Goal: Task Accomplishment & Management: Manage account settings

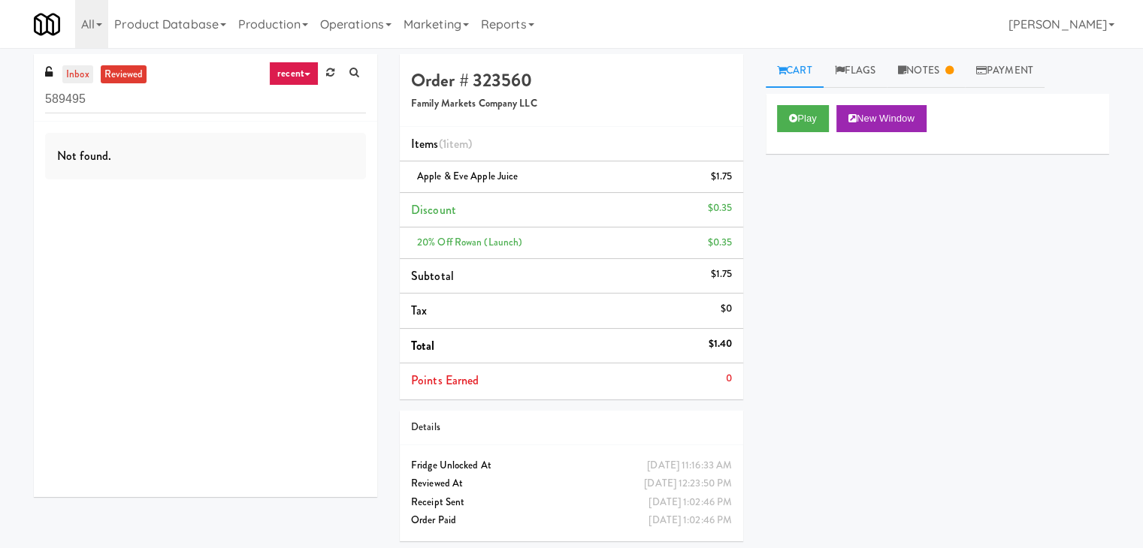
click at [92, 79] on link "inbox" at bounding box center [77, 74] width 31 height 19
click at [161, 96] on input "589495" at bounding box center [205, 100] width 321 height 28
paste input "1900 [US_STATE] Ct - Lobby"
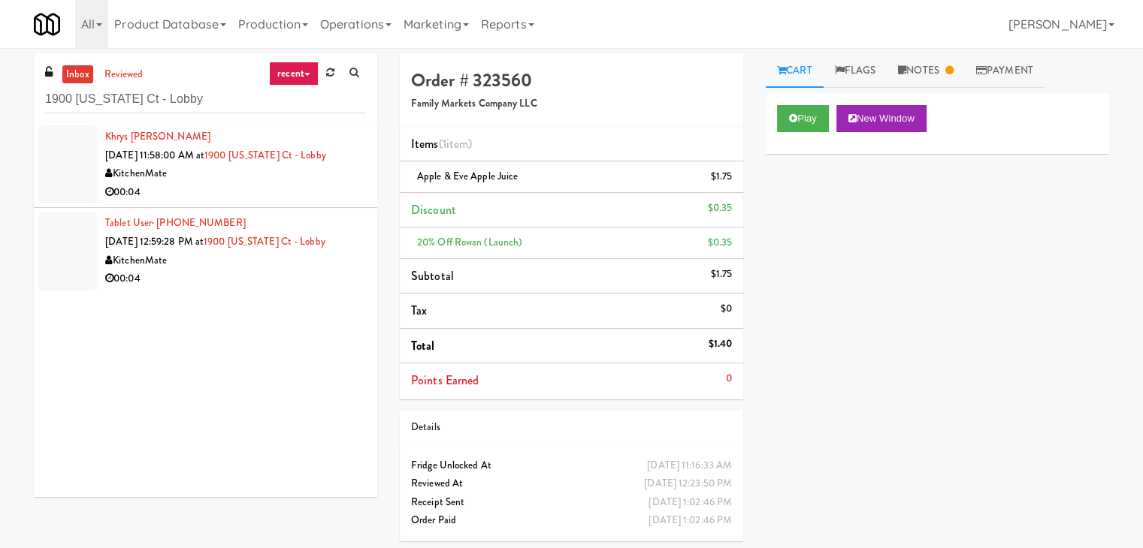
click at [328, 204] on li "Khrys [PERSON_NAME] [DATE] 11:58:00 AM at 1900 [US_STATE] Ct - Lobby KitchenMat…" at bounding box center [205, 165] width 343 height 86
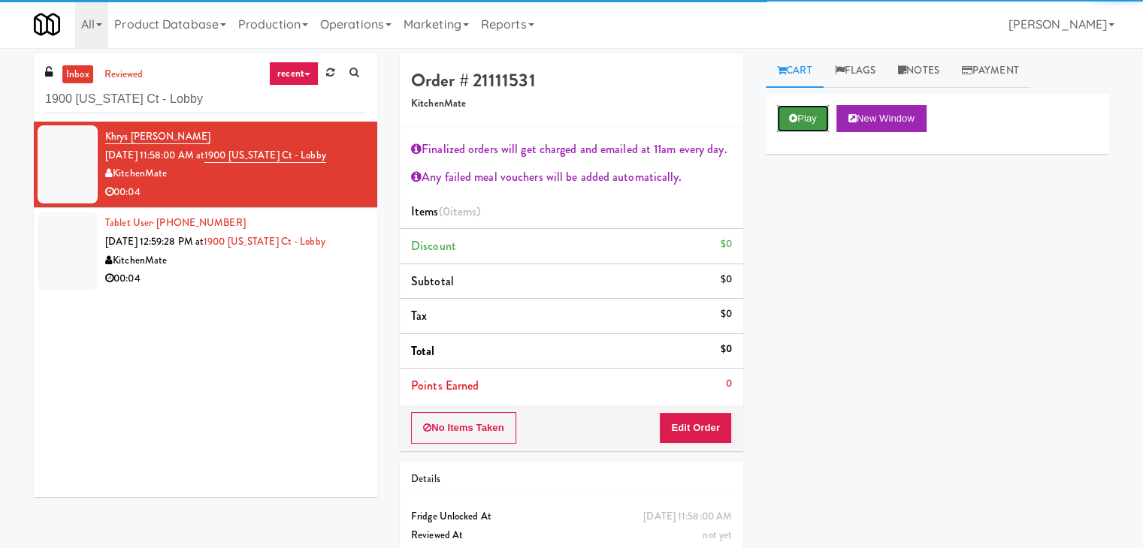
click at [796, 122] on button "Play" at bounding box center [803, 118] width 52 height 27
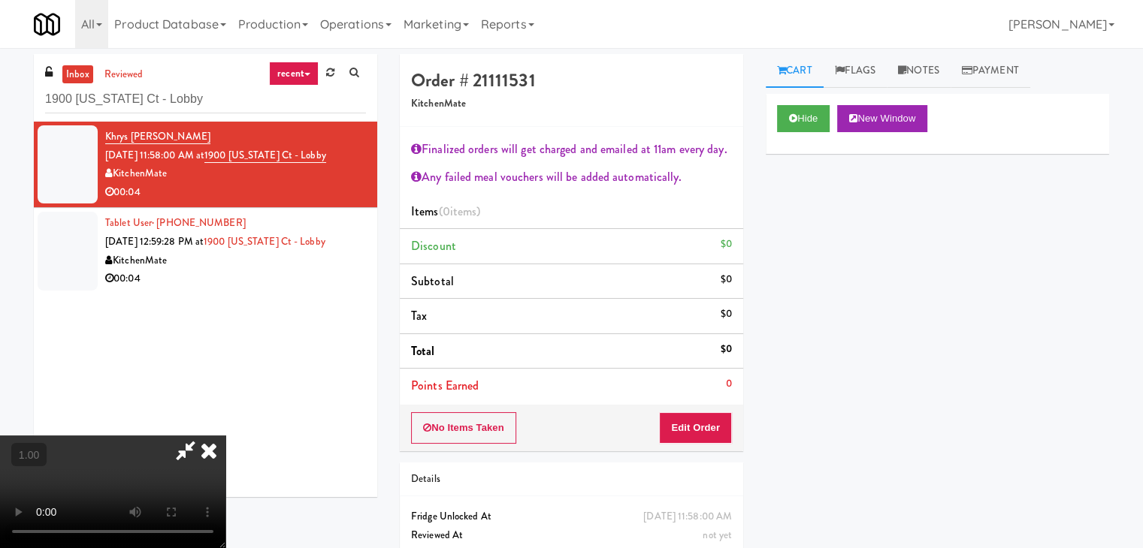
click at [225, 436] on icon at bounding box center [208, 451] width 33 height 30
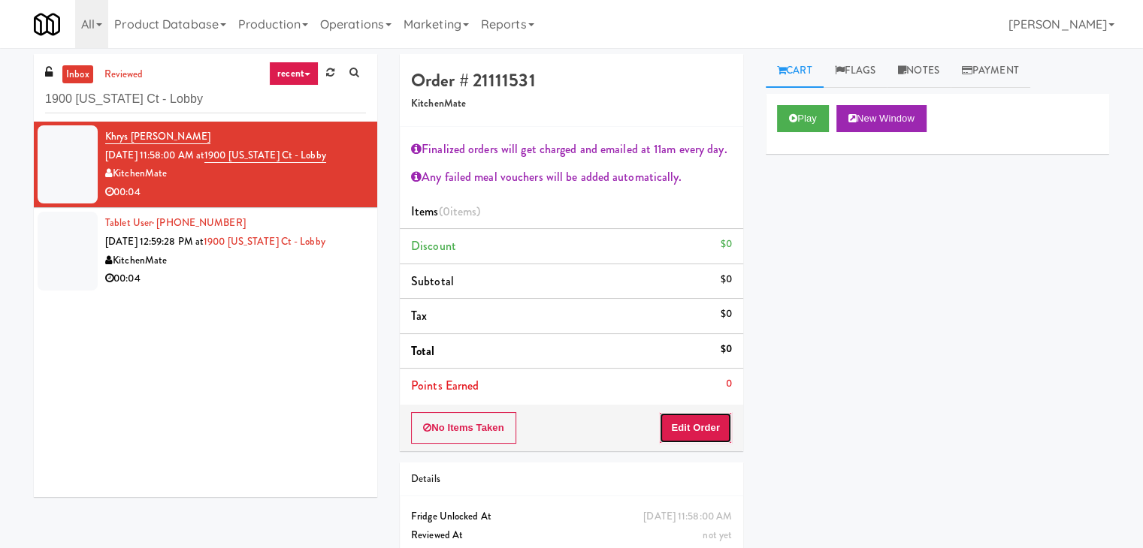
click at [714, 422] on button "Edit Order" at bounding box center [695, 428] width 73 height 32
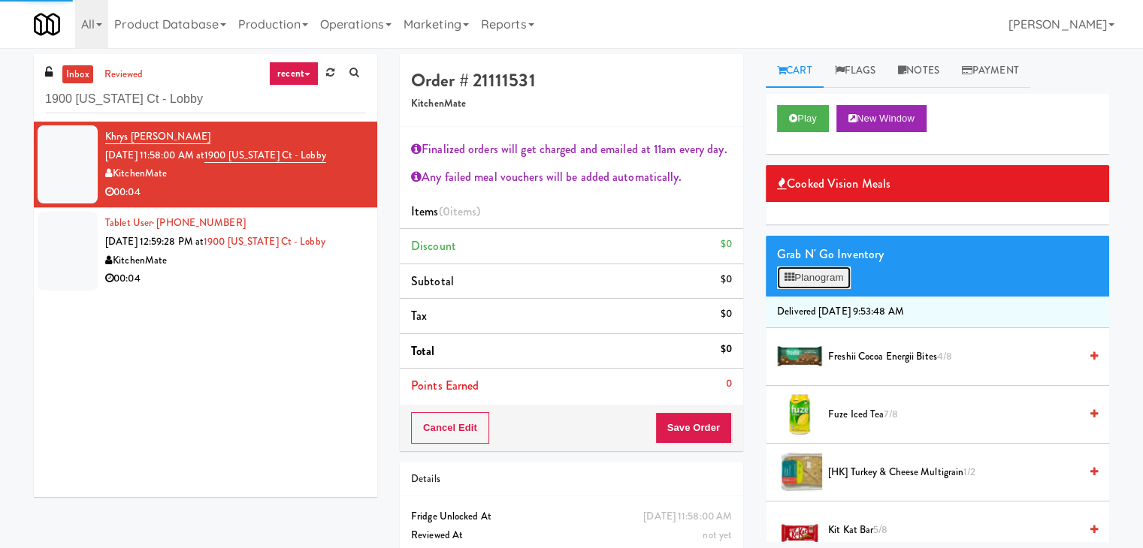
click at [805, 287] on button "Planogram" at bounding box center [814, 278] width 74 height 23
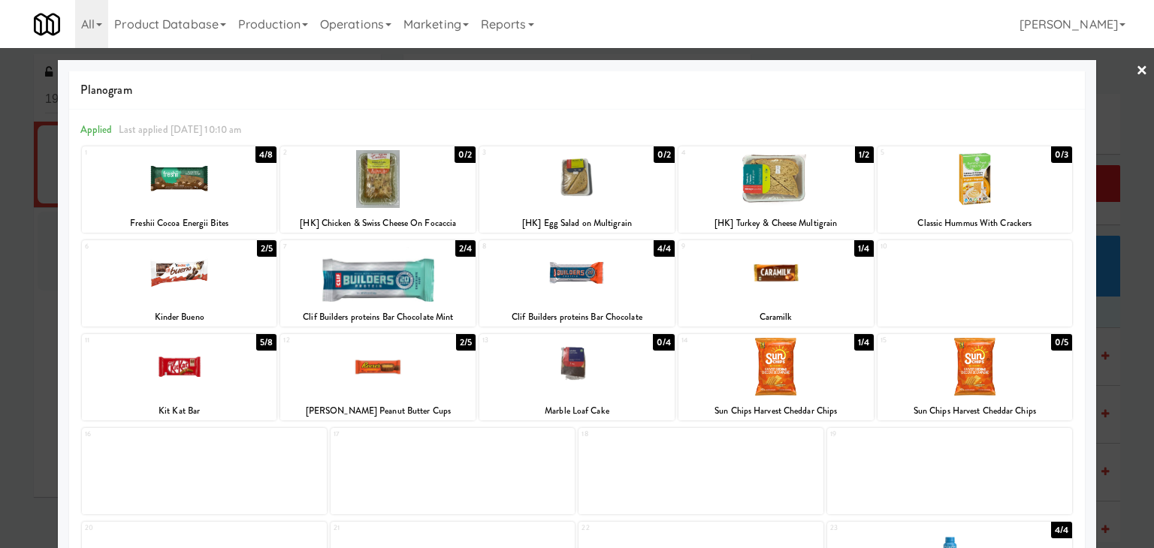
click at [810, 184] on div at bounding box center [775, 179] width 195 height 58
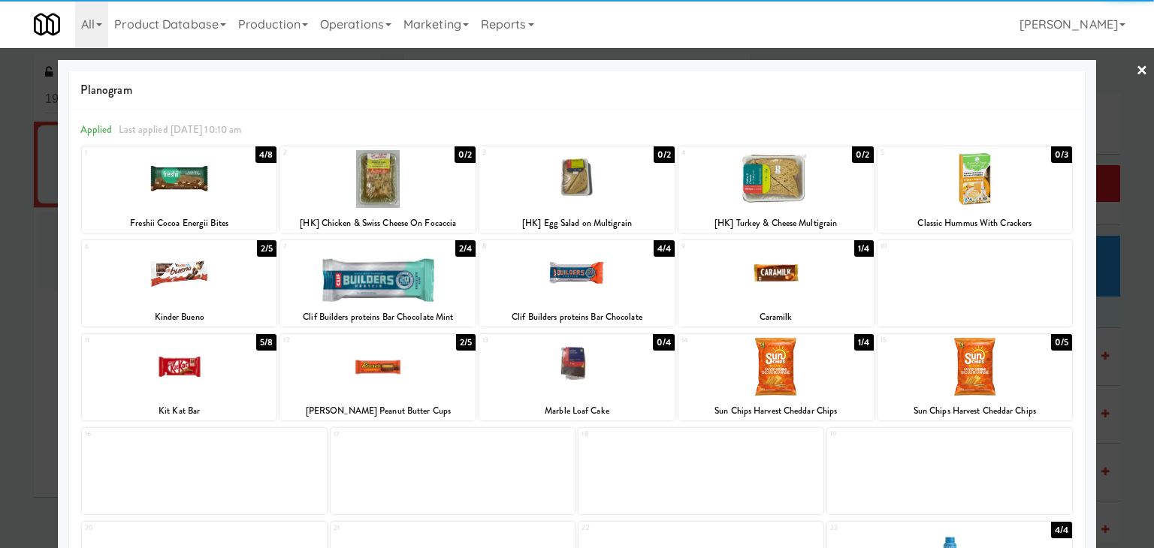
click at [1136, 69] on link "×" at bounding box center [1142, 71] width 12 height 47
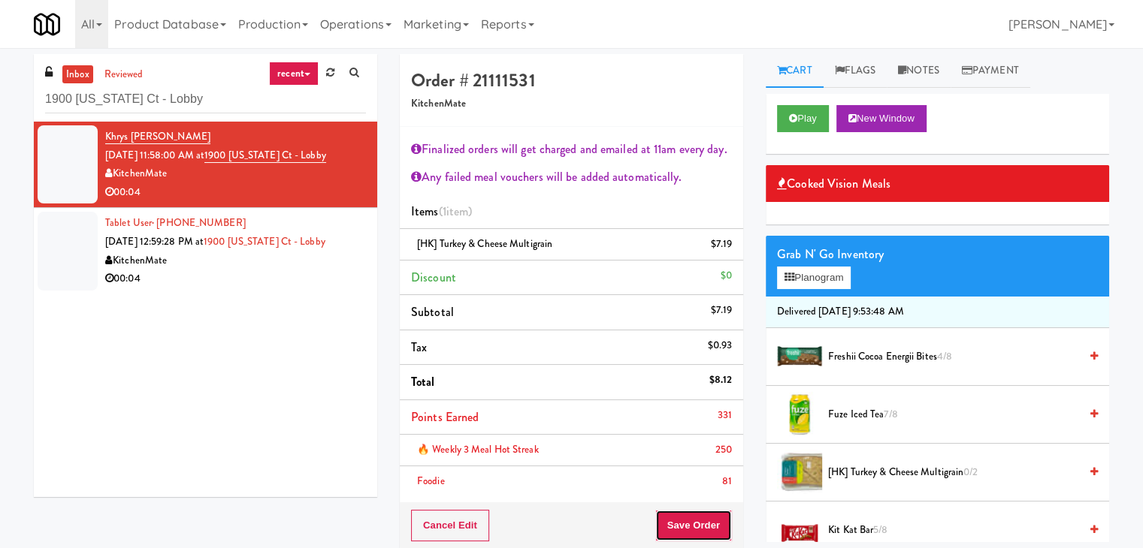
click at [681, 532] on button "Save Order" at bounding box center [693, 526] width 77 height 32
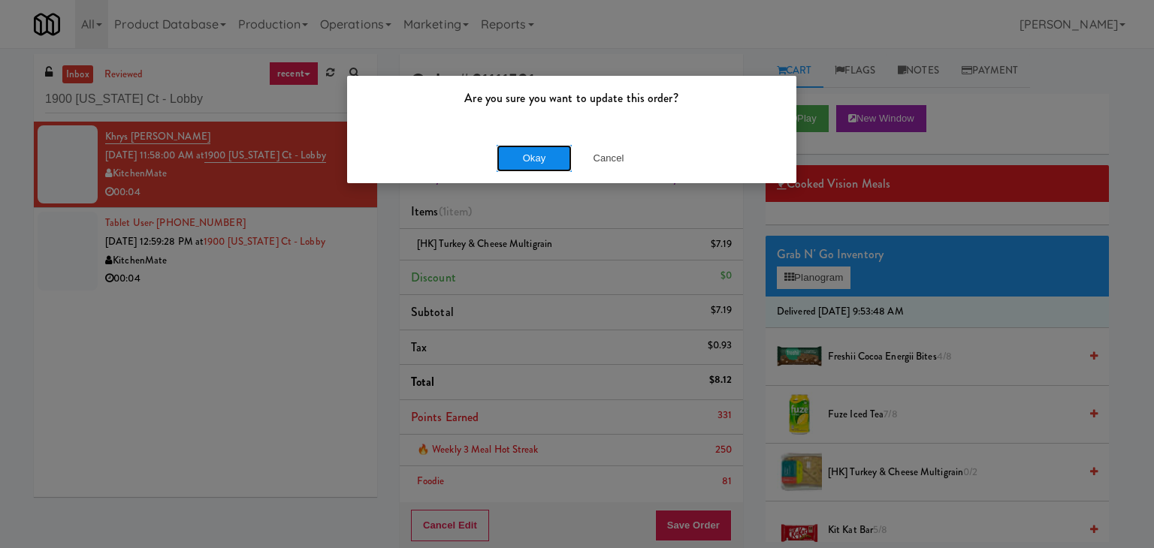
click at [545, 164] on button "Okay" at bounding box center [534, 158] width 75 height 27
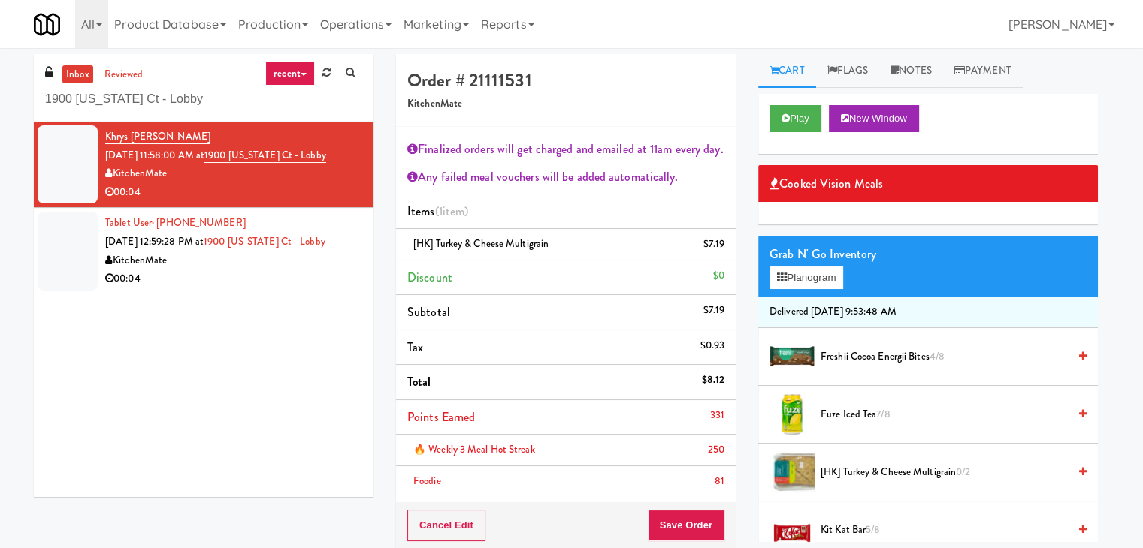
click at [292, 283] on div "00:04" at bounding box center [233, 279] width 257 height 19
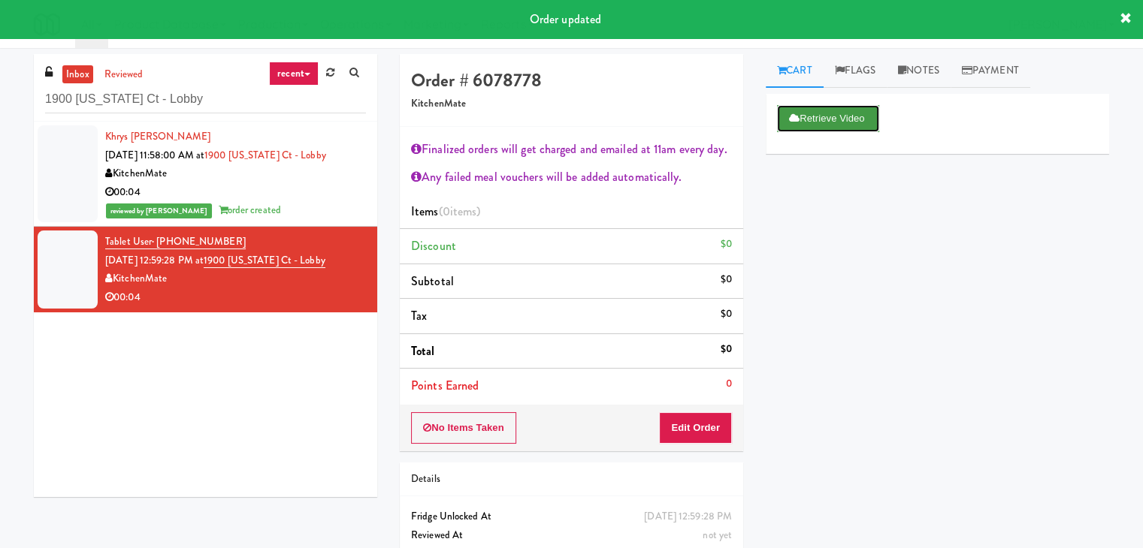
click at [808, 124] on button "Retrieve Video" at bounding box center [828, 118] width 102 height 27
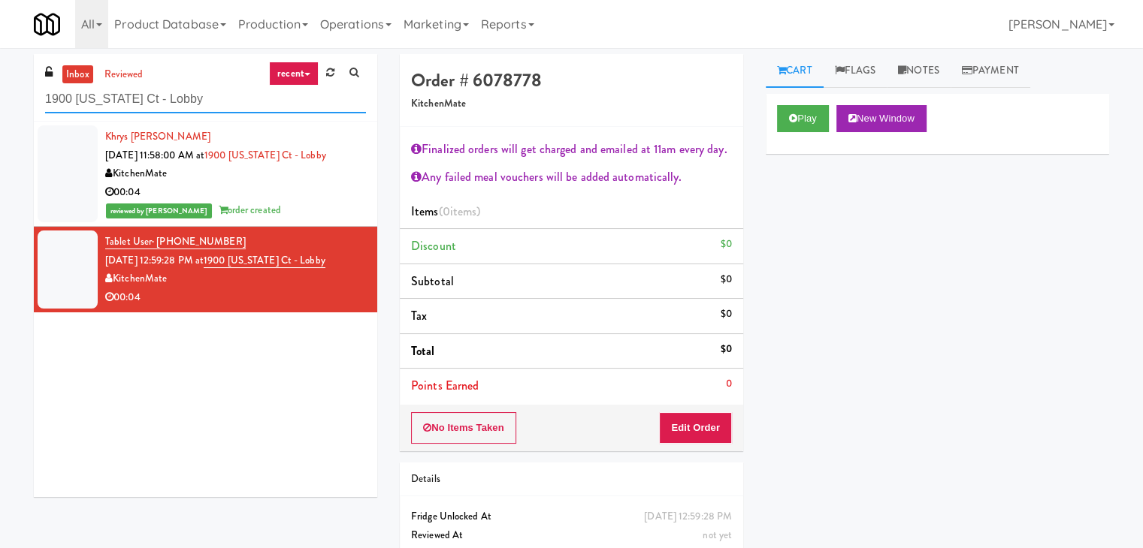
click at [210, 103] on input "1900 [US_STATE] Ct - Lobby" at bounding box center [205, 100] width 321 height 28
paste input "The Jack - Combo - Left"
type input "The Jack - Combo - Left"
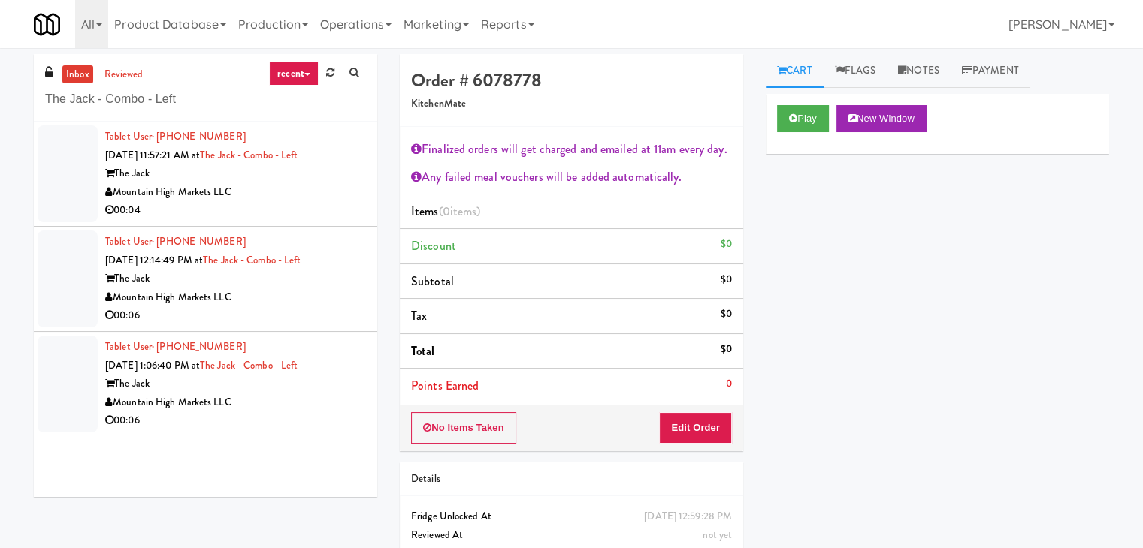
click at [316, 180] on div "The Jack" at bounding box center [235, 174] width 261 height 19
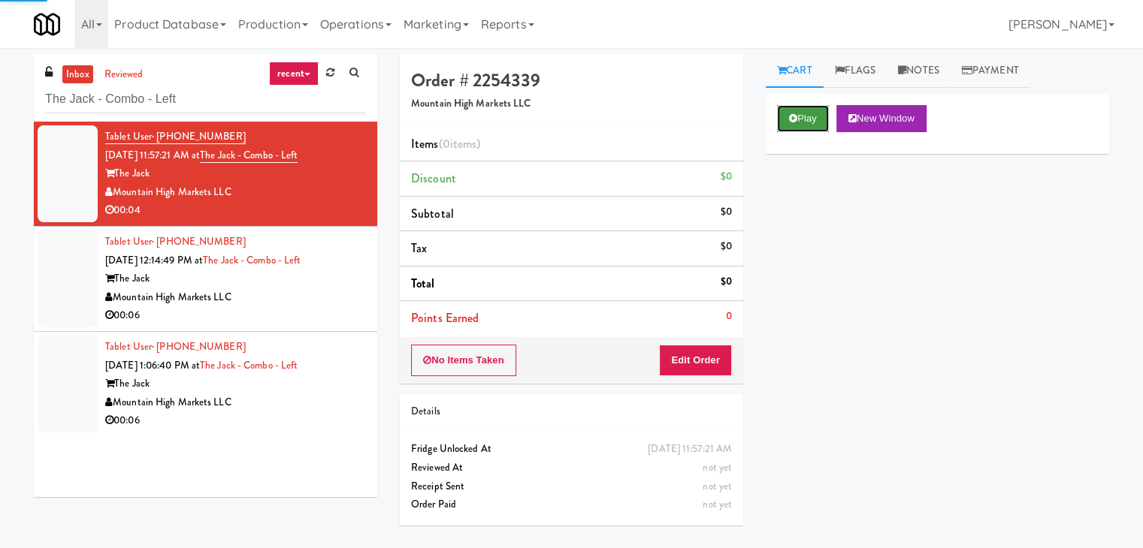
click at [811, 108] on button "Play" at bounding box center [803, 118] width 52 height 27
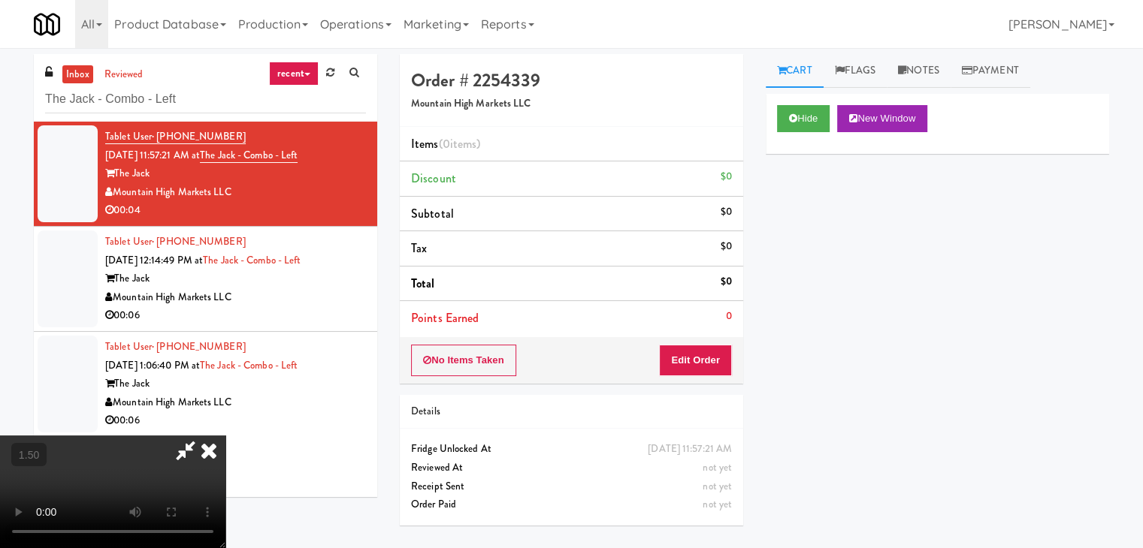
click at [225, 436] on video at bounding box center [112, 492] width 225 height 113
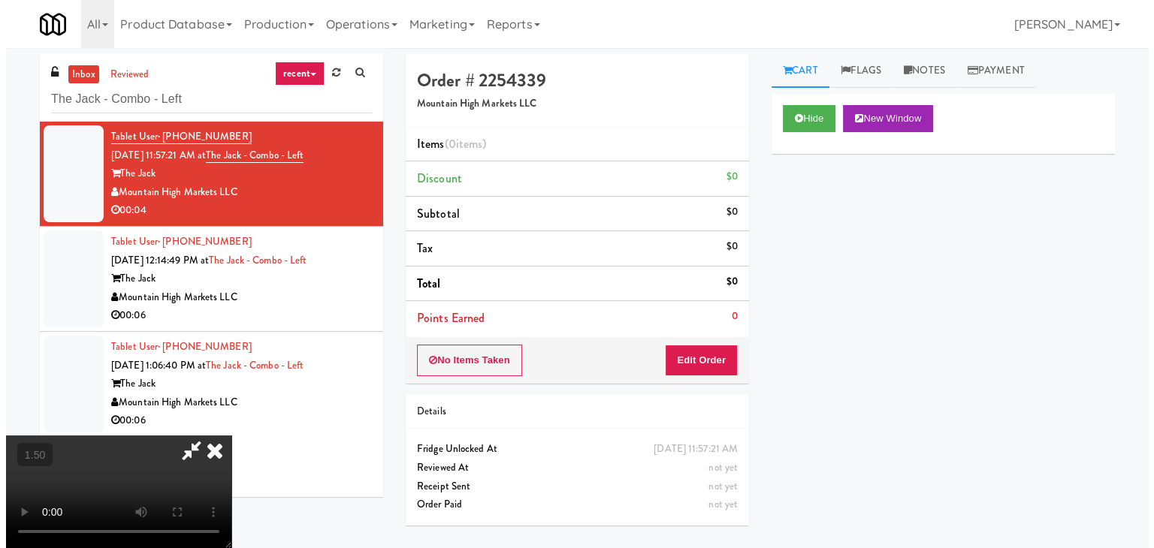
scroll to position [0, 0]
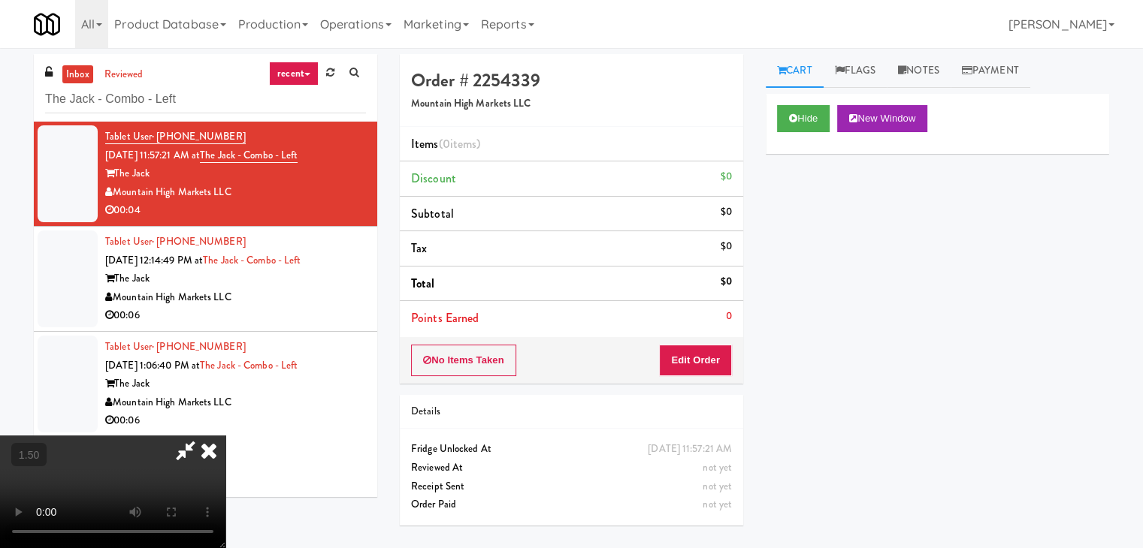
click at [225, 436] on icon at bounding box center [208, 451] width 33 height 30
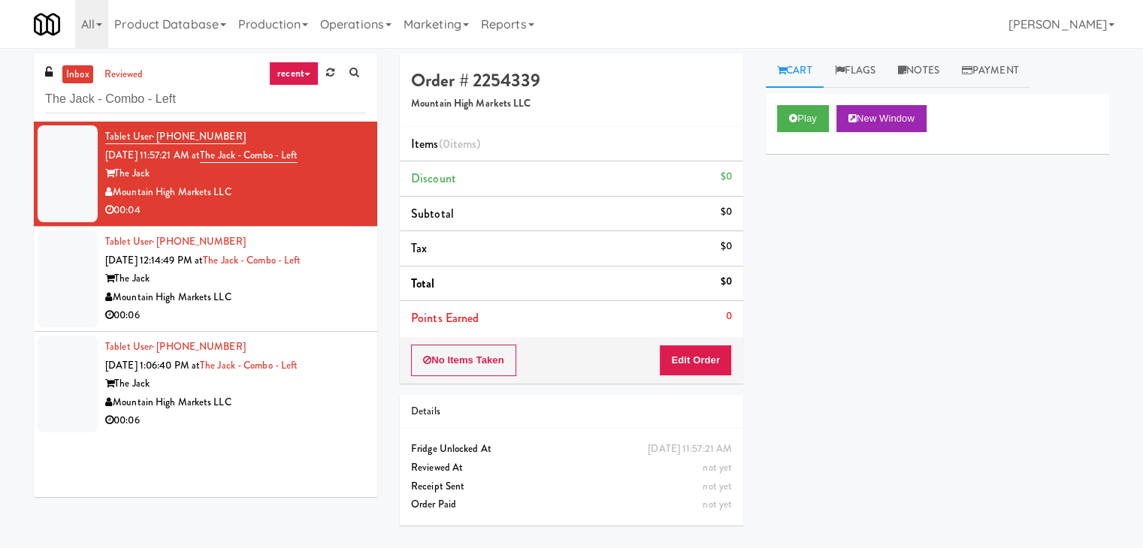
click at [695, 376] on div "No Items Taken Edit Order" at bounding box center [571, 360] width 343 height 47
drag, startPoint x: 705, startPoint y: 355, endPoint x: 761, endPoint y: 313, distance: 70.8
click at [705, 353] on button "Edit Order" at bounding box center [695, 361] width 73 height 32
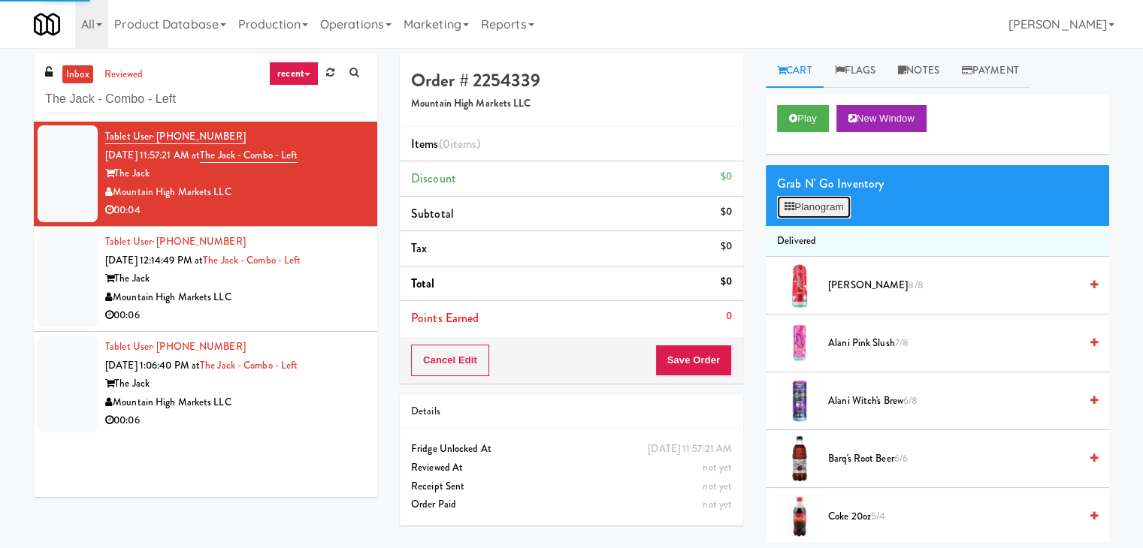
click at [833, 202] on button "Planogram" at bounding box center [814, 207] width 74 height 23
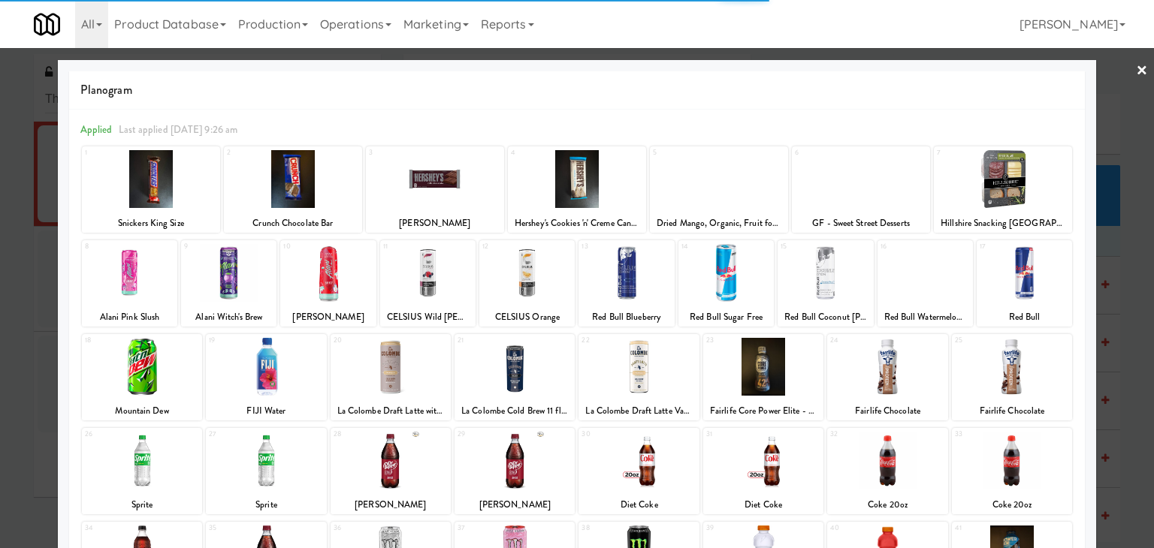
scroll to position [189, 0]
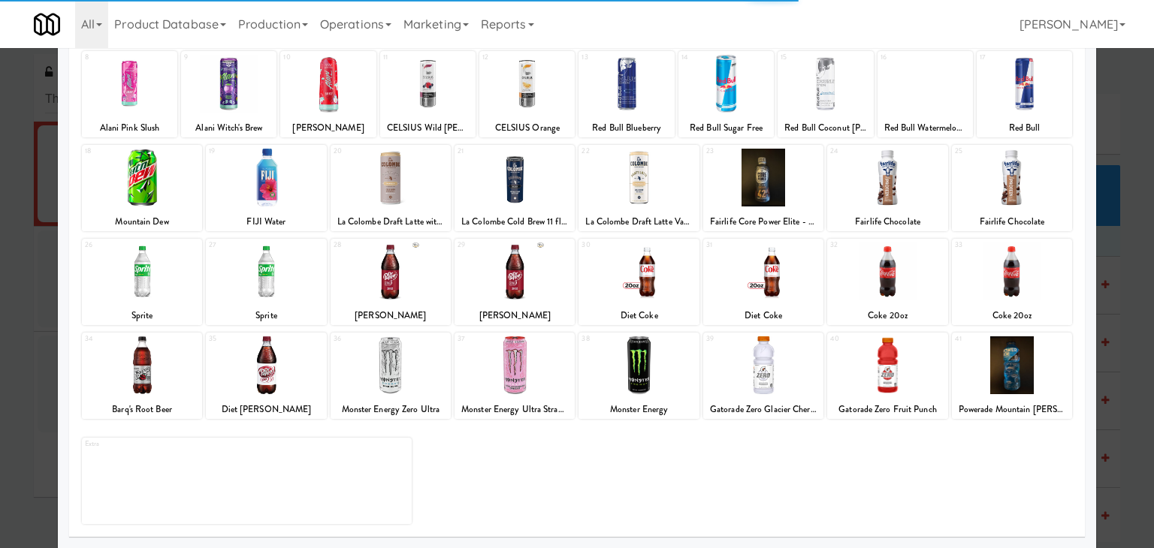
click at [400, 370] on div at bounding box center [391, 366] width 120 height 58
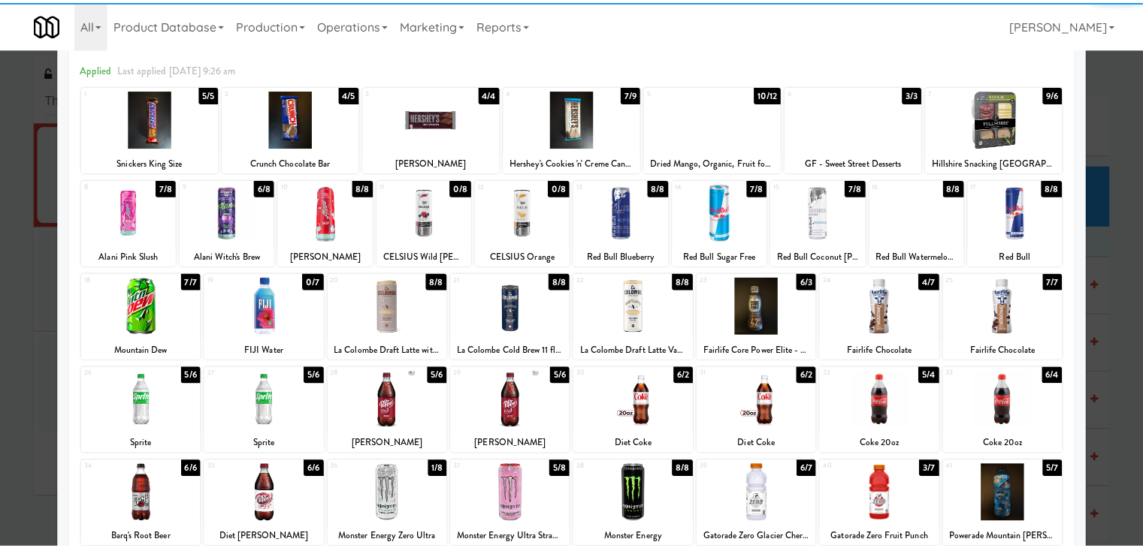
scroll to position [0, 0]
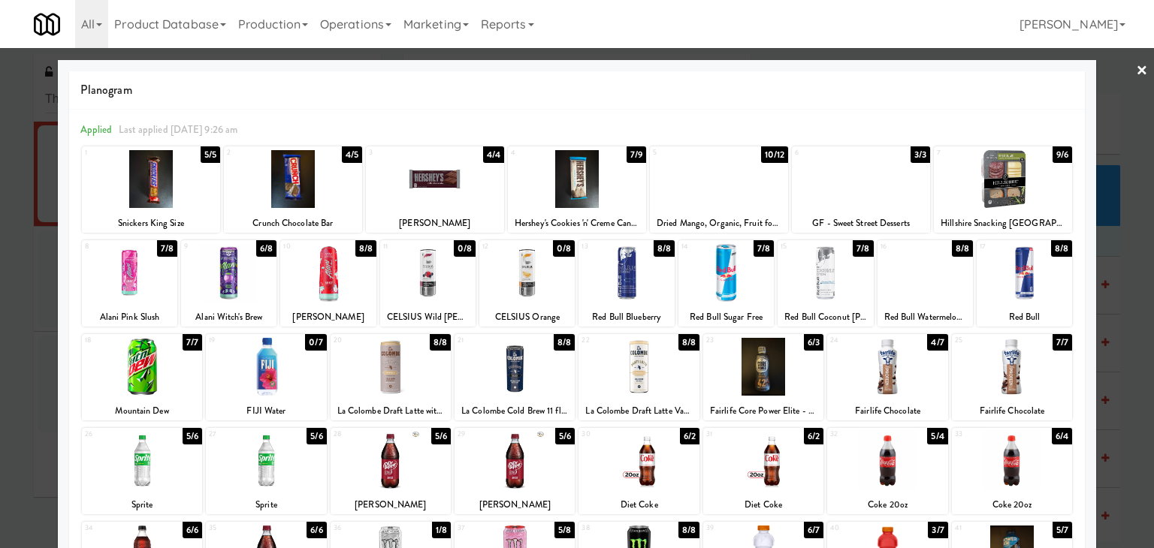
click at [1136, 71] on link "×" at bounding box center [1142, 71] width 12 height 47
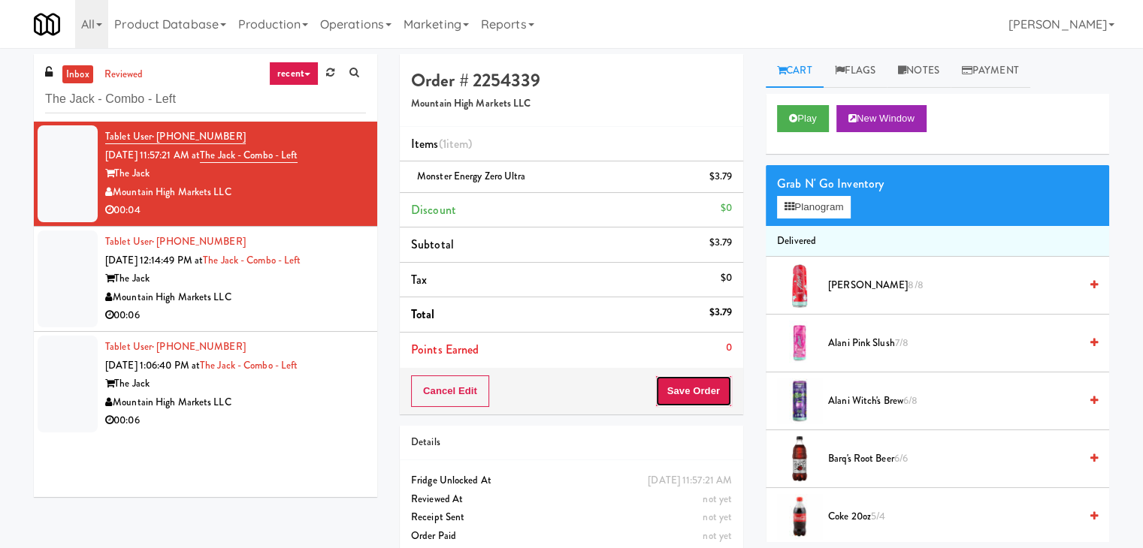
click at [666, 394] on button "Save Order" at bounding box center [693, 392] width 77 height 32
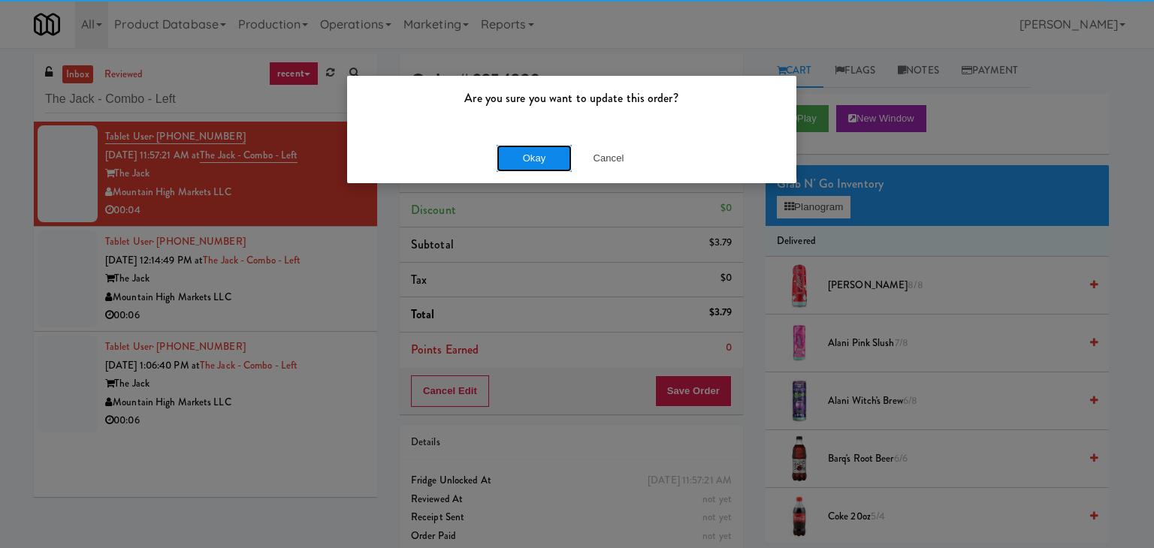
click at [532, 156] on button "Okay" at bounding box center [534, 158] width 75 height 27
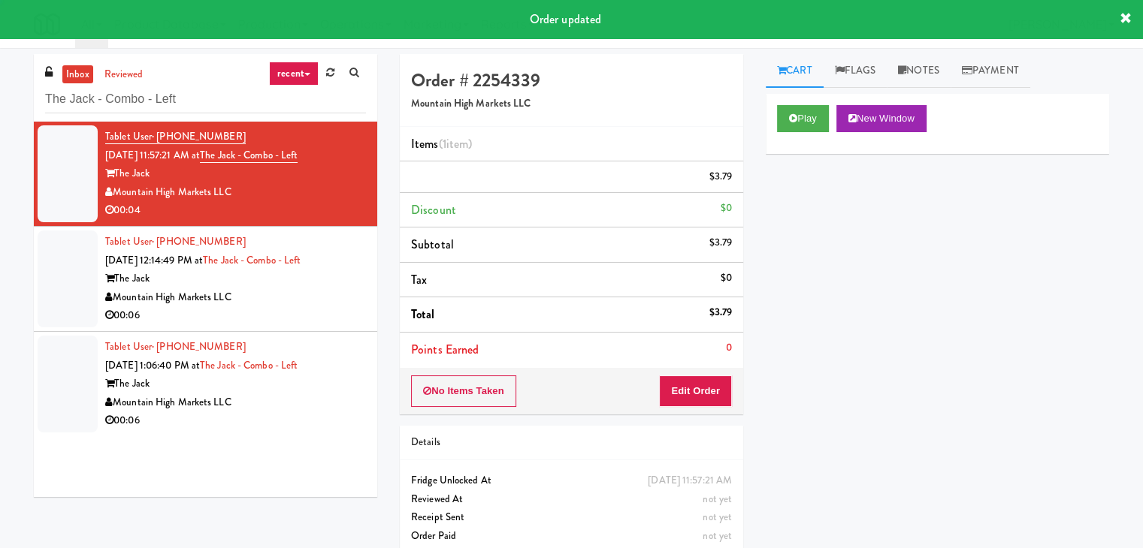
click at [284, 304] on div "Mountain High Markets LLC" at bounding box center [235, 298] width 261 height 19
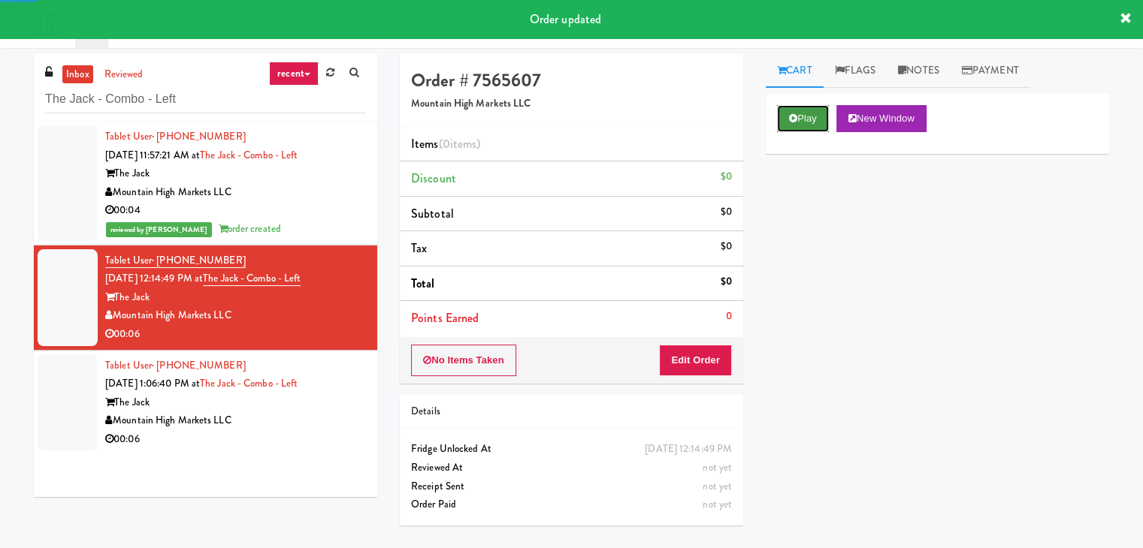
click at [826, 116] on button "Play" at bounding box center [803, 118] width 52 height 27
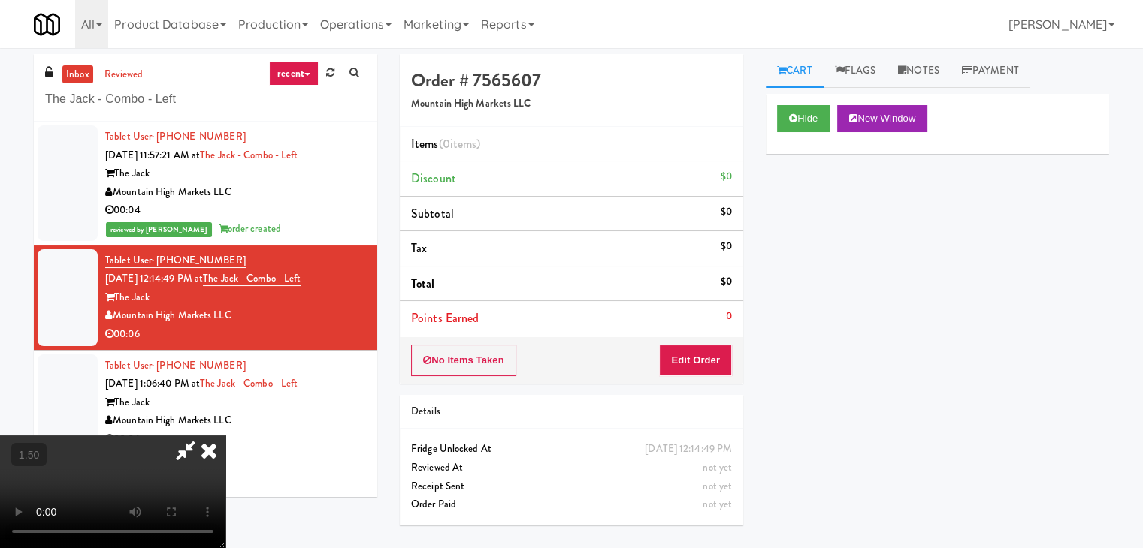
click at [225, 436] on video at bounding box center [112, 492] width 225 height 113
click at [225, 436] on icon at bounding box center [208, 451] width 33 height 30
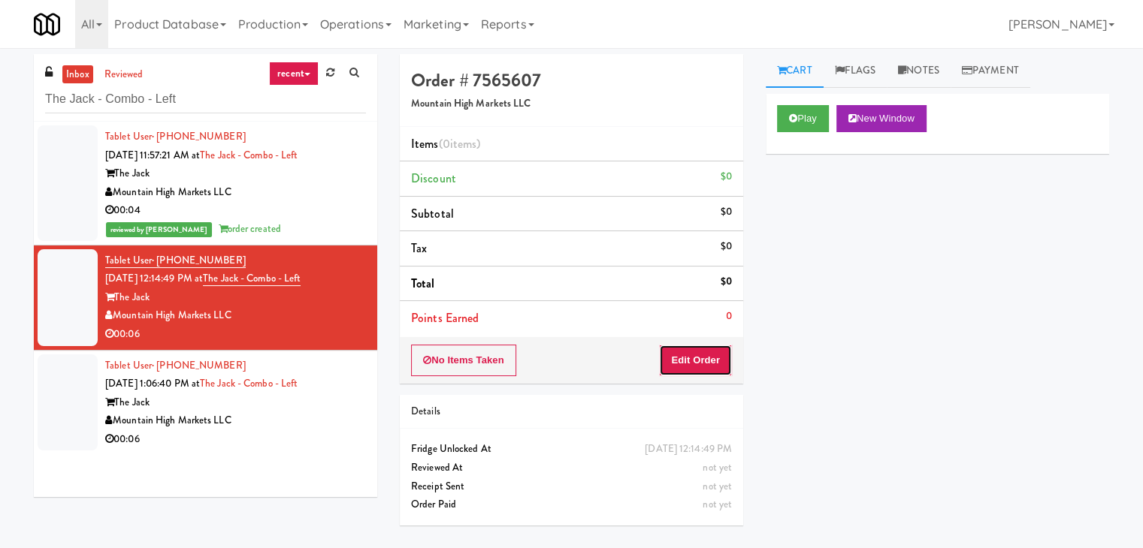
click at [687, 364] on button "Edit Order" at bounding box center [695, 361] width 73 height 32
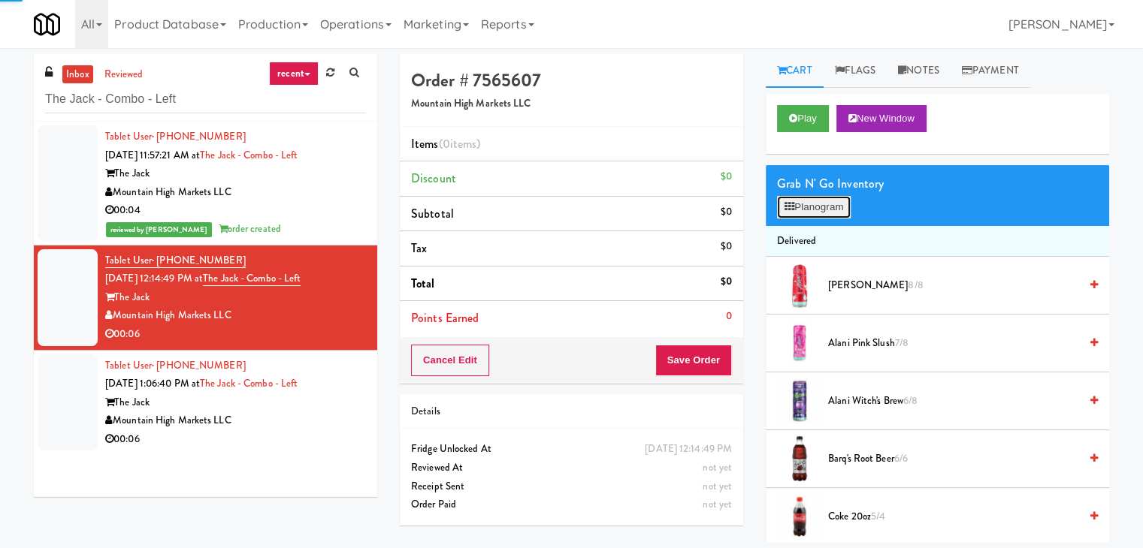
click at [826, 199] on button "Planogram" at bounding box center [814, 207] width 74 height 23
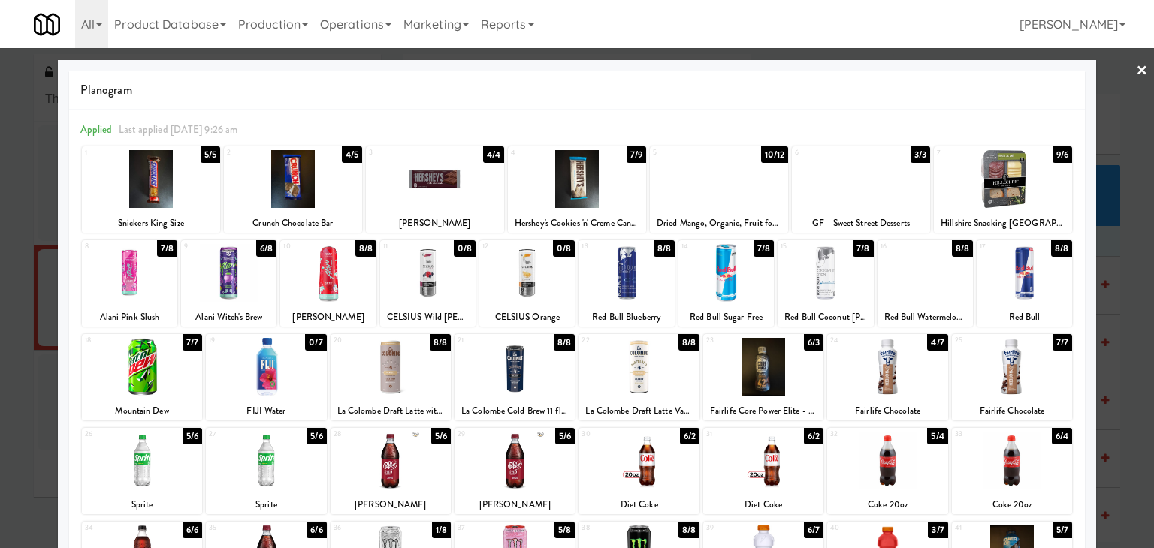
click at [246, 285] on div at bounding box center [228, 273] width 95 height 58
click at [1136, 65] on link "×" at bounding box center [1142, 71] width 12 height 47
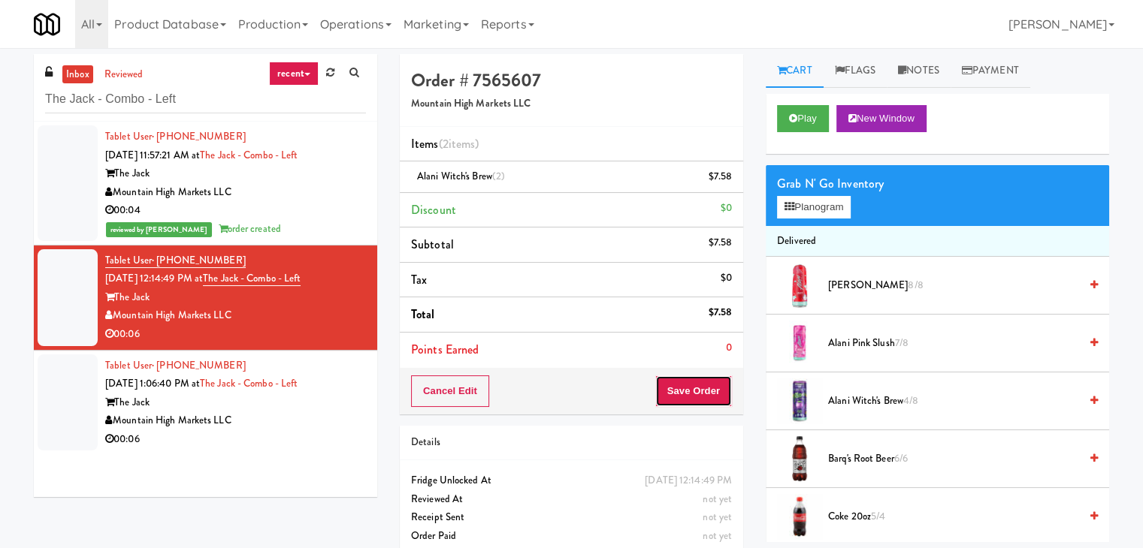
click at [679, 394] on button "Save Order" at bounding box center [693, 392] width 77 height 32
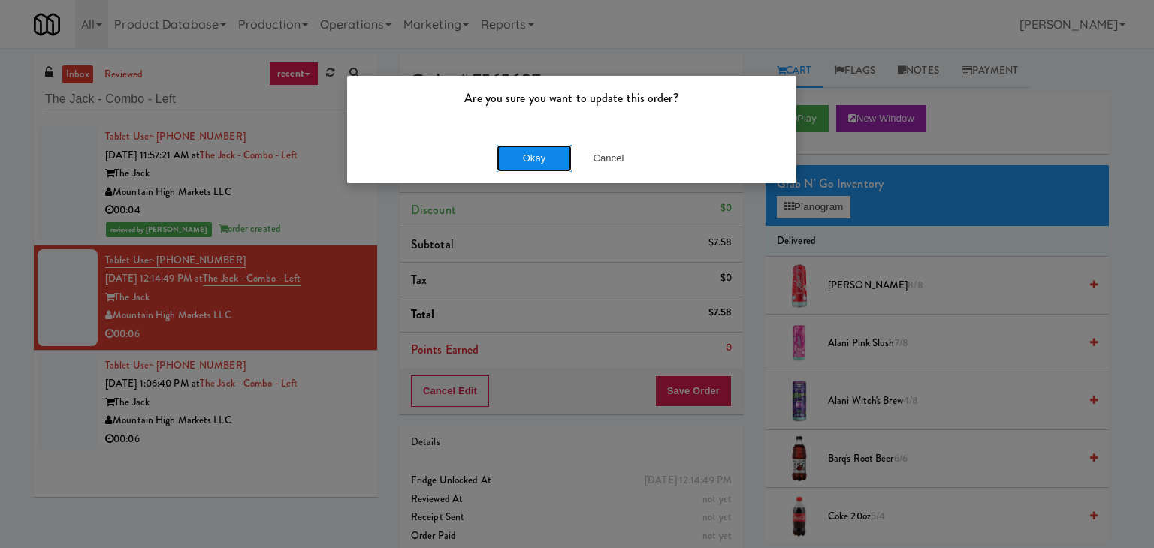
click at [544, 158] on button "Okay" at bounding box center [534, 158] width 75 height 27
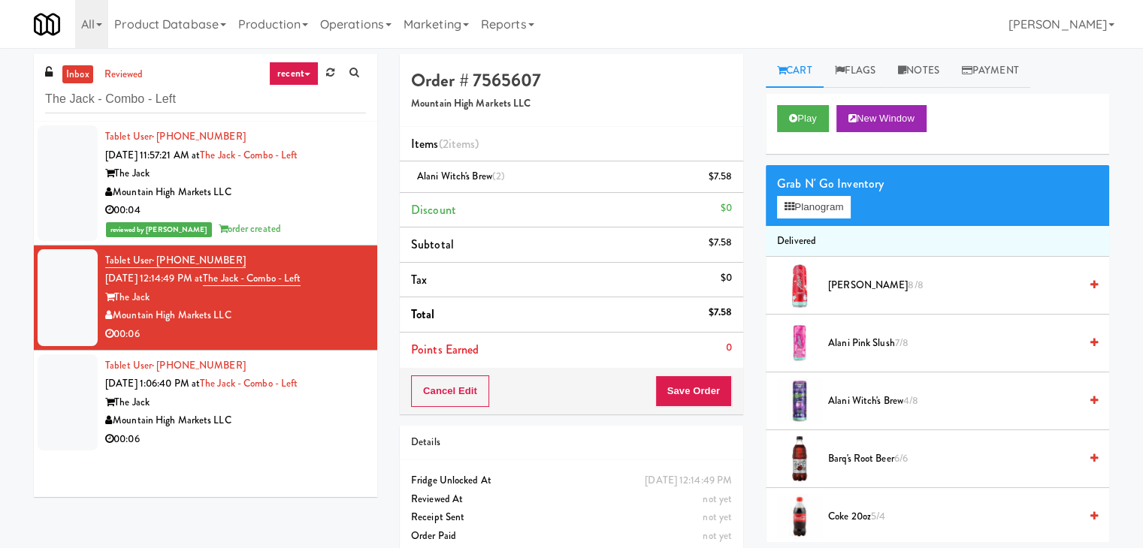
click at [343, 431] on div "00:06" at bounding box center [235, 440] width 261 height 19
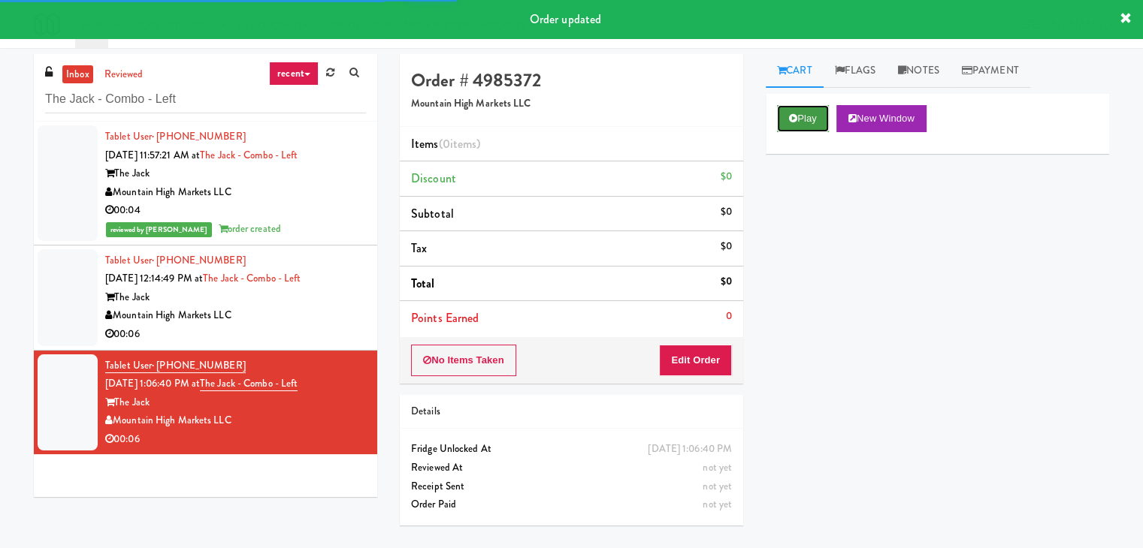
click at [808, 121] on button "Play" at bounding box center [803, 118] width 52 height 27
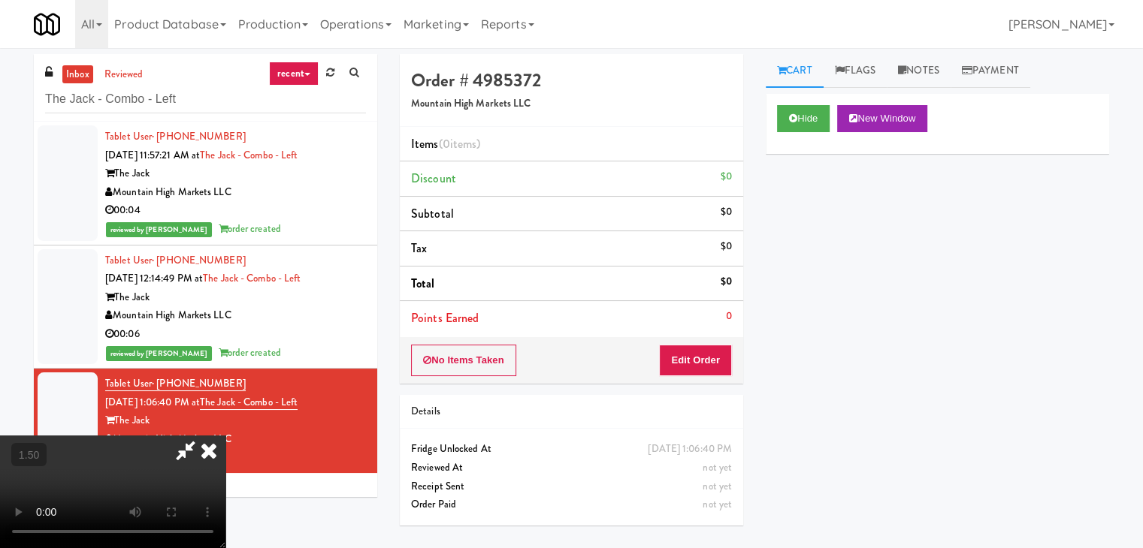
click at [225, 436] on video at bounding box center [112, 492] width 225 height 113
click at [225, 436] on icon at bounding box center [208, 451] width 33 height 30
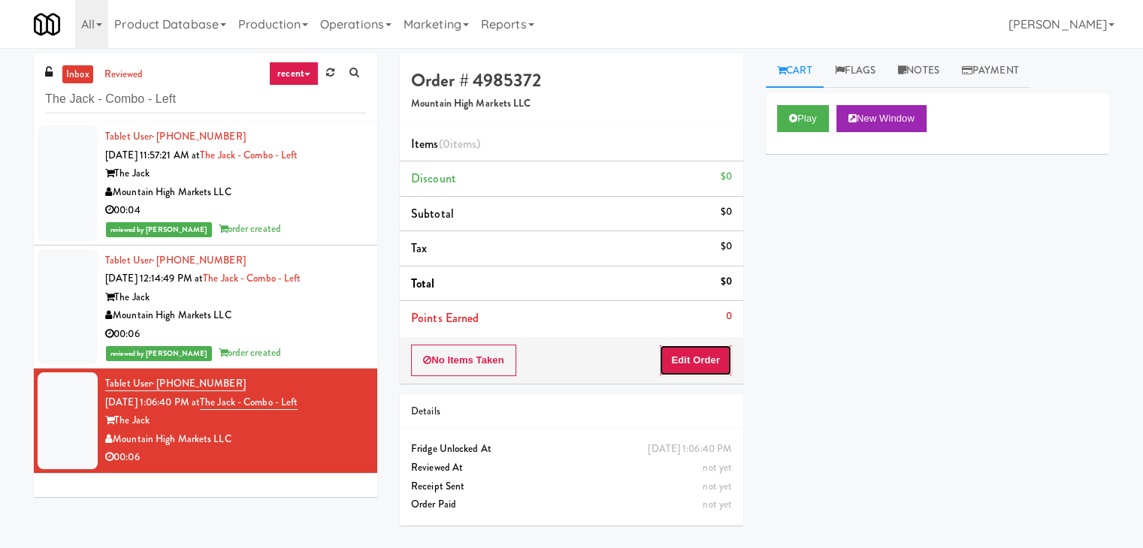
drag, startPoint x: 702, startPoint y: 348, endPoint x: 752, endPoint y: 334, distance: 52.1
click at [702, 347] on button "Edit Order" at bounding box center [695, 361] width 73 height 32
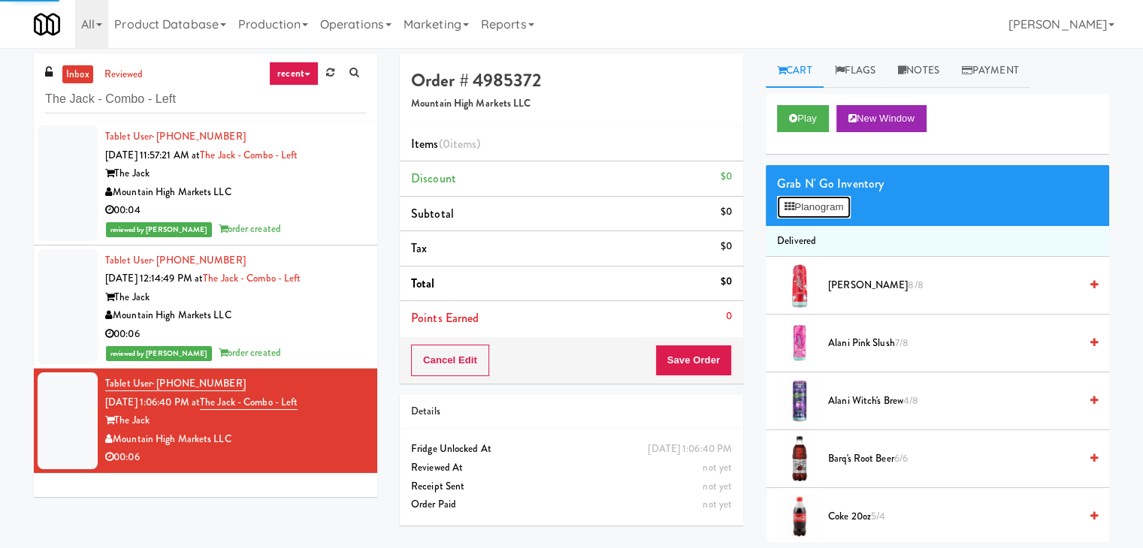
click at [826, 211] on button "Planogram" at bounding box center [814, 207] width 74 height 23
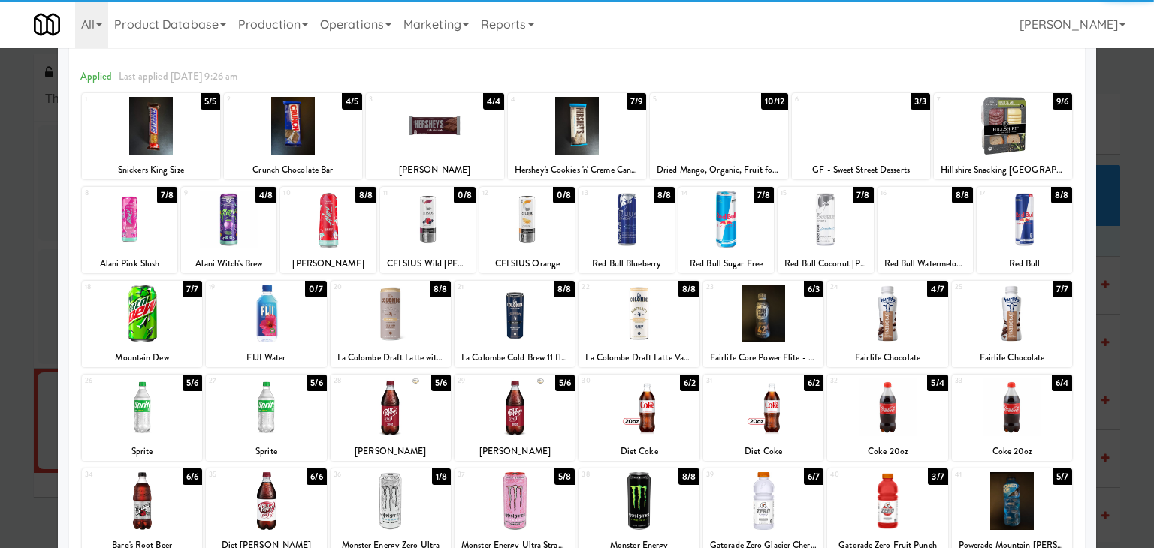
scroll to position [75, 0]
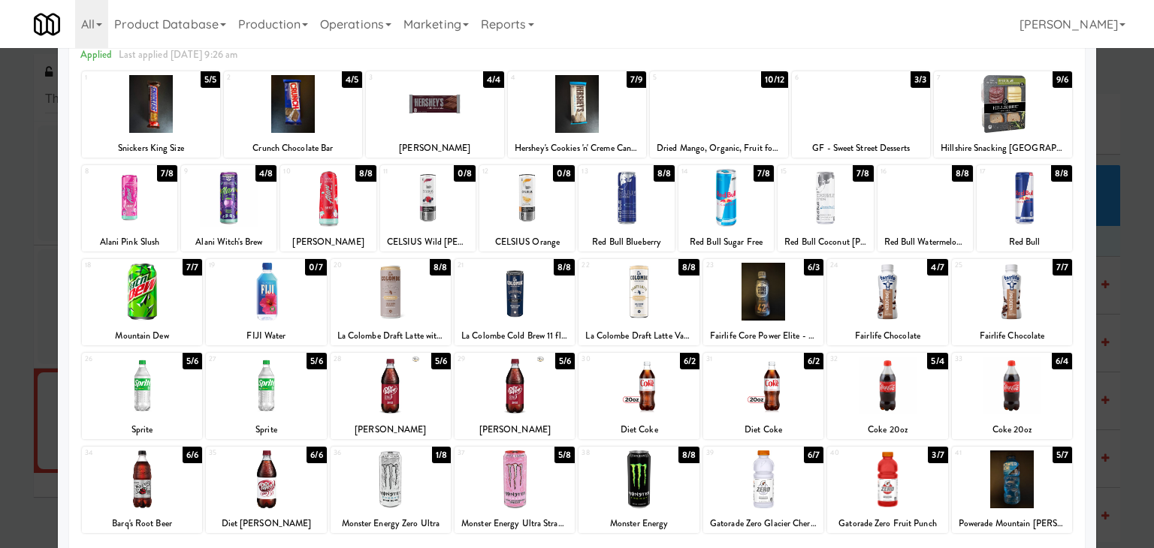
click at [642, 304] on div at bounding box center [639, 292] width 120 height 58
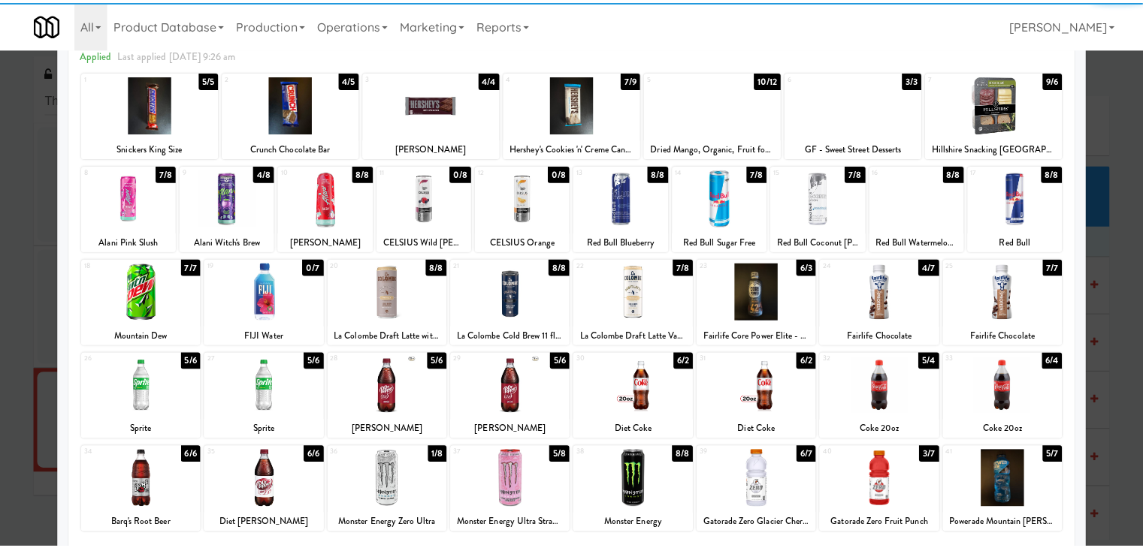
scroll to position [0, 0]
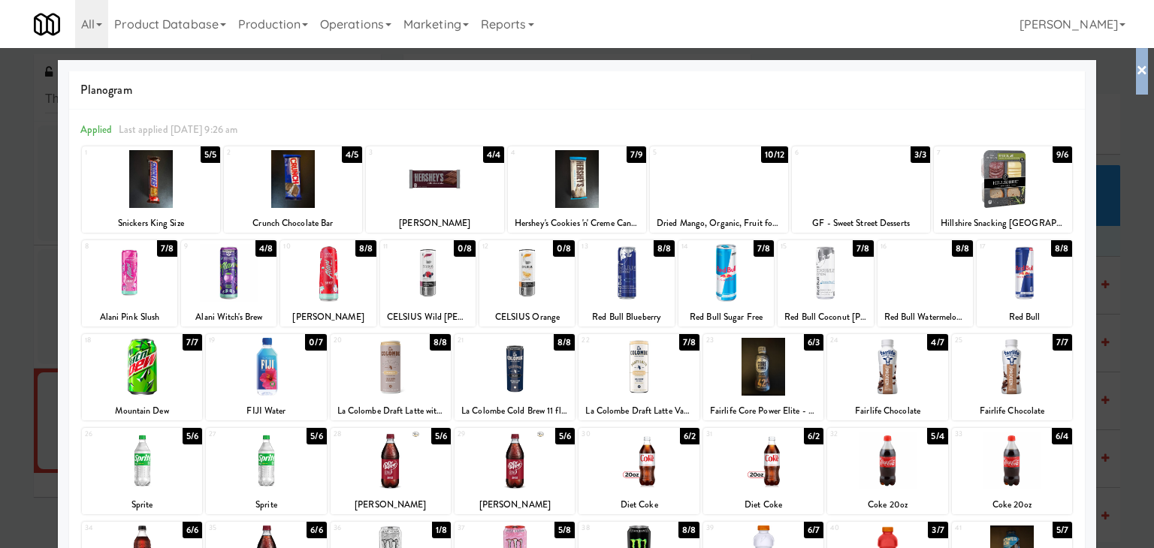
click at [1136, 64] on div "× Planogram Applied Last applied [DATE] 9:26 am 1 5/5 Snickers King Size 2 4/5 …" at bounding box center [577, 274] width 1154 height 548
click at [1136, 68] on link "×" at bounding box center [1142, 71] width 12 height 47
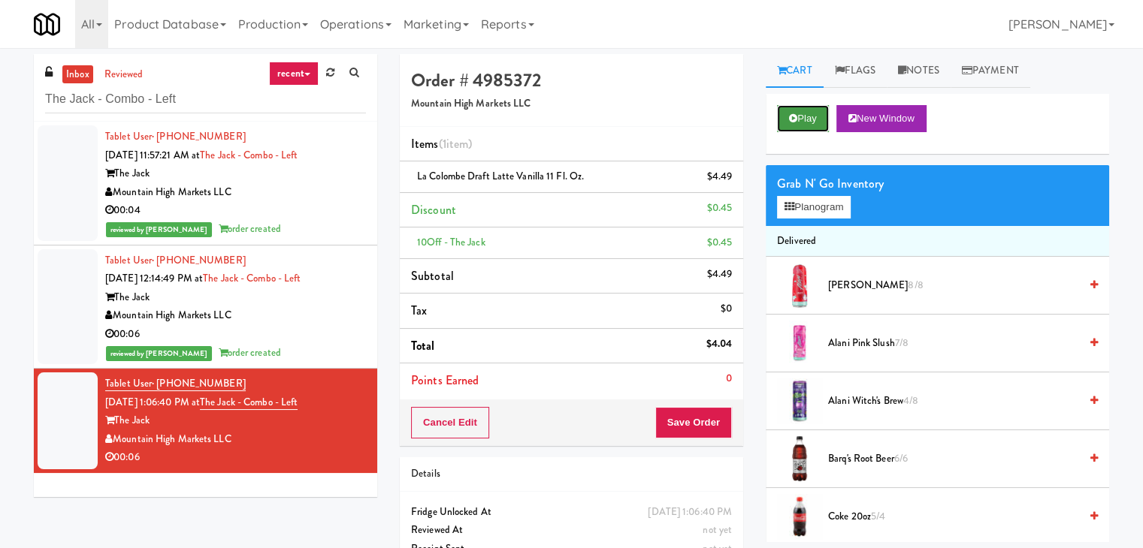
click at [809, 116] on button "Play" at bounding box center [803, 118] width 52 height 27
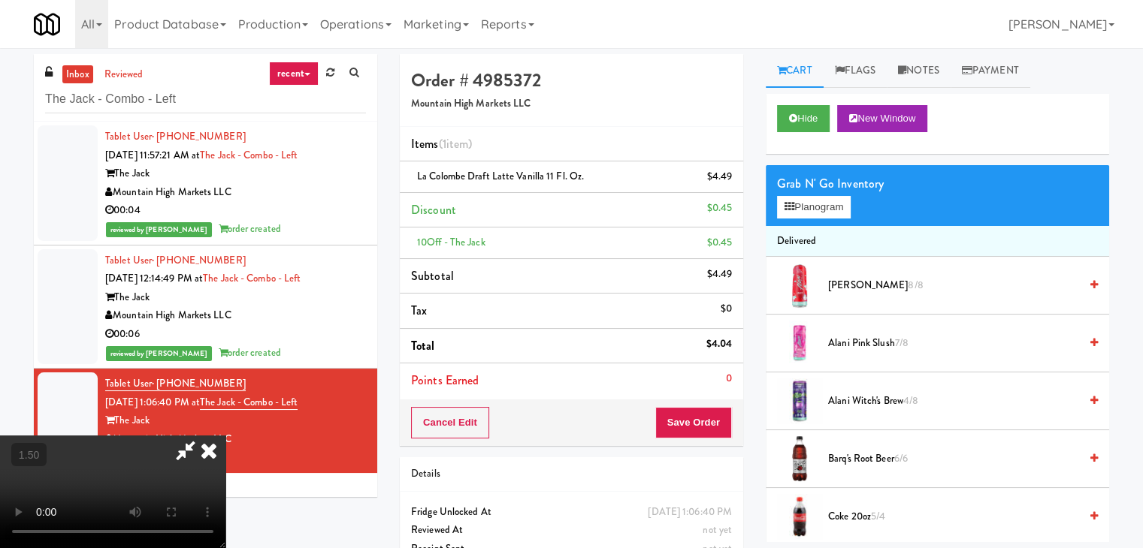
click at [225, 436] on icon at bounding box center [208, 451] width 33 height 30
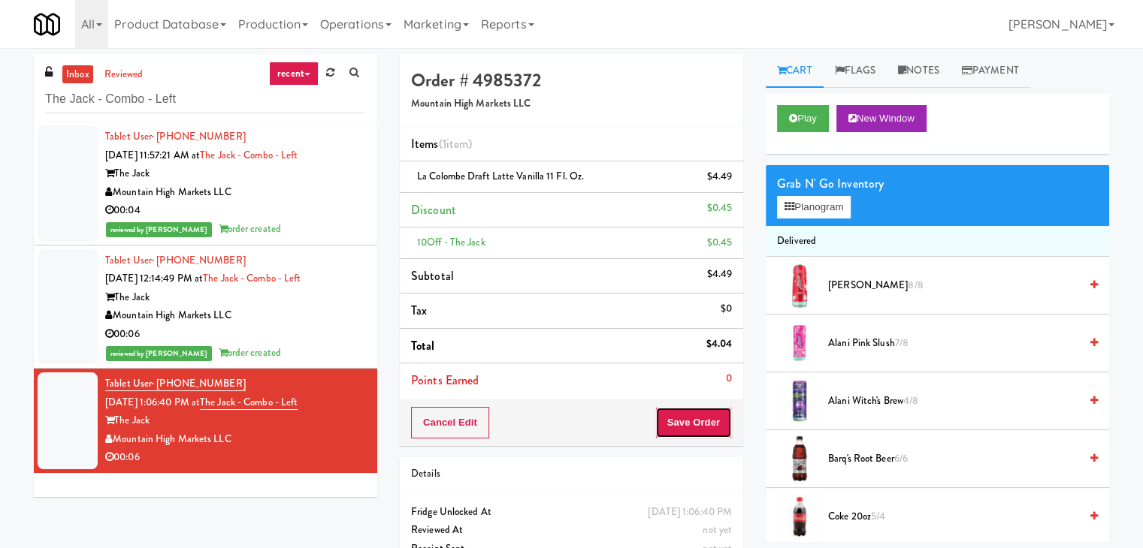
click at [675, 434] on button "Save Order" at bounding box center [693, 423] width 77 height 32
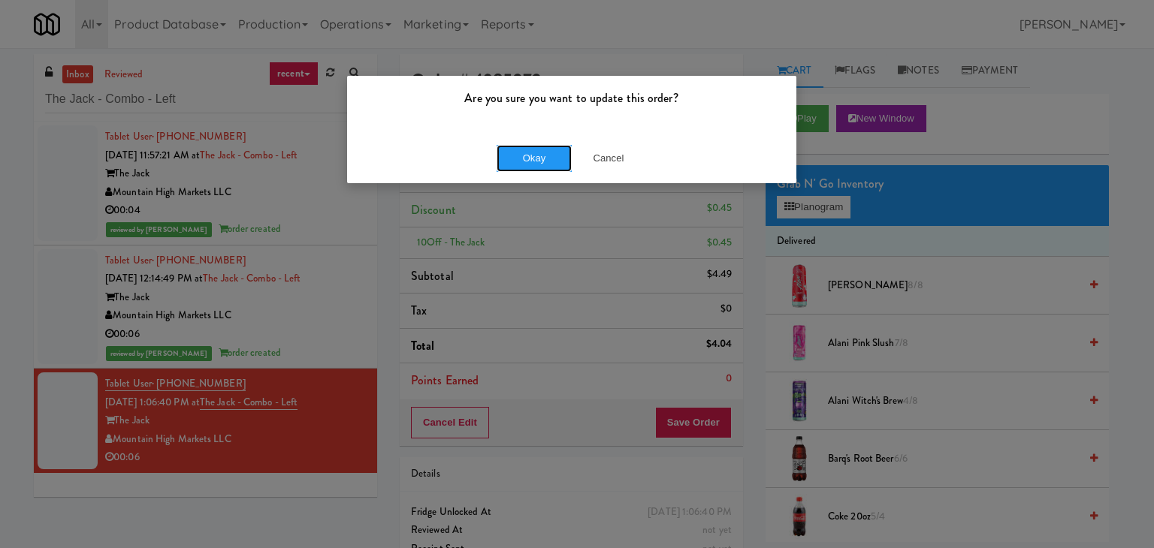
drag, startPoint x: 538, startPoint y: 153, endPoint x: 484, endPoint y: 76, distance: 94.4
click at [538, 153] on button "Okay" at bounding box center [534, 158] width 75 height 27
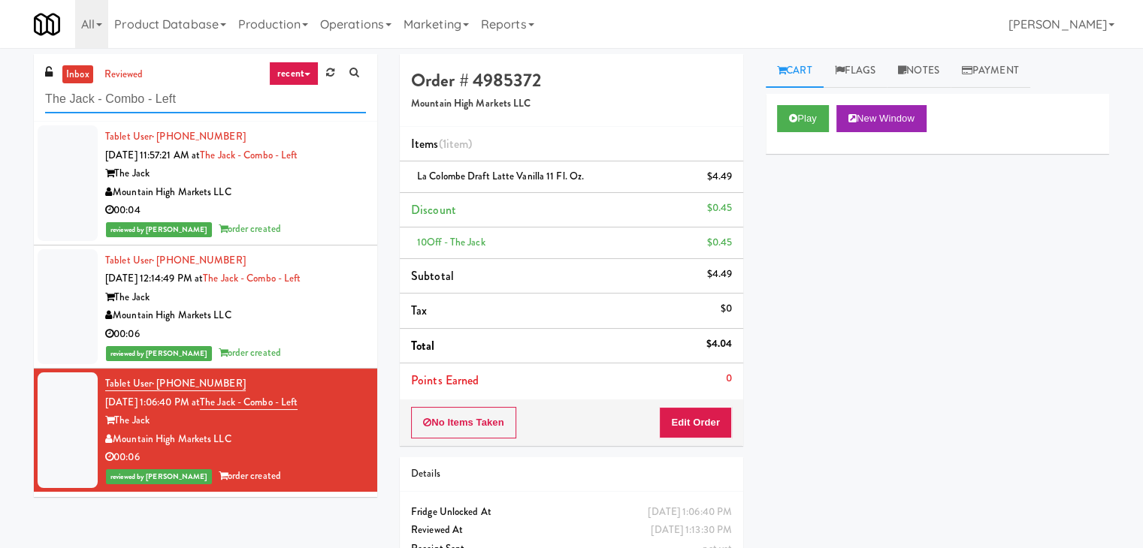
click at [206, 96] on input "The Jack - Combo - Left" at bounding box center [205, 100] width 321 height 28
paste input "192 Shoreline Combo B"
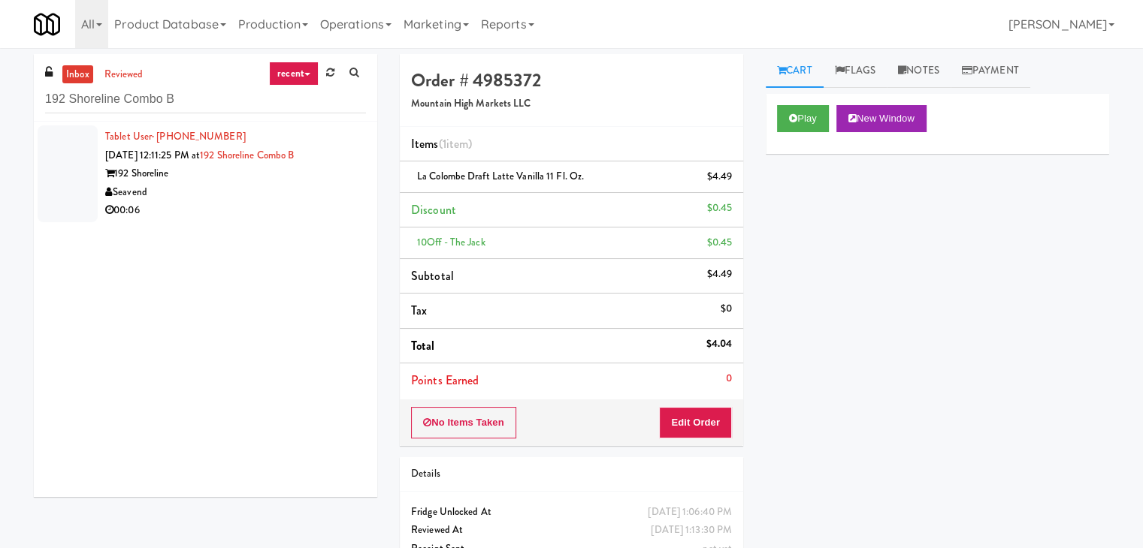
click at [334, 201] on div "00:06" at bounding box center [235, 210] width 261 height 19
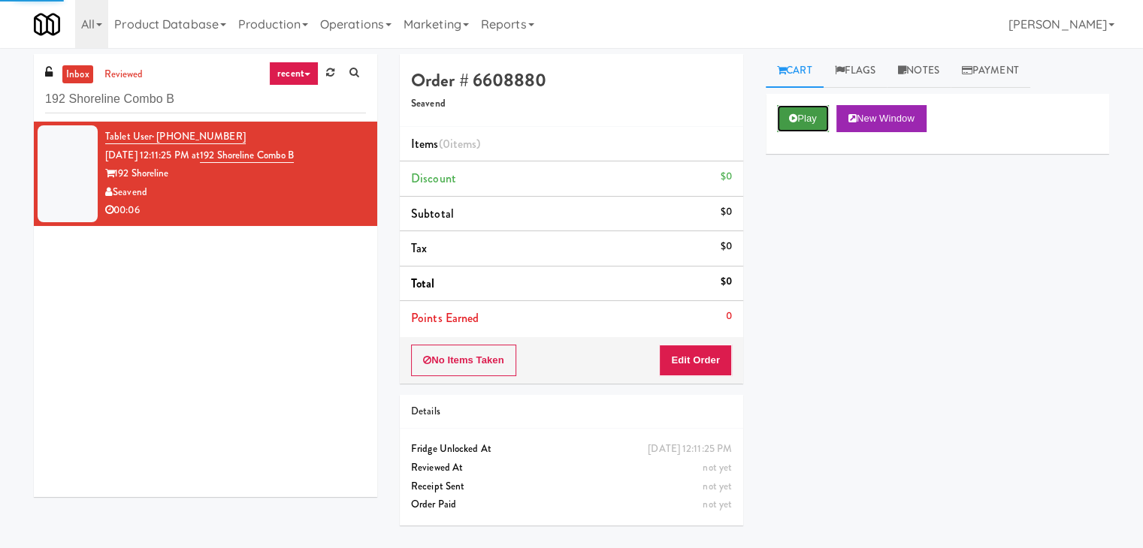
click at [787, 112] on button "Play" at bounding box center [803, 118] width 52 height 27
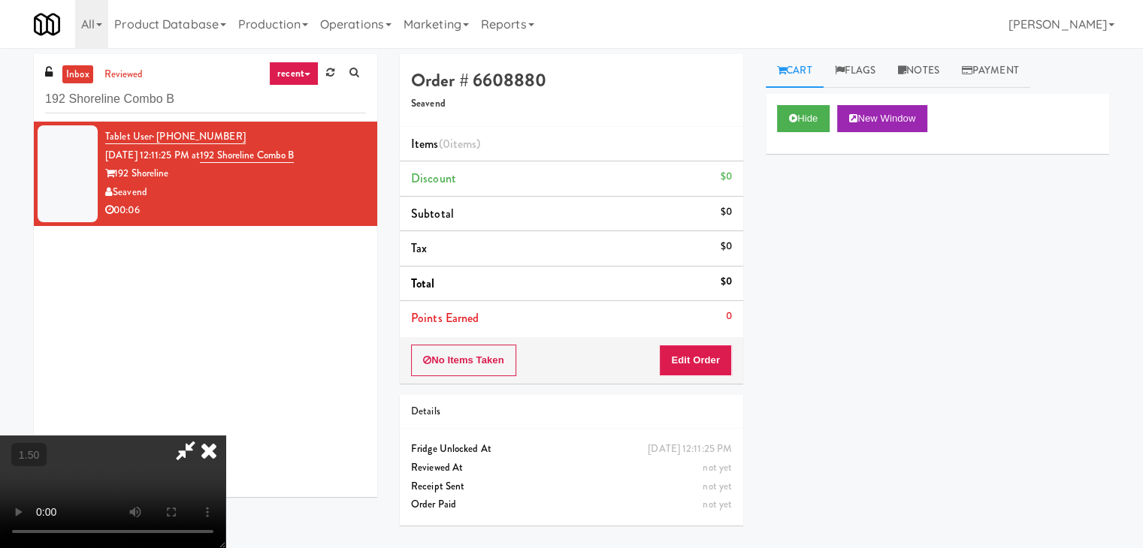
click at [225, 436] on video at bounding box center [112, 492] width 225 height 113
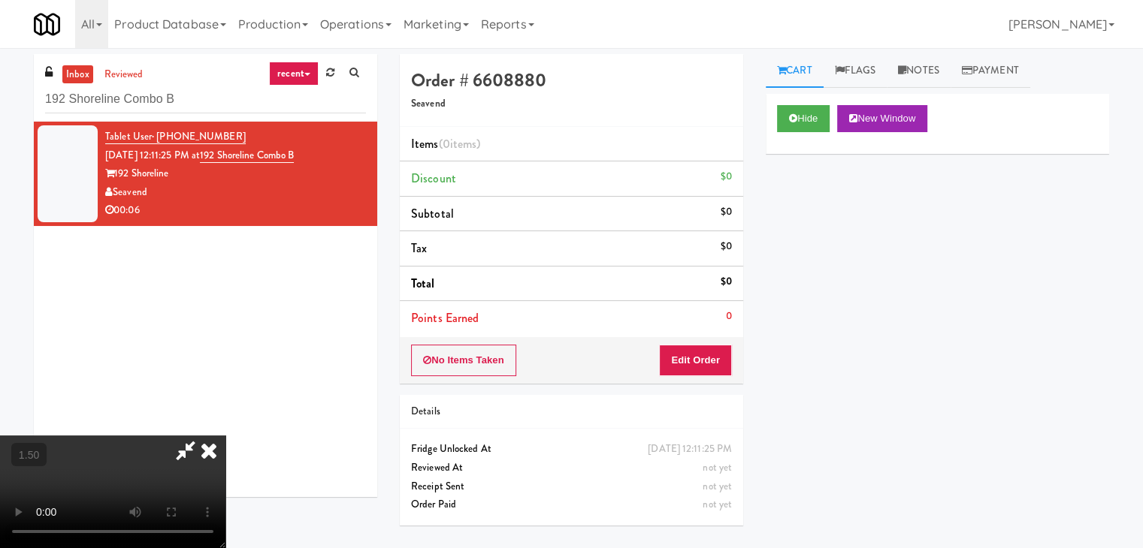
click at [225, 436] on video at bounding box center [112, 492] width 225 height 113
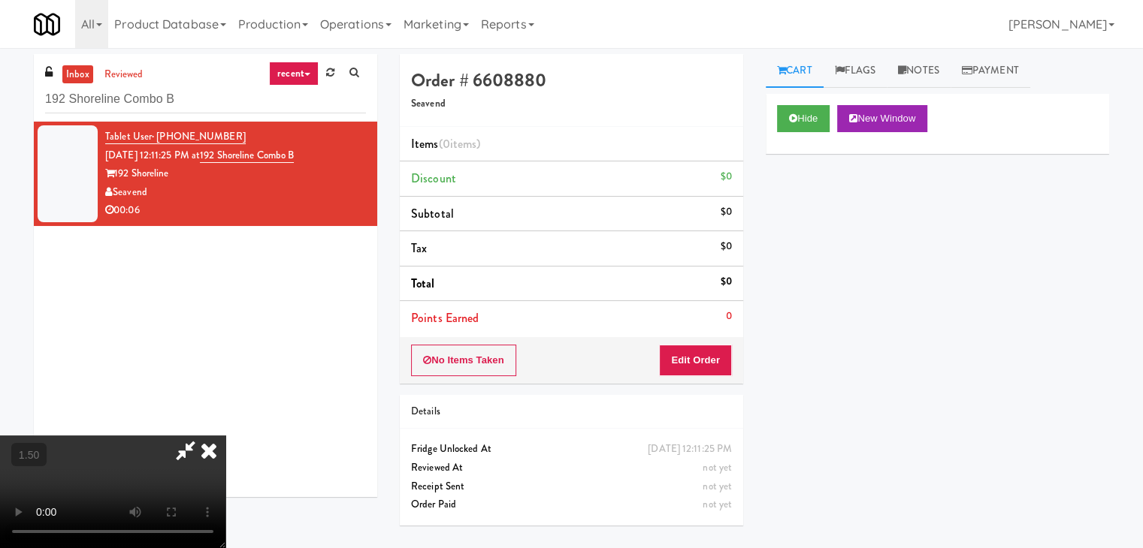
click at [225, 436] on icon at bounding box center [208, 451] width 33 height 30
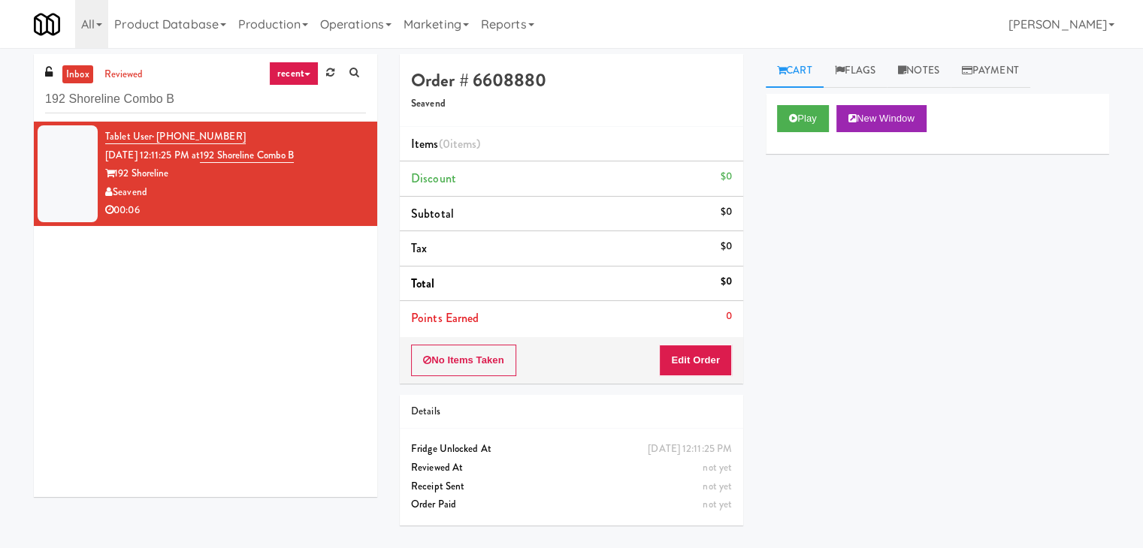
click at [718, 375] on div "No Items Taken Edit Order" at bounding box center [571, 360] width 343 height 47
click at [675, 379] on div "No Items Taken Edit Order" at bounding box center [571, 360] width 343 height 47
drag, startPoint x: 684, startPoint y: 367, endPoint x: 739, endPoint y: 322, distance: 71.6
click at [685, 365] on button "Edit Order" at bounding box center [695, 361] width 73 height 32
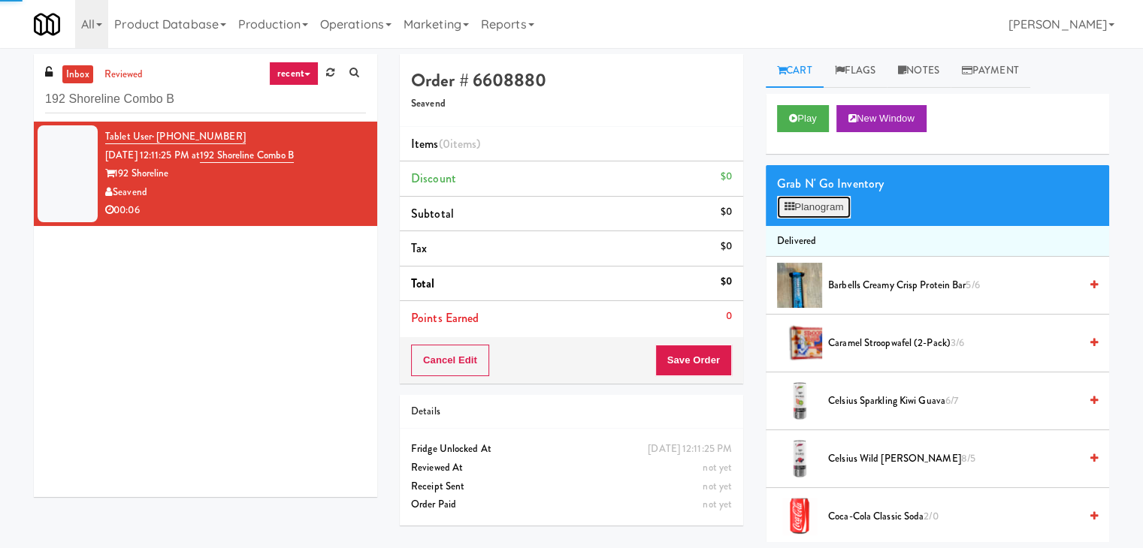
drag, startPoint x: 806, startPoint y: 206, endPoint x: 793, endPoint y: 206, distance: 12.8
click at [806, 205] on button "Planogram" at bounding box center [814, 207] width 74 height 23
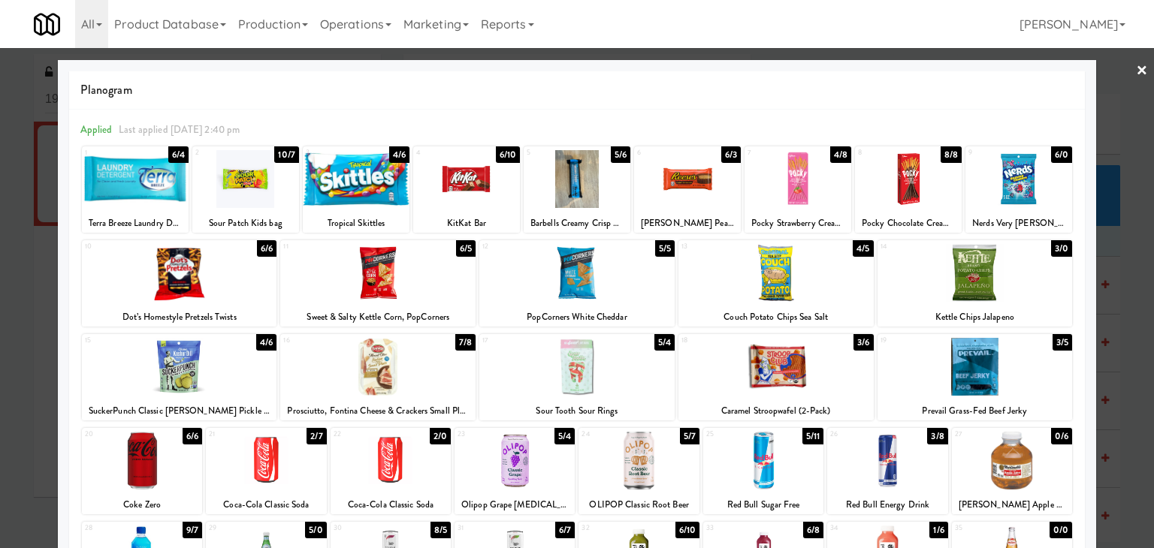
click at [409, 451] on div at bounding box center [391, 461] width 120 height 58
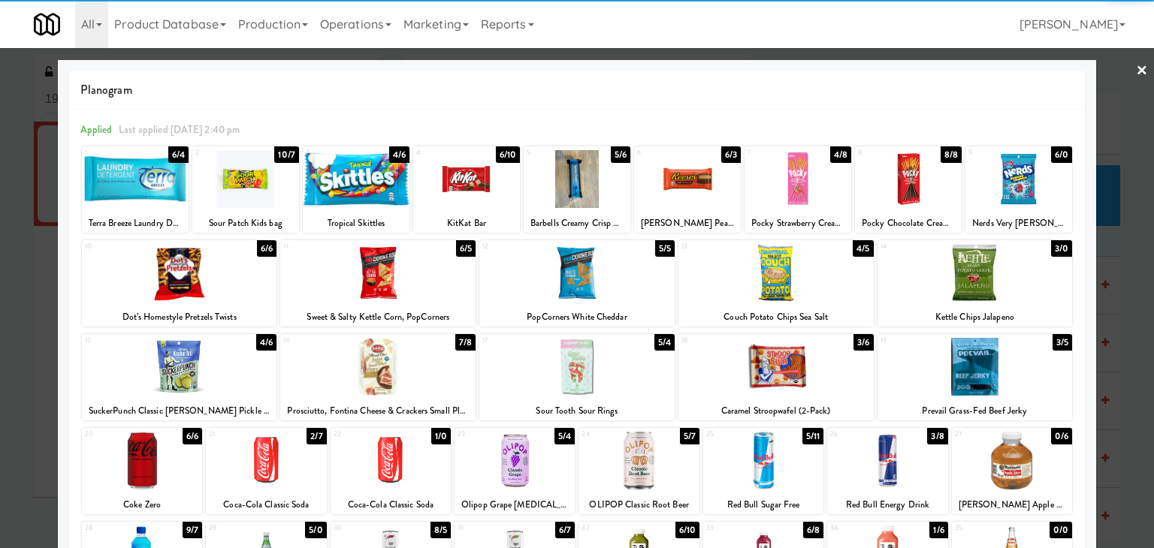
click at [887, 467] on div at bounding box center [887, 461] width 120 height 58
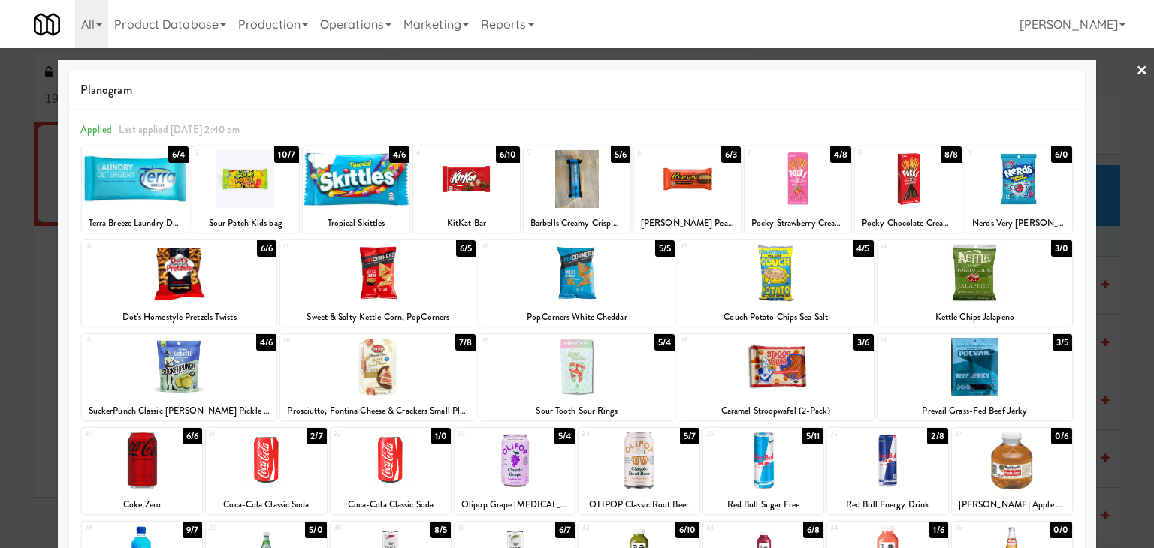
click at [1136, 76] on link "×" at bounding box center [1142, 71] width 12 height 47
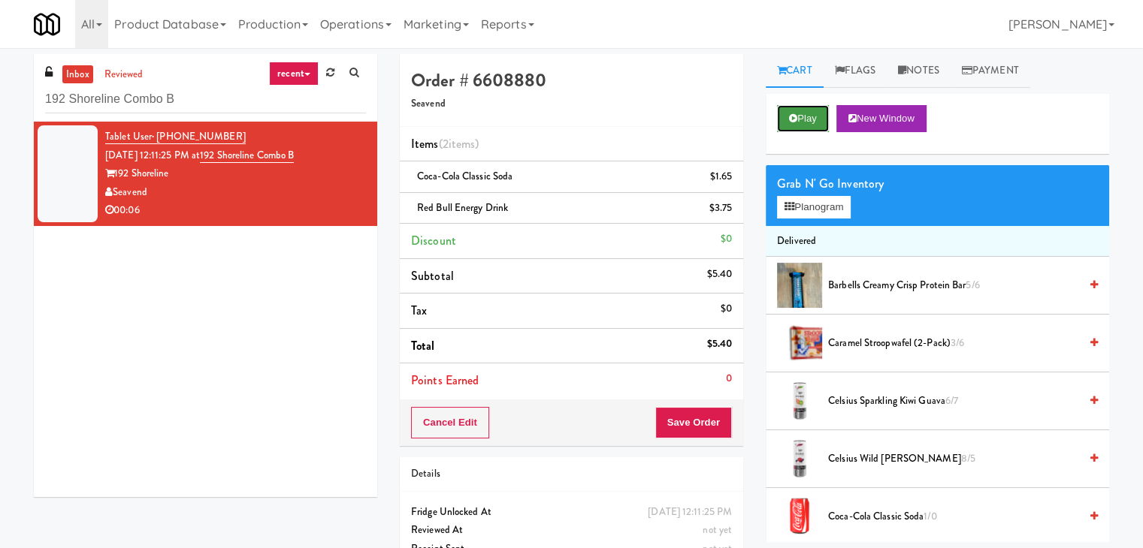
click at [820, 116] on button "Play" at bounding box center [803, 118] width 52 height 27
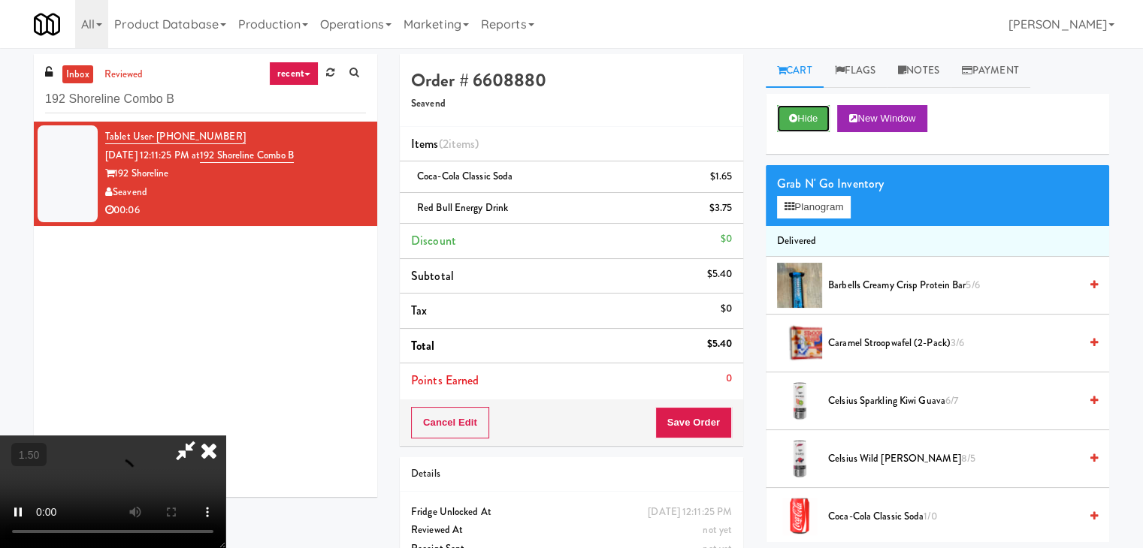
scroll to position [150, 0]
click at [225, 436] on video at bounding box center [112, 492] width 225 height 113
click at [225, 436] on icon at bounding box center [208, 451] width 33 height 30
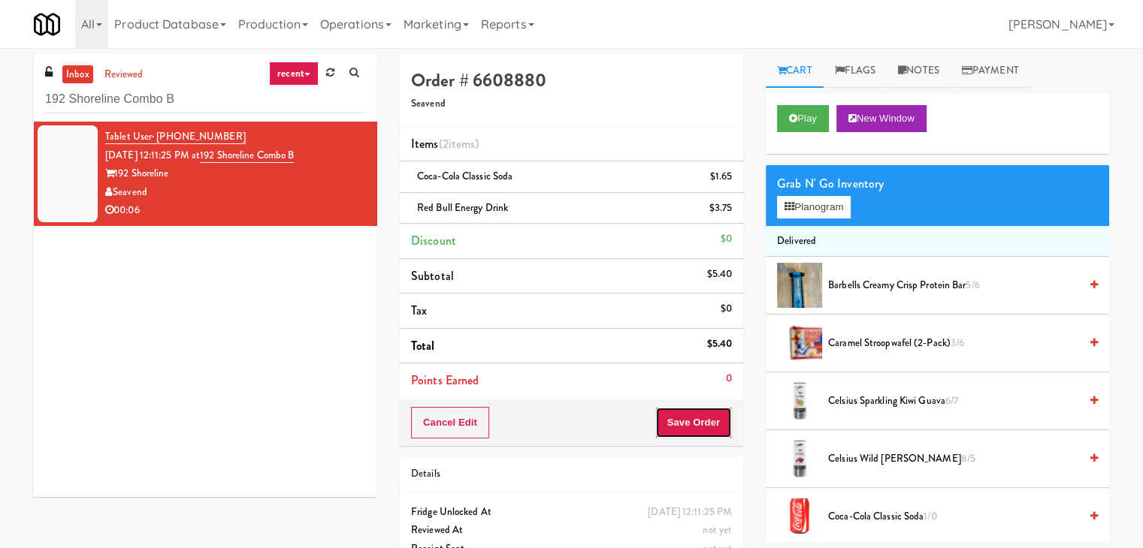
click at [691, 424] on button "Save Order" at bounding box center [693, 423] width 77 height 32
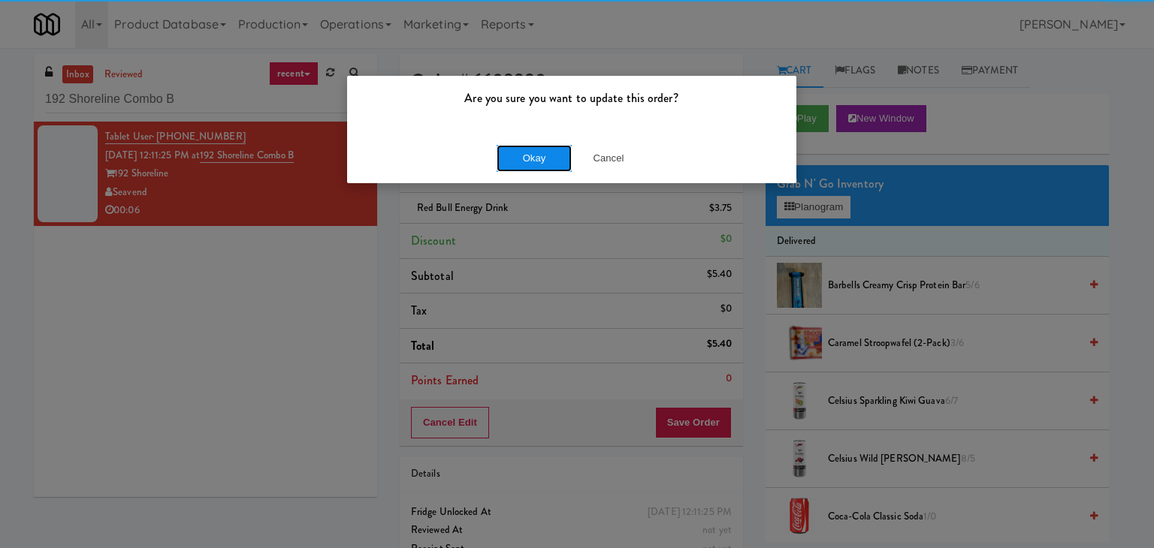
click at [538, 156] on button "Okay" at bounding box center [534, 158] width 75 height 27
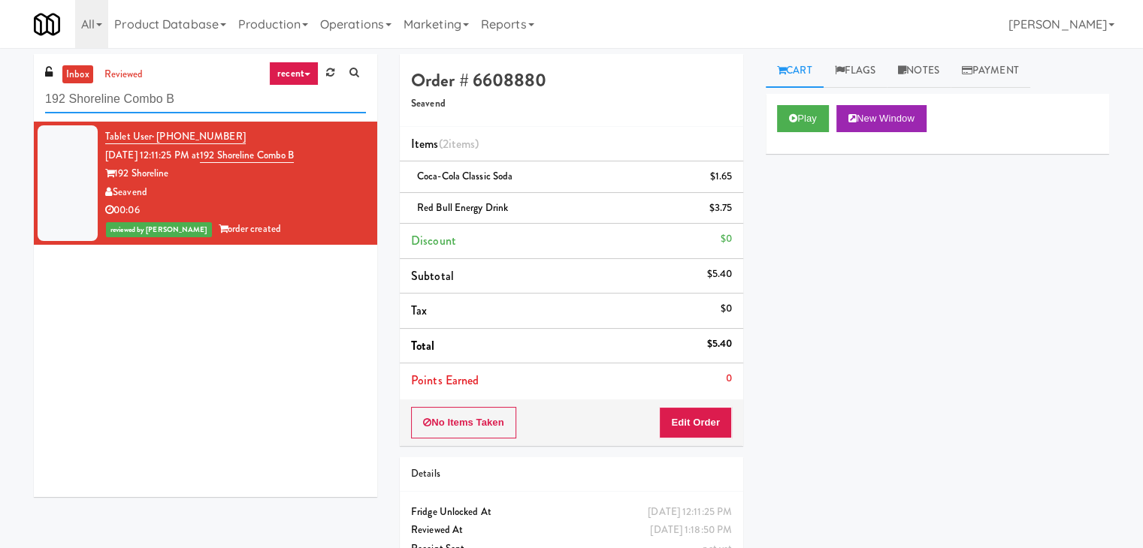
click at [228, 104] on input "192 Shoreline Combo B" at bounding box center [205, 100] width 321 height 28
click at [228, 103] on input "192 Shoreline Combo B" at bounding box center [205, 100] width 321 height 28
paste input "Rowan - Pantry - Right"
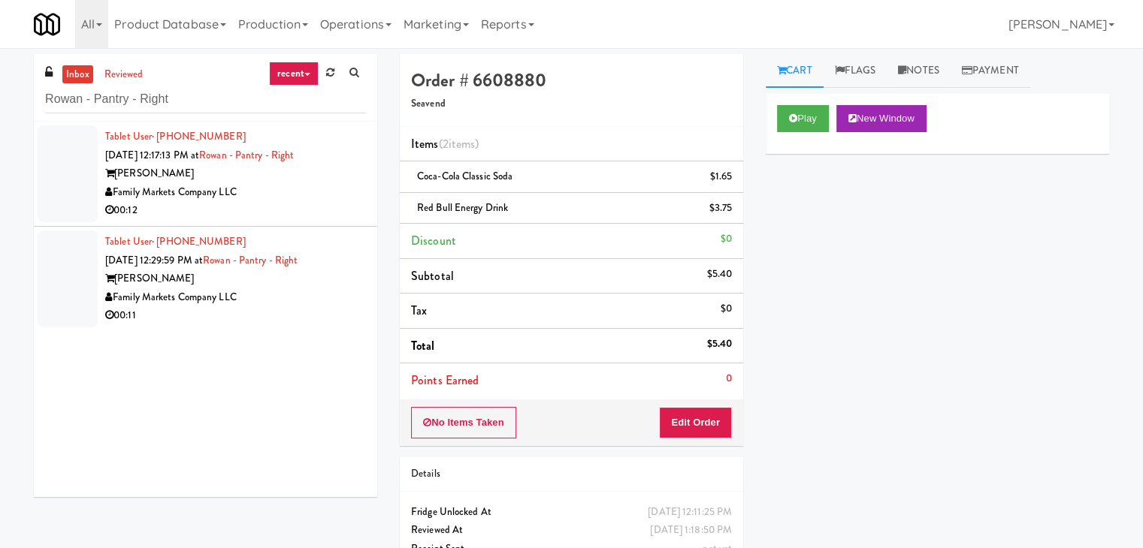
click at [315, 202] on div "00:12" at bounding box center [235, 210] width 261 height 19
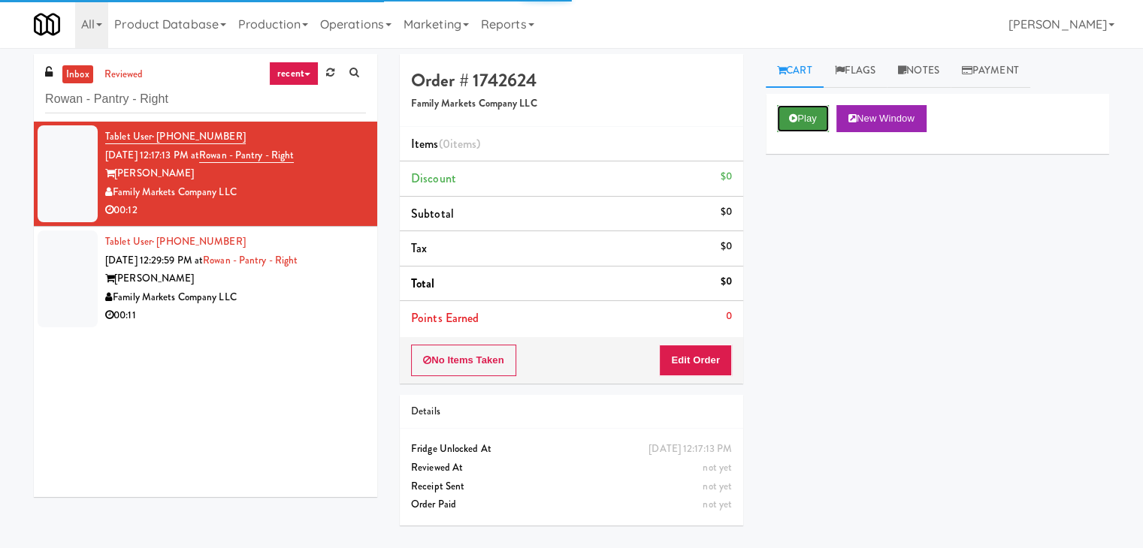
click at [808, 125] on button "Play" at bounding box center [803, 118] width 52 height 27
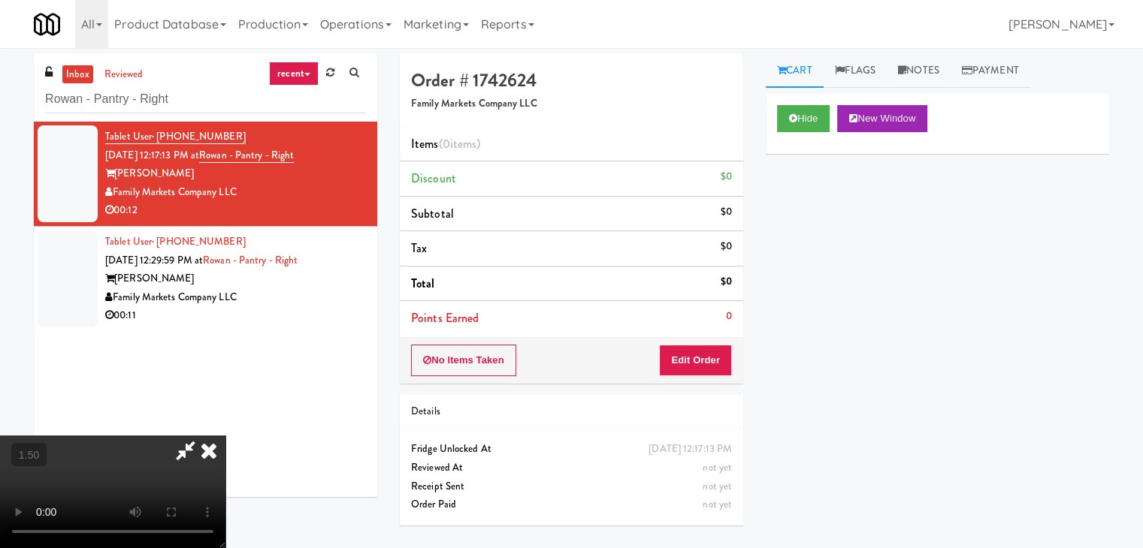
click at [225, 436] on video at bounding box center [112, 492] width 225 height 113
click at [225, 436] on icon at bounding box center [208, 451] width 33 height 30
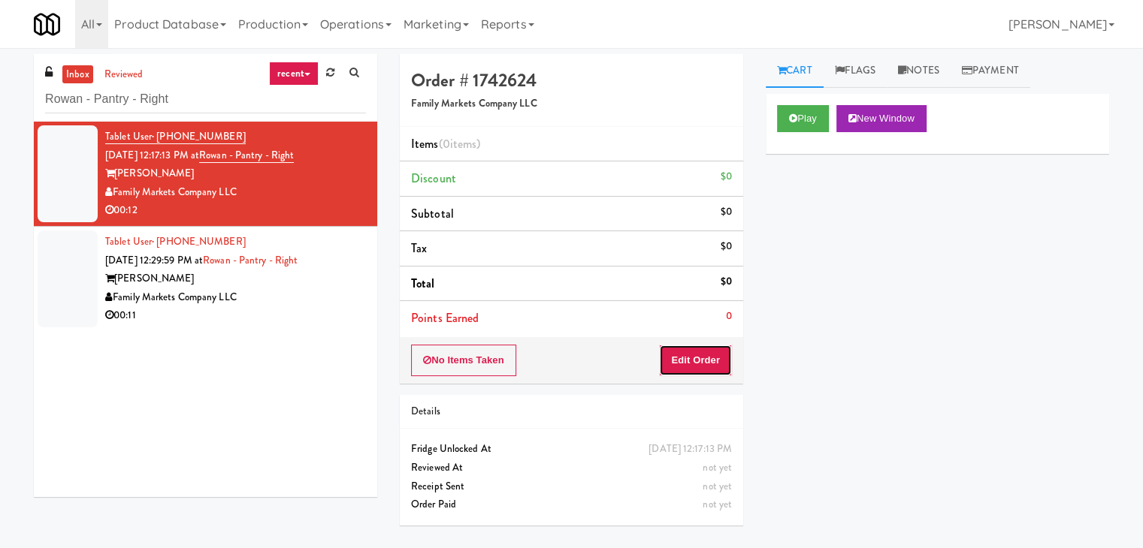
drag, startPoint x: 709, startPoint y: 349, endPoint x: 763, endPoint y: 307, distance: 68.5
click at [709, 350] on button "Edit Order" at bounding box center [695, 361] width 73 height 32
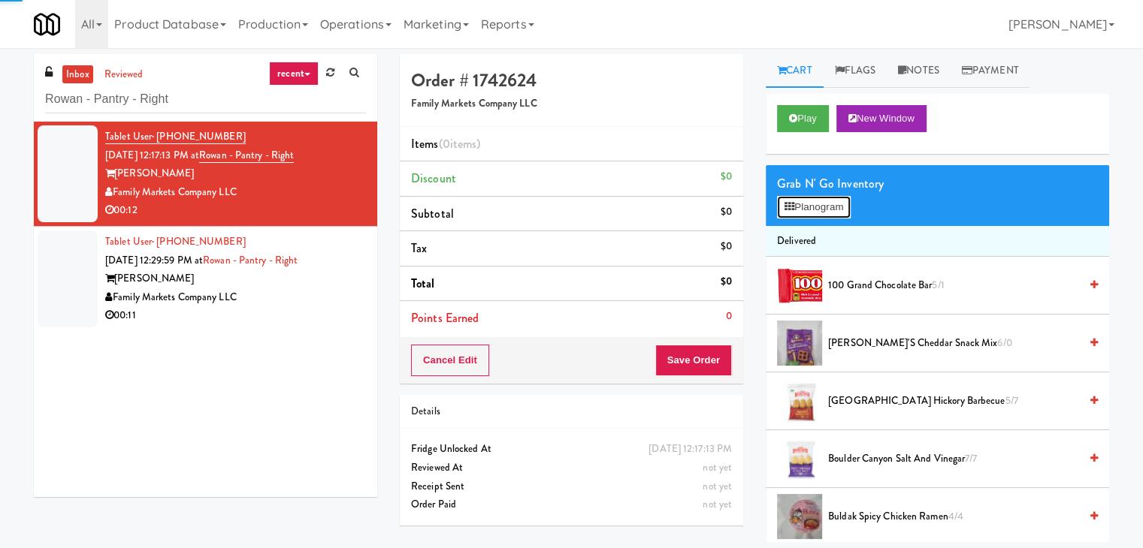
click at [826, 208] on button "Planogram" at bounding box center [814, 207] width 74 height 23
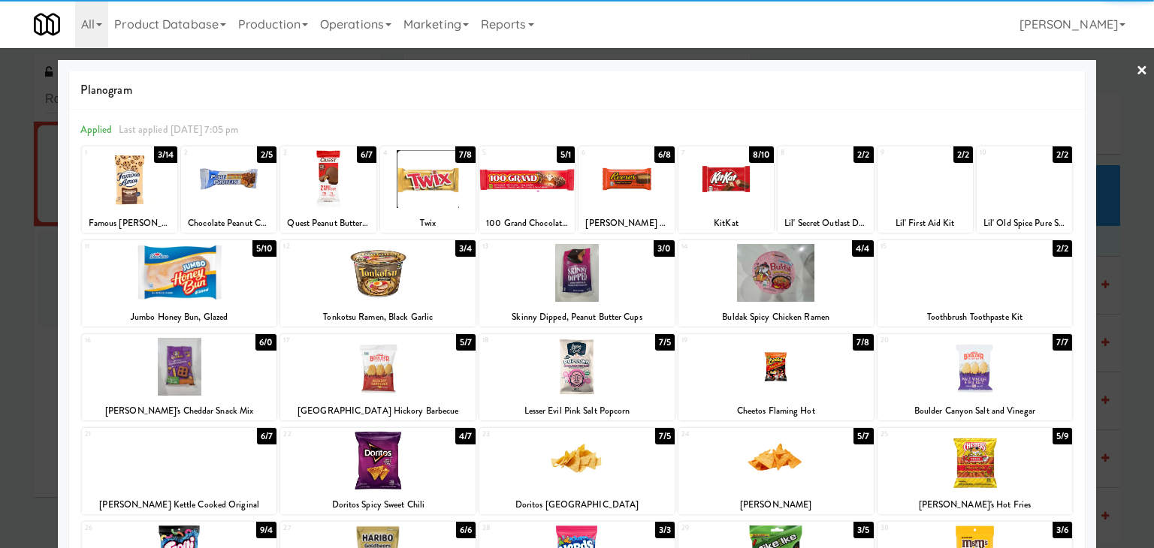
click at [205, 279] on div at bounding box center [179, 273] width 195 height 58
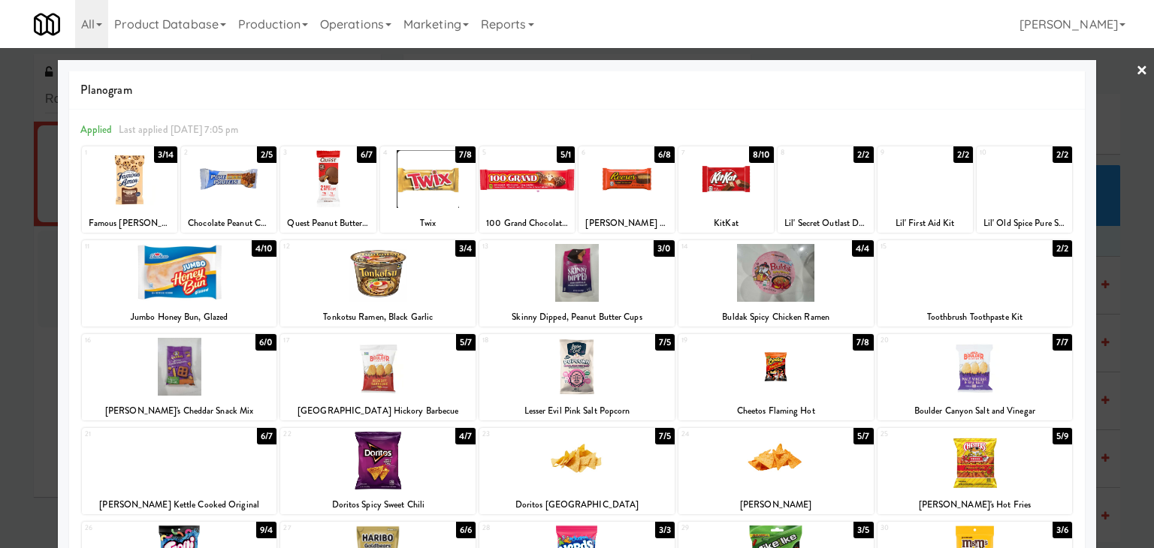
click at [1136, 74] on link "×" at bounding box center [1142, 71] width 12 height 47
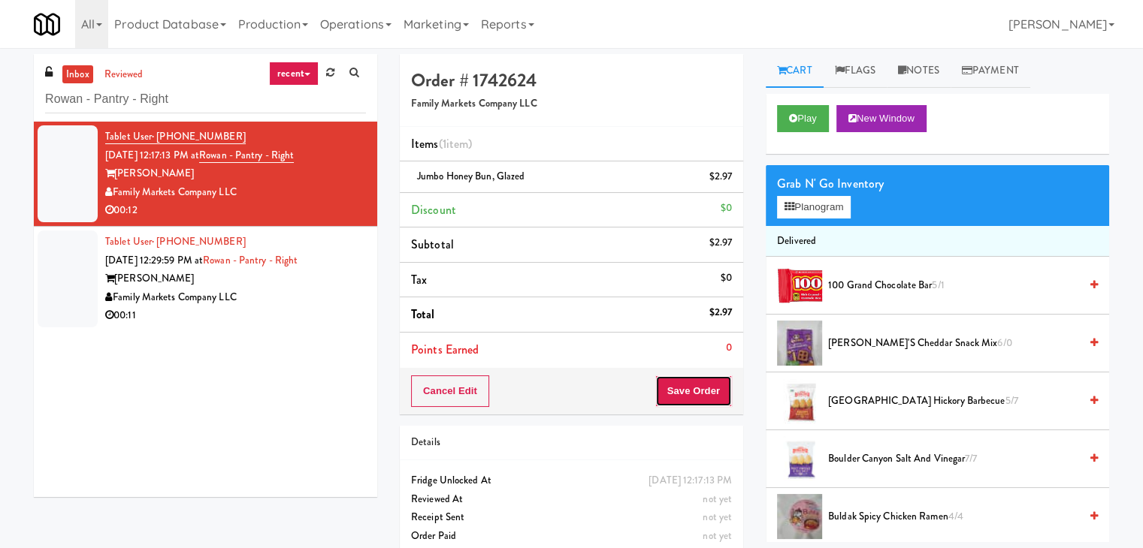
click at [694, 391] on button "Save Order" at bounding box center [693, 392] width 77 height 32
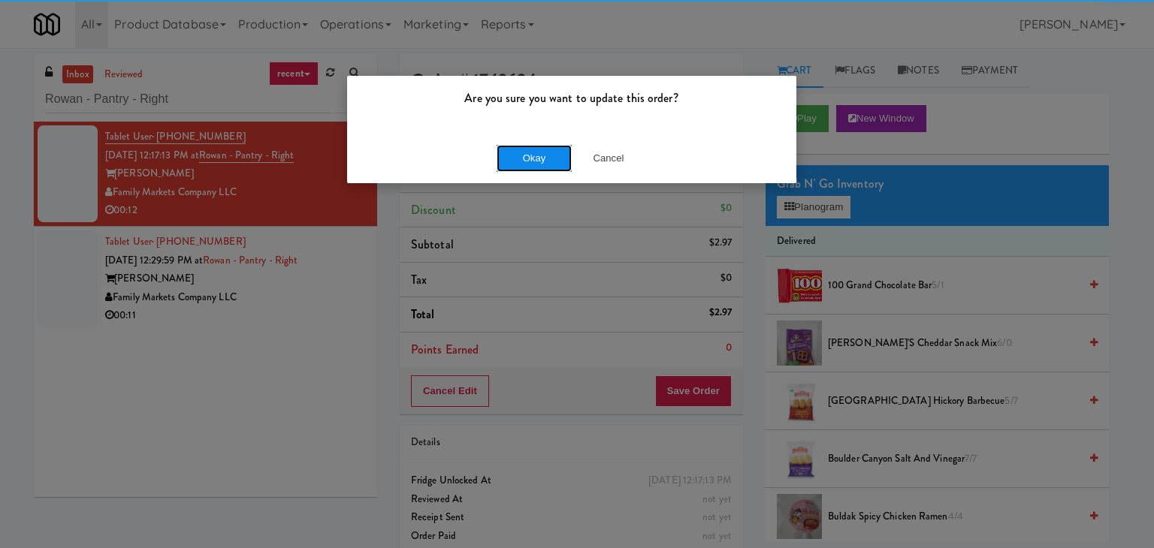
click at [551, 162] on button "Okay" at bounding box center [534, 158] width 75 height 27
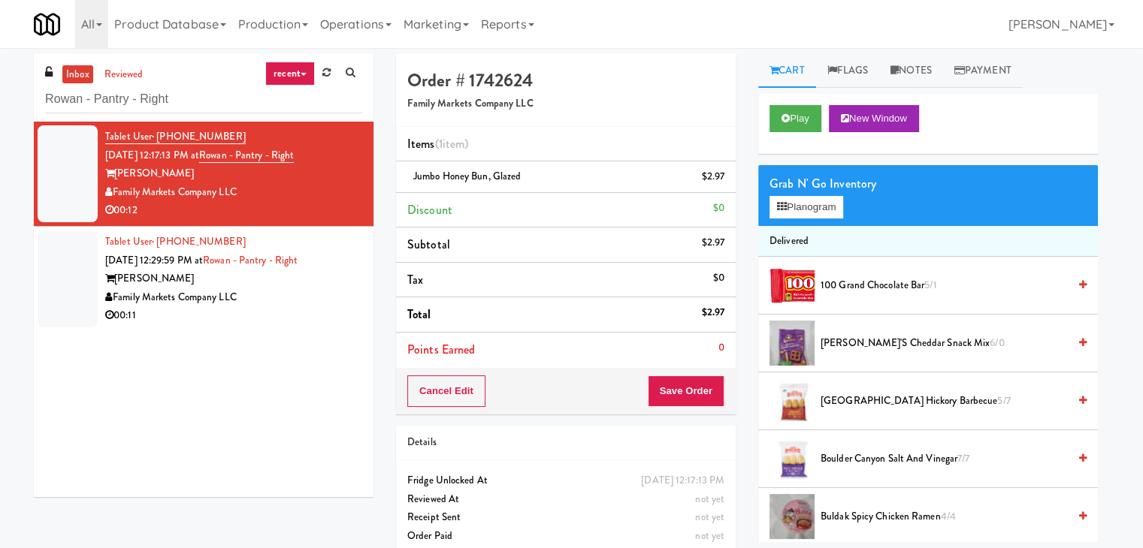
click at [316, 296] on div "Family Markets Company LLC" at bounding box center [233, 298] width 257 height 19
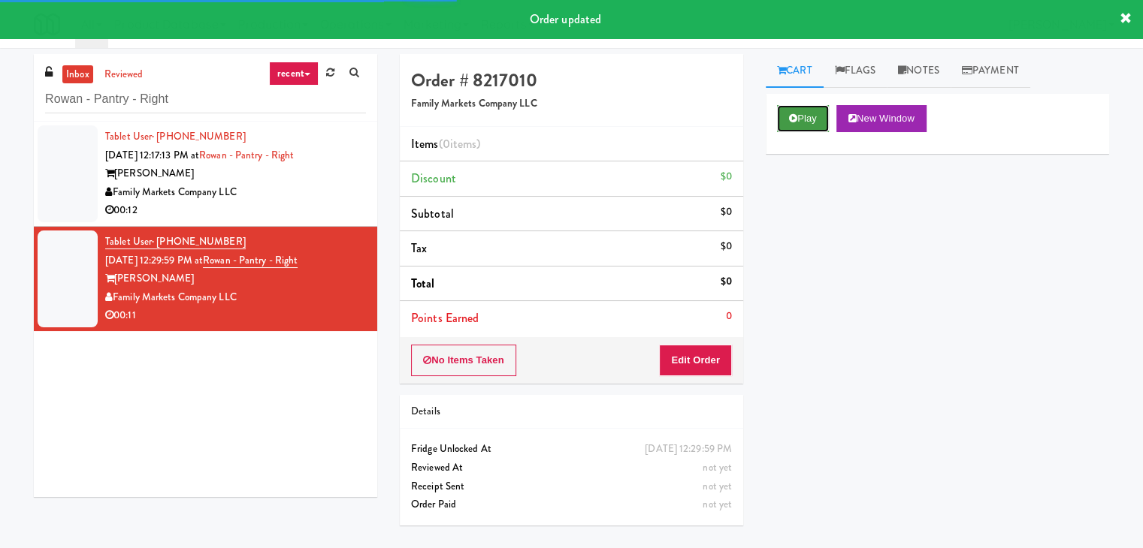
click at [793, 122] on button "Play" at bounding box center [803, 118] width 52 height 27
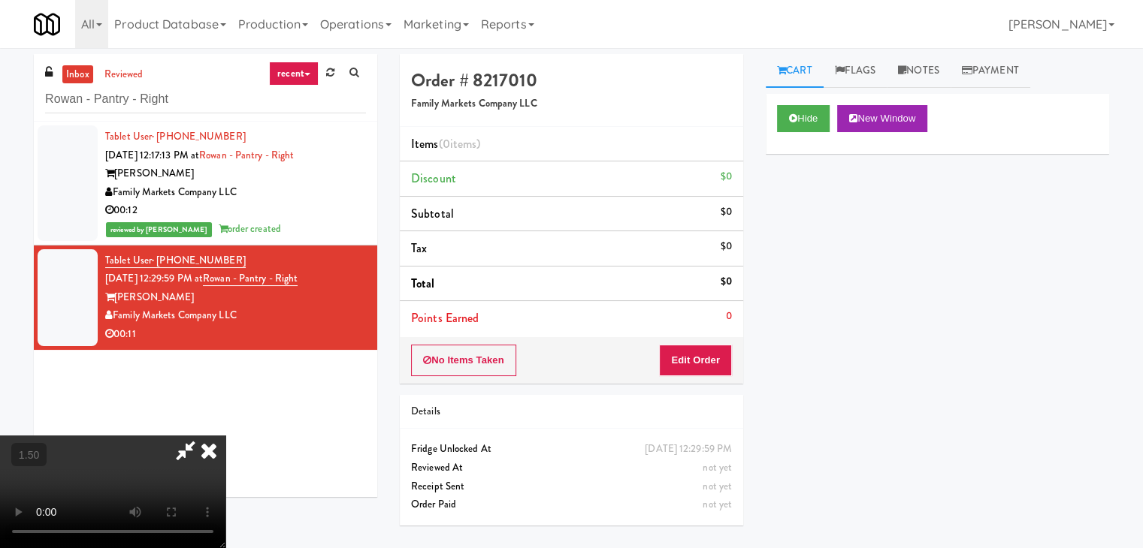
click at [225, 436] on video at bounding box center [112, 492] width 225 height 113
drag, startPoint x: 1080, startPoint y: 80, endPoint x: 1073, endPoint y: 81, distance: 7.6
click at [1080, 80] on ul "Cart Flags Notes Payment" at bounding box center [937, 71] width 343 height 34
click at [225, 436] on video at bounding box center [112, 492] width 225 height 113
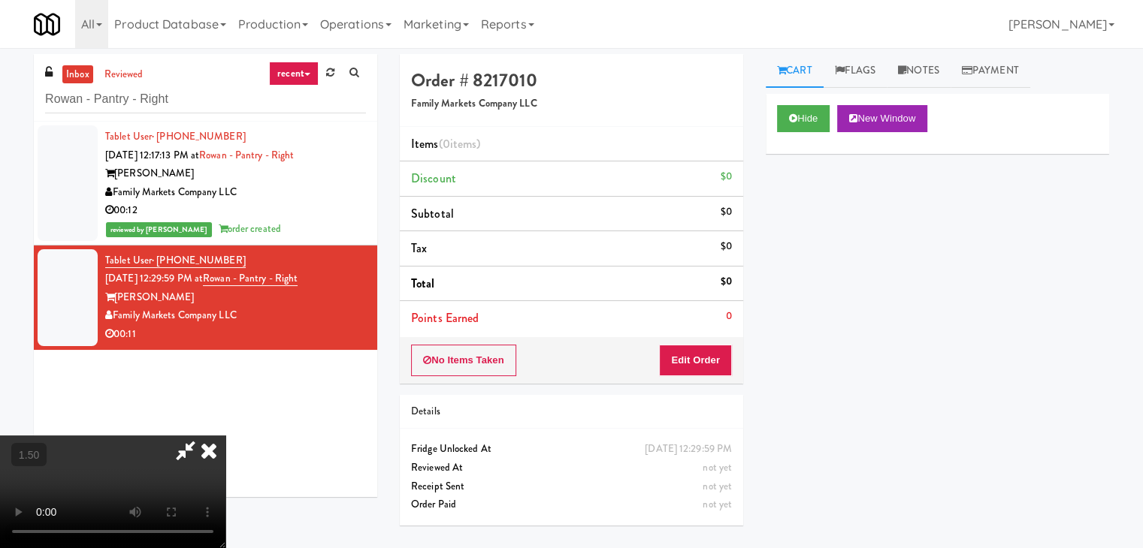
click at [225, 436] on video at bounding box center [112, 492] width 225 height 113
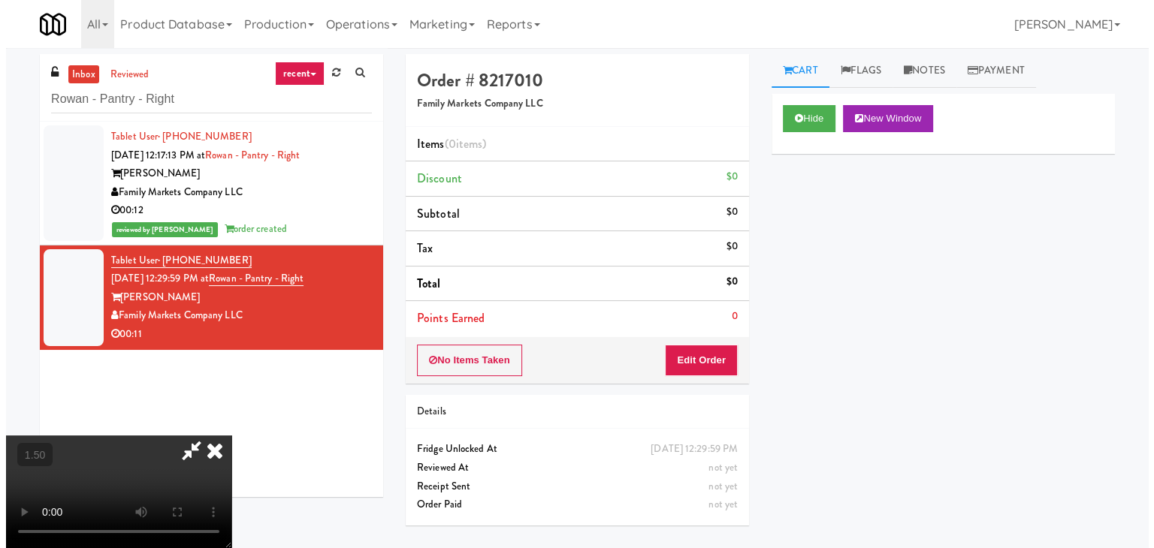
scroll to position [0, 0]
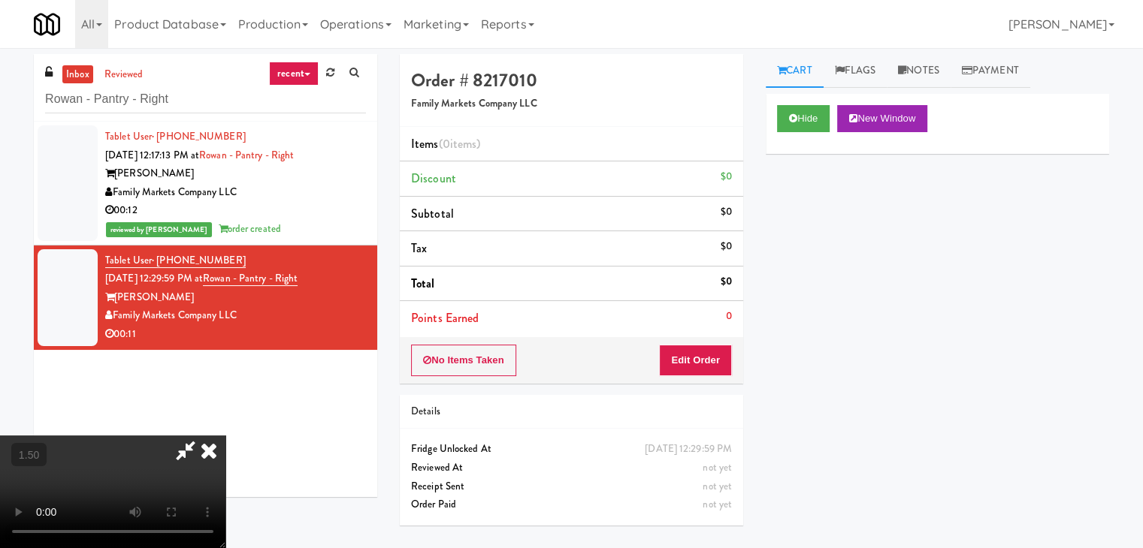
click at [225, 436] on icon at bounding box center [208, 451] width 33 height 30
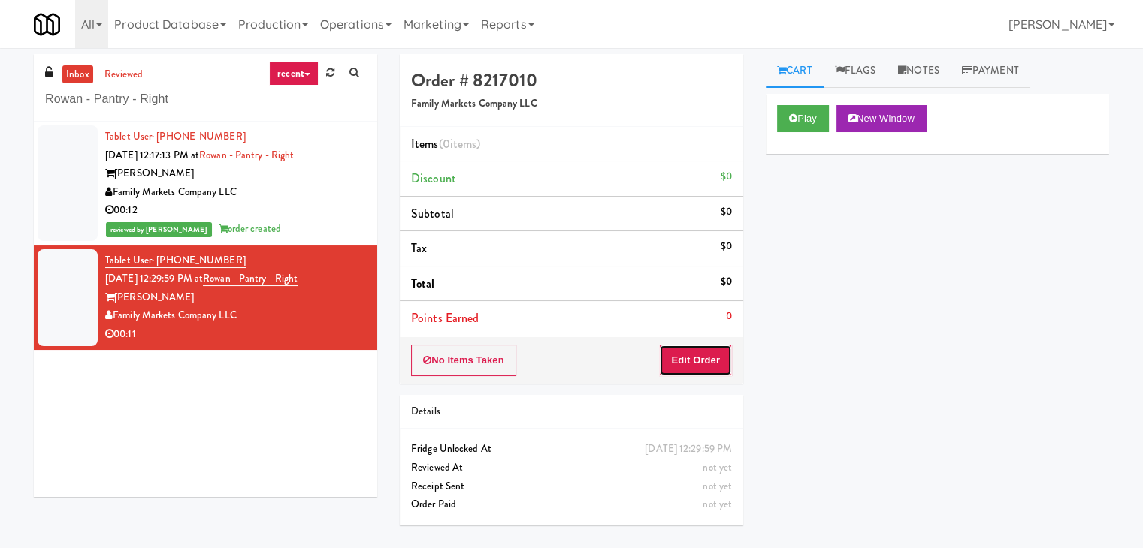
click at [687, 352] on button "Edit Order" at bounding box center [695, 361] width 73 height 32
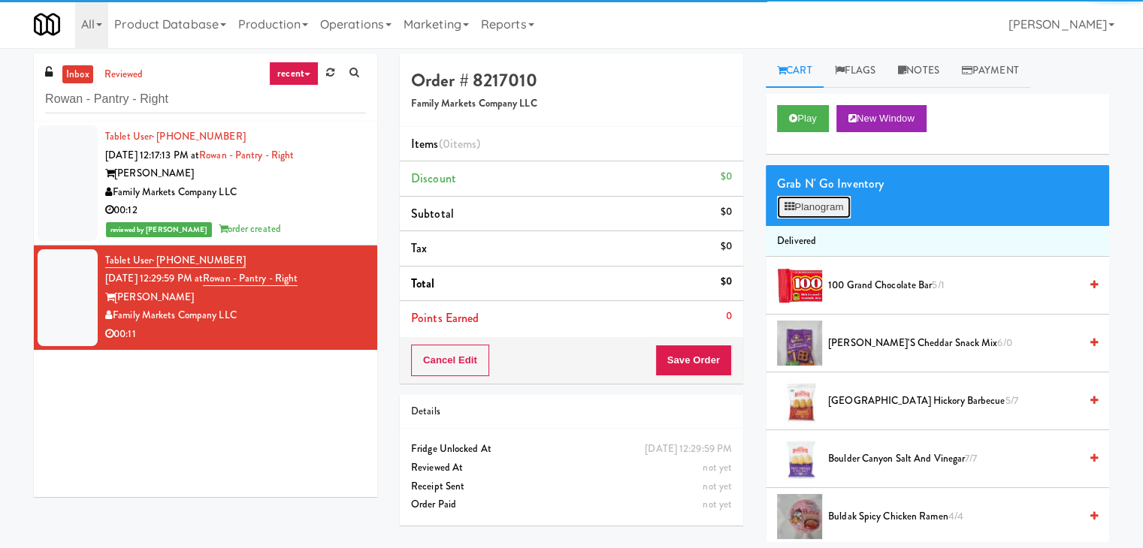
click at [819, 209] on button "Planogram" at bounding box center [814, 207] width 74 height 23
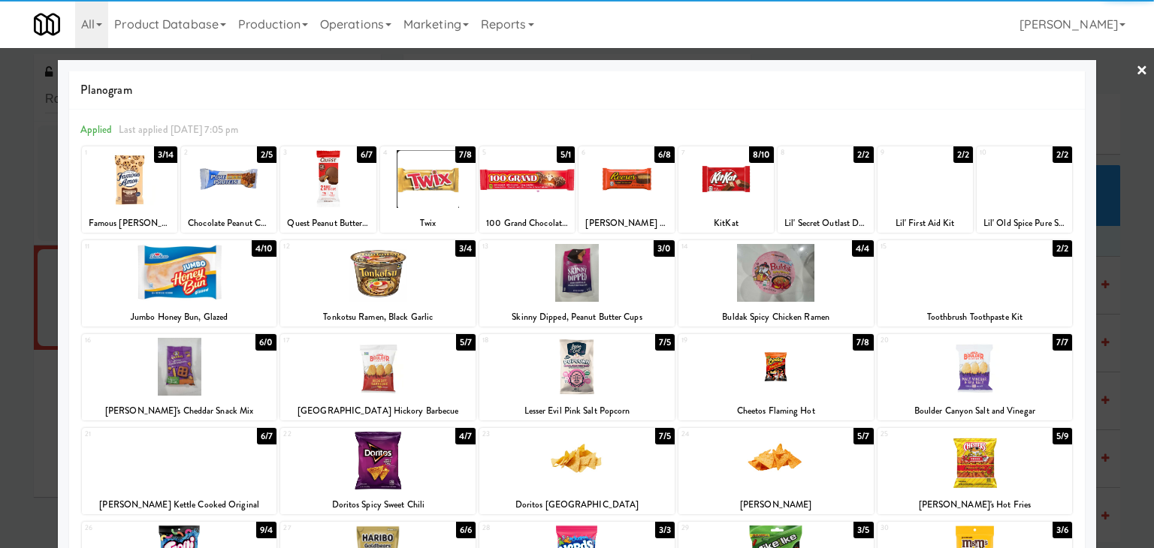
click at [784, 272] on div at bounding box center [775, 273] width 195 height 58
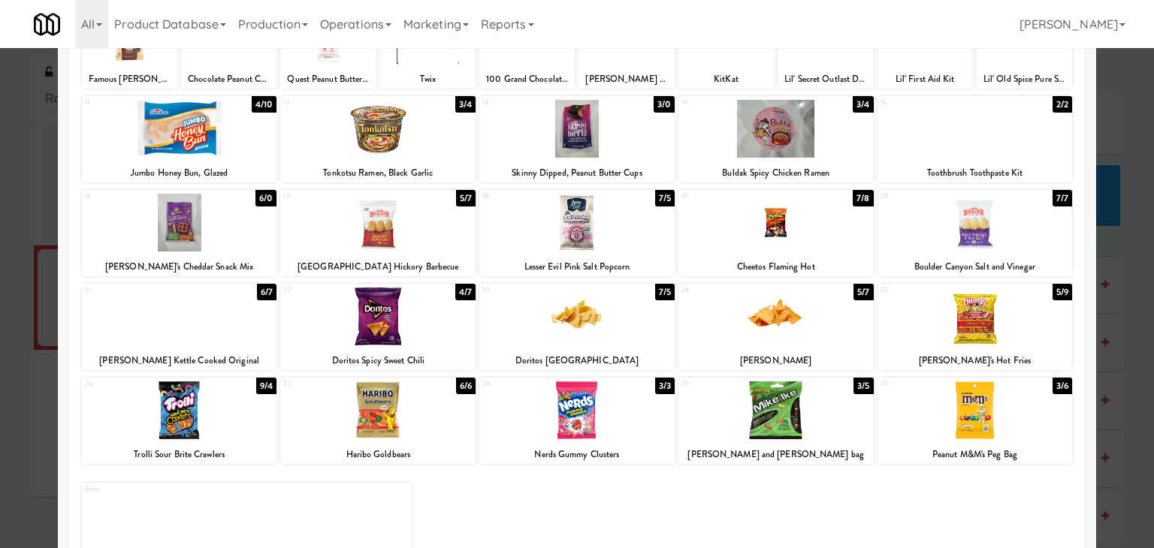
scroll to position [150, 0]
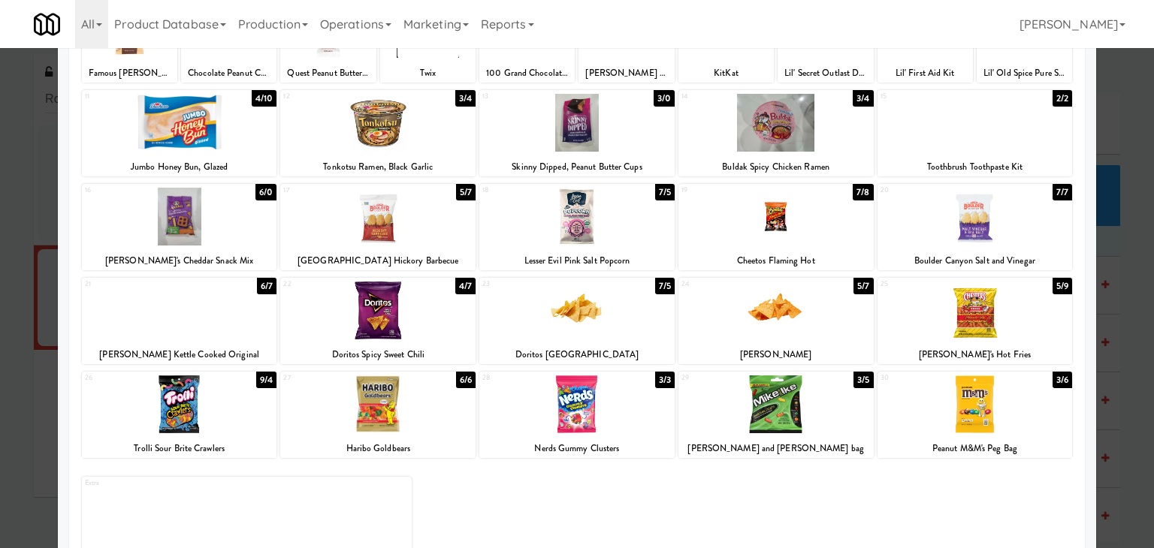
click at [796, 328] on div at bounding box center [775, 311] width 195 height 58
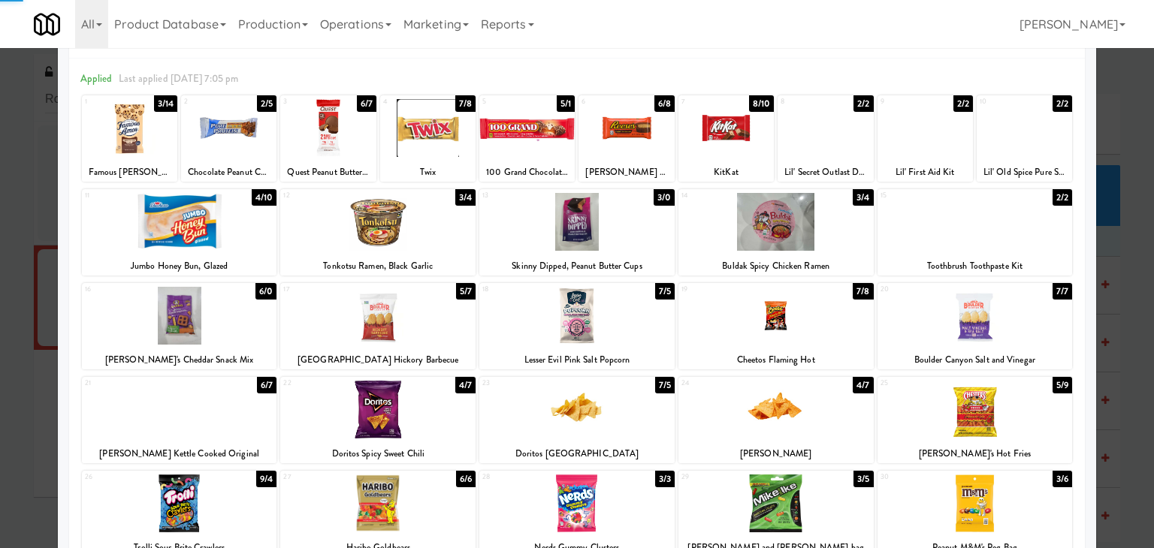
scroll to position [0, 0]
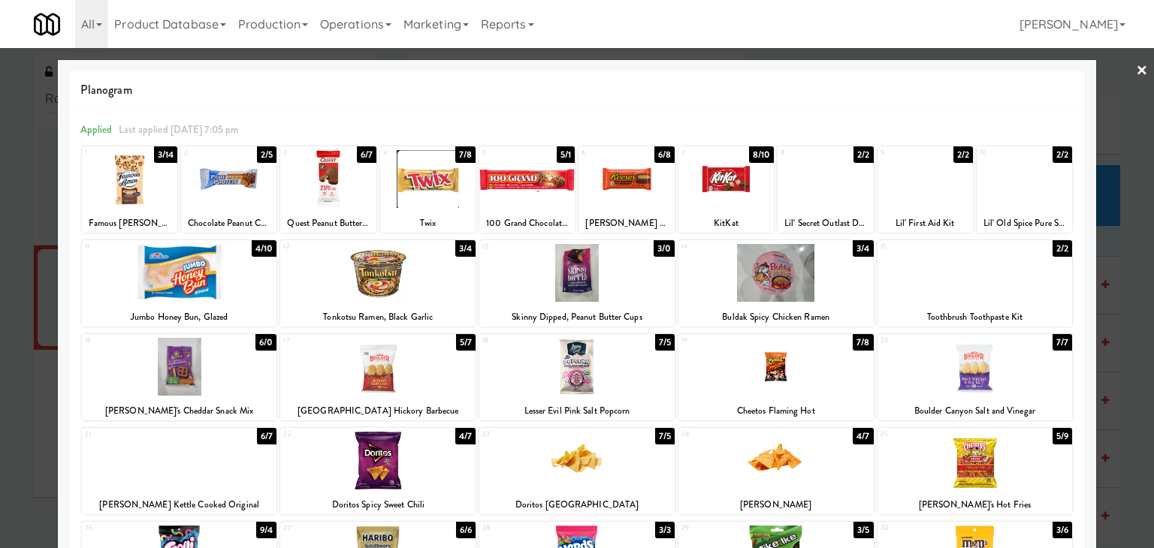
click at [1136, 69] on link "×" at bounding box center [1142, 71] width 12 height 47
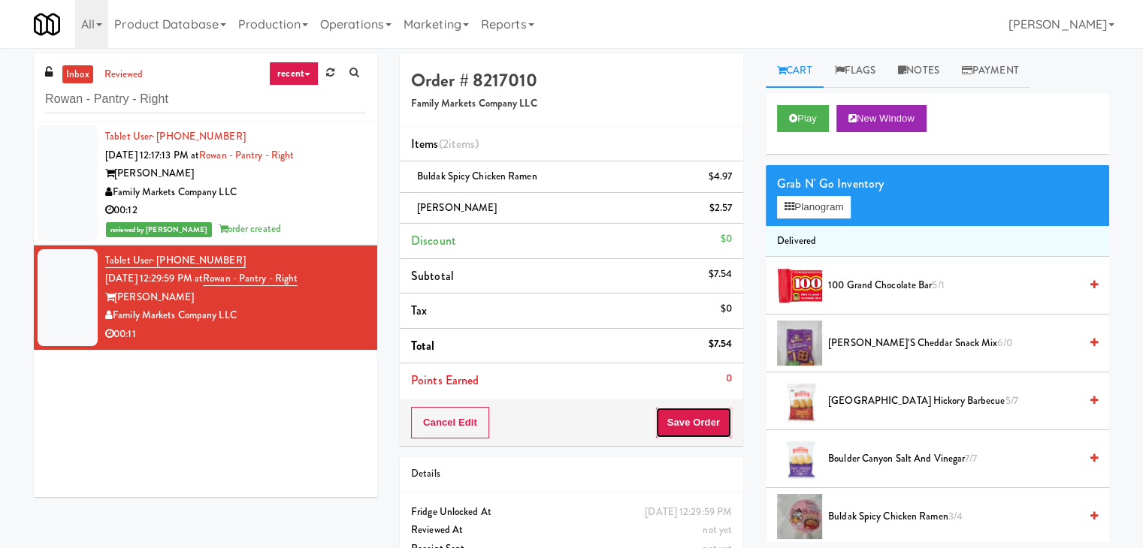
click at [704, 422] on button "Save Order" at bounding box center [693, 423] width 77 height 32
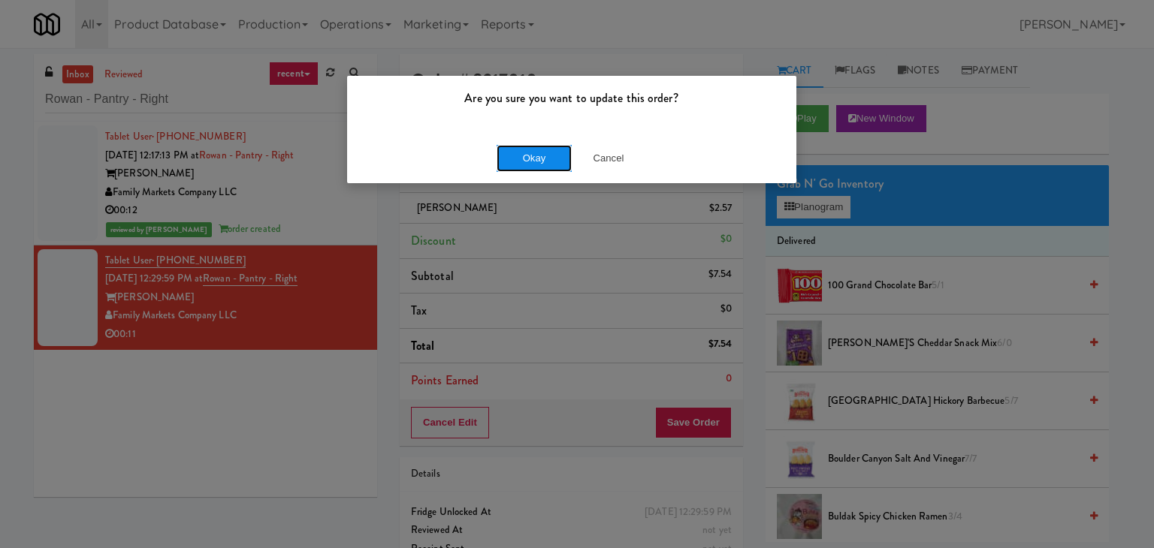
click at [539, 161] on button "Okay" at bounding box center [534, 158] width 75 height 27
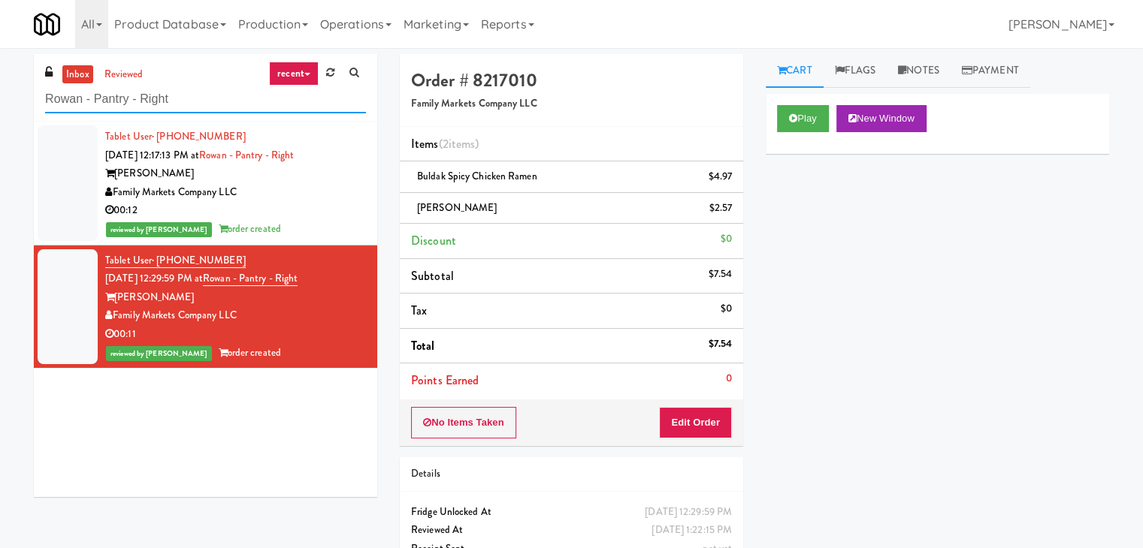
click at [174, 101] on input "Rowan - Pantry - Right" at bounding box center [205, 100] width 321 height 28
click at [174, 100] on input "Rowan - Pantry - Right" at bounding box center [205, 100] width 321 height 28
paste input "AVIA College - Fridge"
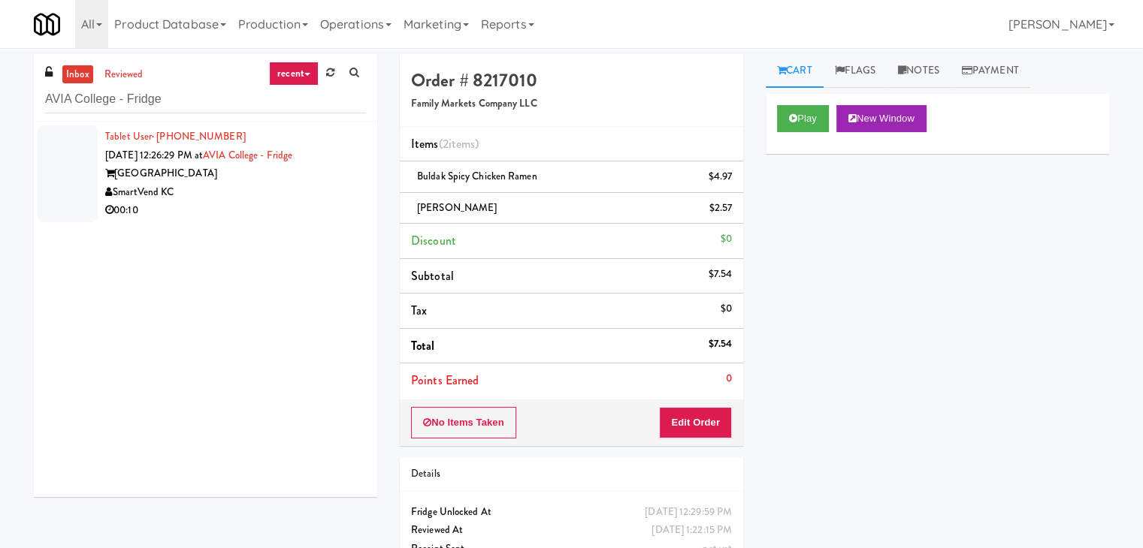
click at [331, 193] on div "SmartVend KC" at bounding box center [235, 192] width 261 height 19
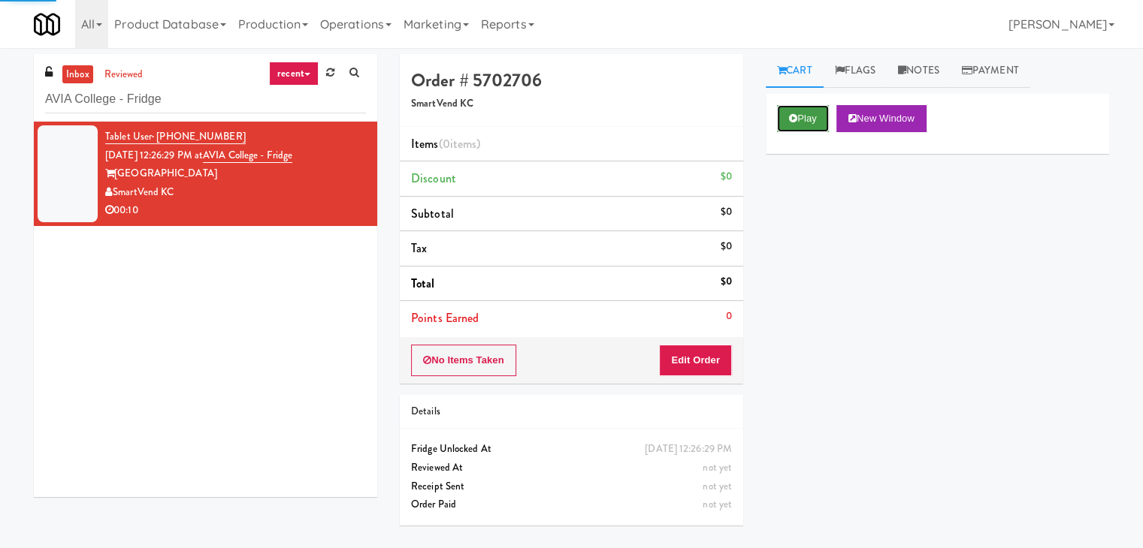
click at [808, 110] on button "Play" at bounding box center [803, 118] width 52 height 27
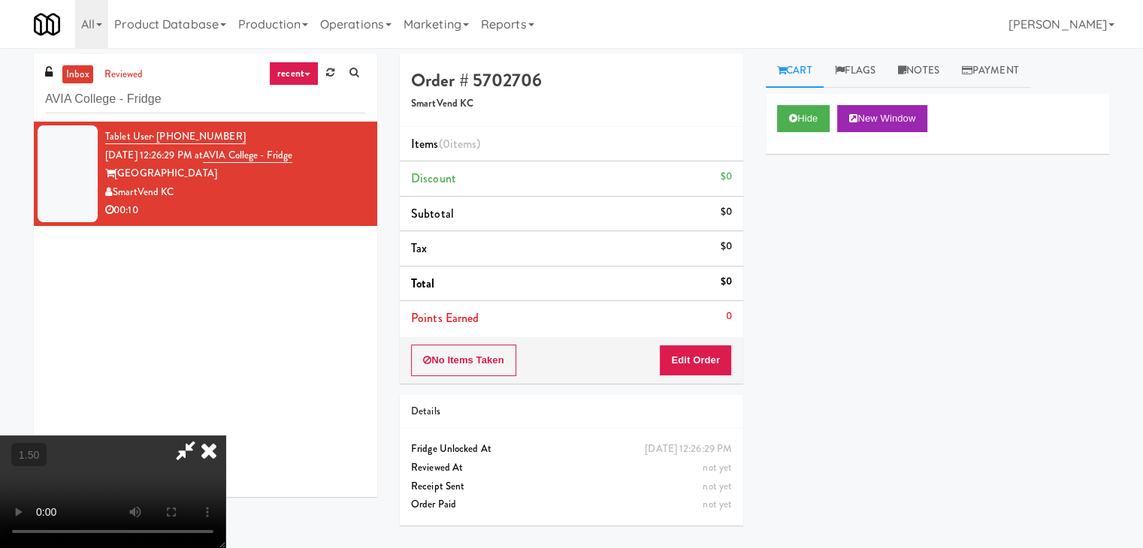
click at [225, 436] on video at bounding box center [112, 492] width 225 height 113
click at [225, 436] on icon at bounding box center [208, 451] width 33 height 30
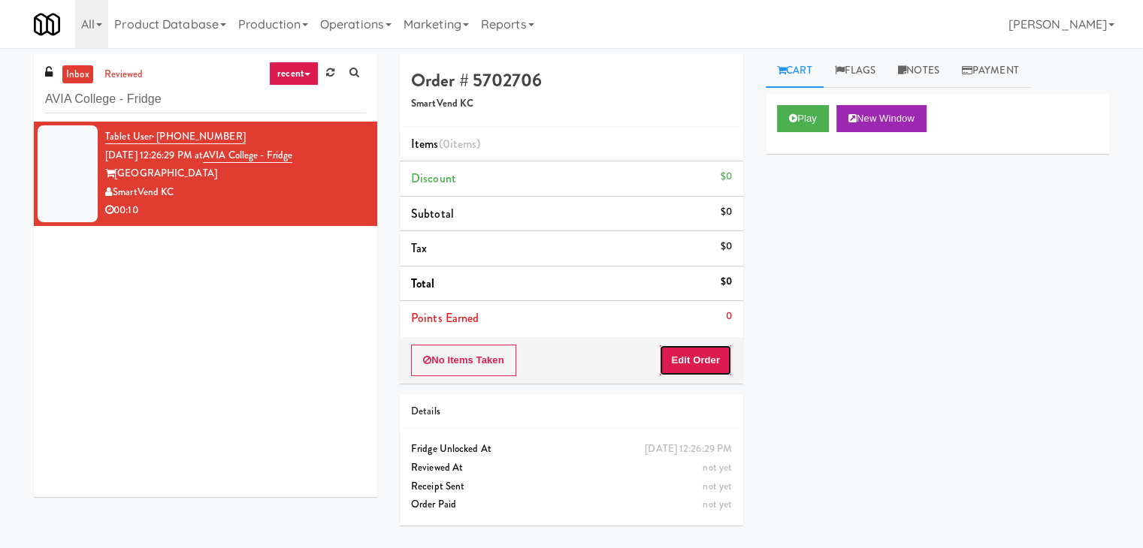
click at [688, 351] on button "Edit Order" at bounding box center [695, 361] width 73 height 32
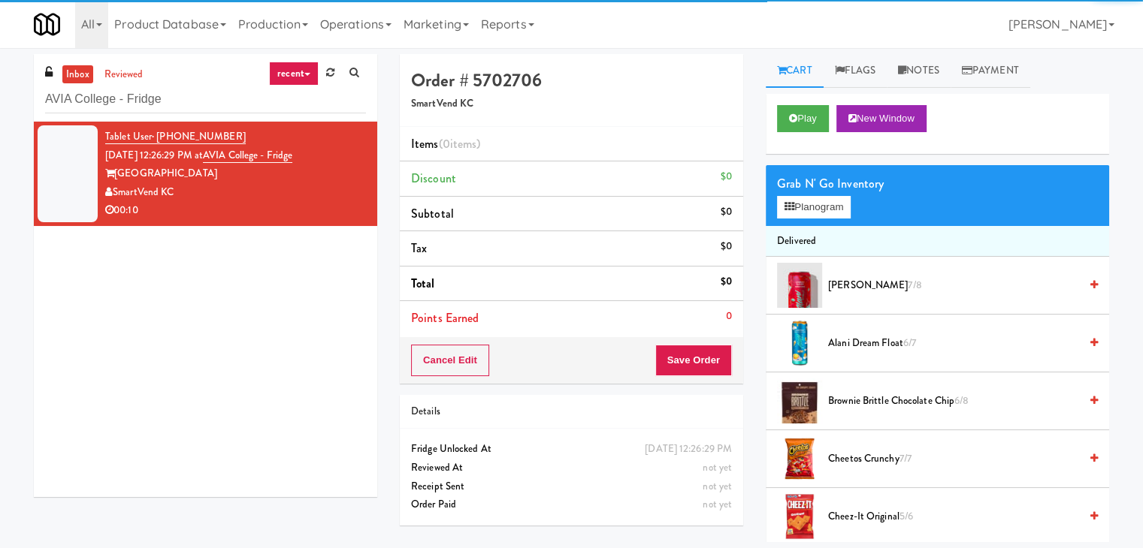
click at [798, 222] on div "Grab N' Go Inventory Planogram" at bounding box center [937, 195] width 343 height 61
click at [798, 209] on button "Planogram" at bounding box center [814, 207] width 74 height 23
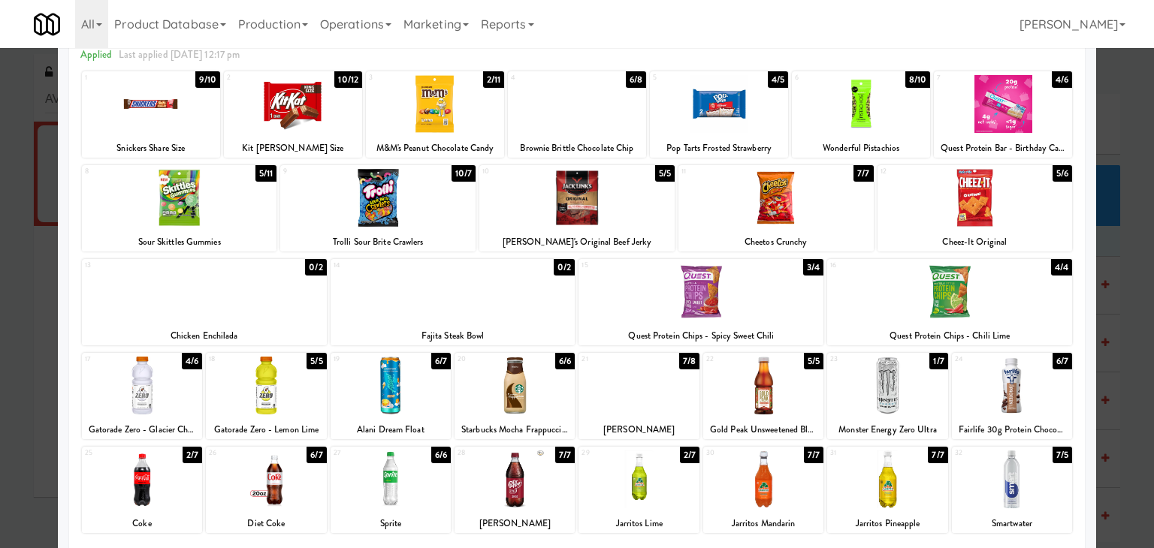
click at [884, 379] on div at bounding box center [887, 386] width 120 height 58
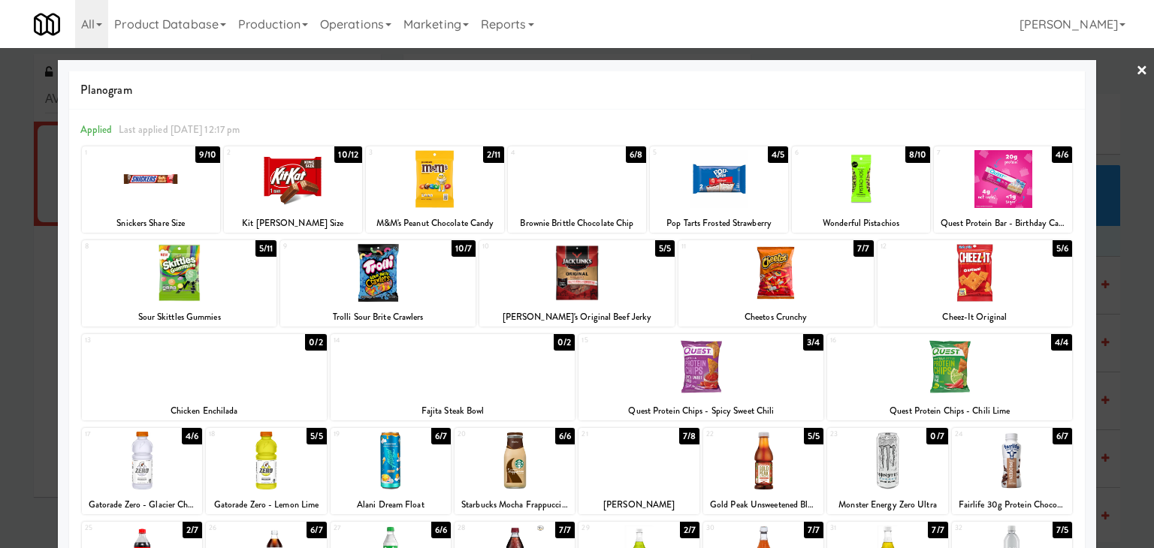
click at [1136, 71] on link "×" at bounding box center [1142, 71] width 12 height 47
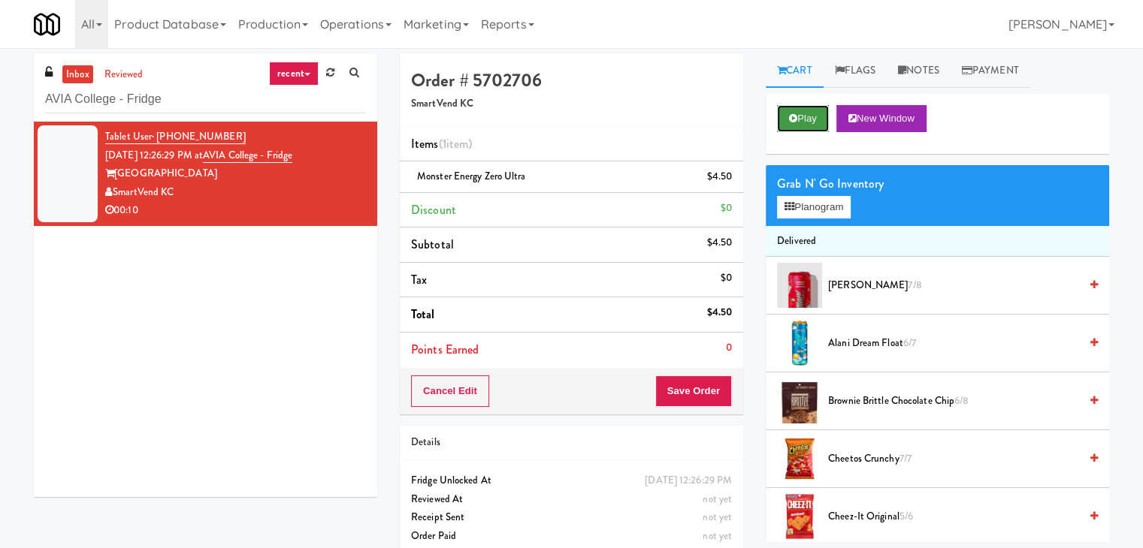
click at [802, 113] on button "Play" at bounding box center [803, 118] width 52 height 27
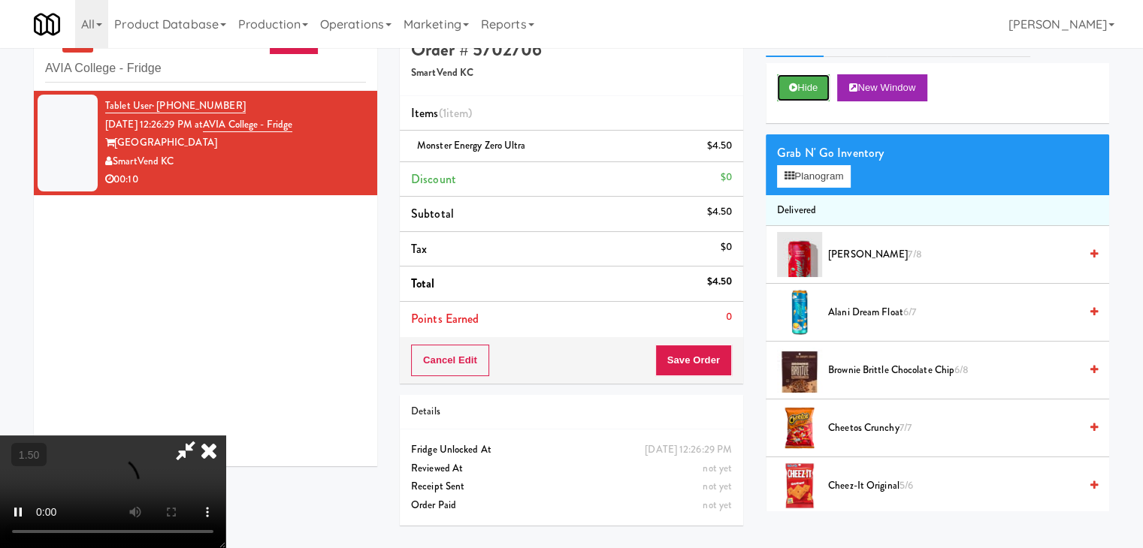
scroll to position [48, 0]
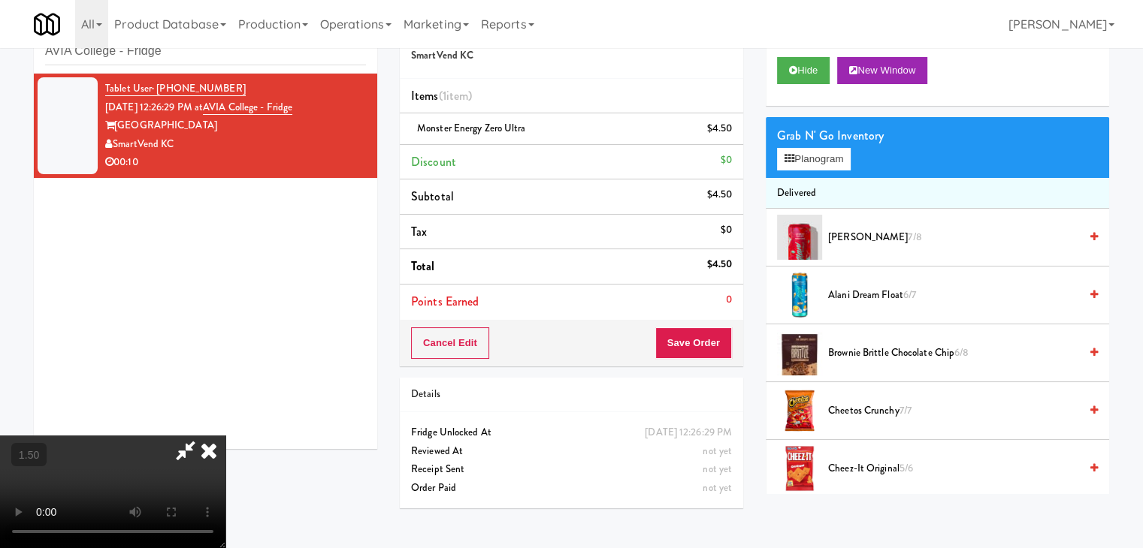
drag, startPoint x: 661, startPoint y: 180, endPoint x: 684, endPoint y: 278, distance: 100.4
click at [203, 436] on icon at bounding box center [185, 451] width 35 height 30
click at [691, 349] on button "Save Order" at bounding box center [693, 344] width 77 height 32
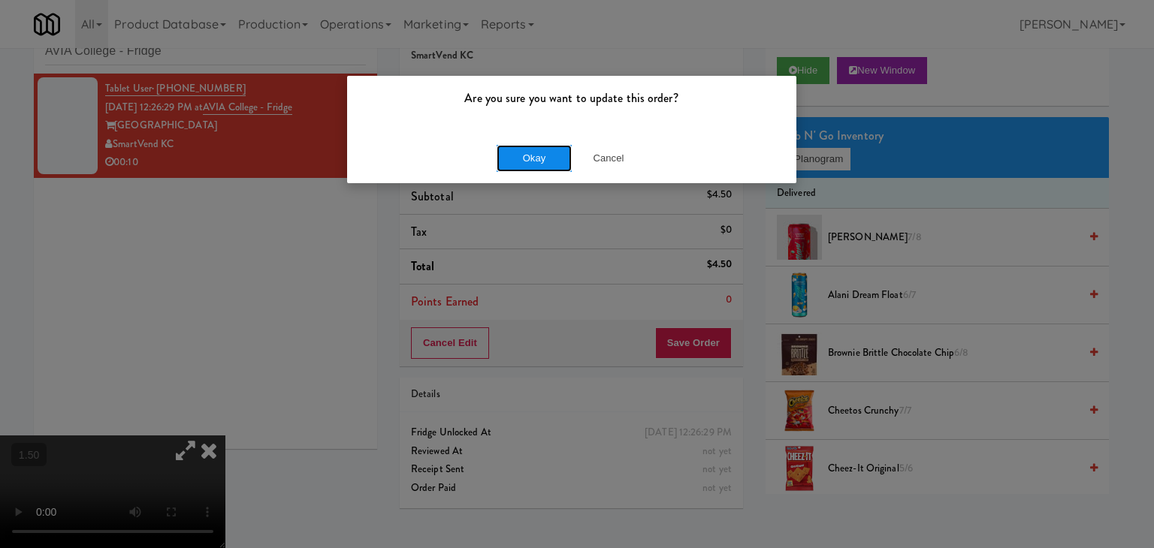
click at [547, 156] on button "Okay" at bounding box center [534, 158] width 75 height 27
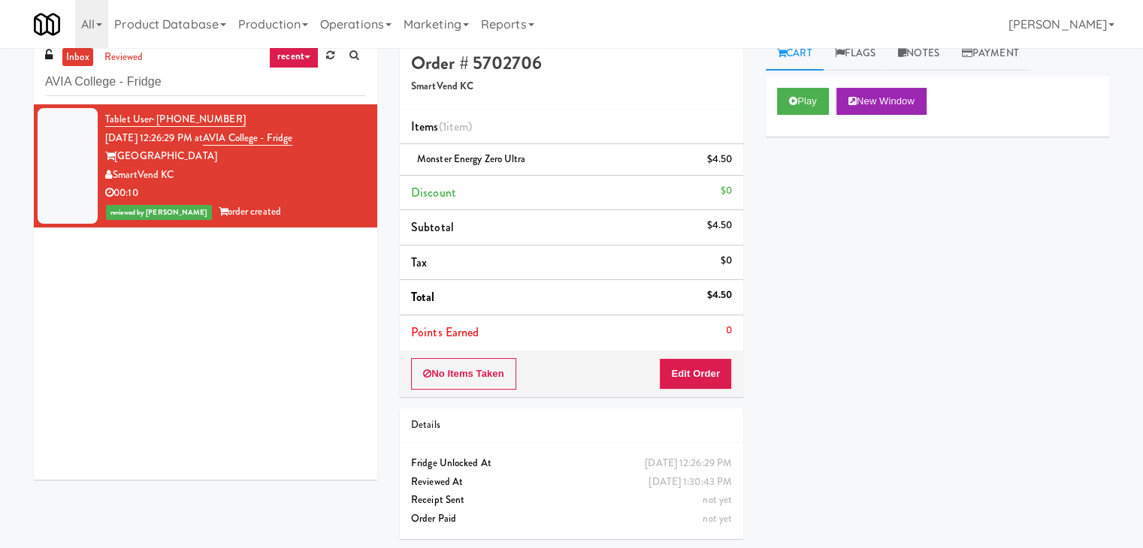
scroll to position [0, 0]
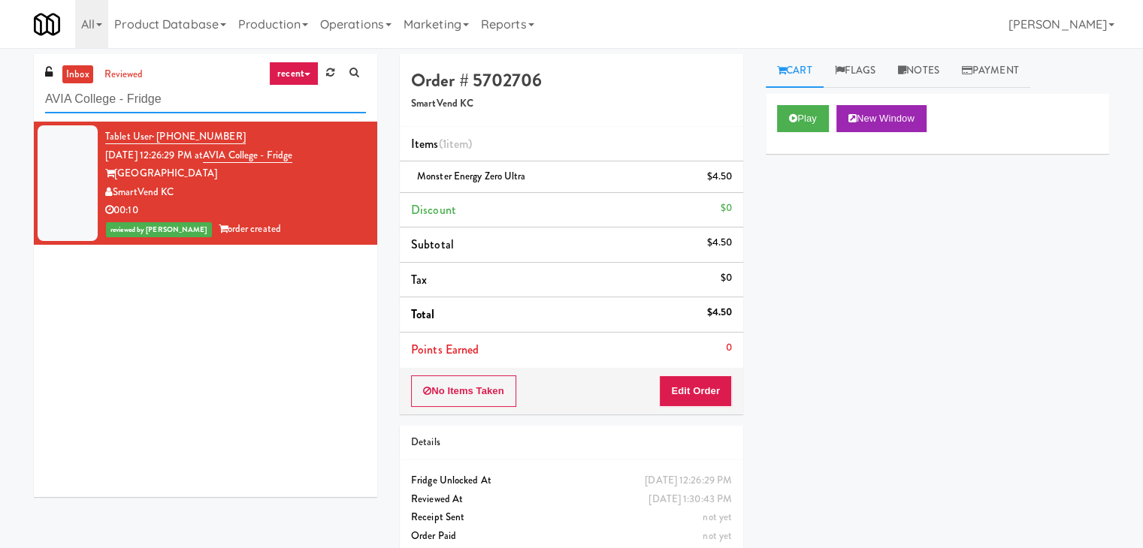
click at [213, 103] on input "AVIA College - Fridge" at bounding box center [205, 100] width 321 height 28
paste input "Market @ 3500 Steeles"
type input "Market @ 3500 Steeles"
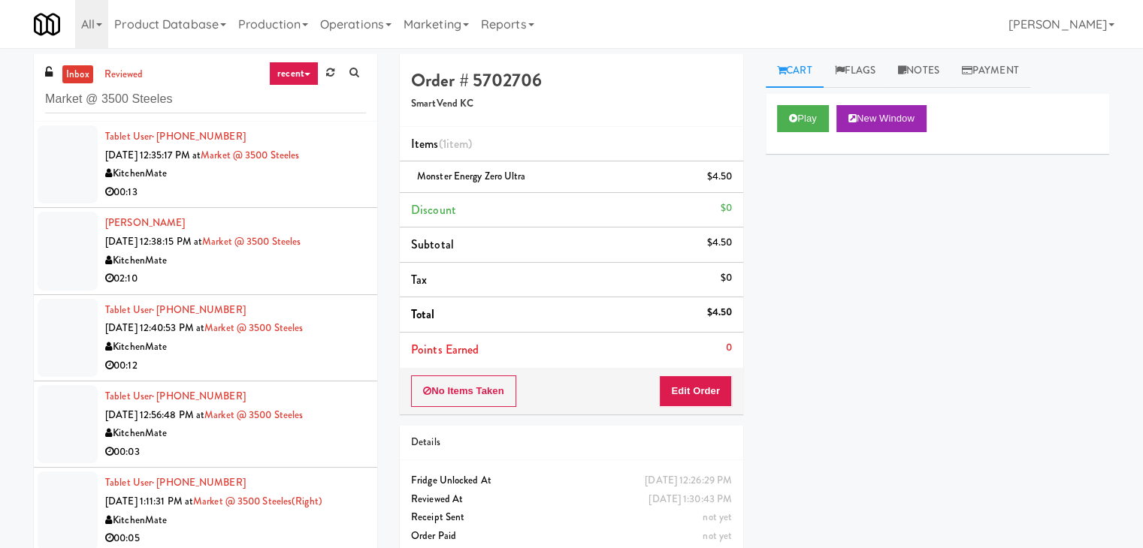
click at [343, 187] on div "00:13" at bounding box center [235, 192] width 261 height 19
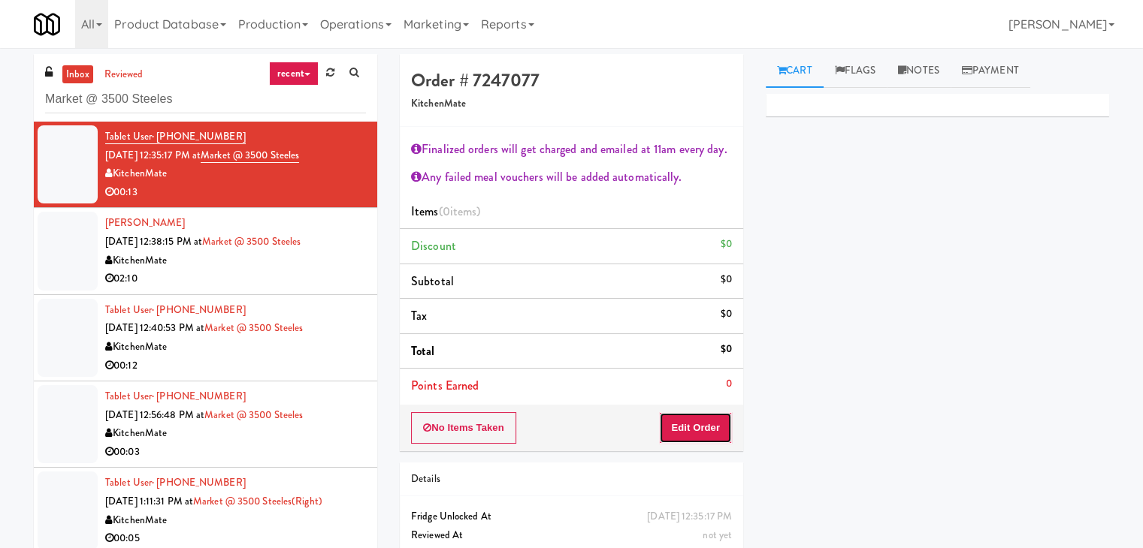
click at [712, 427] on button "Edit Order" at bounding box center [695, 428] width 73 height 32
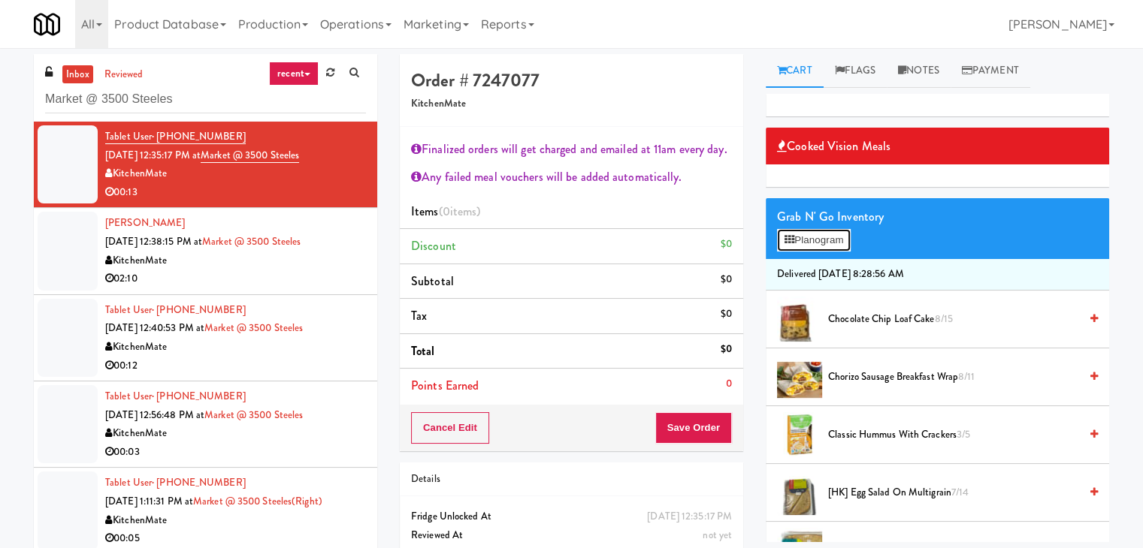
drag, startPoint x: 831, startPoint y: 244, endPoint x: 814, endPoint y: 240, distance: 17.0
click at [830, 244] on button "Planogram" at bounding box center [814, 240] width 74 height 23
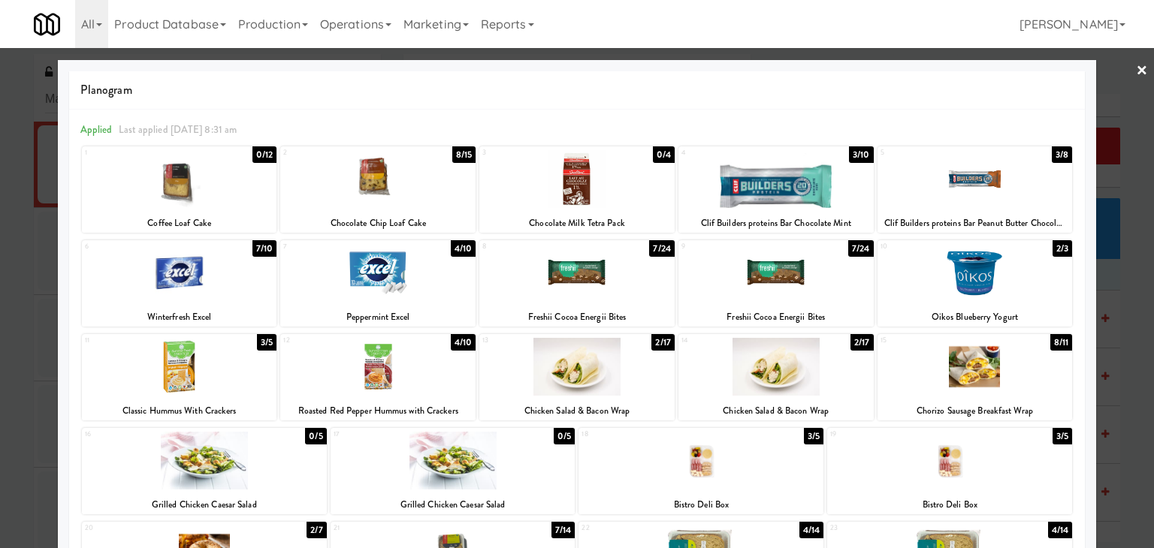
drag, startPoint x: 413, startPoint y: 361, endPoint x: 438, endPoint y: 360, distance: 24.8
click at [412, 361] on div at bounding box center [377, 367] width 195 height 58
click at [1136, 67] on link "×" at bounding box center [1142, 71] width 12 height 47
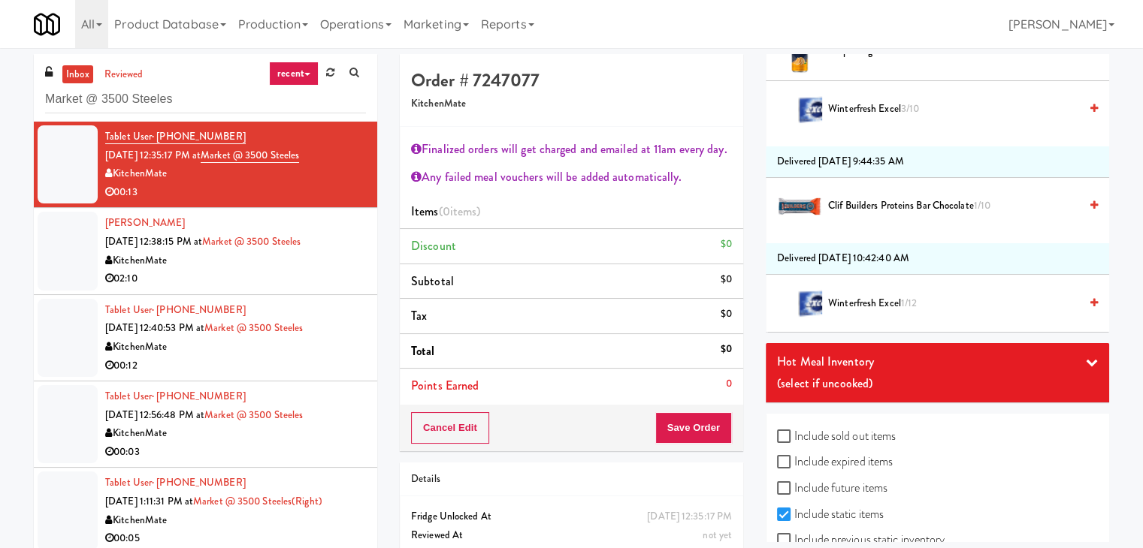
scroll to position [2134, 0]
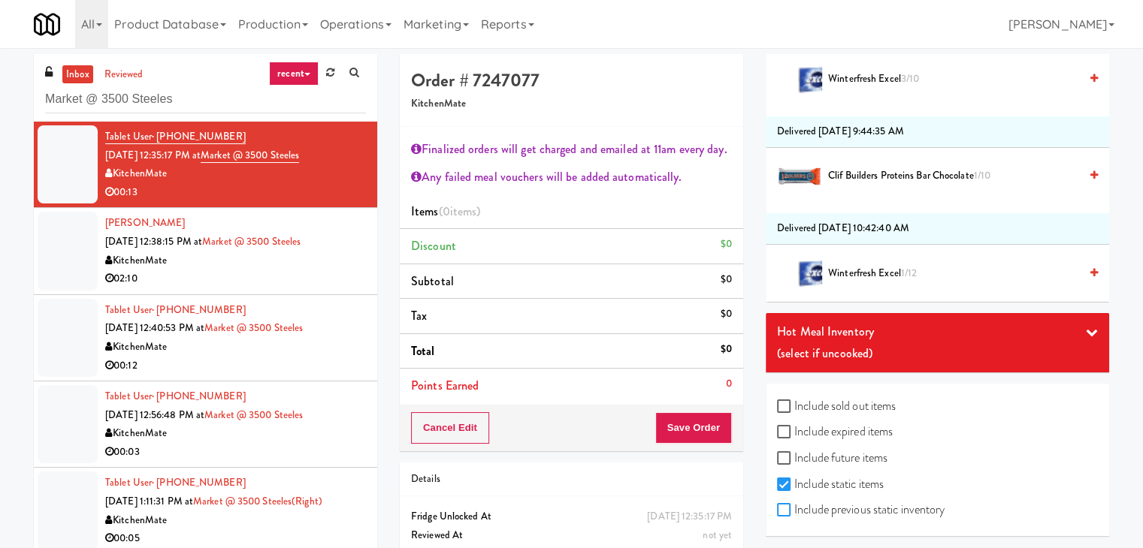
click at [781, 505] on input "Include previous static inventory" at bounding box center [785, 511] width 17 height 12
checkbox input "true"
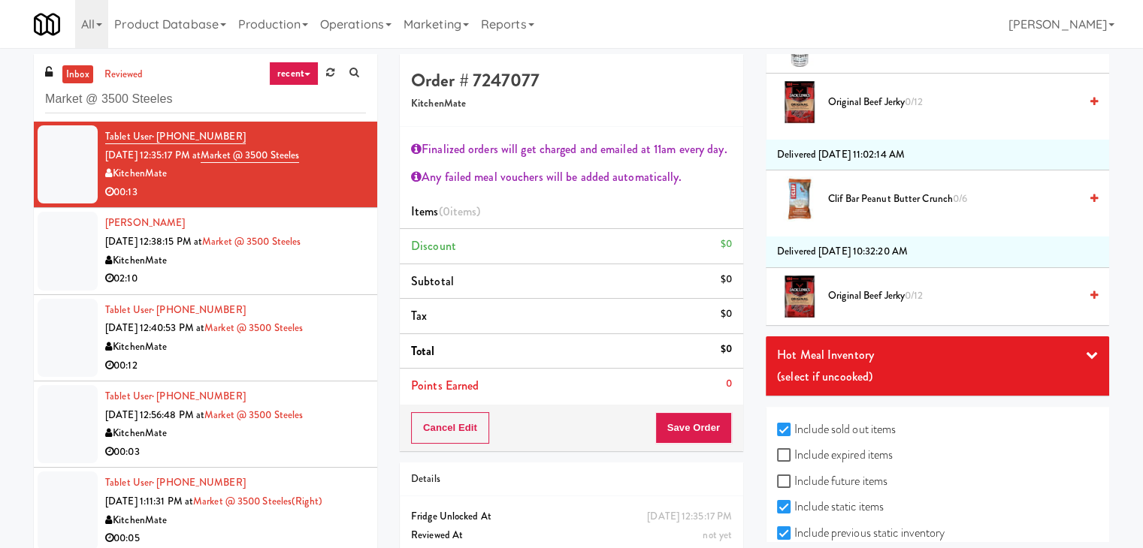
scroll to position [9462, 0]
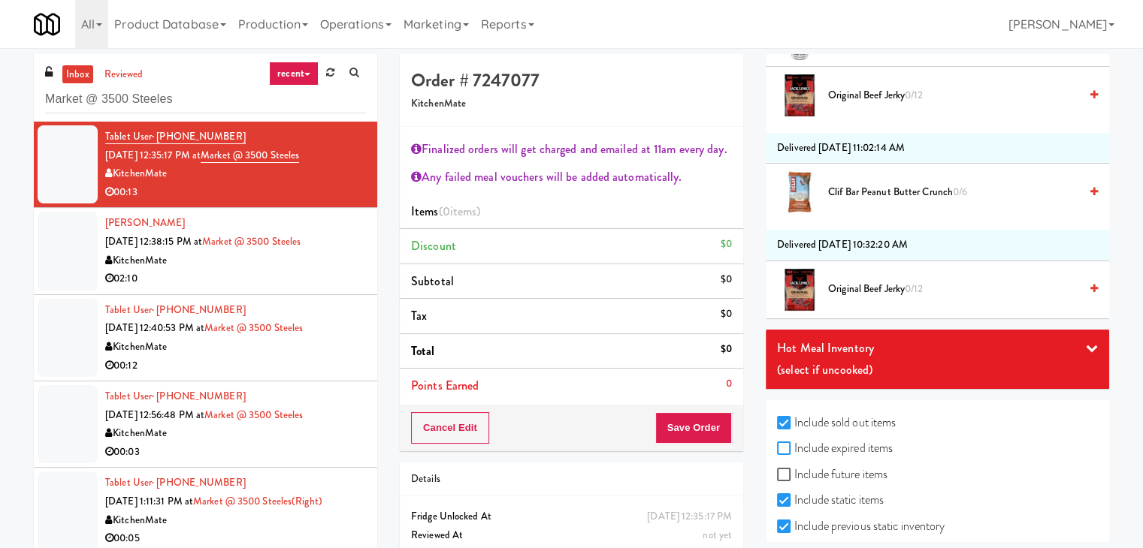
click at [791, 443] on input "Include expired items" at bounding box center [785, 449] width 17 height 12
checkbox input "true"
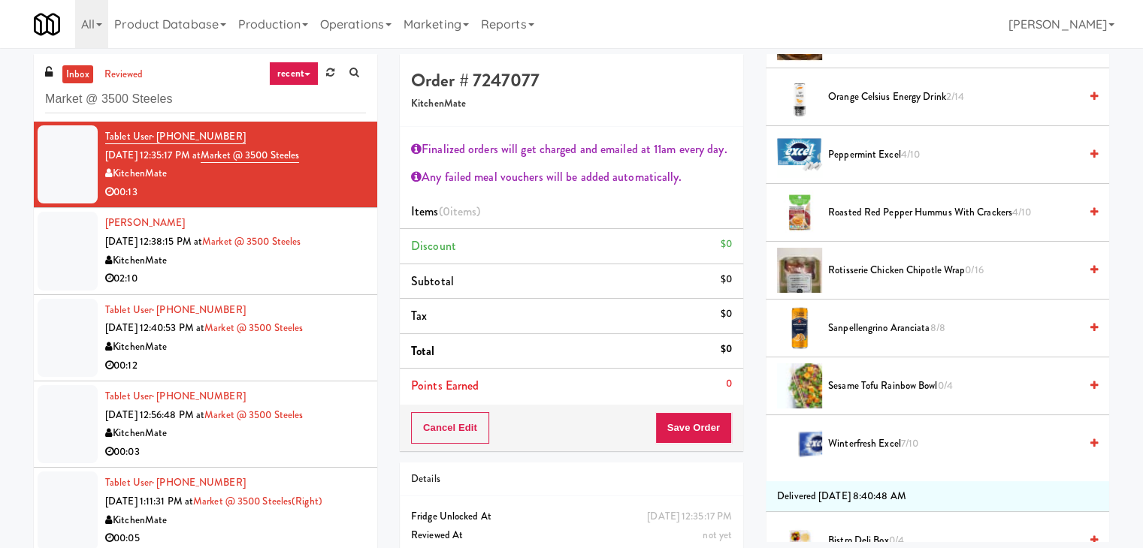
scroll to position [1653, 0]
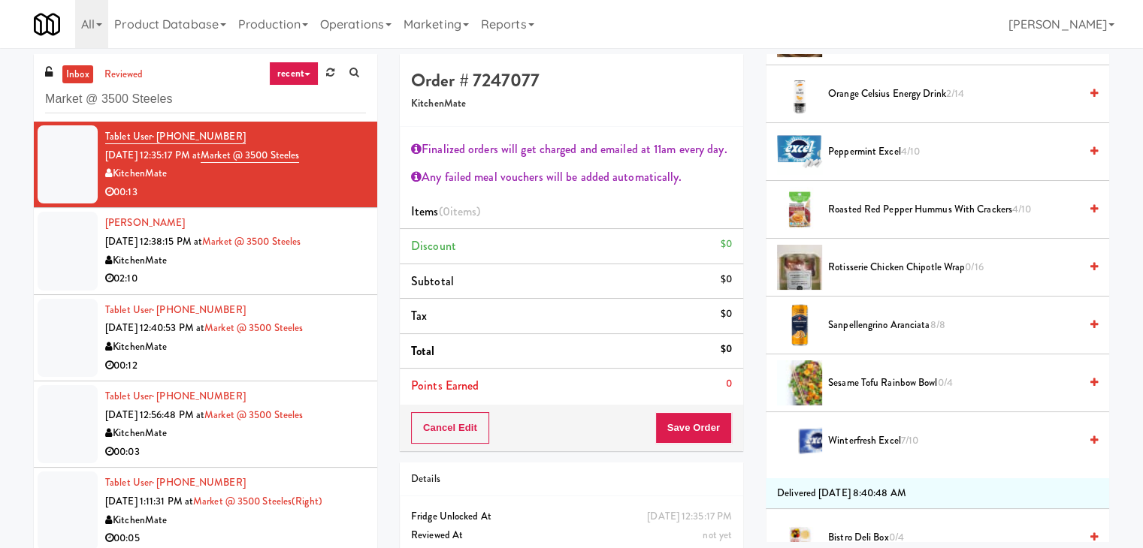
click at [863, 204] on span "Roasted Red Pepper Hummus with Crackers 4/10" at bounding box center [953, 210] width 251 height 19
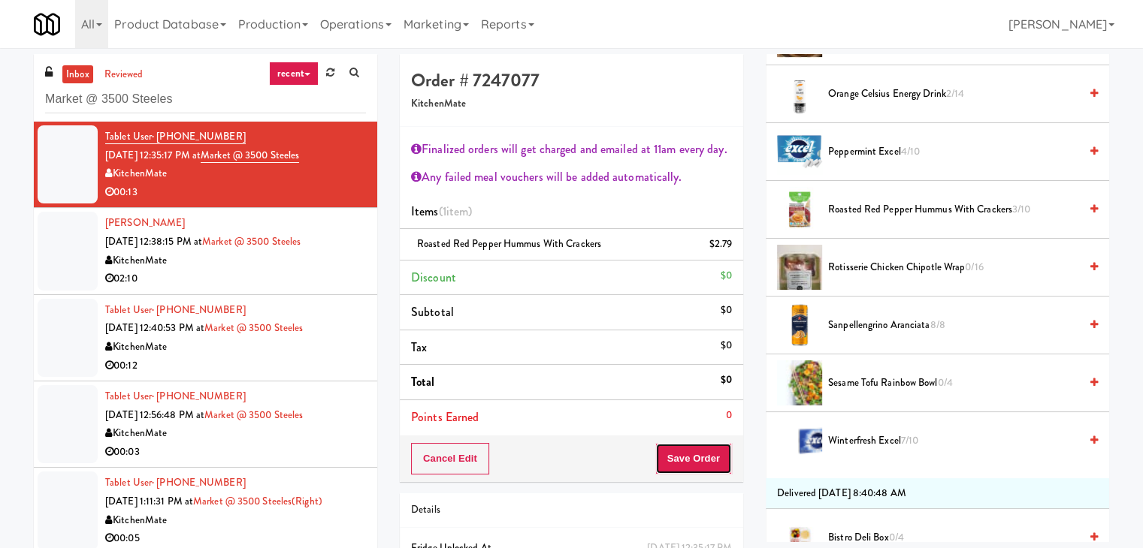
click at [685, 456] on button "Save Order" at bounding box center [693, 459] width 77 height 32
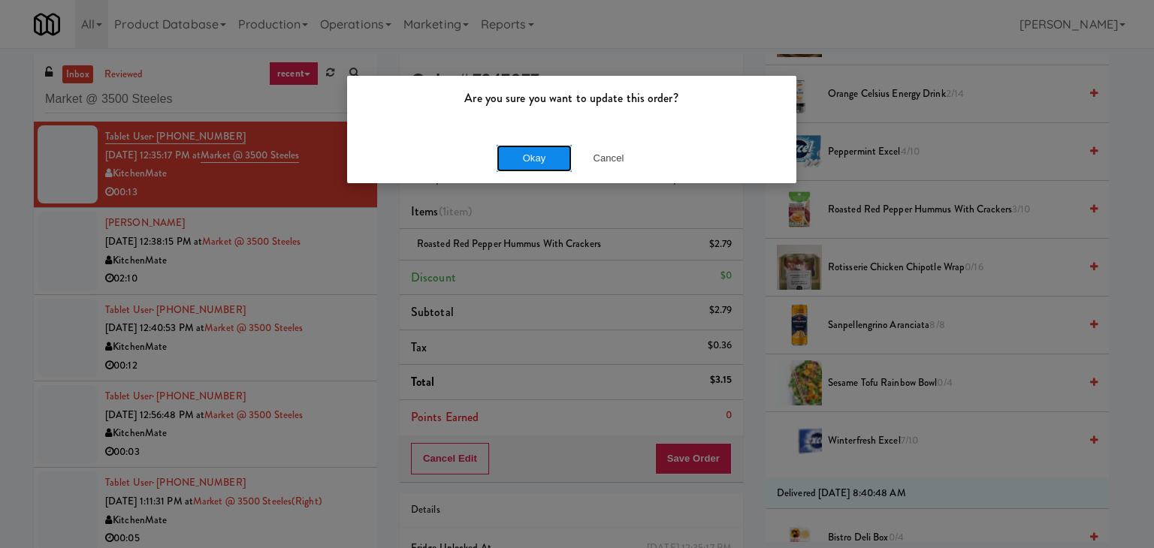
click at [527, 151] on button "Okay" at bounding box center [534, 158] width 75 height 27
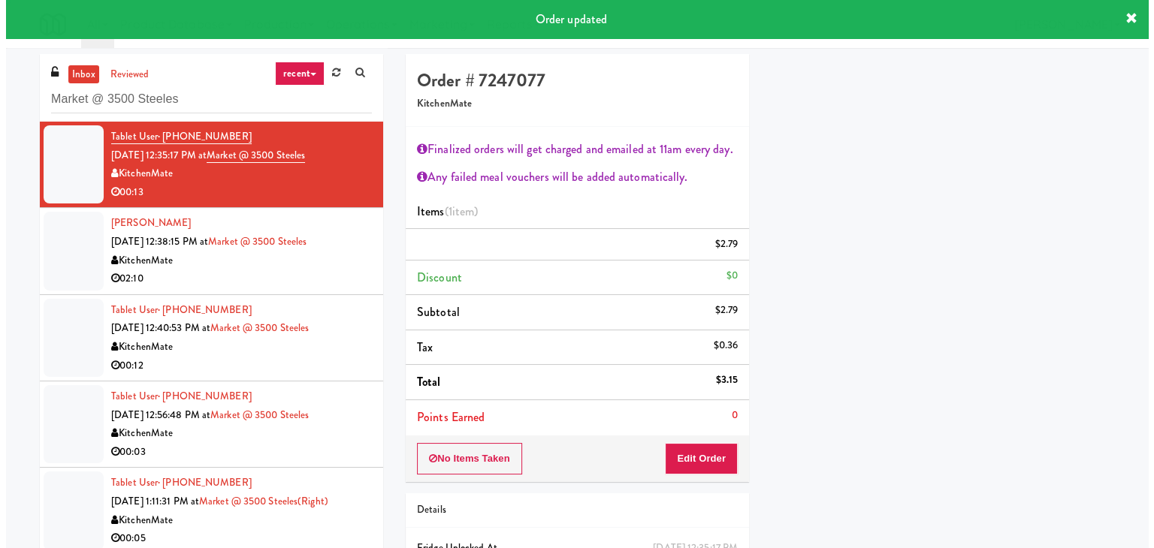
scroll to position [114, 0]
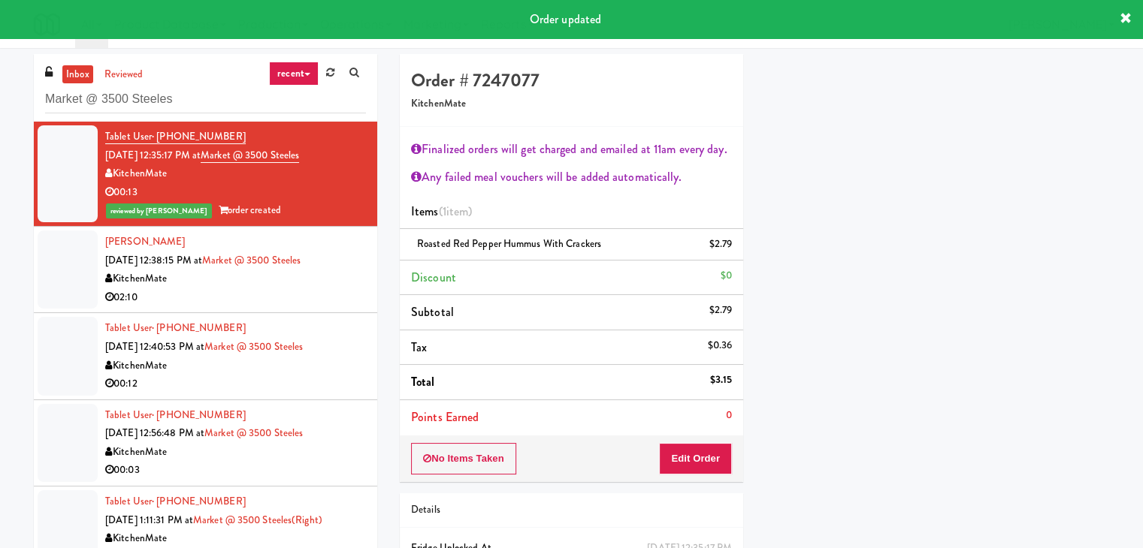
click at [256, 279] on div "KitchenMate" at bounding box center [235, 279] width 261 height 19
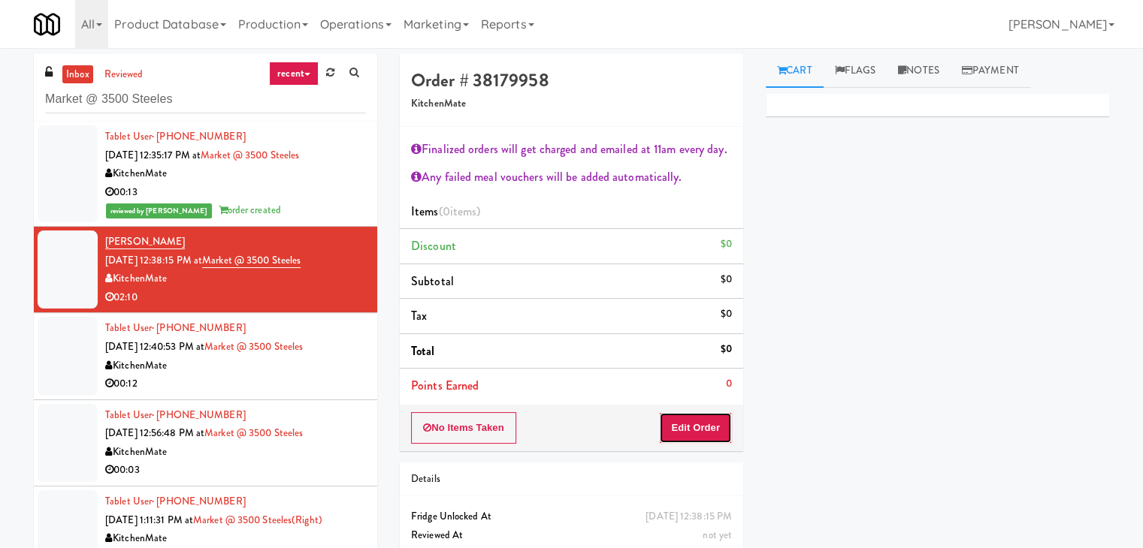
click at [669, 426] on button "Edit Order" at bounding box center [695, 428] width 73 height 32
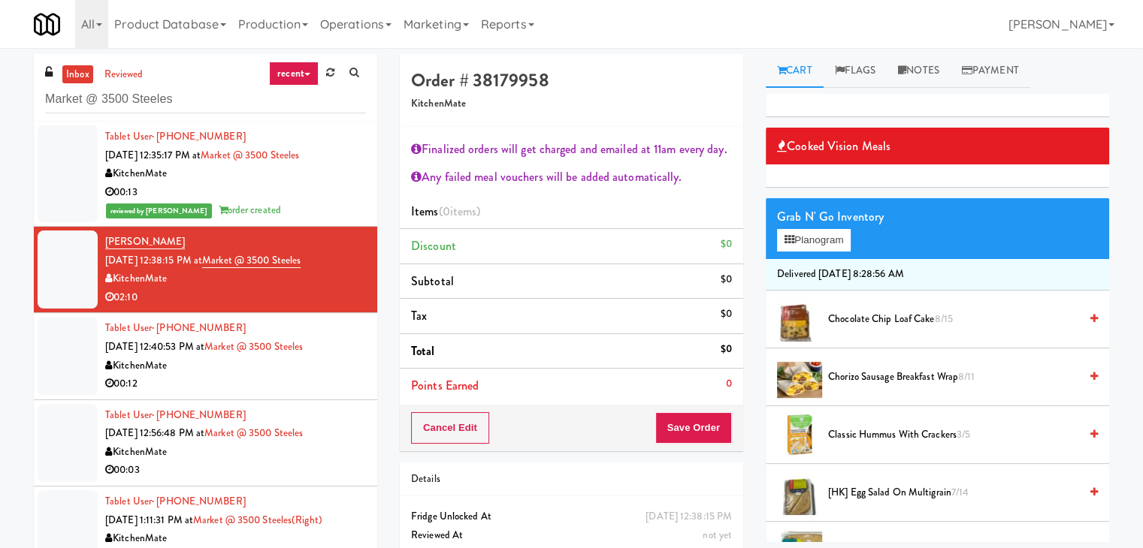
click at [832, 226] on div "Grab N' Go Inventory" at bounding box center [937, 217] width 321 height 23
click at [832, 232] on button "Planogram" at bounding box center [814, 240] width 74 height 23
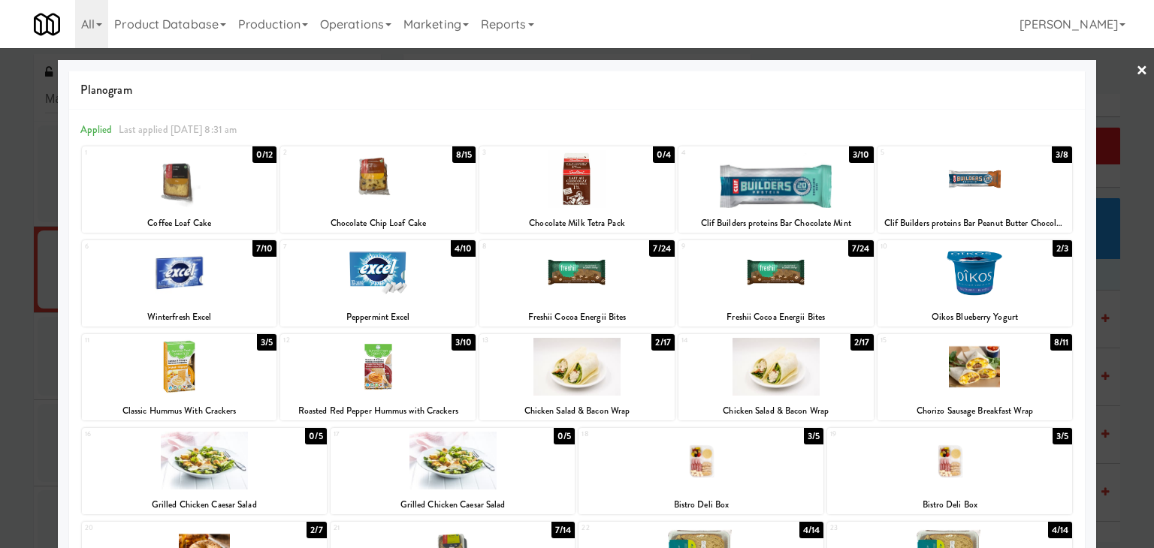
click at [403, 173] on div at bounding box center [377, 179] width 195 height 58
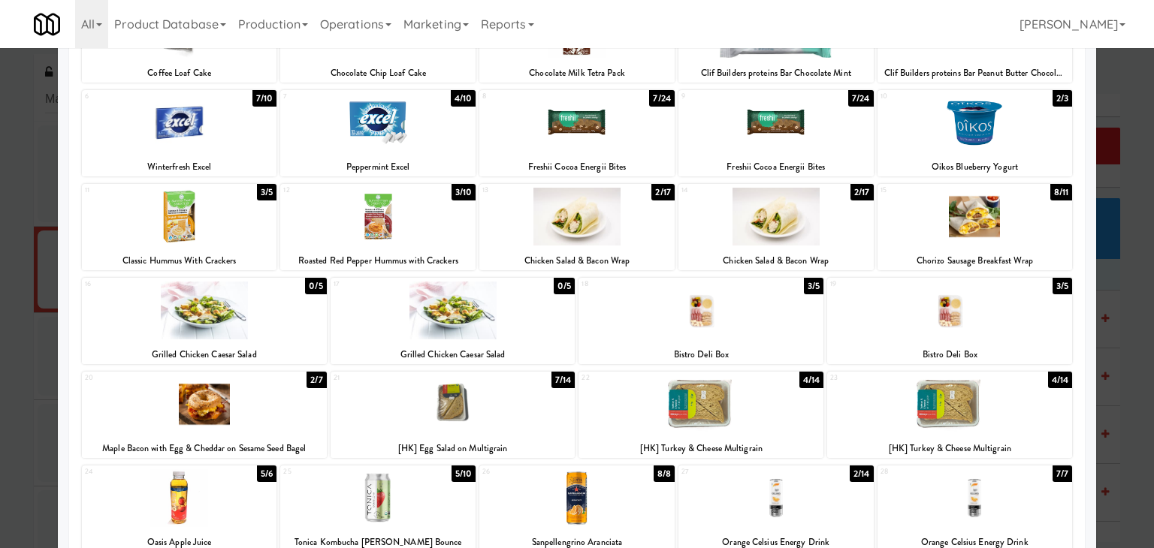
click at [720, 418] on div at bounding box center [701, 405] width 245 height 58
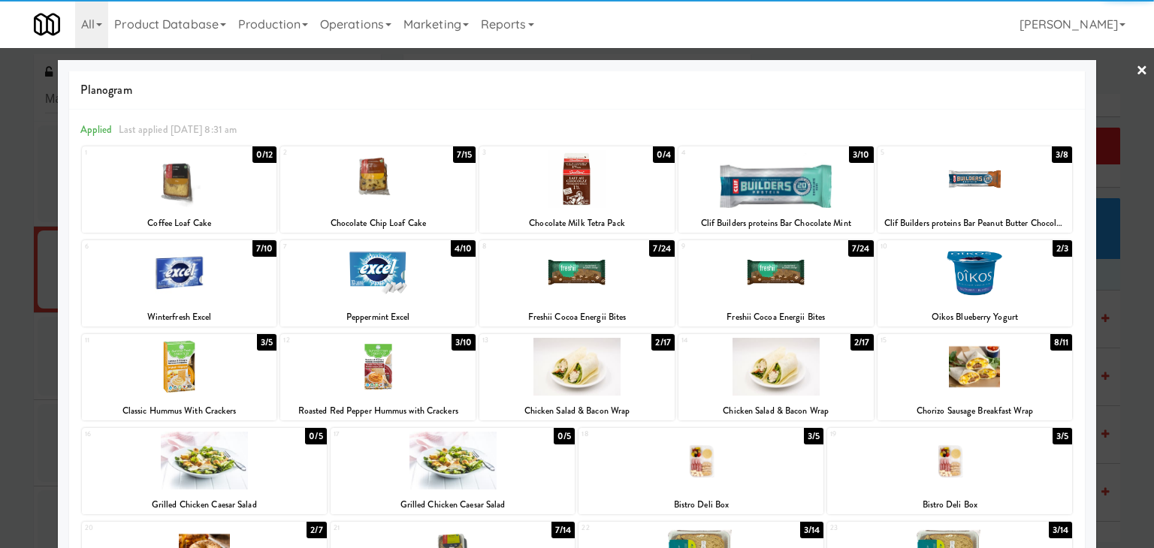
click at [1136, 70] on link "×" at bounding box center [1142, 71] width 12 height 47
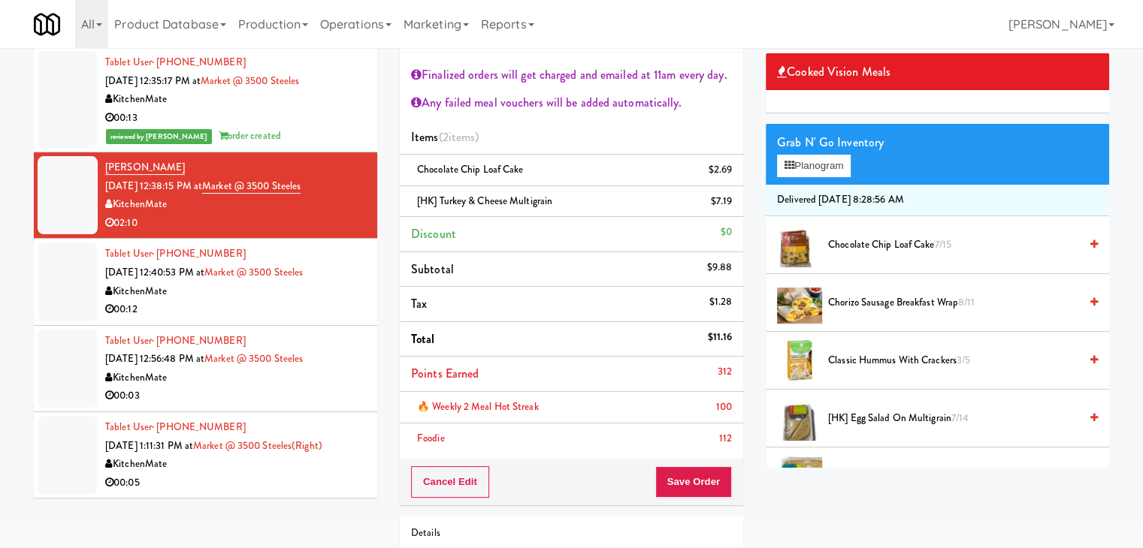
scroll to position [75, 0]
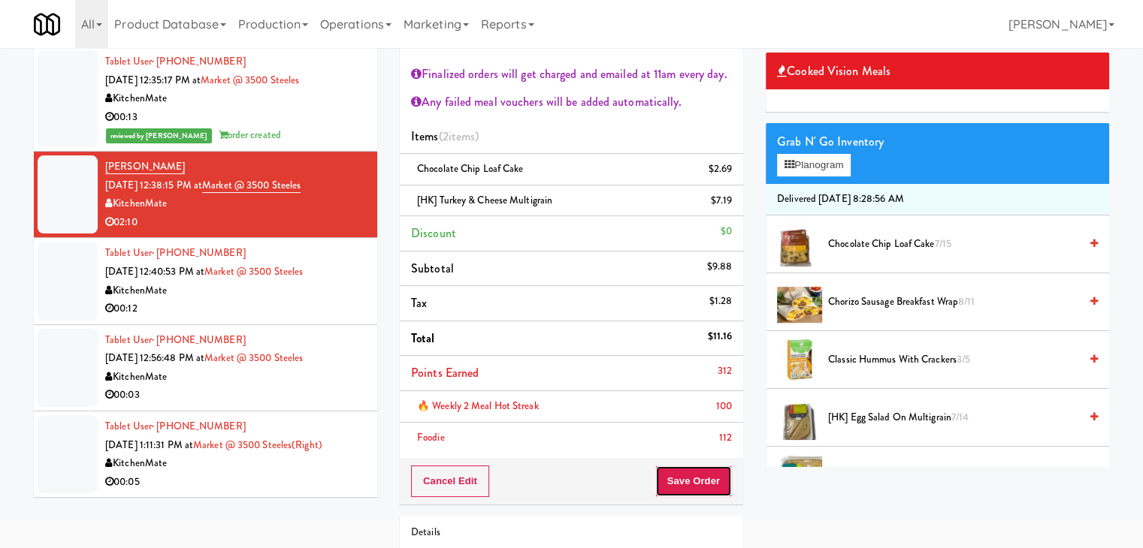
click at [704, 478] on button "Save Order" at bounding box center [693, 482] width 77 height 32
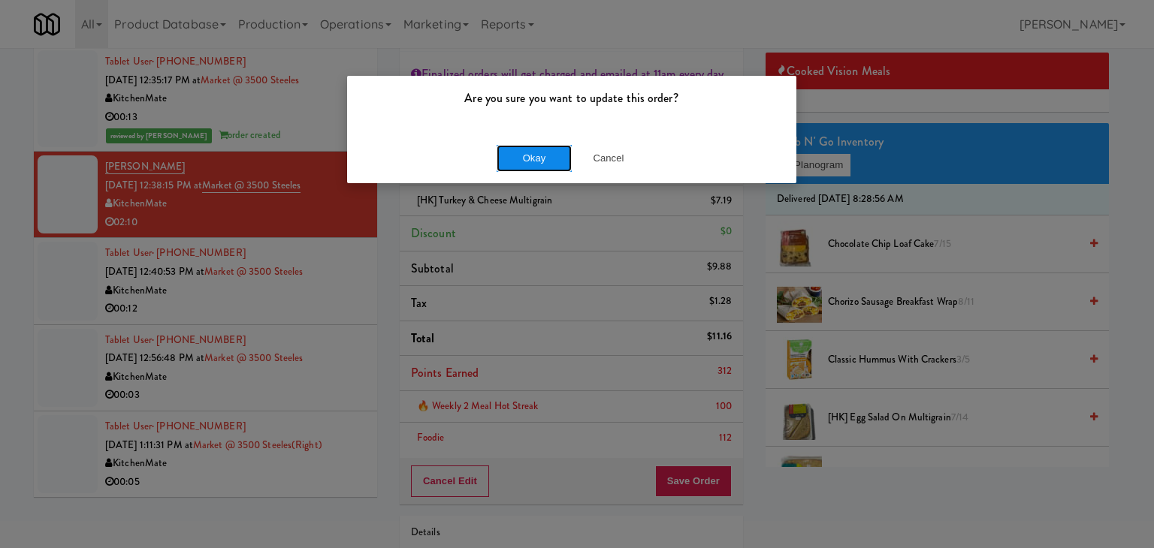
click at [544, 157] on button "Okay" at bounding box center [534, 158] width 75 height 27
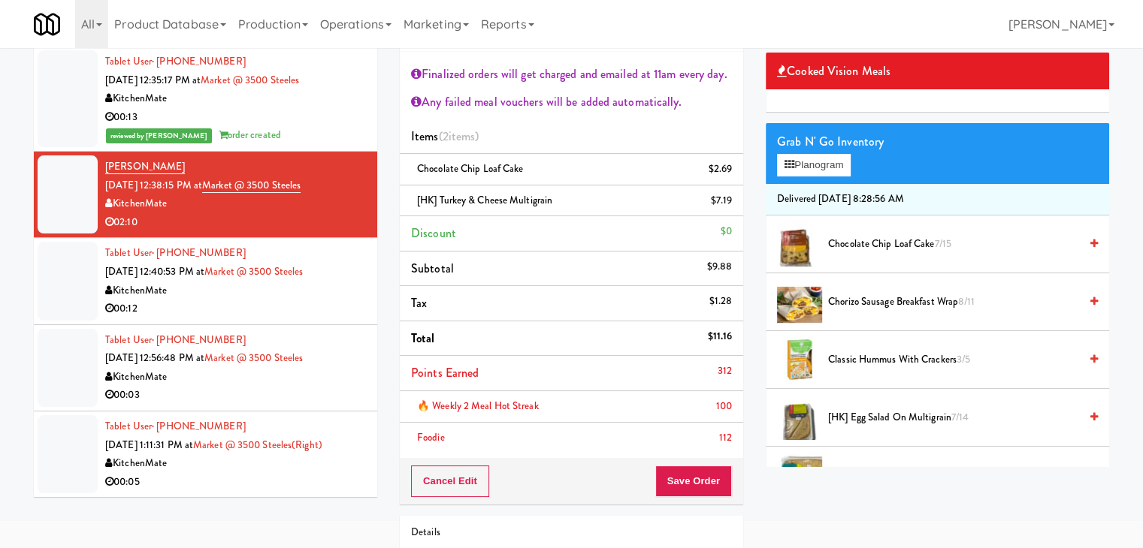
click at [305, 295] on div "KitchenMate" at bounding box center [235, 291] width 261 height 19
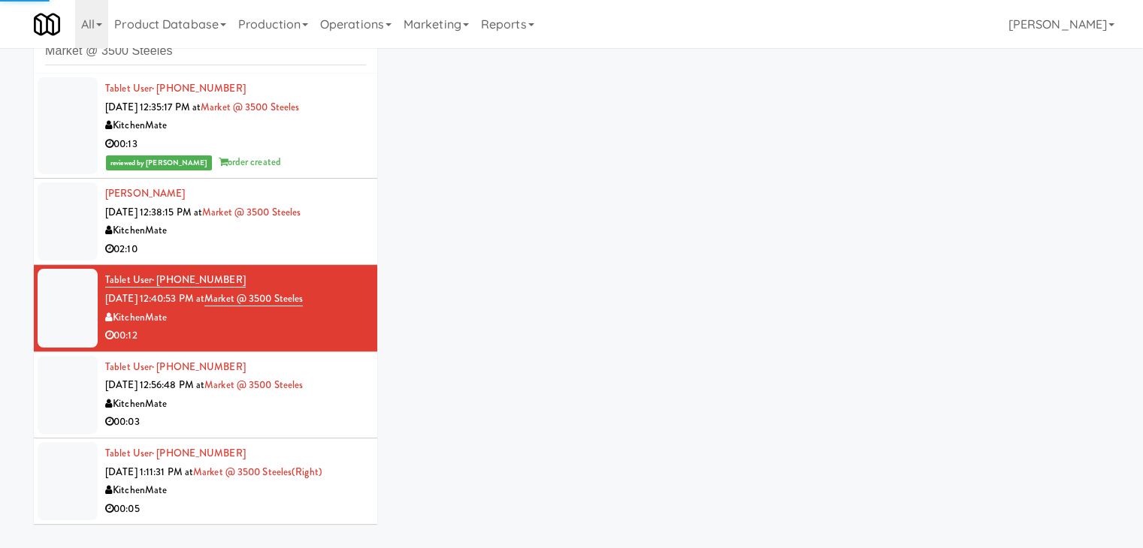
scroll to position [55, 0]
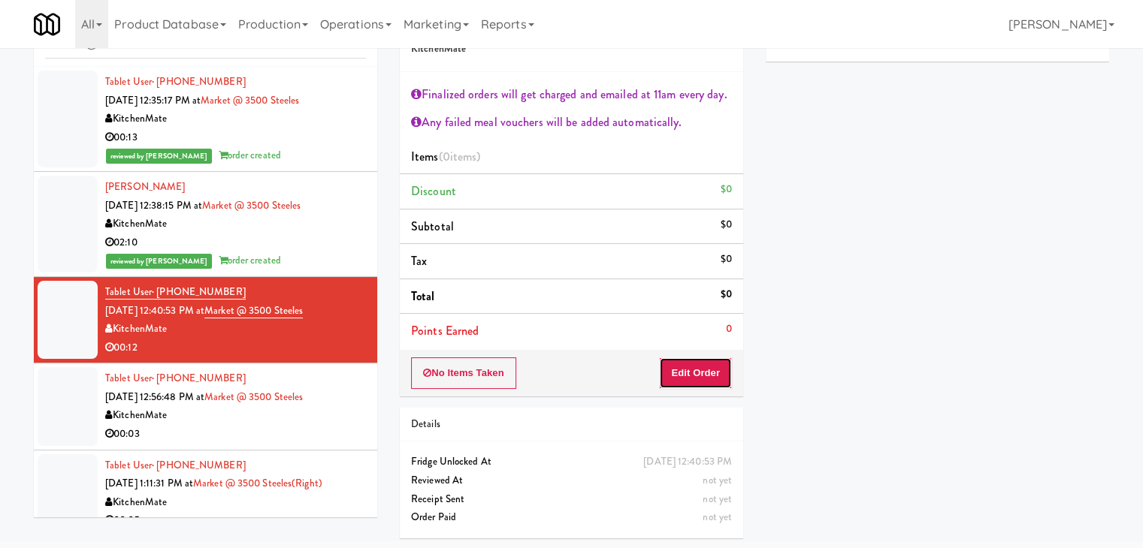
click at [703, 379] on button "Edit Order" at bounding box center [695, 374] width 73 height 32
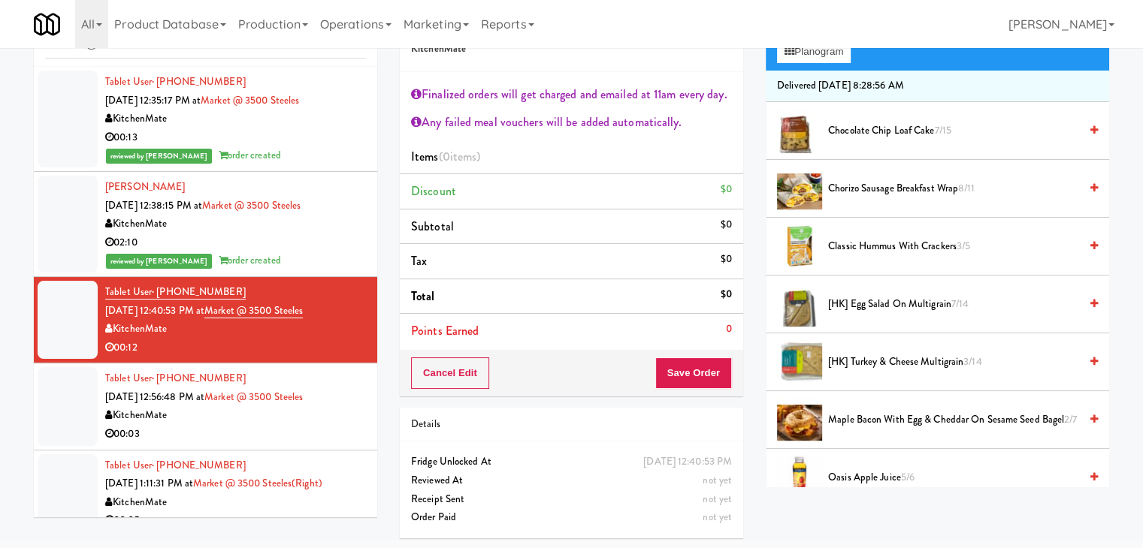
scroll to position [150, 0]
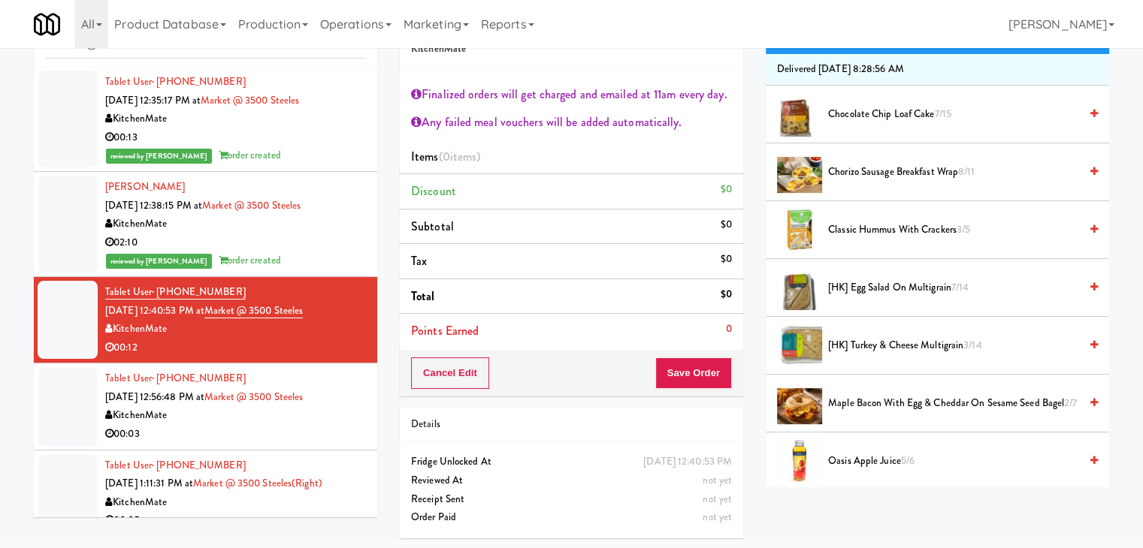
click at [886, 287] on span "[HK] Egg Salad on Multigrain 7/14" at bounding box center [953, 288] width 251 height 19
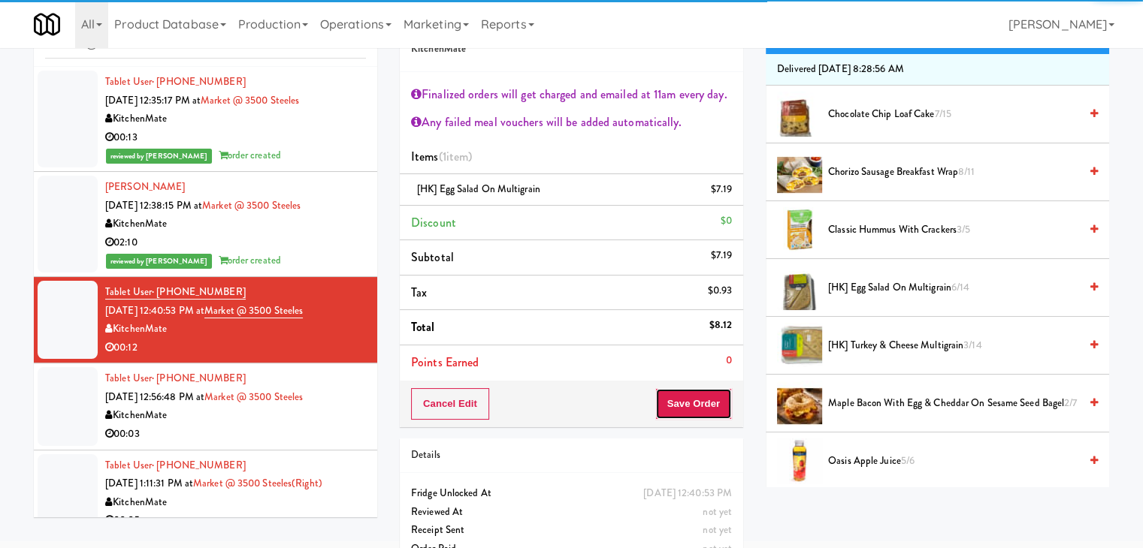
click at [690, 405] on button "Save Order" at bounding box center [693, 404] width 77 height 32
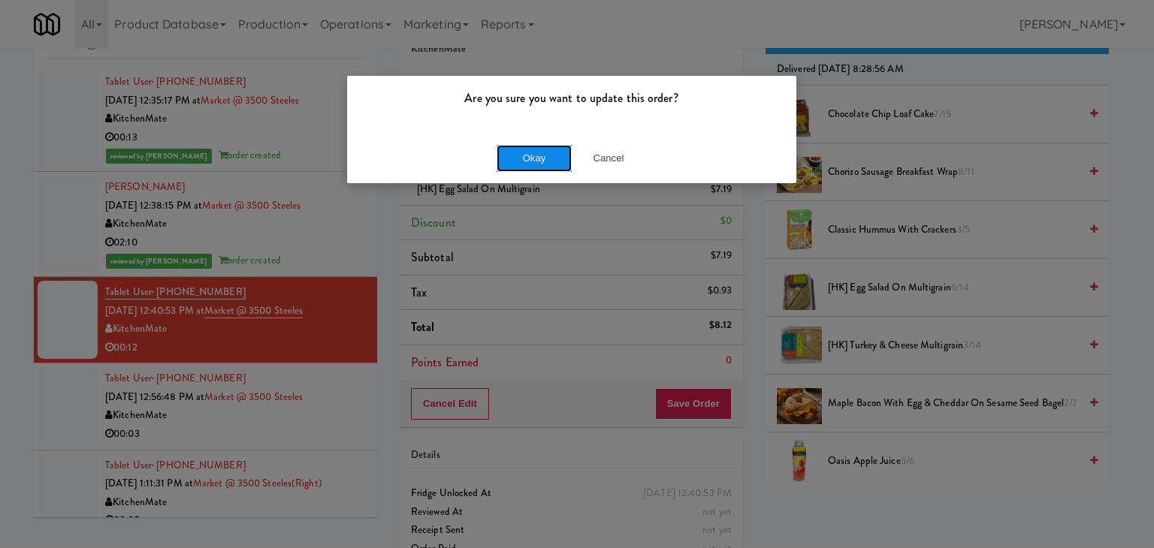
click at [533, 158] on button "Okay" at bounding box center [534, 158] width 75 height 27
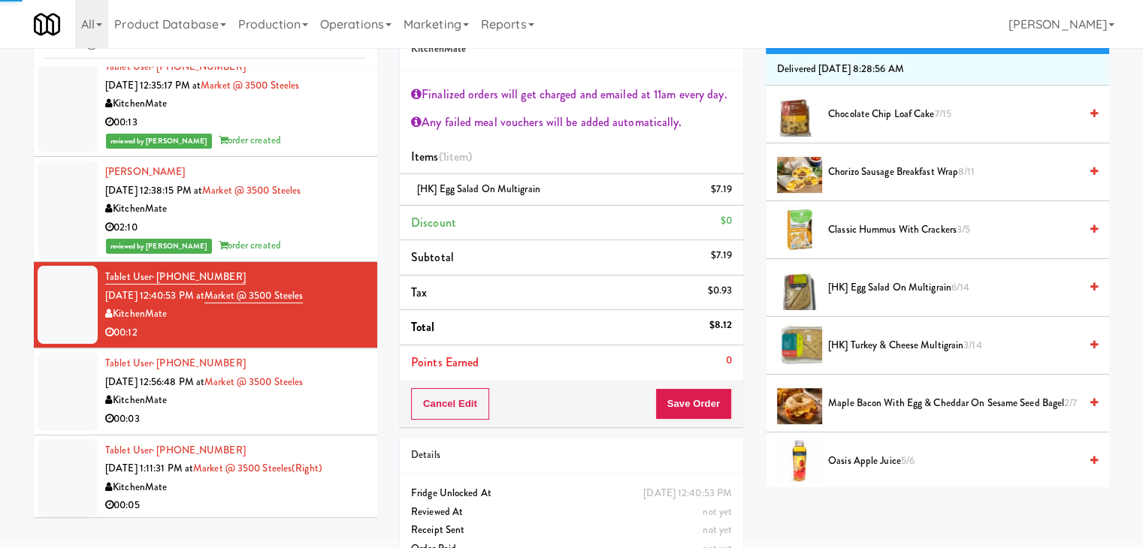
scroll to position [18, 0]
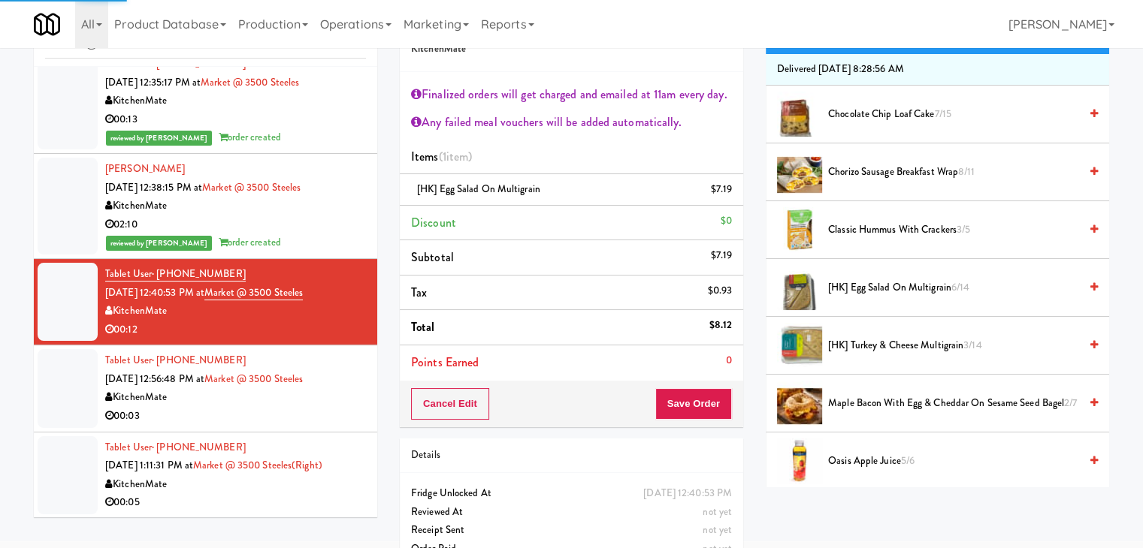
click at [331, 424] on div "00:03" at bounding box center [235, 416] width 261 height 19
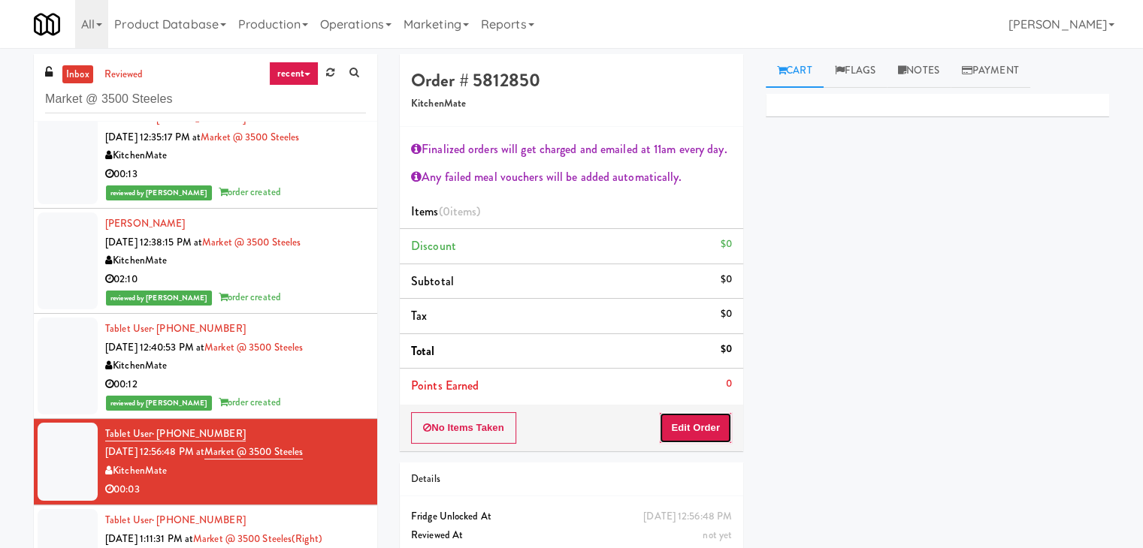
click at [699, 435] on button "Edit Order" at bounding box center [695, 428] width 73 height 32
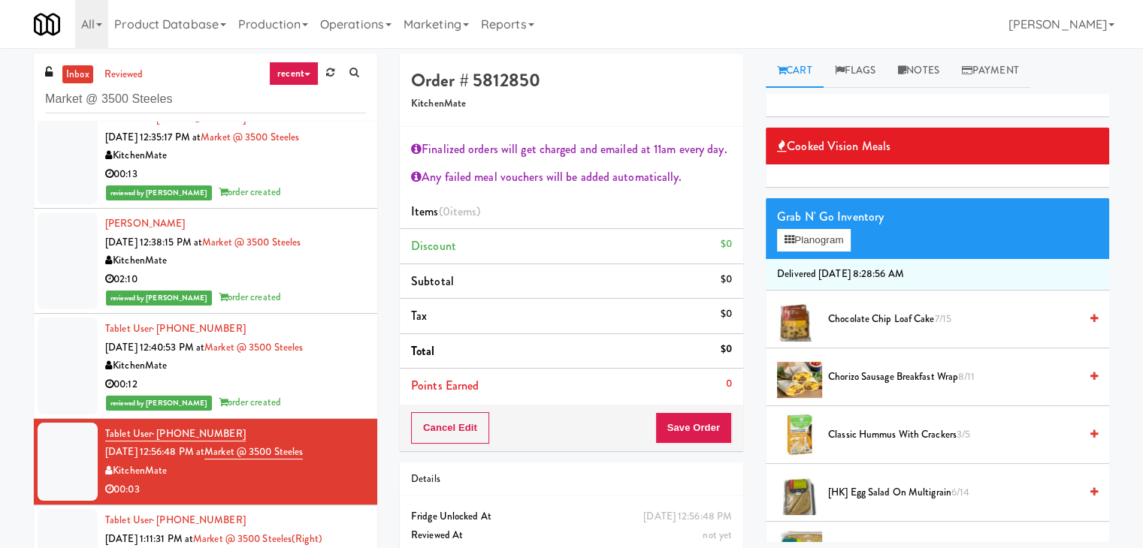
click at [870, 434] on span "Classic Hummus With Crackers 3/5" at bounding box center [953, 435] width 251 height 19
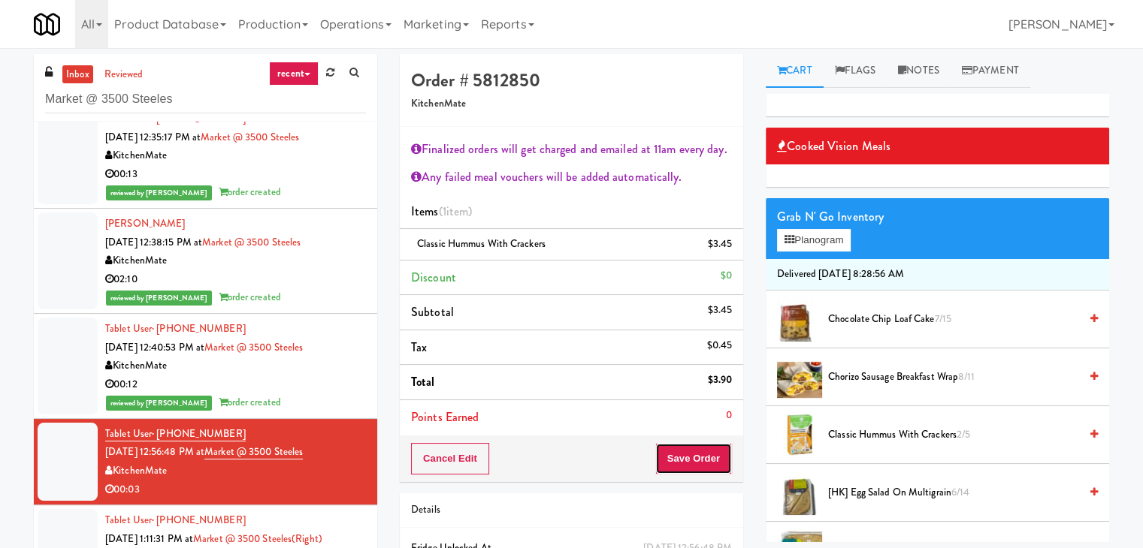
click at [694, 456] on button "Save Order" at bounding box center [693, 459] width 77 height 32
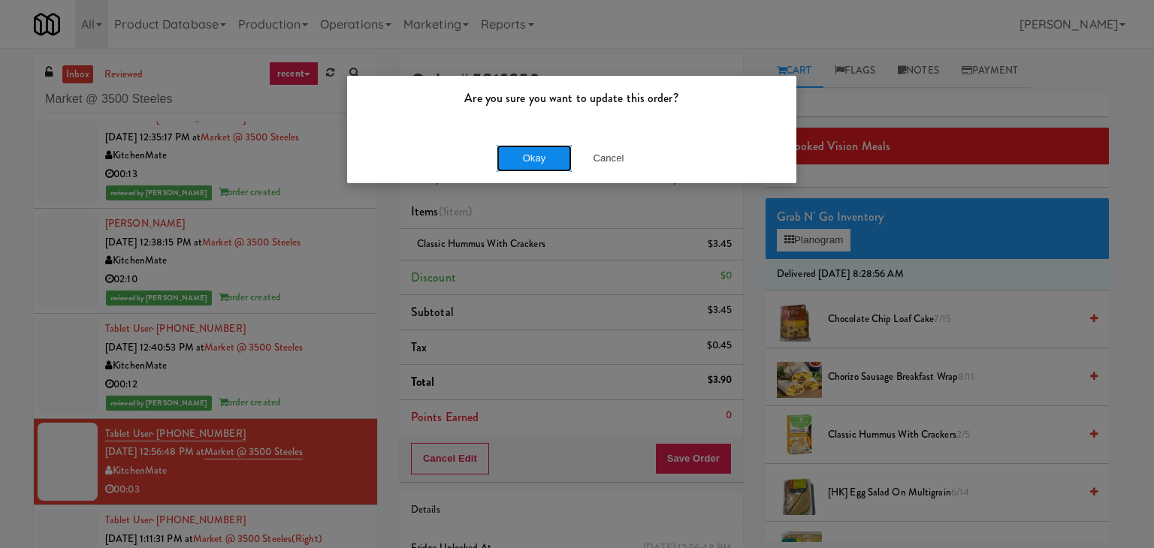
click at [530, 153] on button "Okay" at bounding box center [534, 158] width 75 height 27
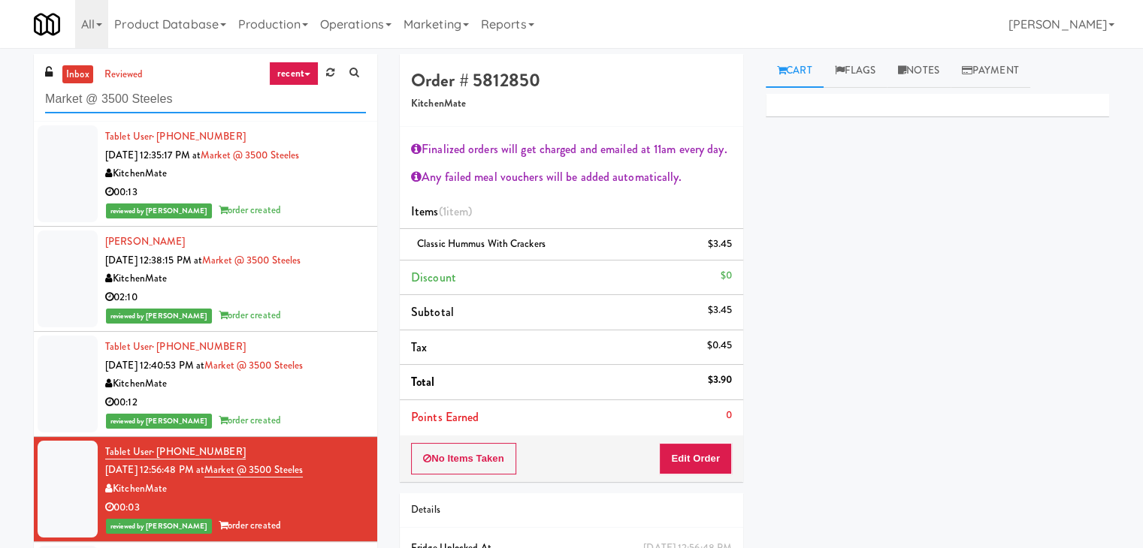
click at [174, 103] on input "Market @ 3500 Steeles" at bounding box center [205, 100] width 321 height 28
paste input "Saver"
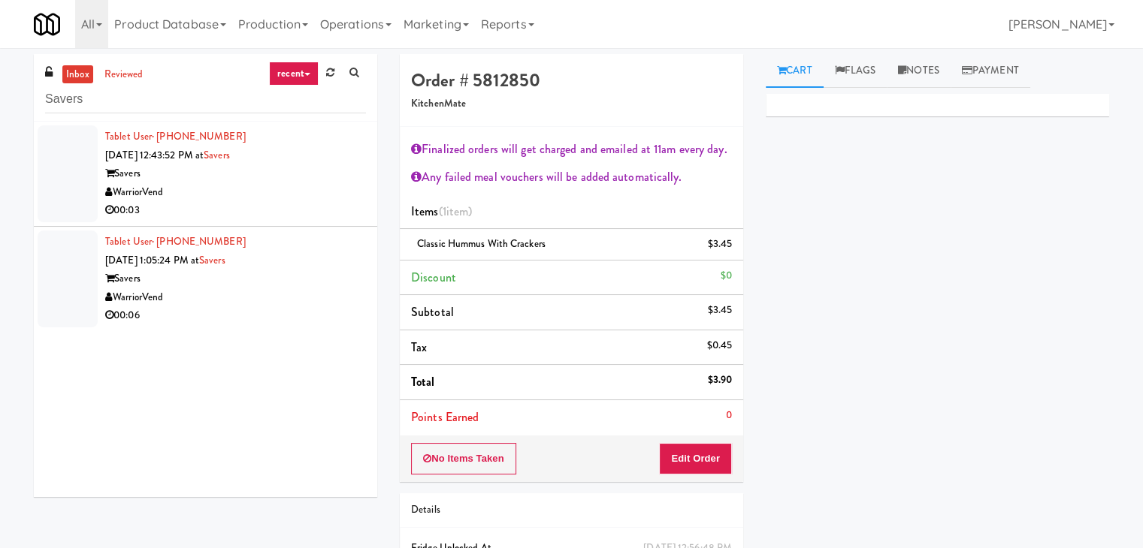
click at [349, 198] on div "WarriorVend" at bounding box center [235, 192] width 261 height 19
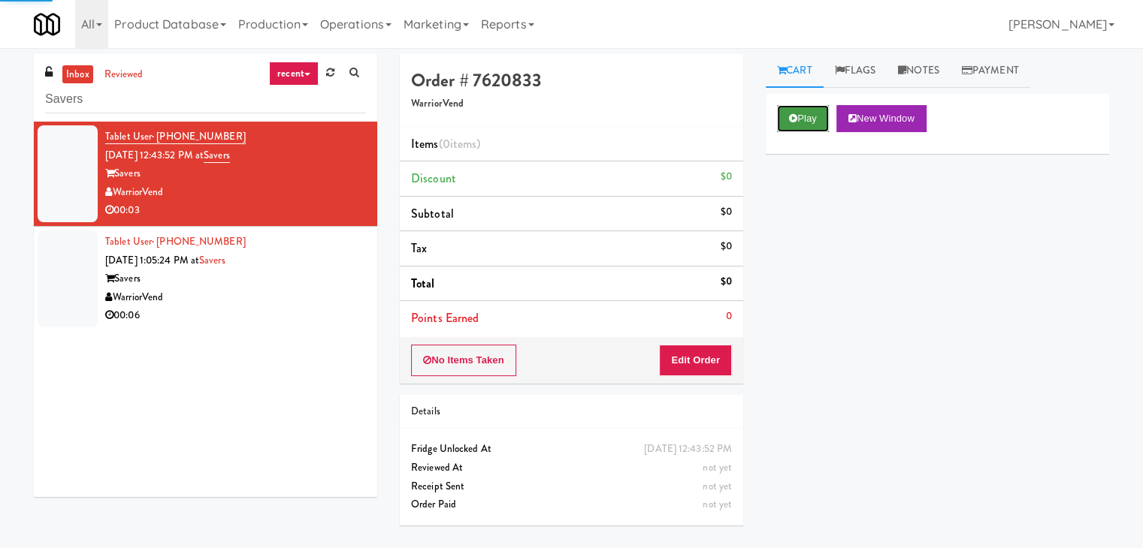
click at [807, 122] on button "Play" at bounding box center [803, 118] width 52 height 27
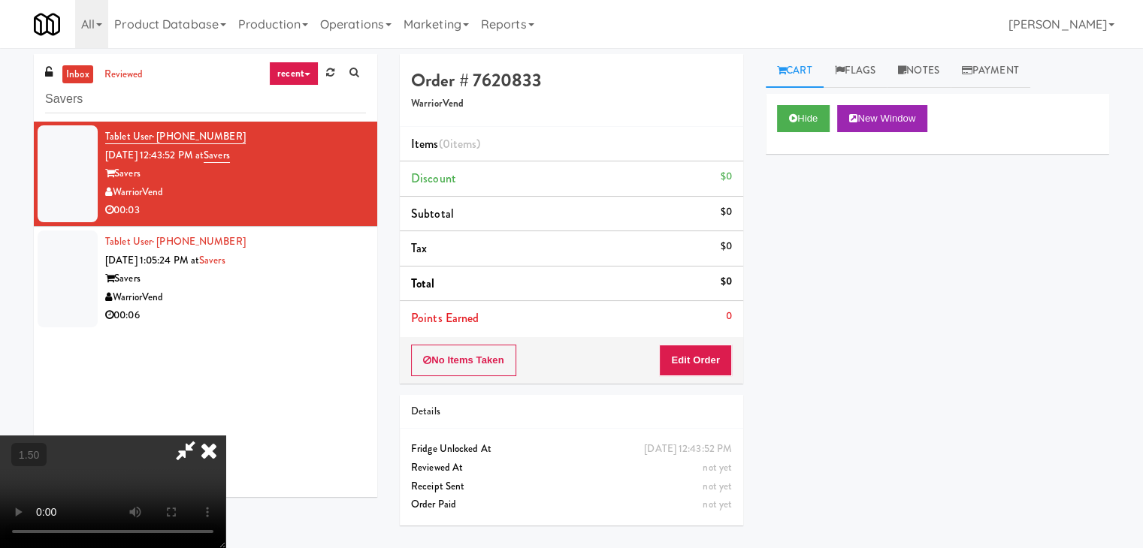
click at [225, 436] on video at bounding box center [112, 492] width 225 height 113
click at [225, 436] on icon at bounding box center [208, 451] width 33 height 30
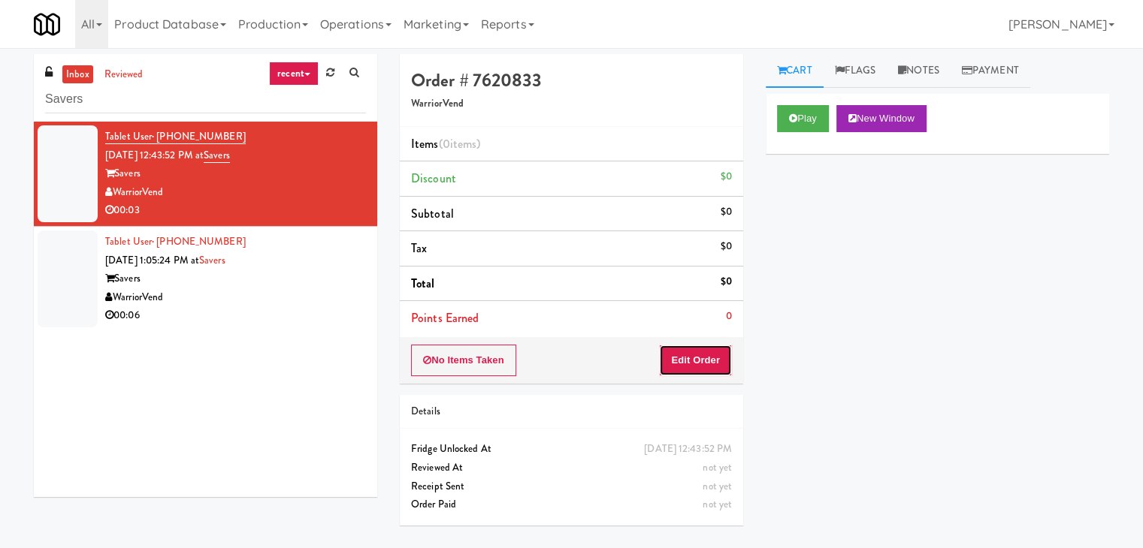
click at [710, 345] on button "Edit Order" at bounding box center [695, 361] width 73 height 32
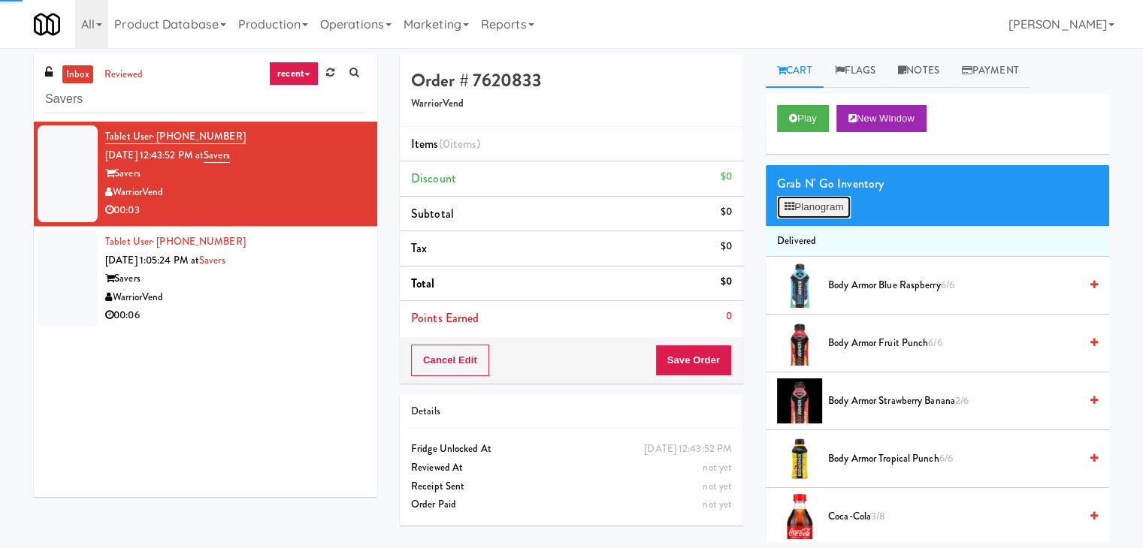
click at [817, 201] on button "Planogram" at bounding box center [814, 207] width 74 height 23
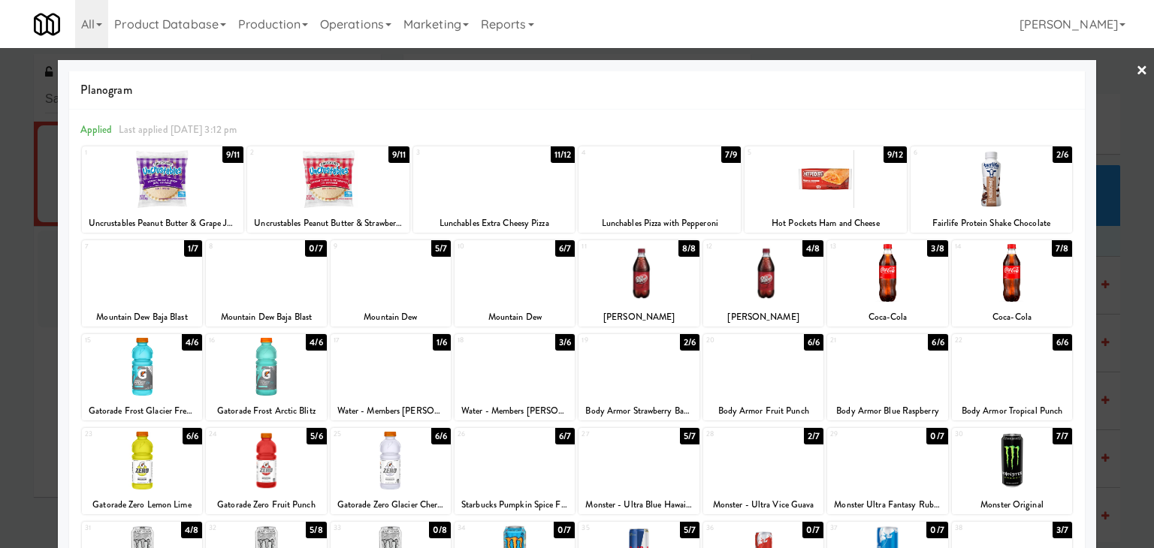
click at [648, 369] on div at bounding box center [639, 367] width 120 height 58
click at [1136, 67] on link "×" at bounding box center [1142, 71] width 12 height 47
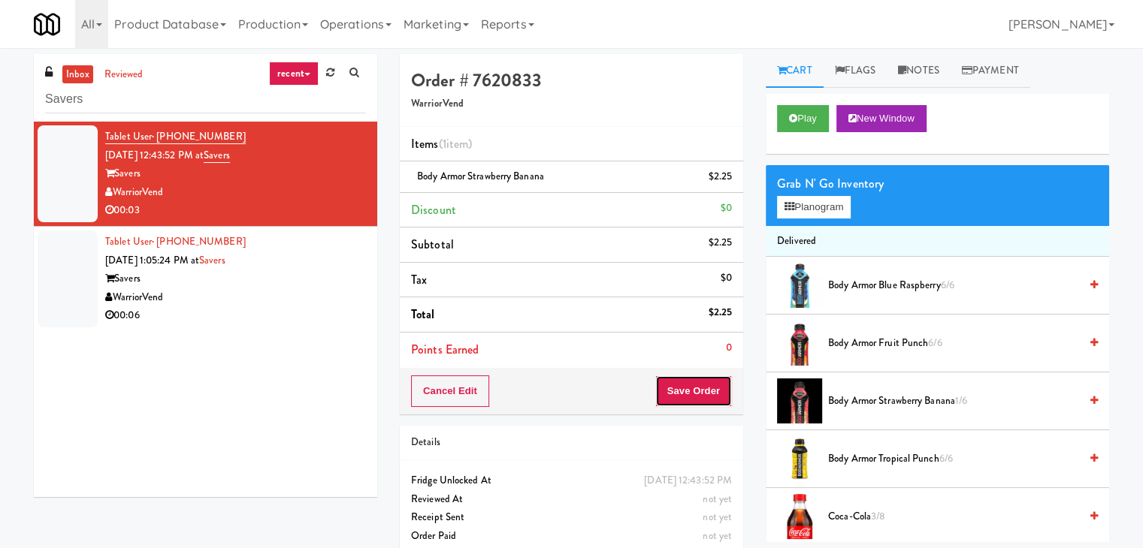
click at [704, 393] on button "Save Order" at bounding box center [693, 392] width 77 height 32
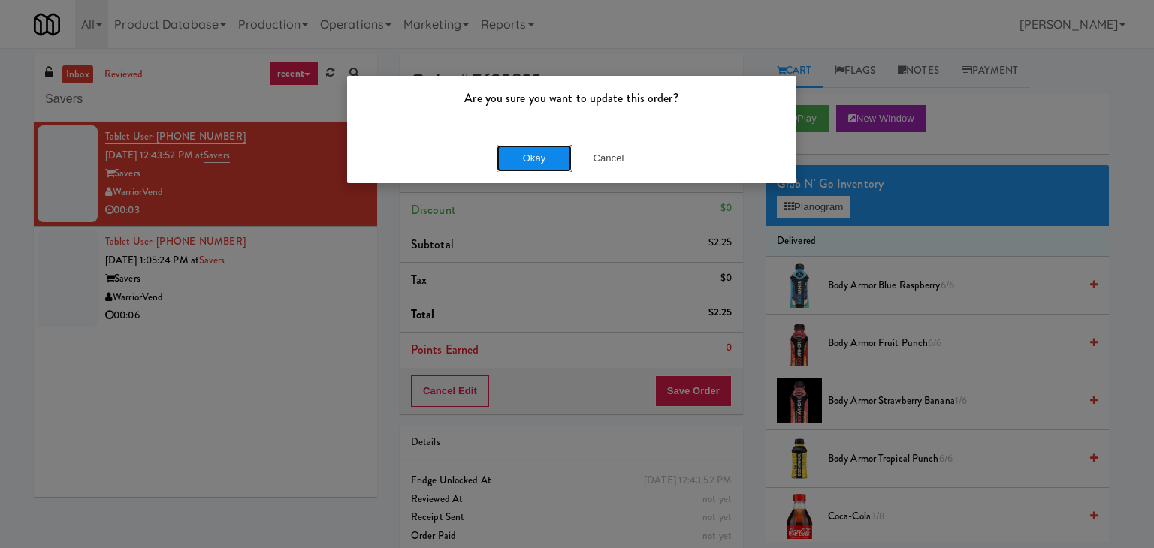
click at [520, 157] on button "Okay" at bounding box center [534, 158] width 75 height 27
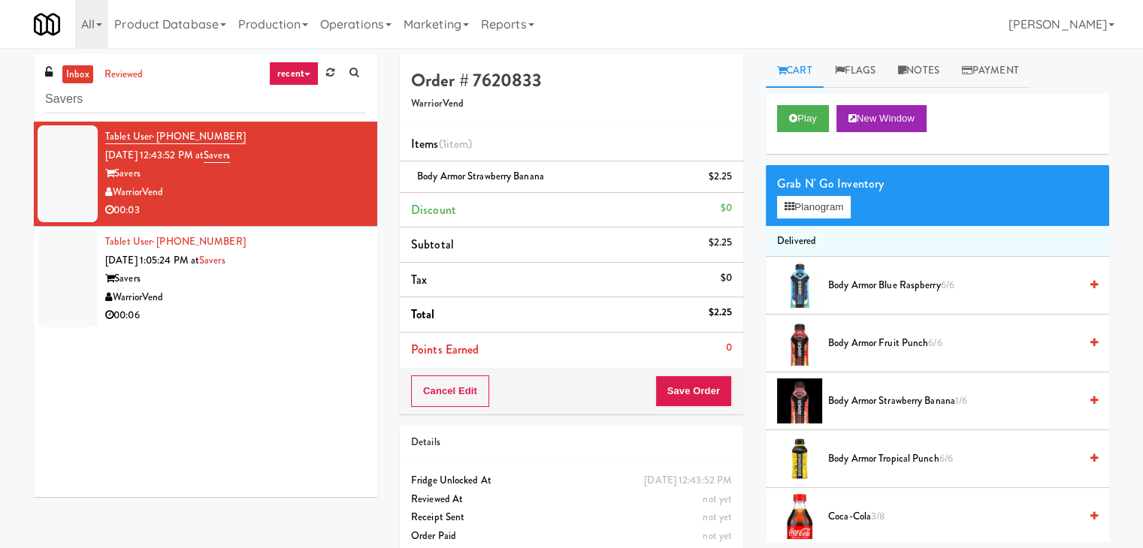
click at [322, 303] on div "WarriorVend" at bounding box center [235, 298] width 261 height 19
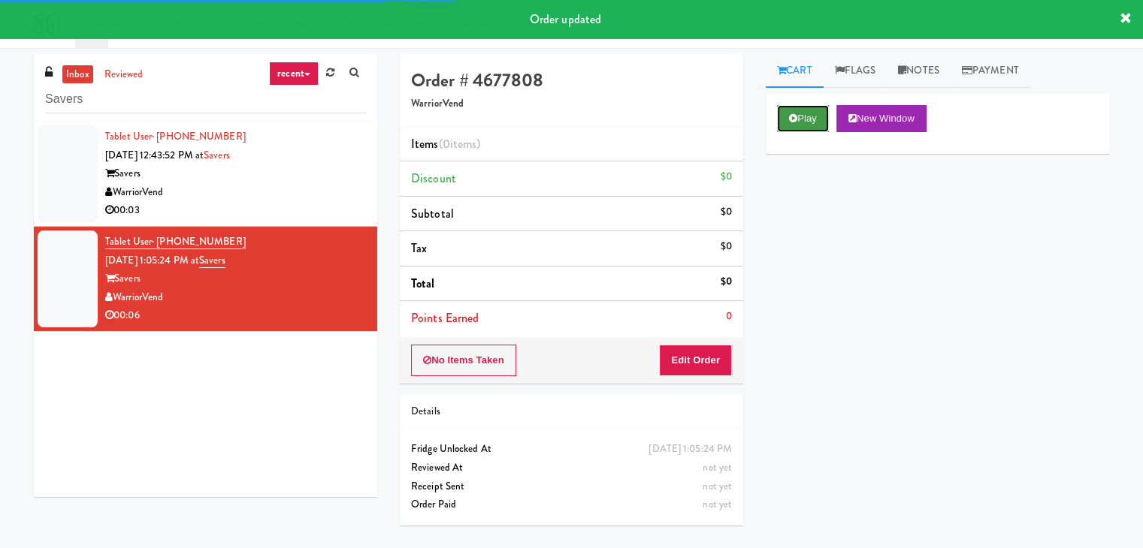
click at [804, 116] on button "Play" at bounding box center [803, 118] width 52 height 27
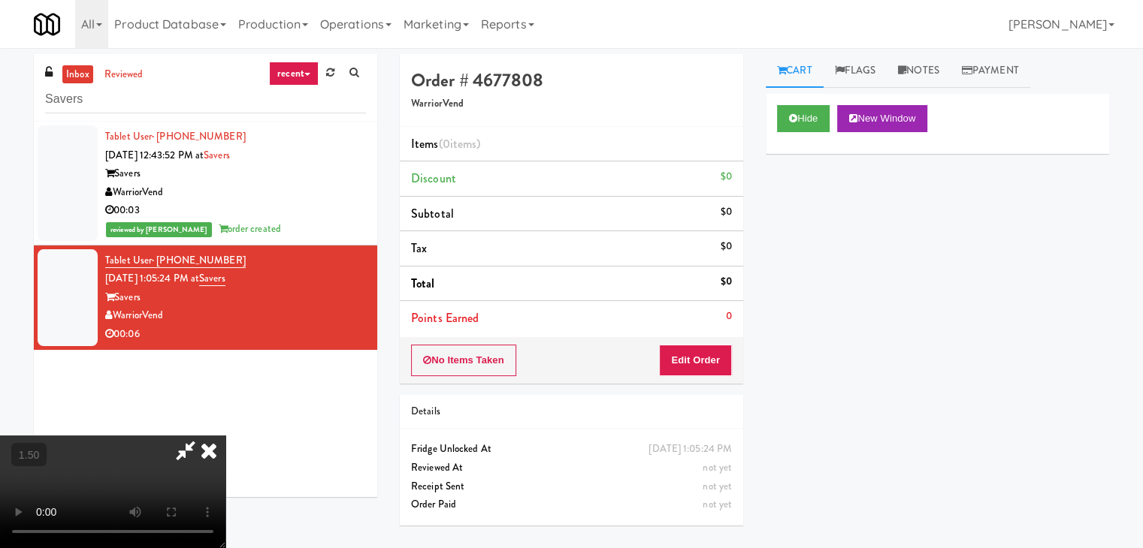
click at [225, 436] on icon at bounding box center [208, 451] width 33 height 30
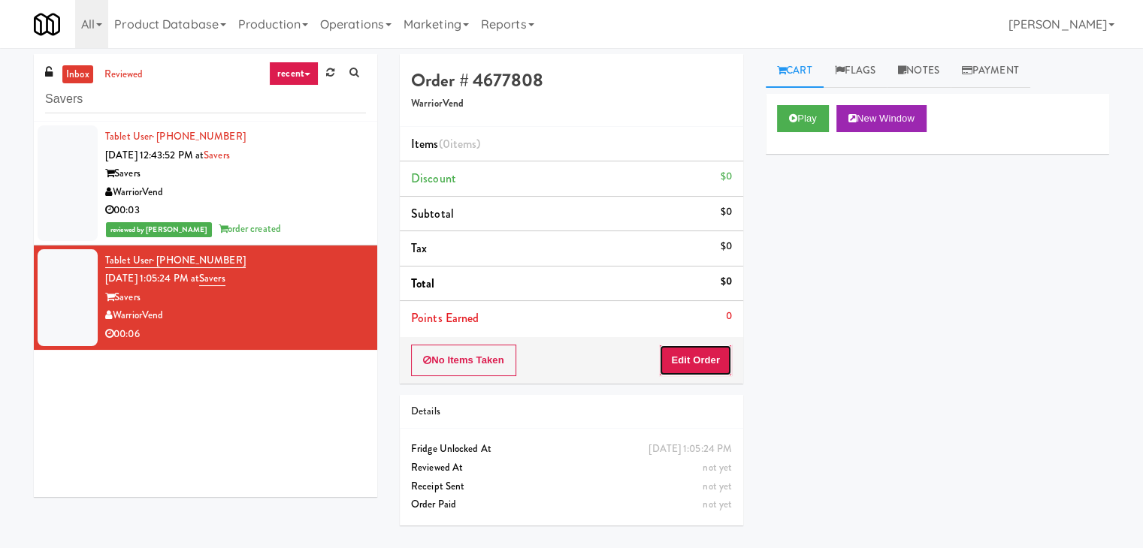
click at [680, 368] on button "Edit Order" at bounding box center [695, 361] width 73 height 32
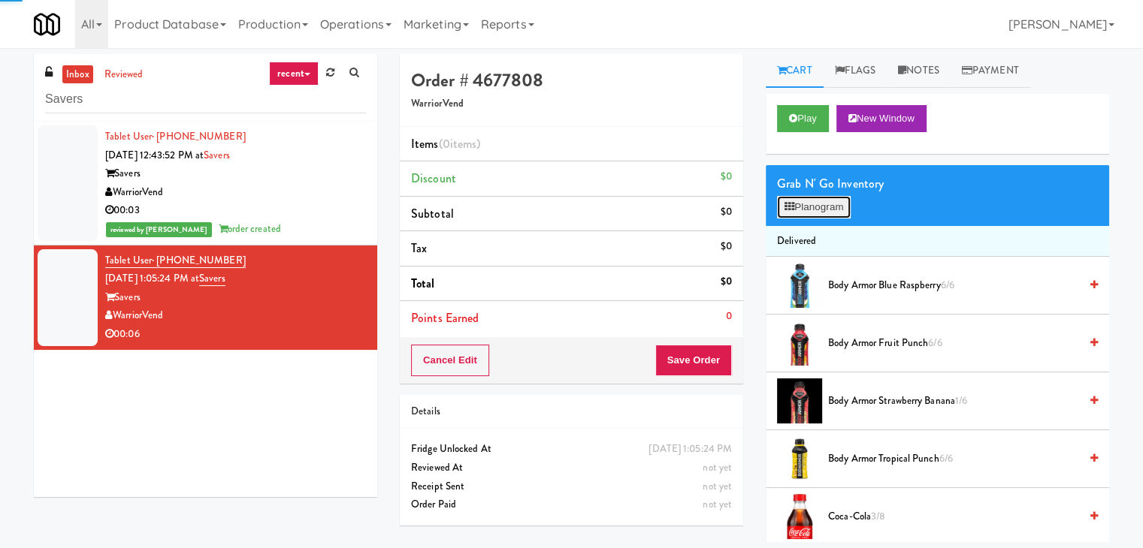
click at [820, 216] on button "Planogram" at bounding box center [814, 207] width 74 height 23
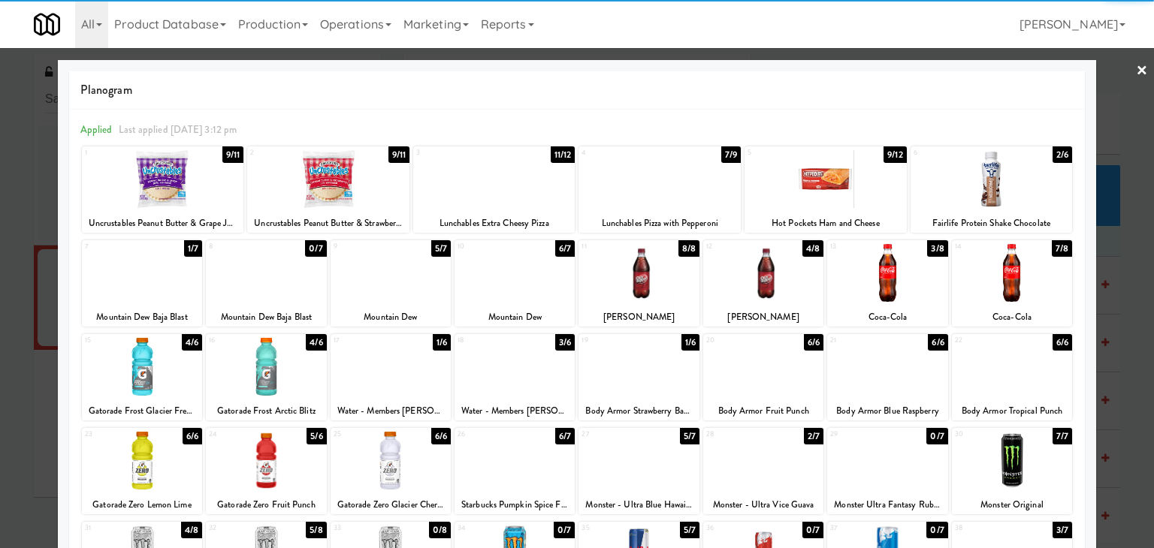
click at [876, 271] on div at bounding box center [887, 273] width 120 height 58
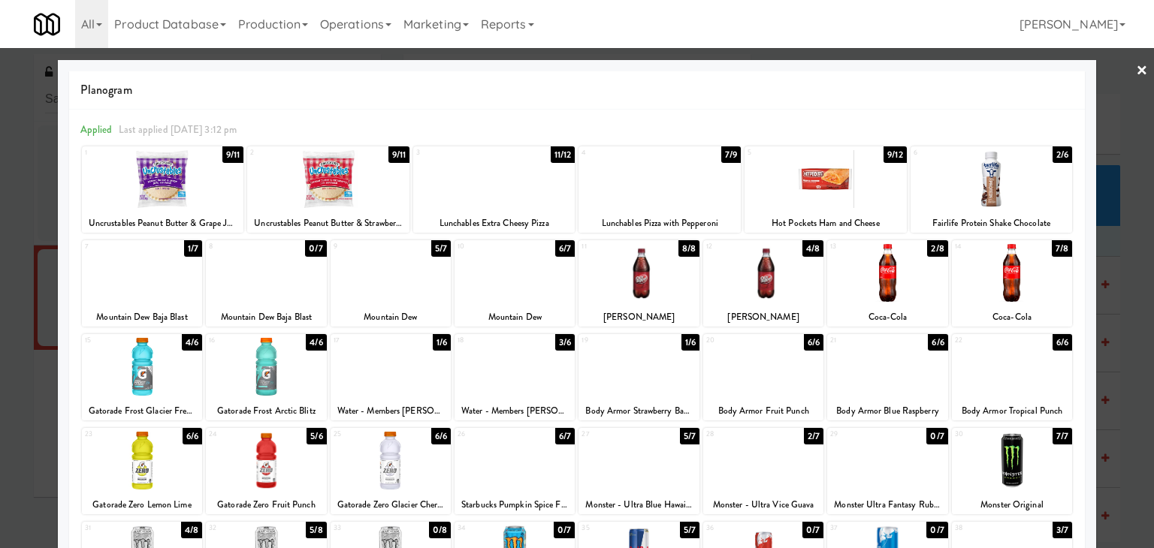
click at [1136, 67] on link "×" at bounding box center [1142, 71] width 12 height 47
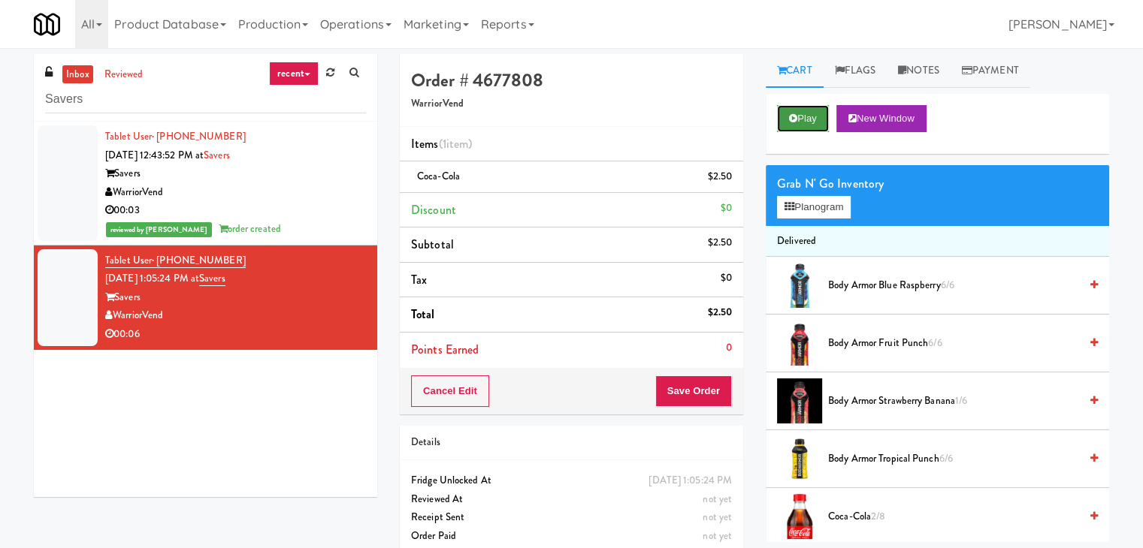
click at [807, 114] on button "Play" at bounding box center [803, 118] width 52 height 27
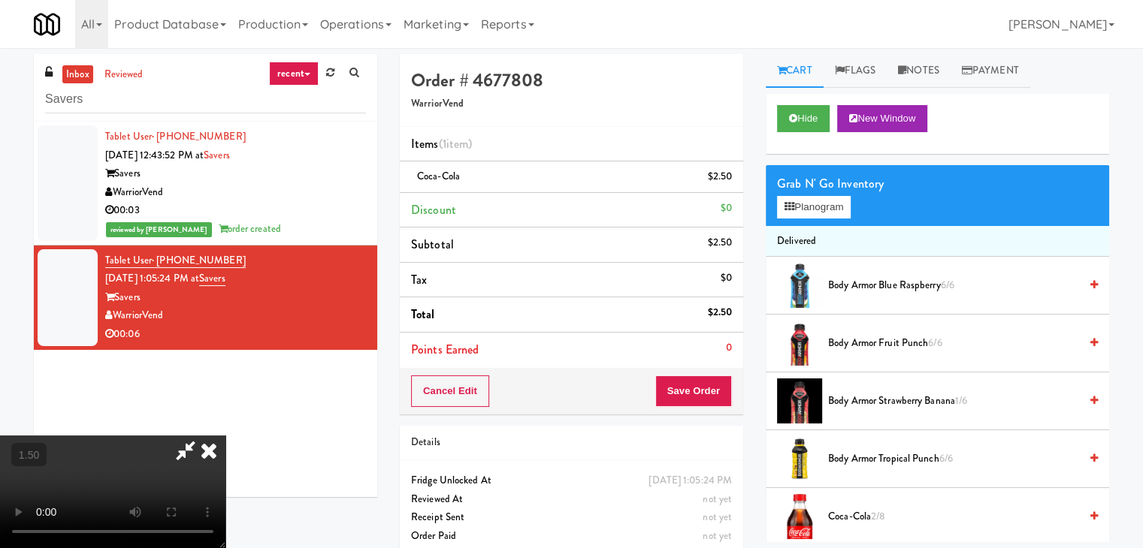
click at [225, 436] on icon at bounding box center [208, 451] width 33 height 30
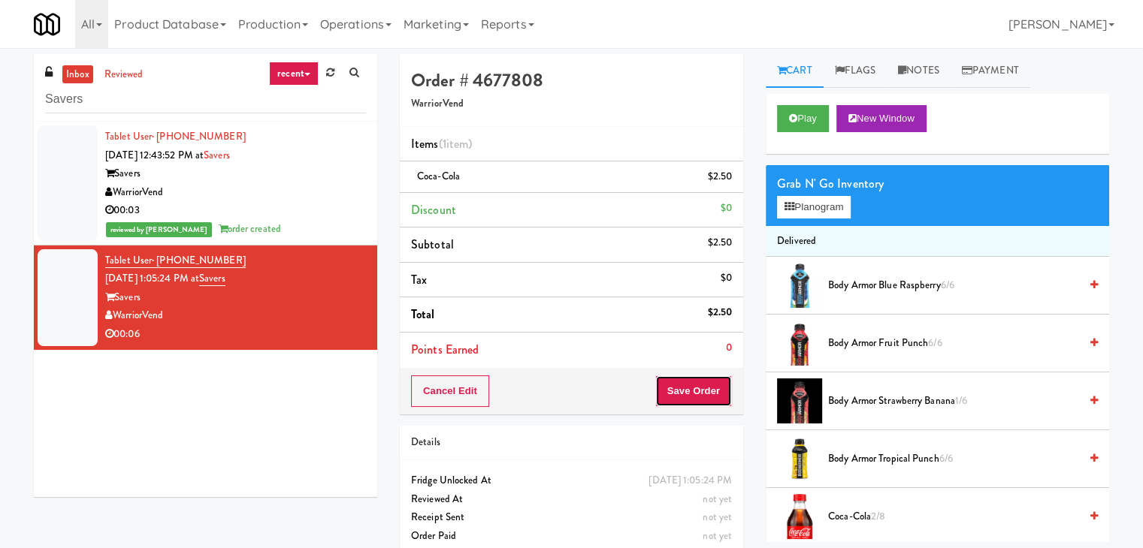
click at [689, 385] on button "Save Order" at bounding box center [693, 392] width 77 height 32
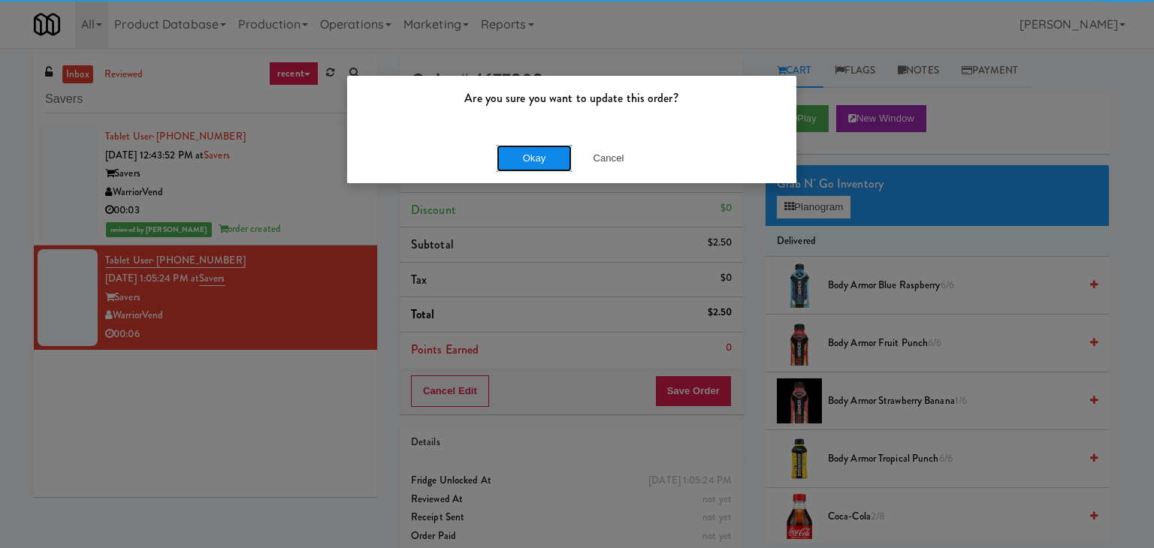
click at [550, 153] on button "Okay" at bounding box center [534, 158] width 75 height 27
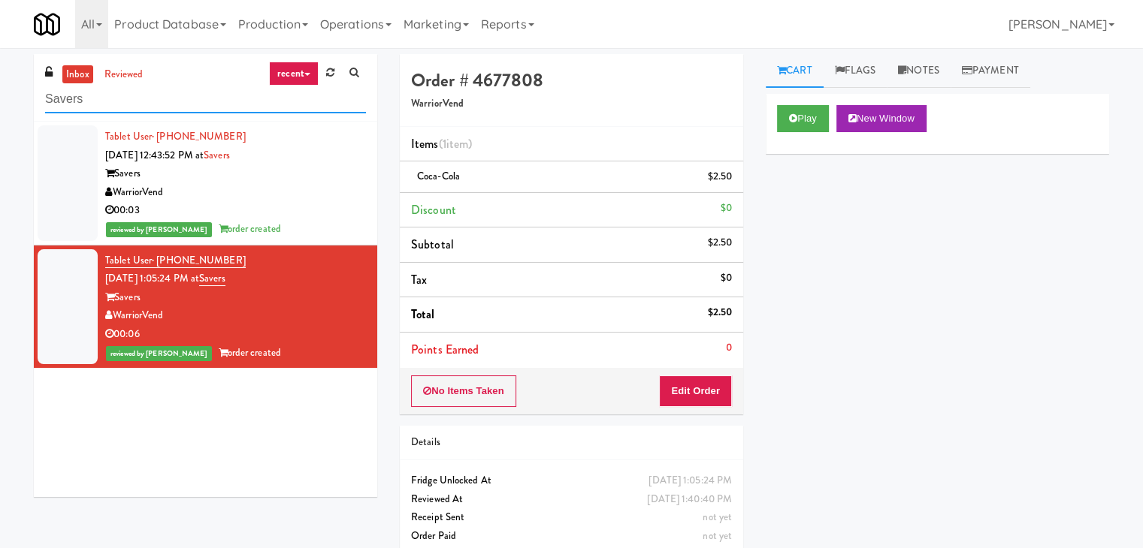
click at [186, 104] on input "Savers" at bounding box center [205, 100] width 321 height 28
paste input "1331 - Pantry - Right"
type input "1331 - Pantry - Right"
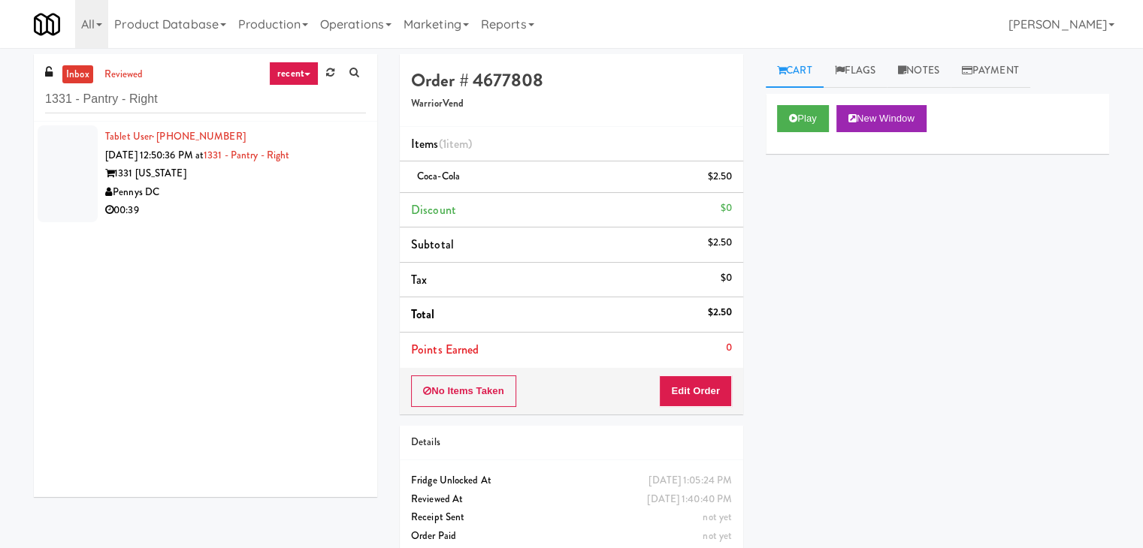
click at [337, 192] on div "Pennys DC" at bounding box center [235, 192] width 261 height 19
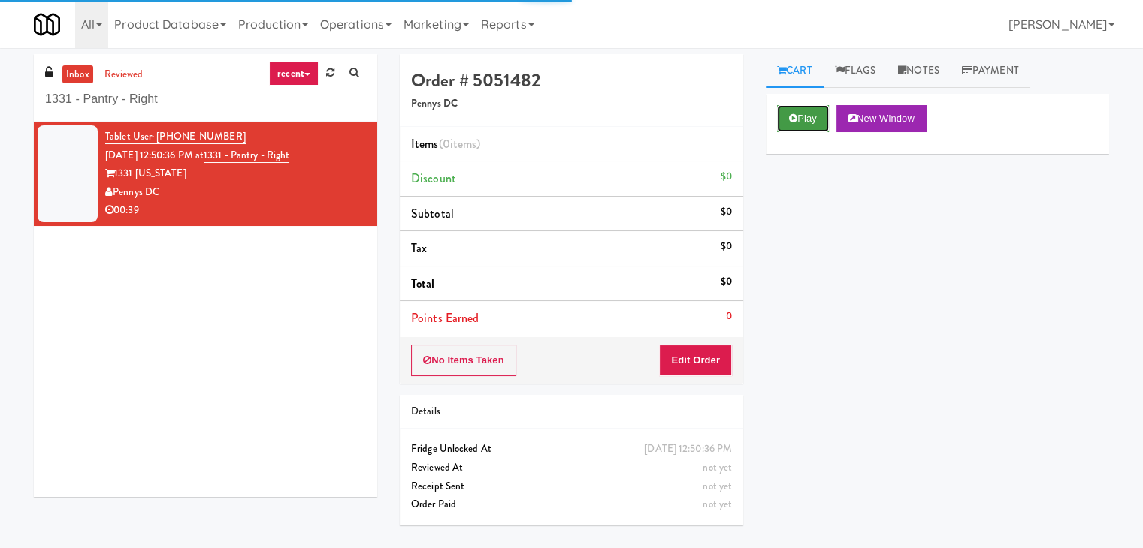
click at [787, 121] on button "Play" at bounding box center [803, 118] width 52 height 27
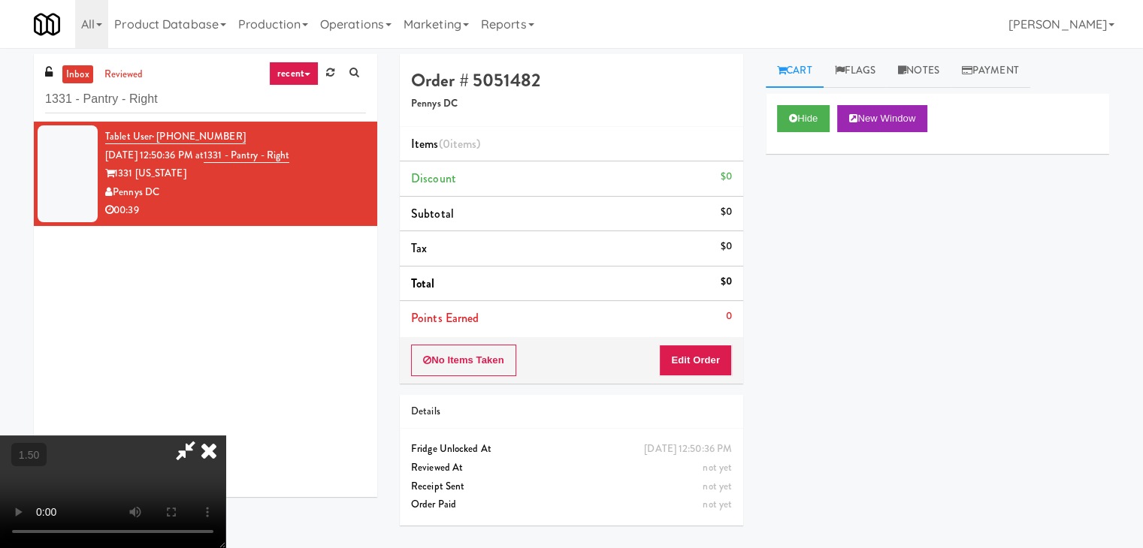
click at [225, 436] on video at bounding box center [112, 492] width 225 height 113
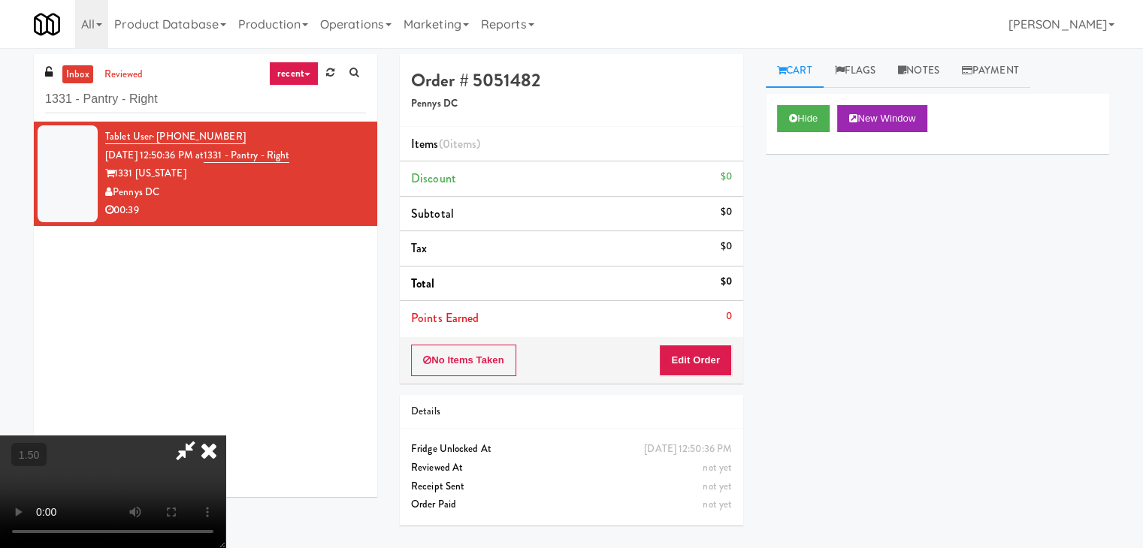
click at [225, 436] on video at bounding box center [112, 492] width 225 height 113
click at [225, 436] on icon at bounding box center [208, 451] width 33 height 30
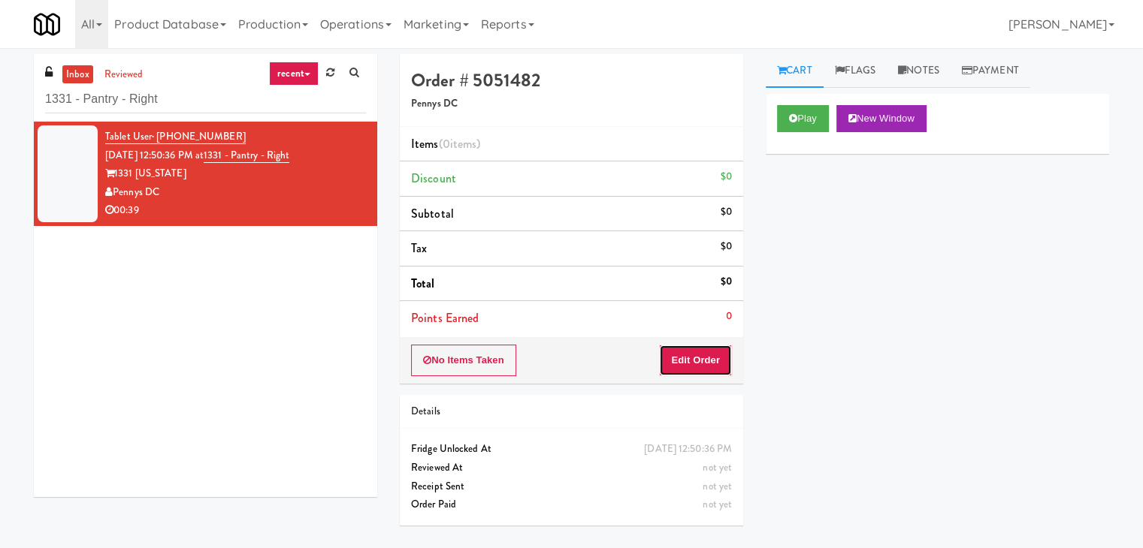
click at [712, 373] on button "Edit Order" at bounding box center [695, 361] width 73 height 32
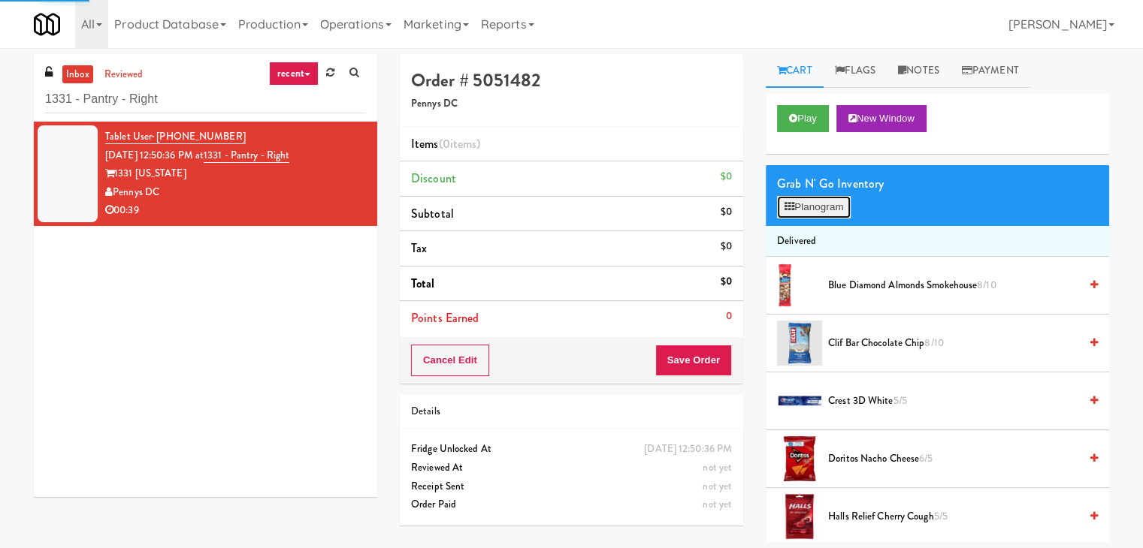
click at [817, 215] on button "Planogram" at bounding box center [814, 207] width 74 height 23
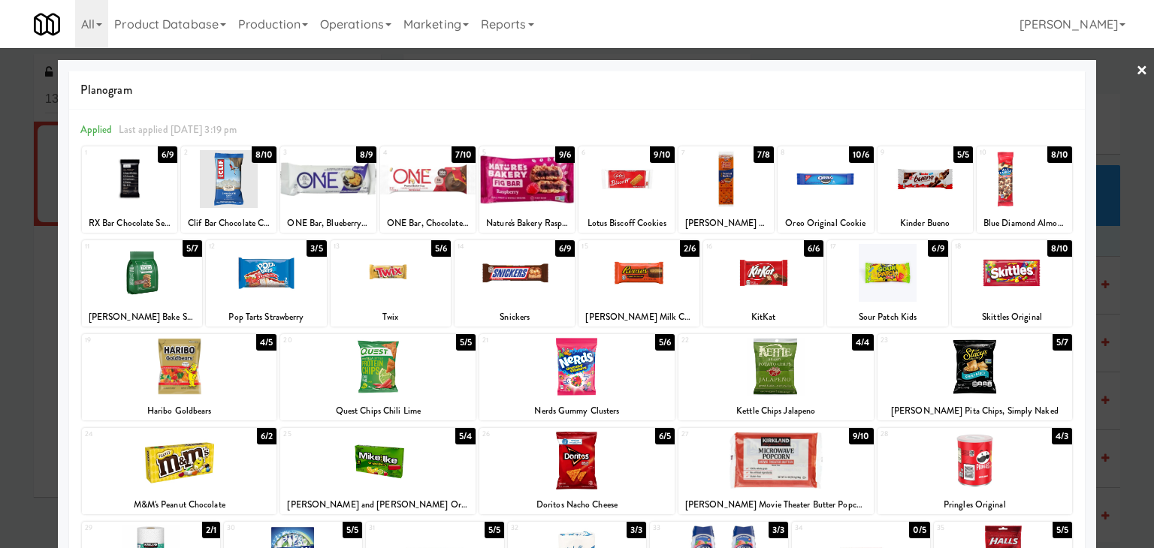
click at [267, 267] on div at bounding box center [266, 273] width 120 height 58
click at [524, 279] on div at bounding box center [515, 273] width 120 height 58
click at [400, 278] on div at bounding box center [391, 273] width 120 height 58
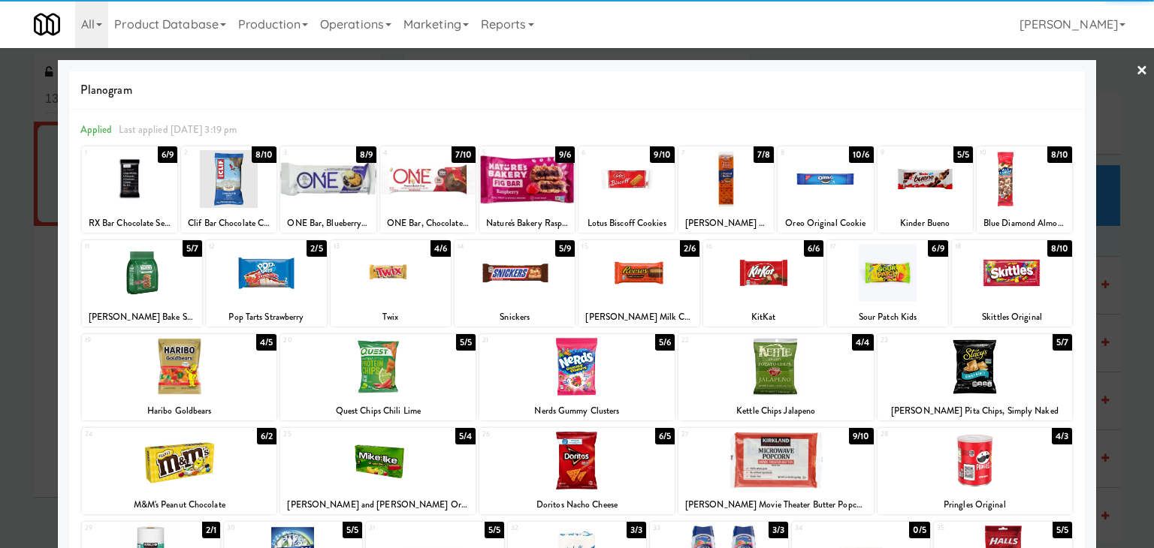
click at [1136, 69] on link "×" at bounding box center [1142, 71] width 12 height 47
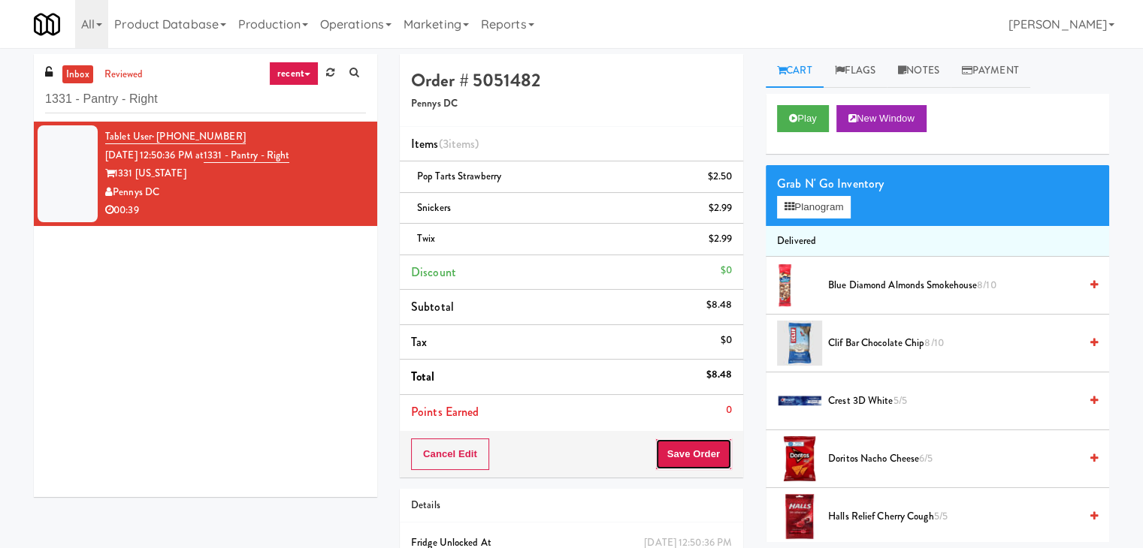
click at [691, 452] on button "Save Order" at bounding box center [693, 455] width 77 height 32
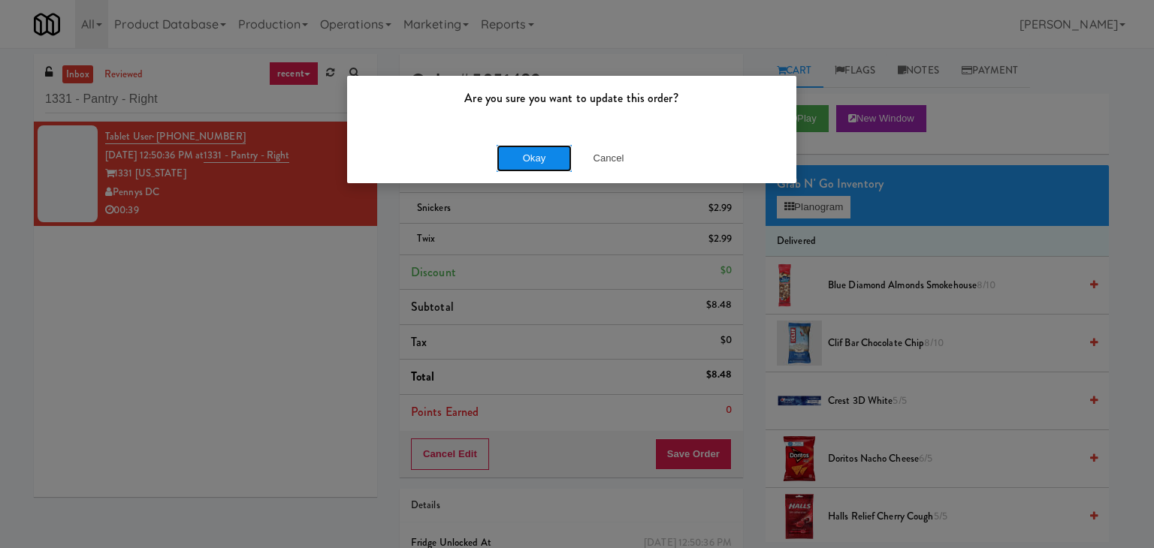
click at [539, 163] on button "Okay" at bounding box center [534, 158] width 75 height 27
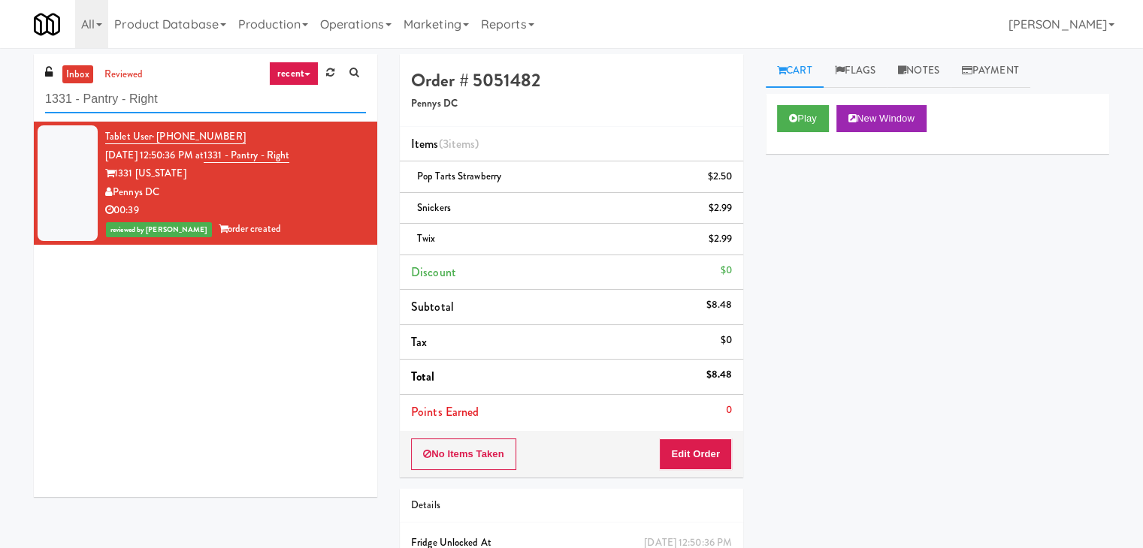
click at [201, 95] on input "1331 - Pantry - Right" at bounding box center [205, 100] width 321 height 28
paste input "Twenty2 West - Combo"
type input "Twenty2 West - Combo"
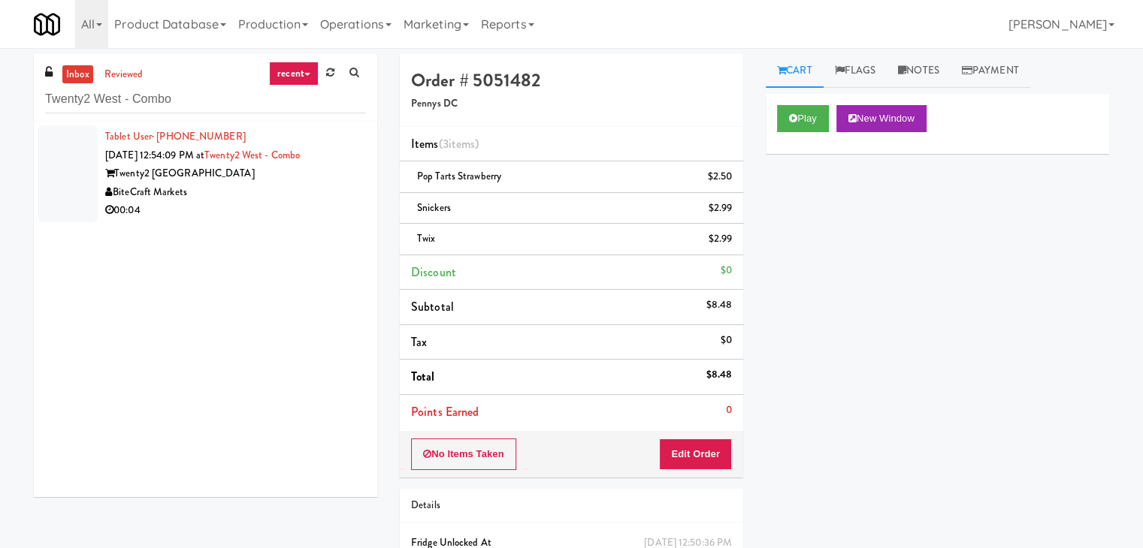
click at [337, 187] on div "BiteCraft Markets" at bounding box center [235, 192] width 261 height 19
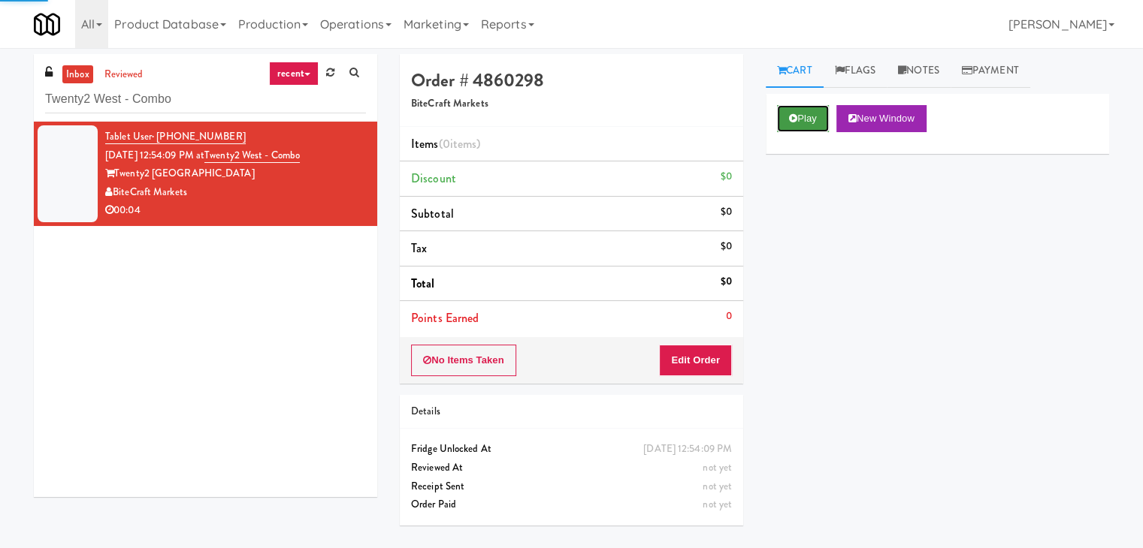
click at [802, 117] on button "Play" at bounding box center [803, 118] width 52 height 27
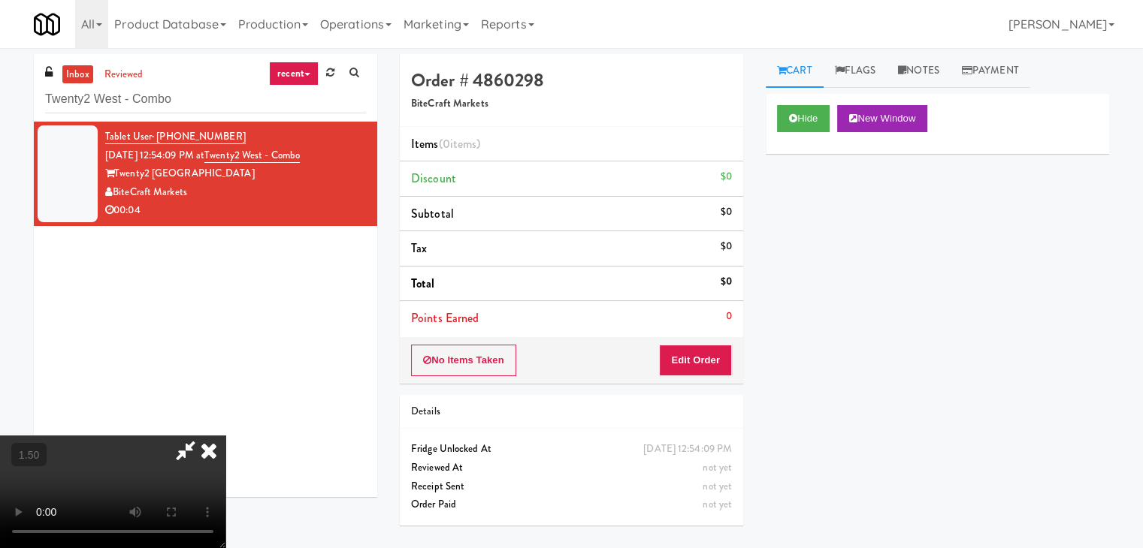
click at [225, 436] on video at bounding box center [112, 492] width 225 height 113
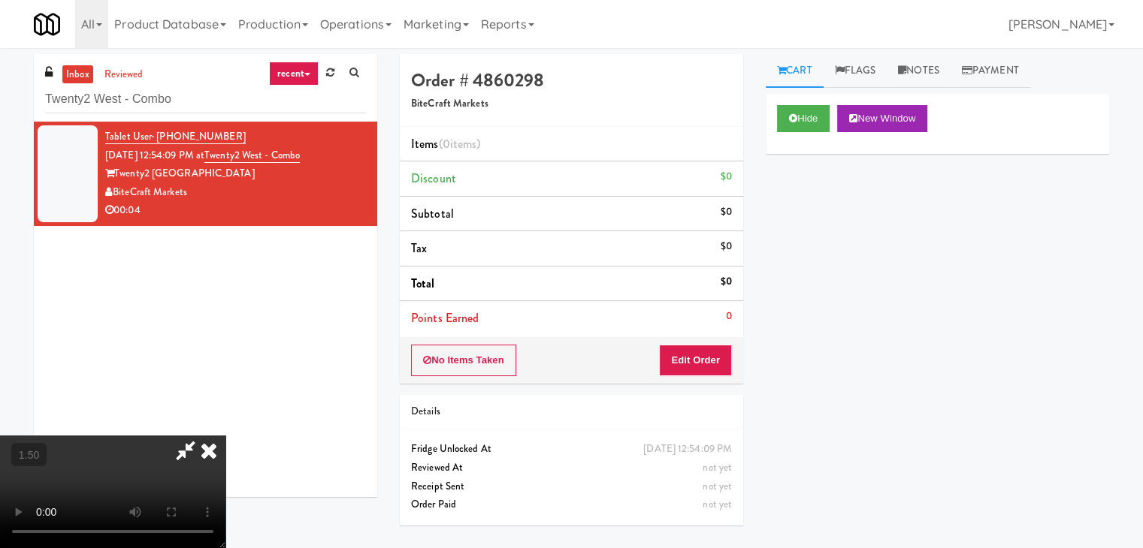
click at [225, 436] on video at bounding box center [112, 492] width 225 height 113
click at [225, 436] on icon at bounding box center [208, 451] width 33 height 30
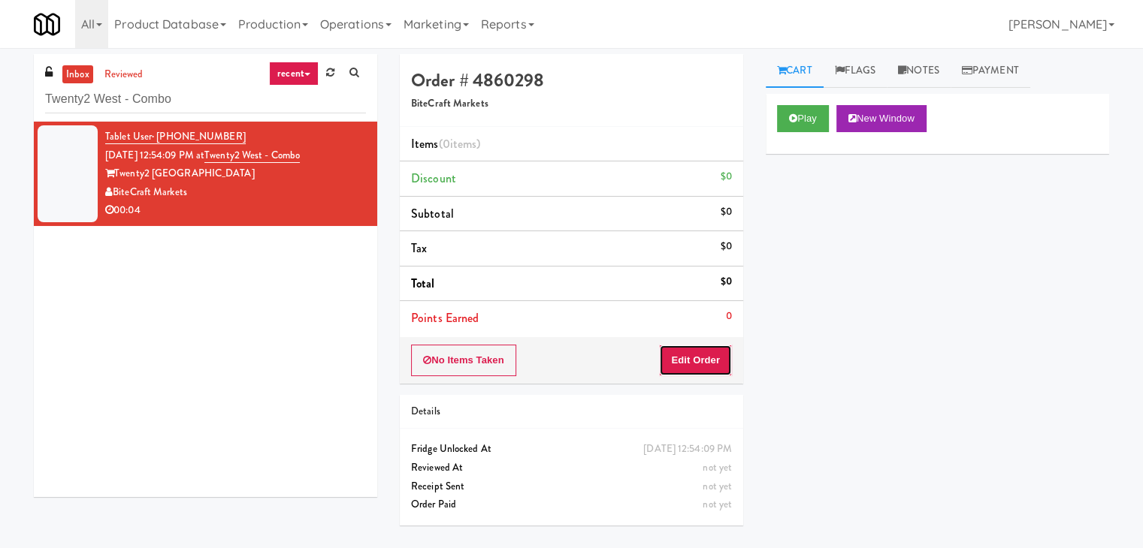
click at [678, 364] on button "Edit Order" at bounding box center [695, 361] width 73 height 32
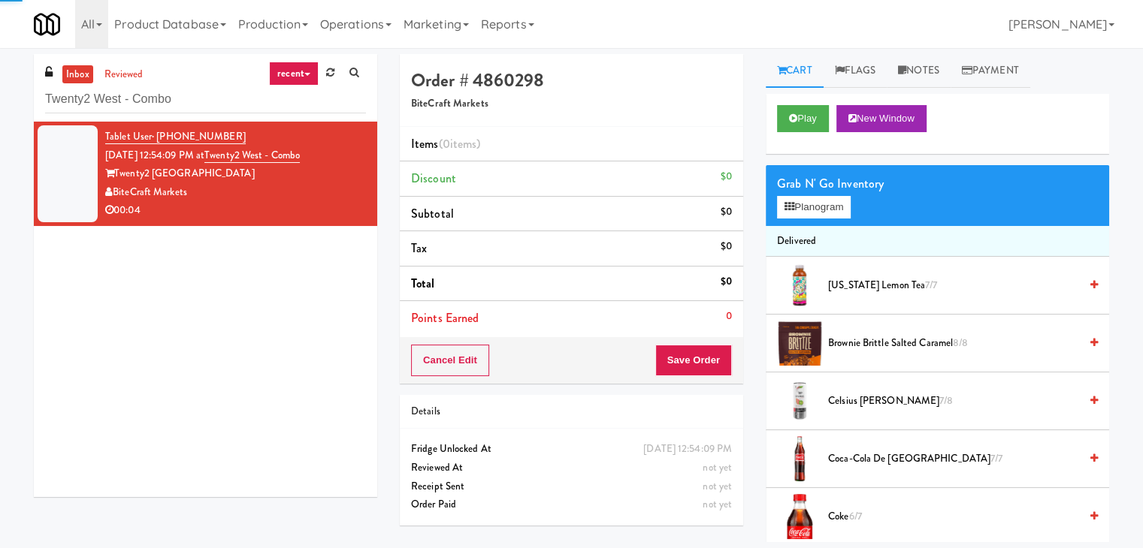
click at [814, 219] on div "Grab N' Go Inventory Planogram" at bounding box center [937, 195] width 343 height 61
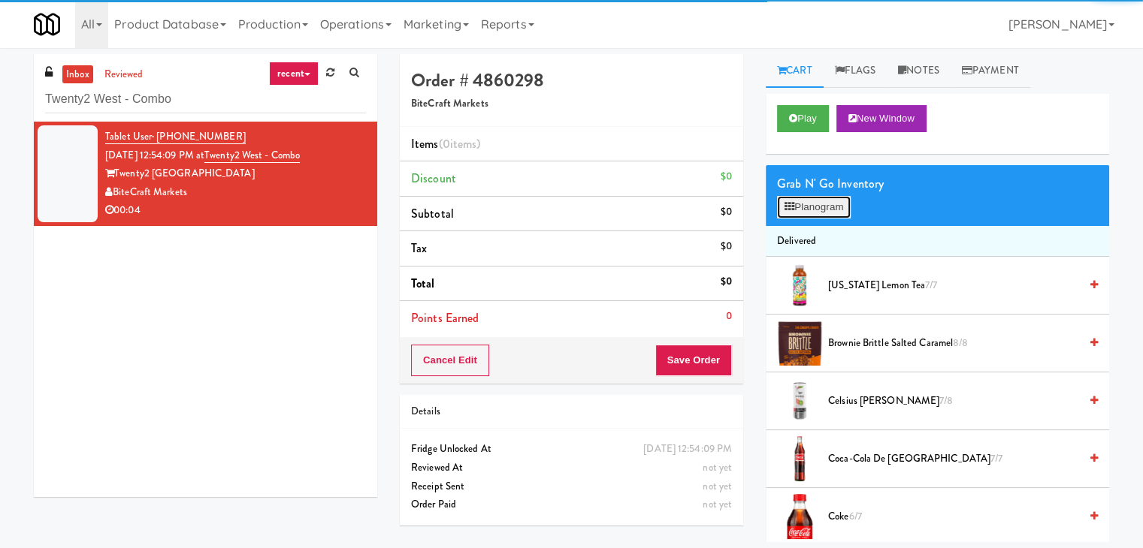
click at [817, 207] on button "Planogram" at bounding box center [814, 207] width 74 height 23
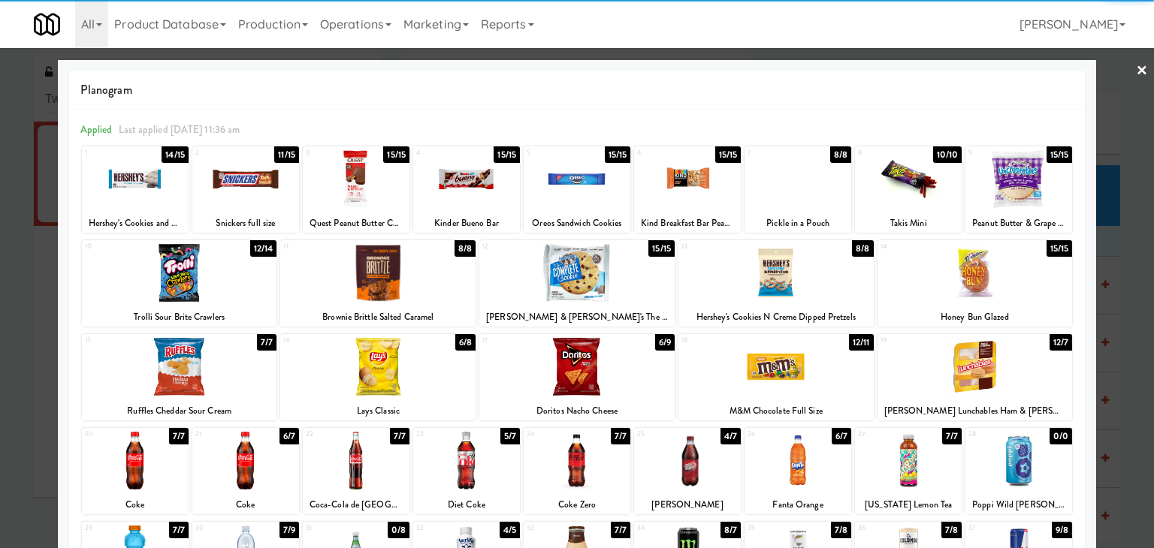
click at [420, 377] on div at bounding box center [377, 367] width 195 height 58
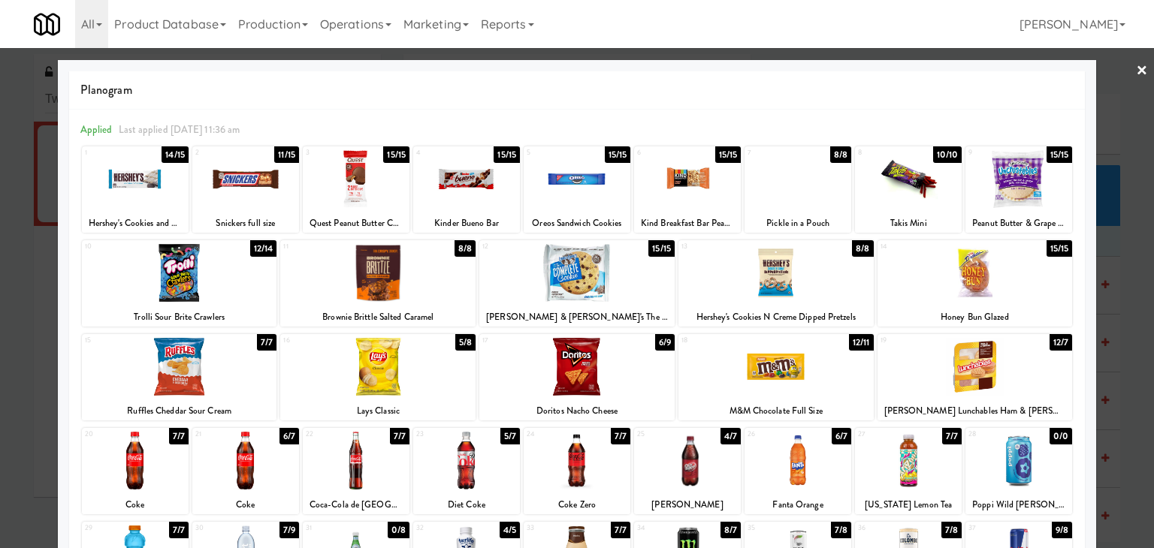
click at [1136, 71] on link "×" at bounding box center [1142, 71] width 12 height 47
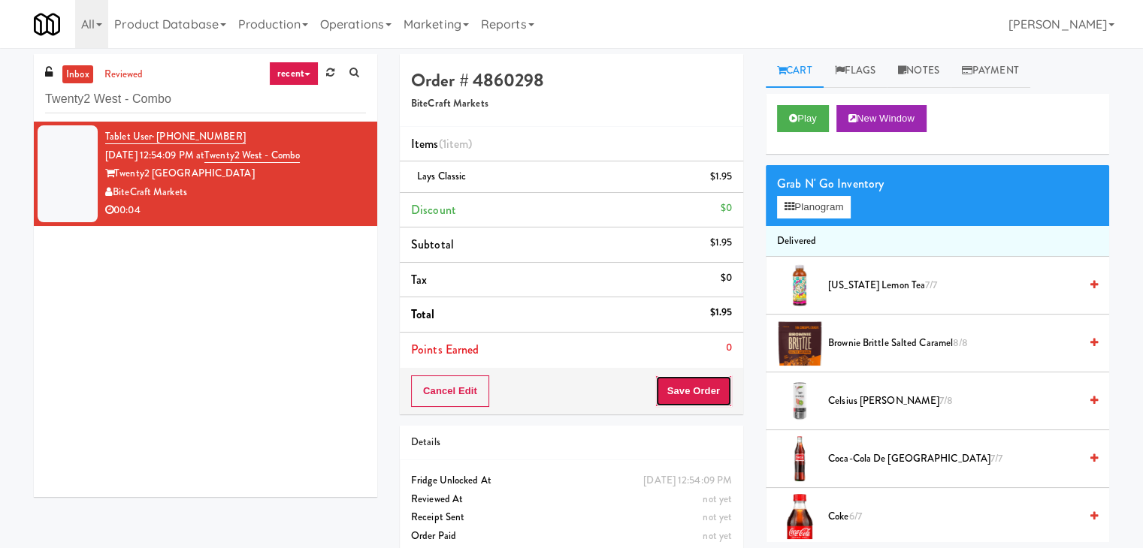
click at [667, 388] on button "Save Order" at bounding box center [693, 392] width 77 height 32
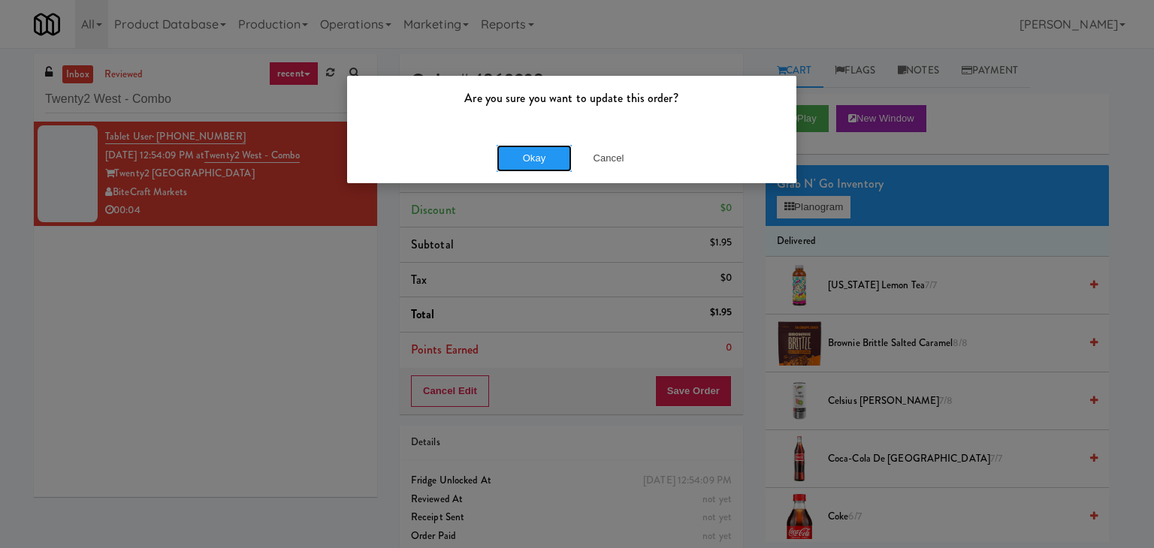
drag, startPoint x: 533, startPoint y: 157, endPoint x: 511, endPoint y: 73, distance: 86.9
click at [533, 156] on button "Okay" at bounding box center [534, 158] width 75 height 27
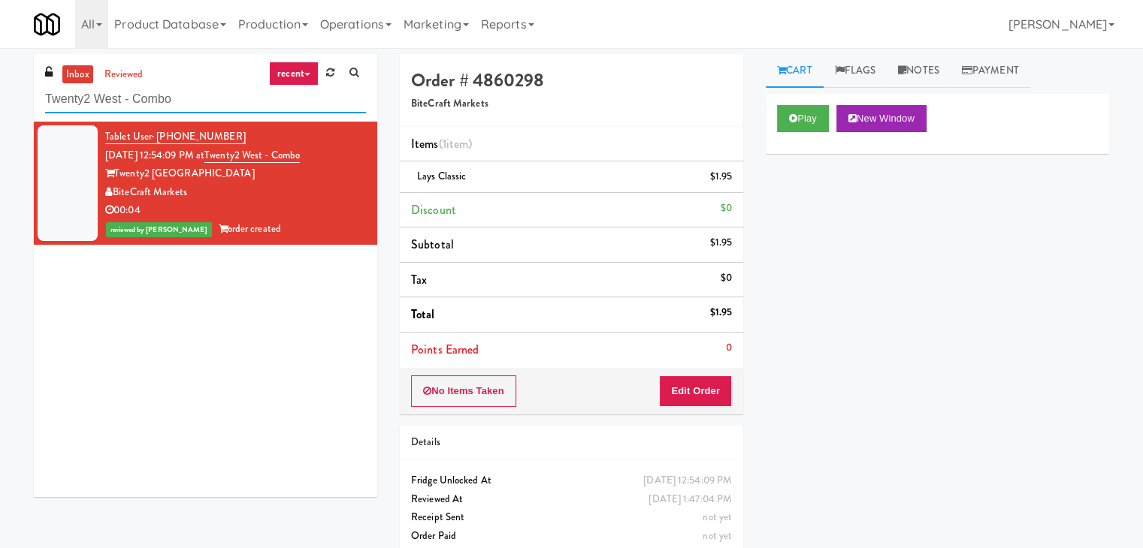
click at [225, 107] on input "Twenty2 West - Combo" at bounding box center [205, 100] width 321 height 28
click at [225, 105] on input "Twenty2 West - Combo" at bounding box center [205, 100] width 321 height 28
click at [224, 105] on input "Twenty2 West - Combo" at bounding box center [205, 100] width 321 height 28
paste input "[GEOGRAPHIC_DATA] - Cooler"
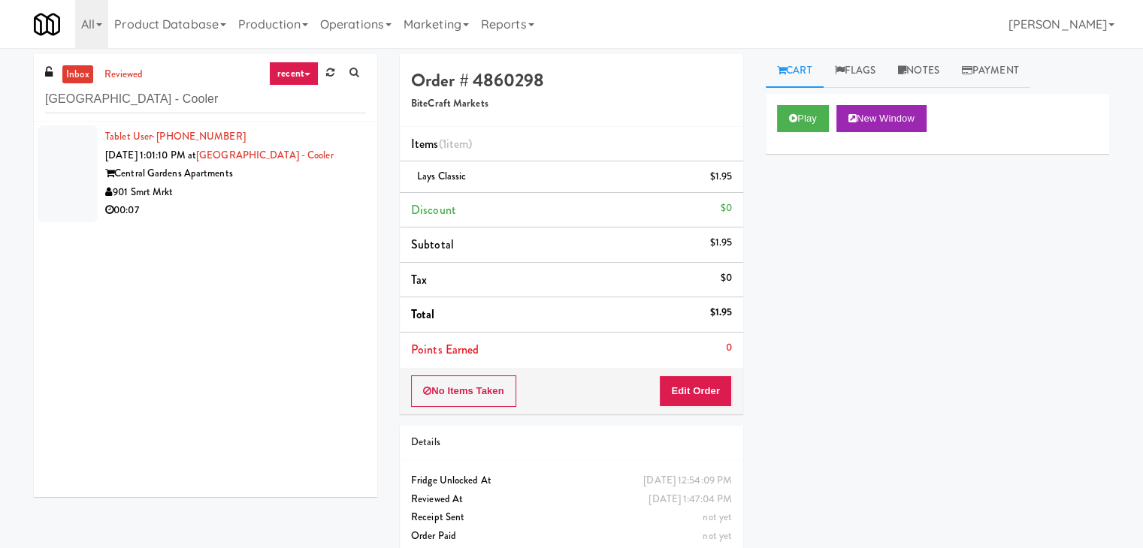
click at [356, 197] on li "Tablet User · (901) 502-0688 [DATE] 1:01:10 PM at [GEOGRAPHIC_DATA] - [GEOGRAPH…" at bounding box center [205, 174] width 343 height 104
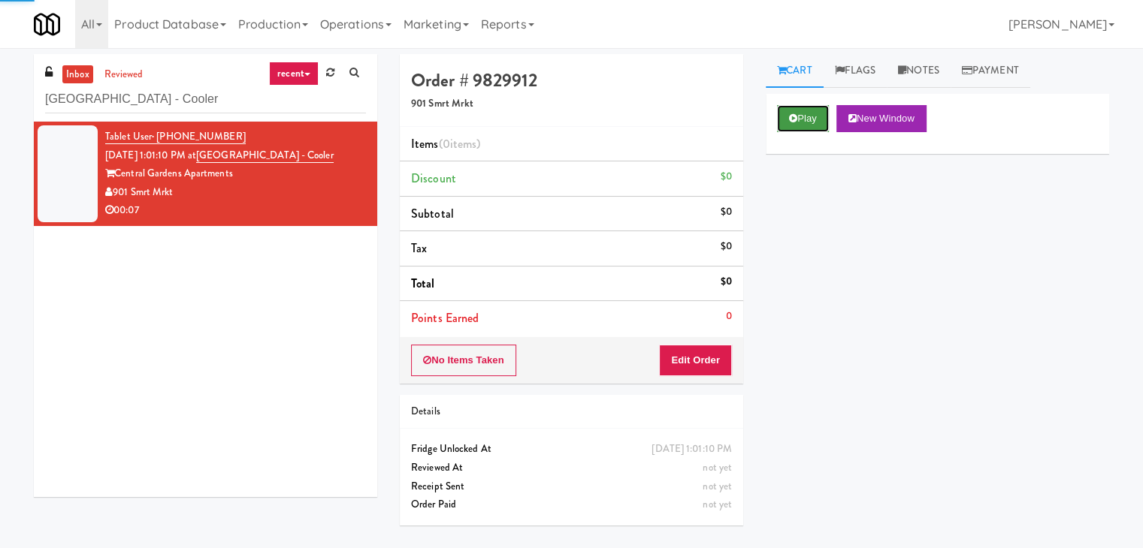
click at [794, 117] on icon at bounding box center [793, 118] width 8 height 10
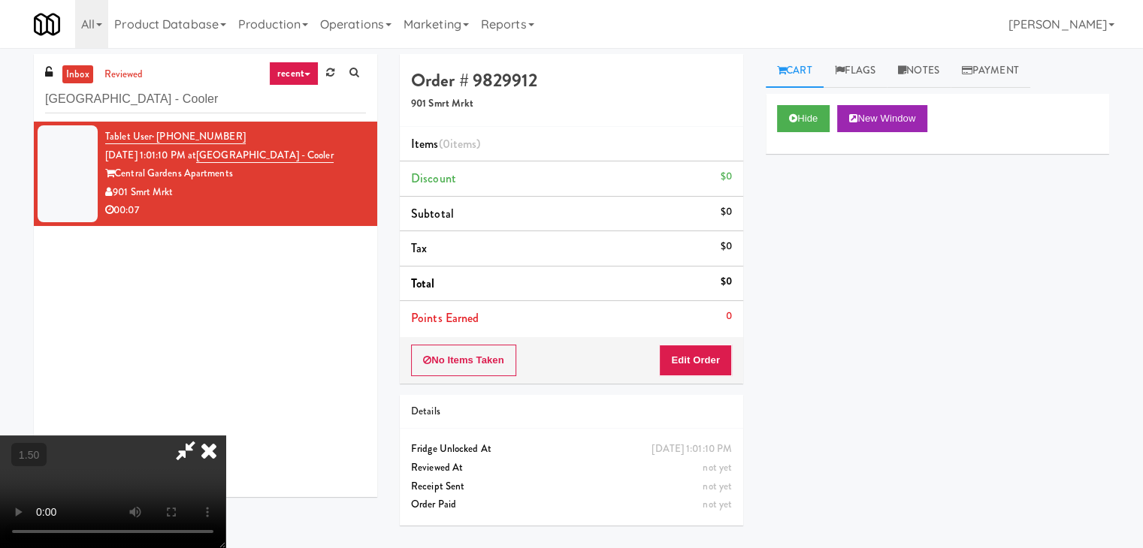
click at [225, 436] on icon at bounding box center [208, 451] width 33 height 30
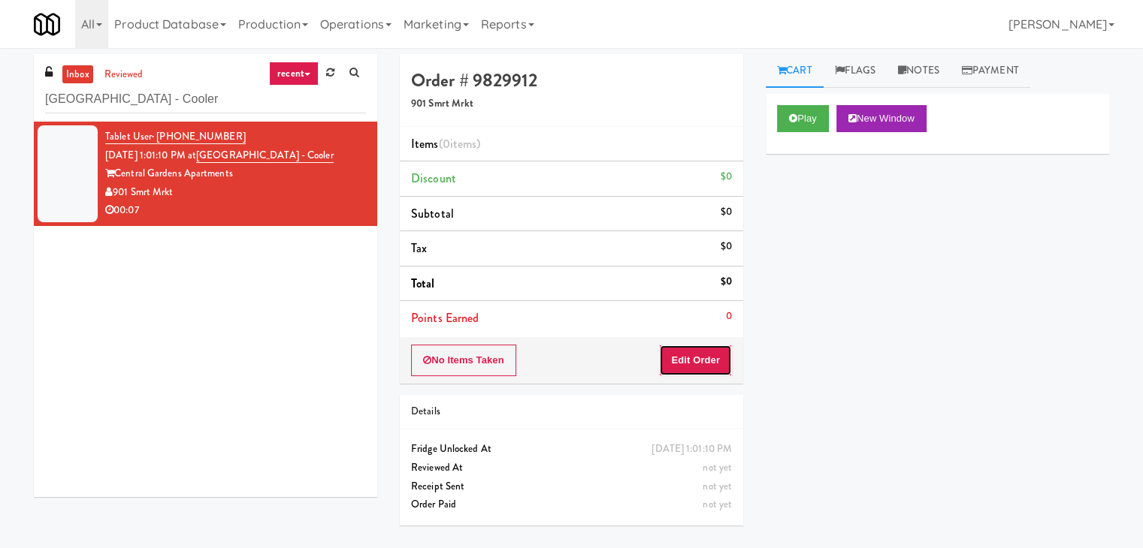
click at [683, 355] on button "Edit Order" at bounding box center [695, 361] width 73 height 32
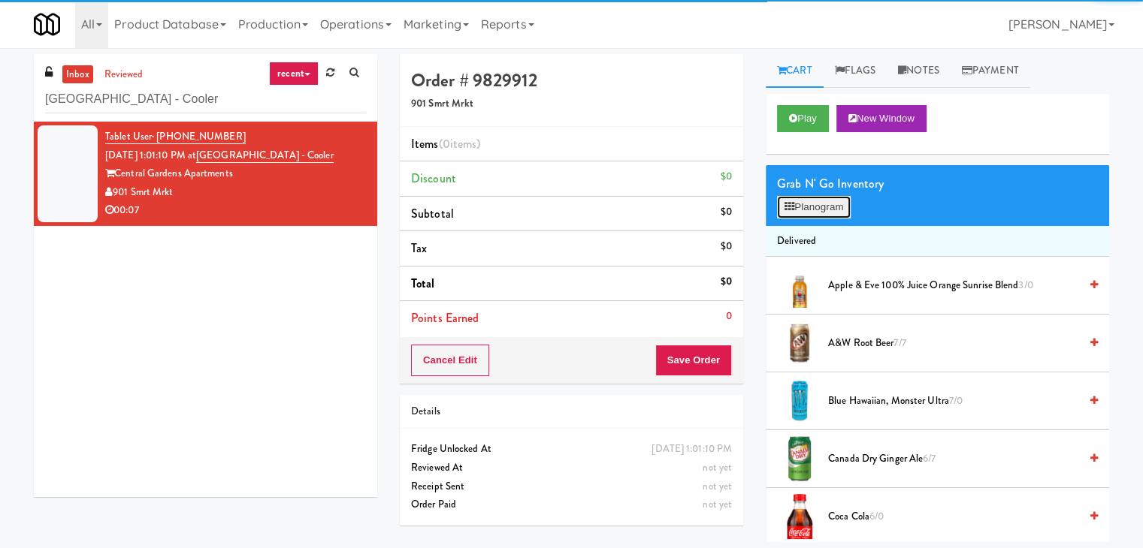
click at [820, 204] on button "Planogram" at bounding box center [814, 207] width 74 height 23
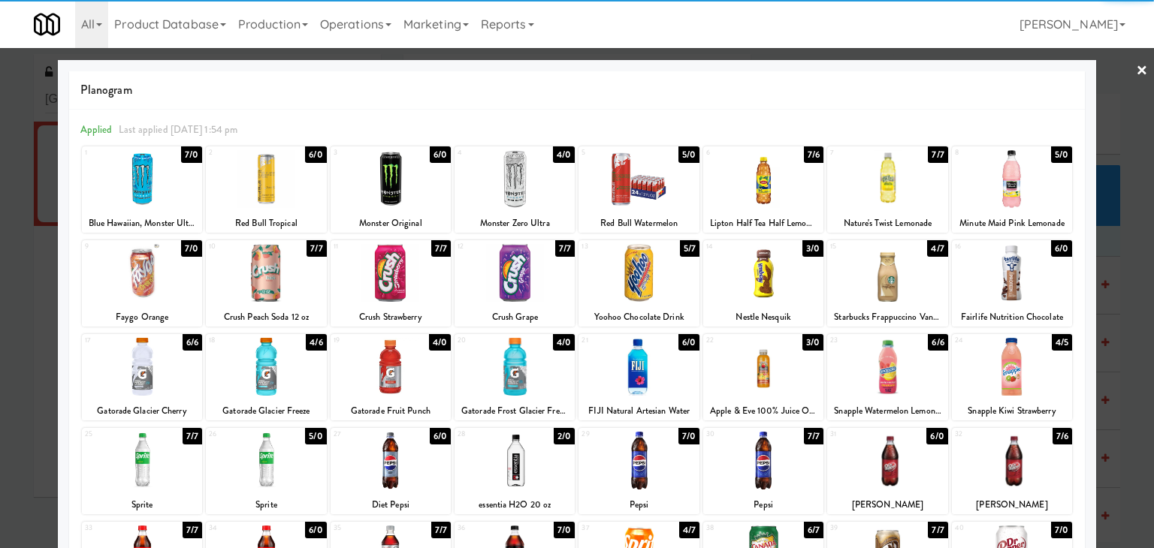
click at [781, 275] on div at bounding box center [763, 273] width 120 height 58
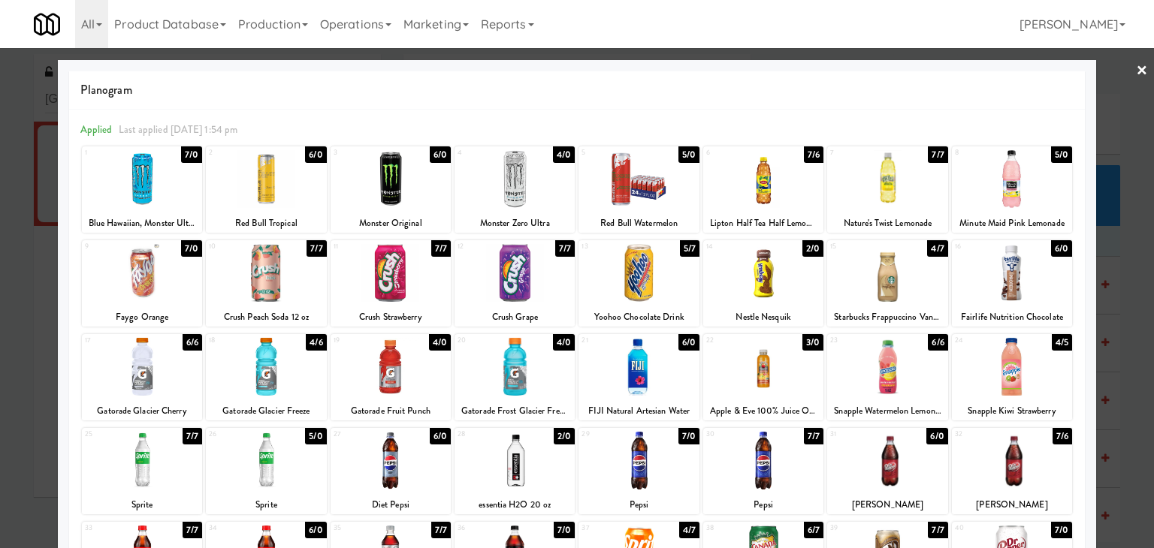
click at [1136, 66] on link "×" at bounding box center [1142, 71] width 12 height 47
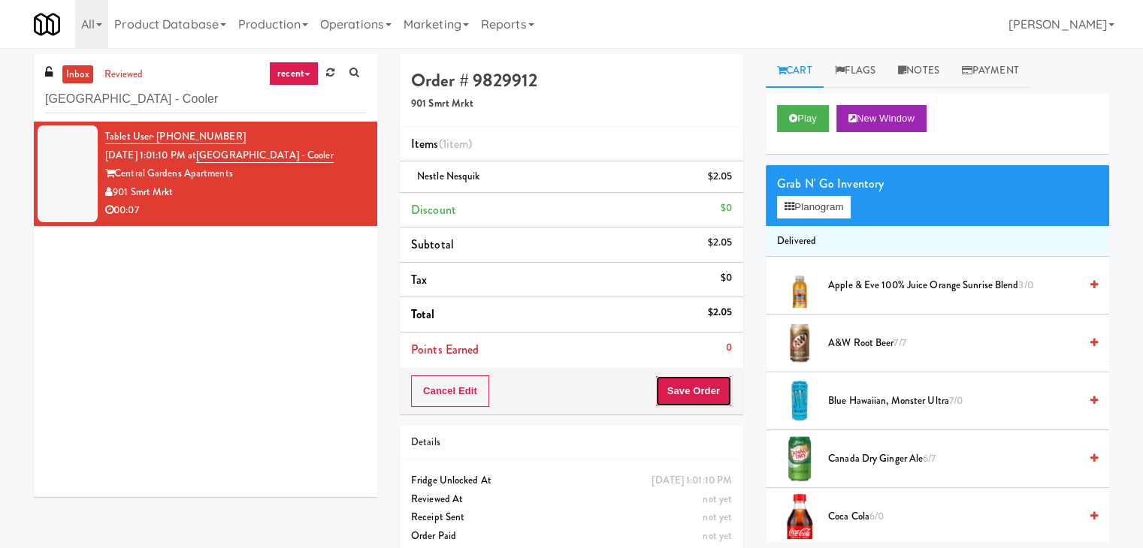
drag, startPoint x: 709, startPoint y: 406, endPoint x: 707, endPoint y: 393, distance: 13.0
click at [707, 401] on button "Save Order" at bounding box center [693, 392] width 77 height 32
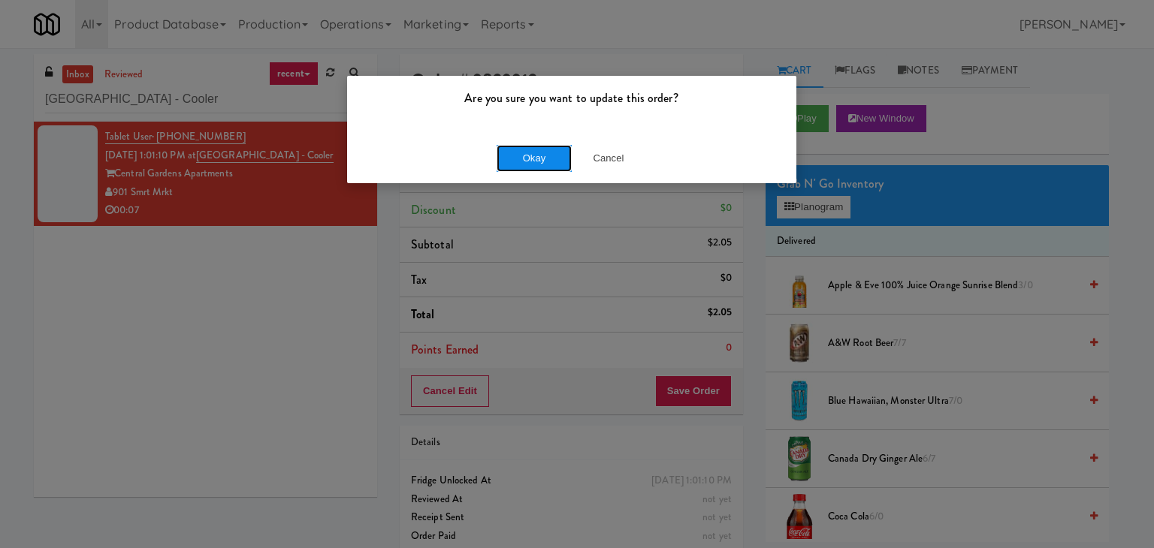
click at [517, 160] on button "Okay" at bounding box center [534, 158] width 75 height 27
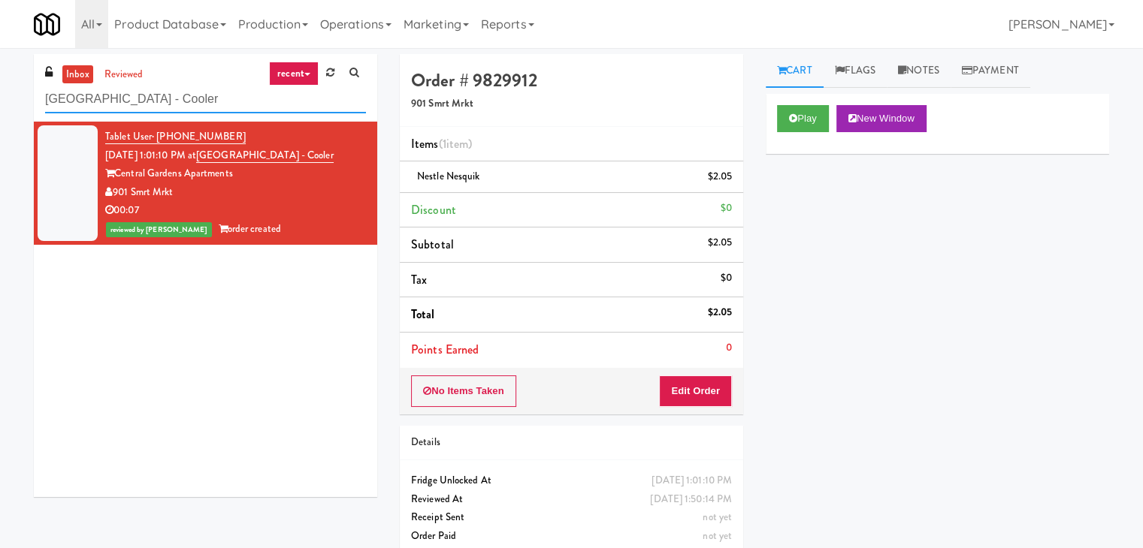
click at [226, 101] on input "[GEOGRAPHIC_DATA] - Cooler" at bounding box center [205, 100] width 321 height 28
paste input "[STREET_ADDRESS][PERSON_NAME] - Lobby"
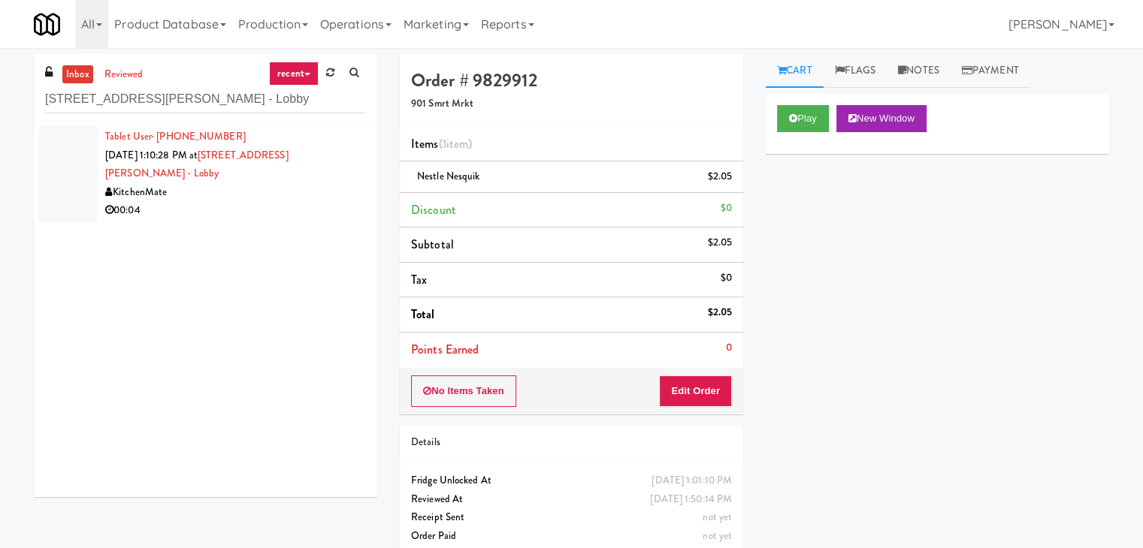
click at [339, 201] on div "00:04" at bounding box center [235, 210] width 261 height 19
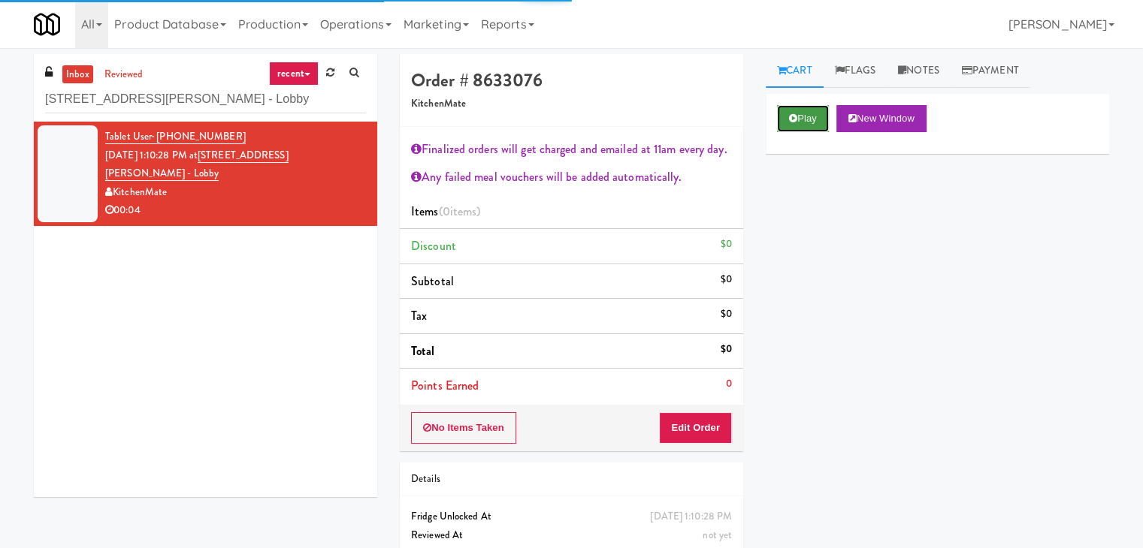
click at [808, 112] on button "Play" at bounding box center [803, 118] width 52 height 27
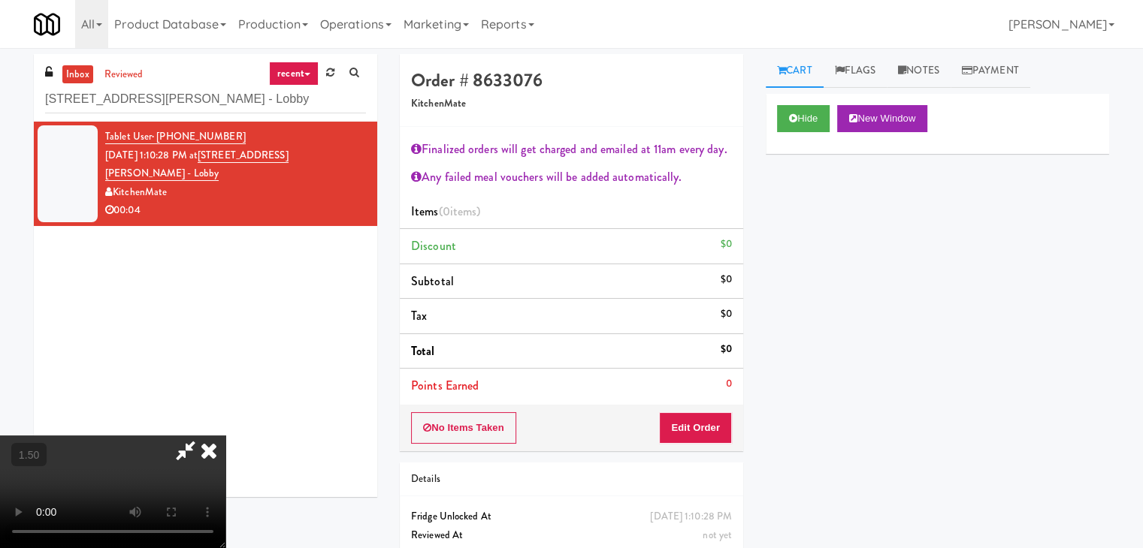
click at [225, 436] on video at bounding box center [112, 492] width 225 height 113
click at [225, 436] on icon at bounding box center [208, 451] width 33 height 30
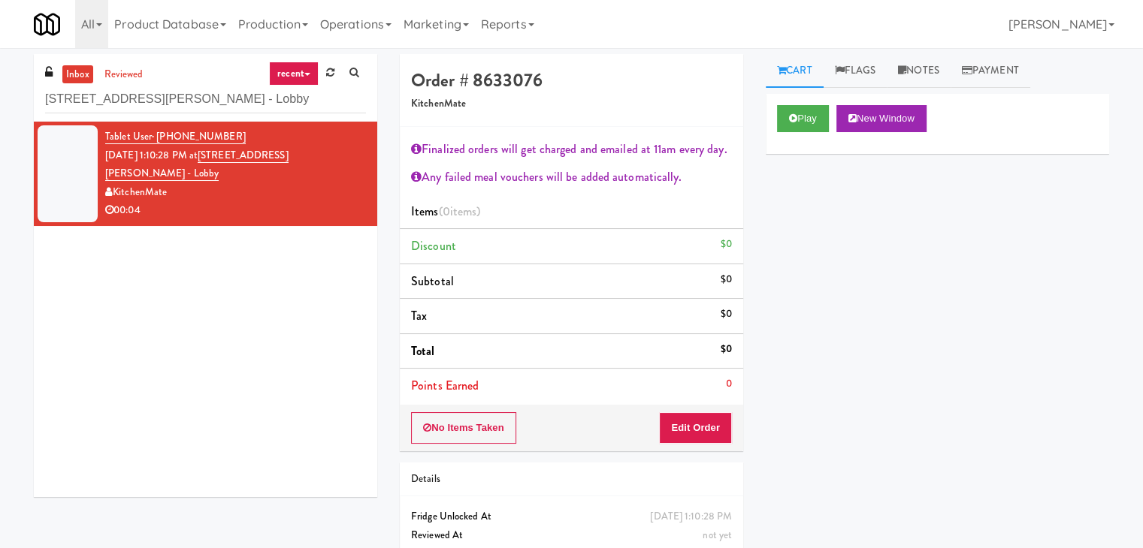
click at [696, 447] on div "No Items Taken Edit Order" at bounding box center [571, 428] width 343 height 47
click at [700, 422] on button "Edit Order" at bounding box center [695, 428] width 73 height 32
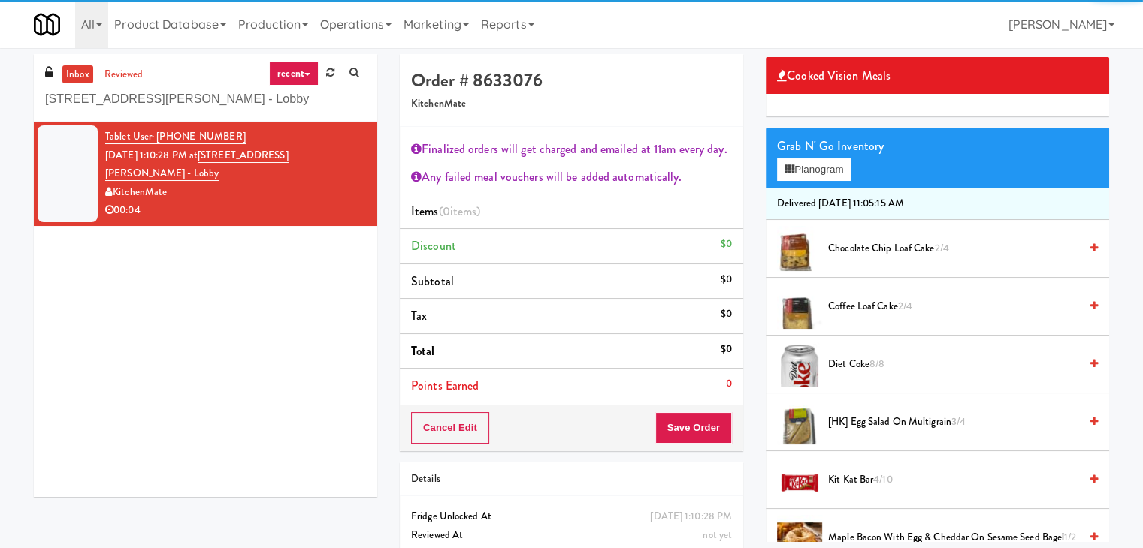
scroll to position [225, 0]
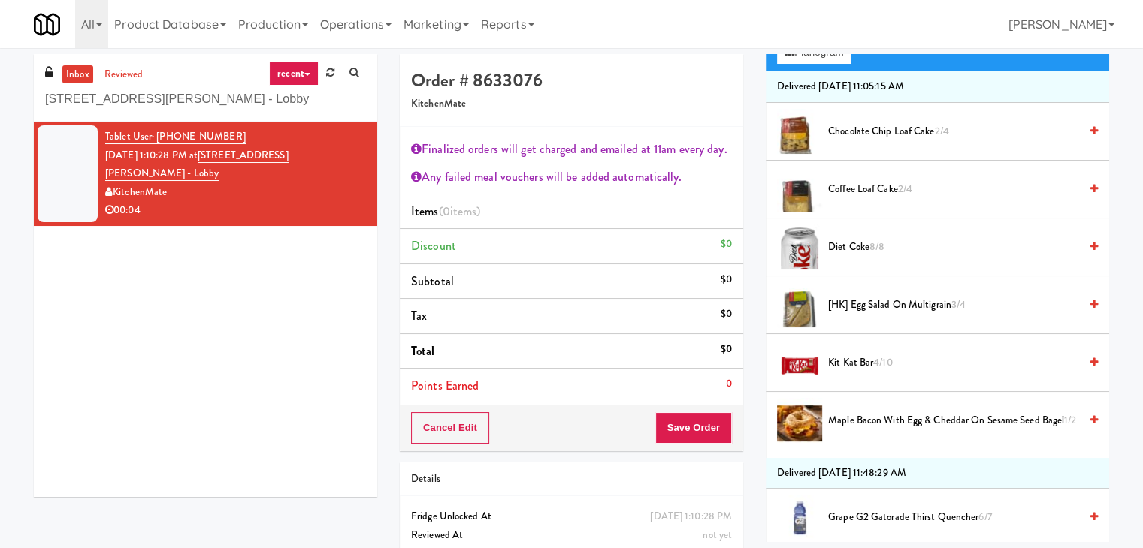
click at [869, 310] on span "[HK] Egg Salad on Multigrain 3/4" at bounding box center [953, 305] width 251 height 19
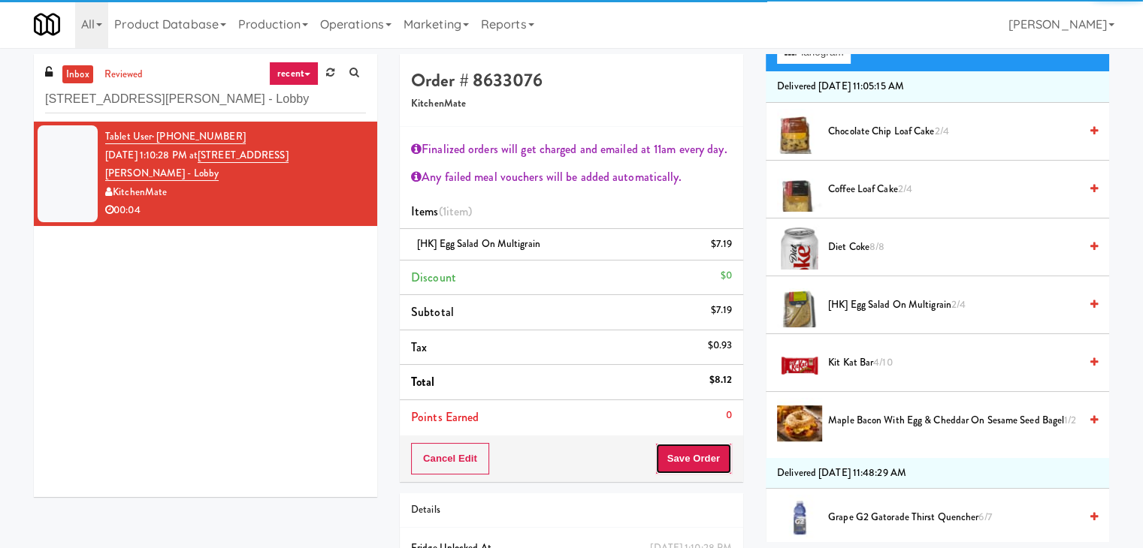
click at [685, 469] on button "Save Order" at bounding box center [693, 459] width 77 height 32
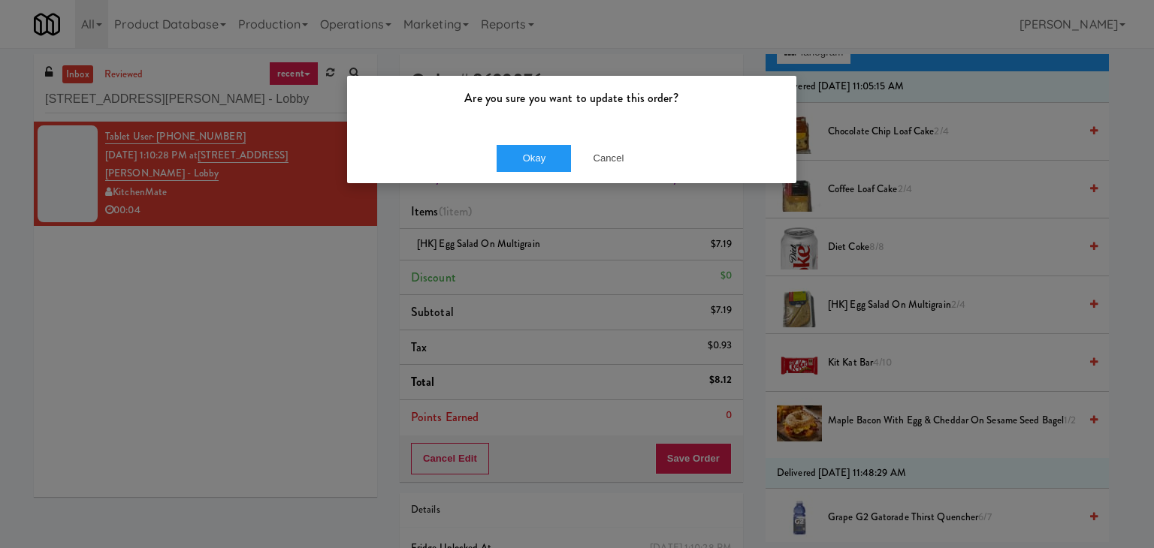
click at [695, 449] on div "Are you sure you want to update this order? Okay Cancel" at bounding box center [577, 274] width 1154 height 548
click at [525, 154] on button "Okay" at bounding box center [534, 158] width 75 height 27
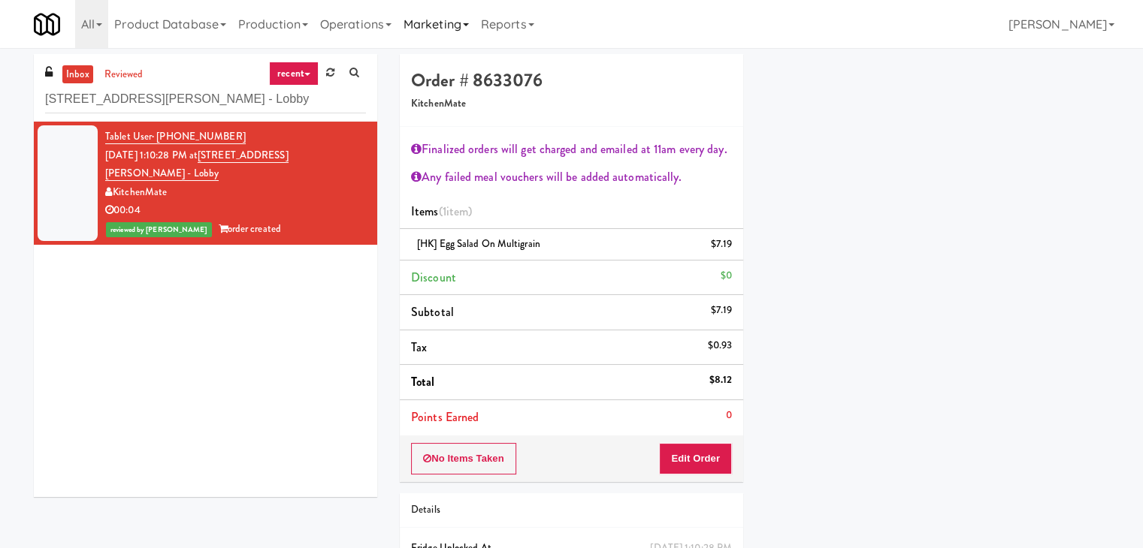
scroll to position [114, 0]
click at [186, 103] on input "[STREET_ADDRESS][PERSON_NAME] - Lobby" at bounding box center [205, 100] width 321 height 28
paste input "Aperture UCF - Cooler - Left"
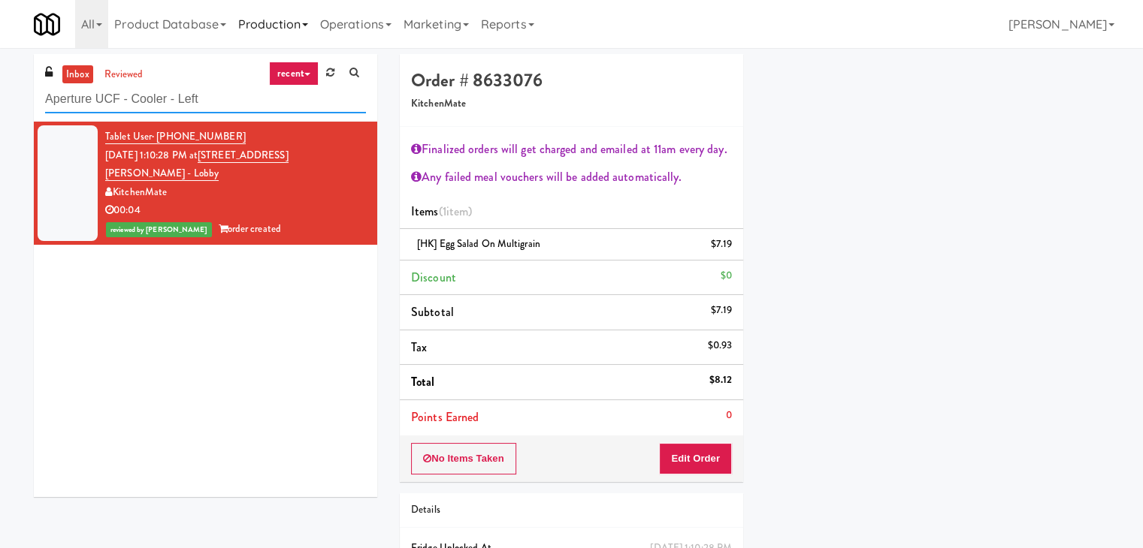
type input "Aperture UCF - Cooler - Left"
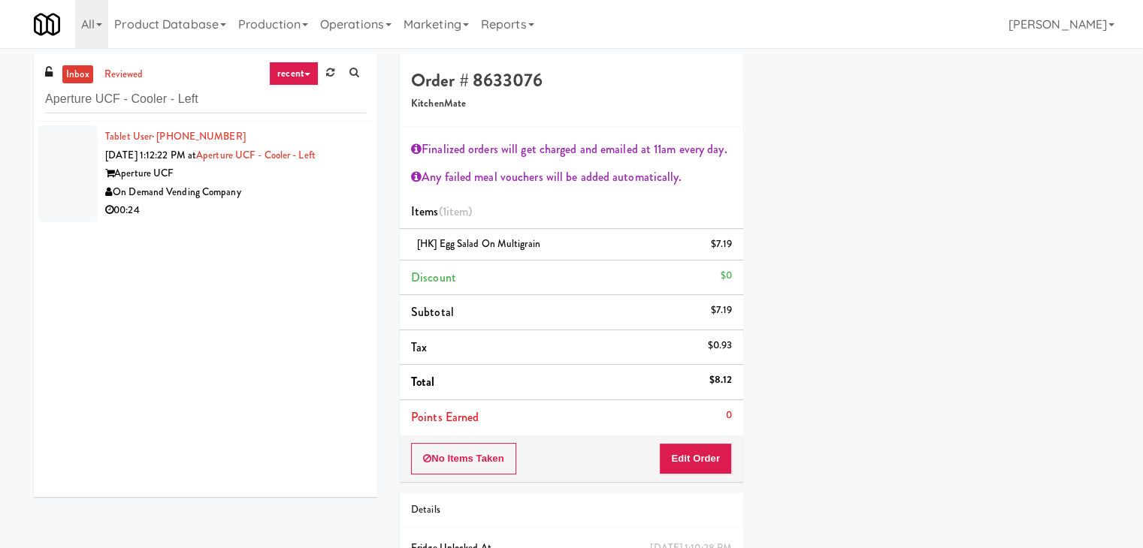
click at [334, 177] on div "Aperture UCF" at bounding box center [235, 174] width 261 height 19
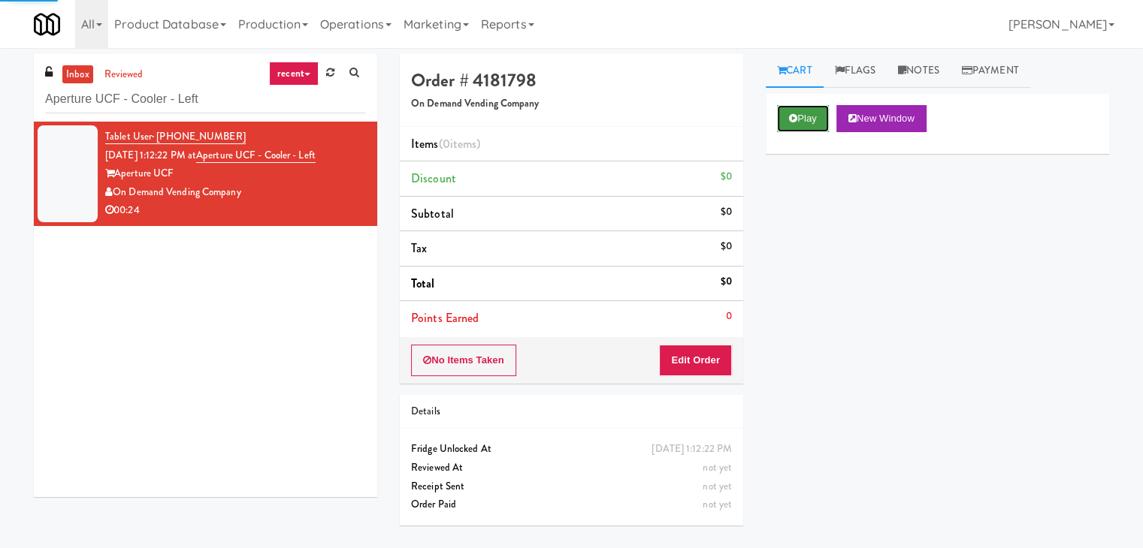
click at [791, 118] on icon at bounding box center [793, 118] width 8 height 10
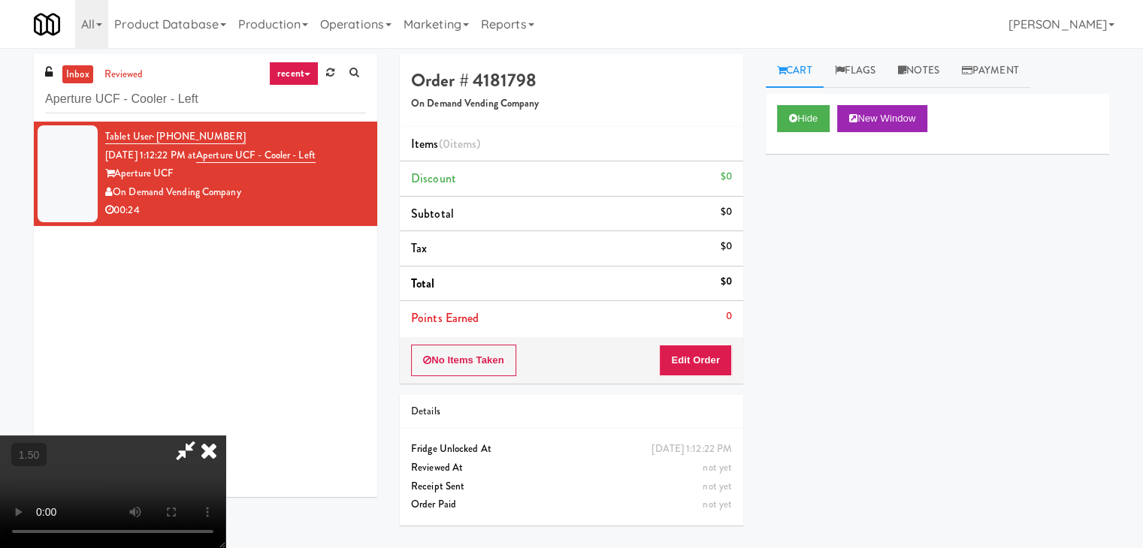
click at [225, 436] on icon at bounding box center [208, 451] width 33 height 30
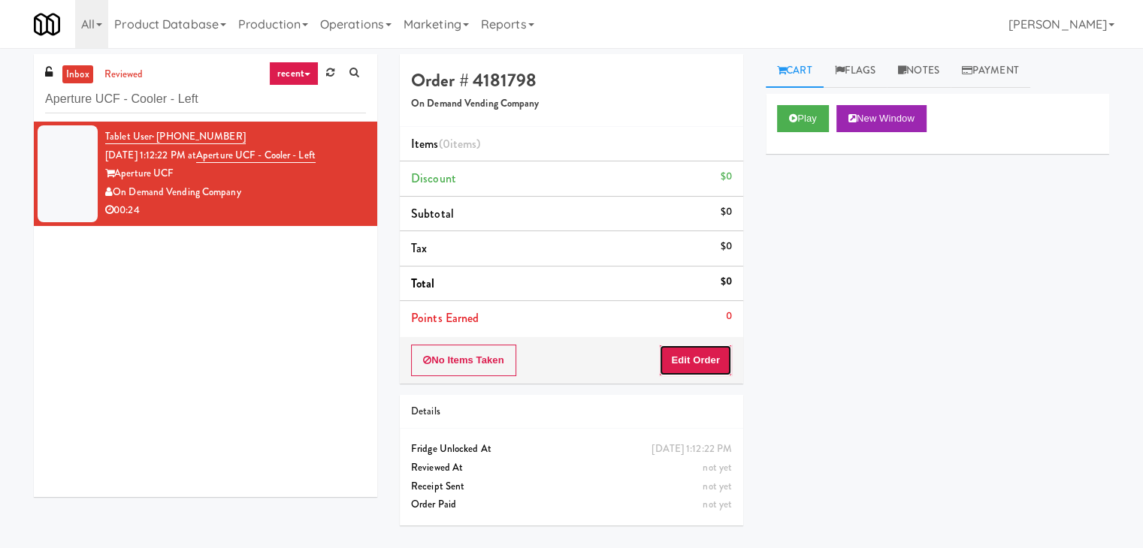
click at [690, 350] on button "Edit Order" at bounding box center [695, 361] width 73 height 32
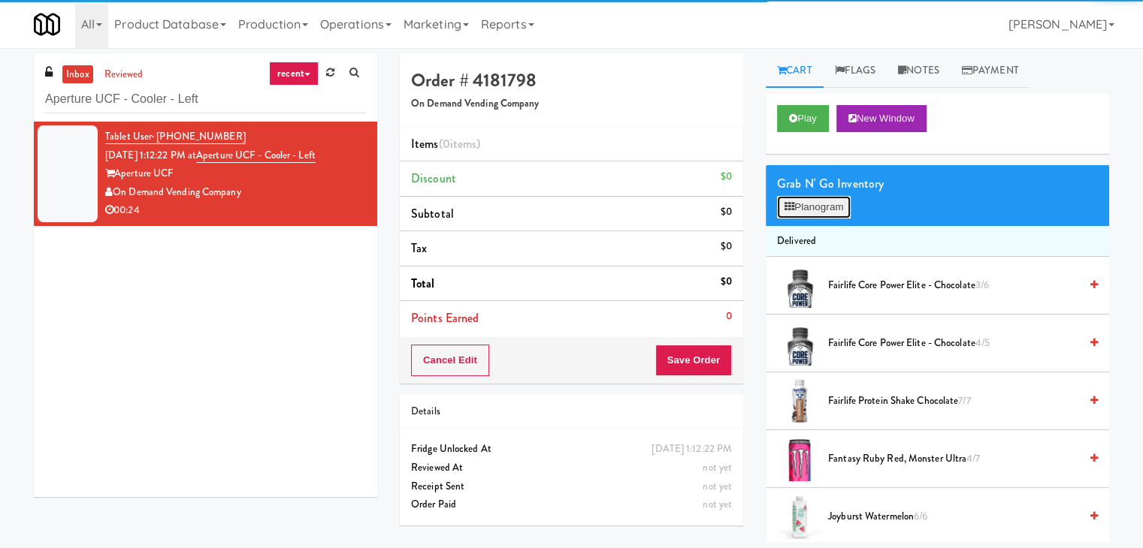
click at [805, 204] on button "Planogram" at bounding box center [814, 207] width 74 height 23
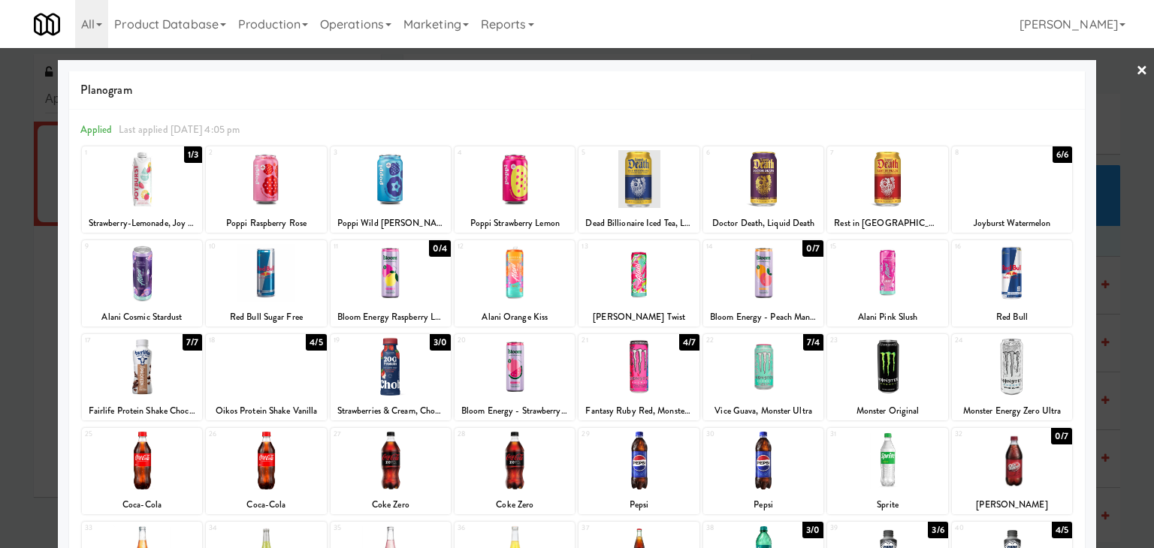
click at [992, 178] on div at bounding box center [1012, 179] width 120 height 58
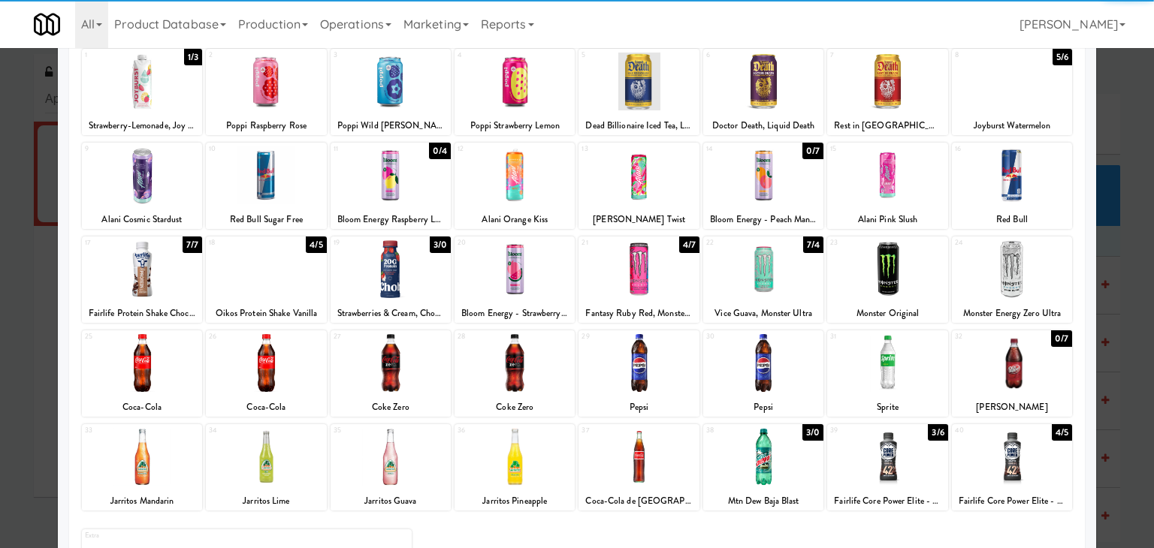
scroll to position [189, 0]
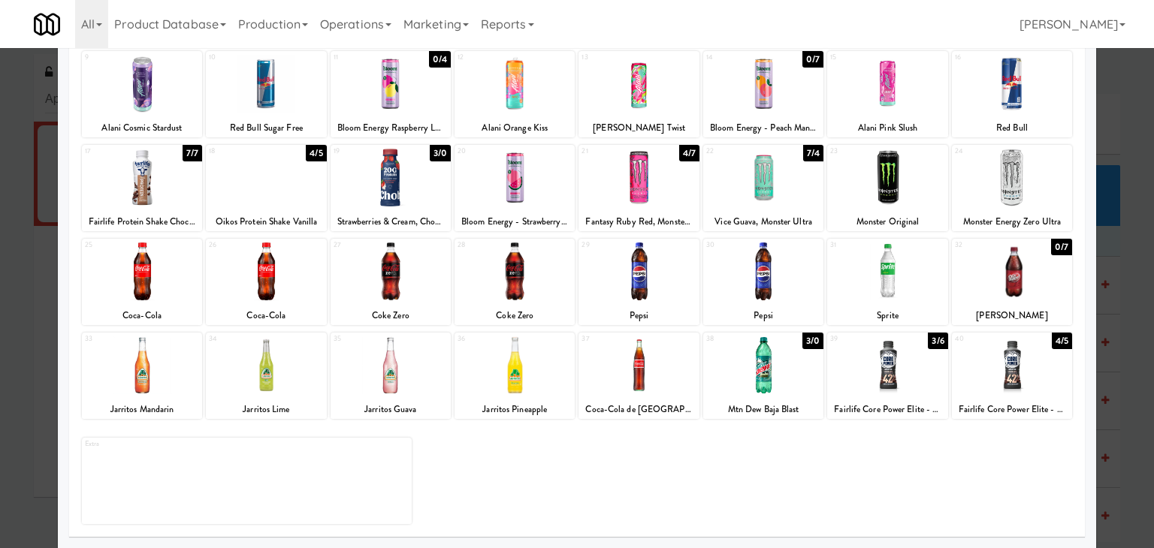
click at [162, 380] on div at bounding box center [142, 366] width 120 height 58
click at [261, 378] on div at bounding box center [266, 366] width 120 height 58
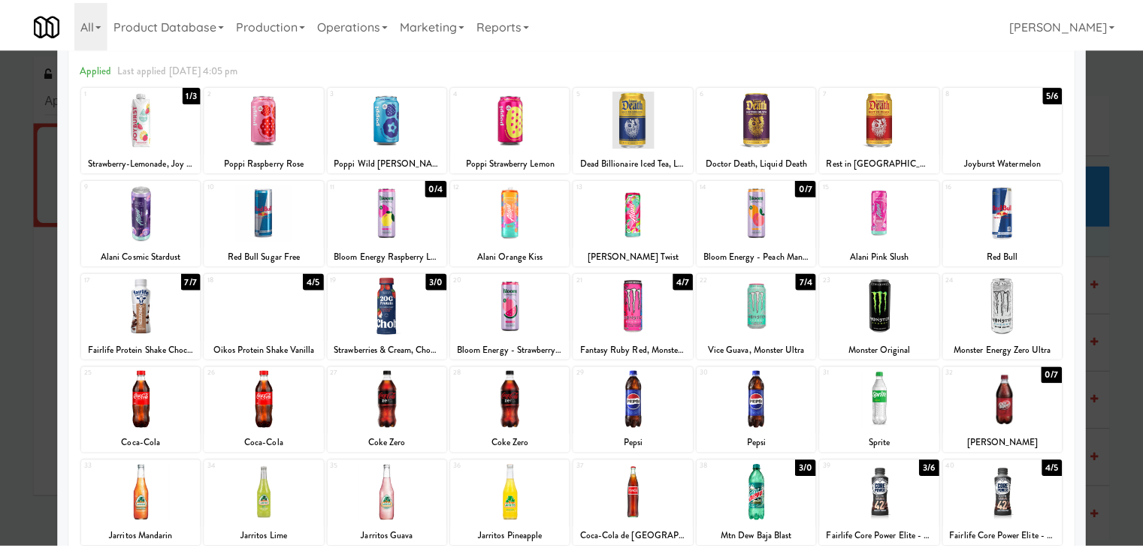
scroll to position [0, 0]
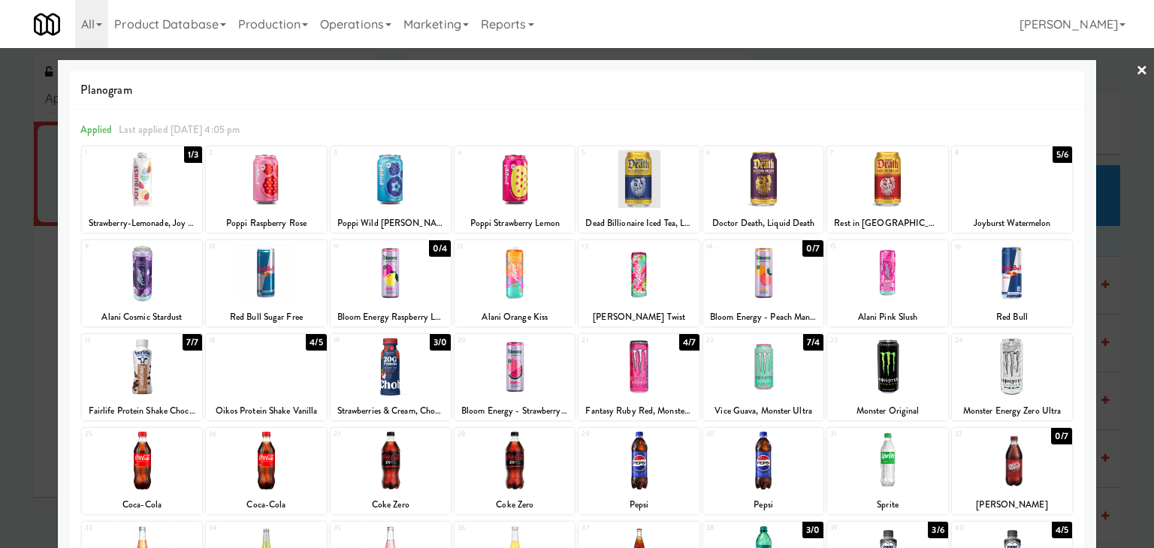
click at [1136, 71] on link "×" at bounding box center [1142, 71] width 12 height 47
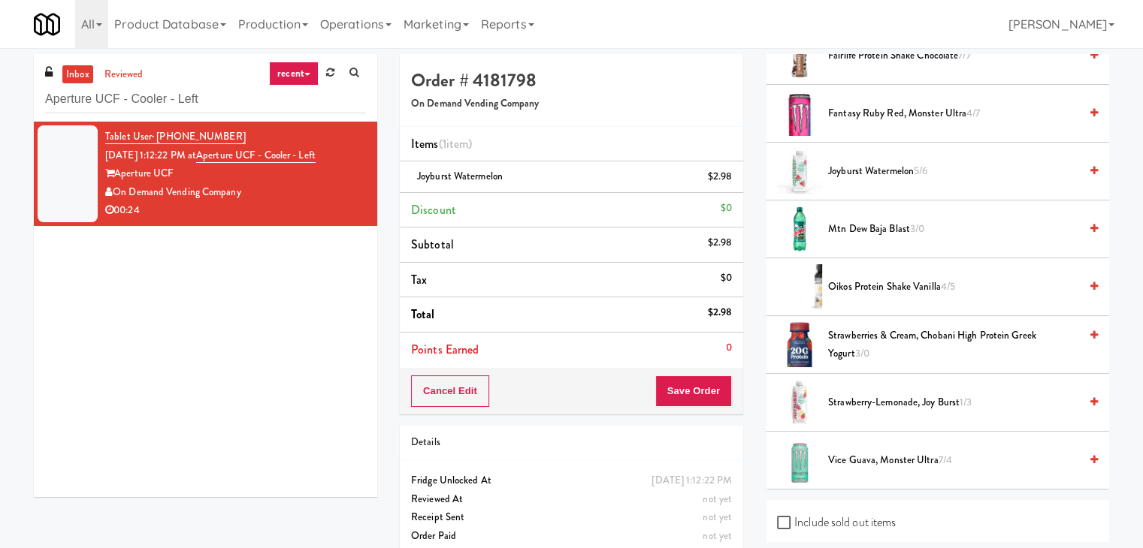
scroll to position [465, 0]
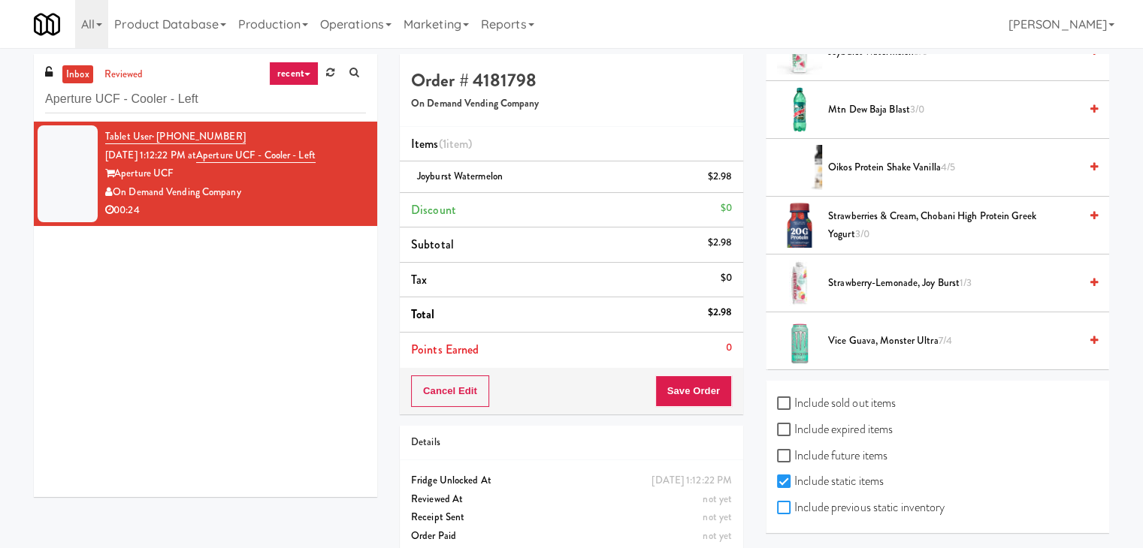
click at [791, 506] on input "Include previous static inventory" at bounding box center [785, 509] width 17 height 12
checkbox input "true"
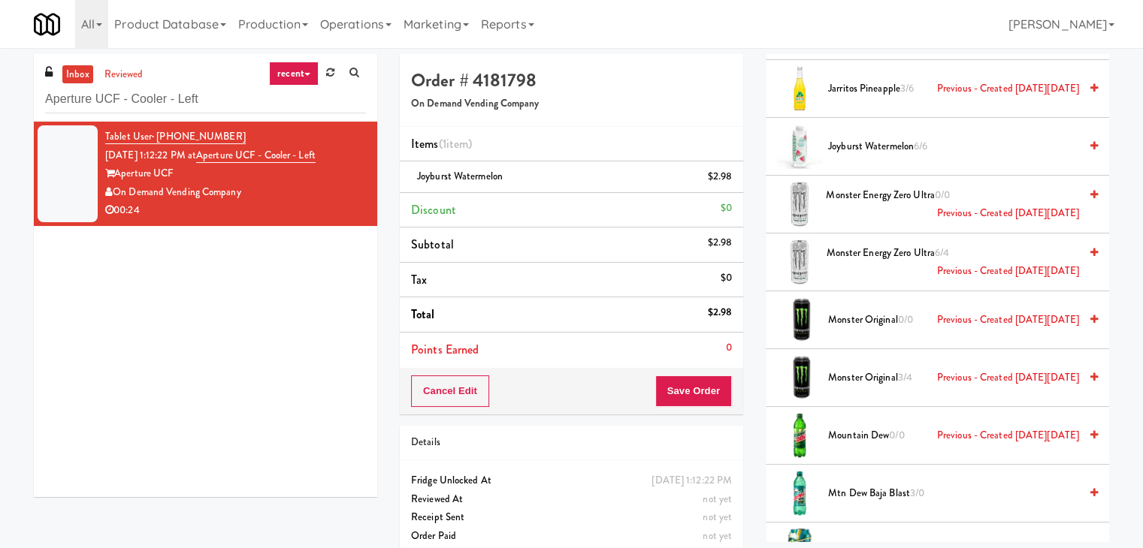
scroll to position [2494, 0]
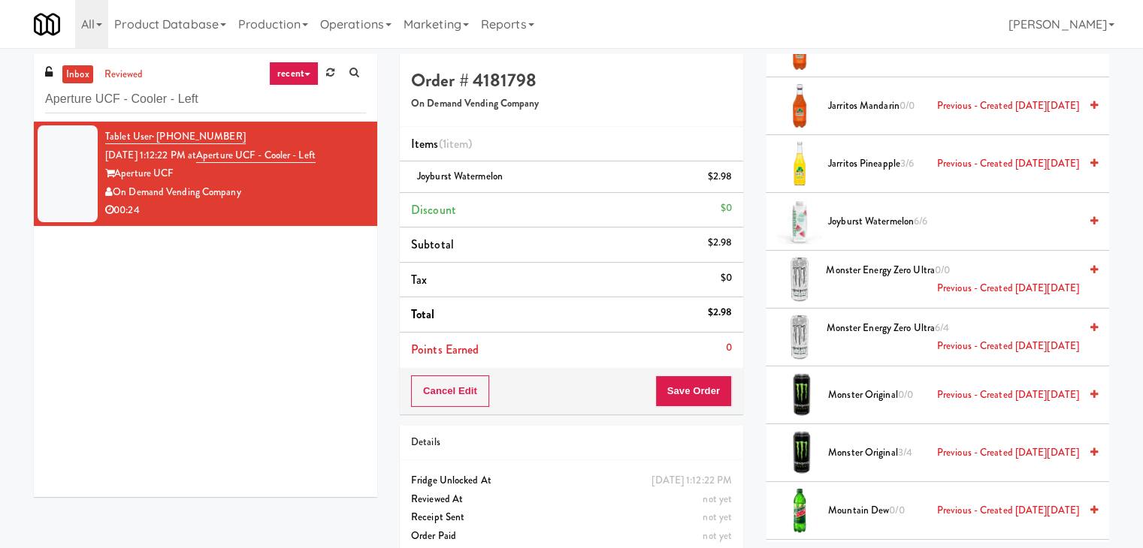
click at [853, 213] on span "Joyburst Watermelon 6/6" at bounding box center [953, 222] width 251 height 19
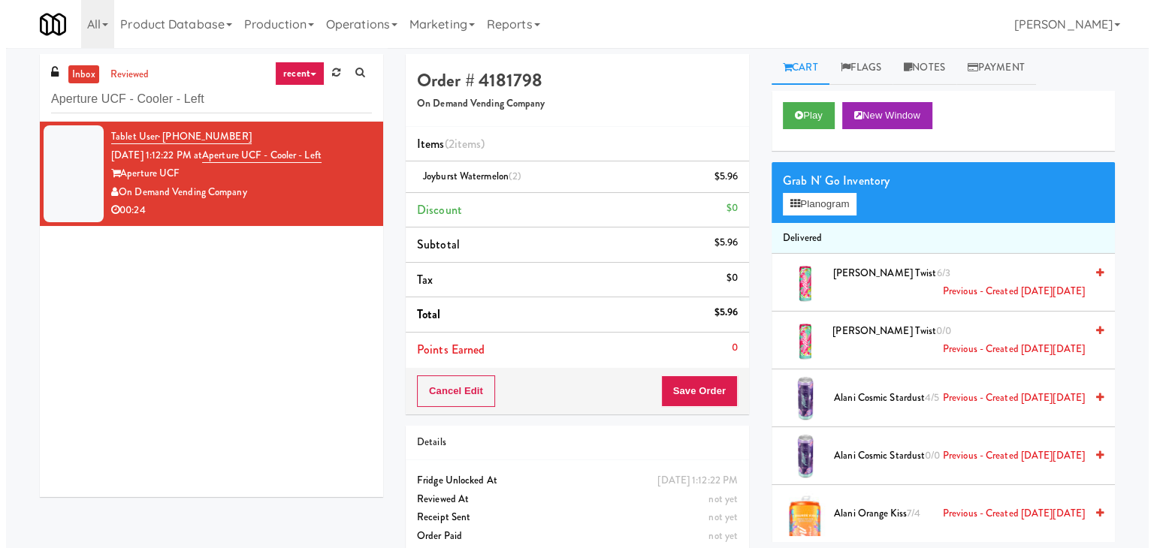
scroll to position [0, 0]
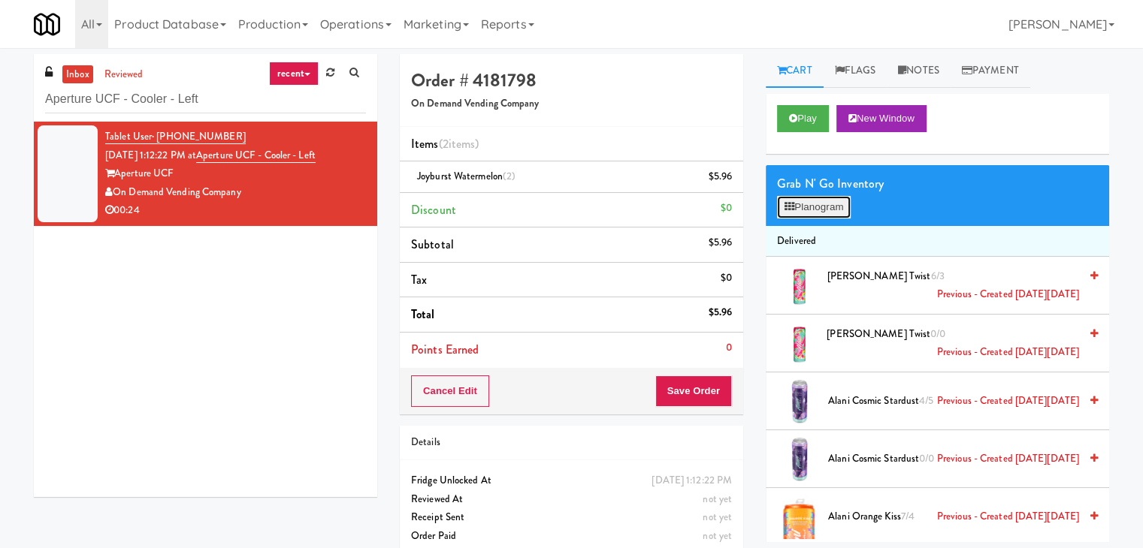
click at [822, 208] on button "Planogram" at bounding box center [814, 207] width 74 height 23
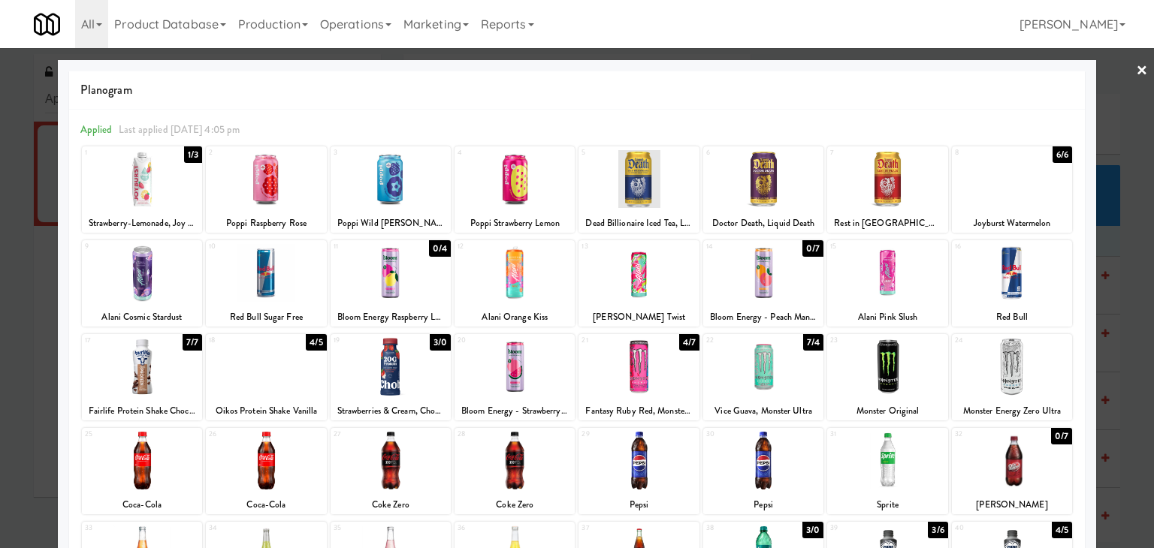
click at [1123, 65] on div at bounding box center [577, 274] width 1154 height 548
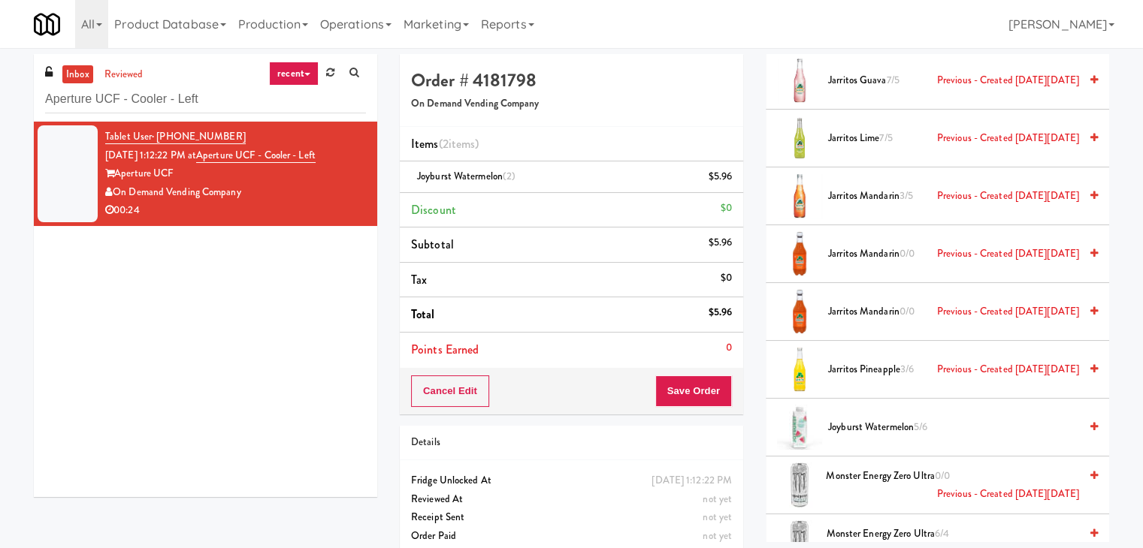
scroll to position [2179, 0]
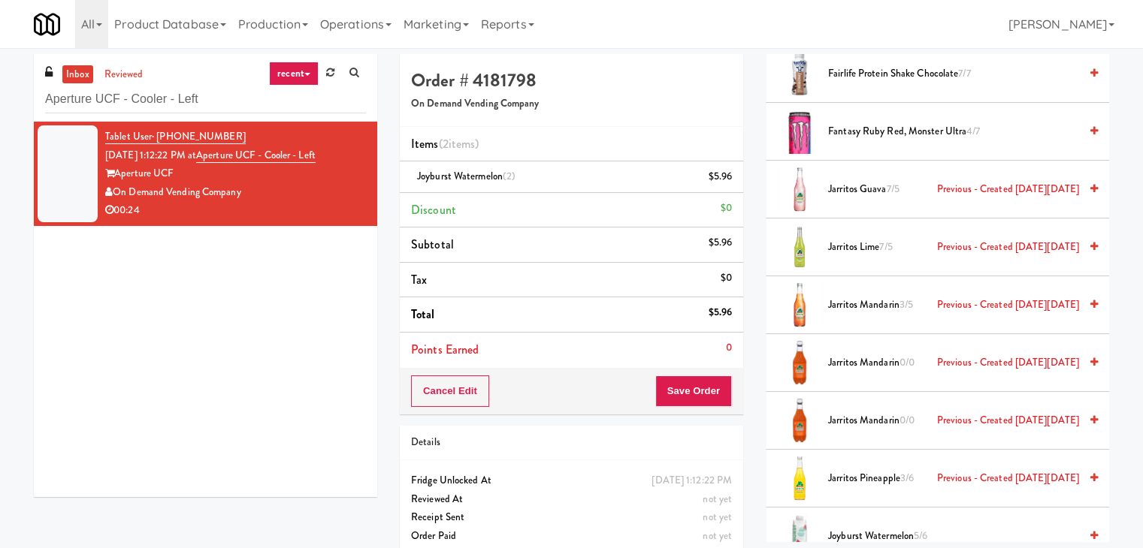
click at [842, 296] on span "Jarritos Mandarin 3/5 Previous - Created [DATE][DATE]" at bounding box center [953, 305] width 251 height 19
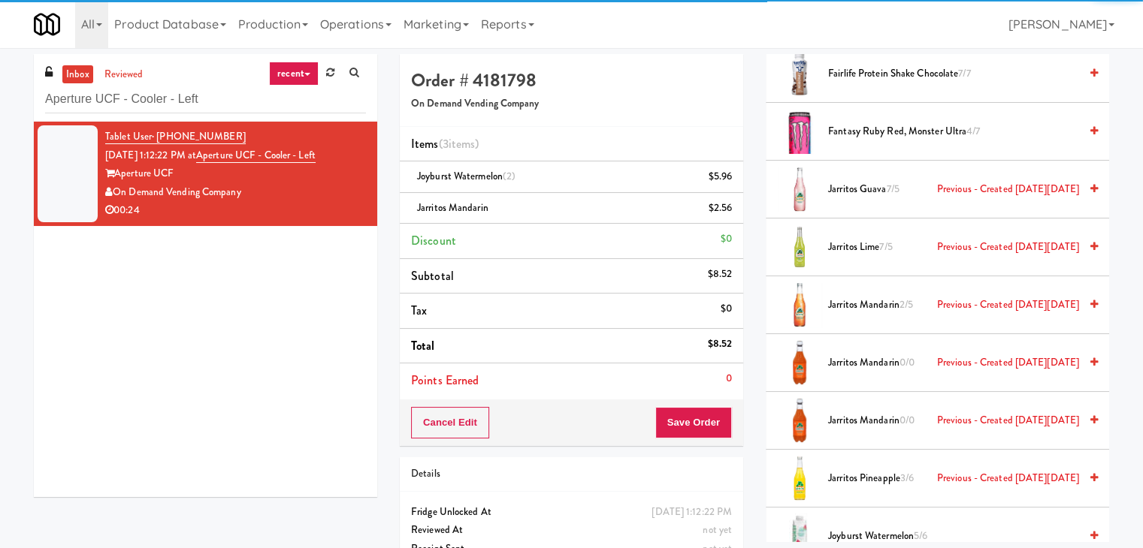
click at [845, 241] on span "Jarritos Lime 7/5 Previous - Created [DATE][DATE]" at bounding box center [953, 247] width 251 height 19
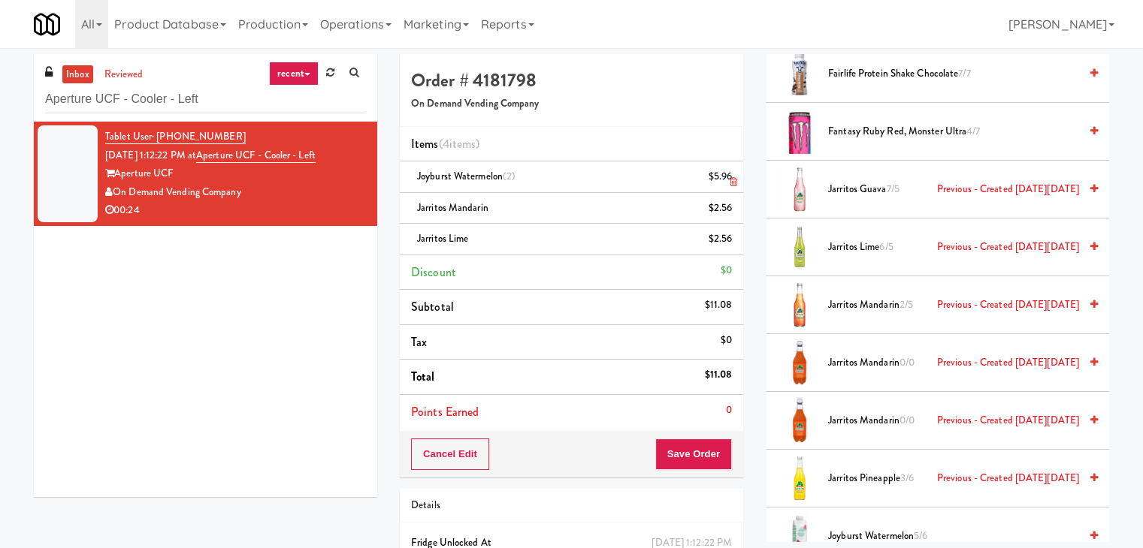
click at [733, 179] on icon at bounding box center [734, 182] width 8 height 10
click at [695, 449] on button "Save Order" at bounding box center [693, 455] width 77 height 32
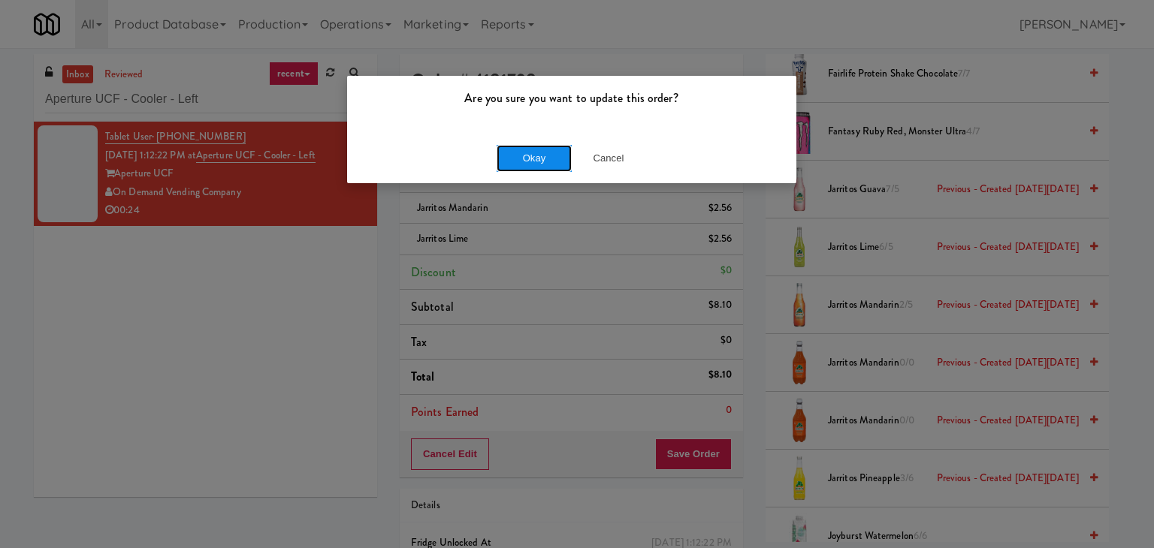
click at [545, 157] on button "Okay" at bounding box center [534, 158] width 75 height 27
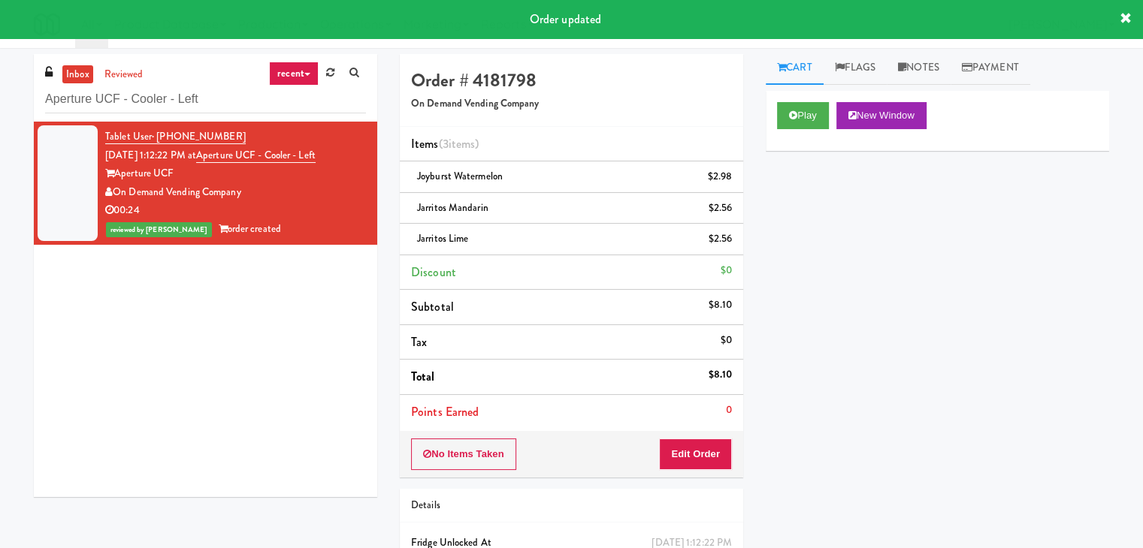
scroll to position [0, 0]
click at [935, 77] on link "Notes" at bounding box center [919, 71] width 64 height 34
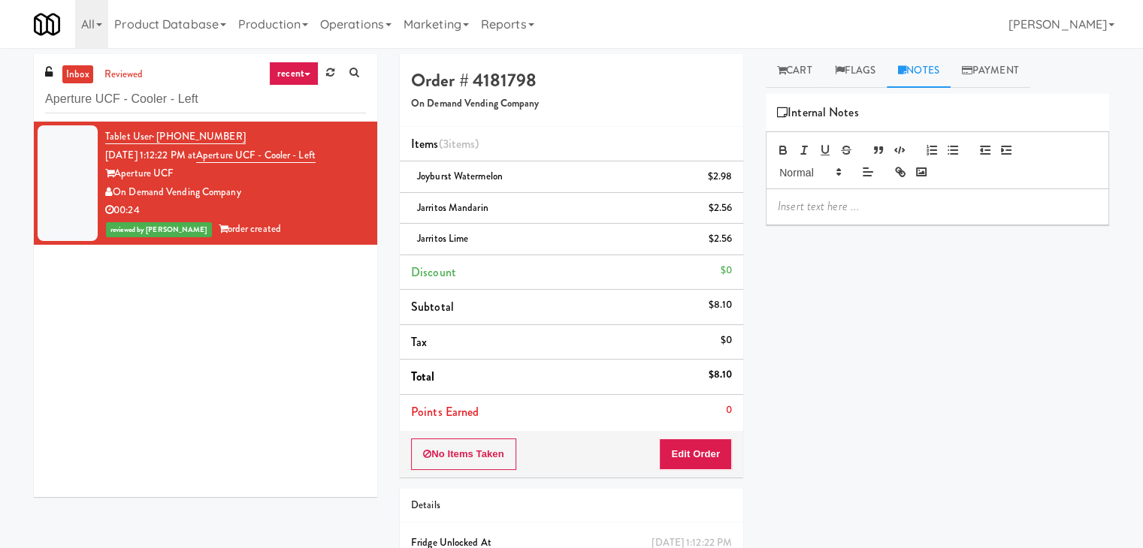
drag, startPoint x: 886, startPoint y: 208, endPoint x: 860, endPoint y: 202, distance: 27.0
click at [884, 208] on p at bounding box center [937, 206] width 319 height 17
drag, startPoint x: 0, startPoint y: 153, endPoint x: 8, endPoint y: 159, distance: 9.6
click at [0, 153] on div "inbox reviewed recent all unclear take inventory issue suspicious failed recent…" at bounding box center [571, 342] width 1143 height 577
click at [831, 214] on p at bounding box center [937, 206] width 319 height 17
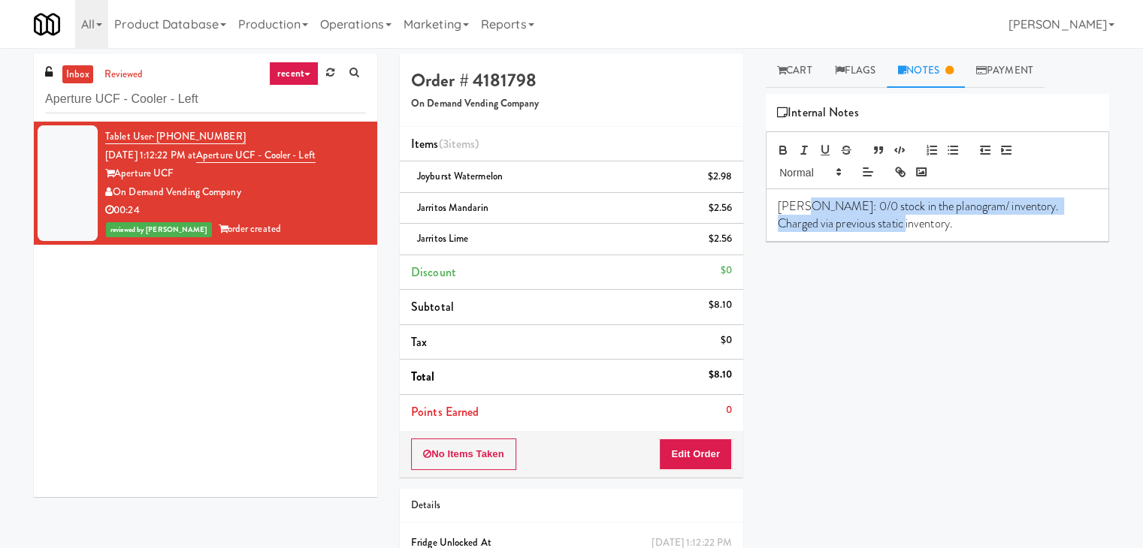
drag, startPoint x: 802, startPoint y: 206, endPoint x: 889, endPoint y: 225, distance: 88.4
click at [889, 225] on p "[PERSON_NAME]: 0/0 stock in the planogram/ inventory. Charged via previous stat…" at bounding box center [937, 215] width 319 height 34
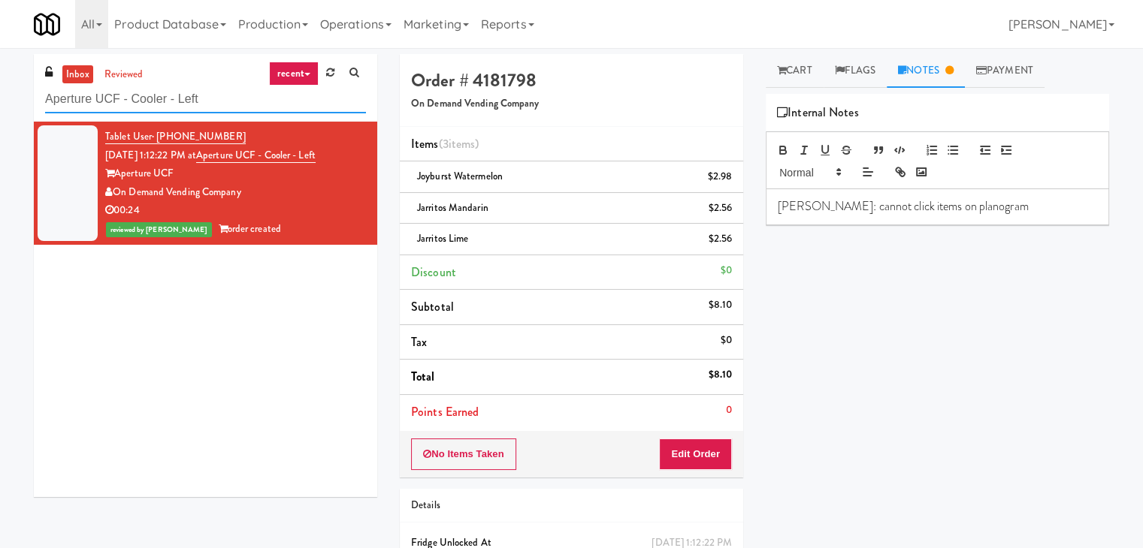
click at [203, 96] on input "Aperture UCF - Cooler - Left" at bounding box center [205, 100] width 321 height 28
paste input "Eleven55 - Fridge"
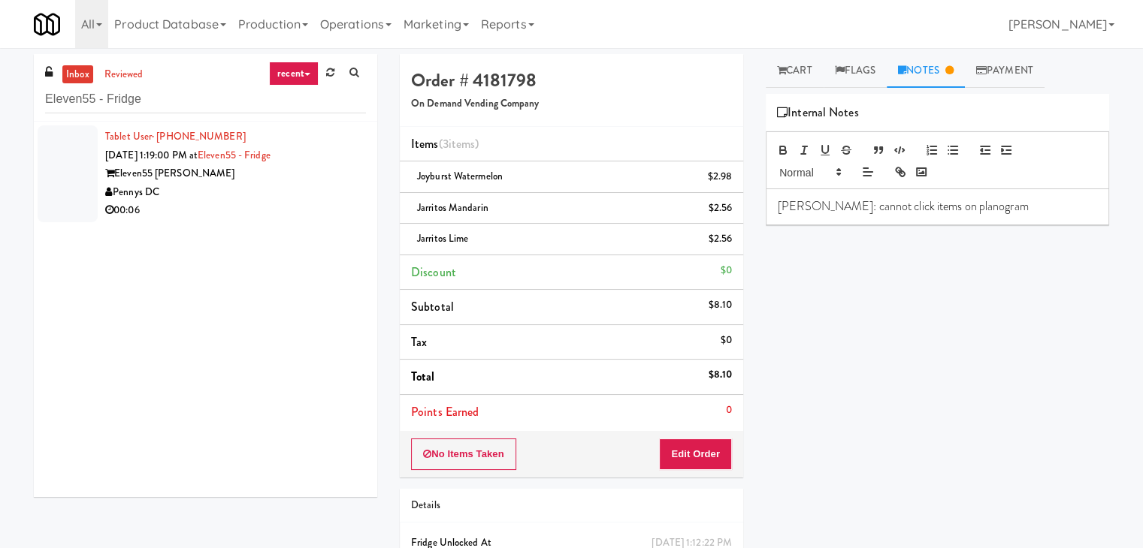
click at [328, 185] on div "Pennys DC" at bounding box center [235, 192] width 261 height 19
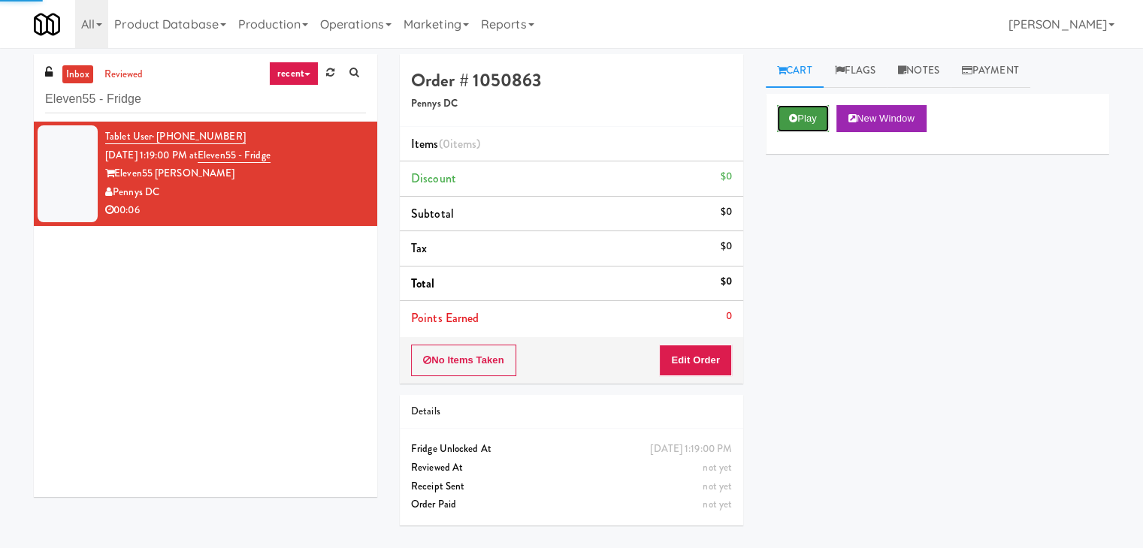
click at [794, 116] on icon at bounding box center [793, 118] width 8 height 10
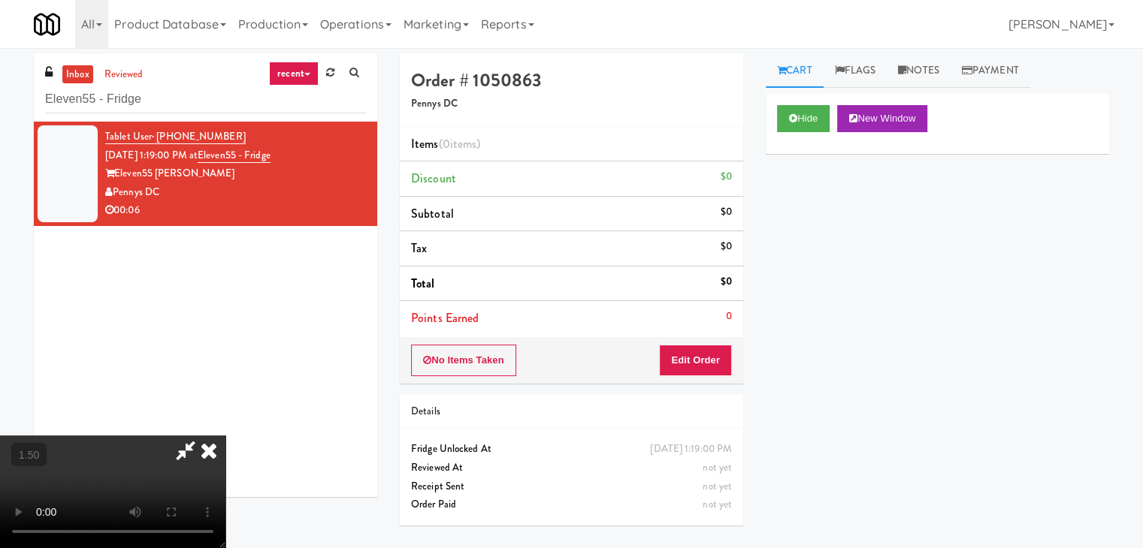
drag, startPoint x: 662, startPoint y: 58, endPoint x: 670, endPoint y: 103, distance: 45.8
click at [225, 436] on icon at bounding box center [208, 451] width 33 height 30
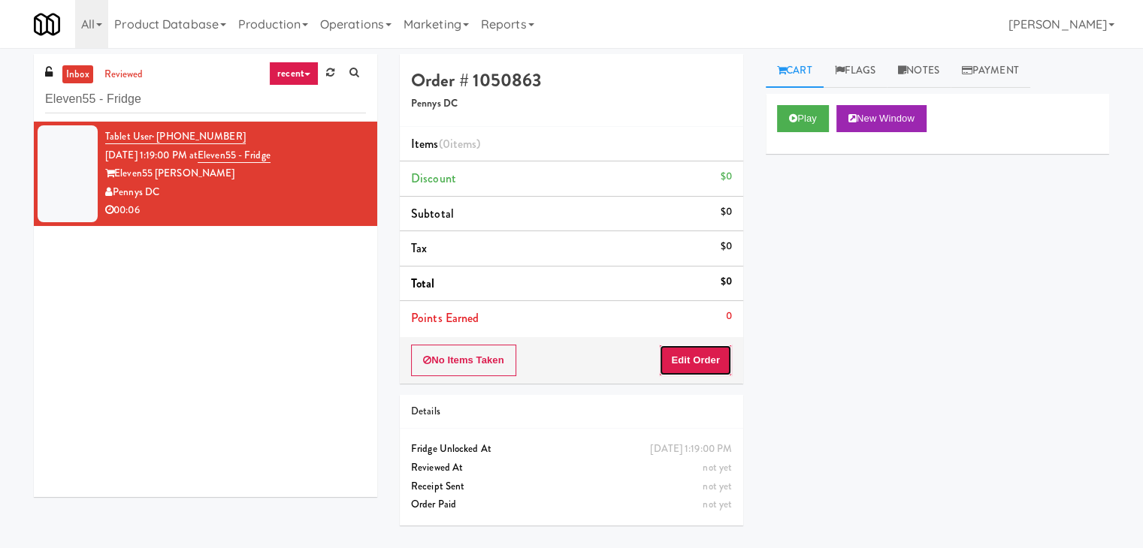
click at [689, 356] on button "Edit Order" at bounding box center [695, 361] width 73 height 32
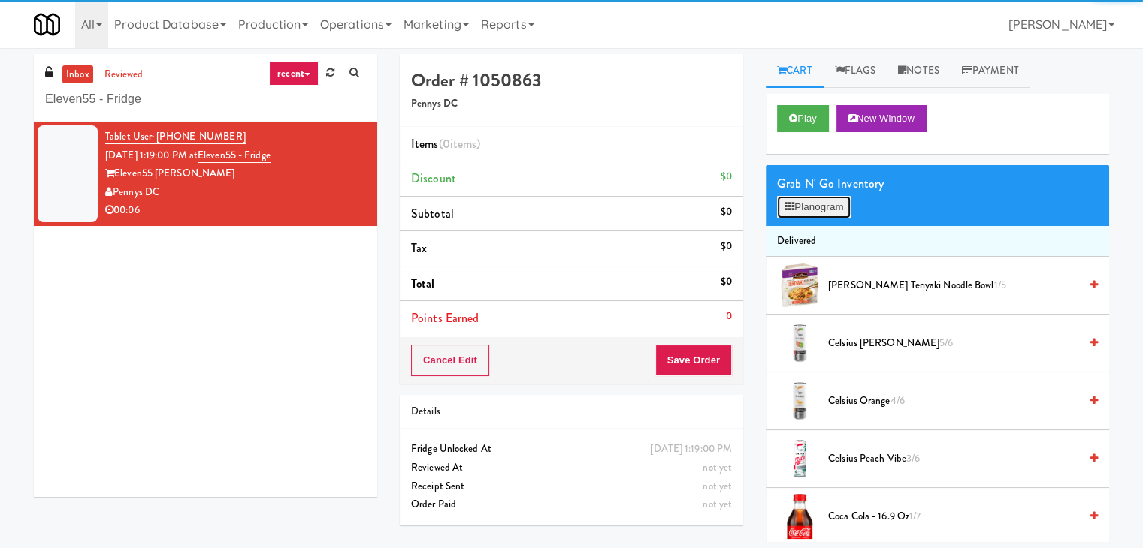
click at [807, 205] on button "Planogram" at bounding box center [814, 207] width 74 height 23
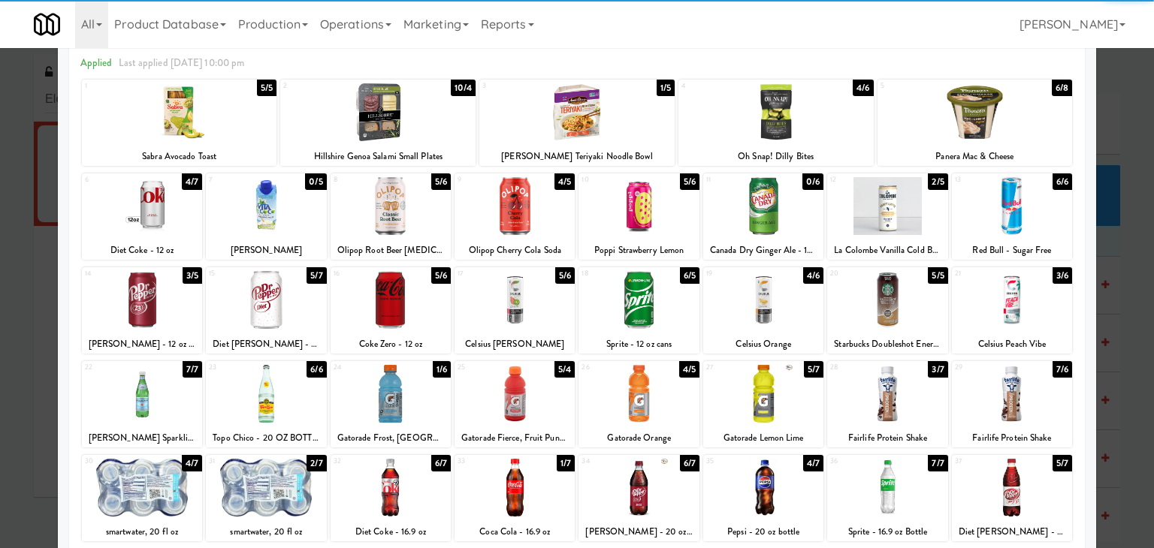
scroll to position [189, 0]
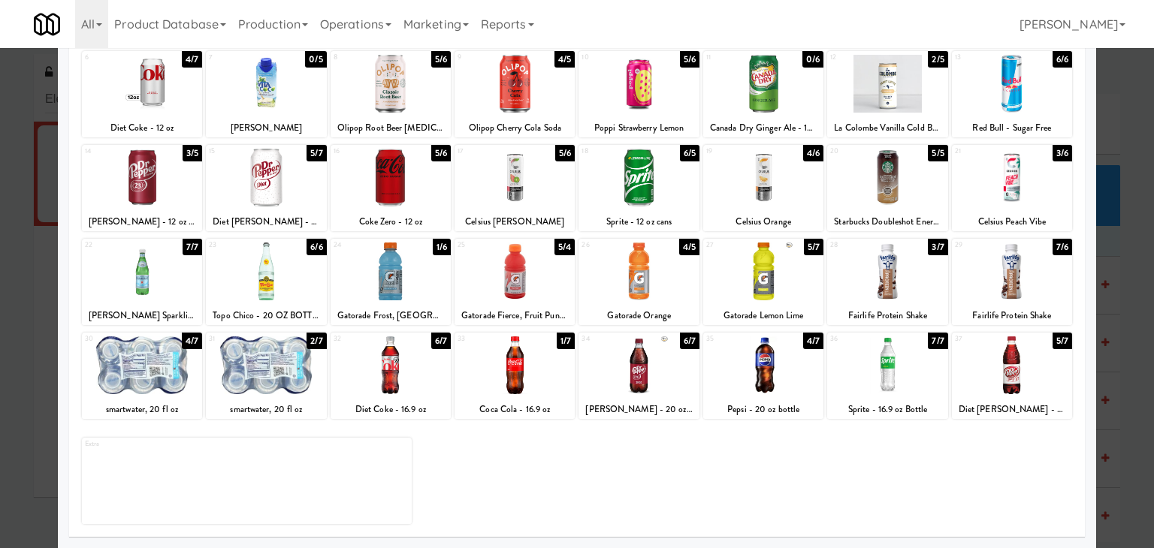
click at [751, 359] on div at bounding box center [763, 366] width 120 height 58
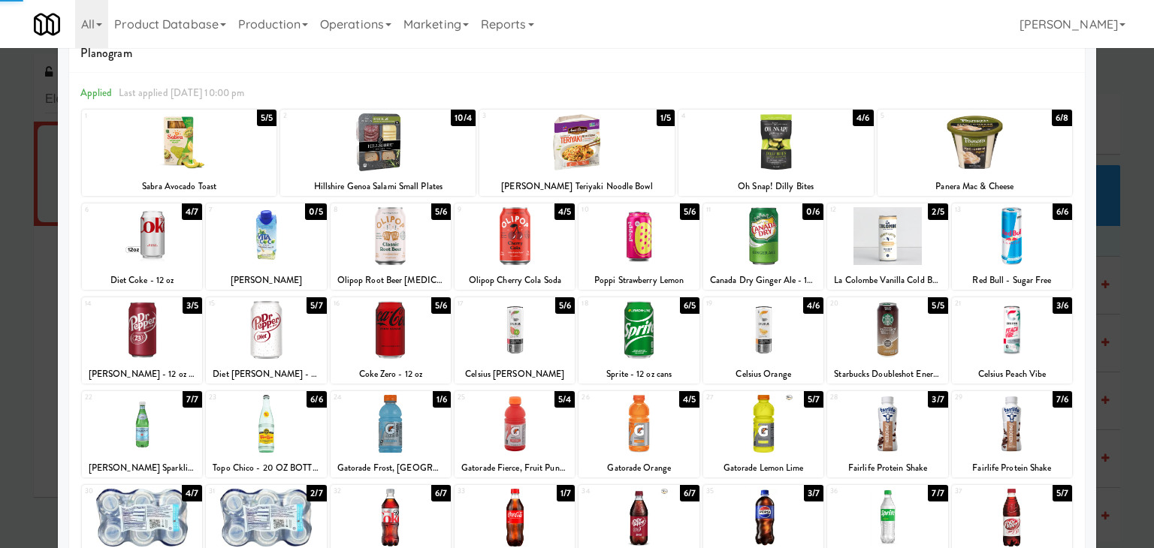
scroll to position [0, 0]
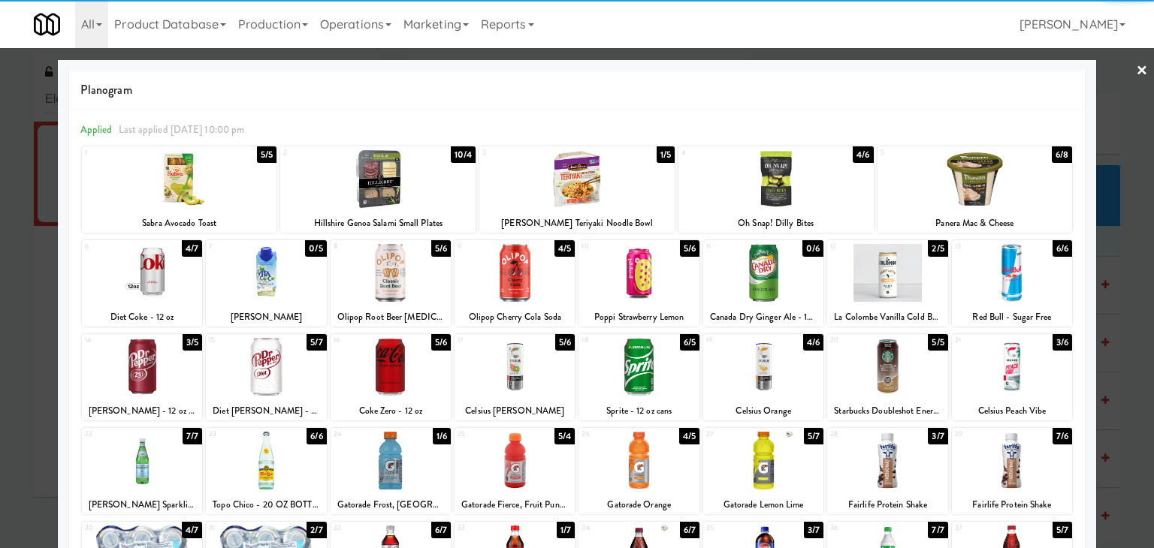
click at [1136, 67] on link "×" at bounding box center [1142, 71] width 12 height 47
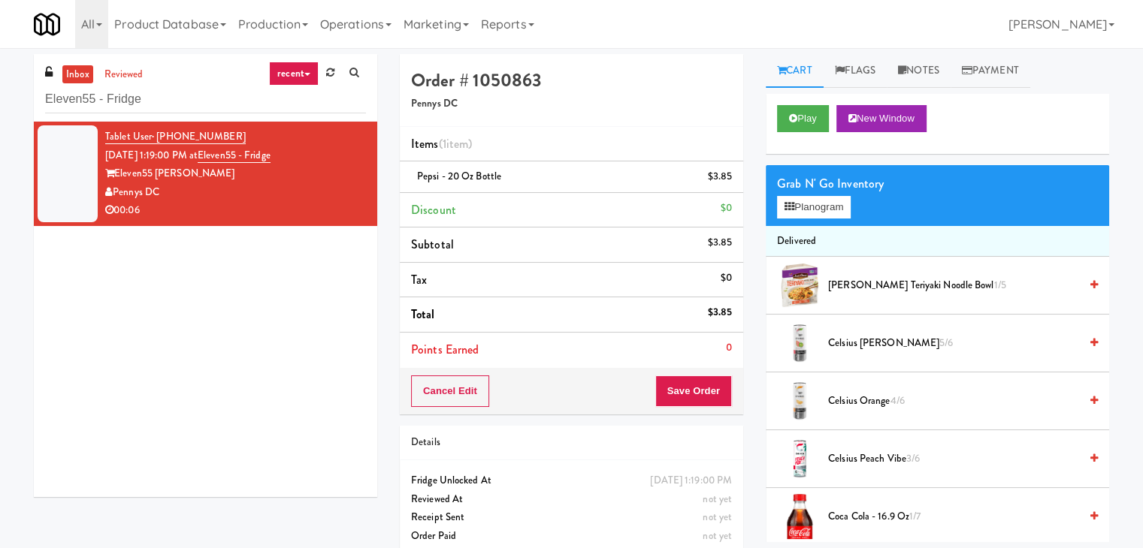
click at [693, 372] on div "Cancel Edit Save Order" at bounding box center [571, 391] width 343 height 47
click at [685, 393] on button "Save Order" at bounding box center [693, 392] width 77 height 32
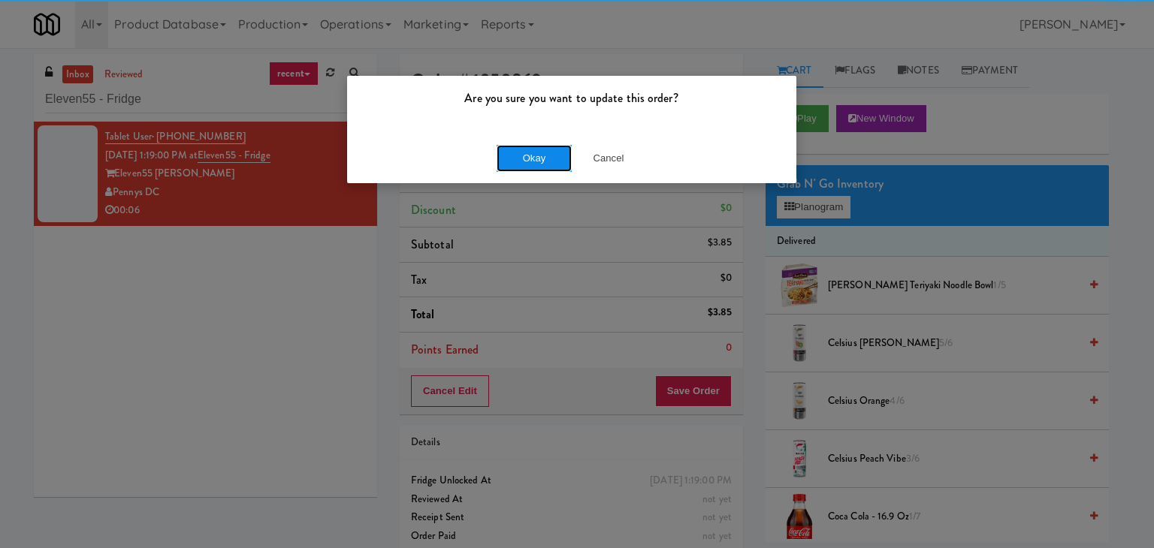
click at [530, 156] on button "Okay" at bounding box center [534, 158] width 75 height 27
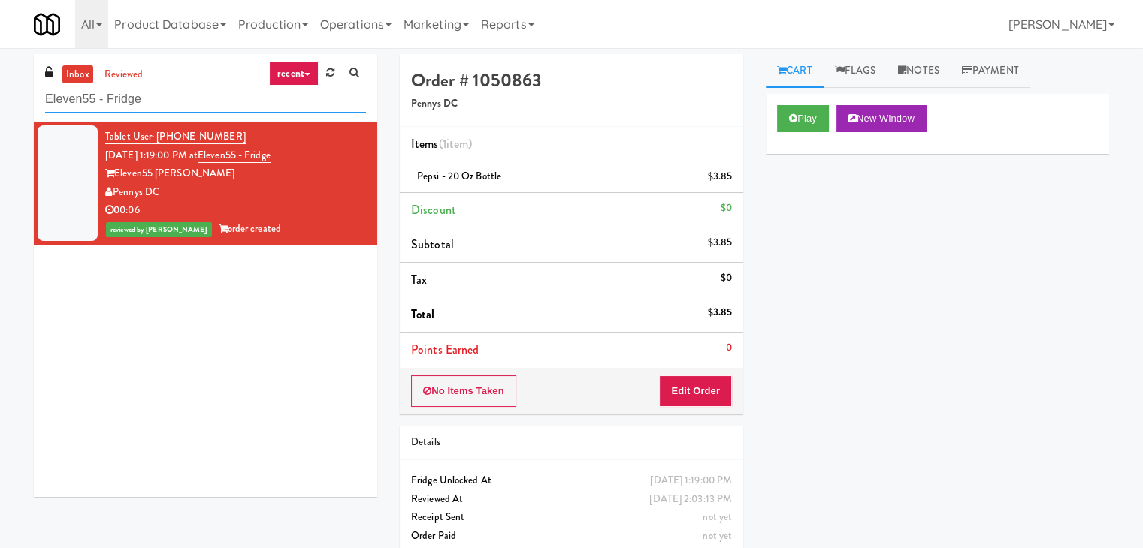
click at [195, 110] on input "Eleven55 - Fridge" at bounding box center [205, 100] width 321 height 28
paste input "IKEA [GEOGRAPHIC_DATA]"
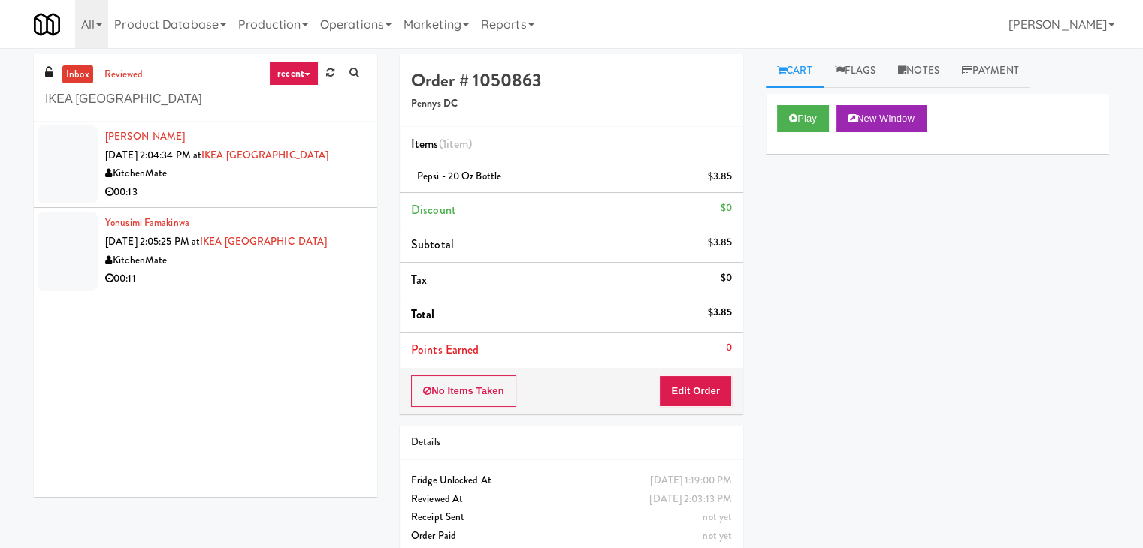
click at [334, 198] on div "00:13" at bounding box center [235, 192] width 261 height 19
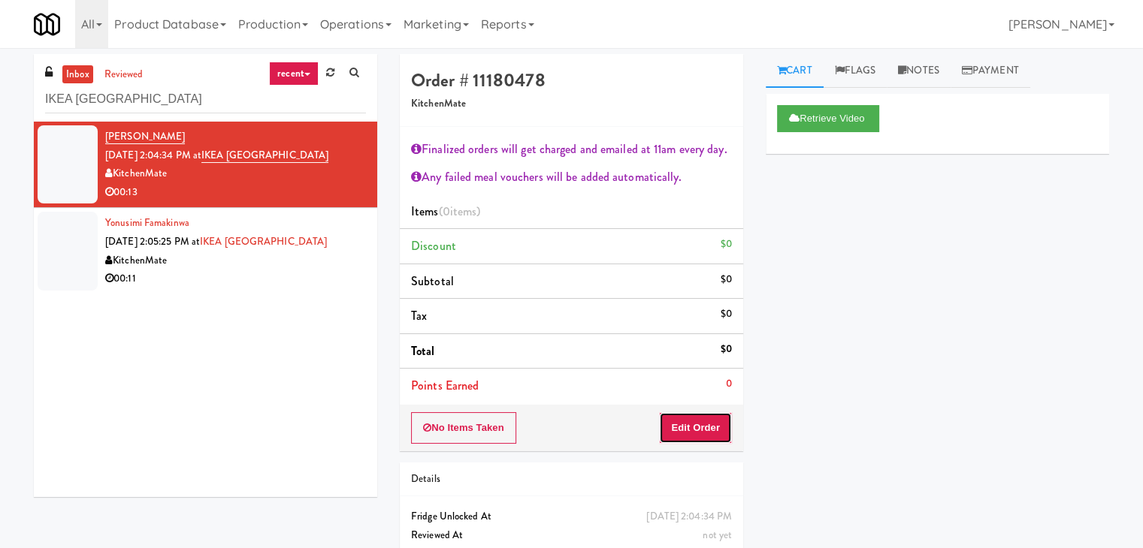
click at [690, 424] on button "Edit Order" at bounding box center [695, 428] width 73 height 32
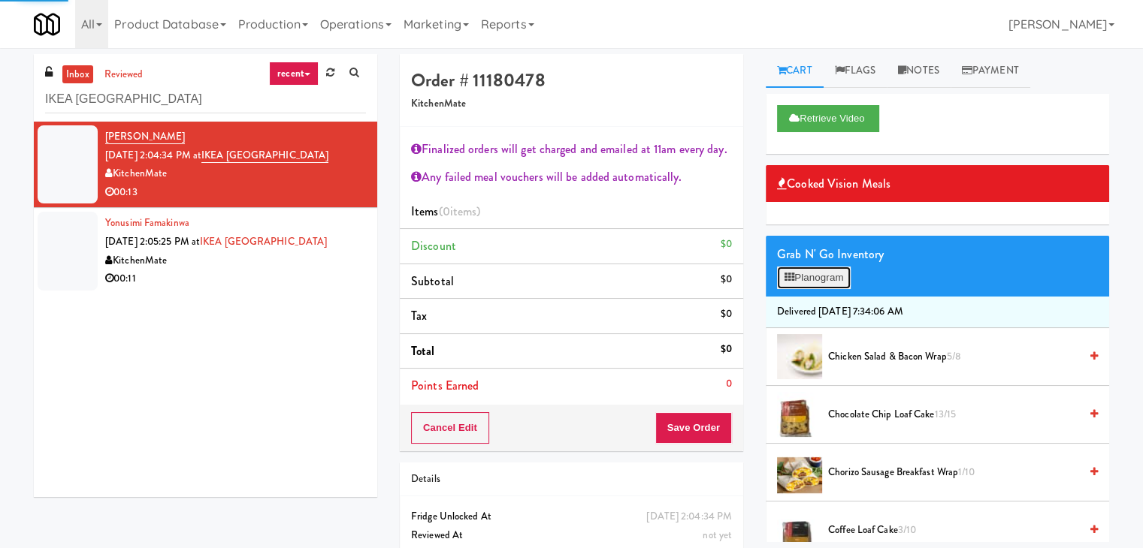
click at [814, 267] on button "Planogram" at bounding box center [814, 278] width 74 height 23
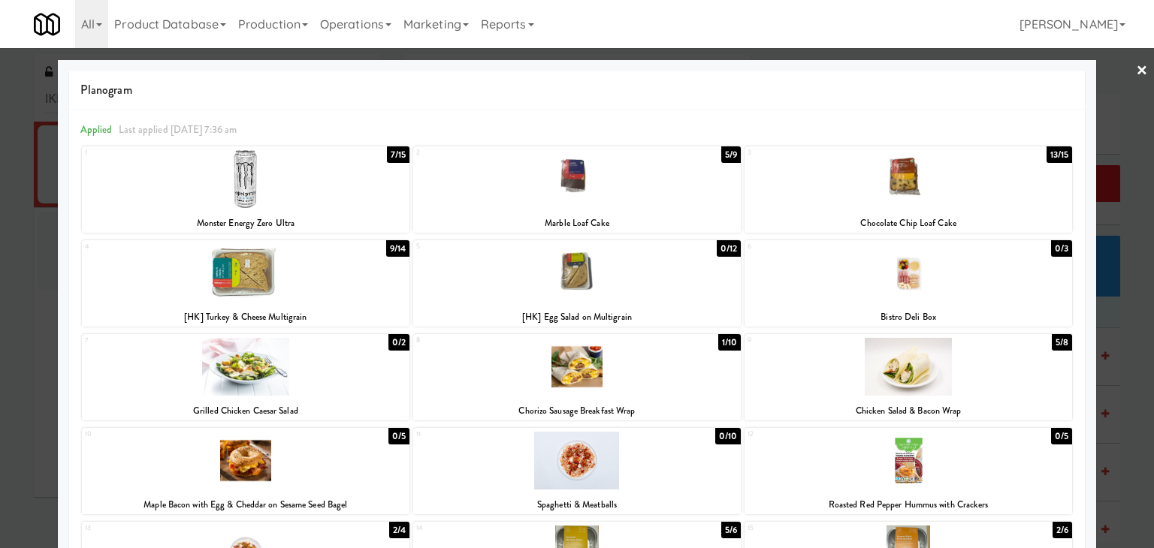
click at [322, 280] on div at bounding box center [246, 273] width 328 height 58
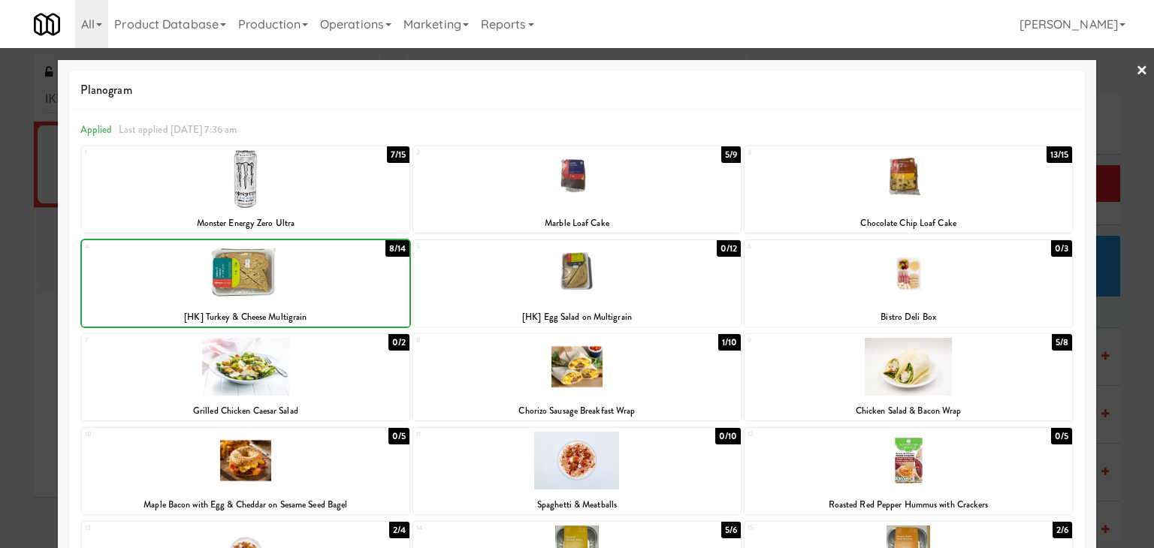
click at [322, 280] on div at bounding box center [246, 273] width 328 height 58
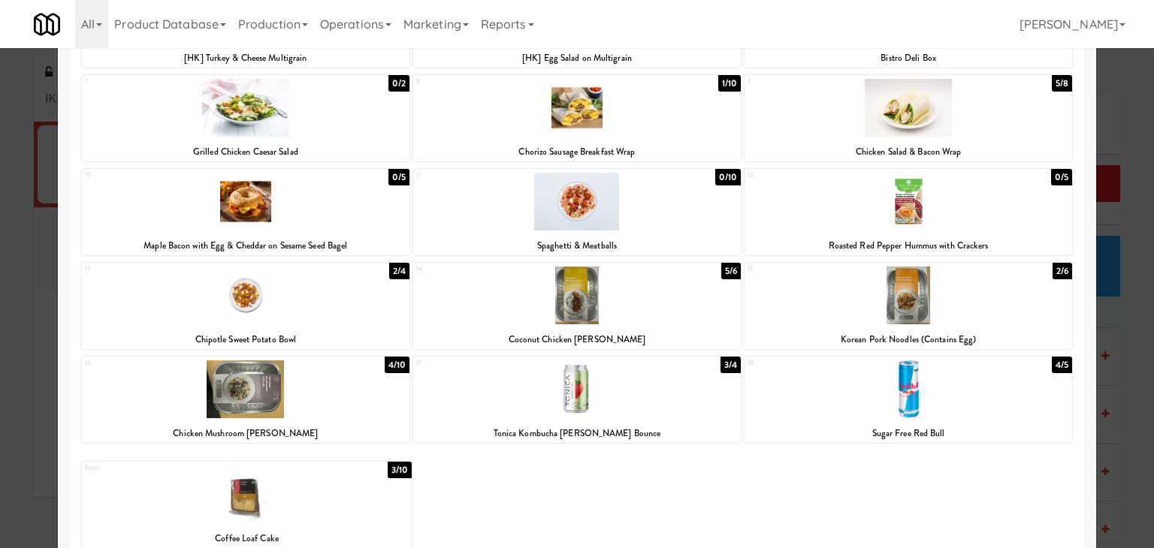
scroll to position [283, 0]
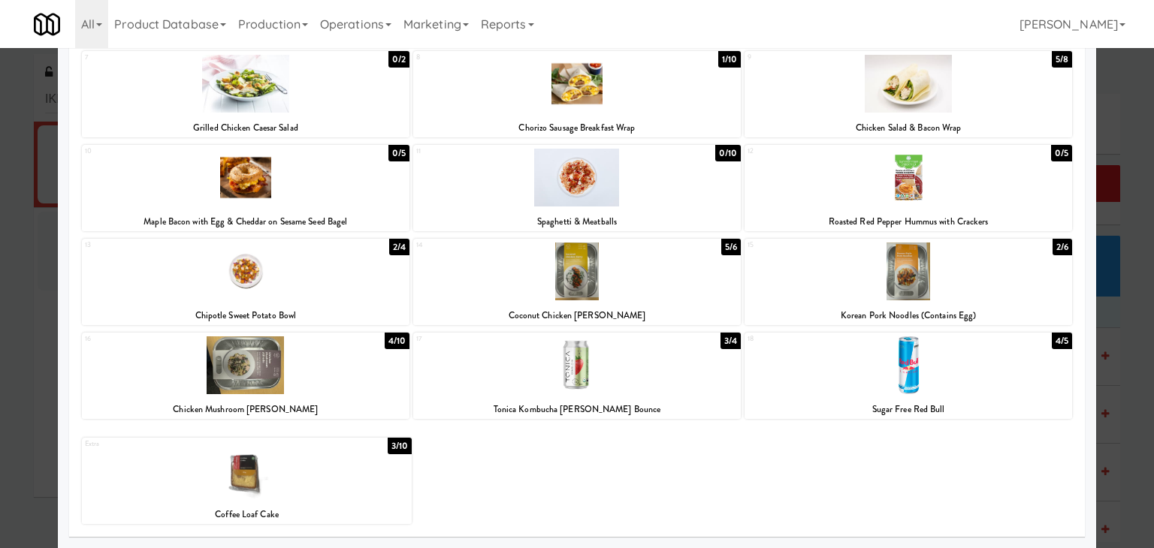
click at [598, 376] on div at bounding box center [577, 366] width 328 height 58
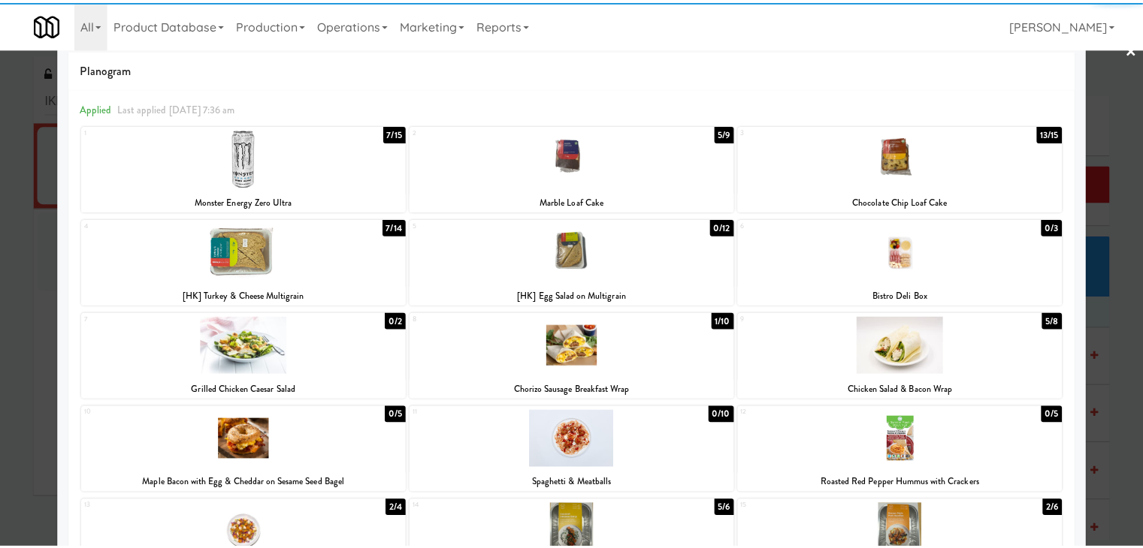
scroll to position [0, 0]
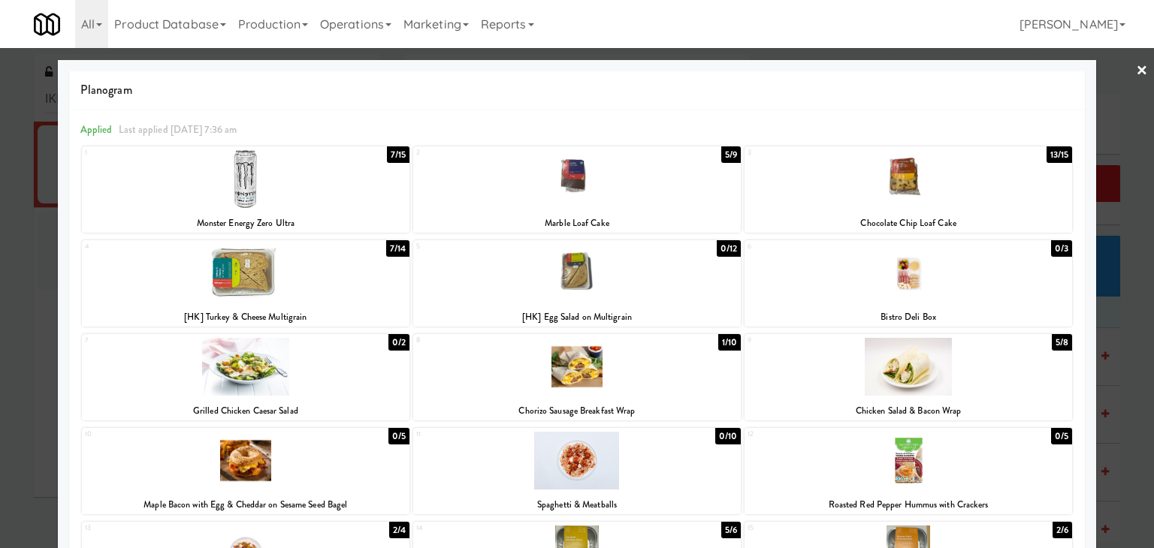
click at [1141, 73] on div at bounding box center [577, 274] width 1154 height 548
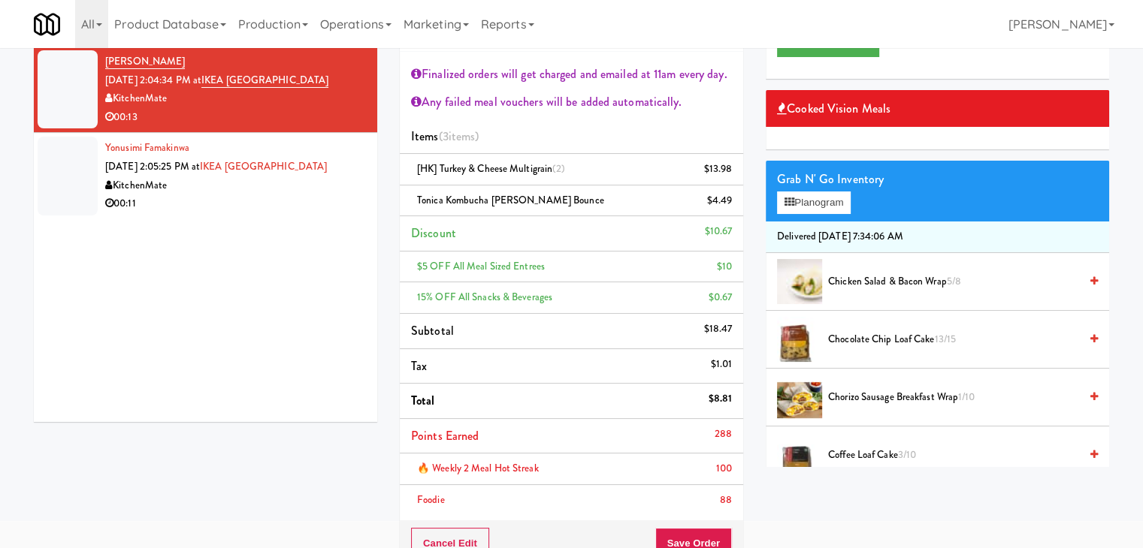
scroll to position [150, 0]
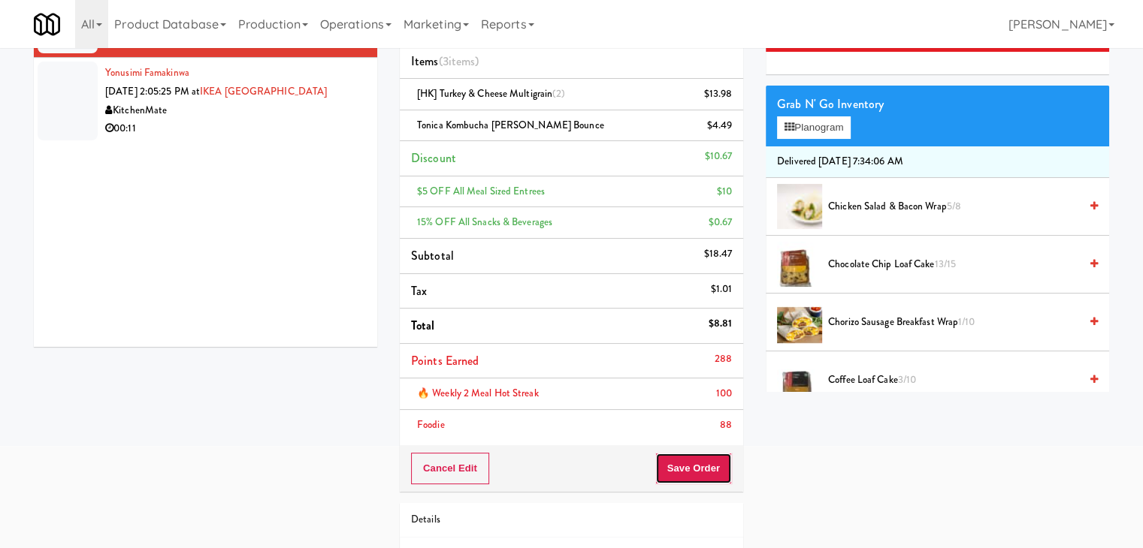
click at [695, 470] on button "Save Order" at bounding box center [693, 469] width 77 height 32
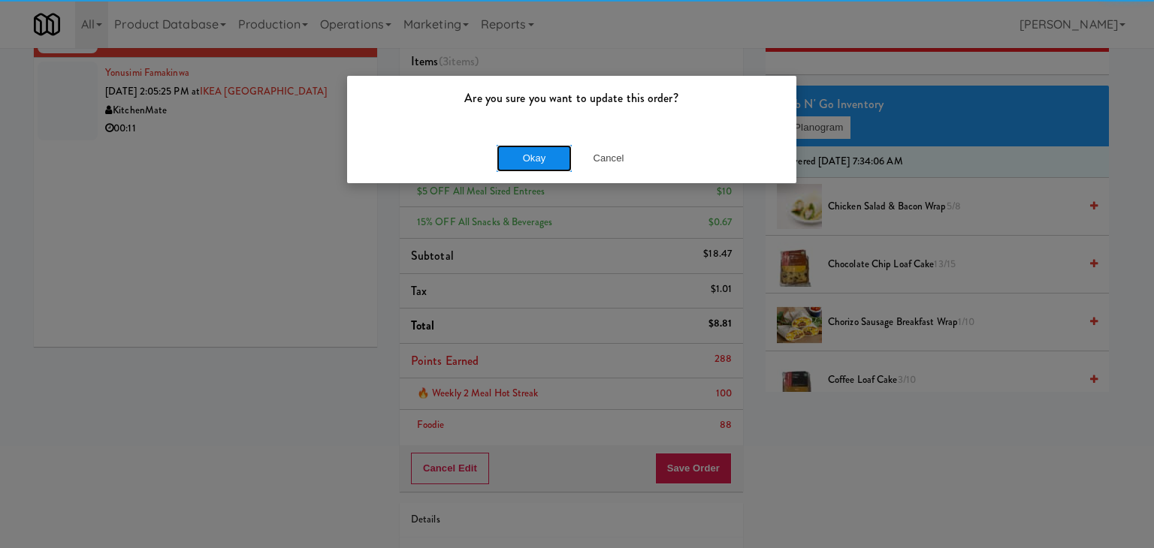
click at [550, 160] on button "Okay" at bounding box center [534, 158] width 75 height 27
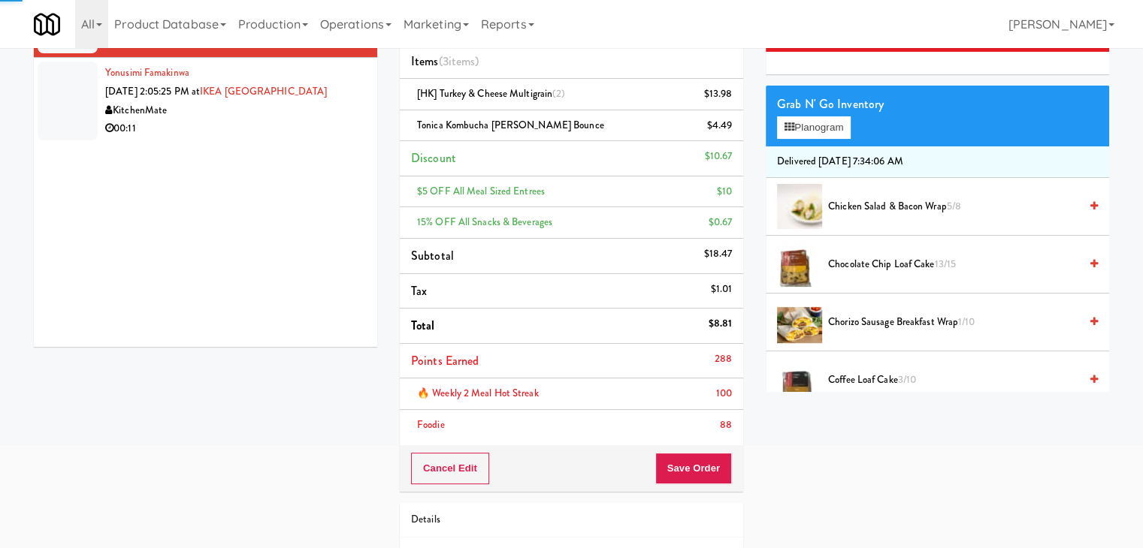
click at [275, 134] on div "00:11" at bounding box center [235, 128] width 261 height 19
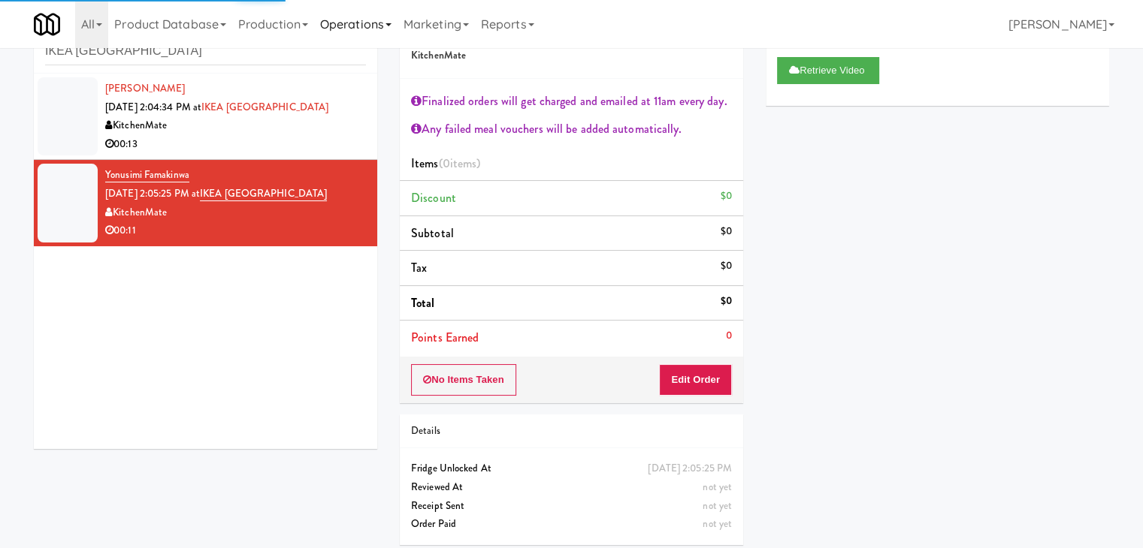
scroll to position [55, 0]
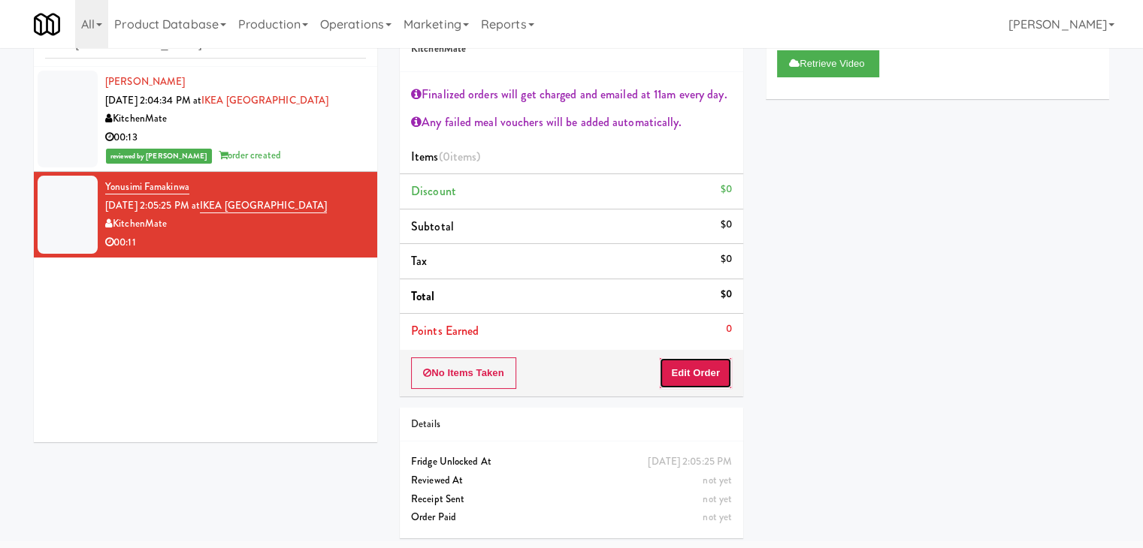
click at [675, 367] on button "Edit Order" at bounding box center [695, 374] width 73 height 32
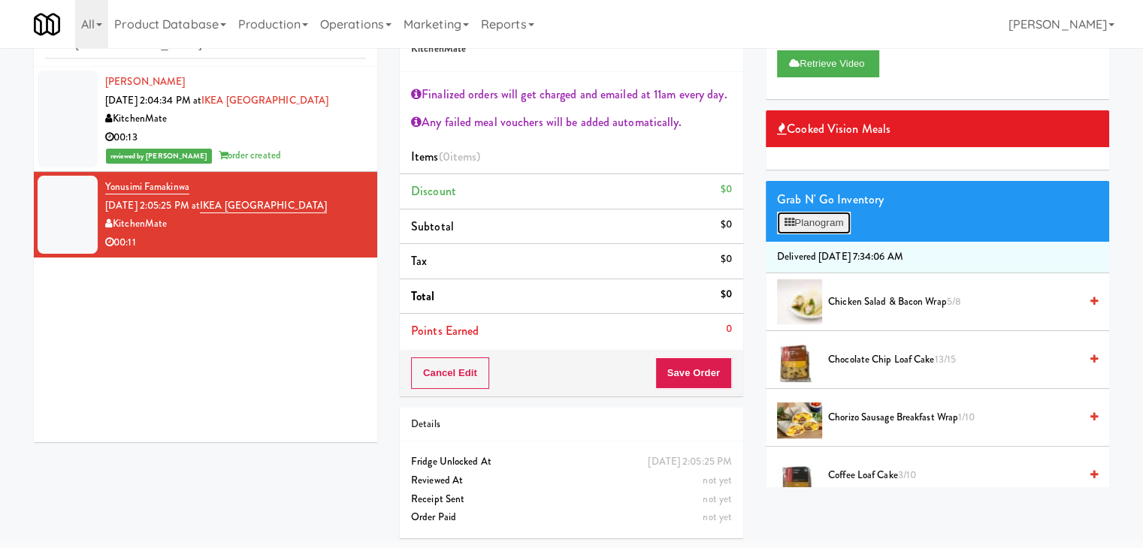
click at [803, 222] on button "Planogram" at bounding box center [814, 223] width 74 height 23
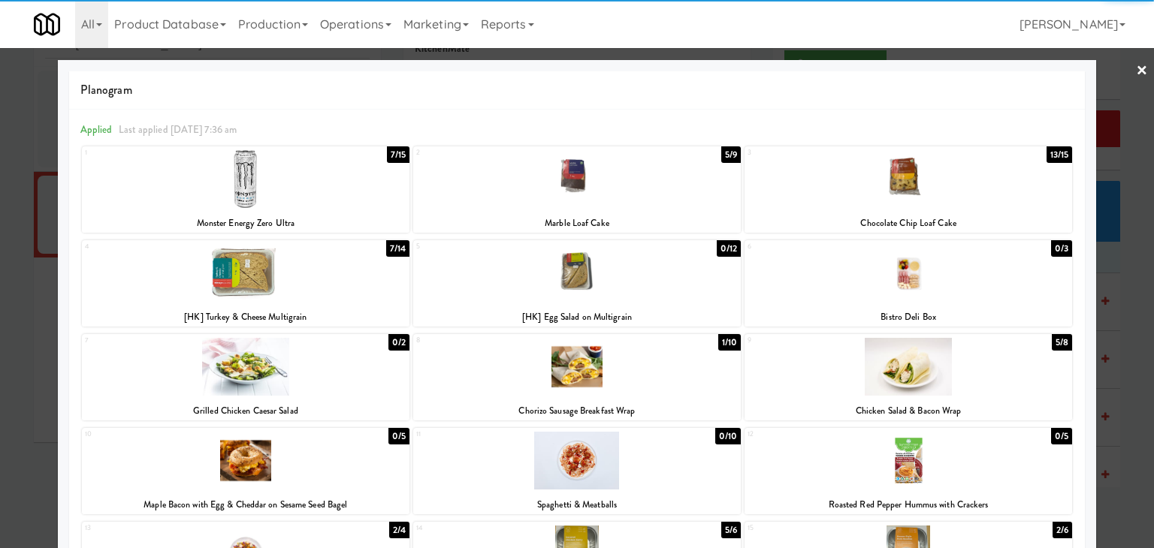
drag, startPoint x: 325, startPoint y: 204, endPoint x: 336, endPoint y: 200, distance: 11.9
click at [325, 203] on div at bounding box center [246, 179] width 328 height 58
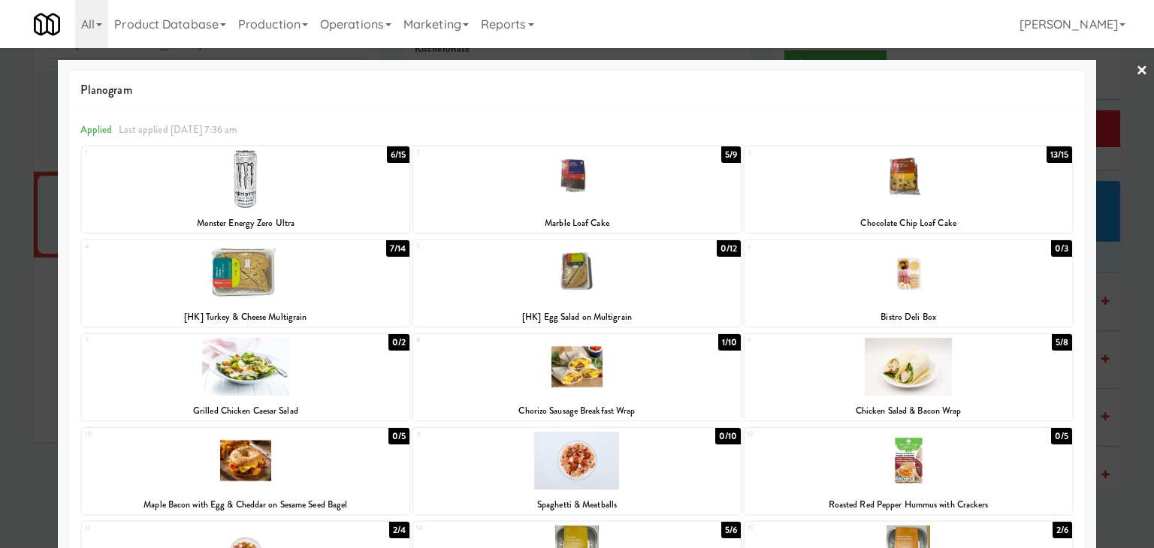
click at [1136, 68] on link "×" at bounding box center [1142, 71] width 12 height 47
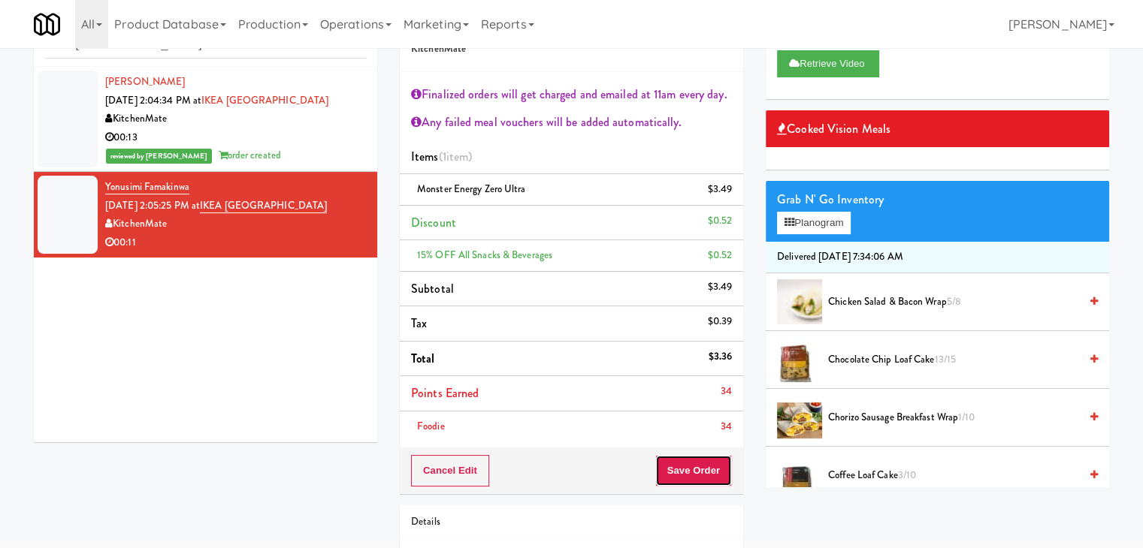
click at [699, 467] on button "Save Order" at bounding box center [693, 471] width 77 height 32
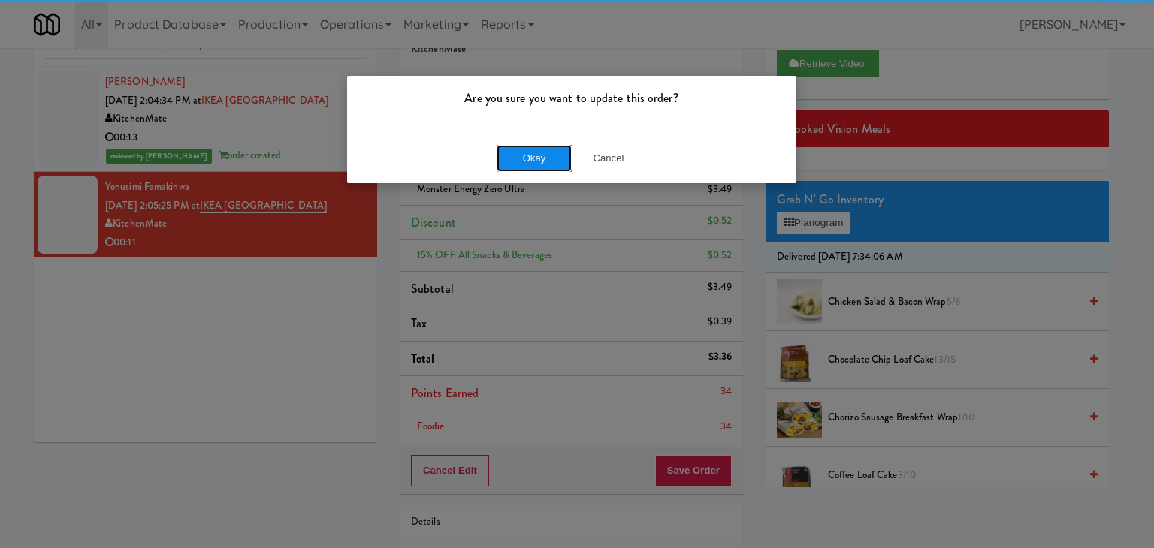
click at [548, 168] on button "Okay" at bounding box center [534, 158] width 75 height 27
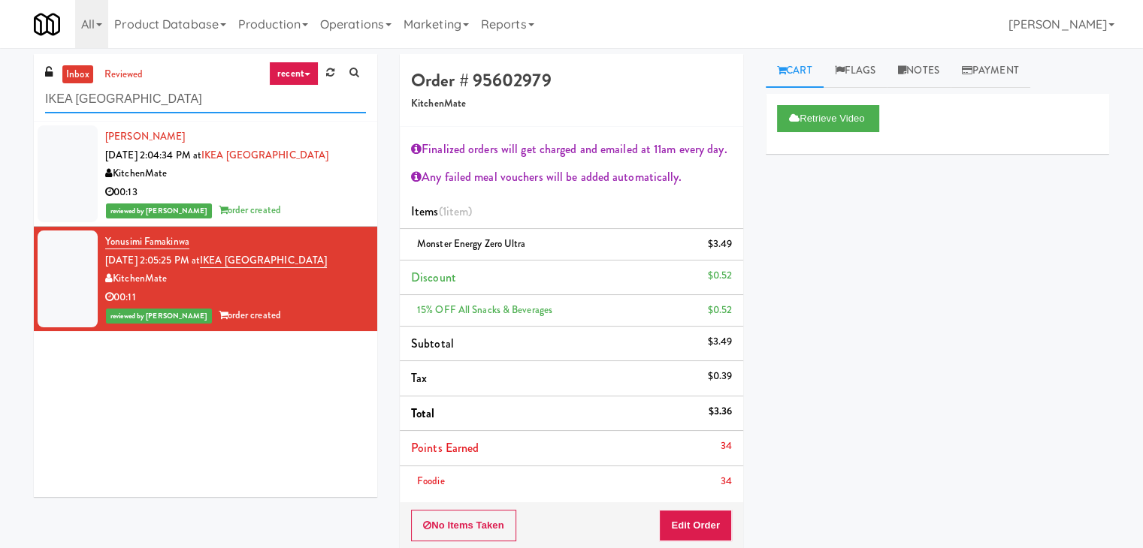
click at [177, 97] on input "IKEA [GEOGRAPHIC_DATA]" at bounding box center [205, 100] width 321 height 28
paste input "[GEOGRAPHIC_DATA] - Ambient - Right"
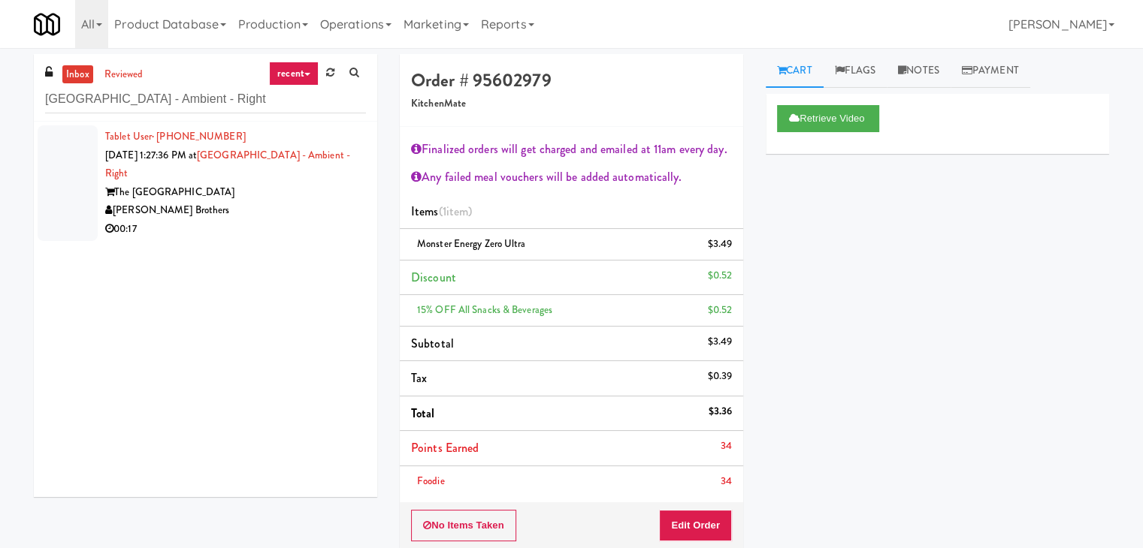
click at [319, 183] on div "The [GEOGRAPHIC_DATA]" at bounding box center [235, 192] width 261 height 19
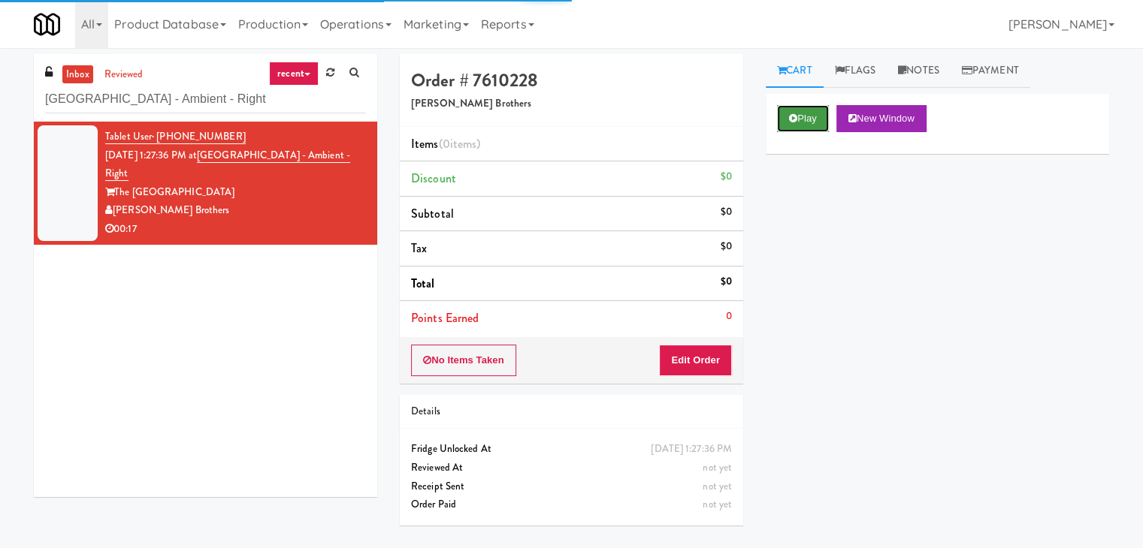
click at [796, 121] on button "Play" at bounding box center [803, 118] width 52 height 27
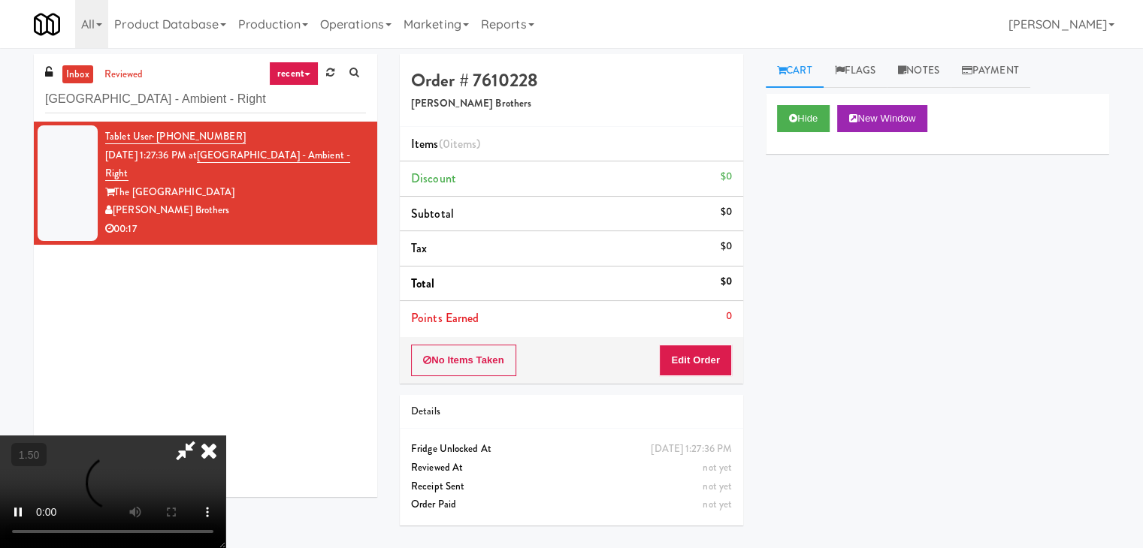
click at [225, 436] on video at bounding box center [112, 492] width 225 height 113
click at [225, 436] on icon at bounding box center [208, 451] width 33 height 30
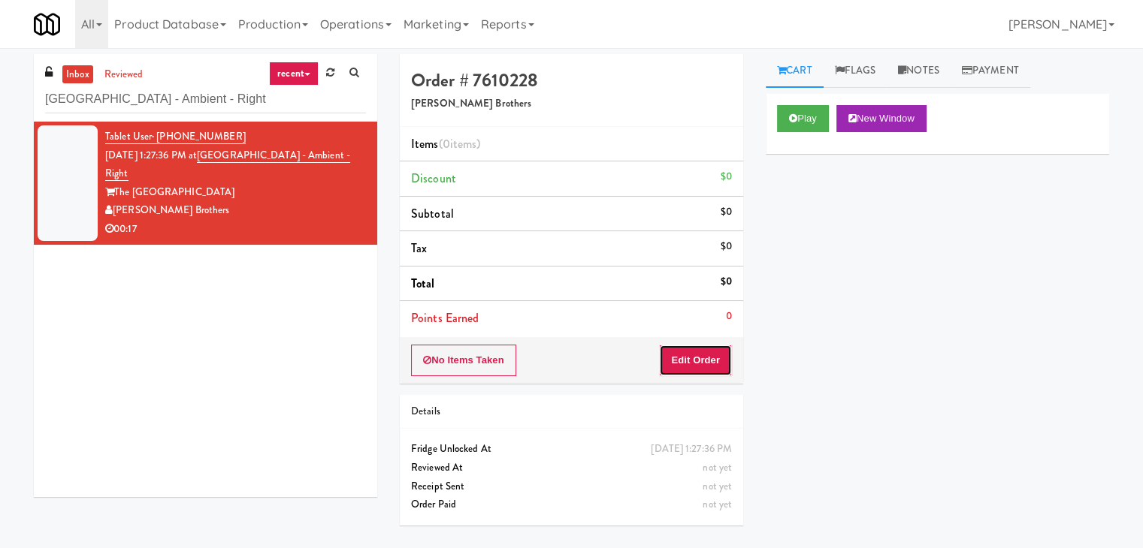
click at [698, 364] on button "Edit Order" at bounding box center [695, 361] width 73 height 32
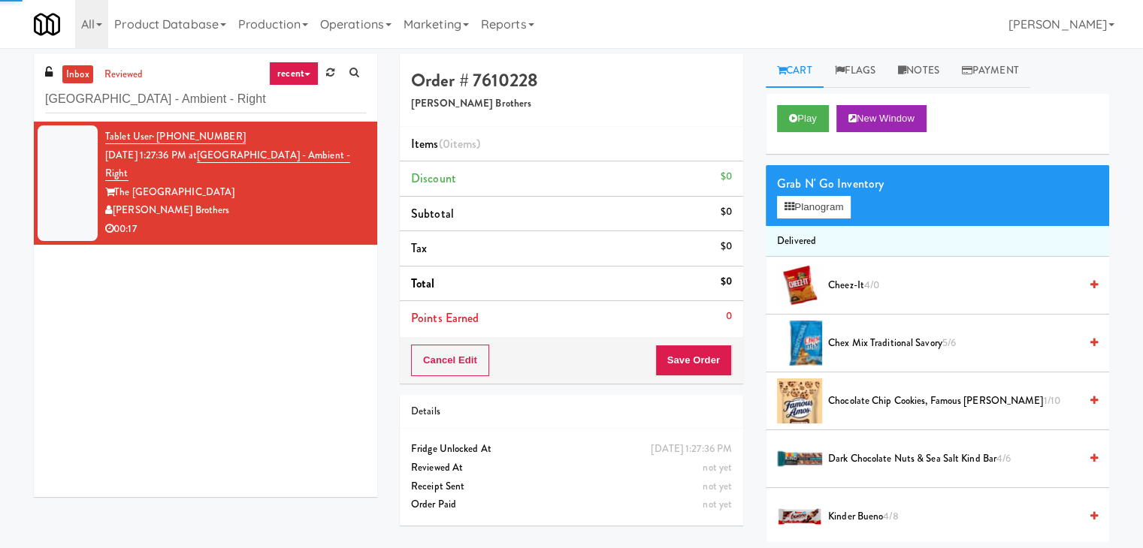
click at [815, 224] on div "Grab N' Go Inventory Planogram" at bounding box center [937, 195] width 343 height 61
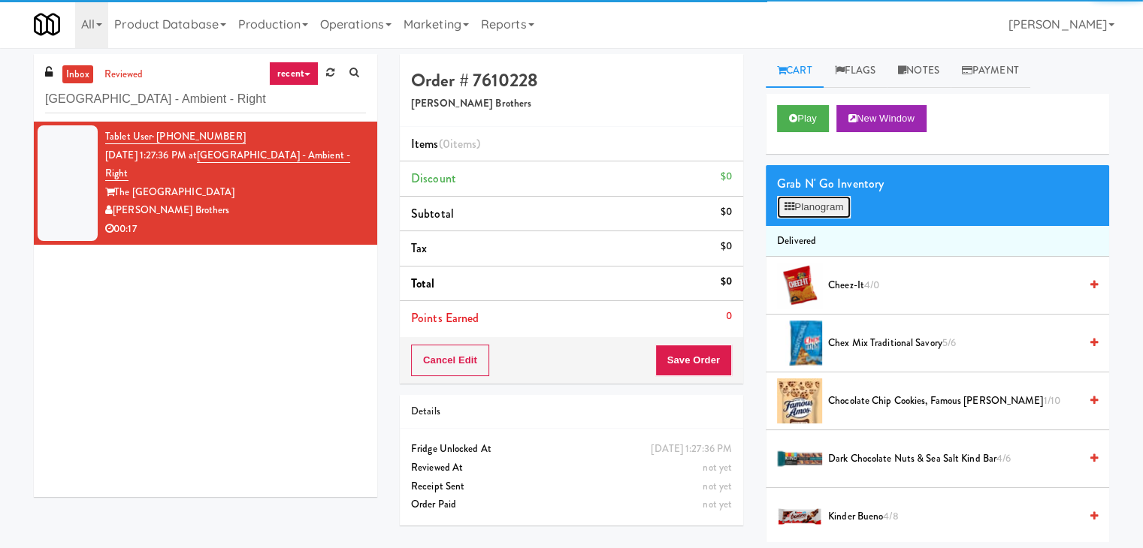
click at [817, 210] on button "Planogram" at bounding box center [814, 207] width 74 height 23
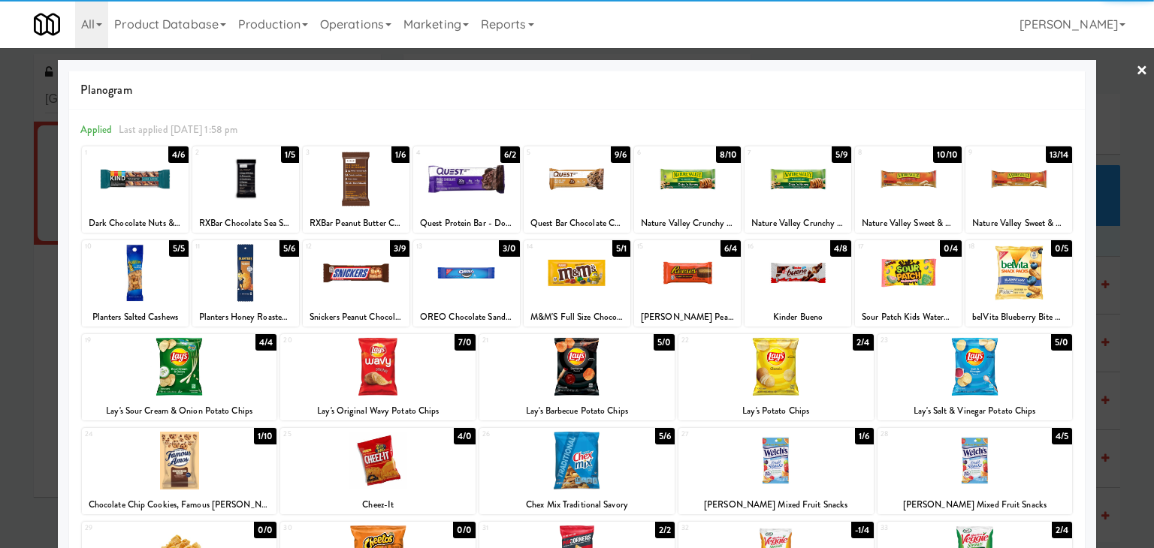
click at [799, 267] on div at bounding box center [798, 273] width 107 height 58
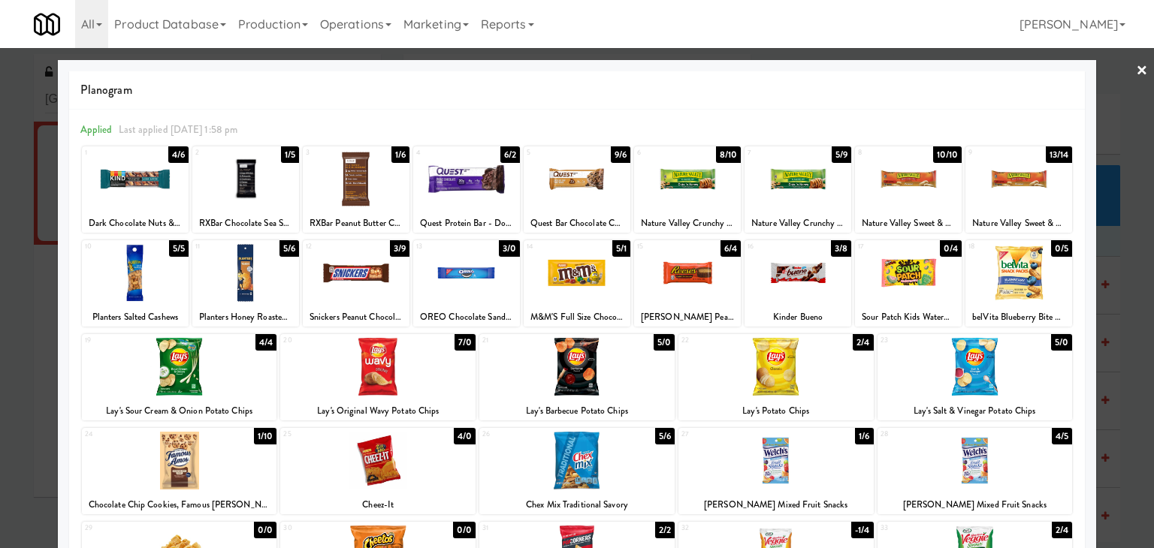
click at [467, 273] on div at bounding box center [466, 273] width 107 height 58
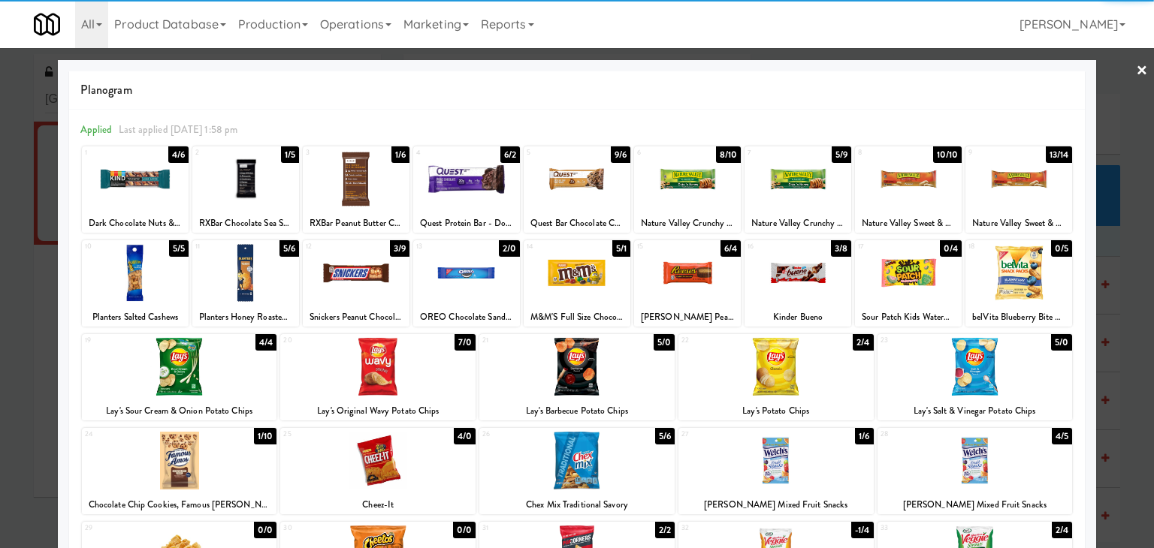
click at [1136, 64] on link "×" at bounding box center [1142, 71] width 12 height 47
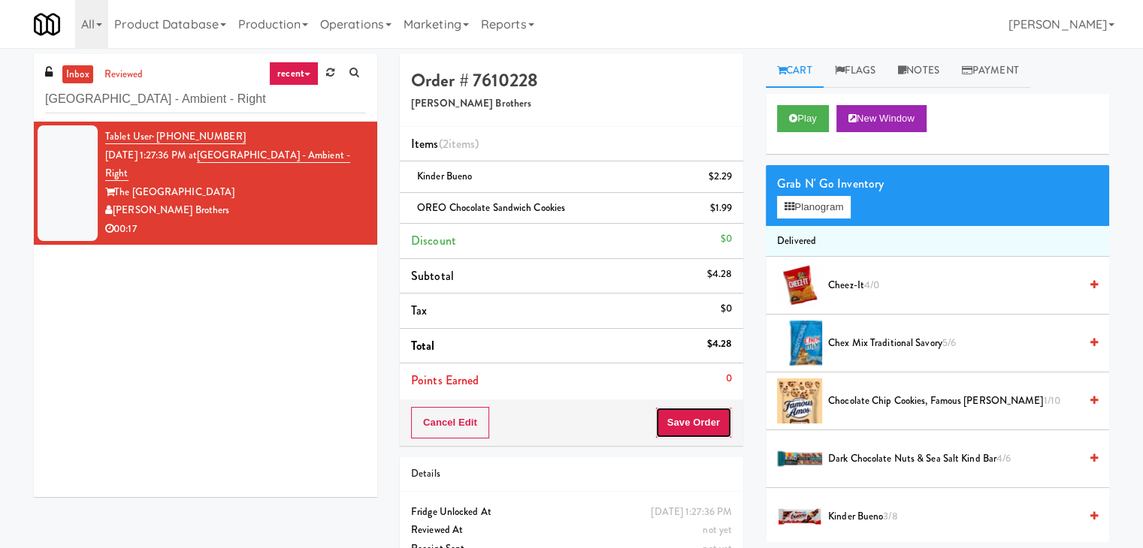
click at [703, 415] on button "Save Order" at bounding box center [693, 423] width 77 height 32
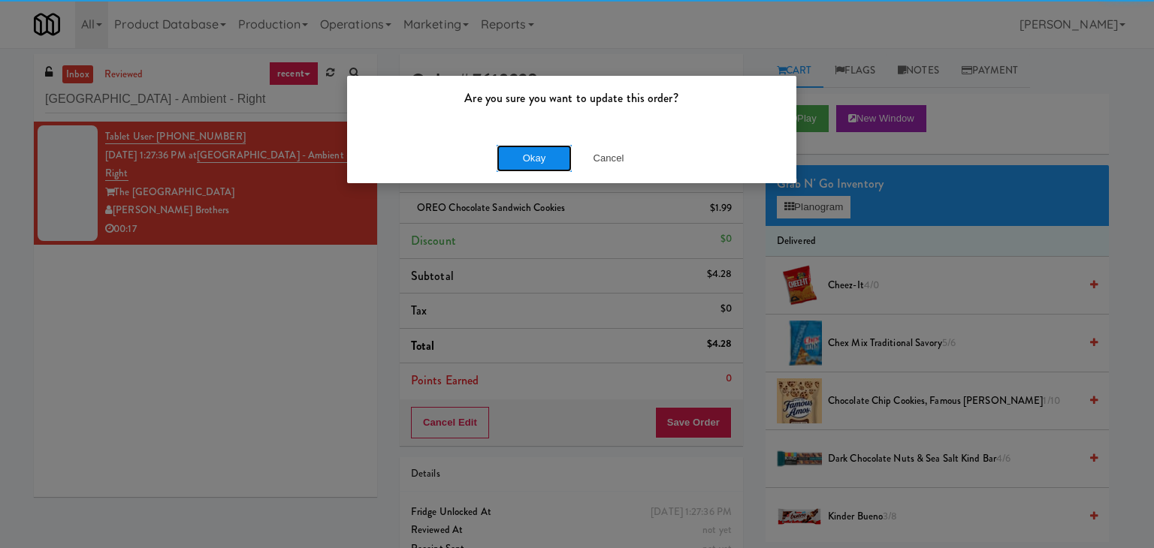
click at [553, 160] on button "Okay" at bounding box center [534, 158] width 75 height 27
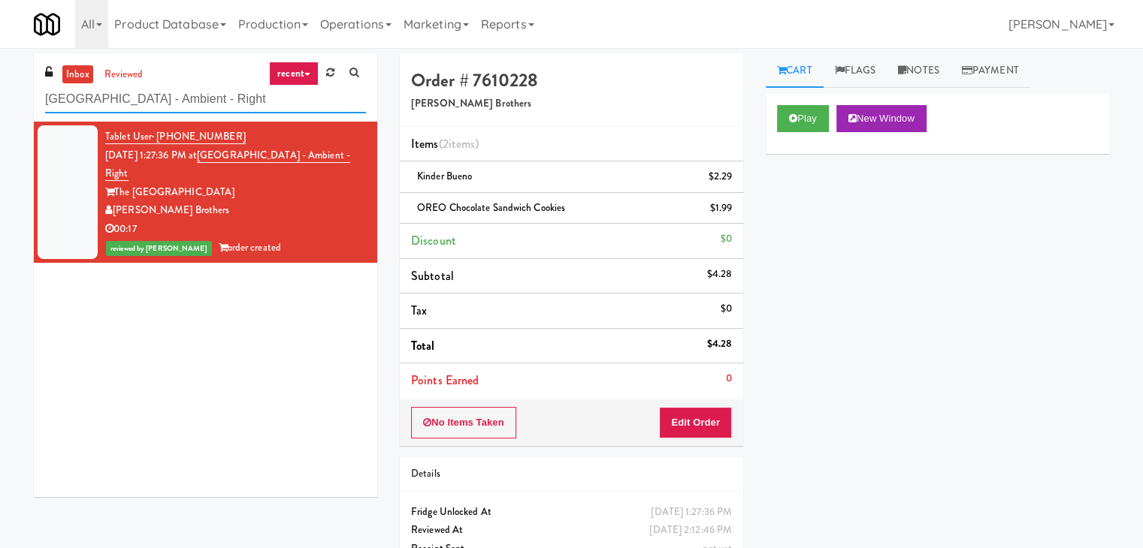
click at [199, 100] on input "[GEOGRAPHIC_DATA] - Ambient - Right" at bounding box center [205, 100] width 321 height 28
paste input "Harbour Cay - Cooler - Lef"
type input "Harbour Cay - Cooler - Left"
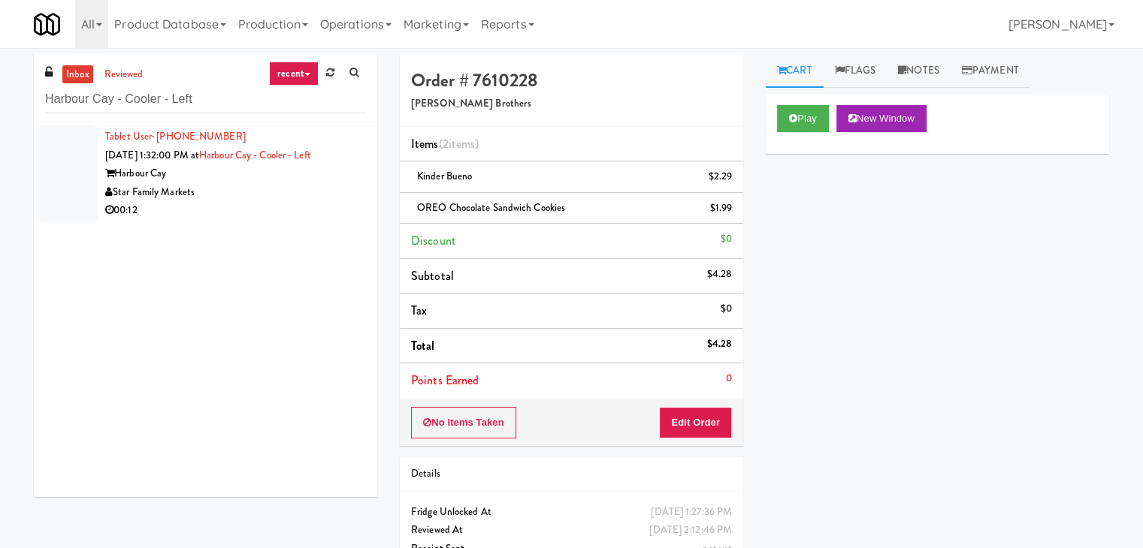
click at [346, 223] on li "Tablet User · (727) 698-2817 [DATE] 1:32:00 PM at [GEOGRAPHIC_DATA] - Left Harb…" at bounding box center [205, 174] width 343 height 104
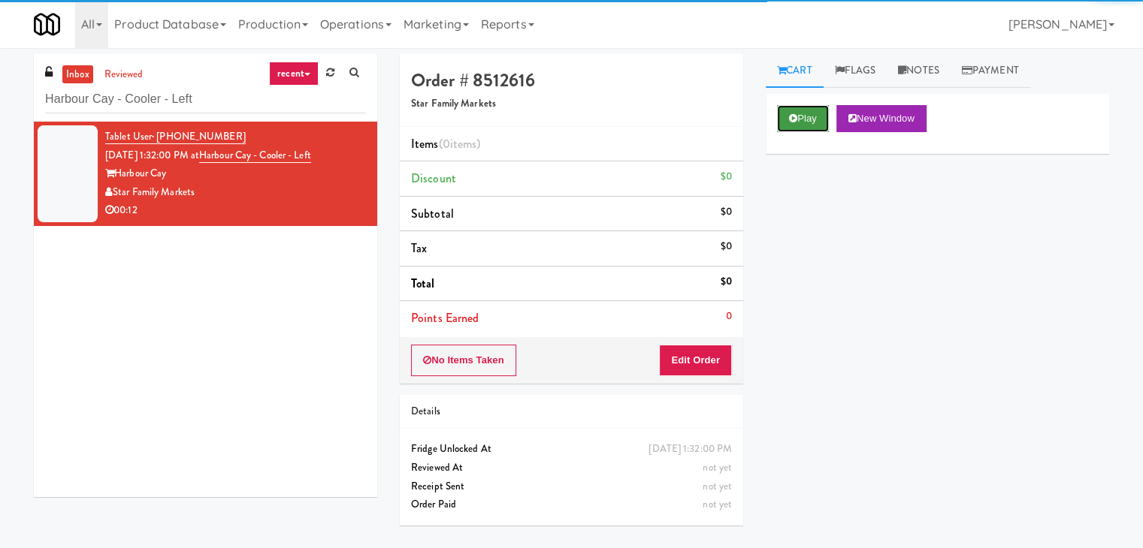
click at [808, 118] on button "Play" at bounding box center [803, 118] width 52 height 27
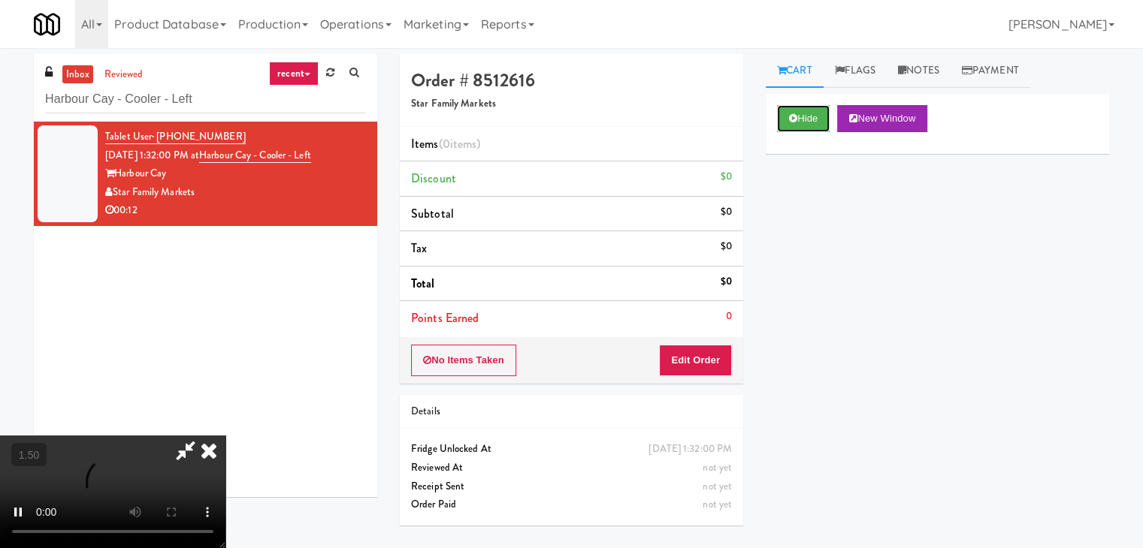
scroll to position [211, 0]
click at [225, 436] on video at bounding box center [112, 492] width 225 height 113
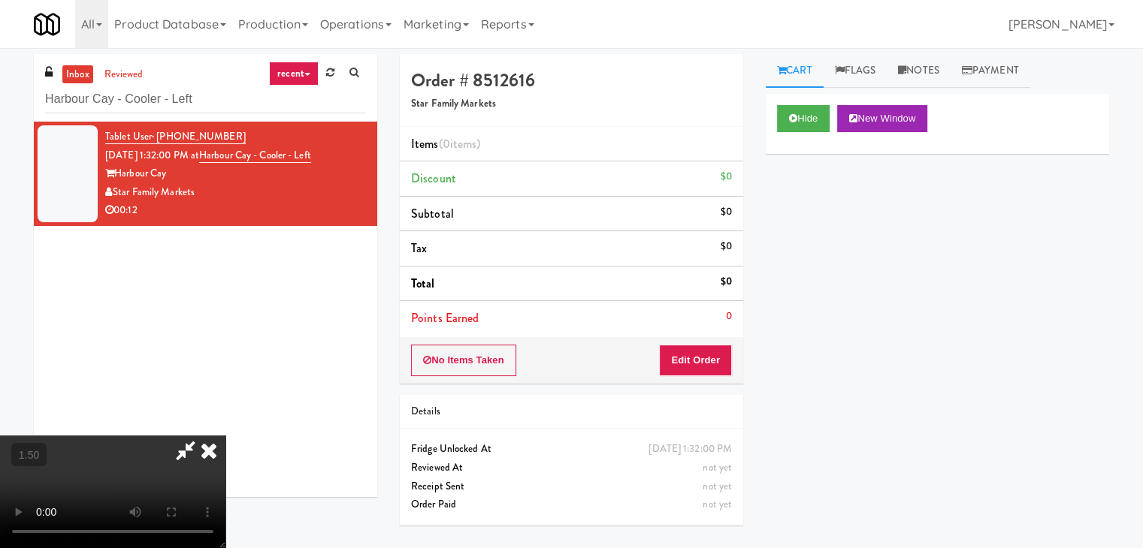
click at [225, 436] on video at bounding box center [112, 492] width 225 height 113
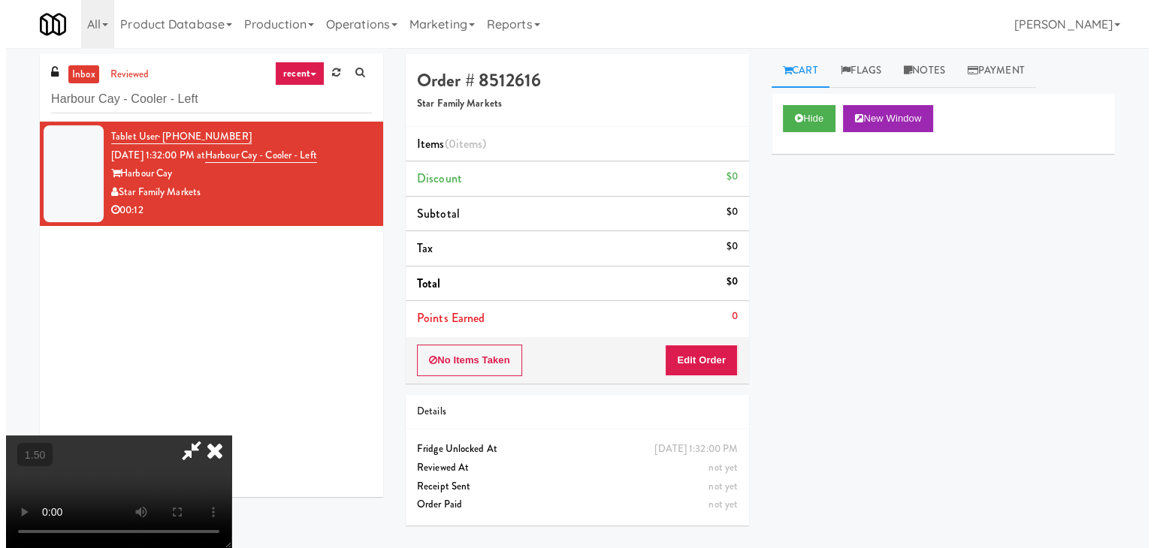
scroll to position [211, 0]
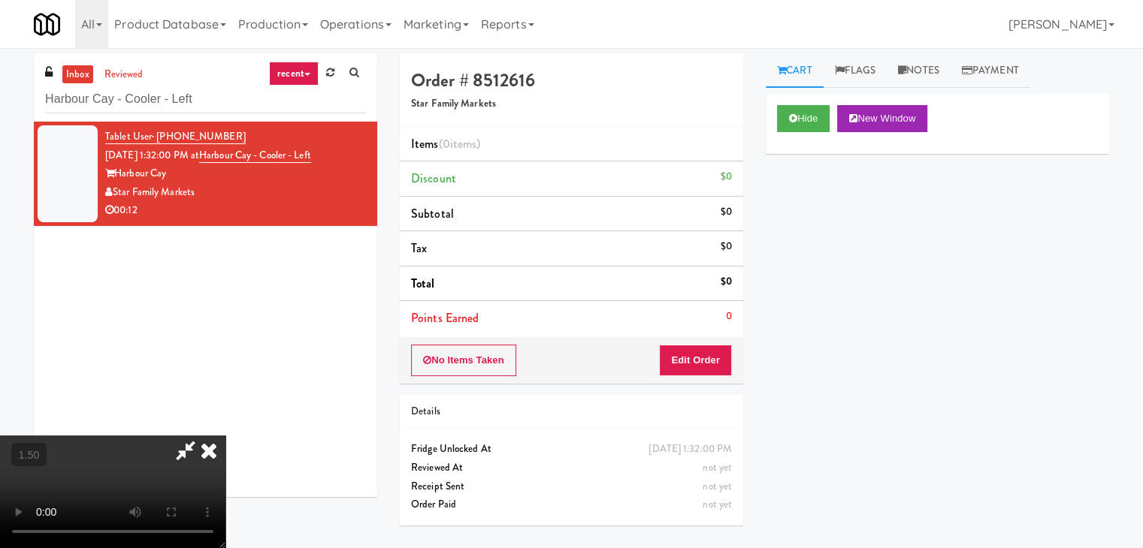
click at [225, 436] on video at bounding box center [112, 492] width 225 height 113
click at [716, 367] on button "Edit Order" at bounding box center [695, 361] width 73 height 32
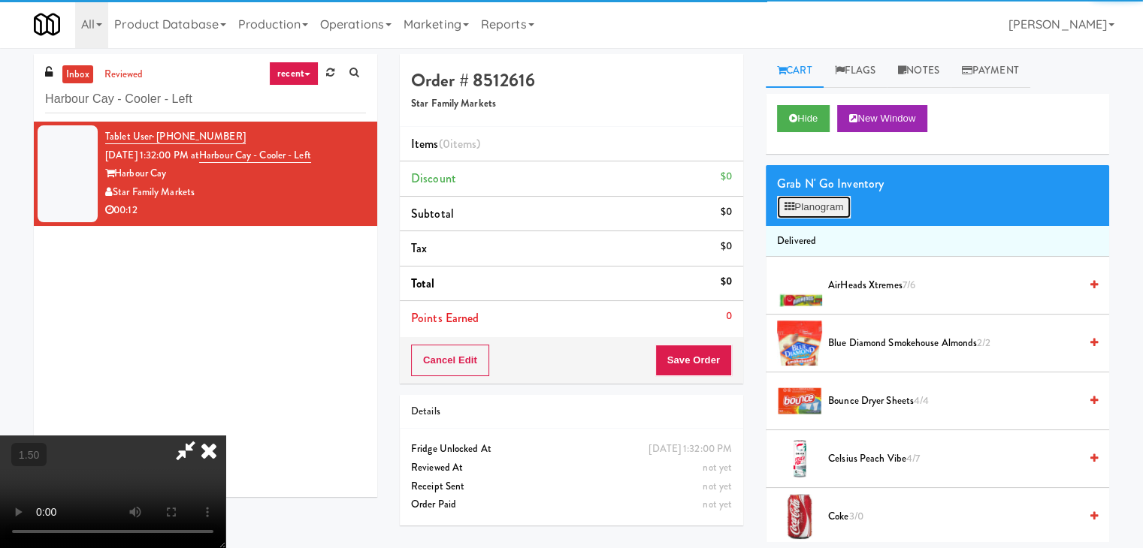
click at [817, 203] on button "Planogram" at bounding box center [814, 207] width 74 height 23
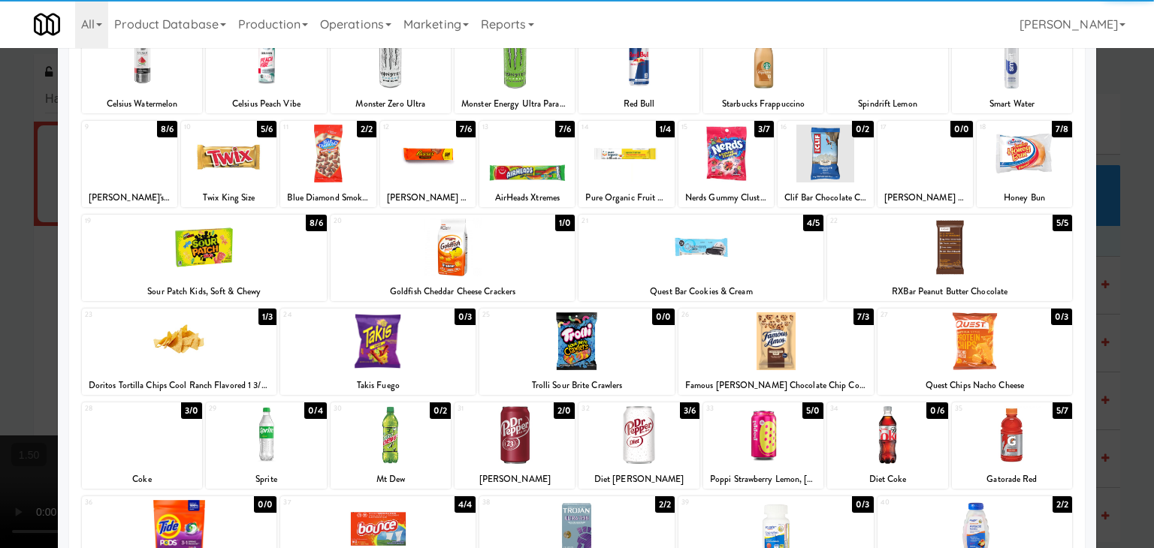
scroll to position [283, 0]
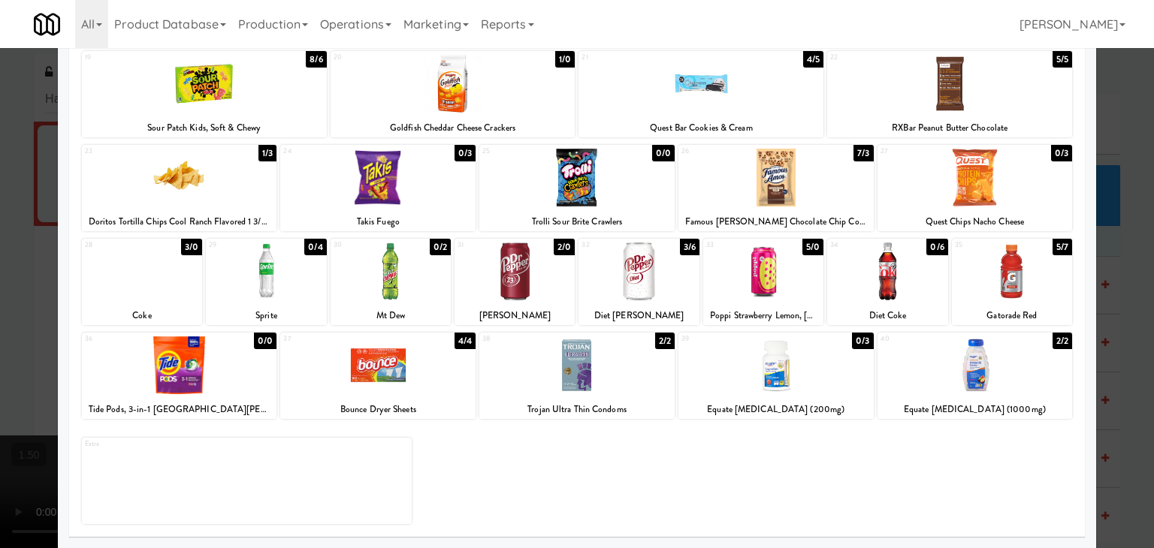
click at [159, 276] on div at bounding box center [142, 272] width 120 height 58
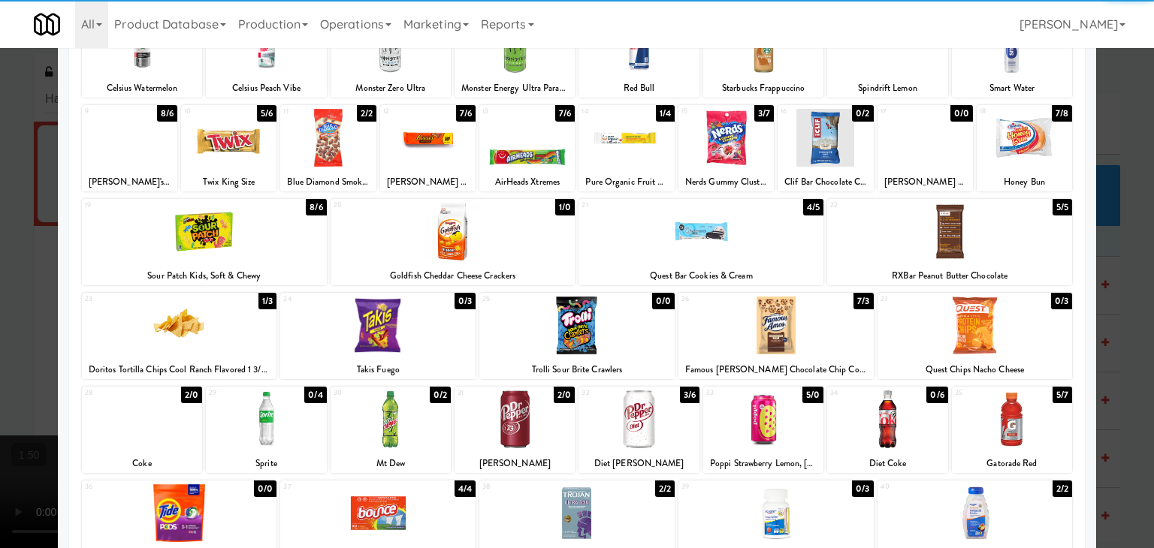
scroll to position [133, 0]
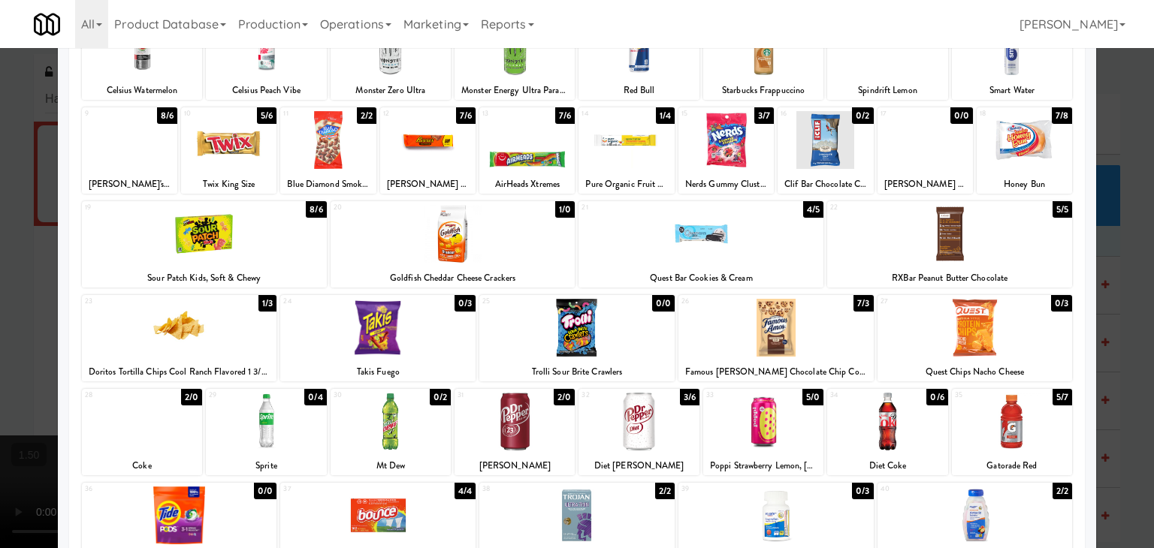
click at [720, 136] on div at bounding box center [725, 140] width 95 height 58
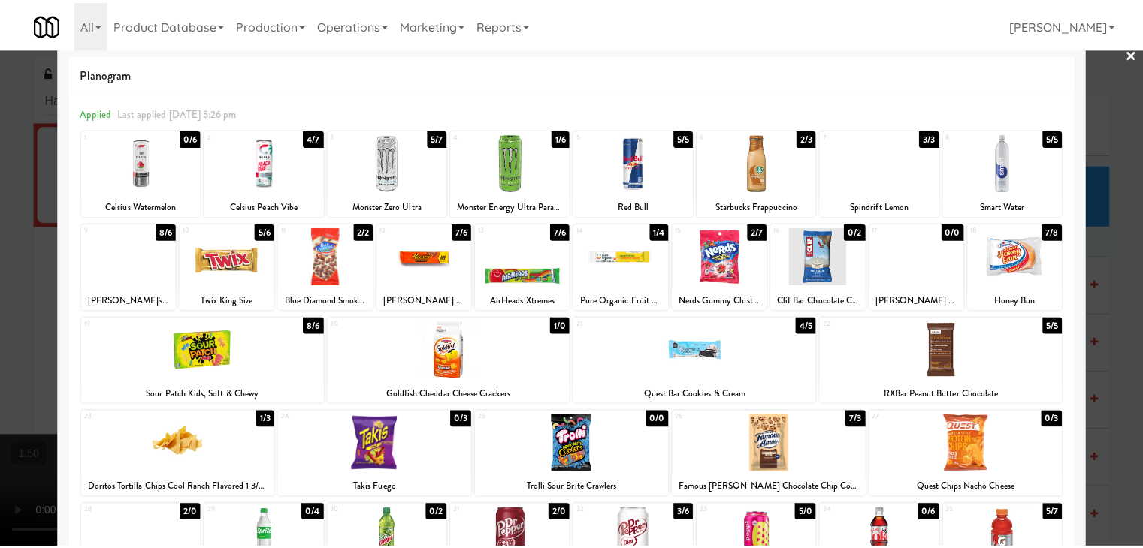
scroll to position [0, 0]
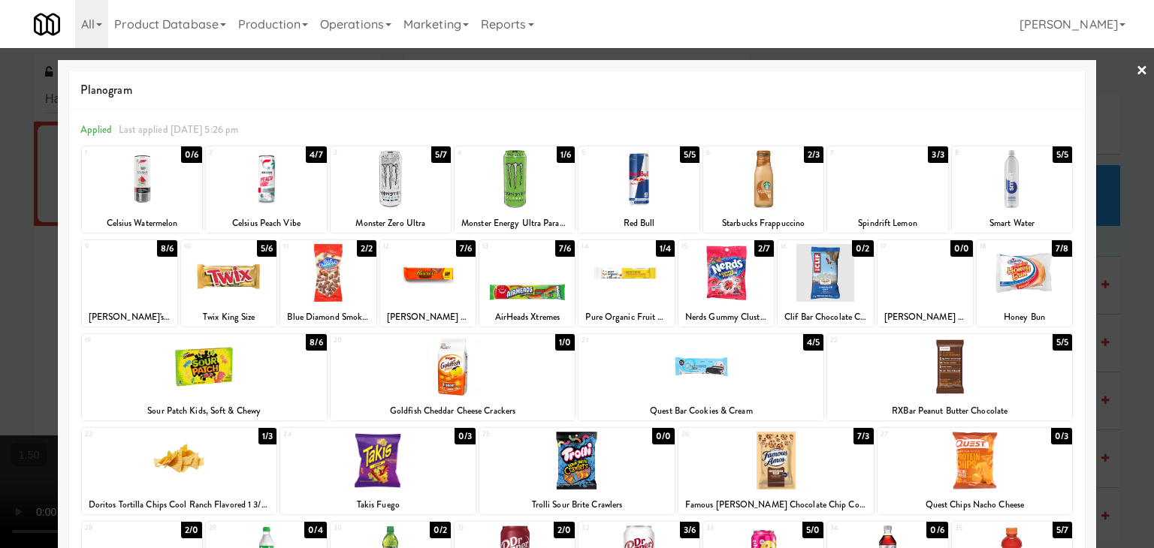
click at [1136, 69] on link "×" at bounding box center [1142, 71] width 12 height 47
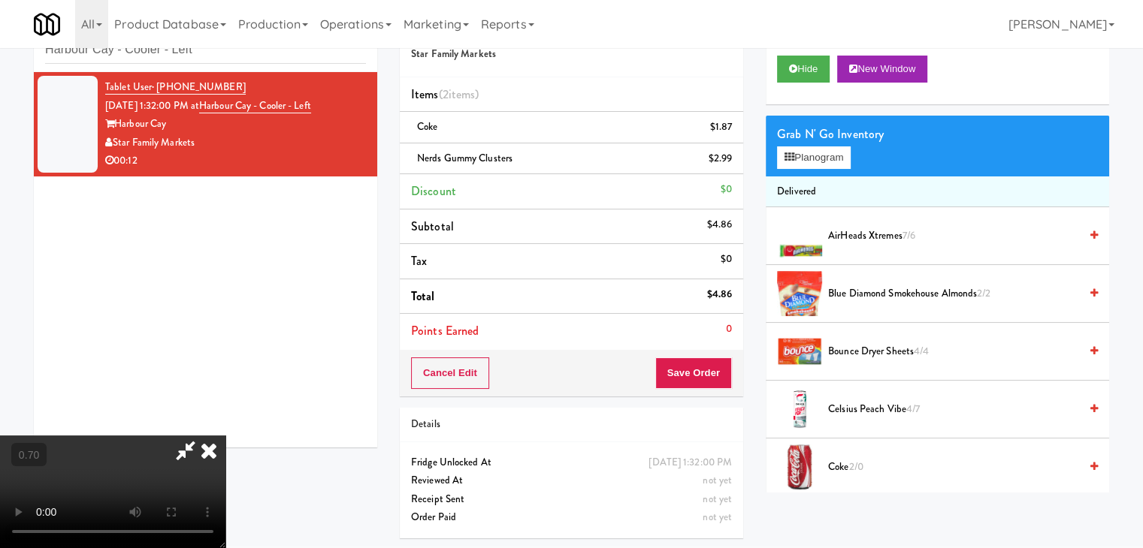
scroll to position [211, 0]
click at [225, 436] on video at bounding box center [112, 492] width 225 height 113
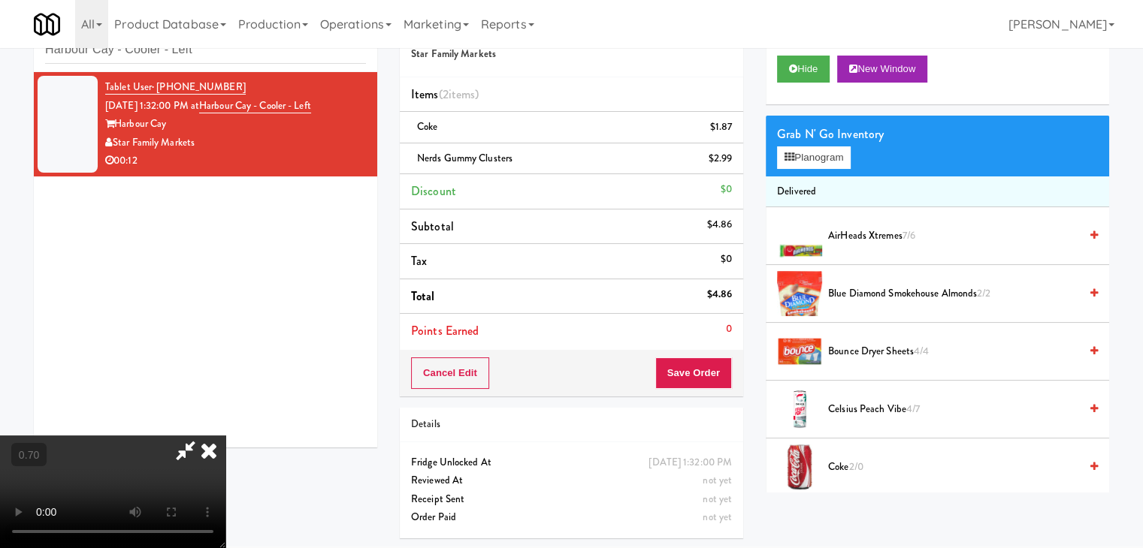
click at [225, 436] on icon at bounding box center [208, 451] width 33 height 30
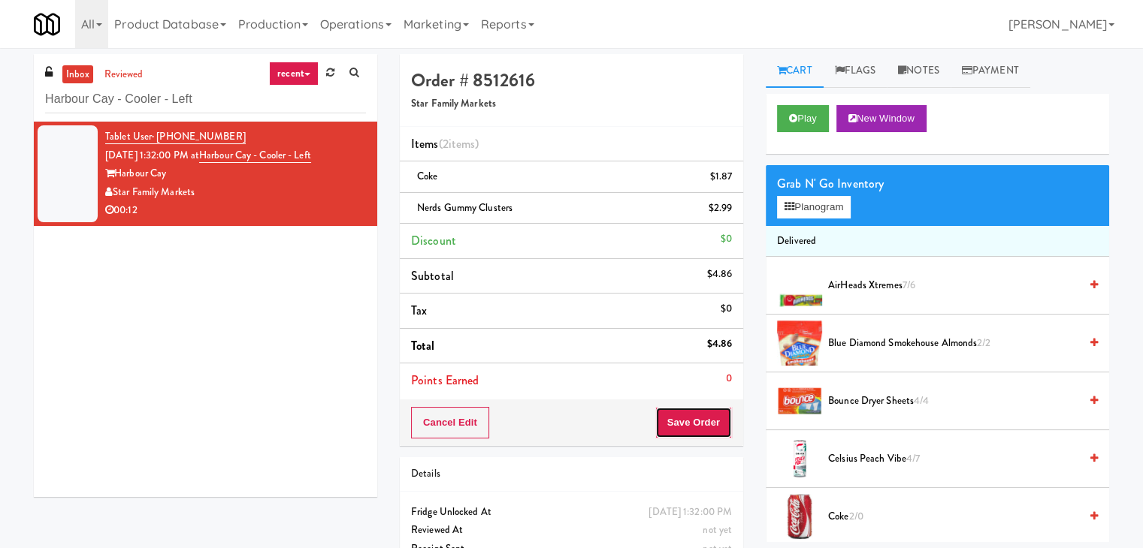
click at [682, 411] on button "Save Order" at bounding box center [693, 423] width 77 height 32
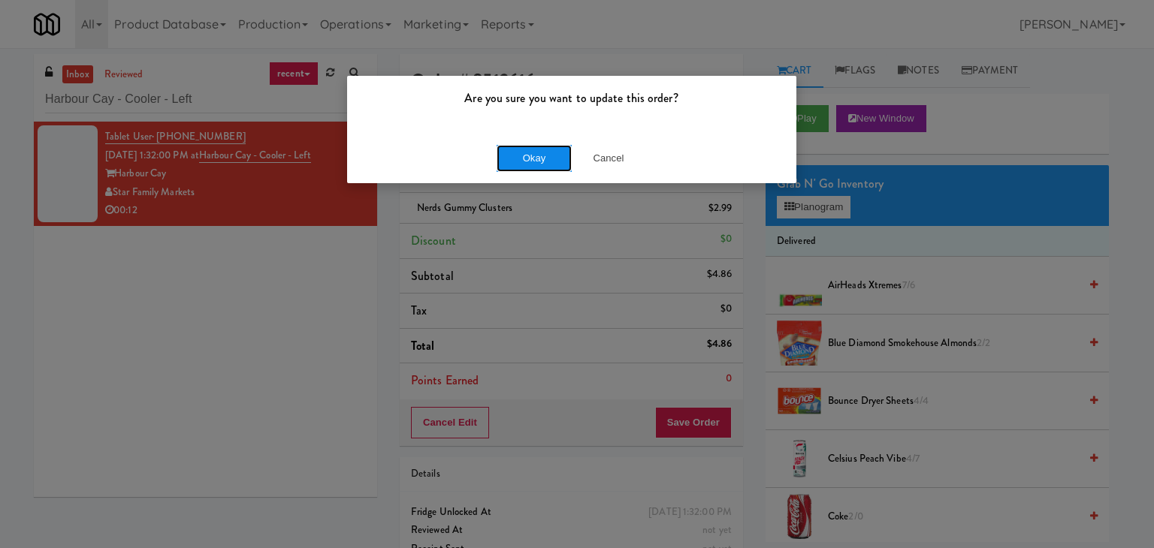
click at [522, 155] on button "Okay" at bounding box center [534, 158] width 75 height 27
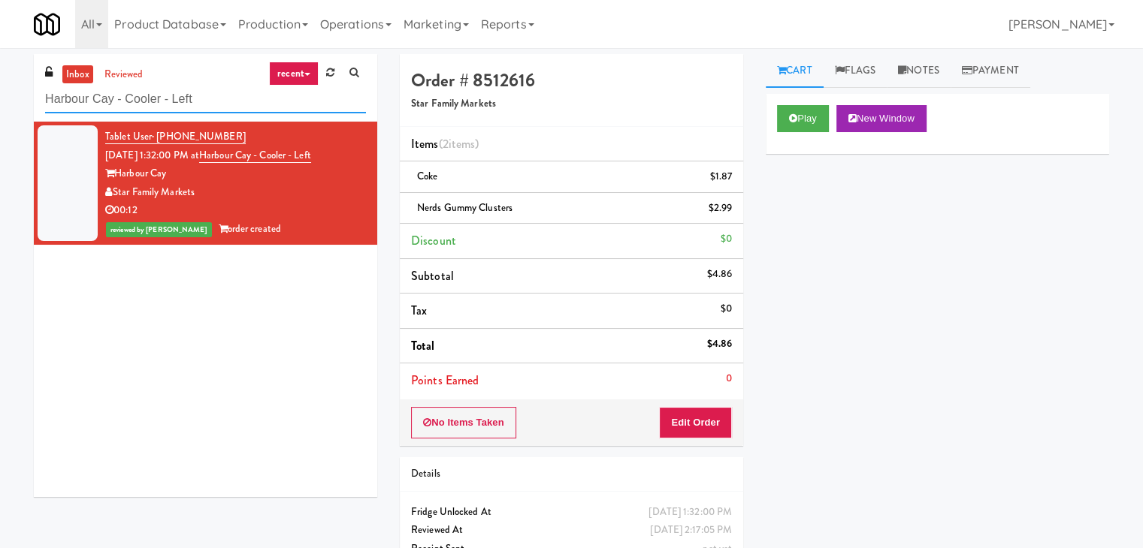
click at [225, 105] on input "Harbour Cay - Cooler - Left" at bounding box center [205, 100] width 321 height 28
paste input "Atwater"
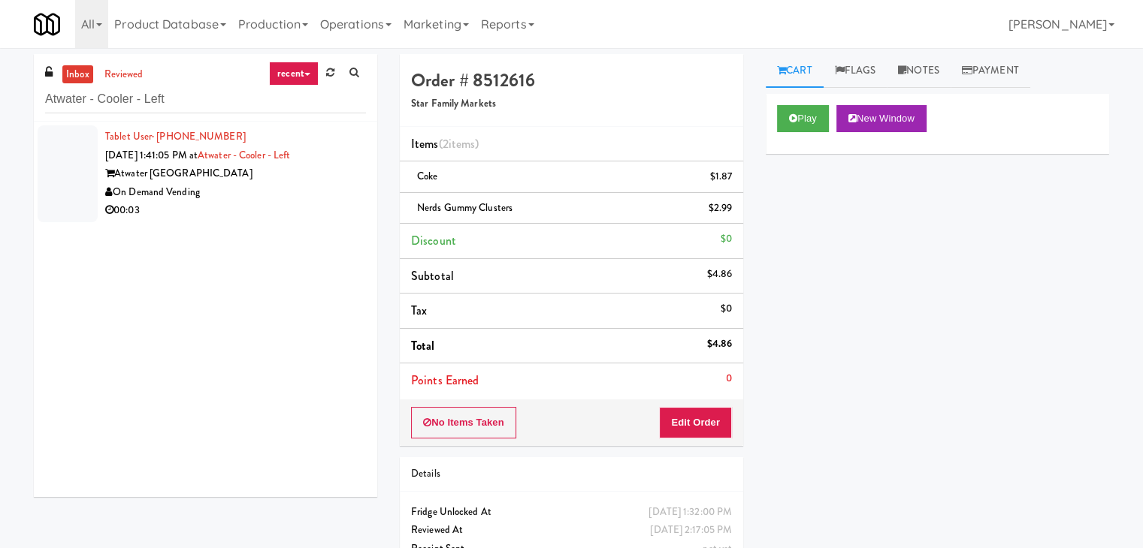
click at [334, 169] on div "Atwater [GEOGRAPHIC_DATA]" at bounding box center [235, 174] width 261 height 19
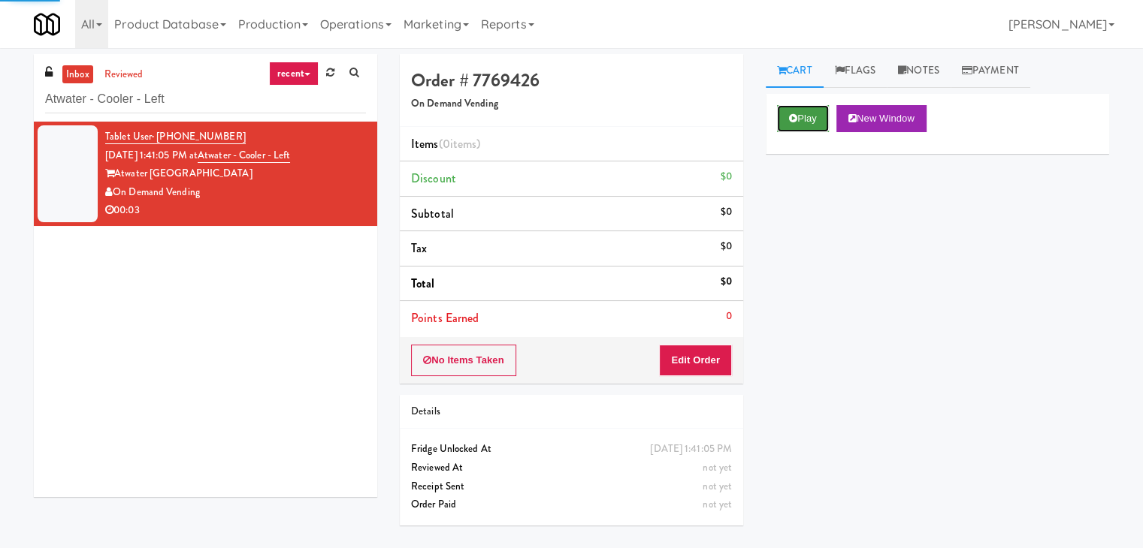
click at [796, 122] on icon at bounding box center [793, 118] width 8 height 10
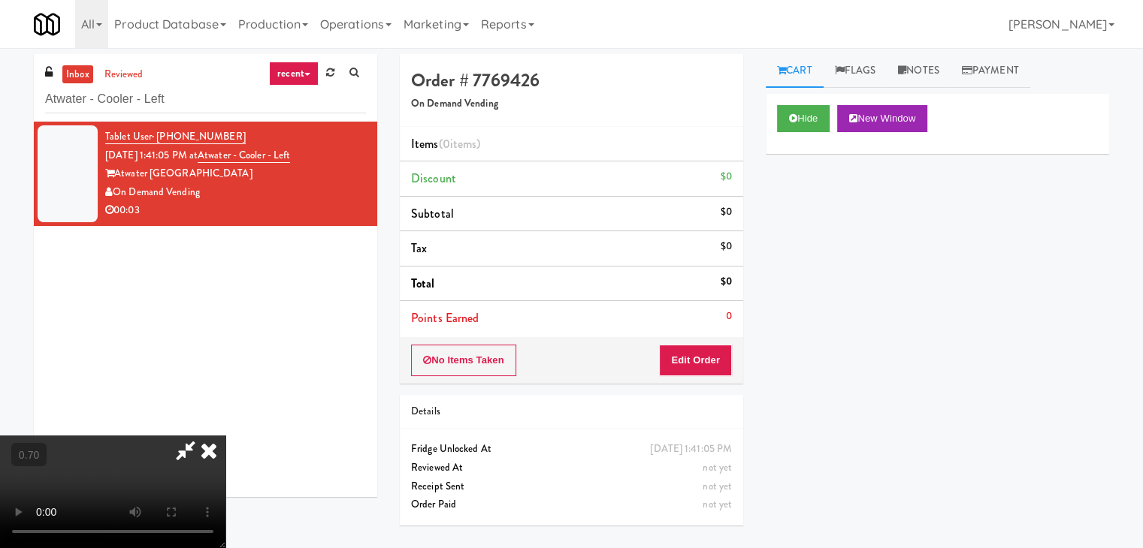
click at [225, 436] on video at bounding box center [112, 492] width 225 height 113
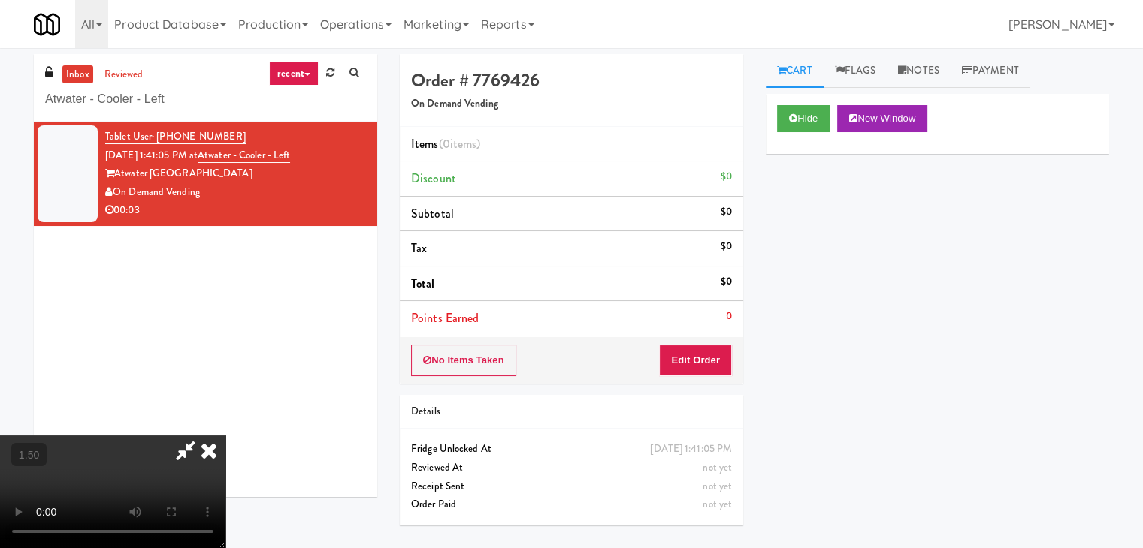
click at [225, 436] on video at bounding box center [112, 492] width 225 height 113
click at [225, 436] on icon at bounding box center [208, 451] width 33 height 30
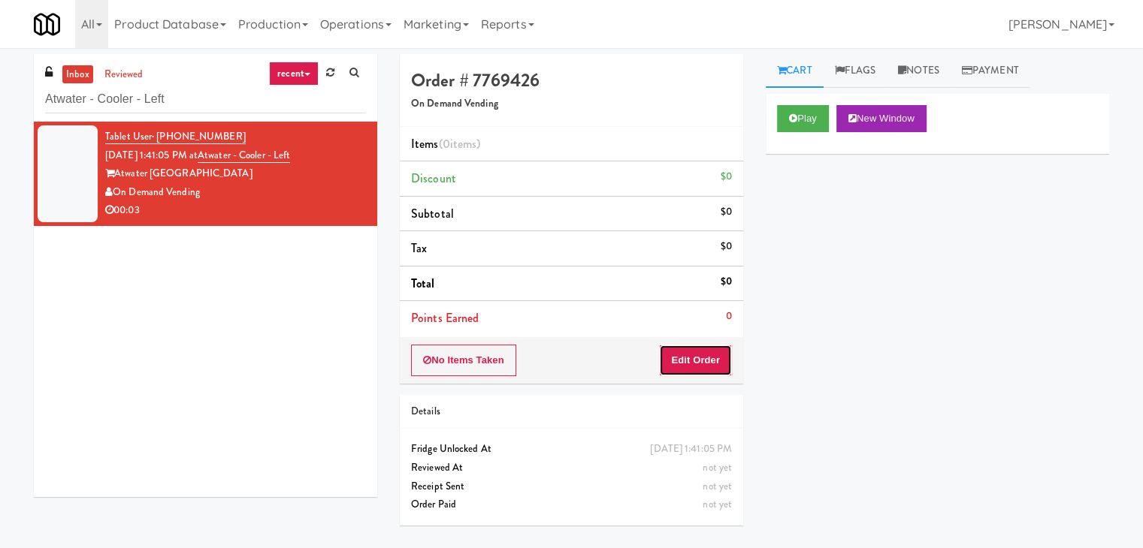
click at [729, 363] on button "Edit Order" at bounding box center [695, 361] width 73 height 32
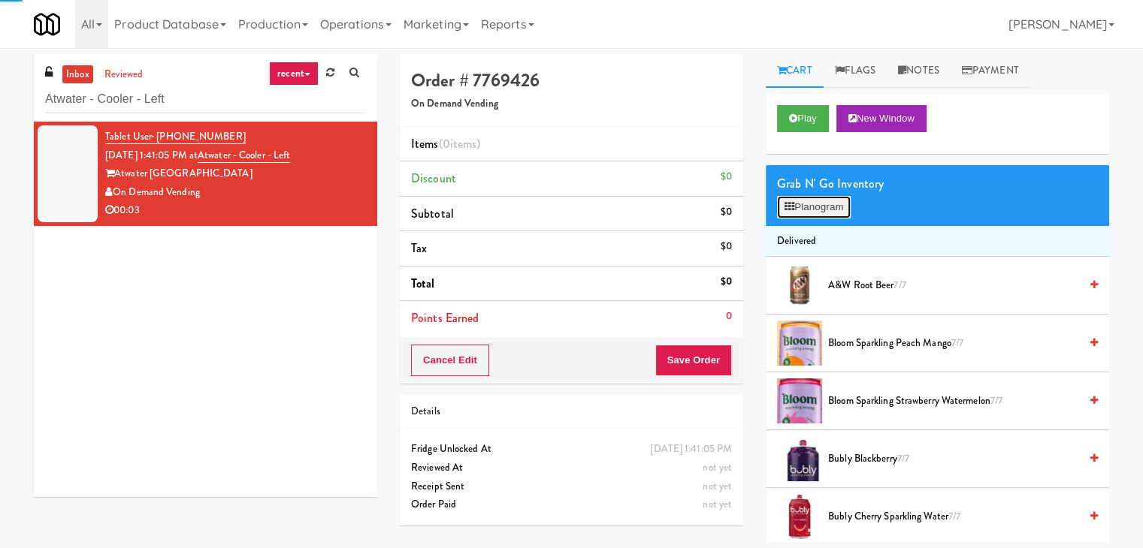
click at [835, 213] on button "Planogram" at bounding box center [814, 207] width 74 height 23
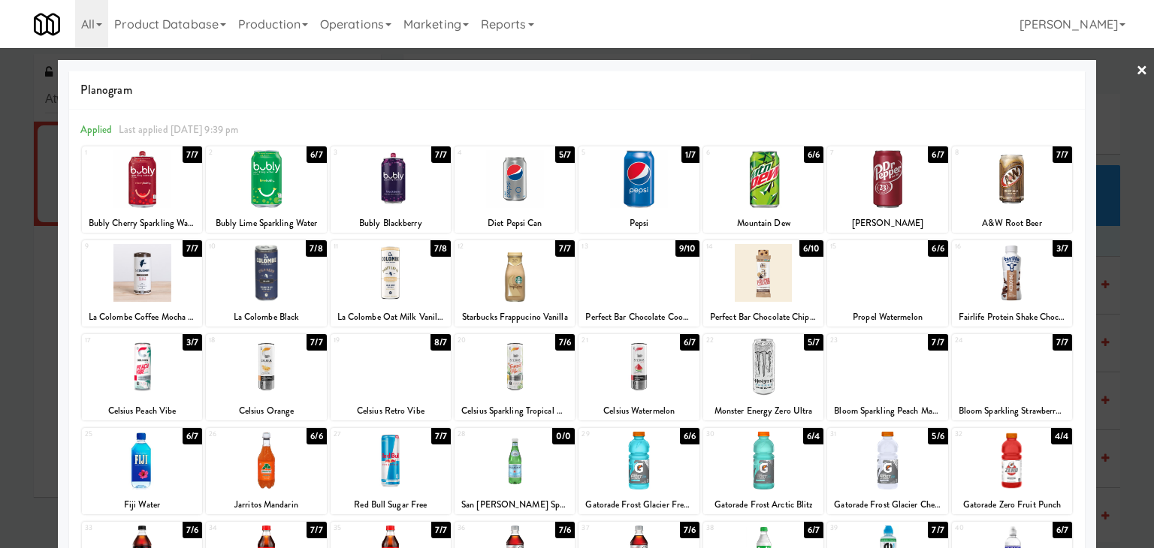
click at [753, 374] on div at bounding box center [763, 367] width 120 height 58
click at [1136, 73] on link "×" at bounding box center [1142, 71] width 12 height 47
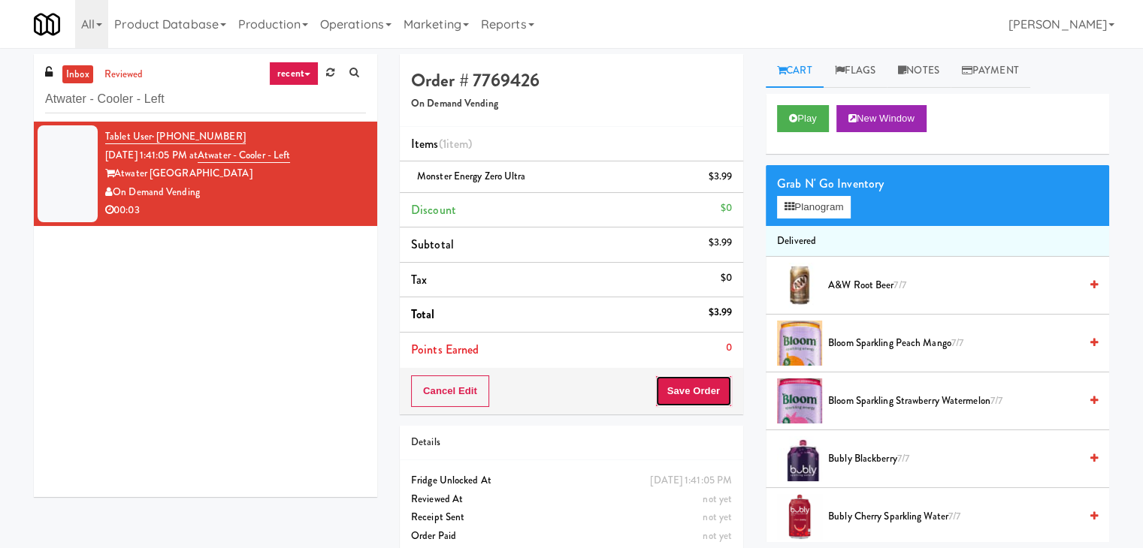
click at [694, 388] on button "Save Order" at bounding box center [693, 392] width 77 height 32
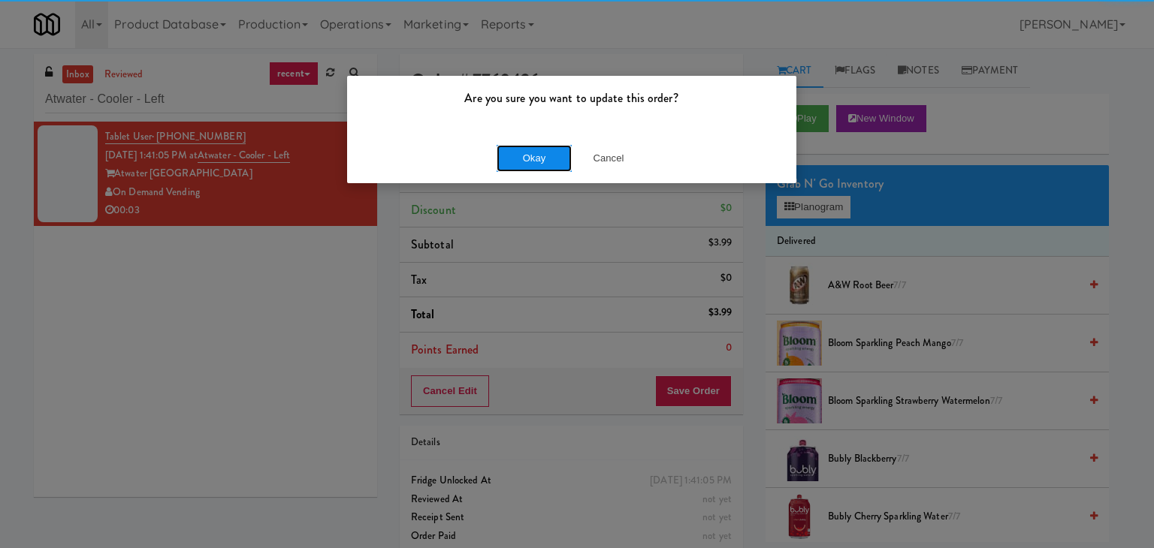
click at [562, 156] on button "Okay" at bounding box center [534, 158] width 75 height 27
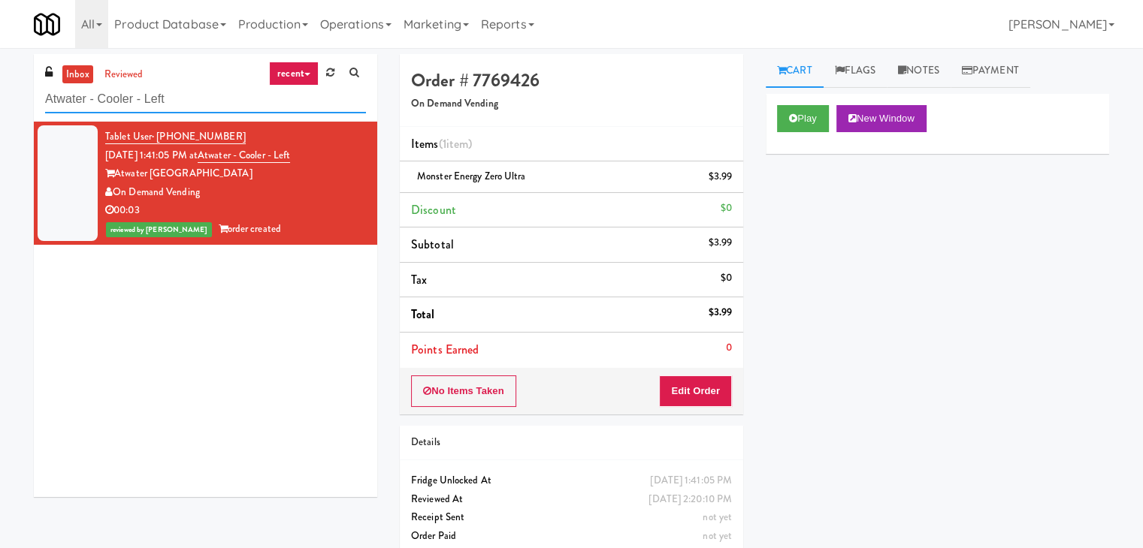
click at [182, 101] on input "Atwater - Cooler - Left" at bounding box center [205, 100] width 321 height 28
paste input "Fridge Right-2 Columbus"
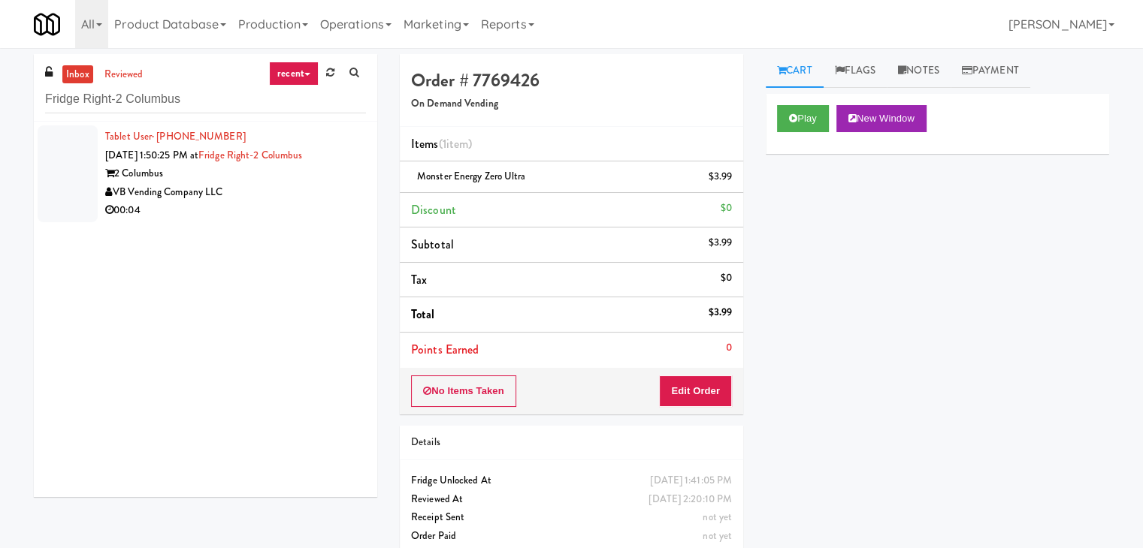
click at [316, 187] on div "VB Vending Company LLC" at bounding box center [235, 192] width 261 height 19
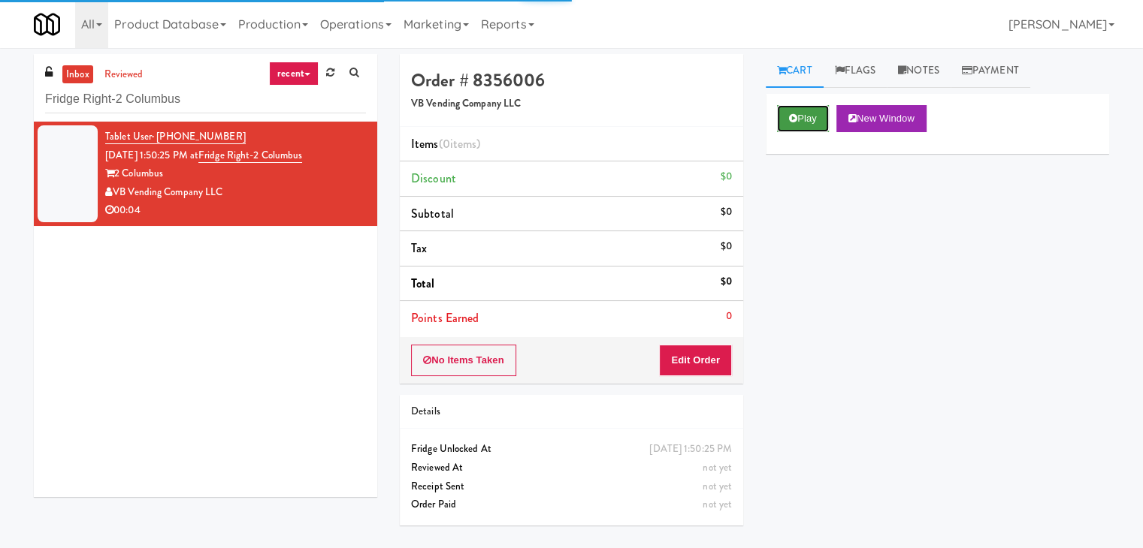
drag, startPoint x: 820, startPoint y: 115, endPoint x: 810, endPoint y: 112, distance: 10.9
click at [820, 115] on button "Play" at bounding box center [803, 118] width 52 height 27
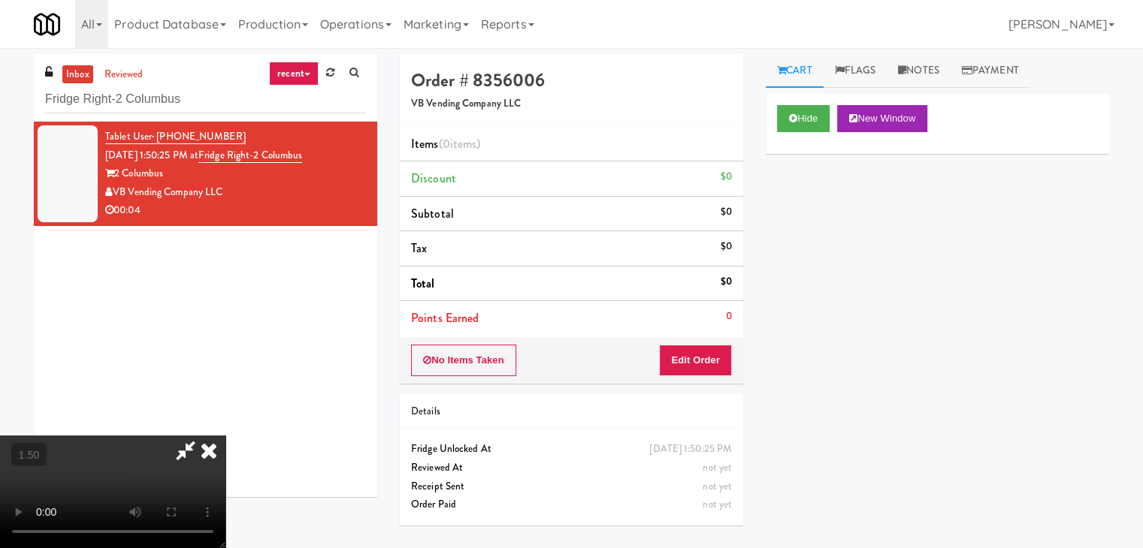
click at [225, 436] on video at bounding box center [112, 492] width 225 height 113
click at [938, 74] on link "Notes" at bounding box center [919, 71] width 64 height 34
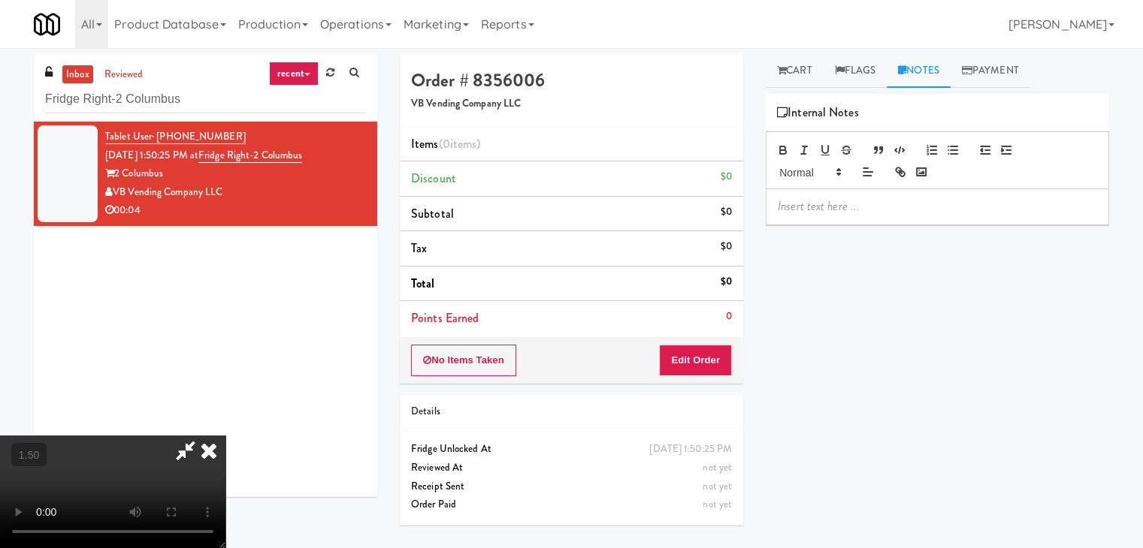
drag, startPoint x: 871, startPoint y: 196, endPoint x: 851, endPoint y: 180, distance: 25.1
click at [870, 197] on div at bounding box center [937, 206] width 342 height 35
drag, startPoint x: 3, startPoint y: 92, endPoint x: 252, endPoint y: 145, distance: 255.1
click at [3, 92] on div "inbox reviewed recent all unclear take inventory issue suspicious failed recent…" at bounding box center [571, 298] width 1143 height 488
click at [797, 204] on p at bounding box center [937, 206] width 319 height 17
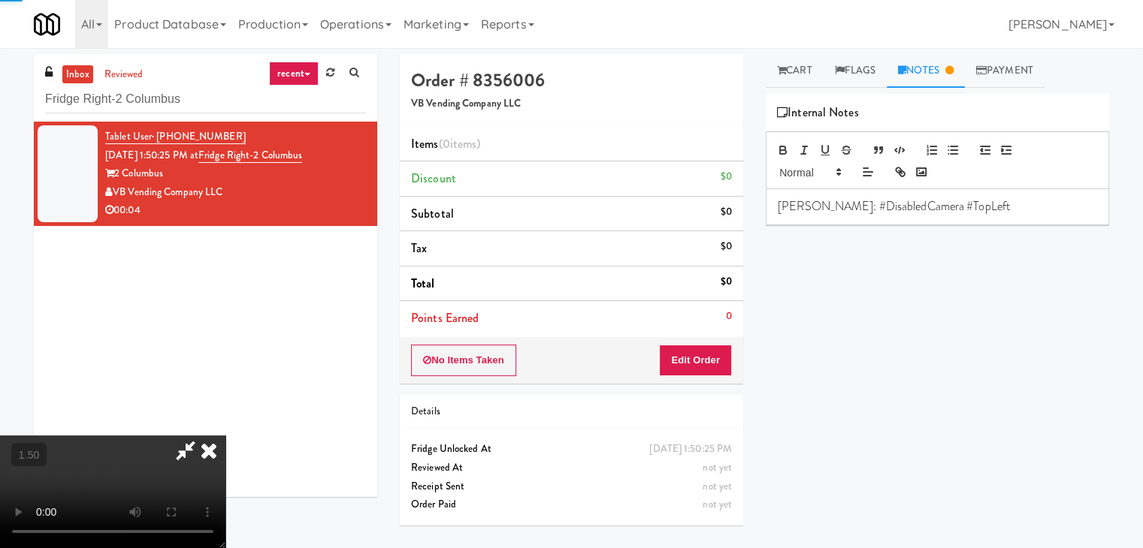
click at [225, 436] on video at bounding box center [112, 492] width 225 height 113
click at [225, 436] on icon at bounding box center [208, 451] width 33 height 30
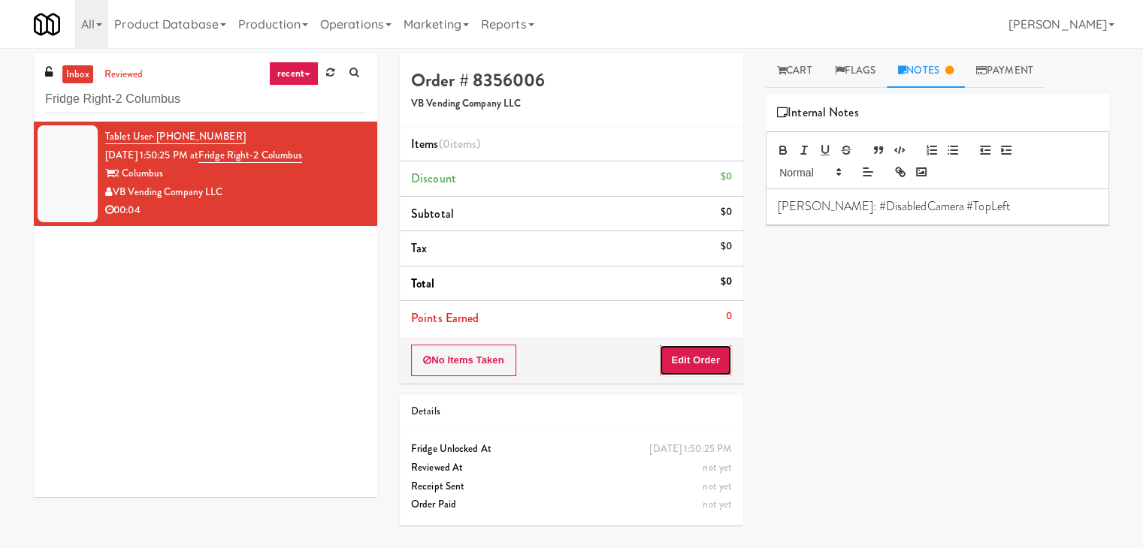
click at [699, 352] on button "Edit Order" at bounding box center [695, 361] width 73 height 32
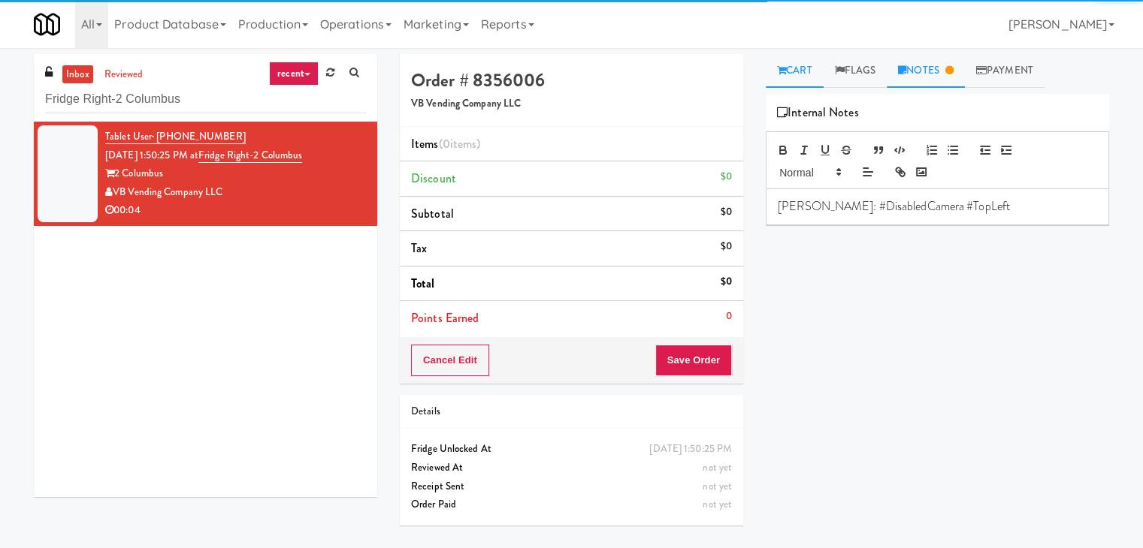
click at [793, 76] on link "Cart" at bounding box center [795, 71] width 58 height 34
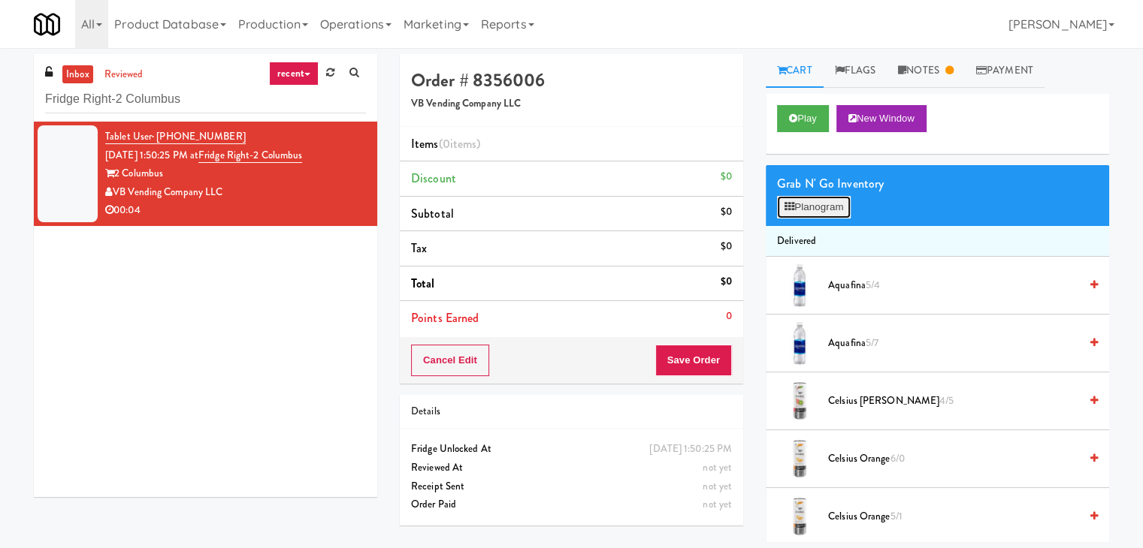
click at [802, 212] on button "Planogram" at bounding box center [814, 207] width 74 height 23
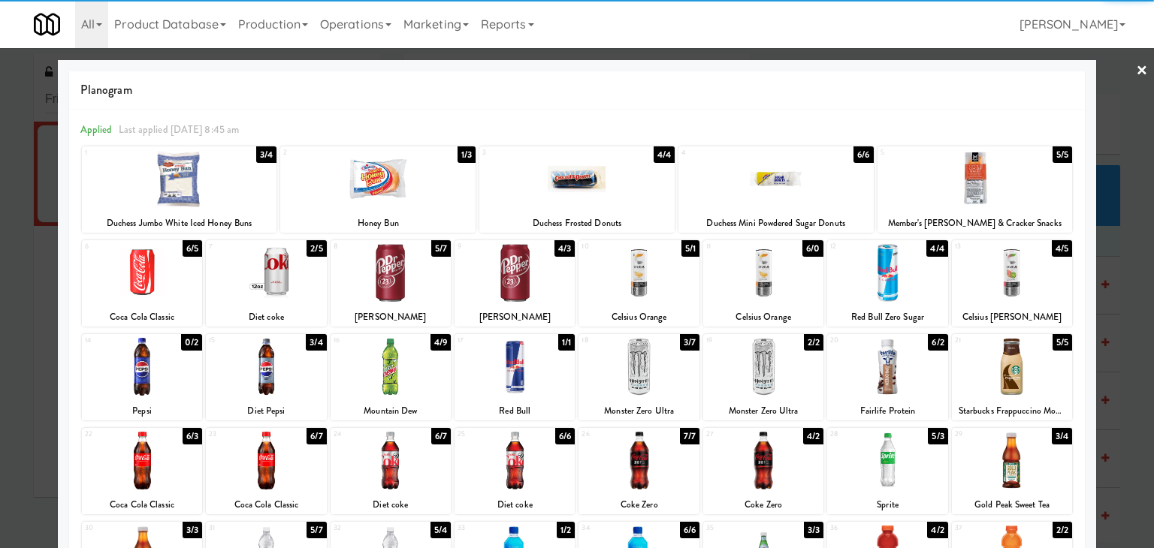
drag, startPoint x: 884, startPoint y: 264, endPoint x: 920, endPoint y: 253, distance: 38.5
click at [884, 264] on div at bounding box center [887, 273] width 120 height 58
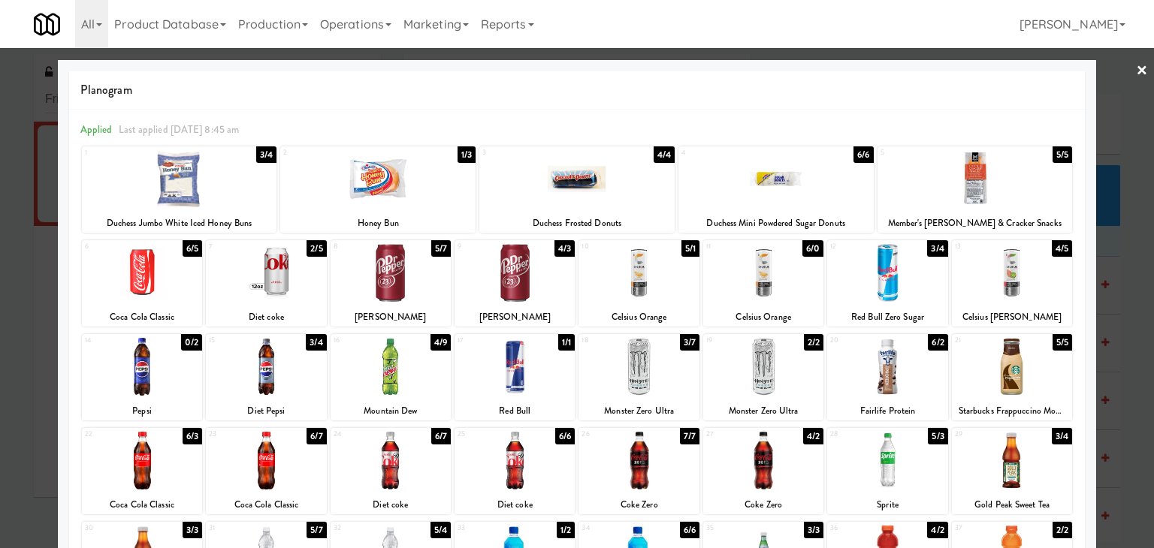
click at [1136, 71] on link "×" at bounding box center [1142, 71] width 12 height 47
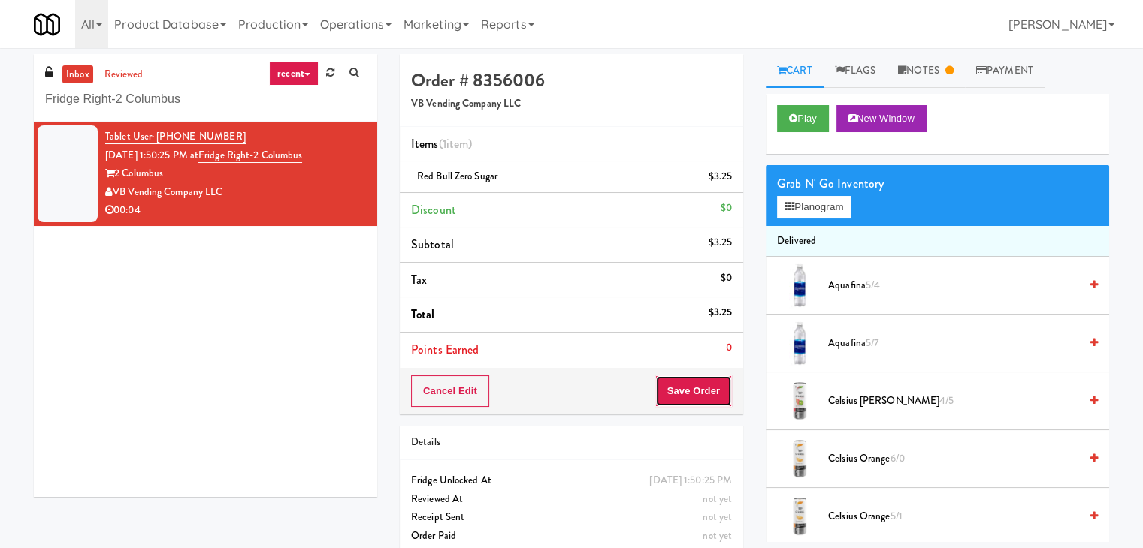
drag, startPoint x: 689, startPoint y: 386, endPoint x: 699, endPoint y: 379, distance: 12.5
click at [689, 385] on button "Save Order" at bounding box center [693, 392] width 77 height 32
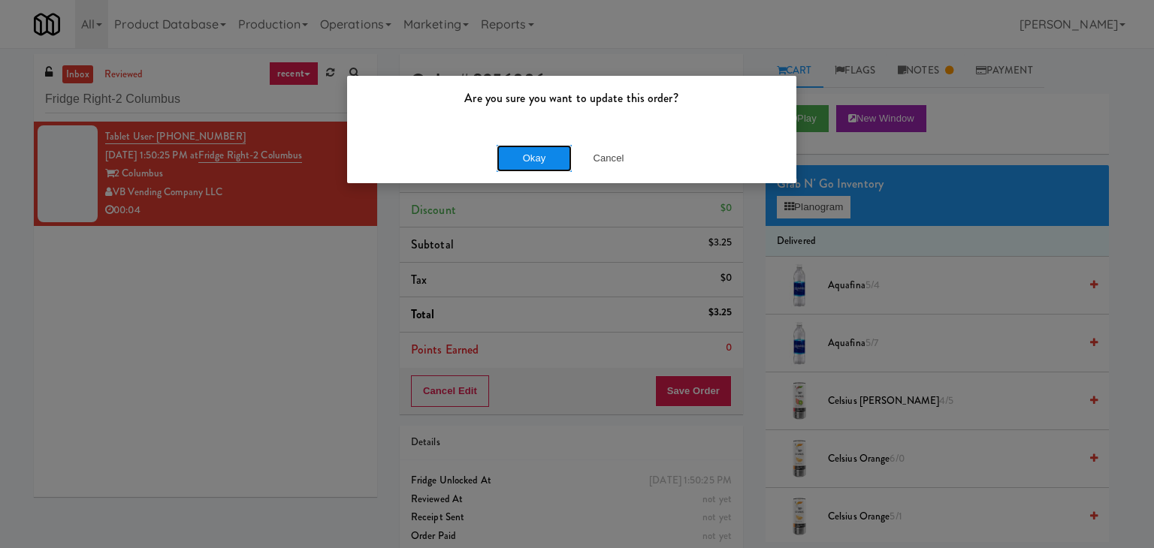
drag, startPoint x: 545, startPoint y: 154, endPoint x: 500, endPoint y: 94, distance: 75.1
click at [545, 153] on button "Okay" at bounding box center [534, 158] width 75 height 27
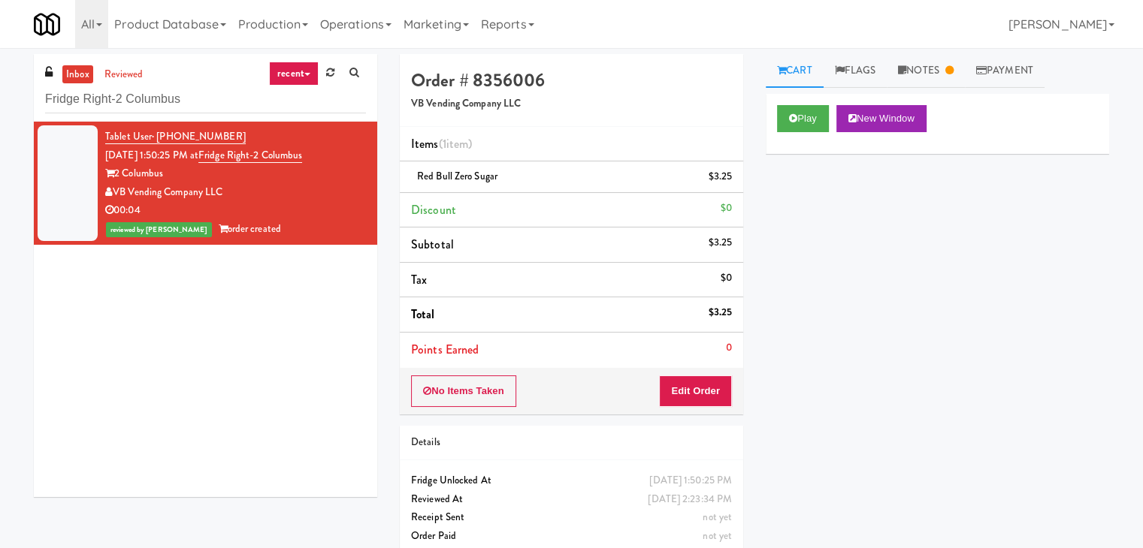
click at [210, 84] on div "Fridge Right-2 Columbus" at bounding box center [205, 98] width 321 height 29
click at [207, 100] on input "Fridge Right-2 Columbus" at bounding box center [205, 100] width 321 height 28
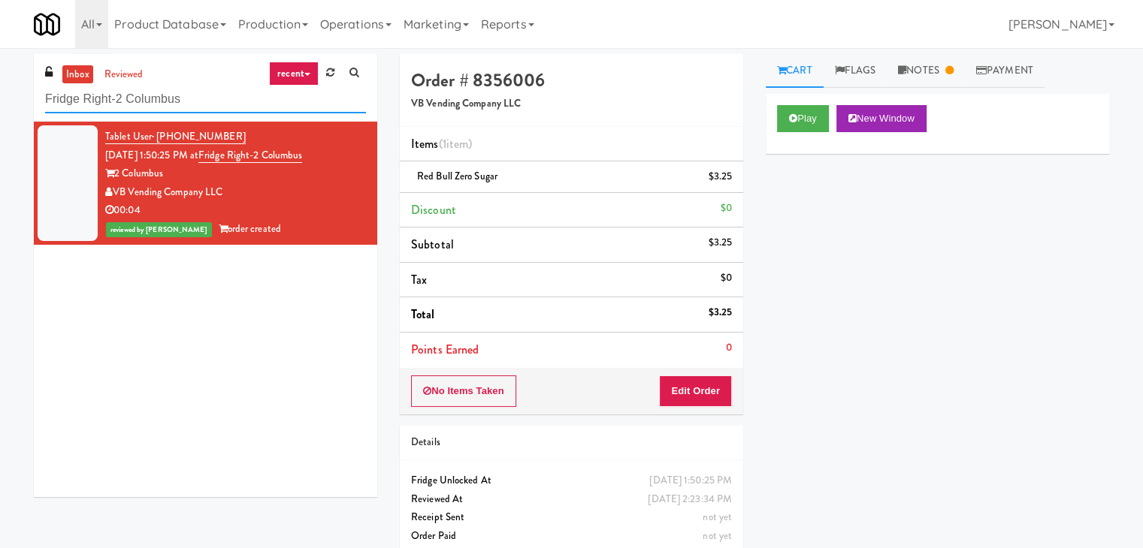
paste input "520 N [PERSON_NAME] - Lobby - Ambient"
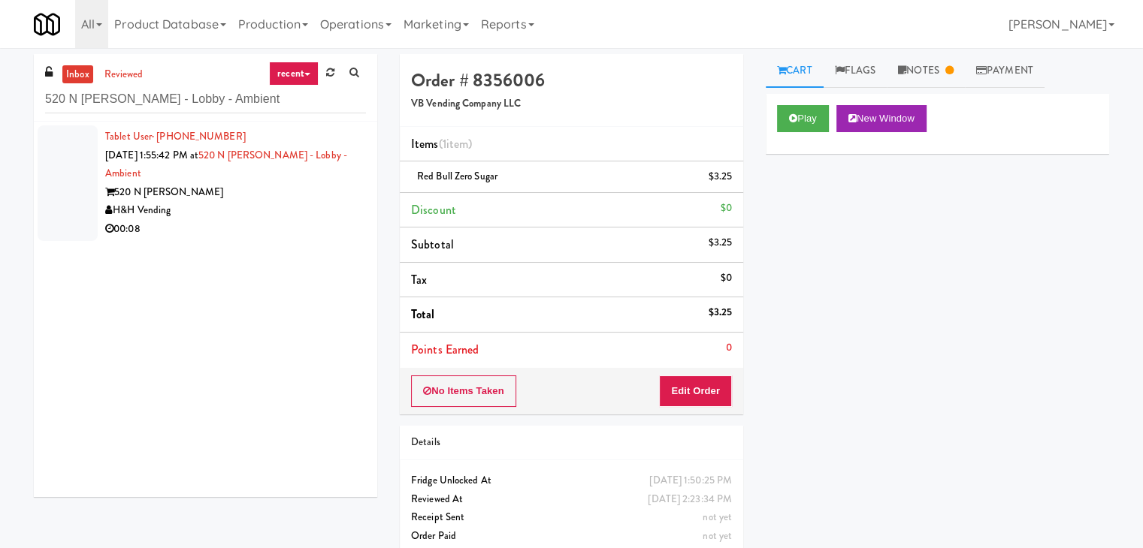
click at [298, 203] on div "H&H Vending" at bounding box center [235, 210] width 261 height 19
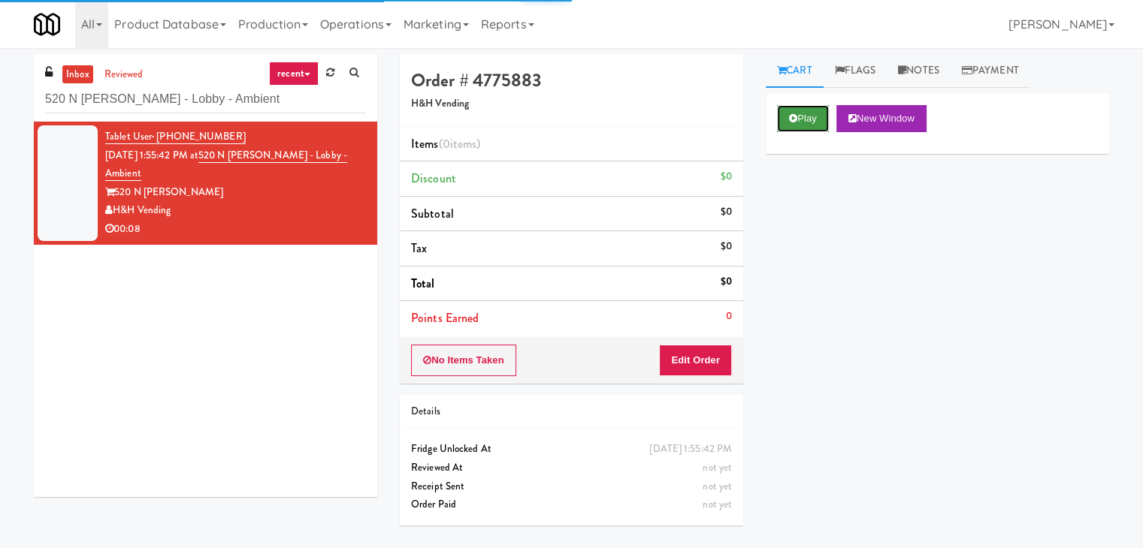
click at [792, 127] on button "Play" at bounding box center [803, 118] width 52 height 27
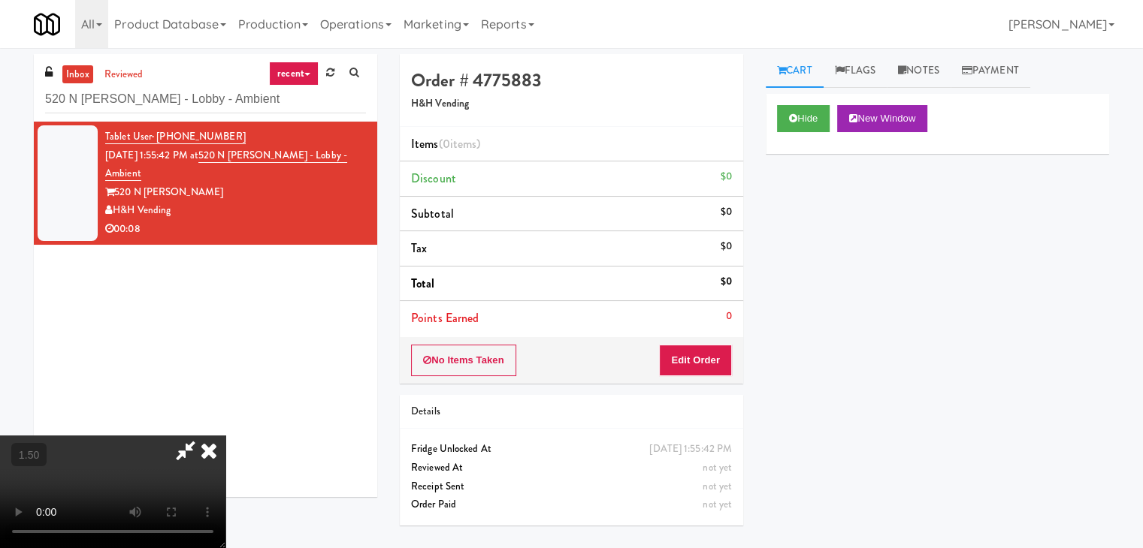
click at [225, 436] on video at bounding box center [112, 492] width 225 height 113
click at [937, 79] on link "Notes" at bounding box center [919, 71] width 64 height 34
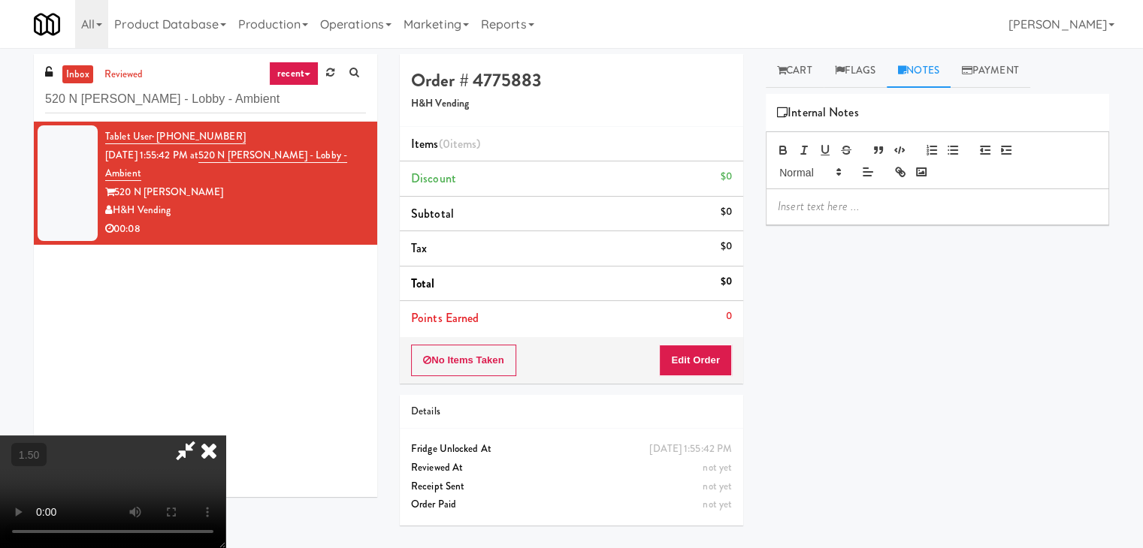
click at [857, 205] on p at bounding box center [937, 206] width 319 height 17
drag, startPoint x: 8, startPoint y: 88, endPoint x: 268, endPoint y: 125, distance: 263.3
click at [8, 88] on div "inbox reviewed recent all unclear take inventory issue suspicious failed recent…" at bounding box center [571, 298] width 1143 height 488
click at [870, 205] on p at bounding box center [937, 206] width 319 height 17
click at [225, 436] on video at bounding box center [112, 492] width 225 height 113
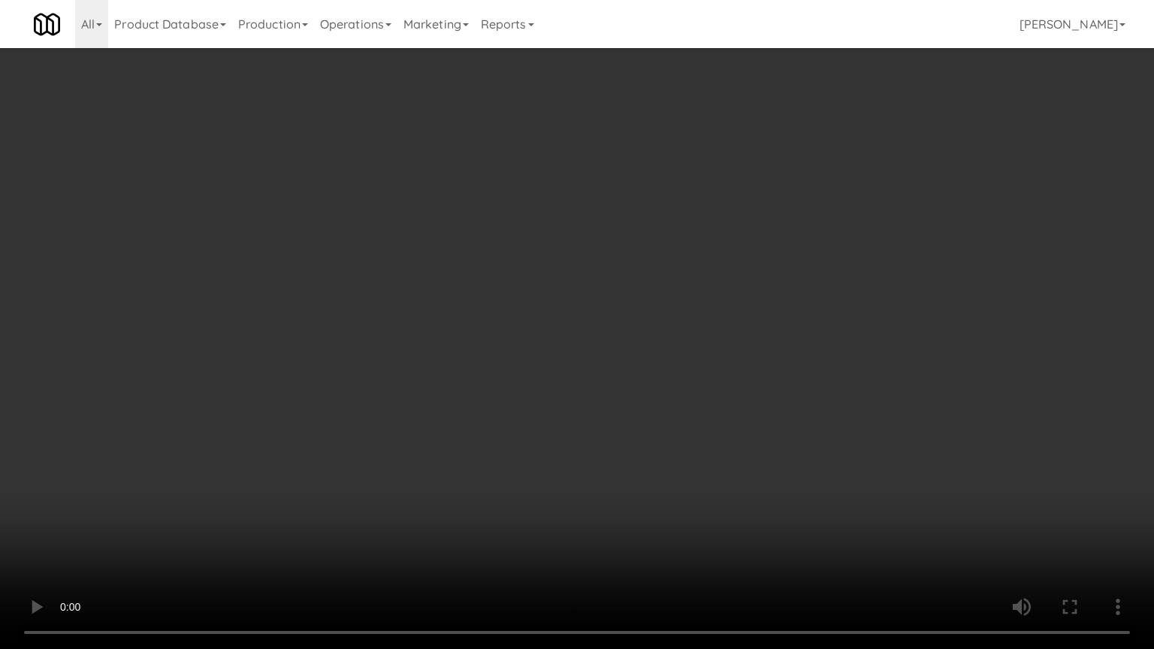
click at [668, 320] on video at bounding box center [577, 324] width 1154 height 649
click at [628, 270] on video at bounding box center [577, 324] width 1154 height 649
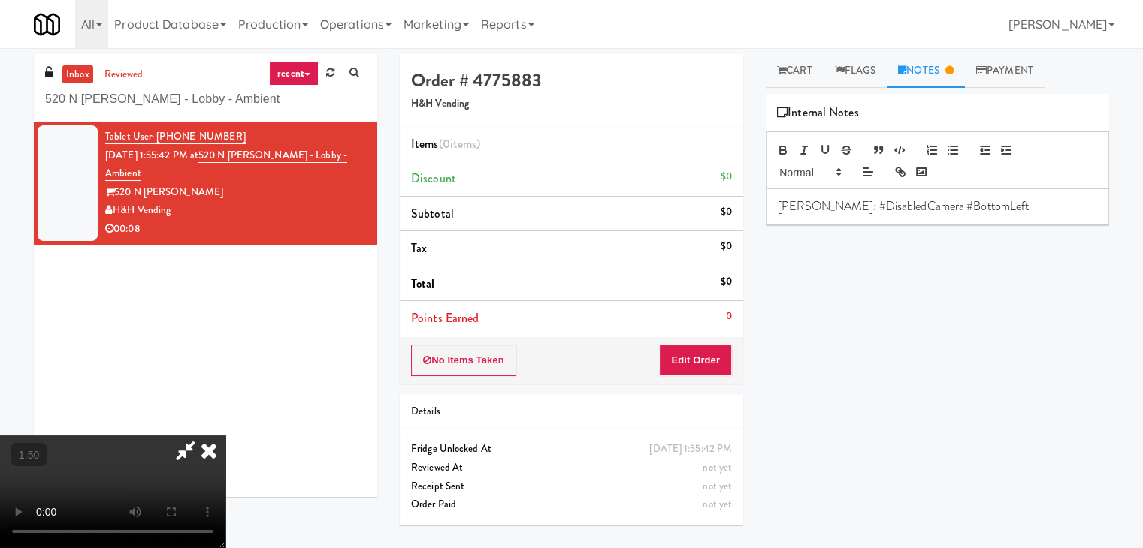
click at [225, 436] on icon at bounding box center [208, 451] width 33 height 30
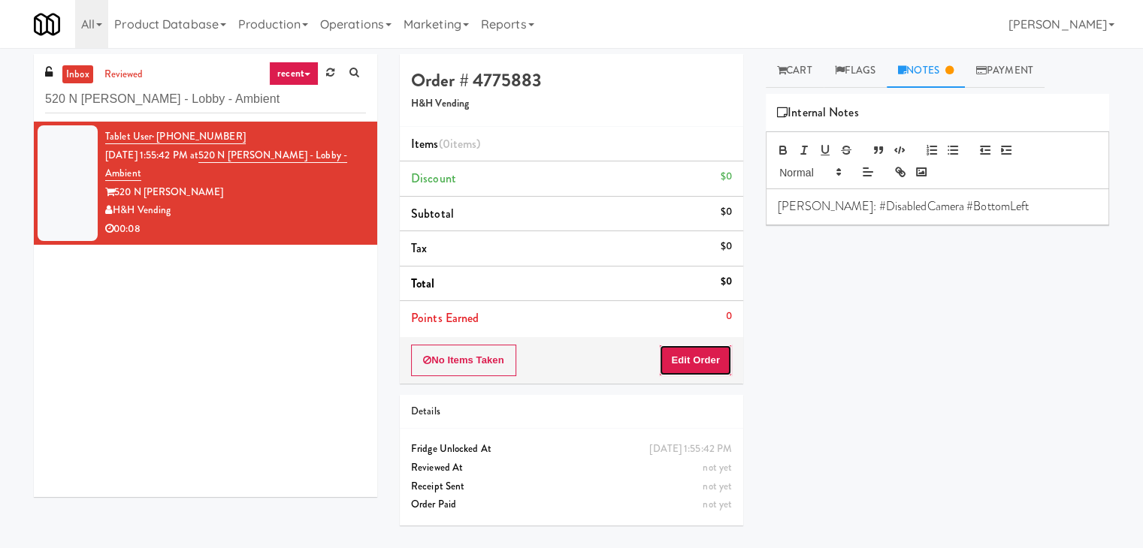
drag, startPoint x: 697, startPoint y: 355, endPoint x: 761, endPoint y: 250, distance: 122.4
click at [696, 351] on button "Edit Order" at bounding box center [695, 361] width 73 height 32
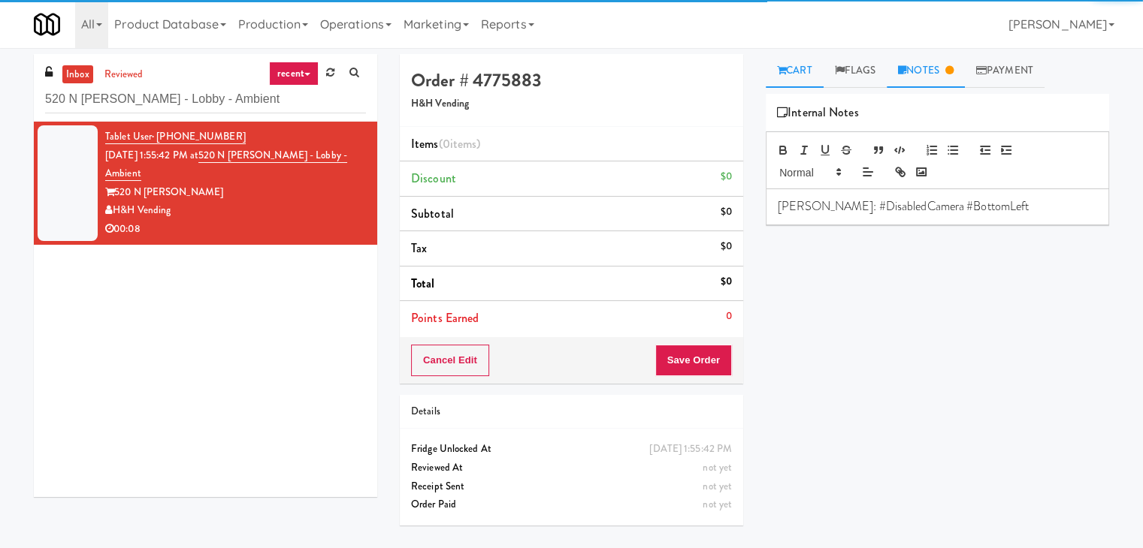
click at [796, 67] on link "Cart" at bounding box center [795, 71] width 58 height 34
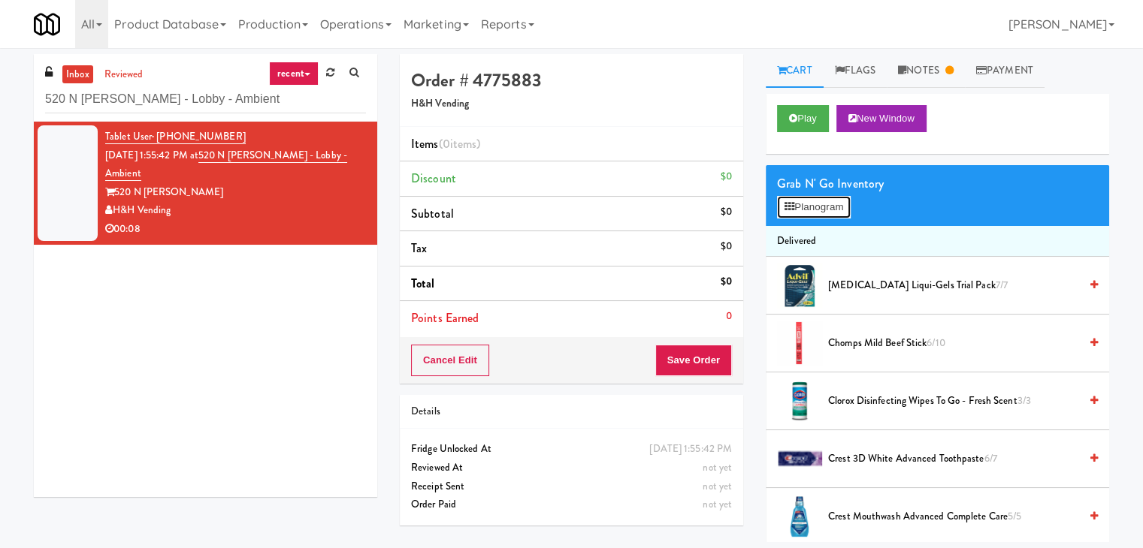
click at [807, 206] on button "Planogram" at bounding box center [814, 207] width 74 height 23
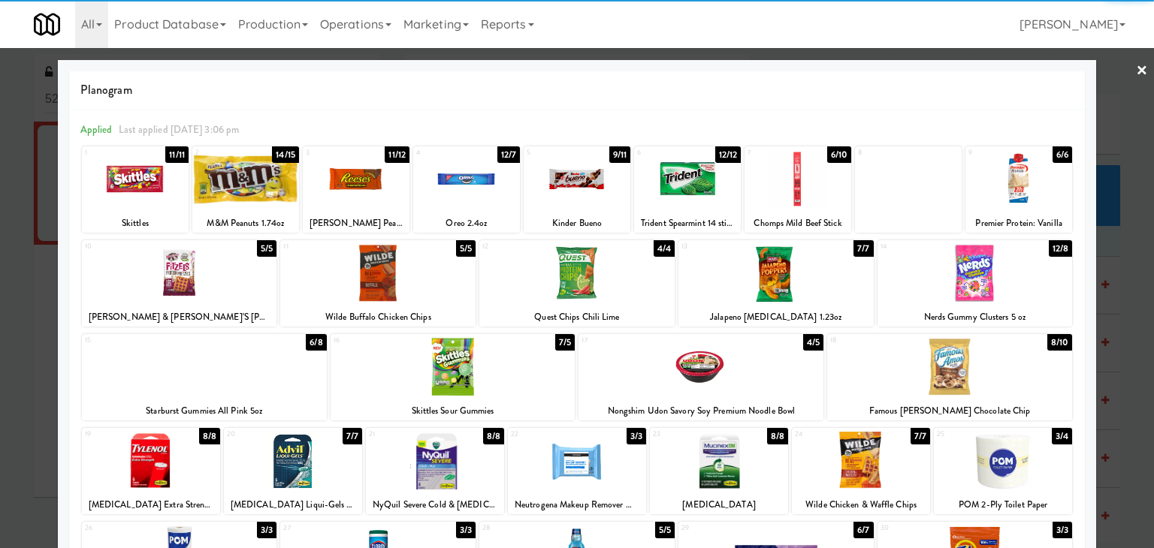
click at [683, 176] on div at bounding box center [687, 179] width 107 height 58
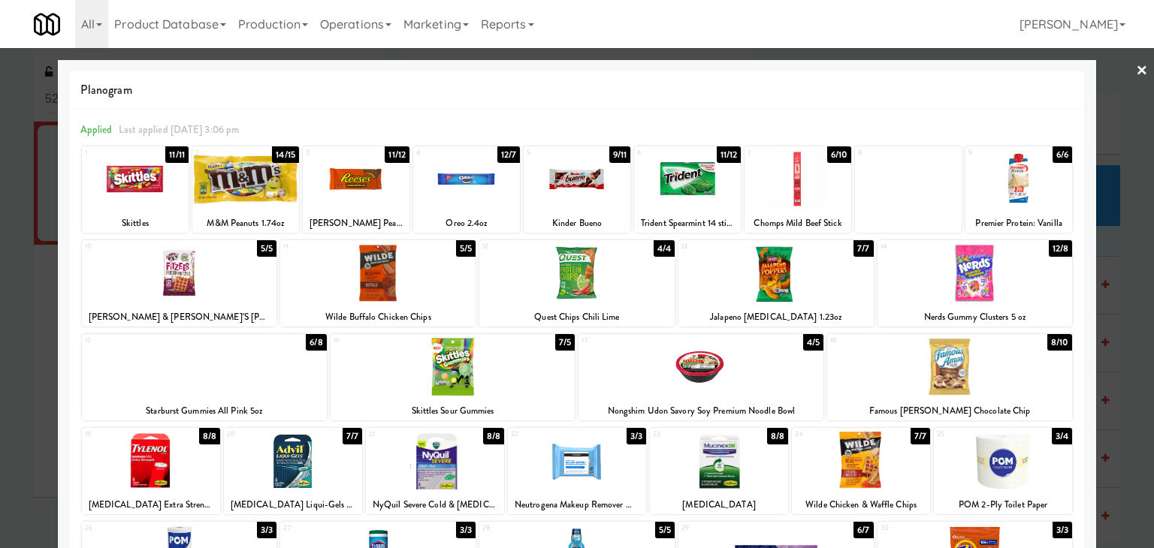
click at [1136, 73] on link "×" at bounding box center [1142, 71] width 12 height 47
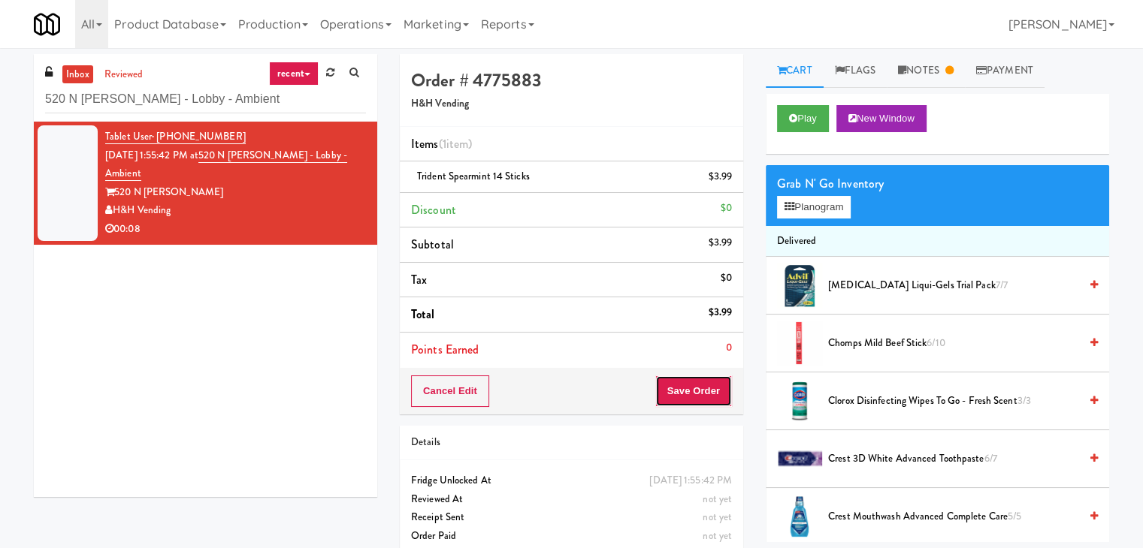
click at [699, 382] on button "Save Order" at bounding box center [693, 392] width 77 height 32
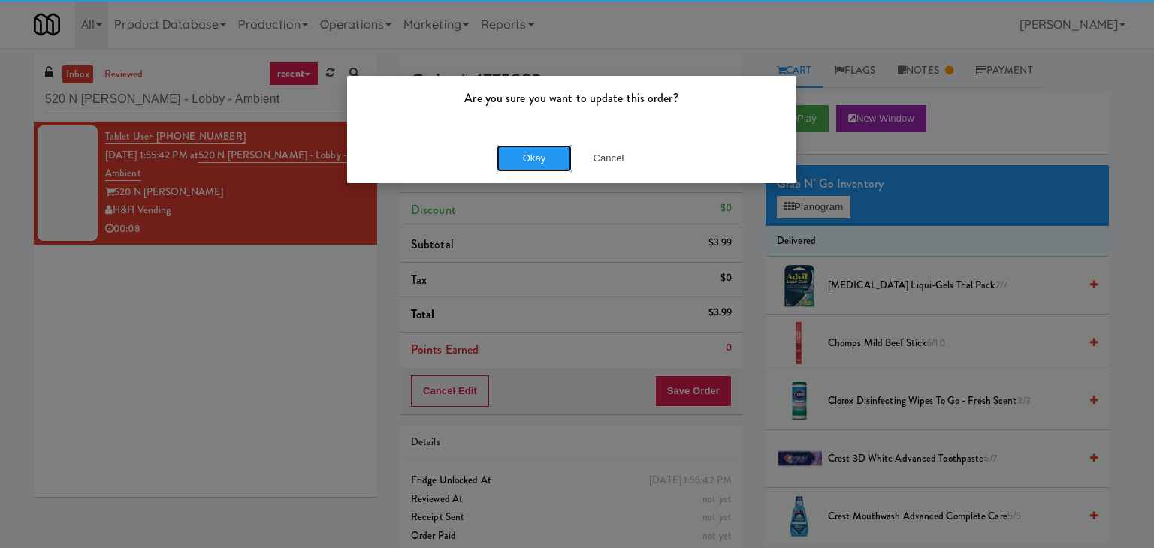
drag, startPoint x: 545, startPoint y: 157, endPoint x: 480, endPoint y: 94, distance: 90.9
click at [544, 156] on button "Okay" at bounding box center [534, 158] width 75 height 27
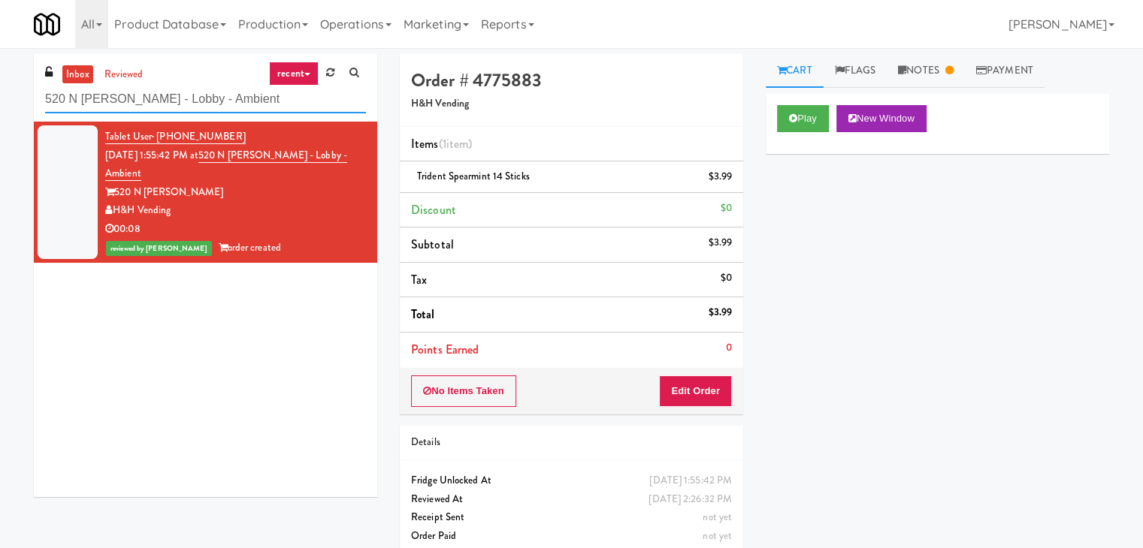
click at [219, 105] on input "520 N [PERSON_NAME] - Lobby - Ambient" at bounding box center [205, 100] width 321 height 28
paste input "Hub Cincinnati Pantry"
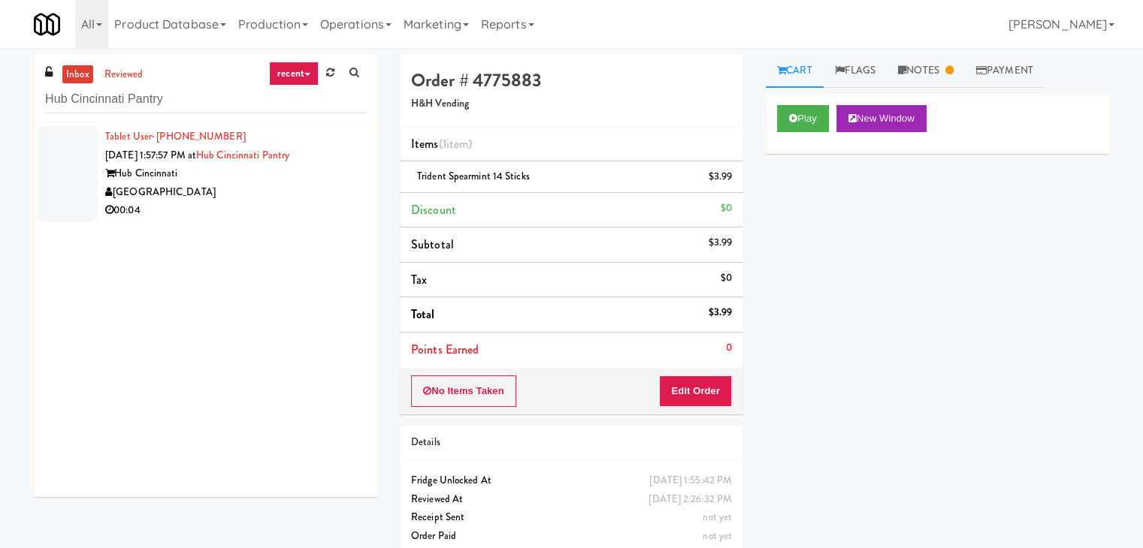
click at [327, 189] on div "[GEOGRAPHIC_DATA]" at bounding box center [235, 192] width 261 height 19
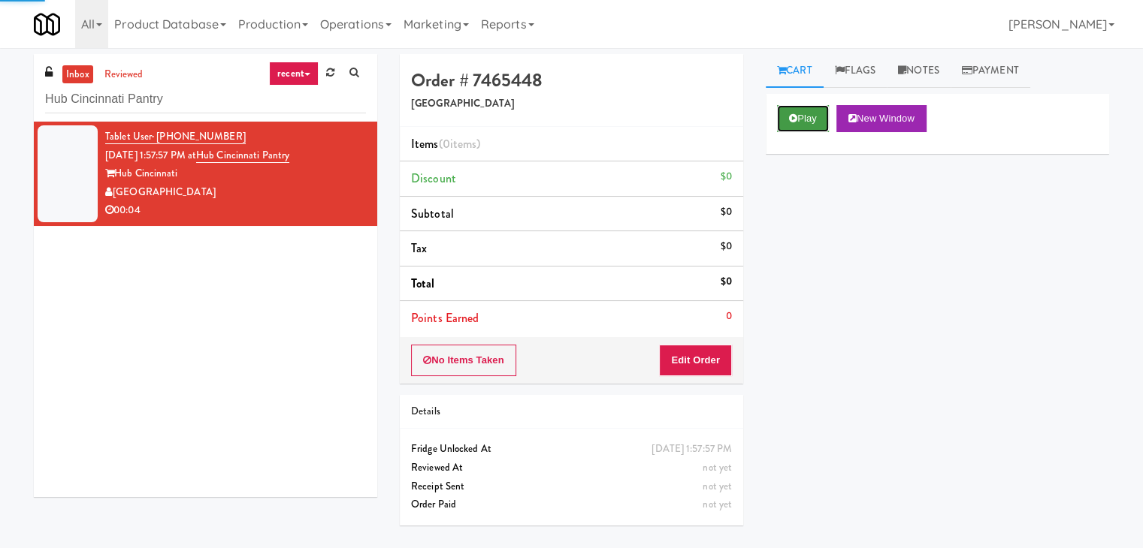
click at [808, 110] on button "Play" at bounding box center [803, 118] width 52 height 27
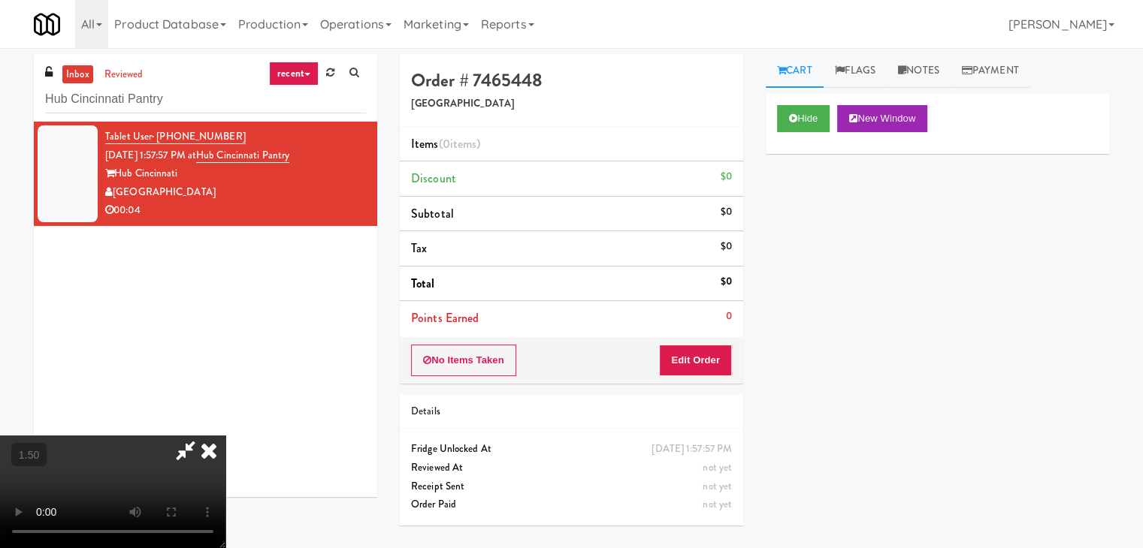
click at [225, 436] on video at bounding box center [112, 492] width 225 height 113
click at [225, 436] on icon at bounding box center [208, 451] width 33 height 30
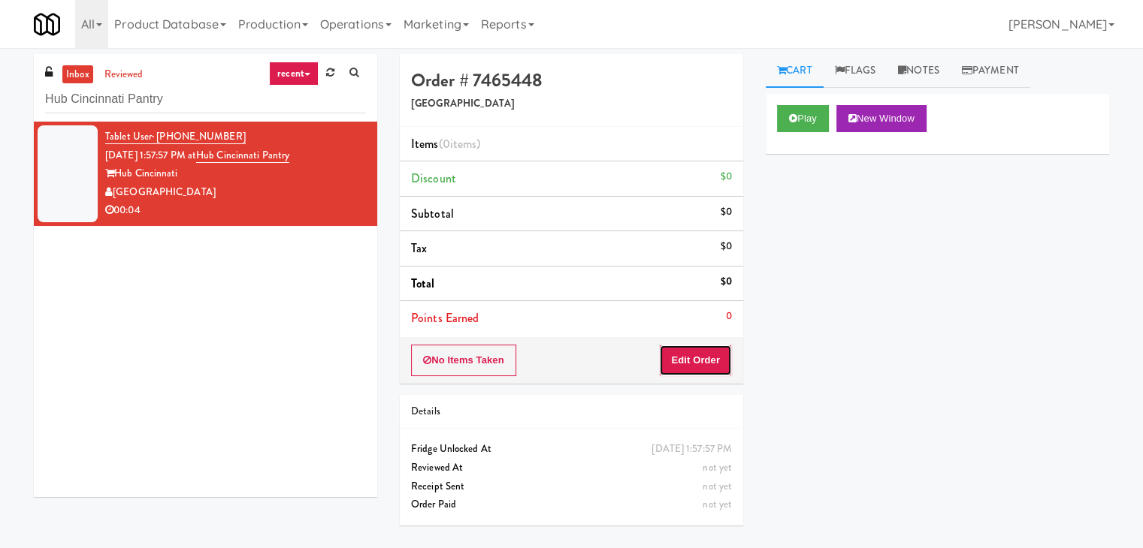
click at [723, 369] on button "Edit Order" at bounding box center [695, 361] width 73 height 32
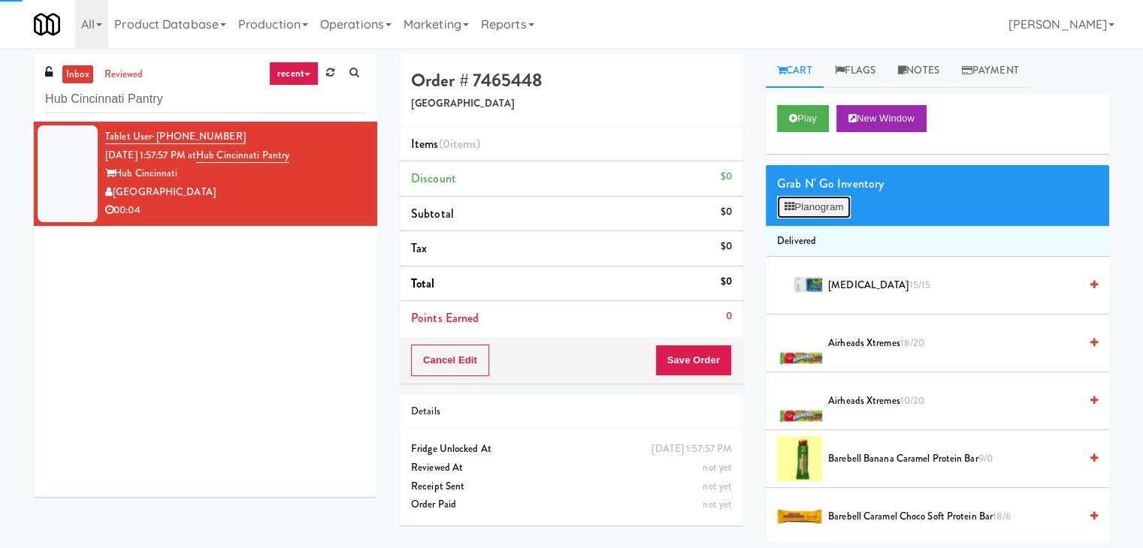
click at [810, 211] on button "Planogram" at bounding box center [814, 207] width 74 height 23
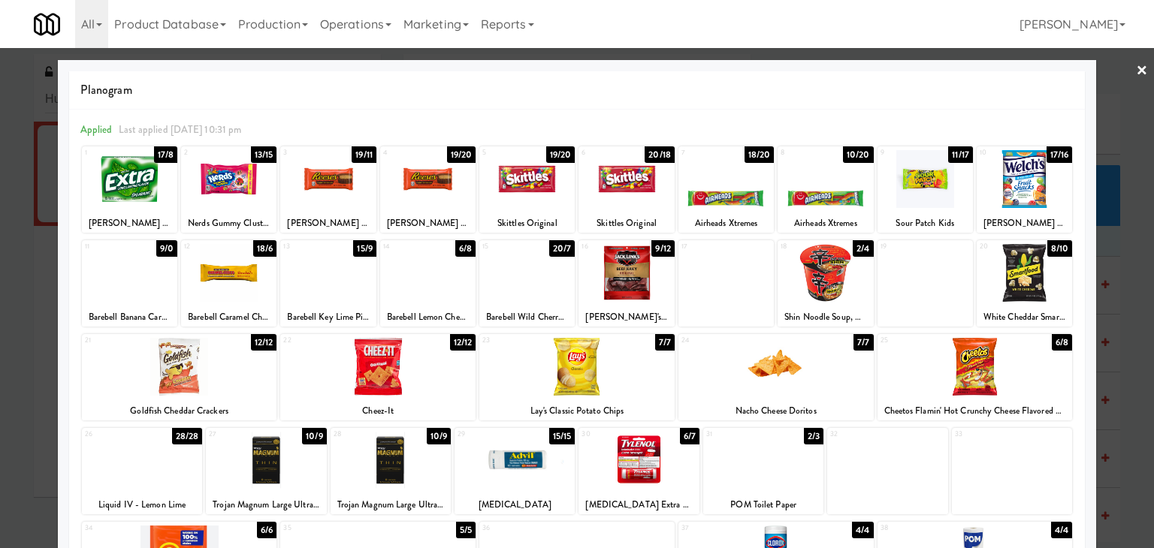
click at [133, 279] on div at bounding box center [129, 273] width 95 height 58
click at [1136, 70] on link "×" at bounding box center [1142, 71] width 12 height 47
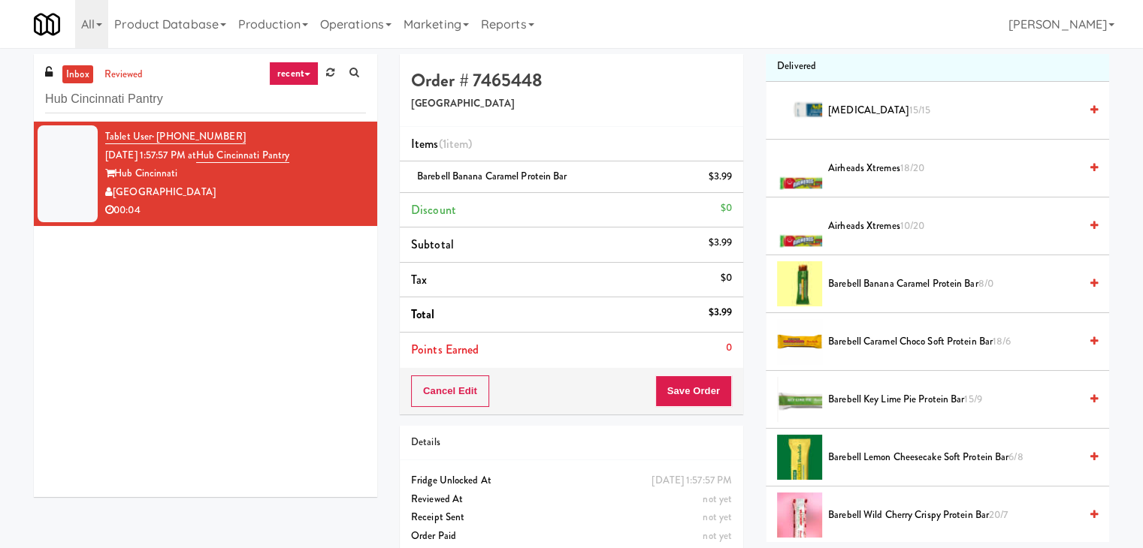
scroll to position [225, 0]
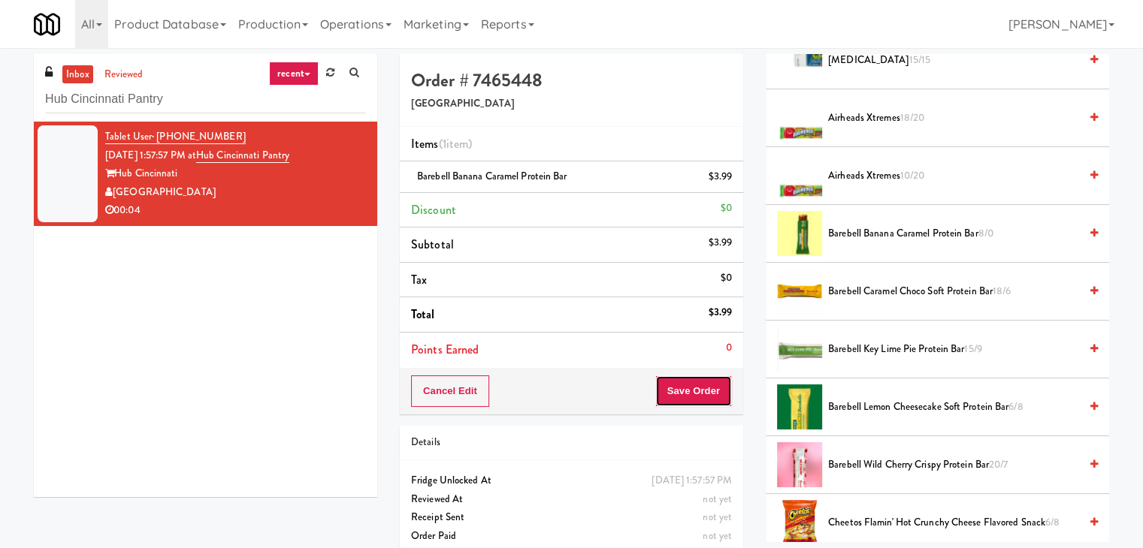
click at [681, 388] on button "Save Order" at bounding box center [693, 392] width 77 height 32
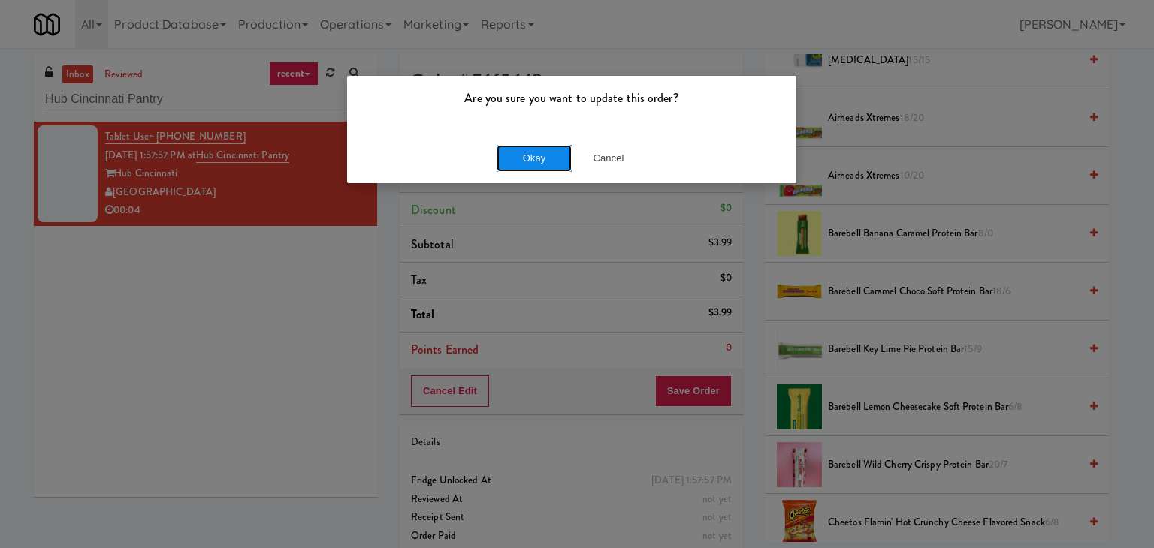
click at [526, 157] on button "Okay" at bounding box center [534, 158] width 75 height 27
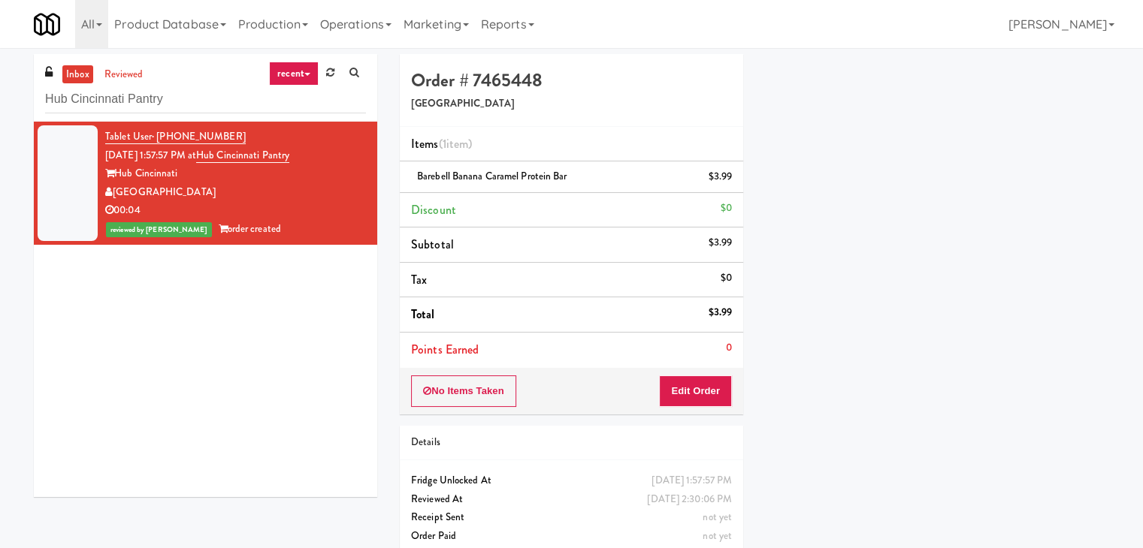
scroll to position [114, 0]
click at [225, 110] on input "Hub Cincinnati Pantry" at bounding box center [205, 100] width 321 height 28
paste input "Prairie Pantry/Cooler"
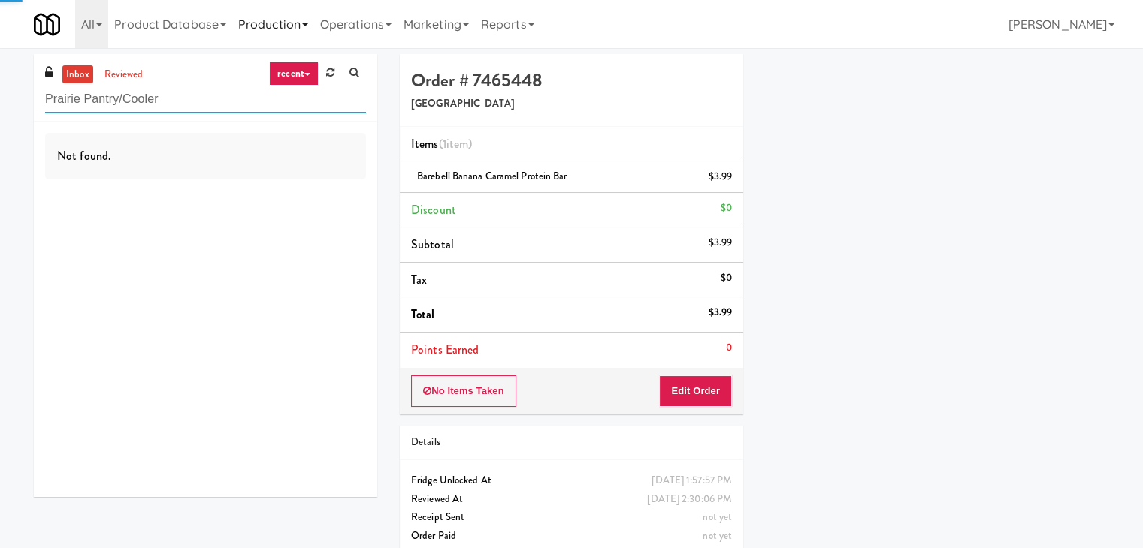
type input "Prairie Pantry/Cooler"
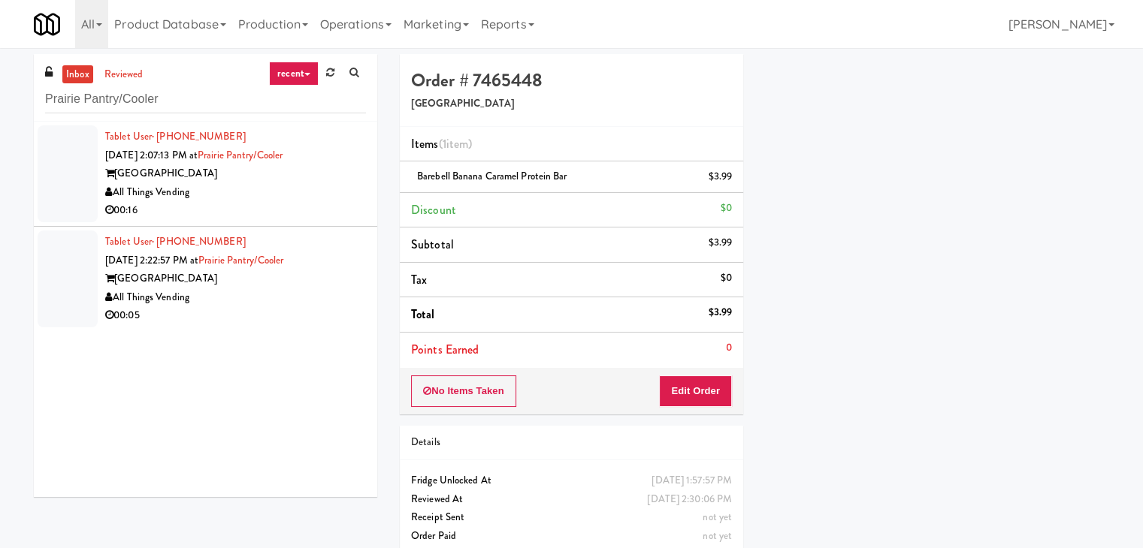
click at [316, 204] on div "00:16" at bounding box center [235, 210] width 261 height 19
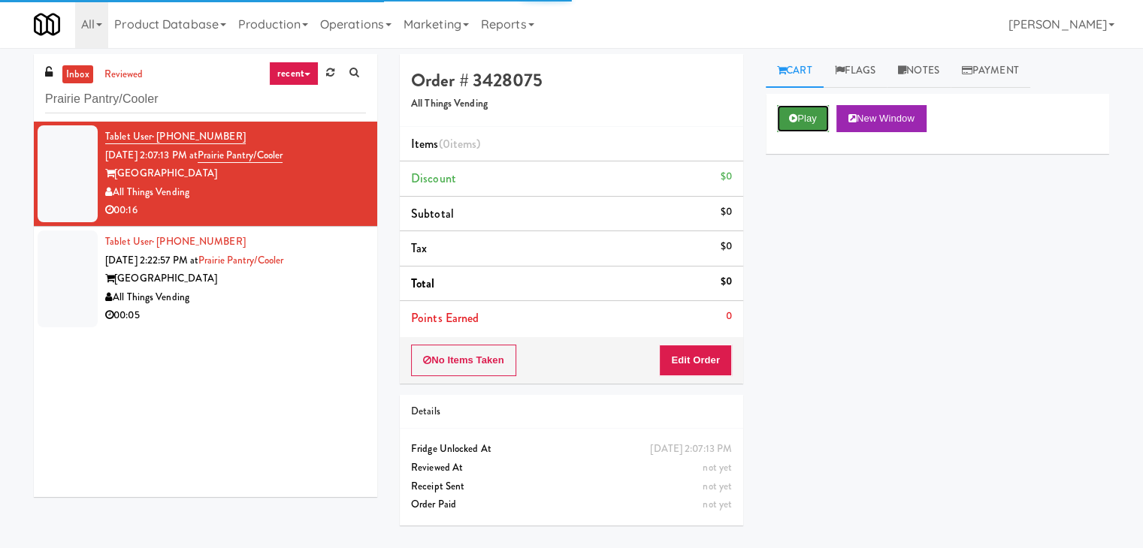
click at [811, 115] on button "Play" at bounding box center [803, 118] width 52 height 27
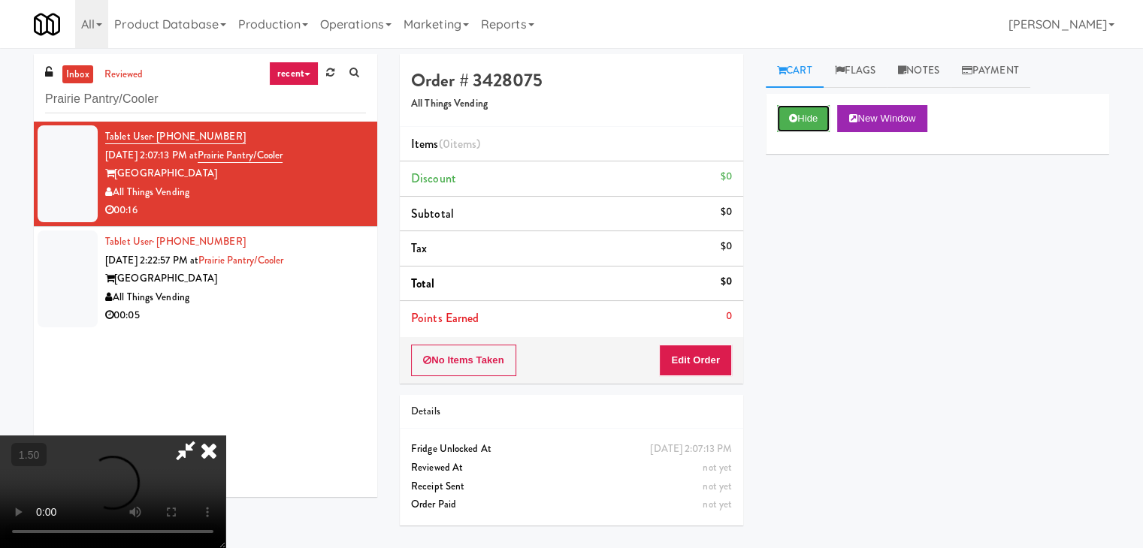
scroll to position [211, 0]
click at [225, 436] on video at bounding box center [112, 492] width 225 height 113
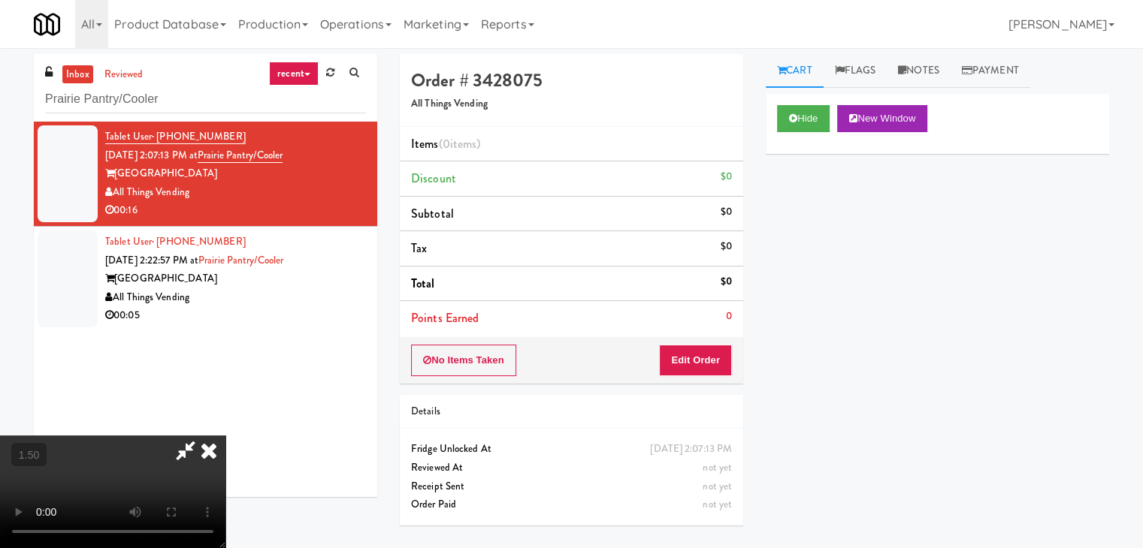
click at [225, 436] on video at bounding box center [112, 492] width 225 height 113
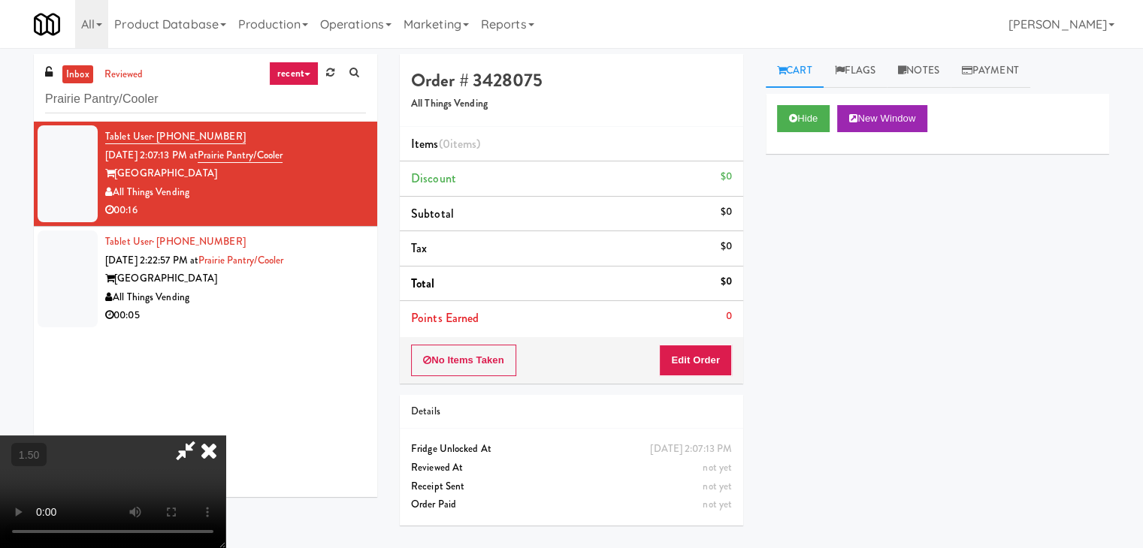
click at [225, 436] on icon at bounding box center [208, 451] width 33 height 30
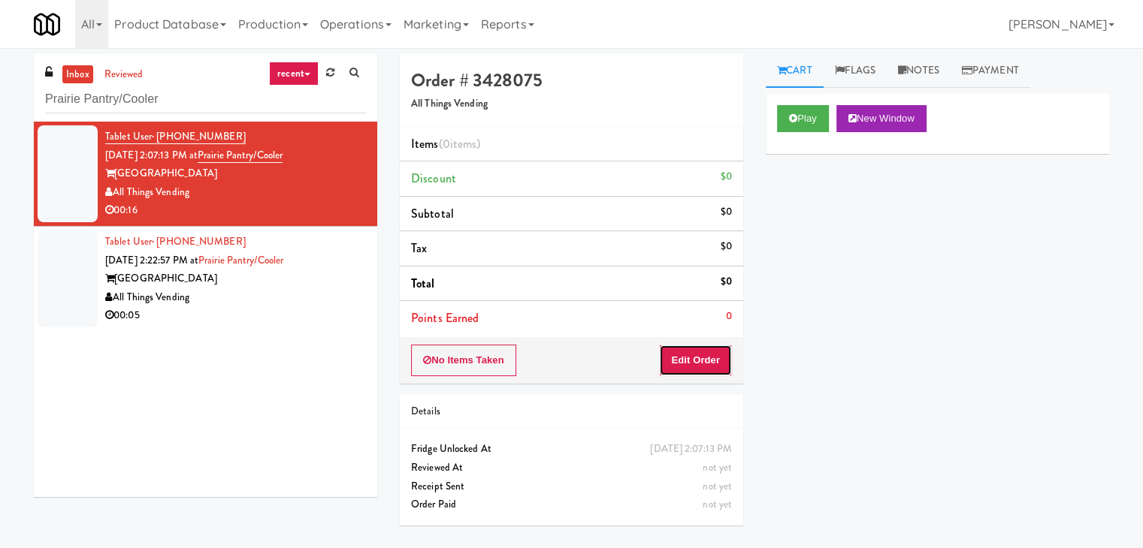
click at [699, 363] on button "Edit Order" at bounding box center [695, 361] width 73 height 32
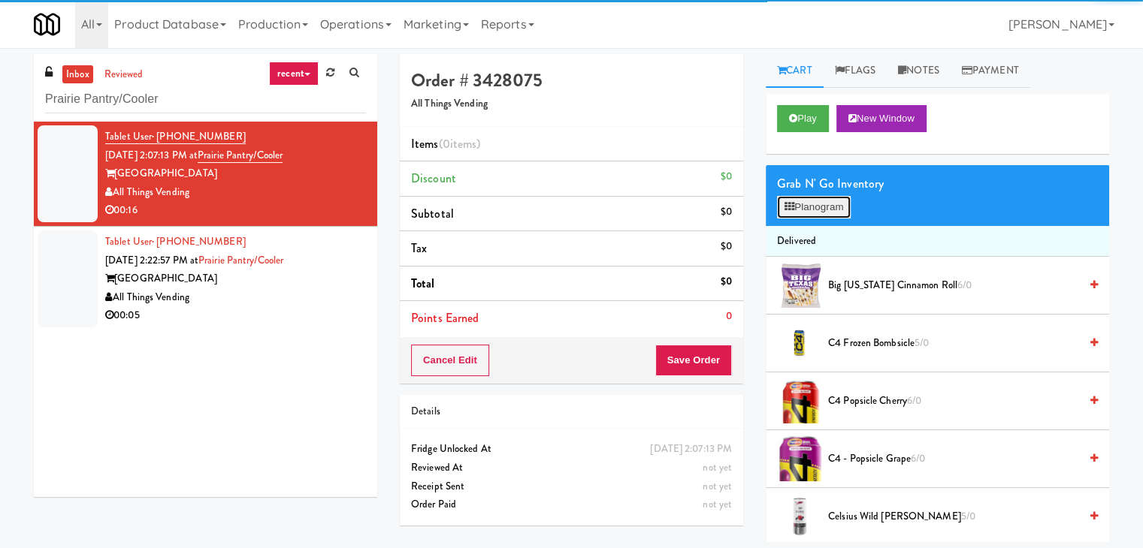
click at [815, 204] on button "Planogram" at bounding box center [814, 207] width 74 height 23
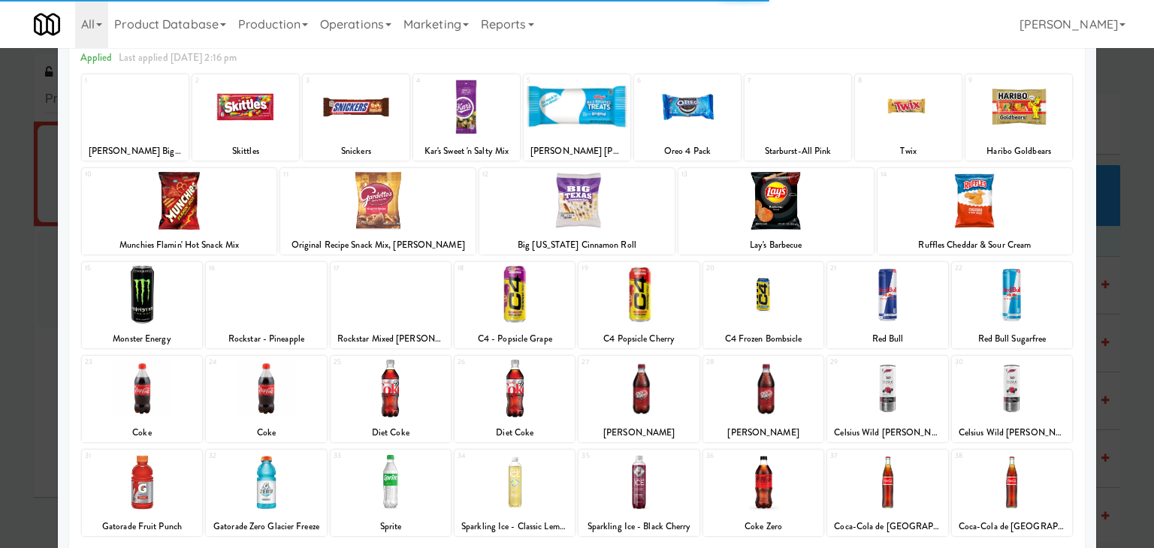
scroll to position [189, 0]
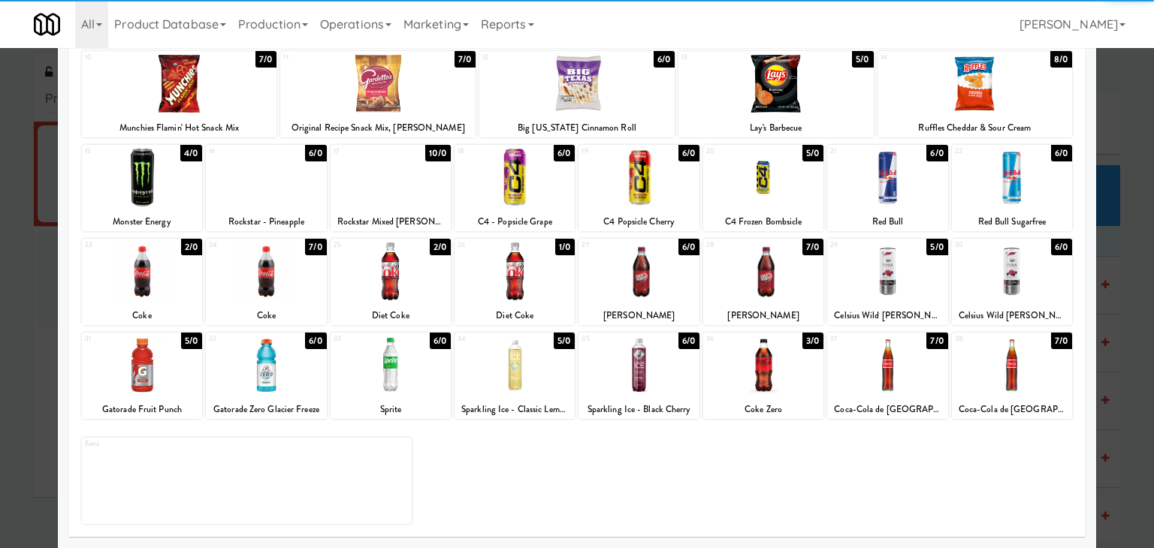
click at [768, 364] on div at bounding box center [763, 366] width 120 height 58
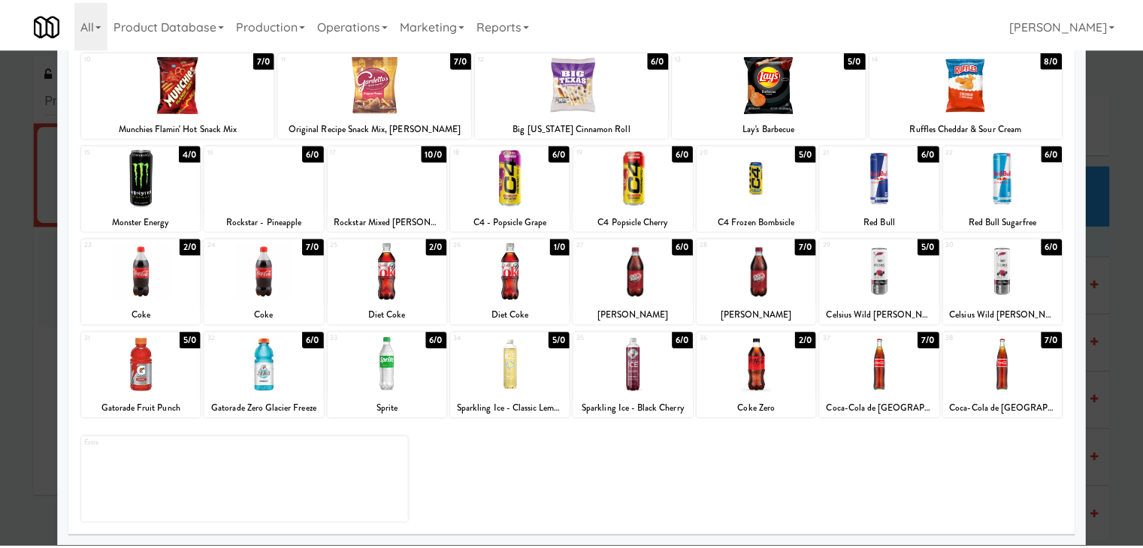
scroll to position [0, 0]
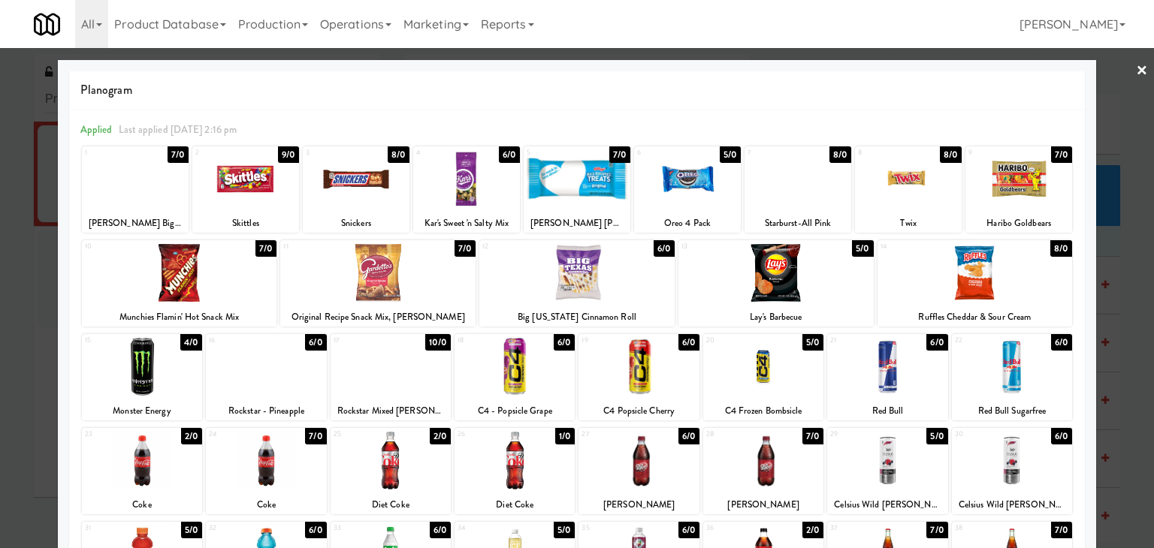
click at [370, 273] on div at bounding box center [377, 273] width 195 height 58
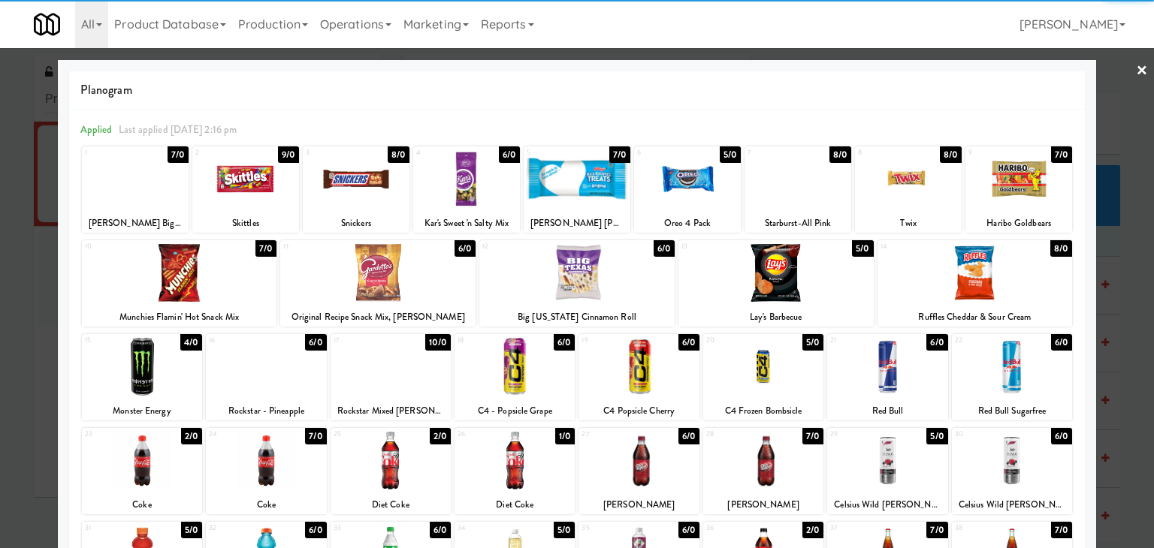
click at [458, 186] on div at bounding box center [466, 179] width 107 height 58
click at [1138, 67] on div at bounding box center [577, 274] width 1154 height 548
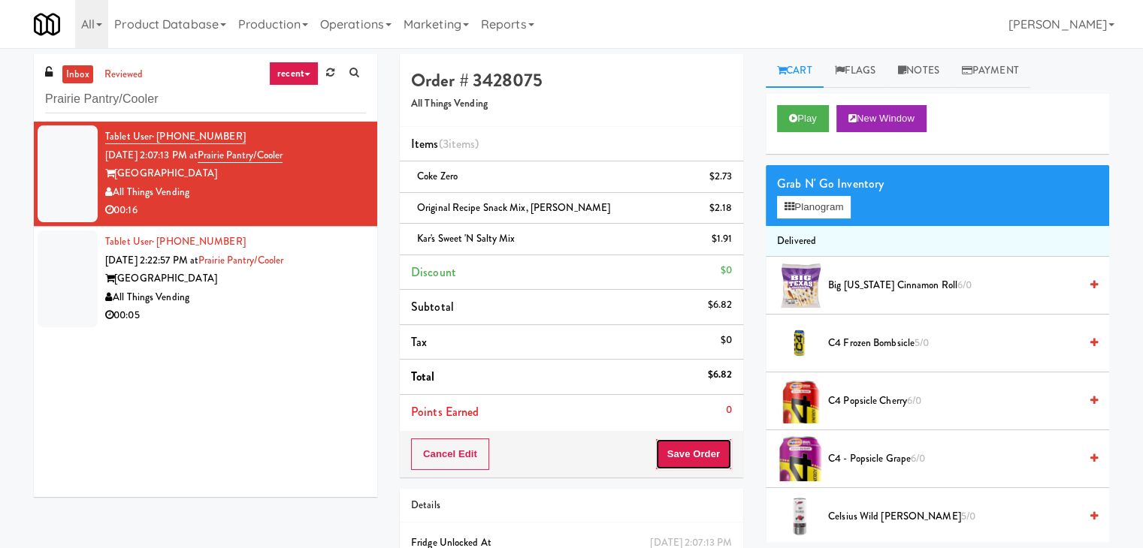
click at [700, 452] on button "Save Order" at bounding box center [693, 455] width 77 height 32
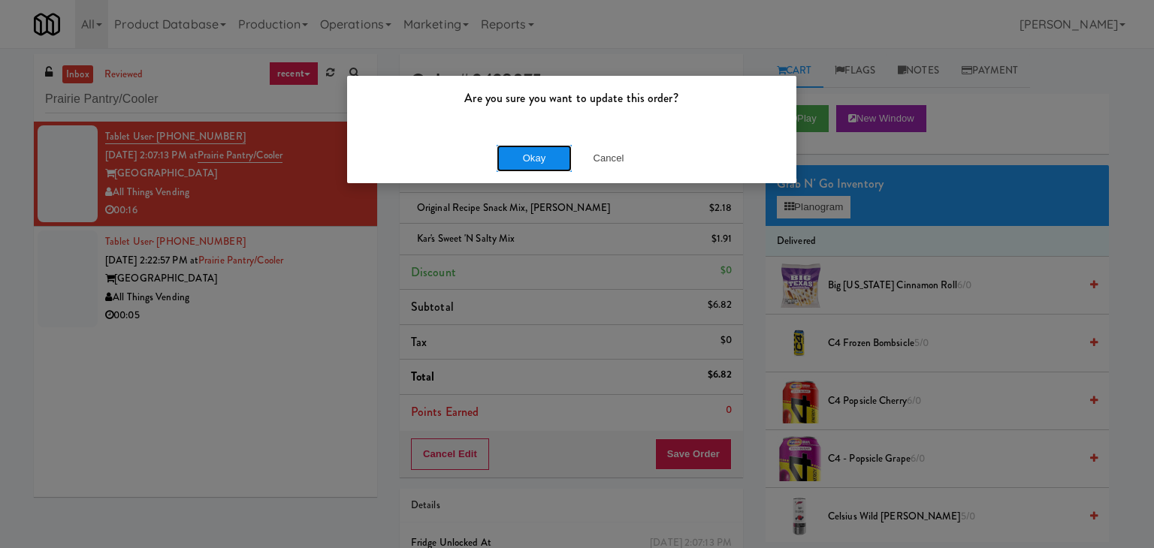
drag, startPoint x: 539, startPoint y: 154, endPoint x: 533, endPoint y: 162, distance: 10.1
click at [539, 154] on button "Okay" at bounding box center [534, 158] width 75 height 27
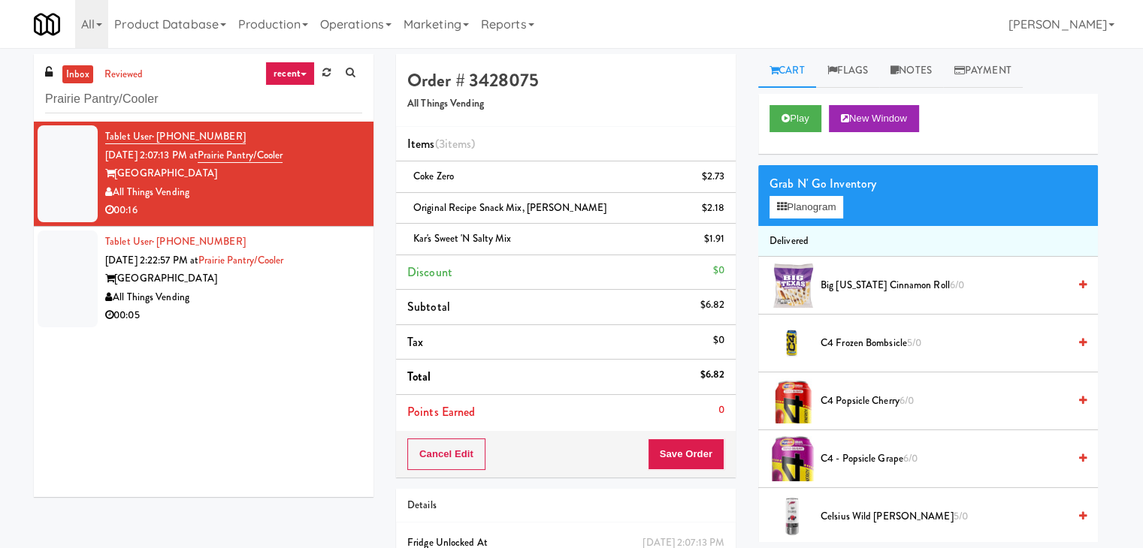
click at [319, 308] on div "00:05" at bounding box center [233, 316] width 257 height 19
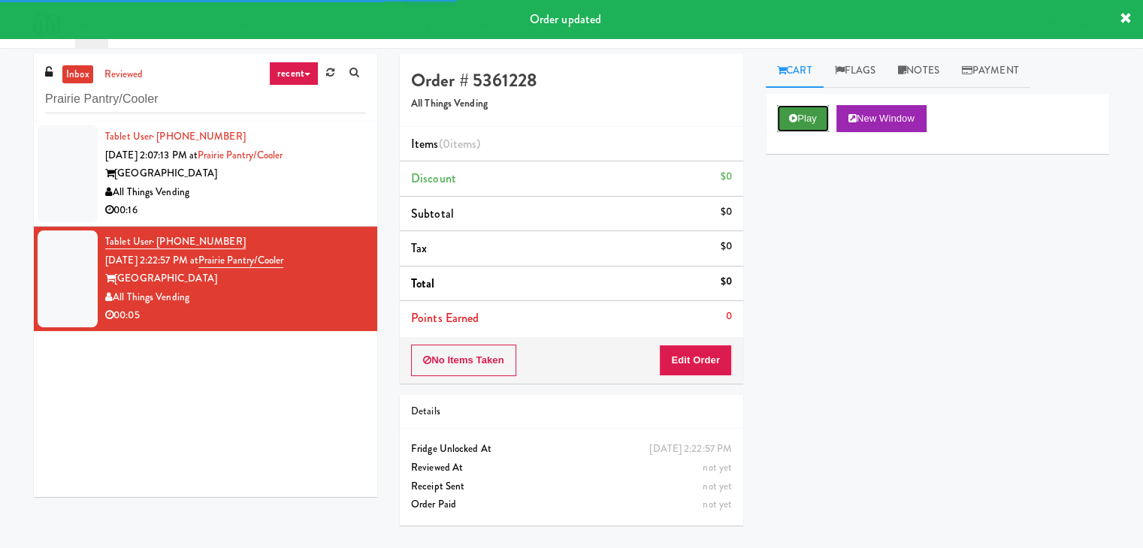
click at [793, 116] on icon at bounding box center [793, 118] width 8 height 10
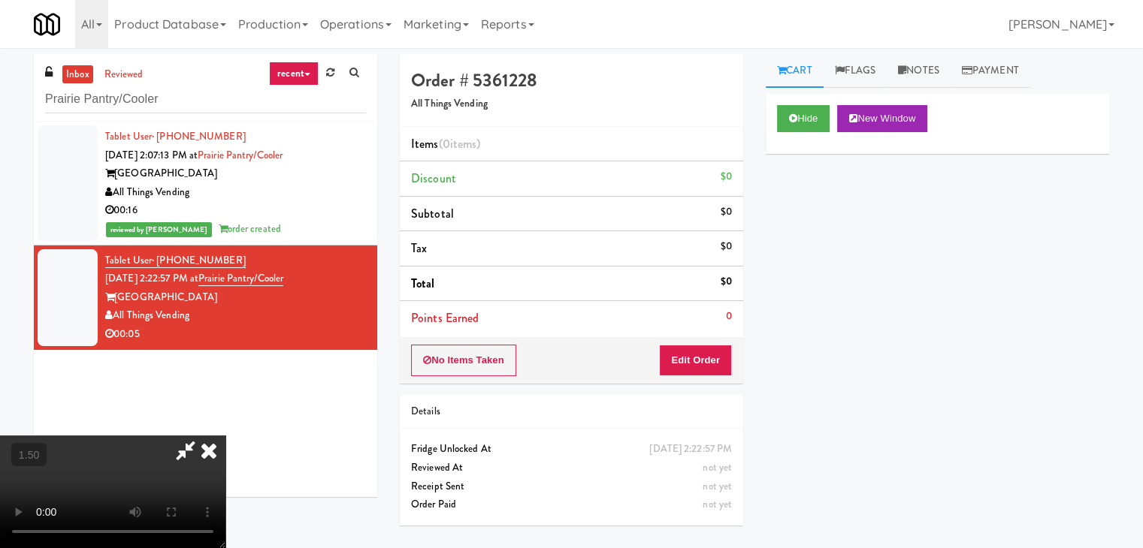
click at [225, 436] on icon at bounding box center [208, 451] width 33 height 30
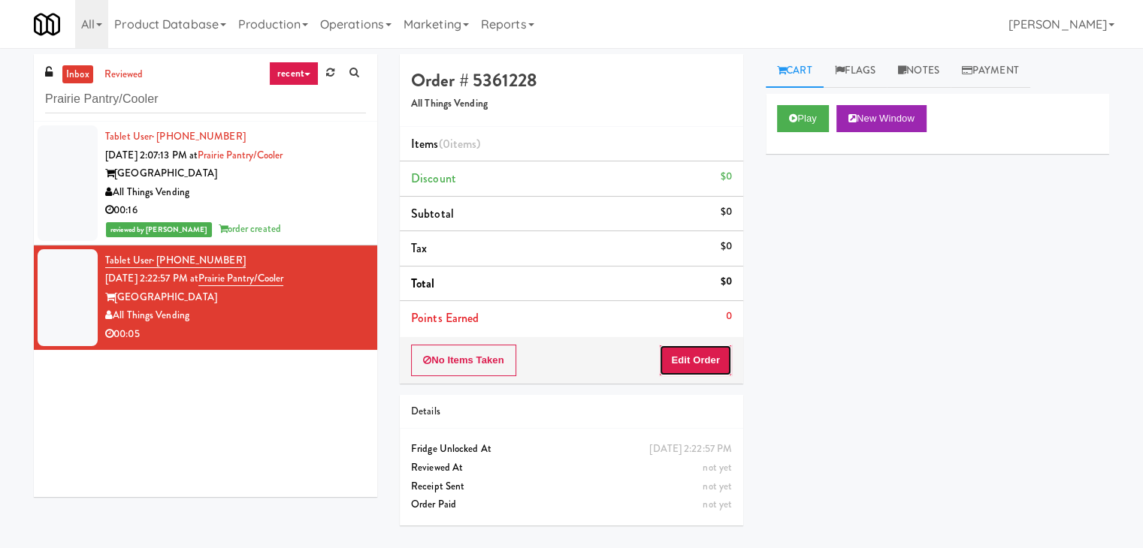
click at [702, 355] on button "Edit Order" at bounding box center [695, 361] width 73 height 32
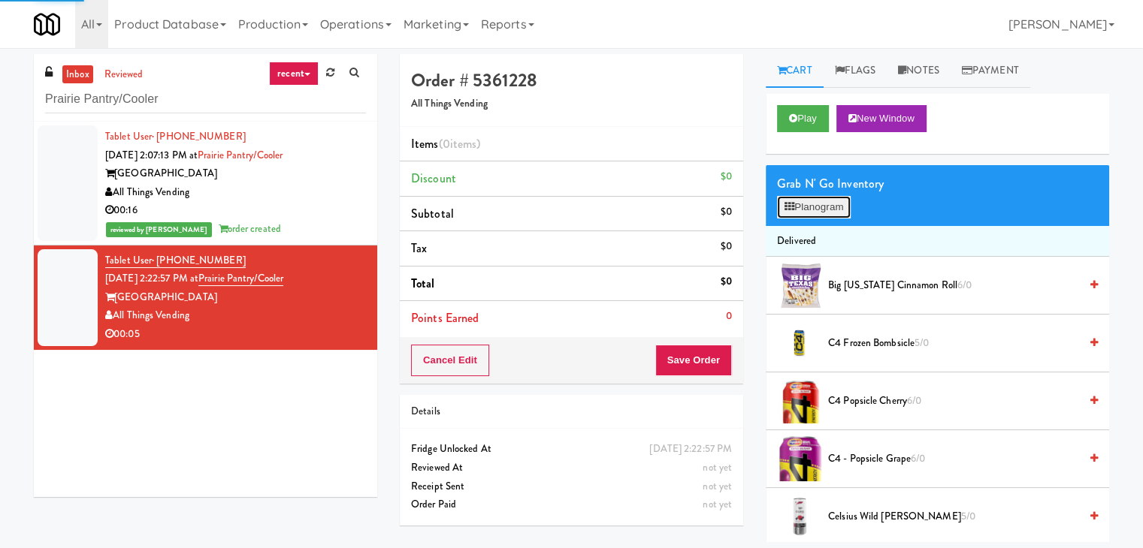
click at [804, 204] on button "Planogram" at bounding box center [814, 207] width 74 height 23
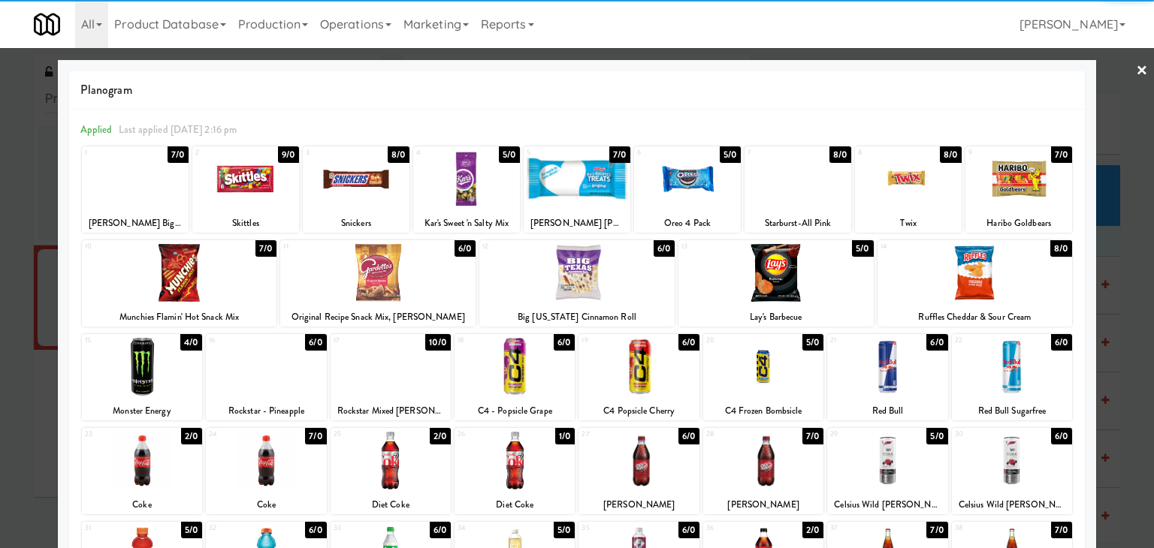
drag, startPoint x: 981, startPoint y: 280, endPoint x: 1050, endPoint y: 240, distance: 79.8
click at [981, 279] on div at bounding box center [975, 273] width 195 height 58
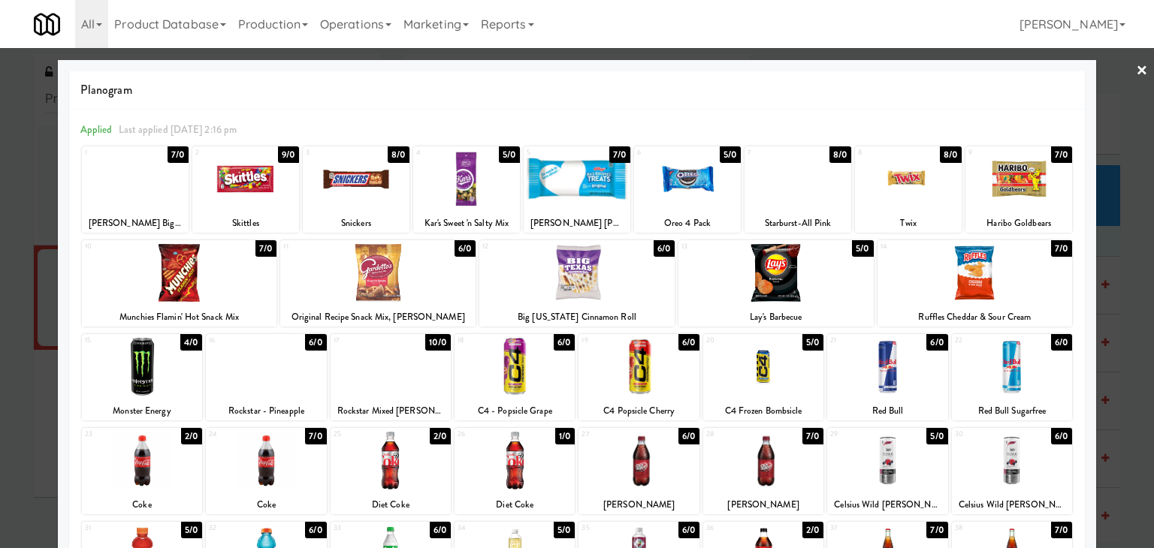
click at [1136, 68] on link "×" at bounding box center [1142, 71] width 12 height 47
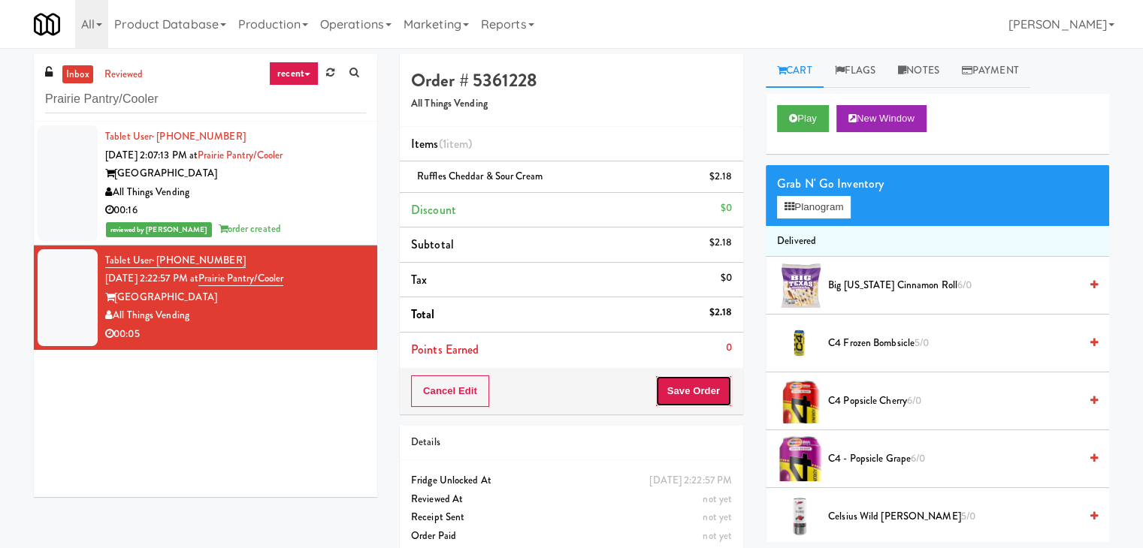
drag, startPoint x: 721, startPoint y: 399, endPoint x: 724, endPoint y: 391, distance: 8.1
click at [721, 397] on button "Save Order" at bounding box center [693, 392] width 77 height 32
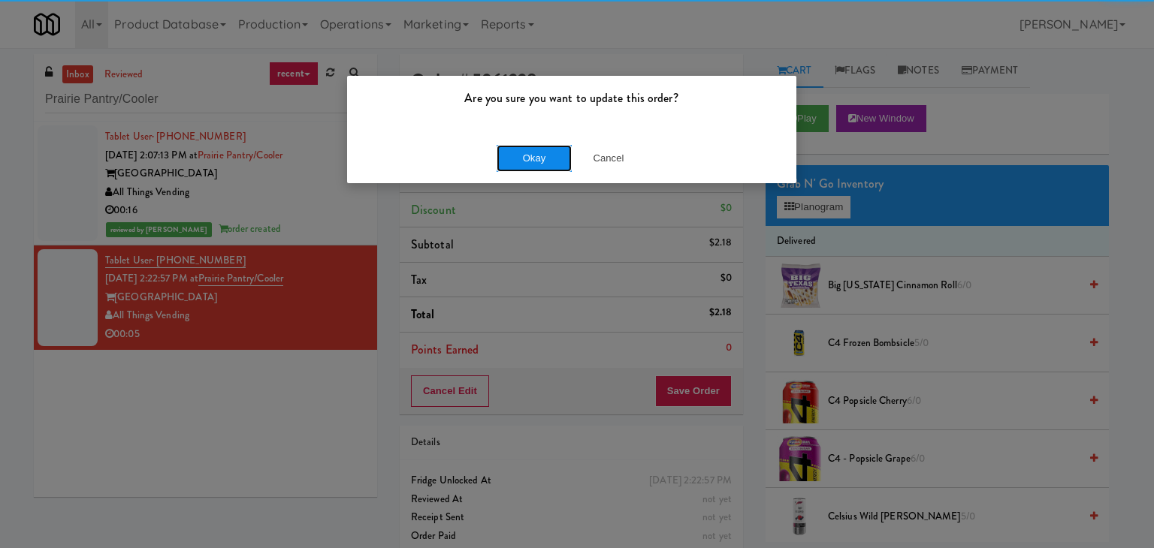
click at [521, 153] on button "Okay" at bounding box center [534, 158] width 75 height 27
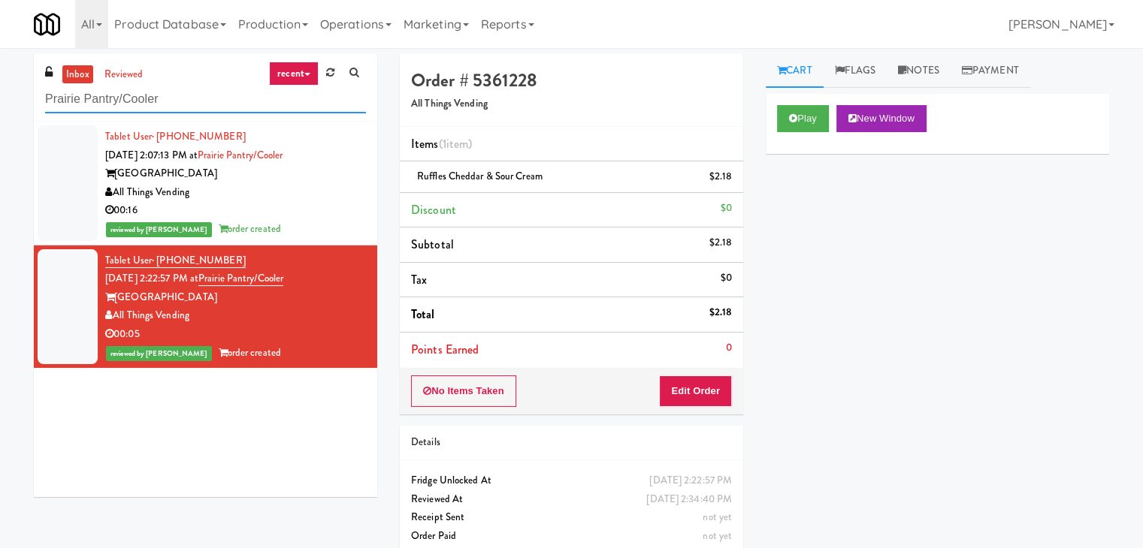
click at [210, 106] on input "Prairie Pantry/Cooler" at bounding box center [205, 100] width 321 height 28
paste input "Southridge -"
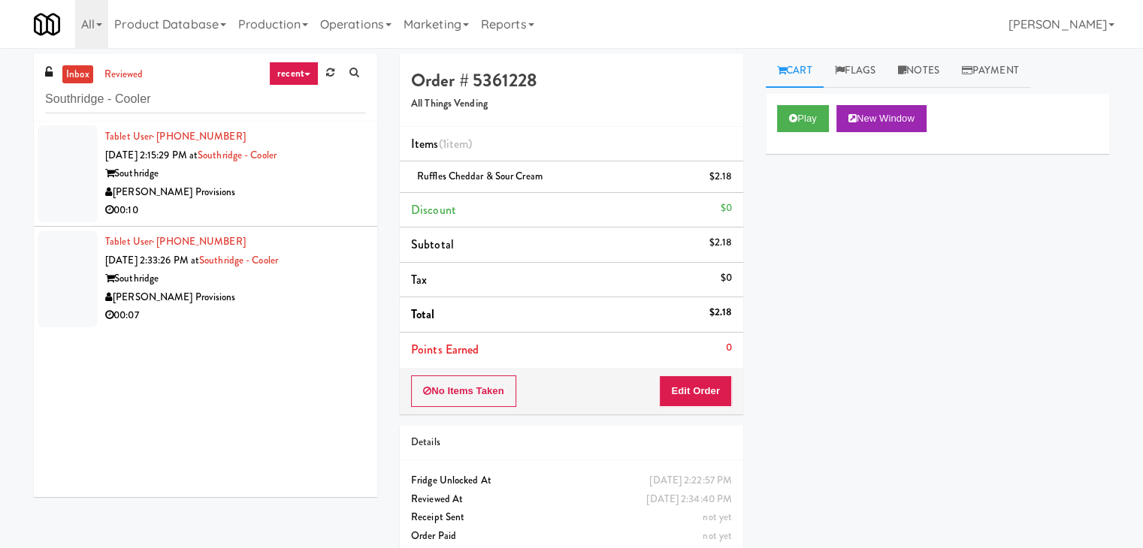
click at [325, 195] on div "[PERSON_NAME] Provisions" at bounding box center [235, 192] width 261 height 19
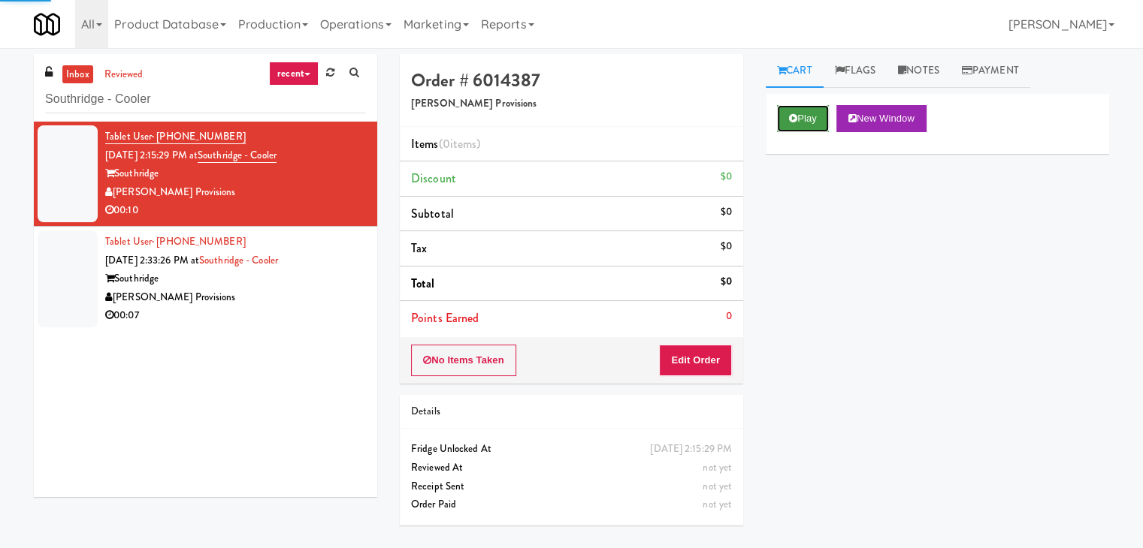
click at [820, 128] on button "Play" at bounding box center [803, 118] width 52 height 27
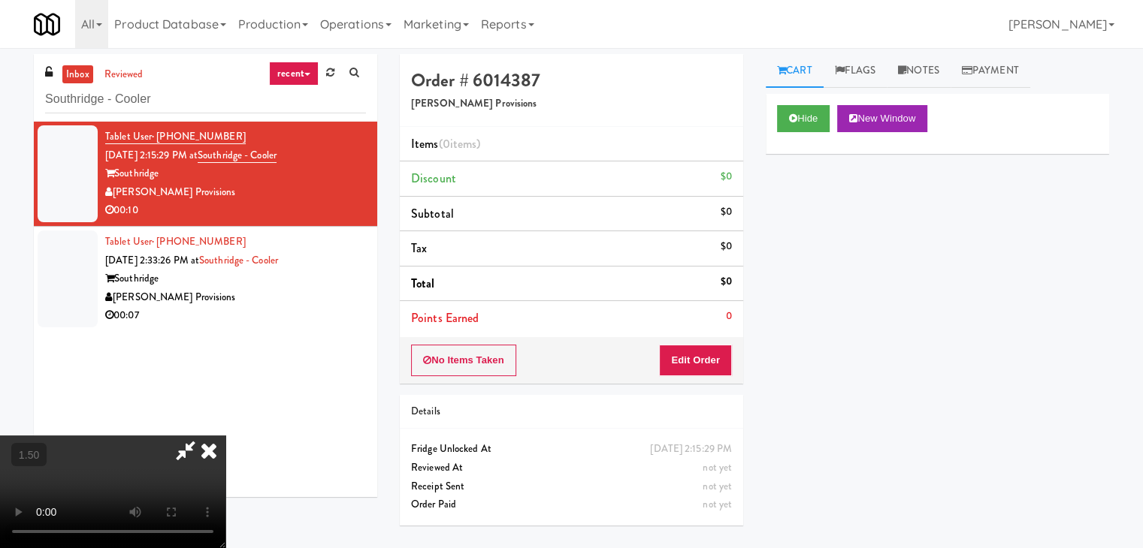
click at [225, 436] on video at bounding box center [112, 492] width 225 height 113
click at [225, 436] on icon at bounding box center [208, 451] width 33 height 30
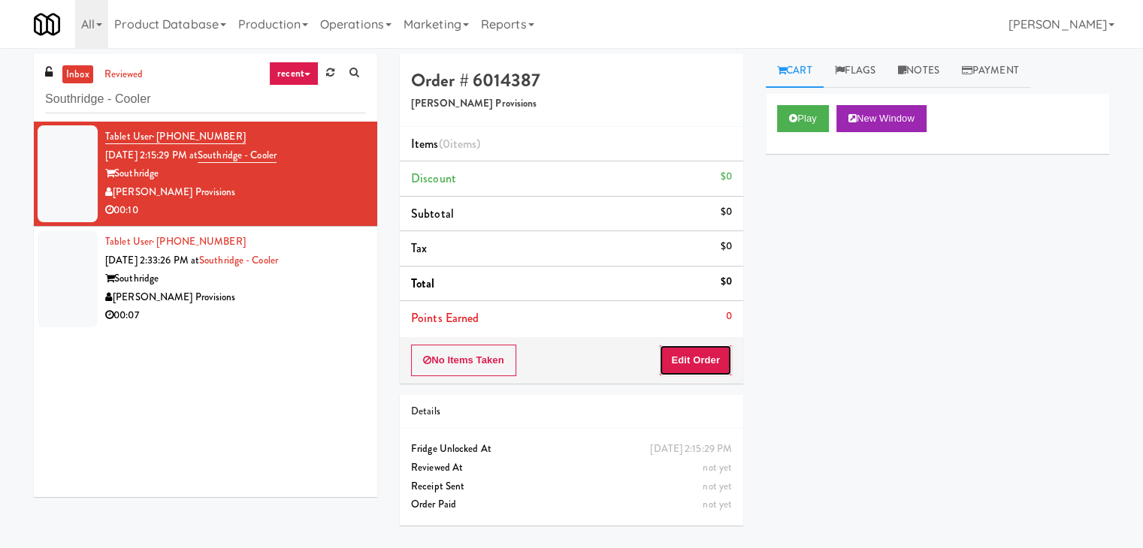
click at [724, 358] on button "Edit Order" at bounding box center [695, 361] width 73 height 32
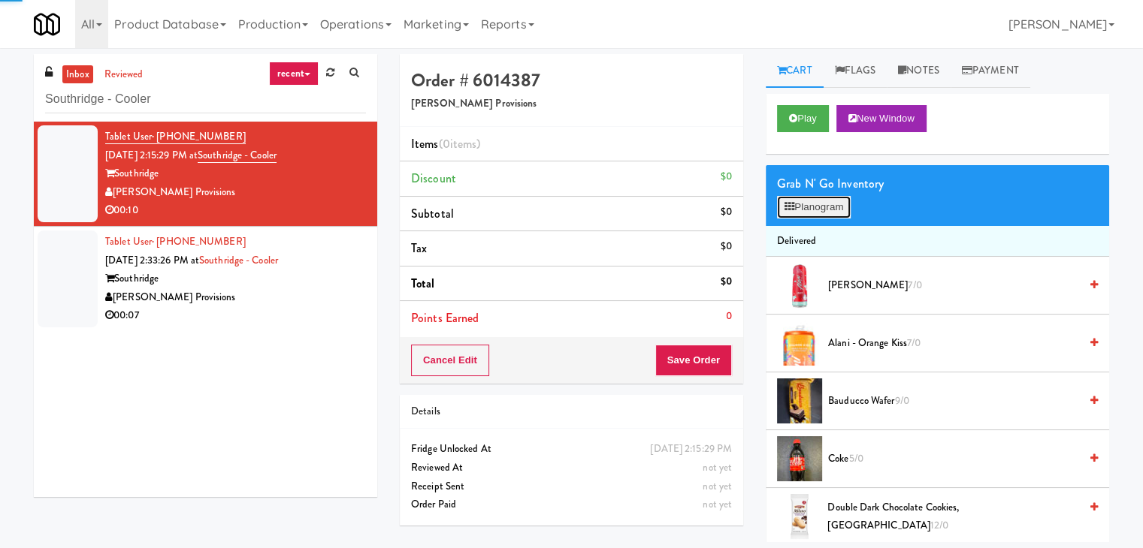
click at [829, 196] on button "Planogram" at bounding box center [814, 207] width 74 height 23
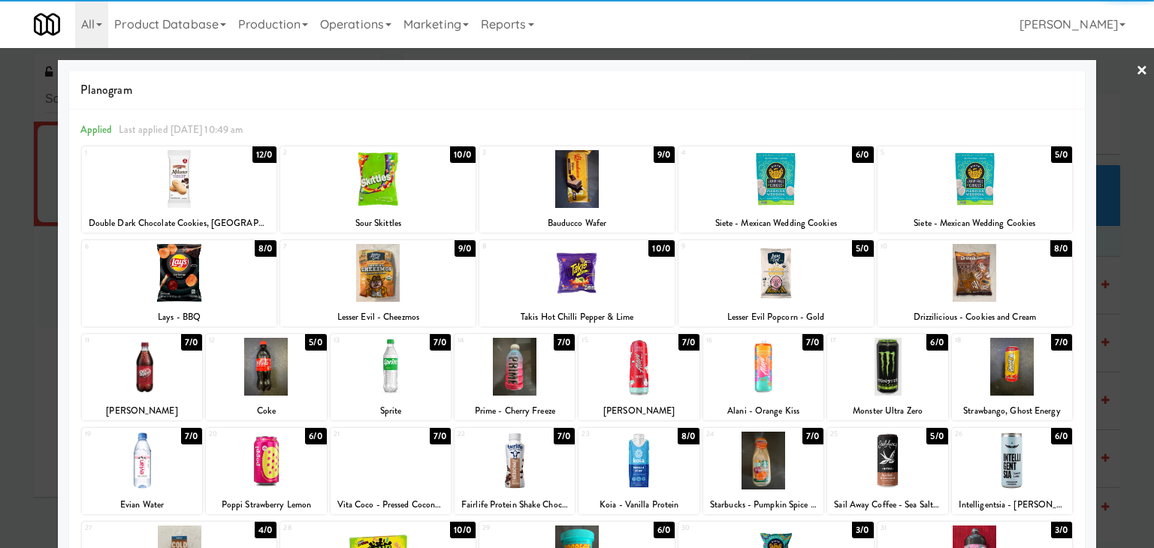
click at [289, 370] on div at bounding box center [266, 367] width 120 height 58
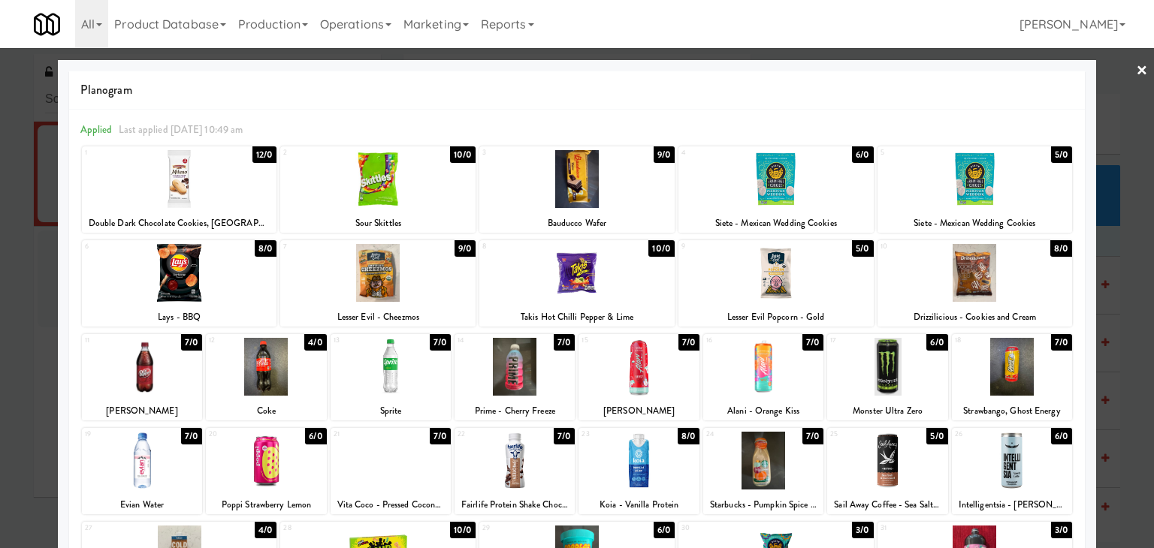
click at [1136, 66] on link "×" at bounding box center [1142, 71] width 12 height 47
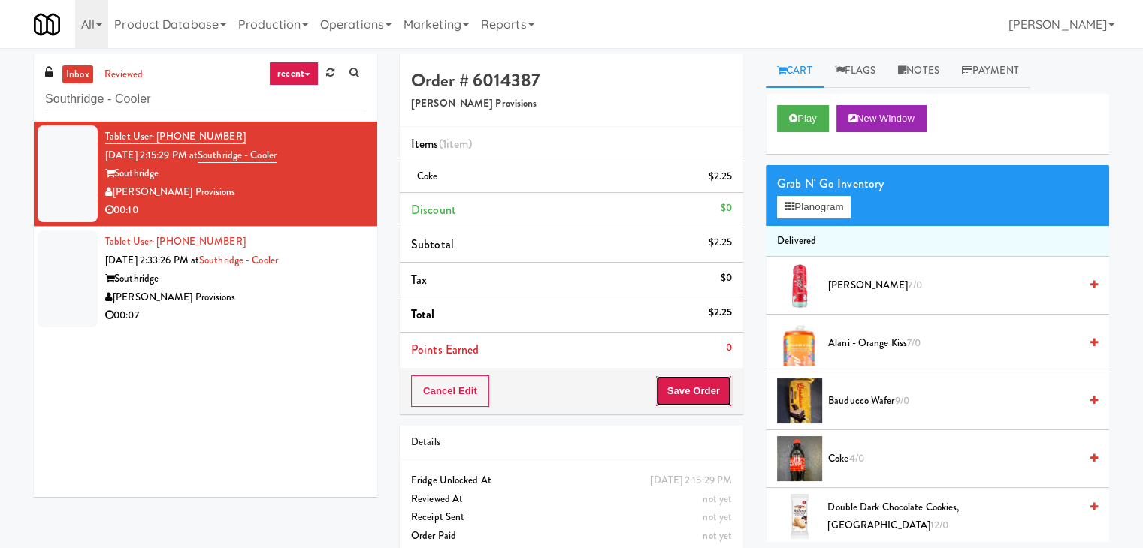
click at [703, 389] on button "Save Order" at bounding box center [693, 392] width 77 height 32
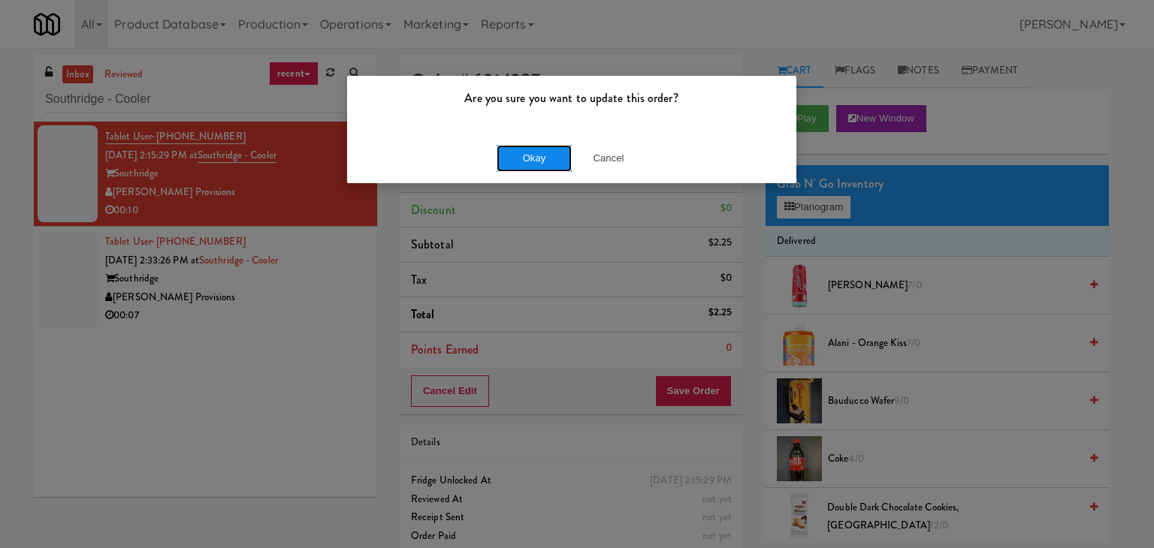
click at [530, 148] on button "Okay" at bounding box center [534, 158] width 75 height 27
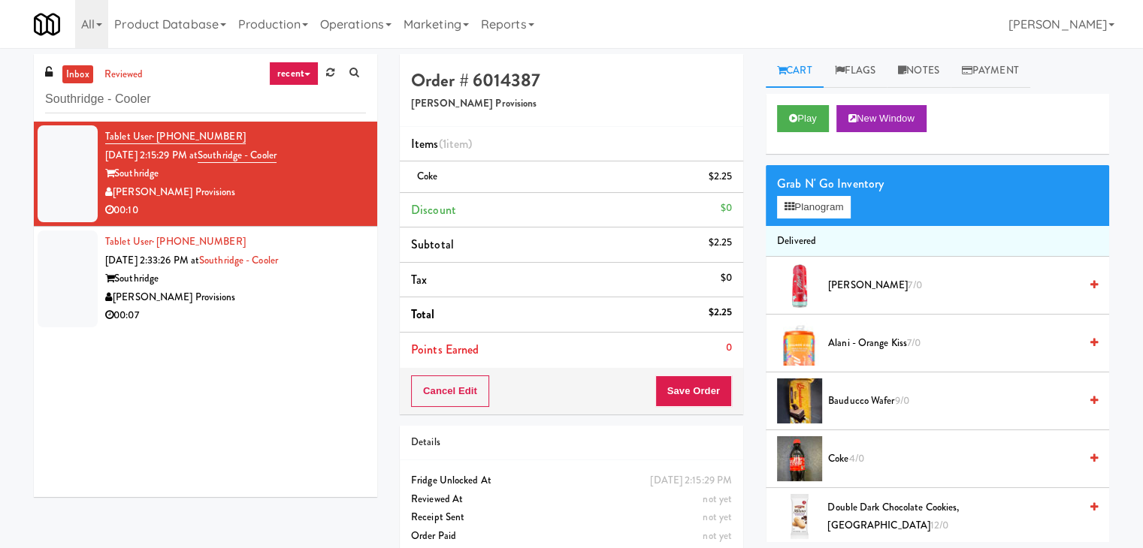
click at [304, 295] on div "[PERSON_NAME] Provisions" at bounding box center [235, 298] width 261 height 19
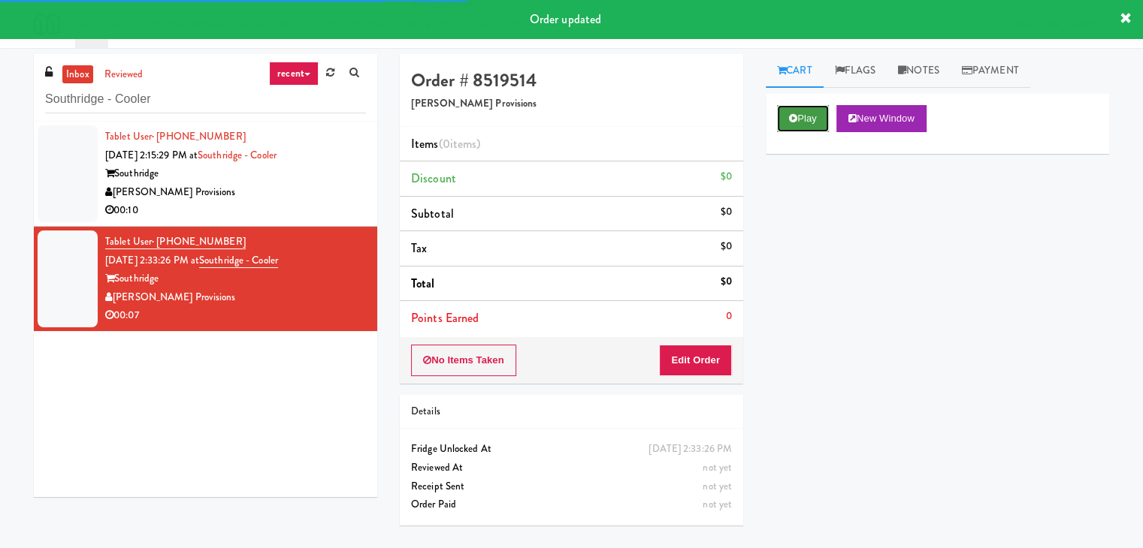
click at [796, 109] on button "Play" at bounding box center [803, 118] width 52 height 27
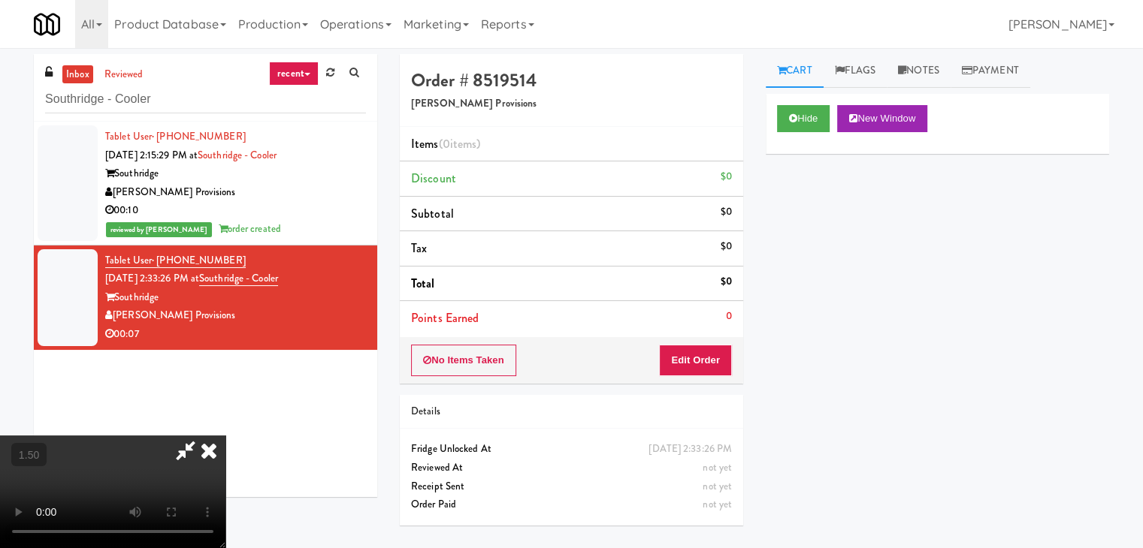
click at [225, 436] on video at bounding box center [112, 492] width 225 height 113
click at [225, 436] on icon at bounding box center [208, 451] width 33 height 30
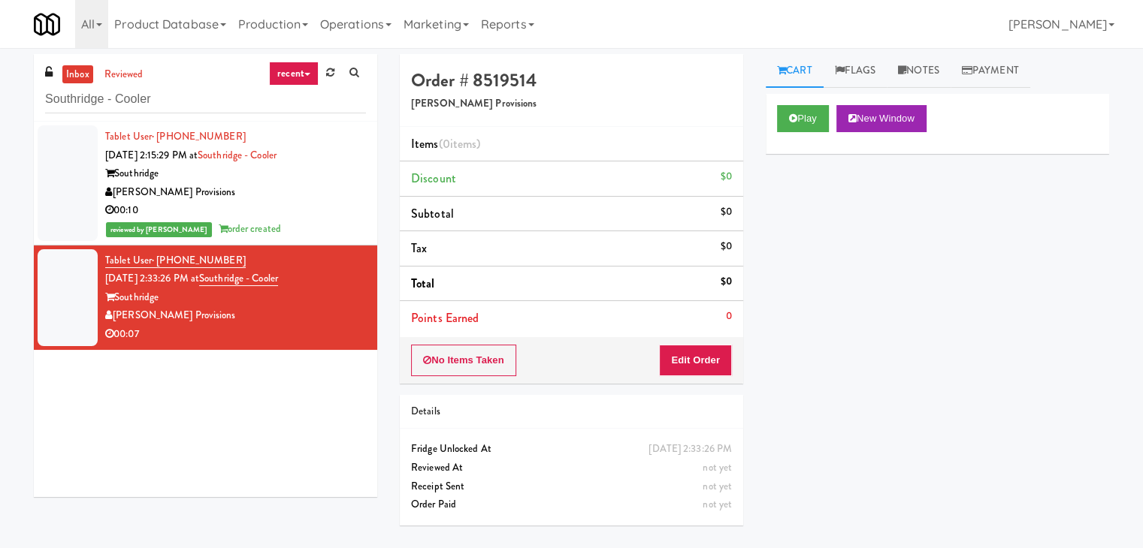
click at [686, 382] on div "Order # 8519514 [PERSON_NAME] Provisions Items (0 items ) Discount $0 Subtotal …" at bounding box center [571, 219] width 343 height 330
drag, startPoint x: 691, startPoint y: 361, endPoint x: 751, endPoint y: 309, distance: 78.8
click at [692, 359] on button "Edit Order" at bounding box center [695, 361] width 73 height 32
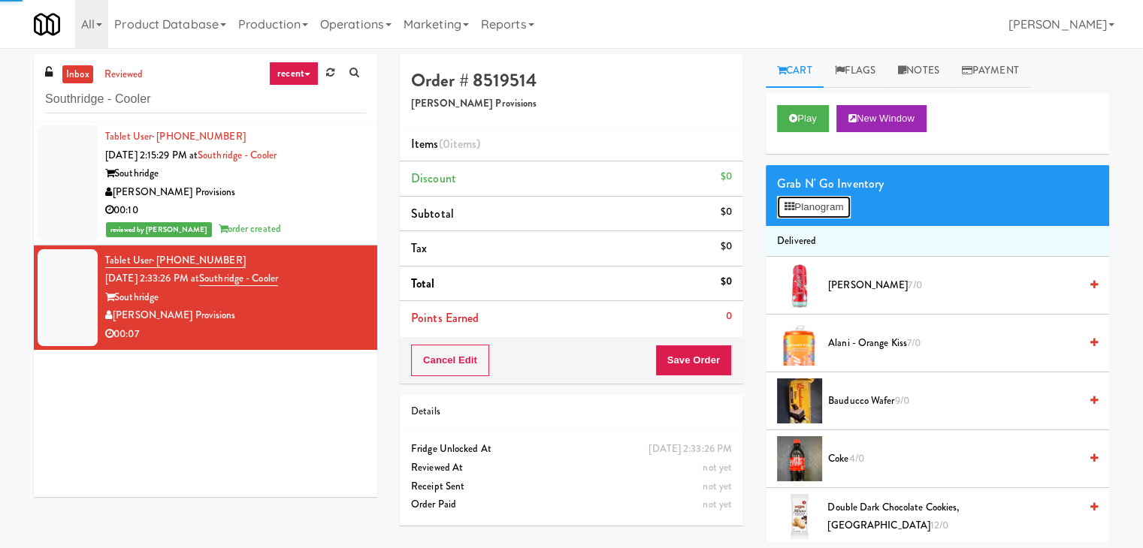
click at [835, 196] on button "Planogram" at bounding box center [814, 207] width 74 height 23
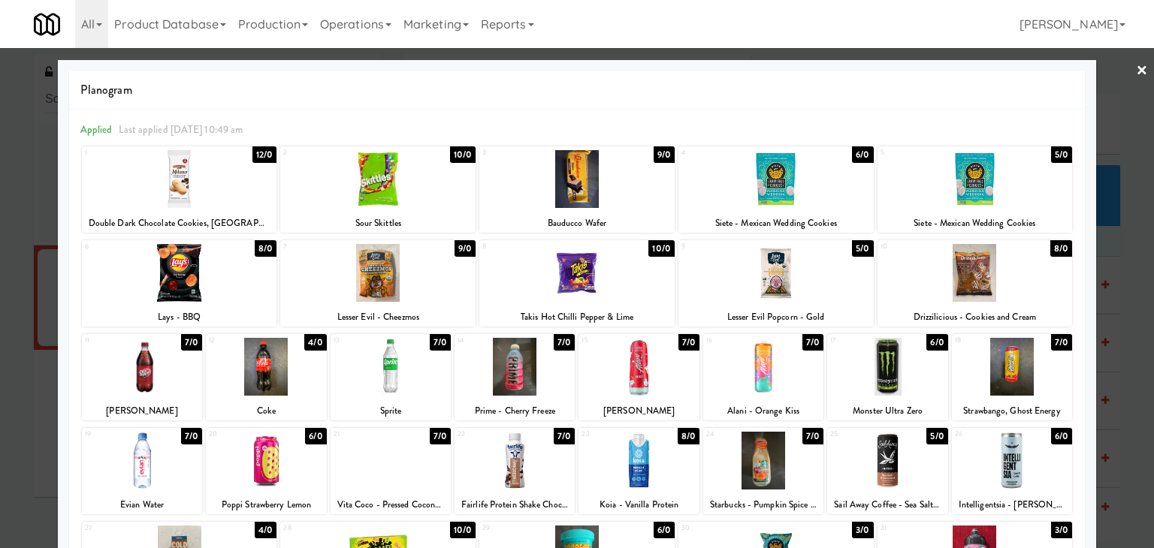
click at [198, 196] on div at bounding box center [179, 179] width 195 height 58
click at [1136, 70] on link "×" at bounding box center [1142, 71] width 12 height 47
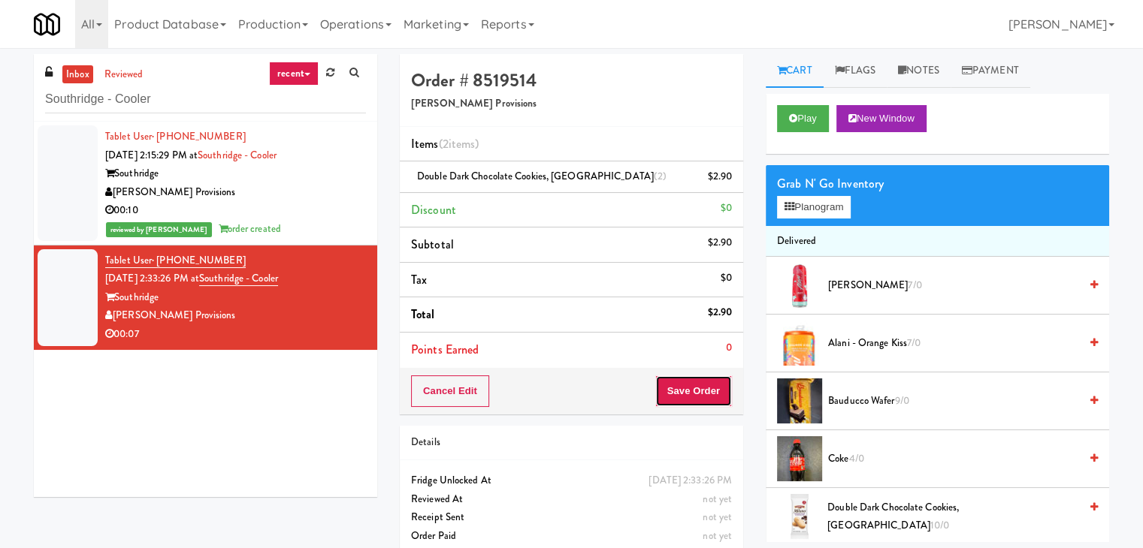
drag, startPoint x: 697, startPoint y: 397, endPoint x: 703, endPoint y: 380, distance: 18.3
click at [697, 396] on button "Save Order" at bounding box center [693, 392] width 77 height 32
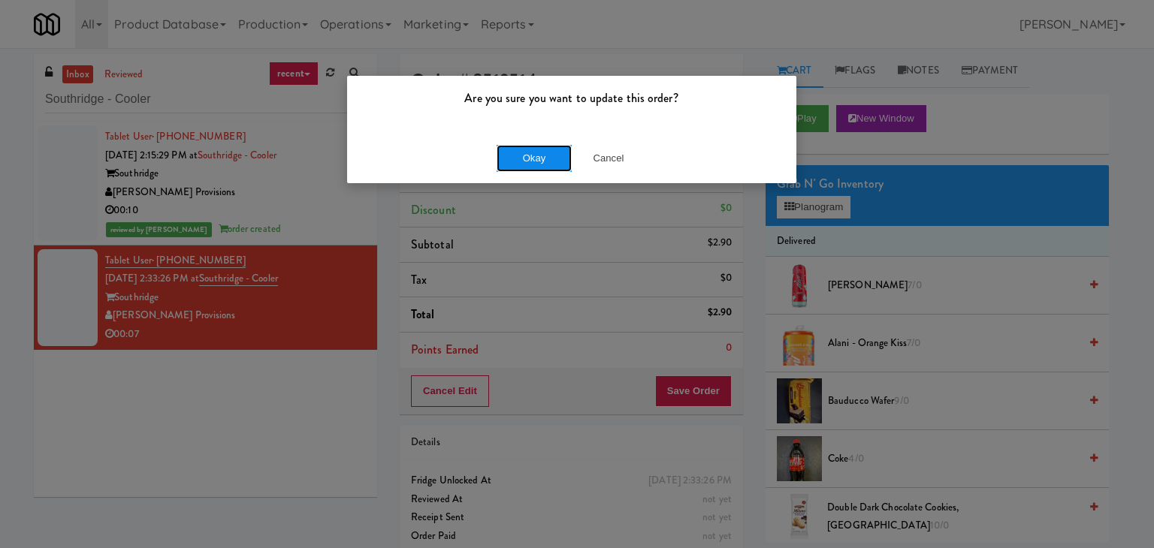
click at [547, 157] on button "Okay" at bounding box center [534, 158] width 75 height 27
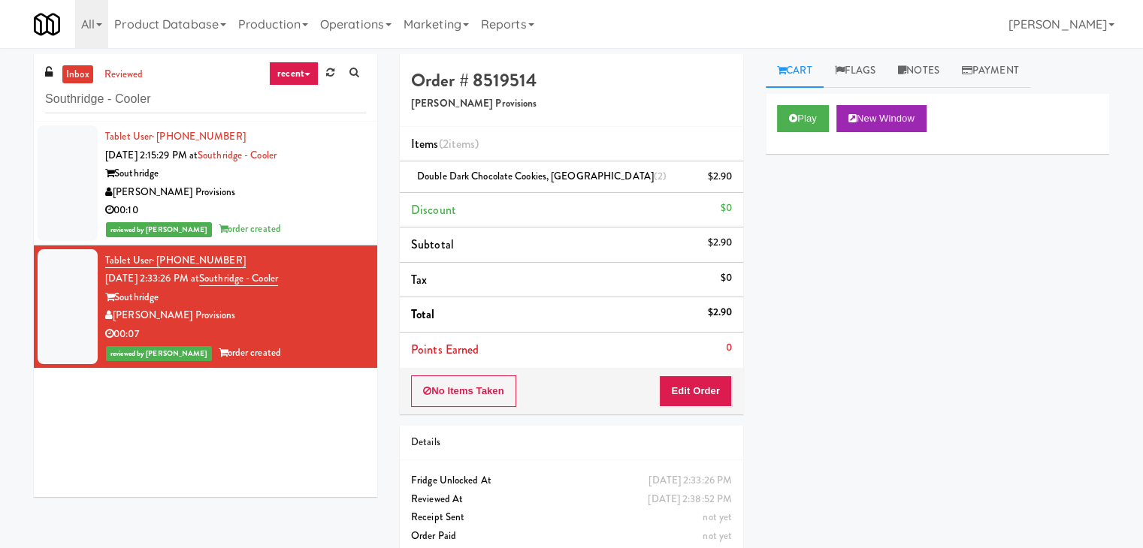
click at [237, 81] on div "inbox reviewed recent all unclear take inventory issue suspicious failed recent…" at bounding box center [205, 88] width 343 height 68
click at [237, 83] on div "inbox reviewed recent all unclear take inventory issue suspicious failed recent…" at bounding box center [205, 88] width 343 height 68
click at [228, 97] on input "Southridge - Cooler" at bounding box center [205, 100] width 321 height 28
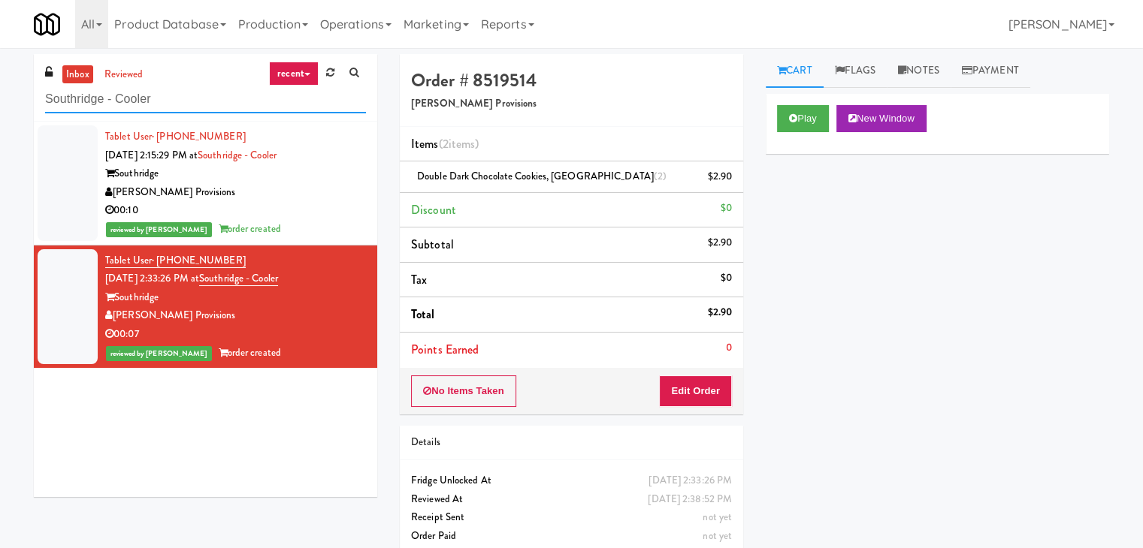
paste input "IKEA CDC Mississauga"
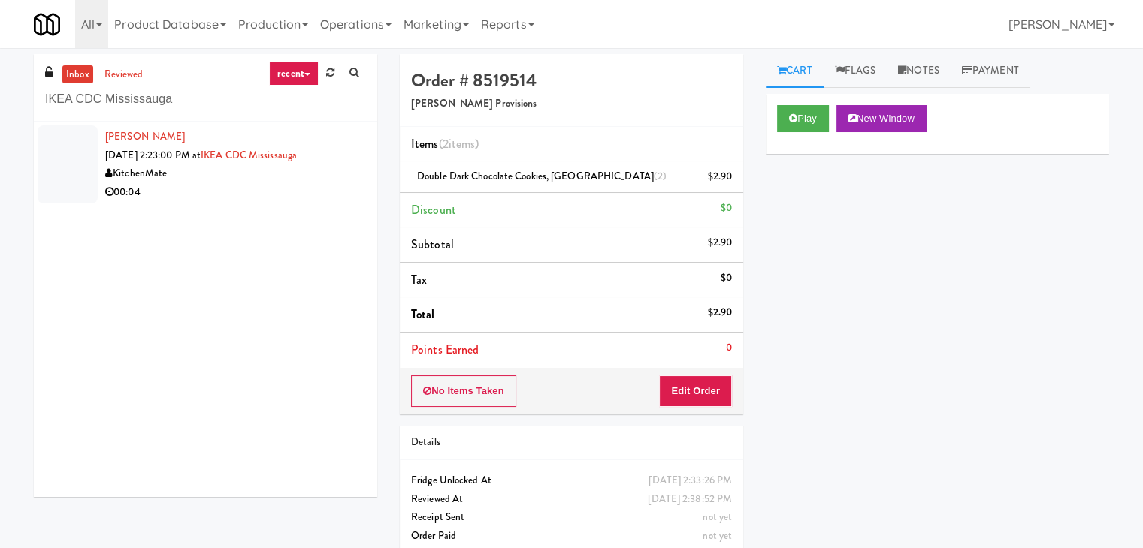
click at [354, 162] on div "[PERSON_NAME] [DATE] 2:23:00 PM at IKEA CDC [GEOGRAPHIC_DATA] KitchenMate 00:04" at bounding box center [235, 165] width 261 height 74
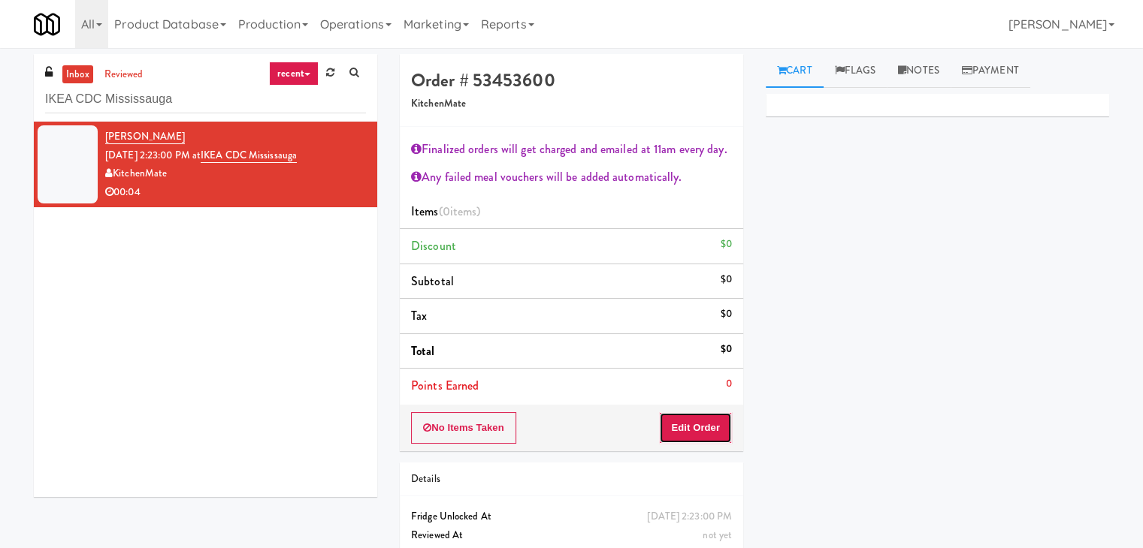
click at [679, 426] on button "Edit Order" at bounding box center [695, 428] width 73 height 32
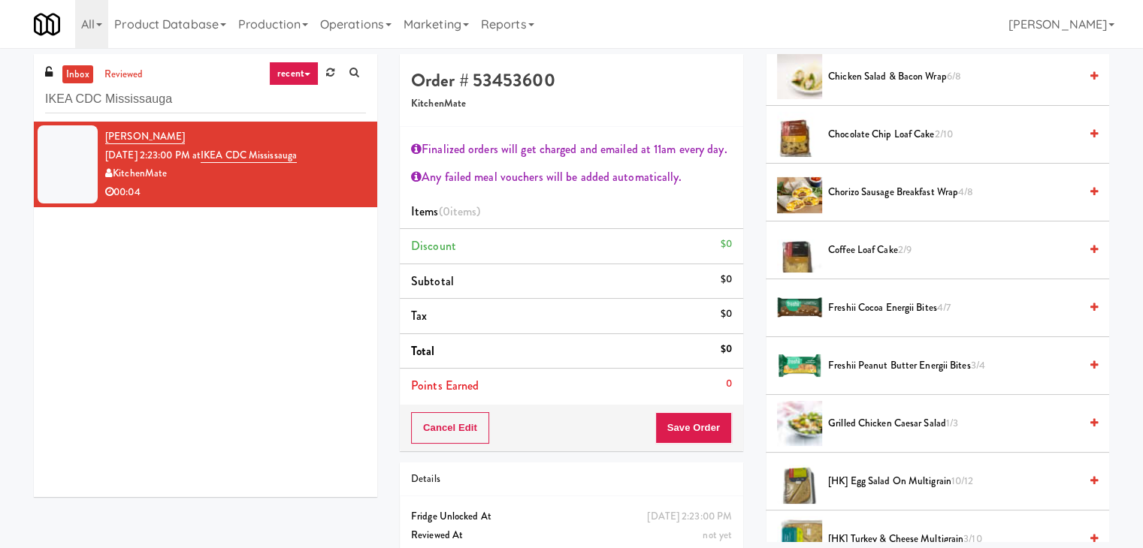
scroll to position [451, 0]
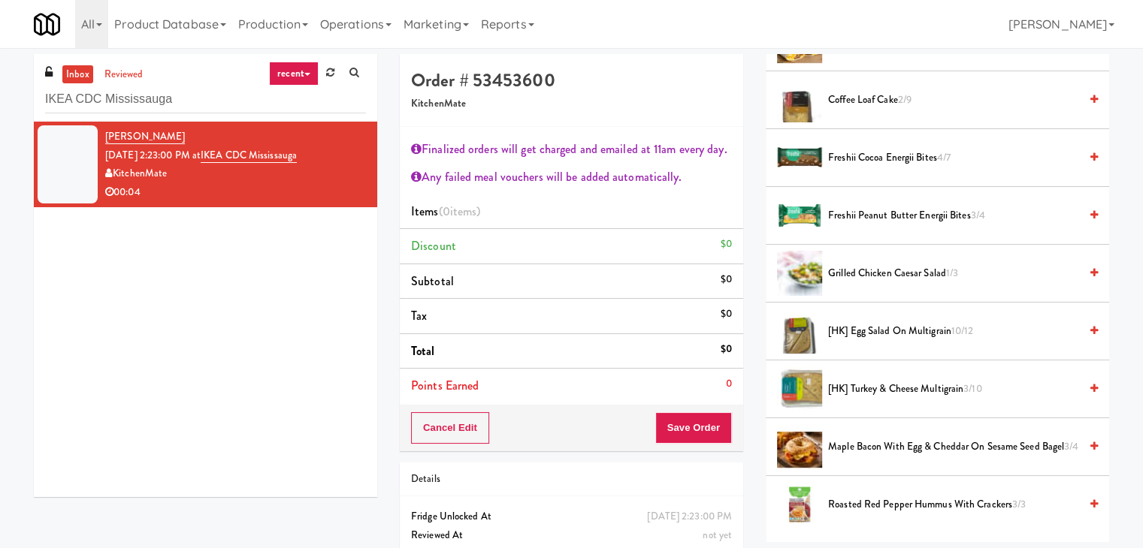
click at [875, 387] on span "[HK] Turkey & Cheese Multigrain 3/10" at bounding box center [953, 389] width 251 height 19
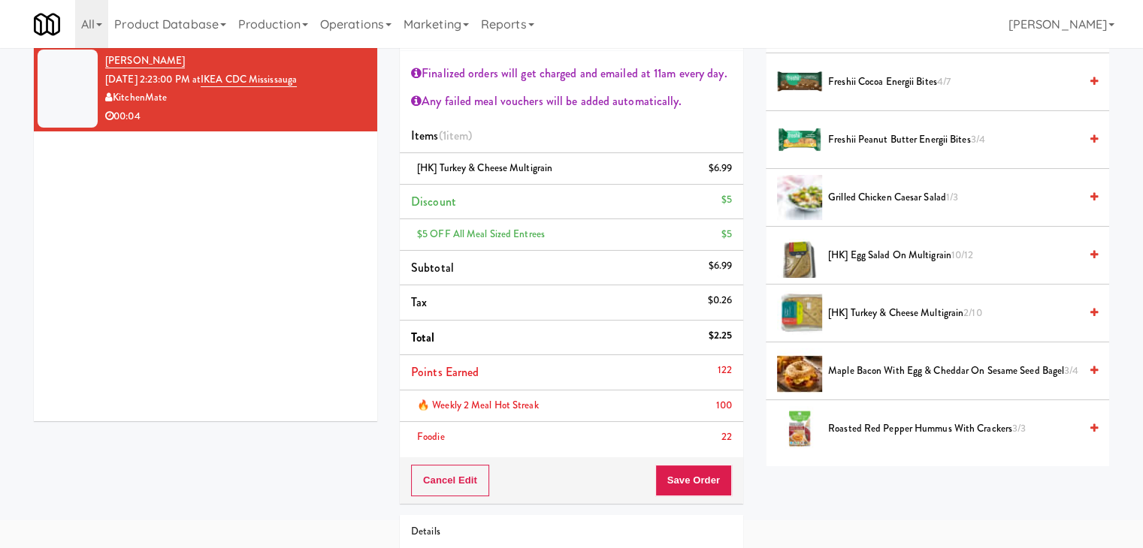
scroll to position [150, 0]
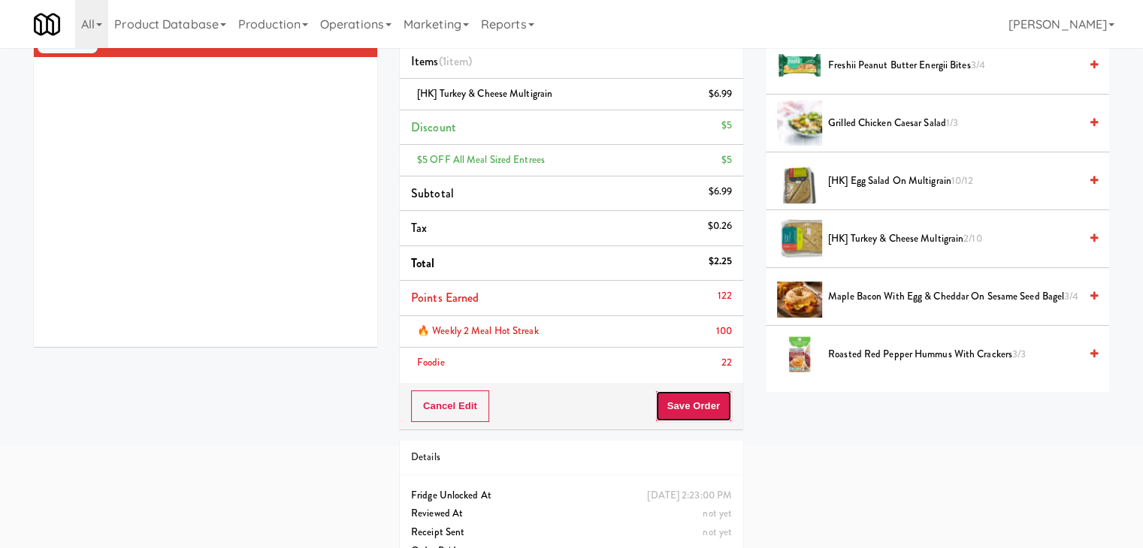
click at [685, 412] on button "Save Order" at bounding box center [693, 407] width 77 height 32
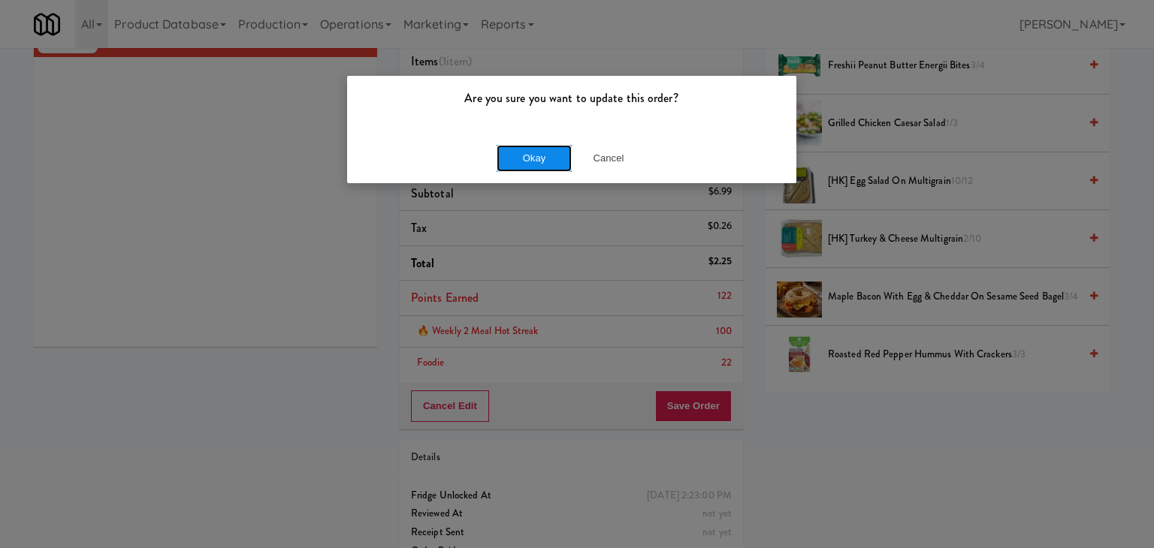
click at [550, 152] on button "Okay" at bounding box center [534, 158] width 75 height 27
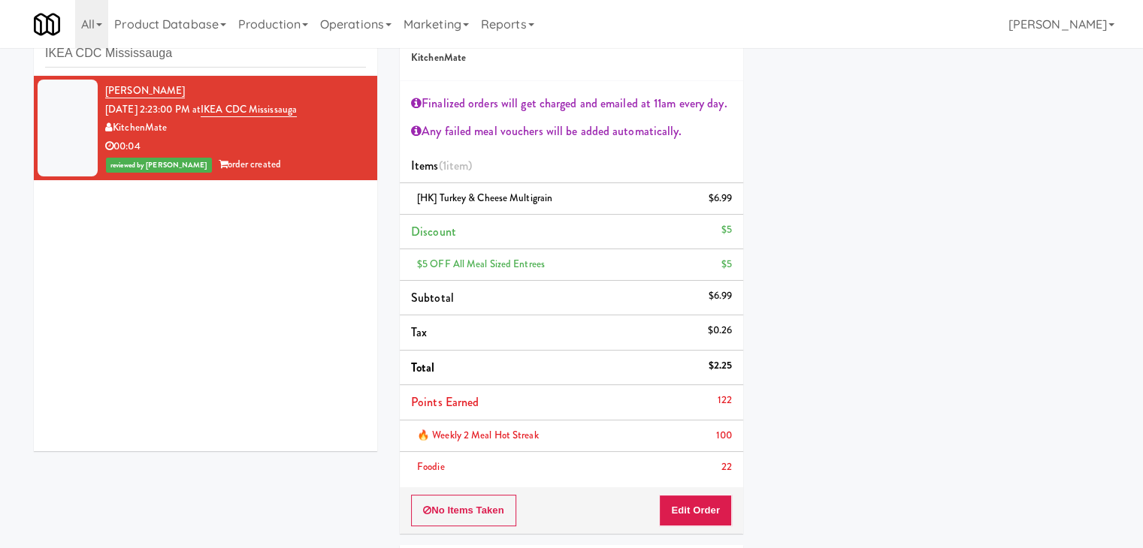
scroll to position [0, 0]
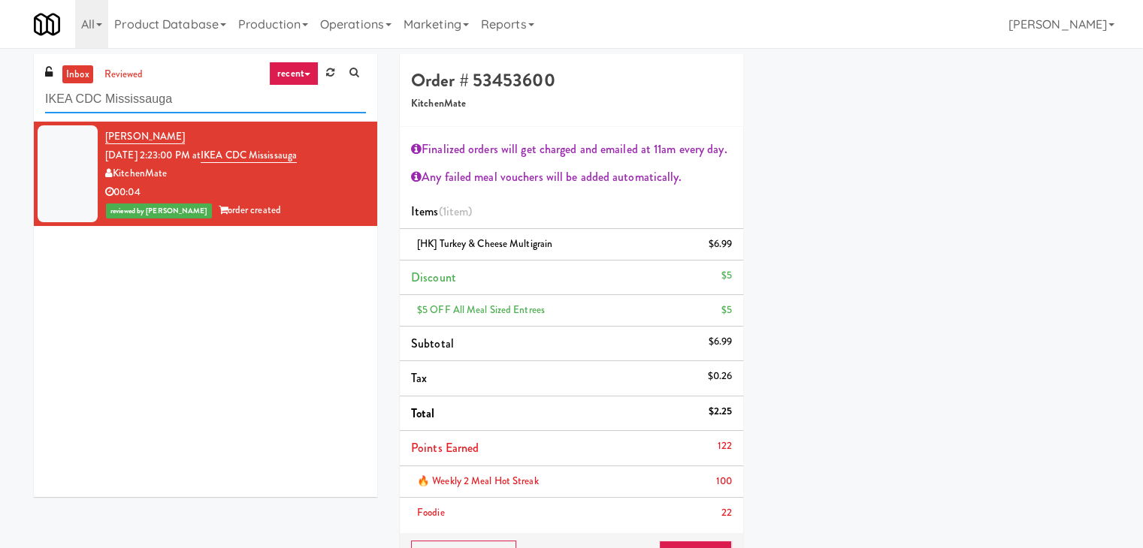
click at [201, 98] on input "IKEA CDC Mississauga" at bounding box center [205, 100] width 321 height 28
paste input "Accolade - Pool"
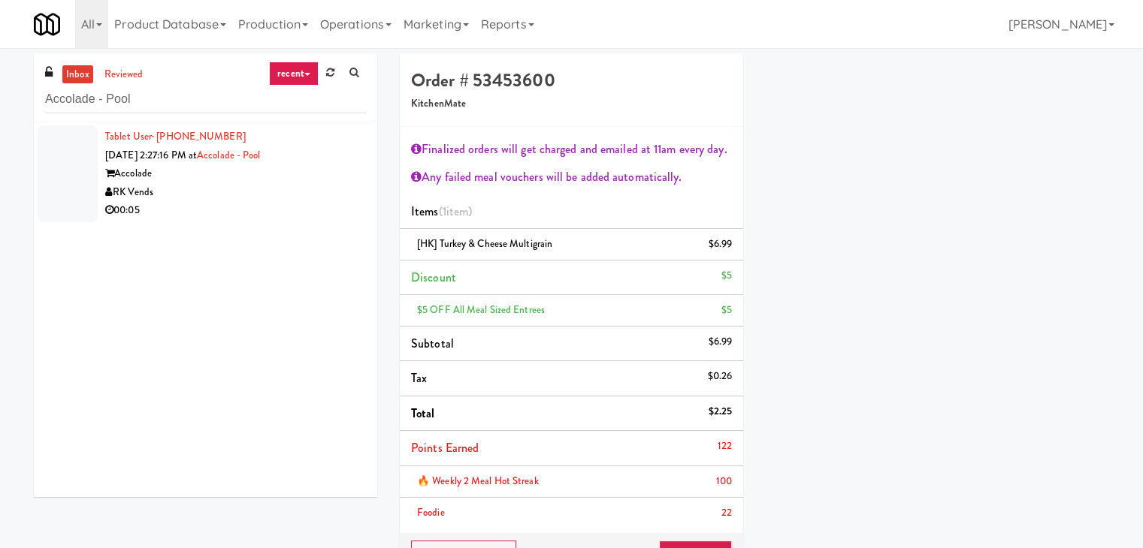
click at [322, 198] on div "RK Vends" at bounding box center [235, 192] width 261 height 19
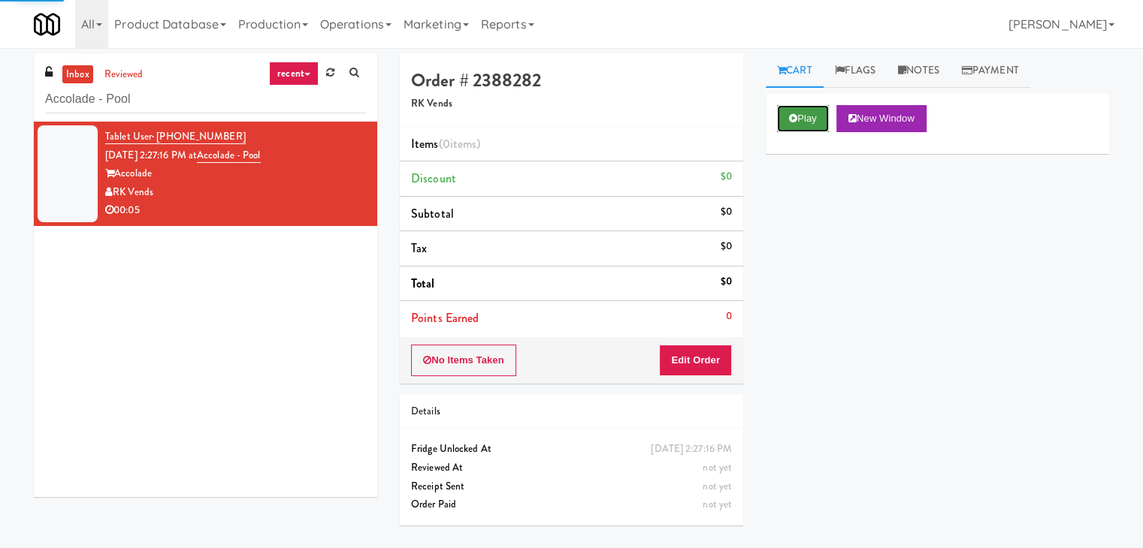
click at [803, 115] on button "Play" at bounding box center [803, 118] width 52 height 27
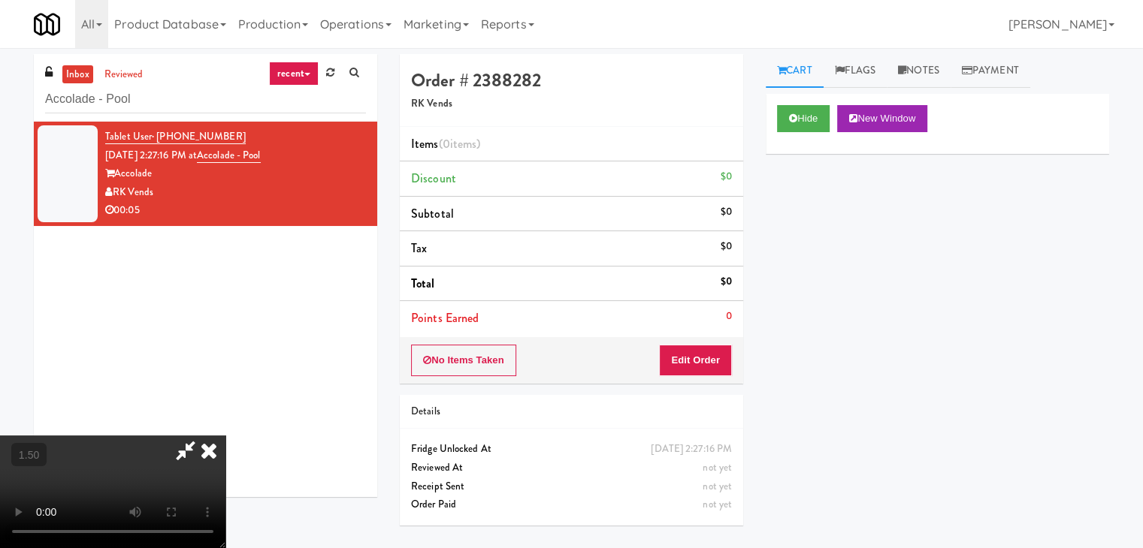
click at [225, 436] on video at bounding box center [112, 492] width 225 height 113
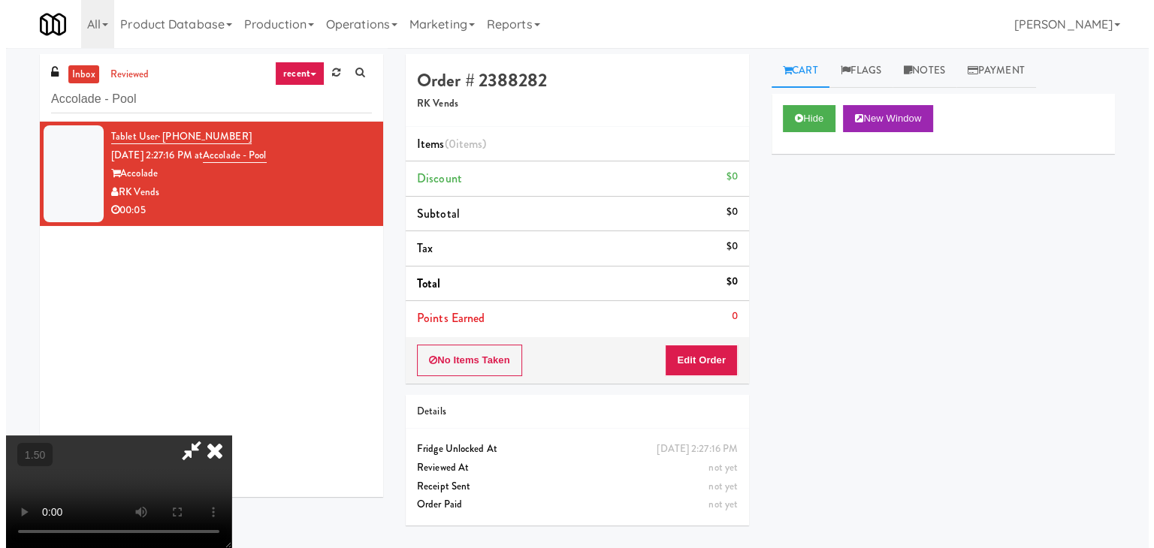
scroll to position [0, 0]
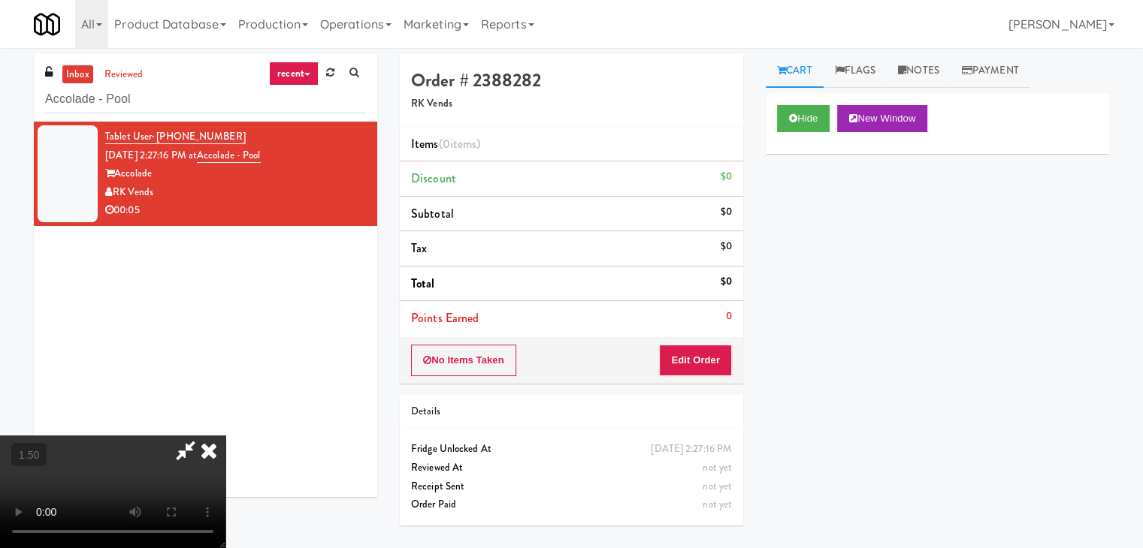
drag, startPoint x: 657, startPoint y: 64, endPoint x: 693, endPoint y: 225, distance: 165.4
click at [225, 436] on icon at bounding box center [208, 451] width 33 height 30
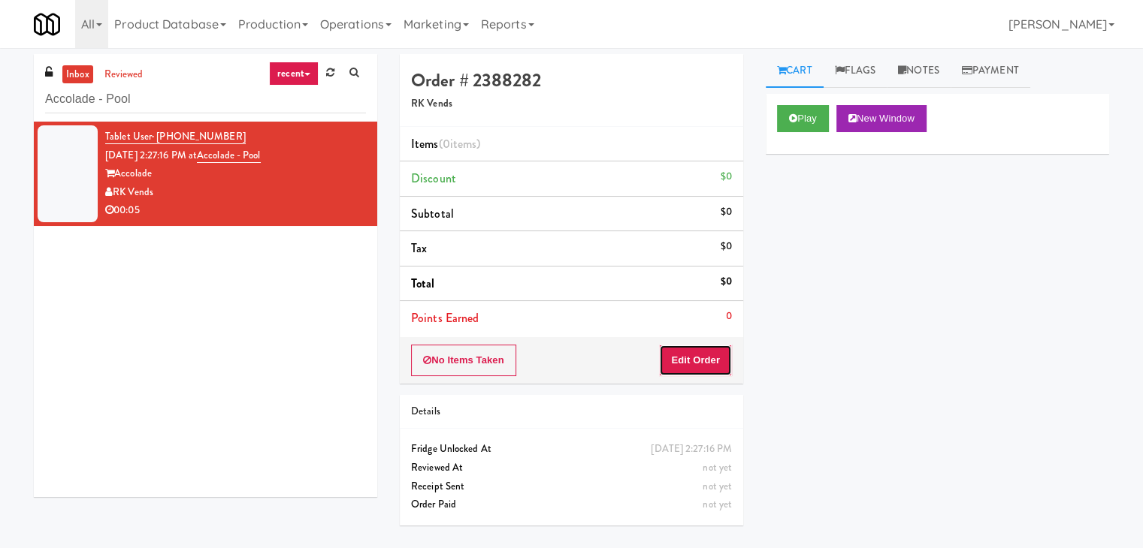
drag, startPoint x: 670, startPoint y: 364, endPoint x: 732, endPoint y: 325, distance: 73.4
click at [670, 364] on button "Edit Order" at bounding box center [695, 361] width 73 height 32
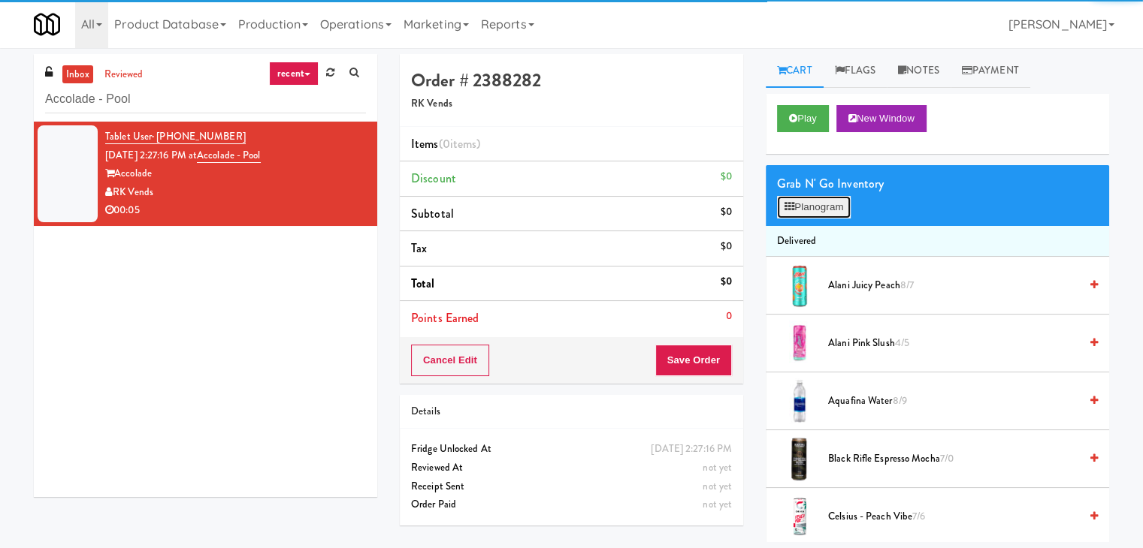
click at [802, 216] on button "Planogram" at bounding box center [814, 207] width 74 height 23
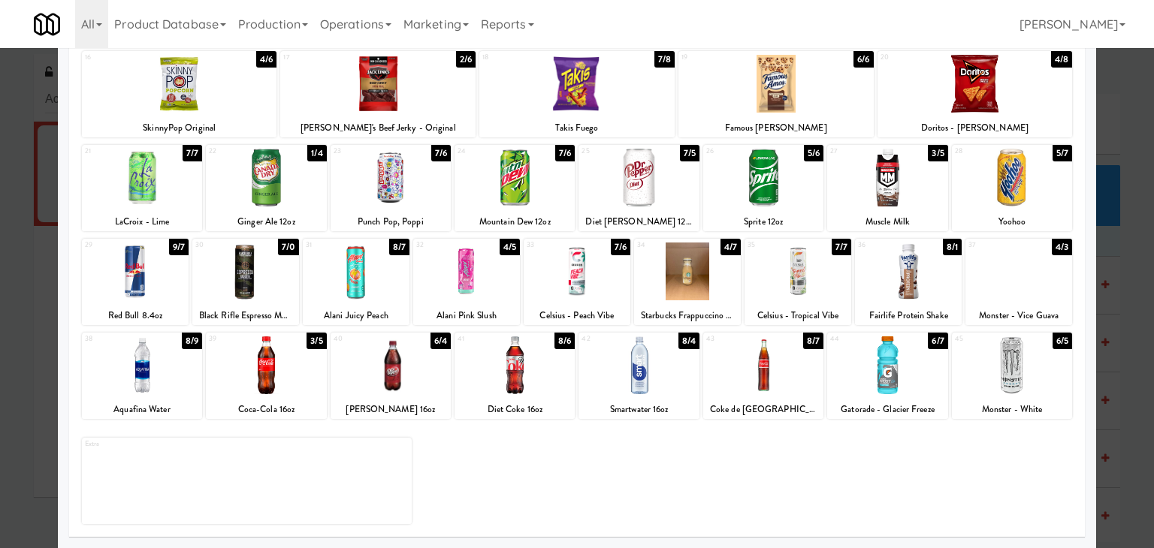
click at [150, 269] on div at bounding box center [135, 272] width 107 height 58
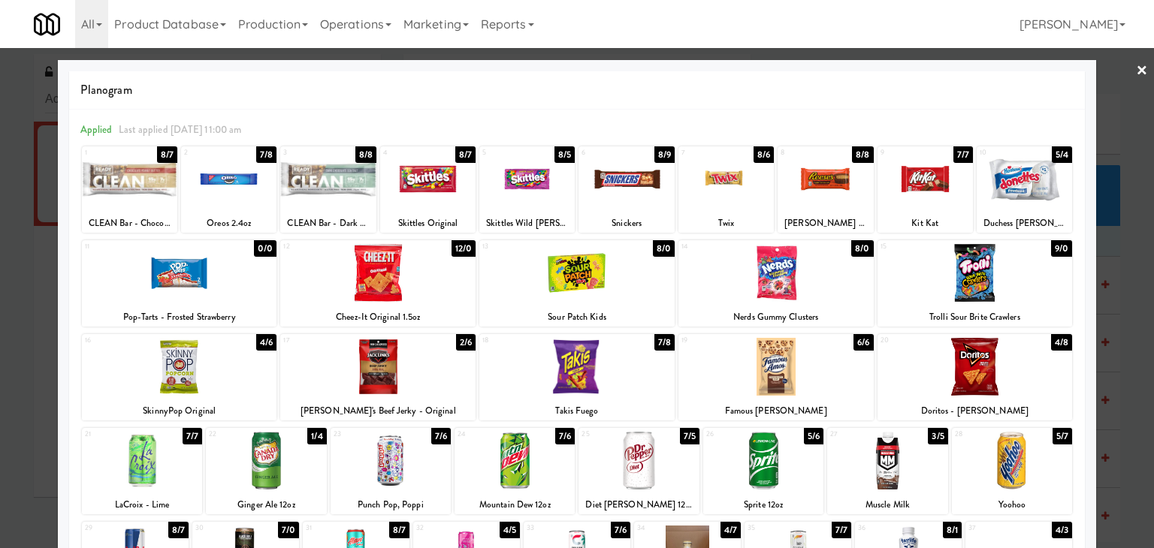
click at [1136, 68] on link "×" at bounding box center [1142, 71] width 12 height 47
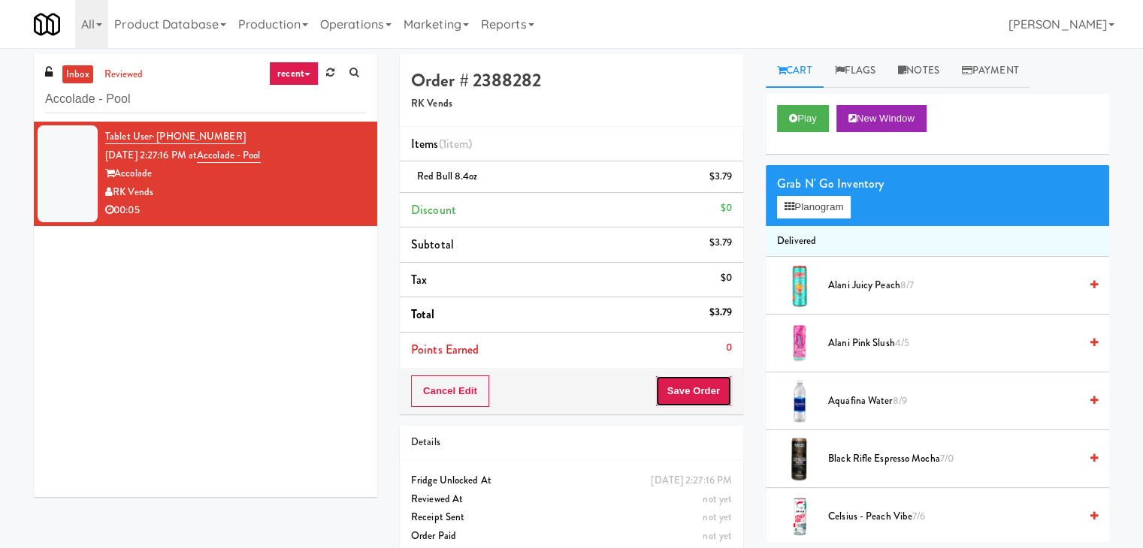
click at [675, 397] on button "Save Order" at bounding box center [693, 392] width 77 height 32
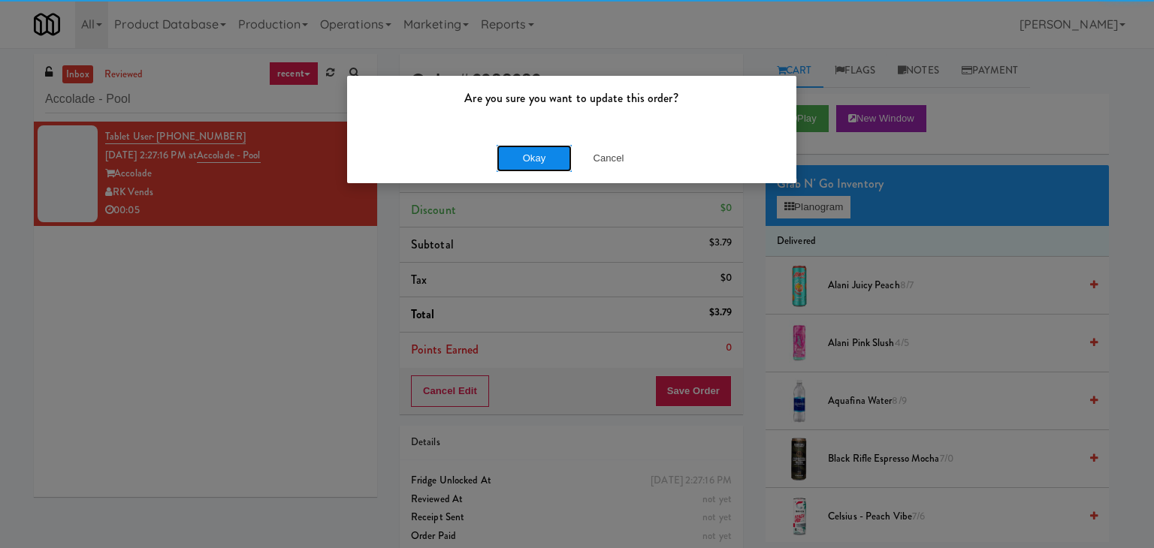
click at [553, 160] on button "Okay" at bounding box center [534, 158] width 75 height 27
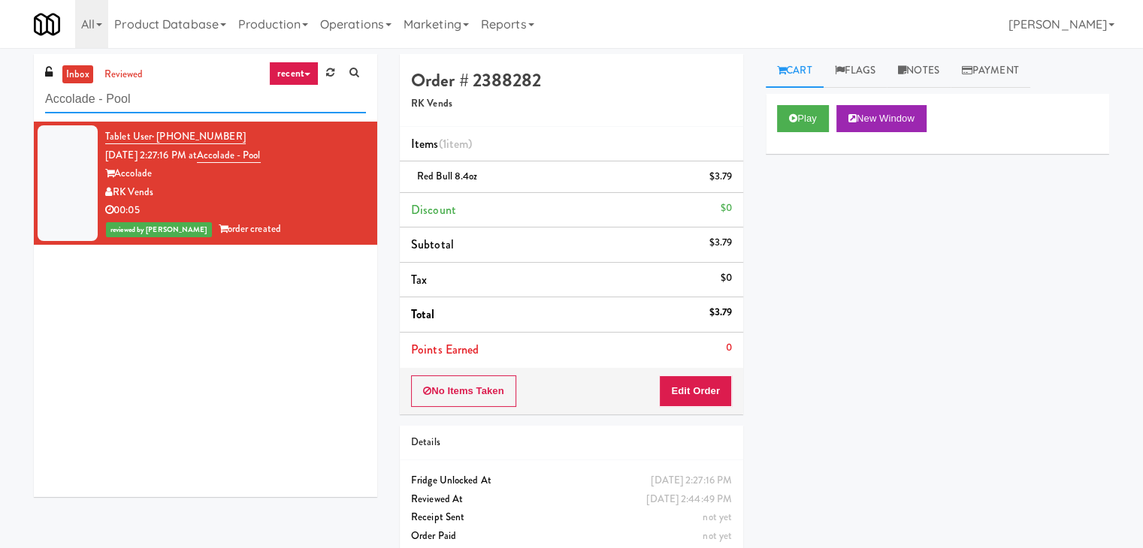
click at [213, 108] on input "Accolade - Pool" at bounding box center [205, 100] width 321 height 28
paste input "Holiday Inn Time Square Drink Cooler"
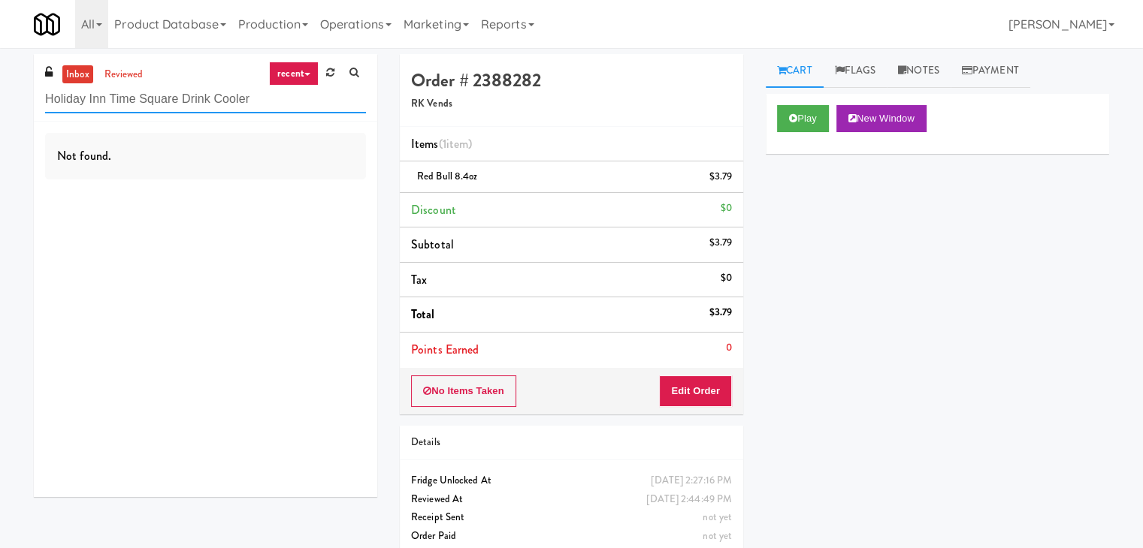
click at [203, 98] on input "Holiday Inn Time Square Drink Cooler" at bounding box center [205, 100] width 321 height 28
paste input "Phase I - Ambient Pantry"
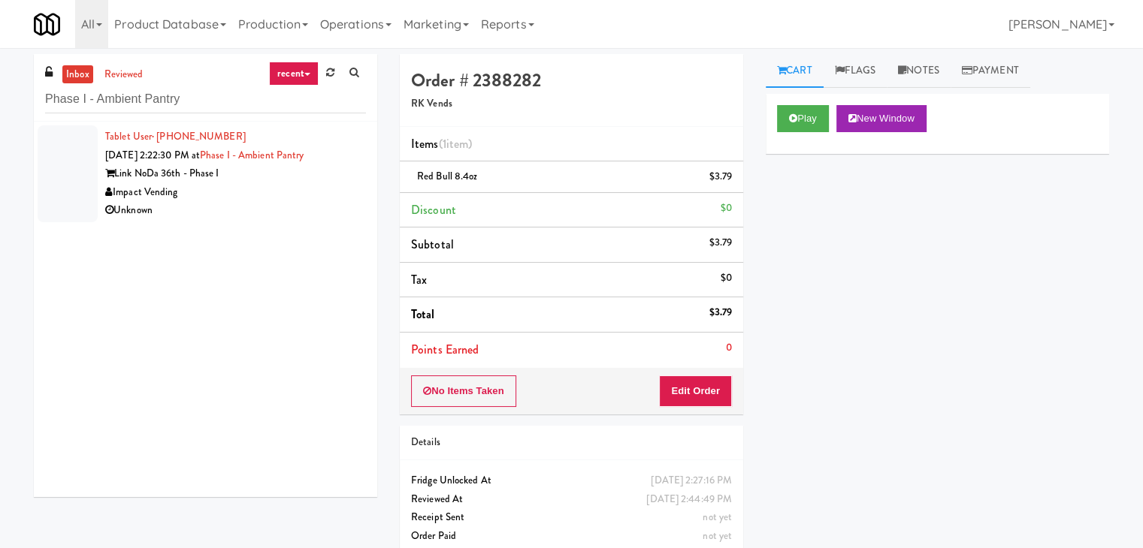
click at [334, 202] on div "Unknown" at bounding box center [235, 210] width 261 height 19
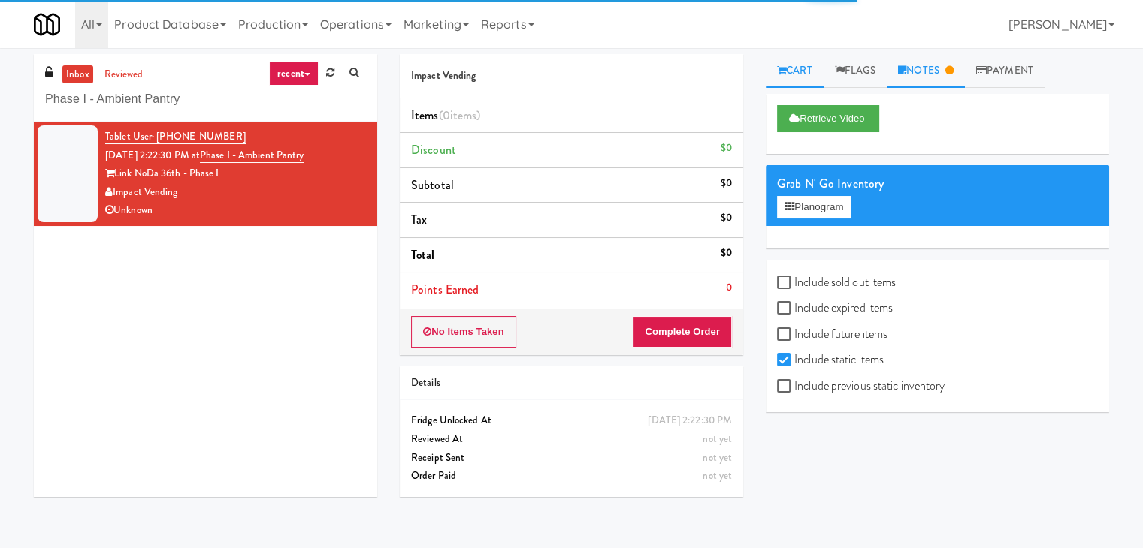
click at [938, 73] on link "Notes" at bounding box center [926, 71] width 78 height 34
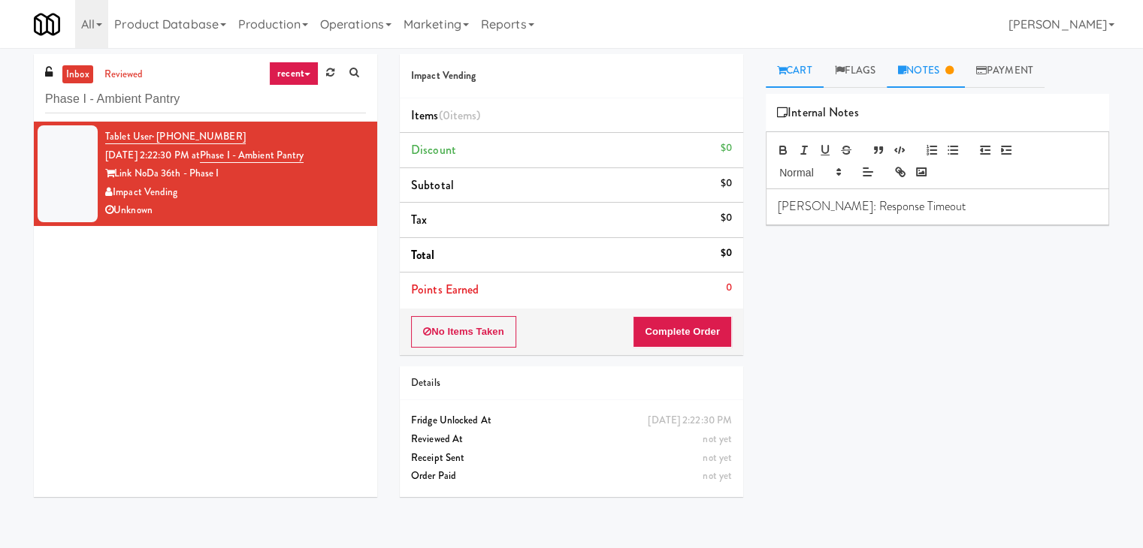
click at [781, 68] on icon at bounding box center [781, 70] width 9 height 10
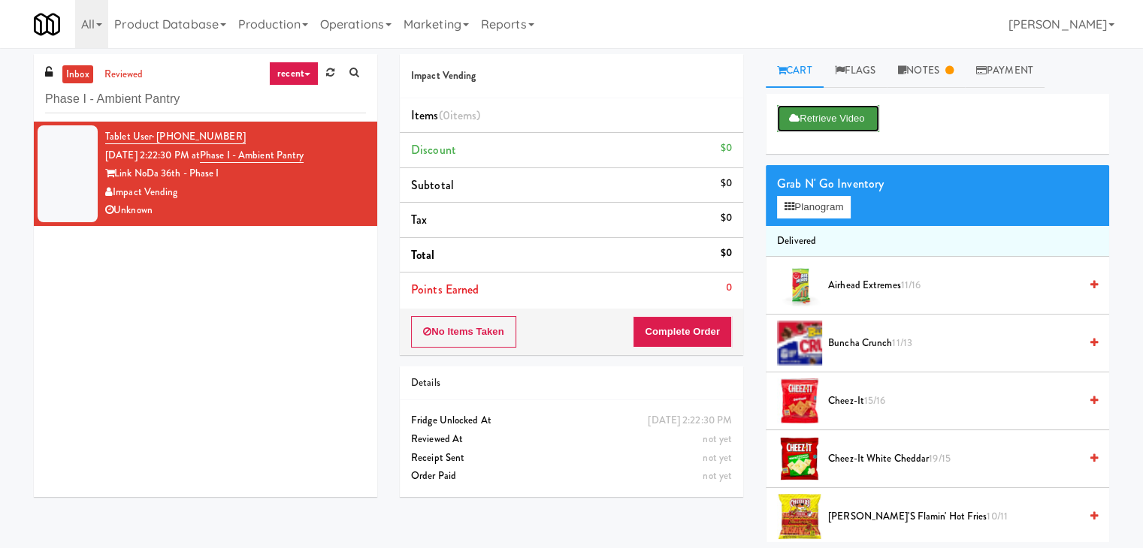
click at [820, 115] on button "Retrieve Video" at bounding box center [828, 118] width 102 height 27
click at [189, 108] on input "Phase I - Ambient Pantry" at bounding box center [205, 100] width 321 height 28
paste input "Superior - Warehouse"
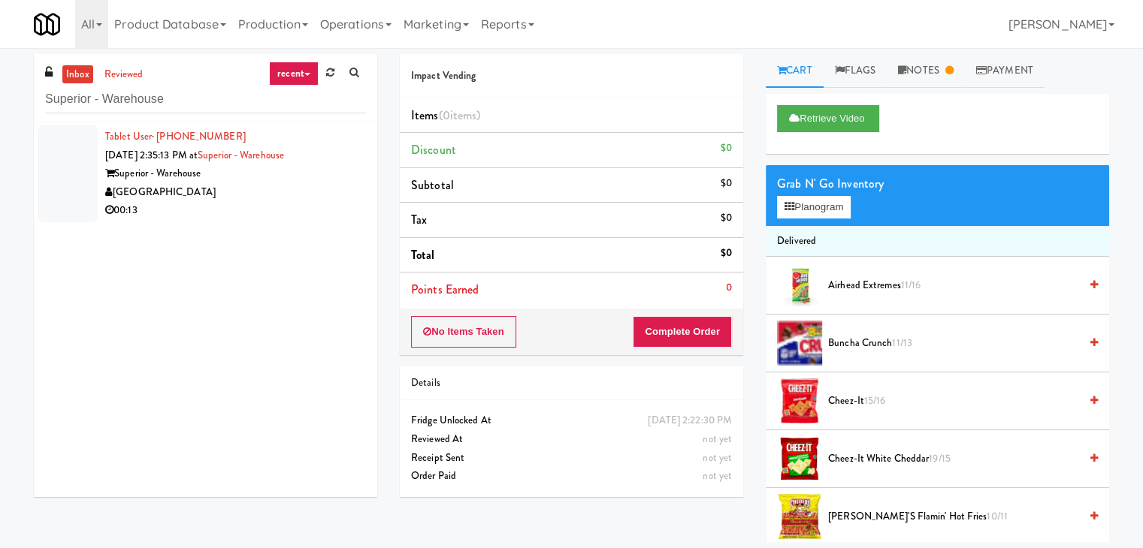
click at [321, 186] on div "[GEOGRAPHIC_DATA]" at bounding box center [235, 192] width 261 height 19
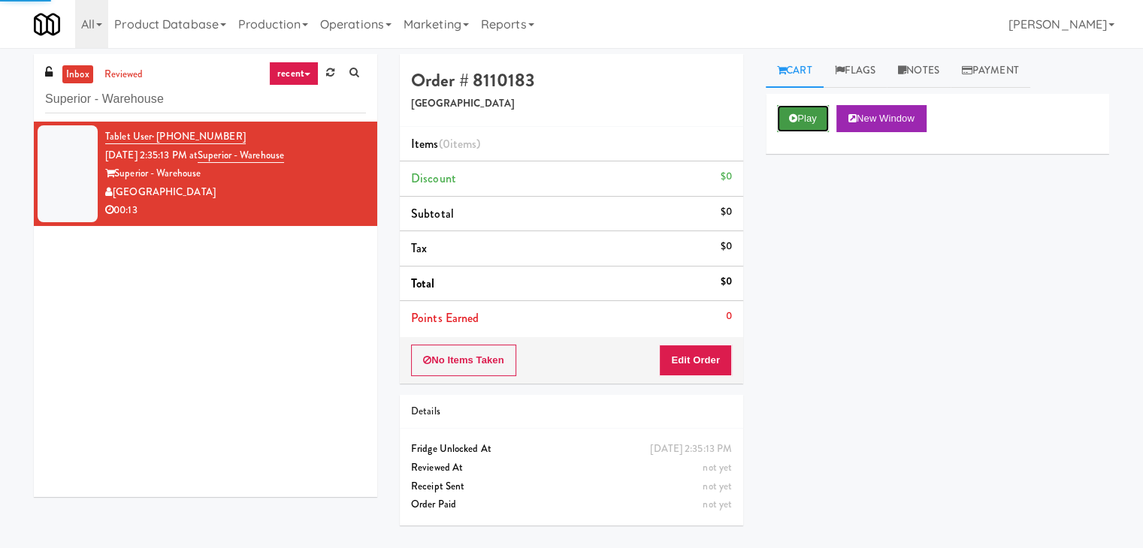
drag, startPoint x: 814, startPoint y: 119, endPoint x: 781, endPoint y: 111, distance: 34.1
click at [814, 119] on button "Play" at bounding box center [803, 118] width 52 height 27
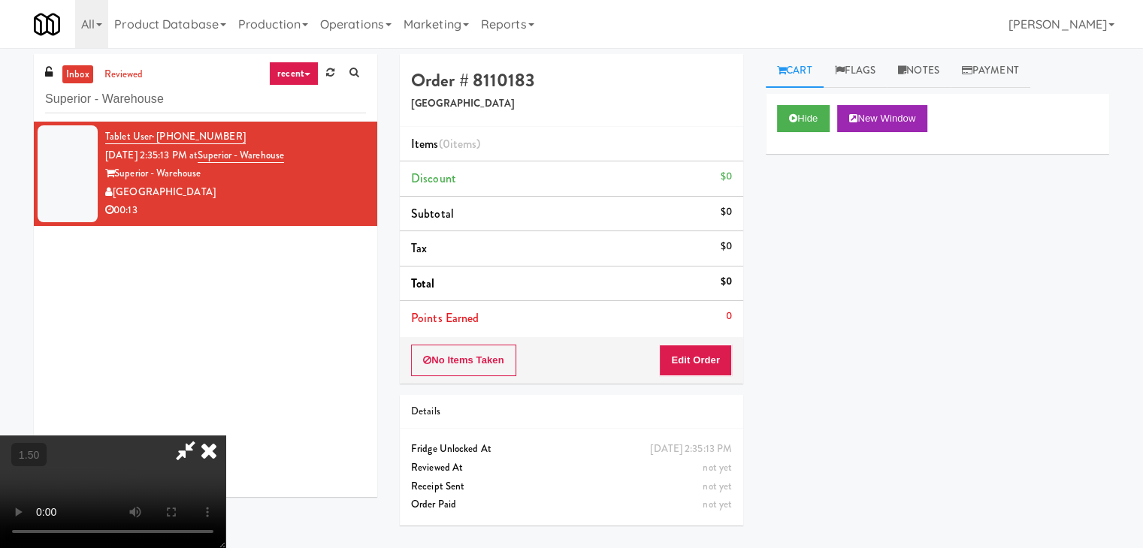
click at [225, 436] on video at bounding box center [112, 492] width 225 height 113
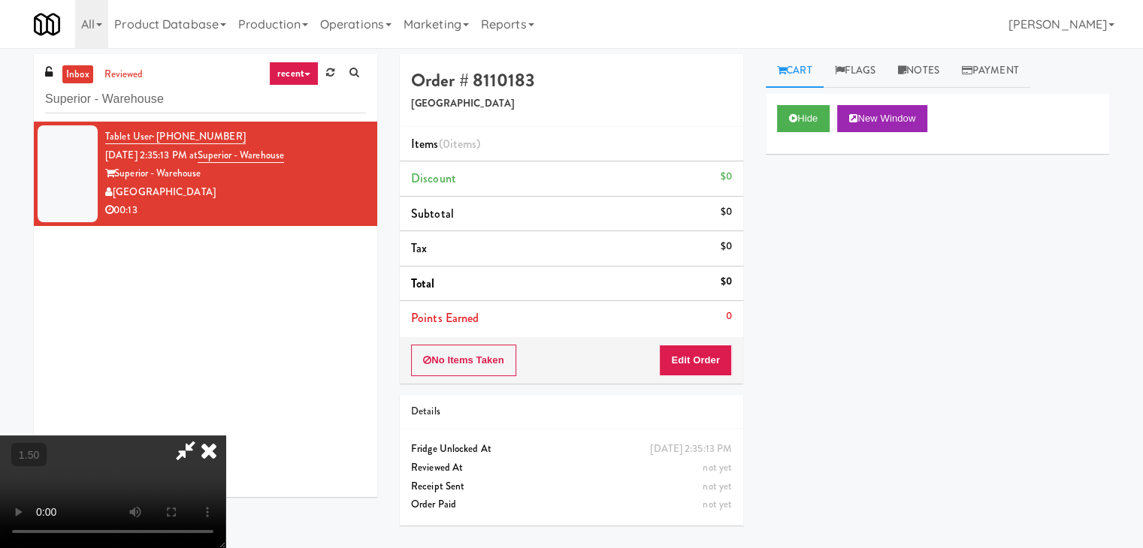
click at [225, 436] on video at bounding box center [112, 492] width 225 height 113
click at [225, 436] on icon at bounding box center [208, 451] width 33 height 30
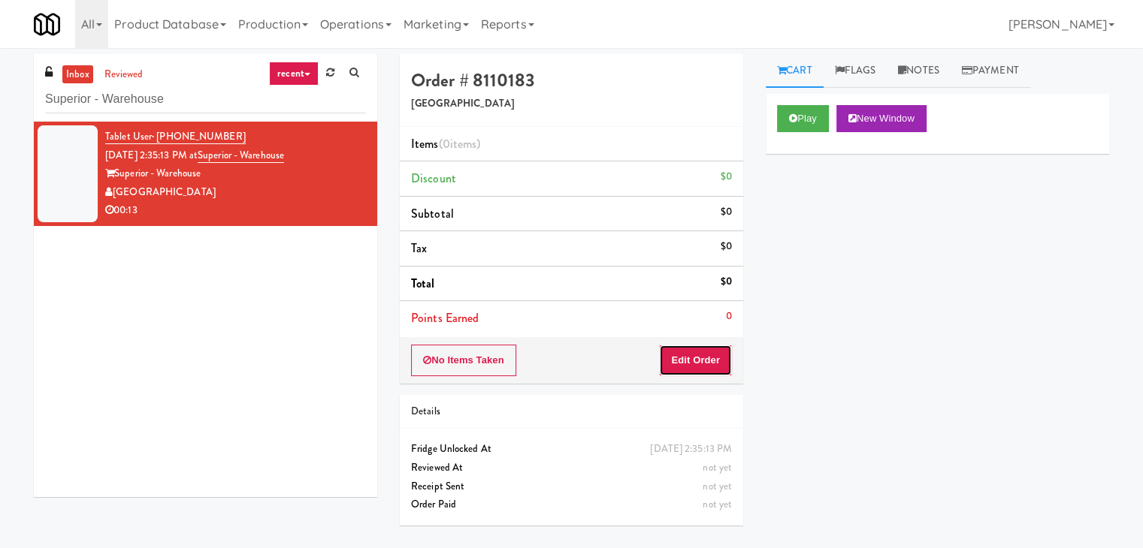
drag, startPoint x: 706, startPoint y: 358, endPoint x: 749, endPoint y: 313, distance: 61.6
click at [706, 357] on button "Edit Order" at bounding box center [695, 361] width 73 height 32
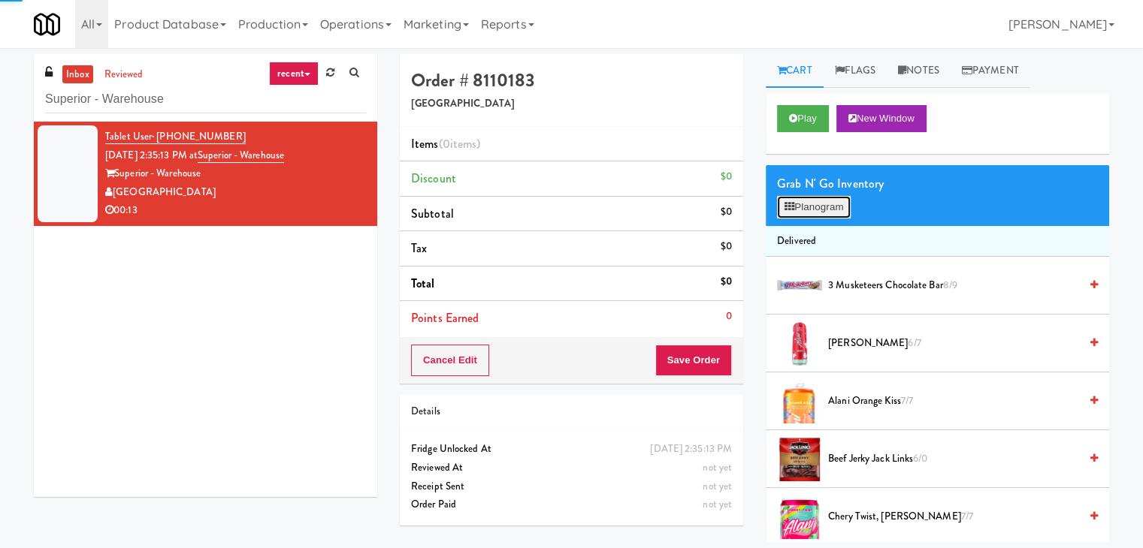
click at [831, 197] on button "Planogram" at bounding box center [814, 207] width 74 height 23
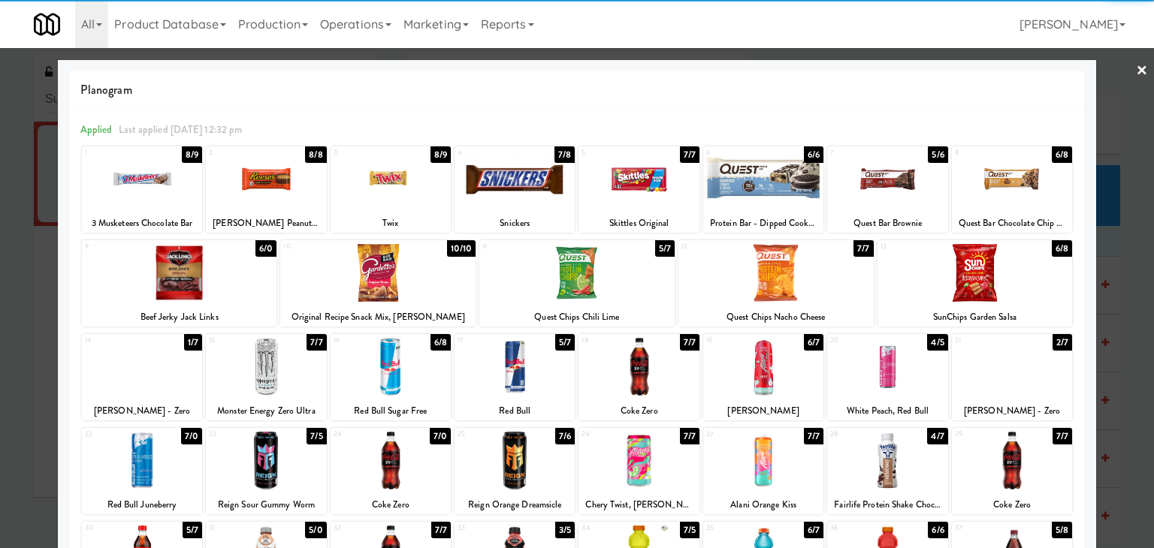
click at [1011, 368] on div at bounding box center [1012, 367] width 120 height 58
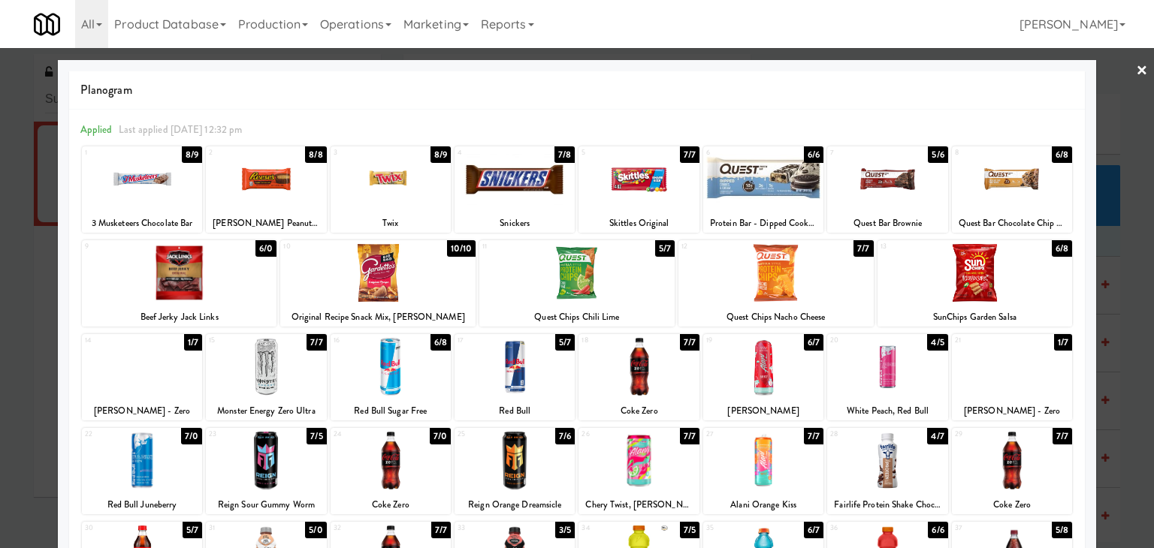
click at [135, 376] on div at bounding box center [142, 367] width 120 height 58
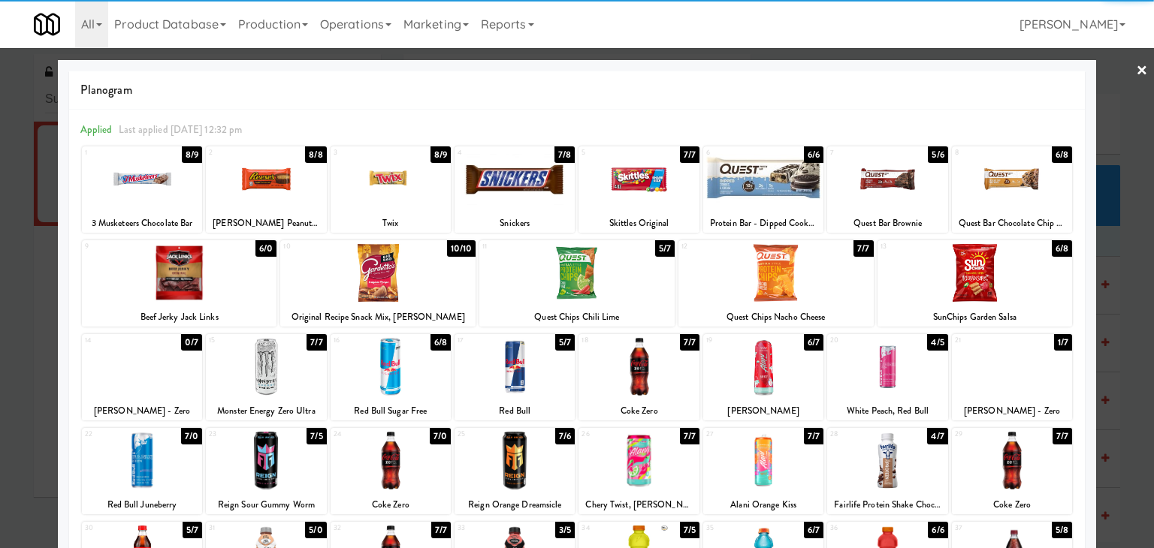
click at [647, 373] on div at bounding box center [639, 367] width 120 height 58
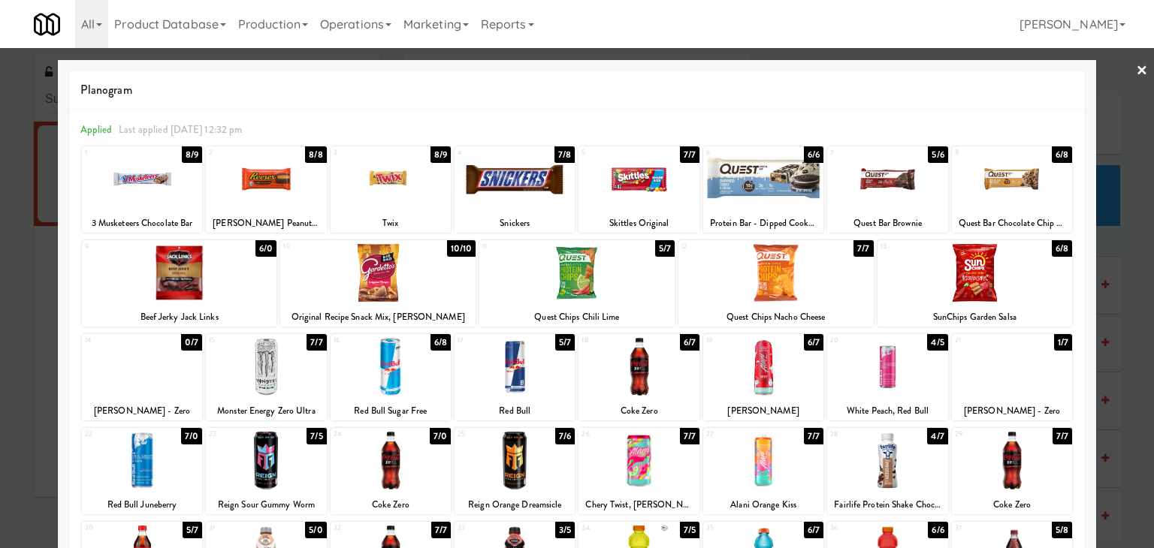
click at [1136, 67] on link "×" at bounding box center [1142, 71] width 12 height 47
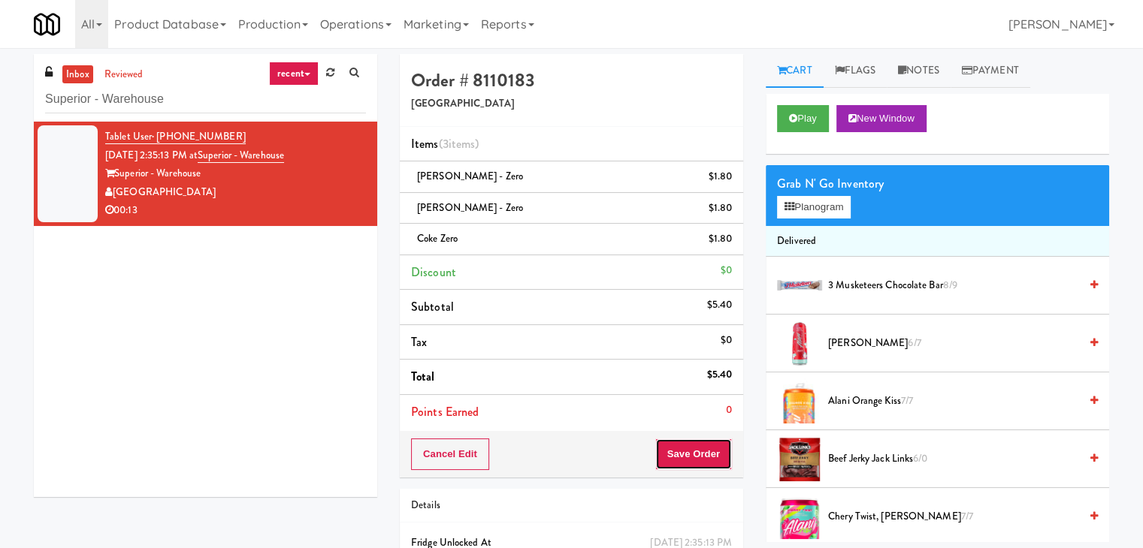
click at [675, 464] on button "Save Order" at bounding box center [693, 455] width 77 height 32
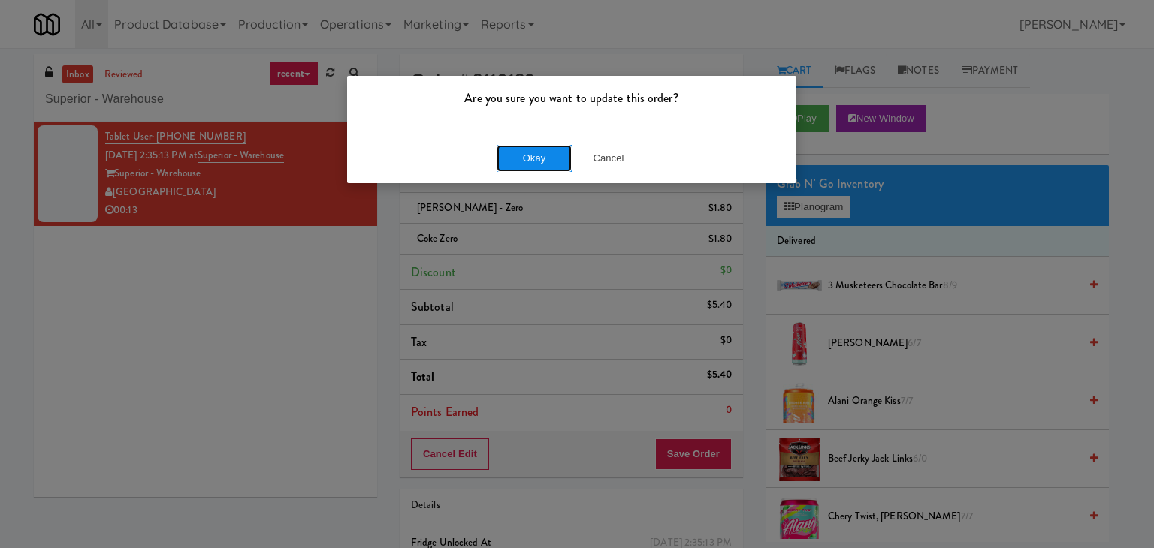
click at [545, 165] on button "Okay" at bounding box center [534, 158] width 75 height 27
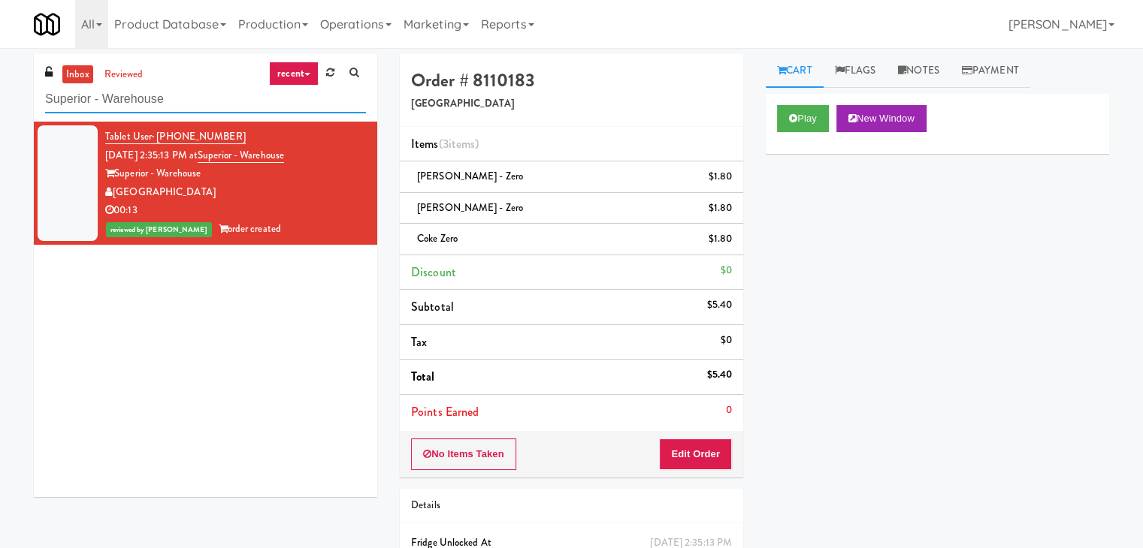
click at [234, 102] on input "Superior - Warehouse" at bounding box center [205, 100] width 321 height 28
paste input "Phase II - Combo Cooler"
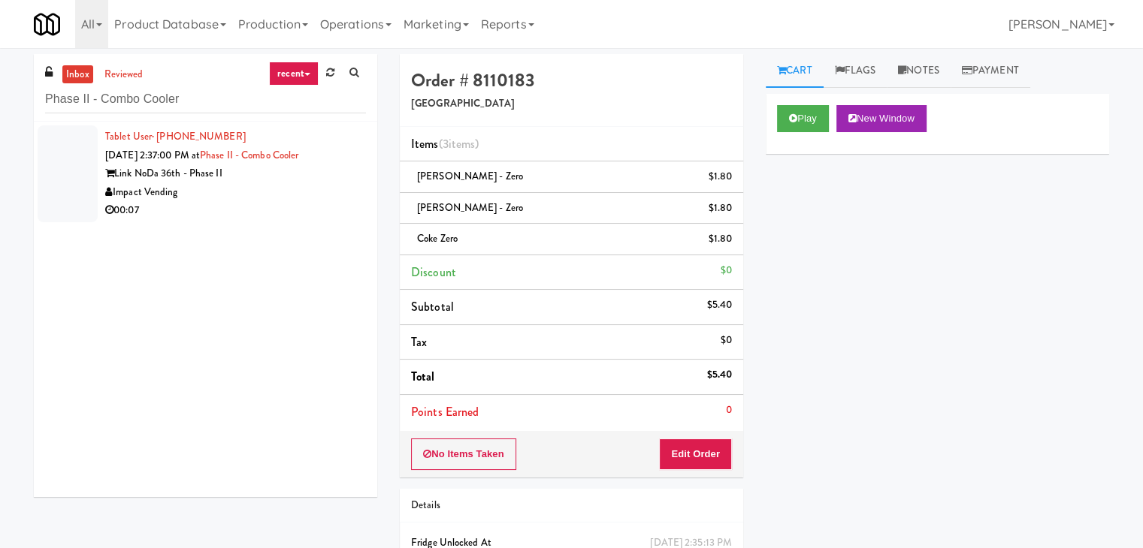
click at [315, 203] on div "00:07" at bounding box center [235, 210] width 261 height 19
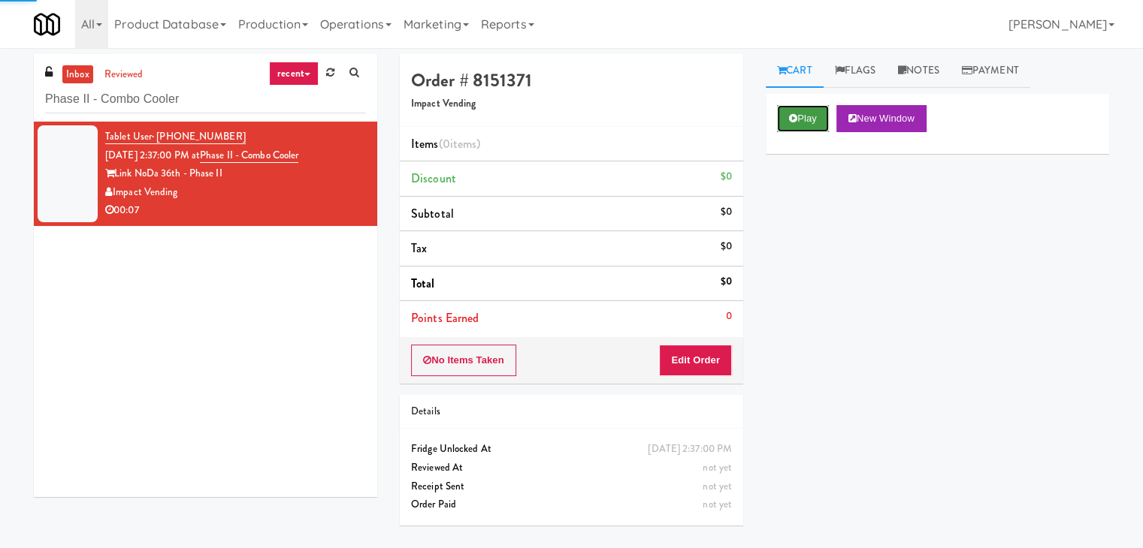
click at [797, 113] on button "Play" at bounding box center [803, 118] width 52 height 27
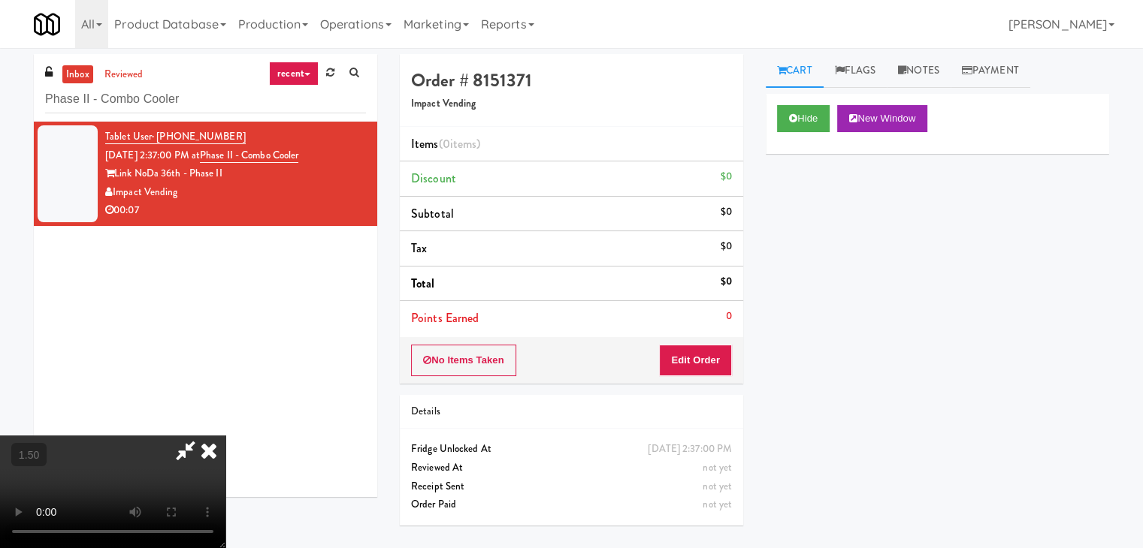
click at [225, 436] on video at bounding box center [112, 492] width 225 height 113
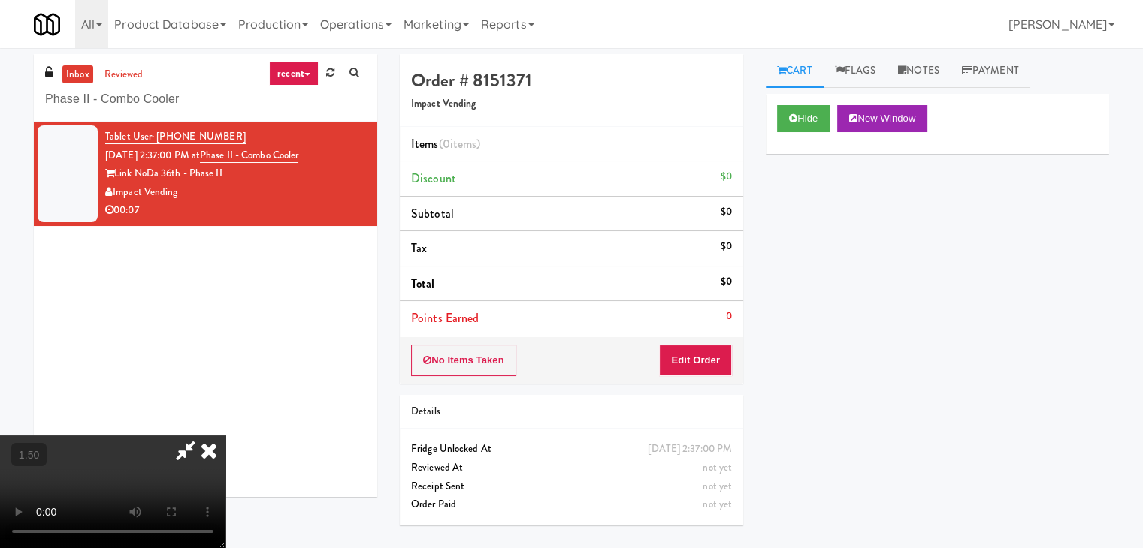
click at [225, 436] on video at bounding box center [112, 492] width 225 height 113
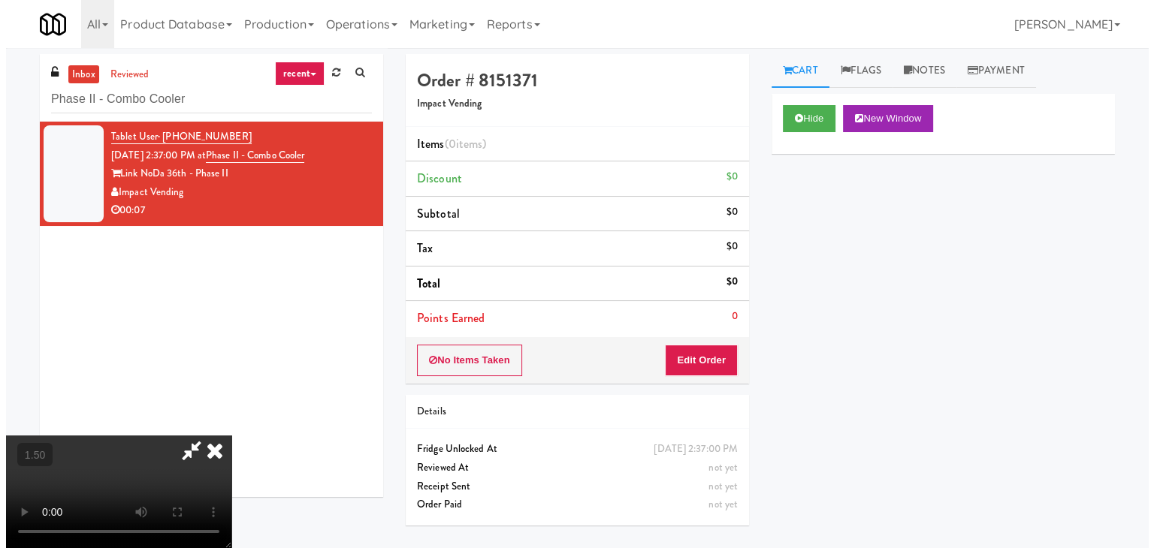
scroll to position [0, 0]
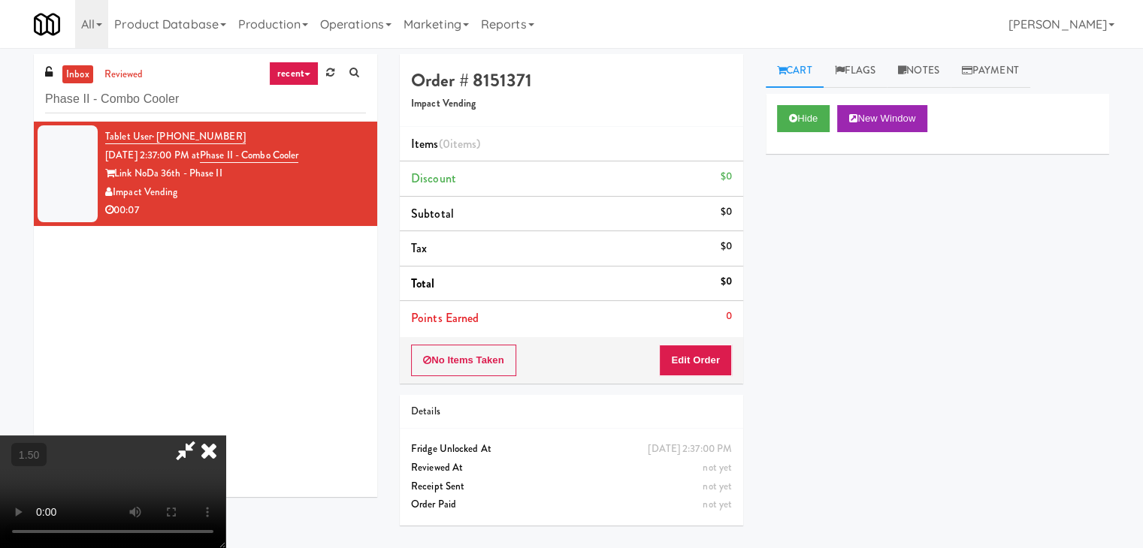
drag, startPoint x: 663, startPoint y: 62, endPoint x: 662, endPoint y: 69, distance: 7.6
click at [225, 436] on icon at bounding box center [208, 451] width 33 height 30
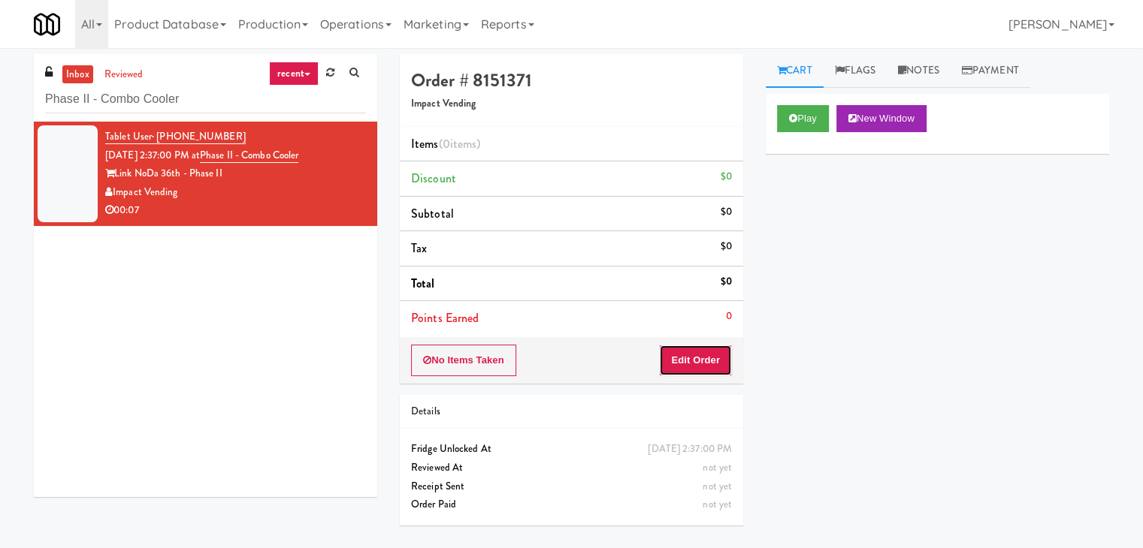
click at [678, 367] on button "Edit Order" at bounding box center [695, 361] width 73 height 32
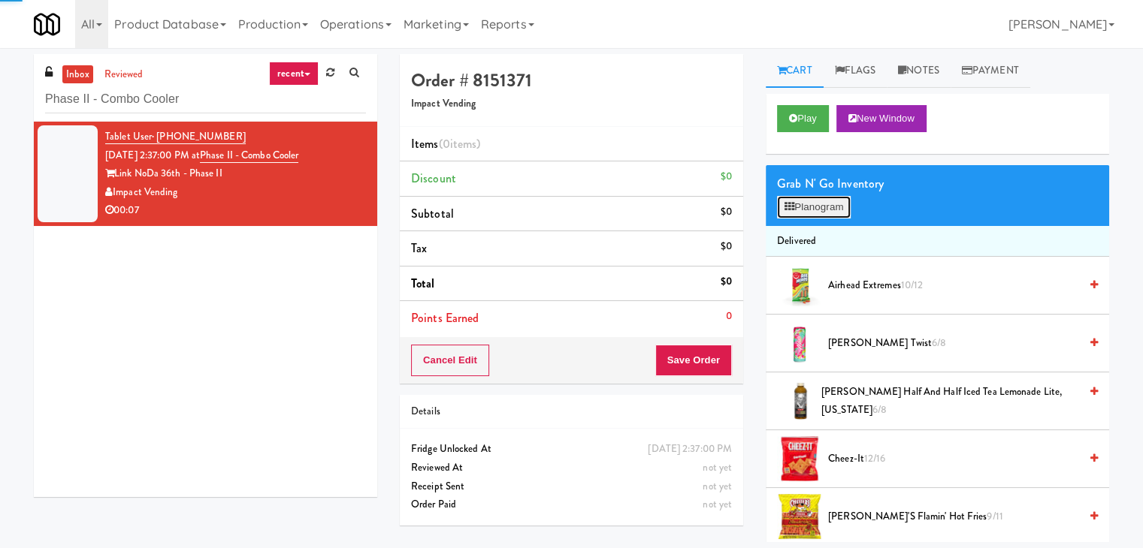
click at [782, 212] on button "Planogram" at bounding box center [814, 207] width 74 height 23
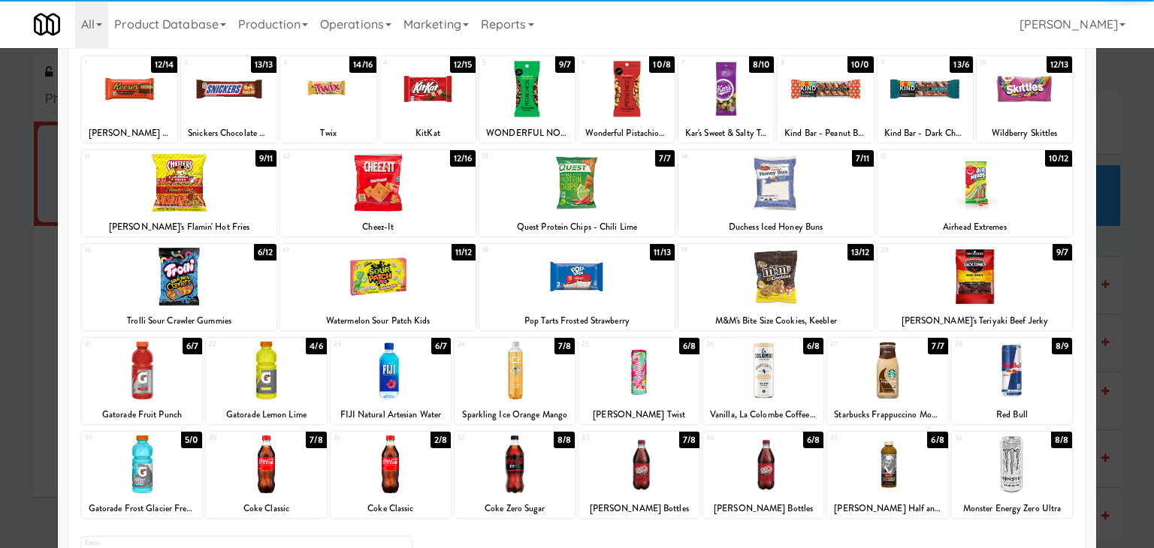
scroll to position [189, 0]
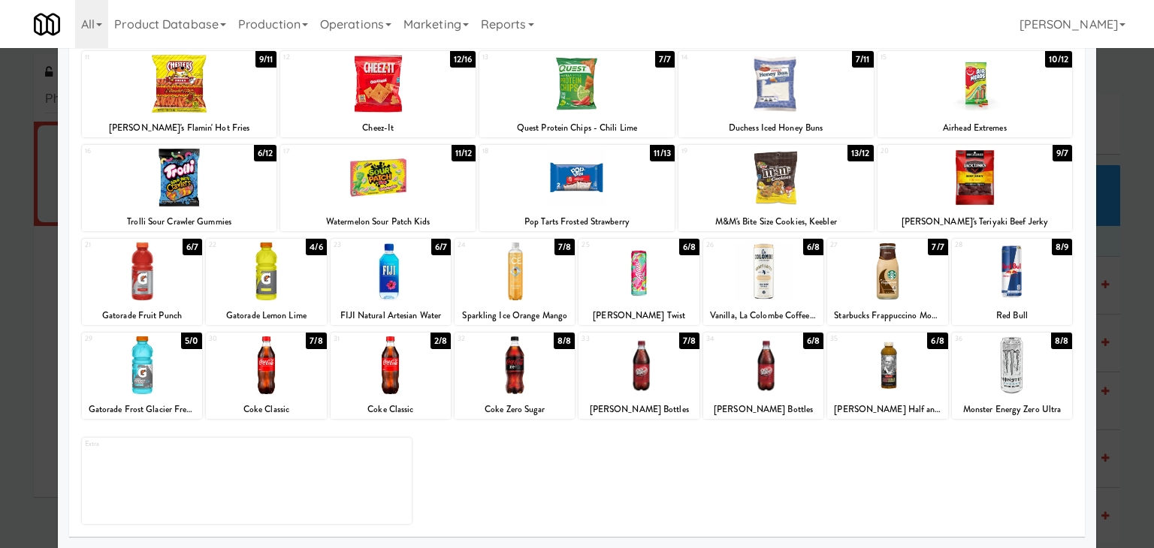
click at [650, 267] on div at bounding box center [639, 272] width 120 height 58
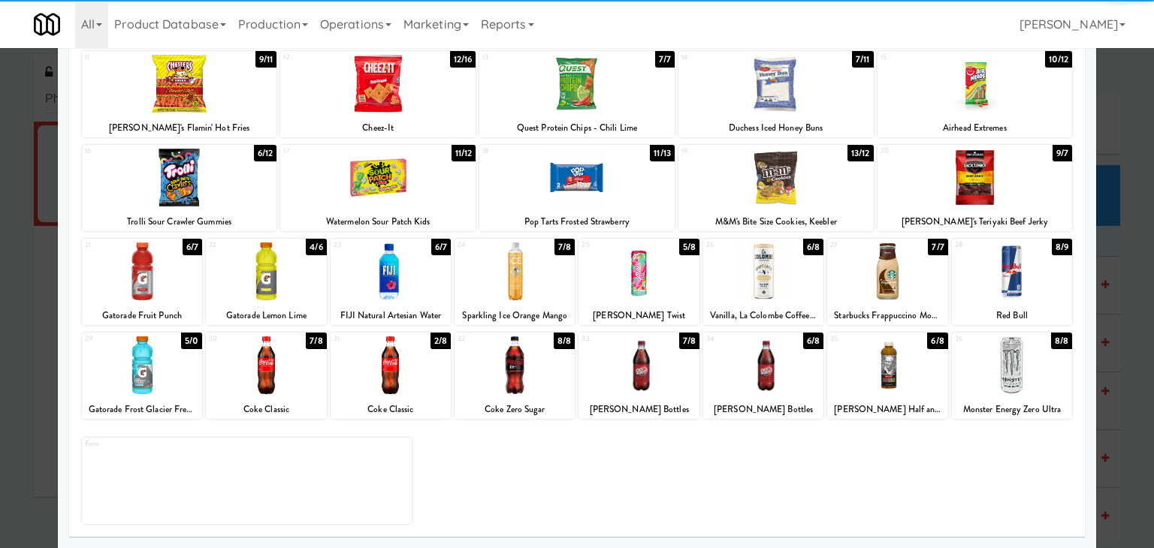
click at [993, 368] on div at bounding box center [1012, 366] width 120 height 58
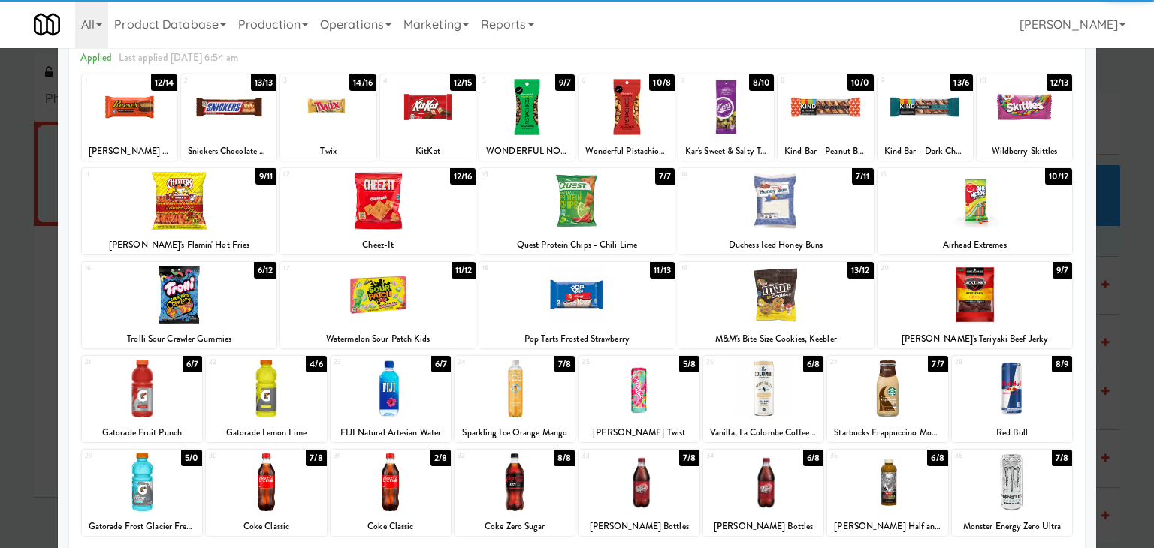
scroll to position [0, 0]
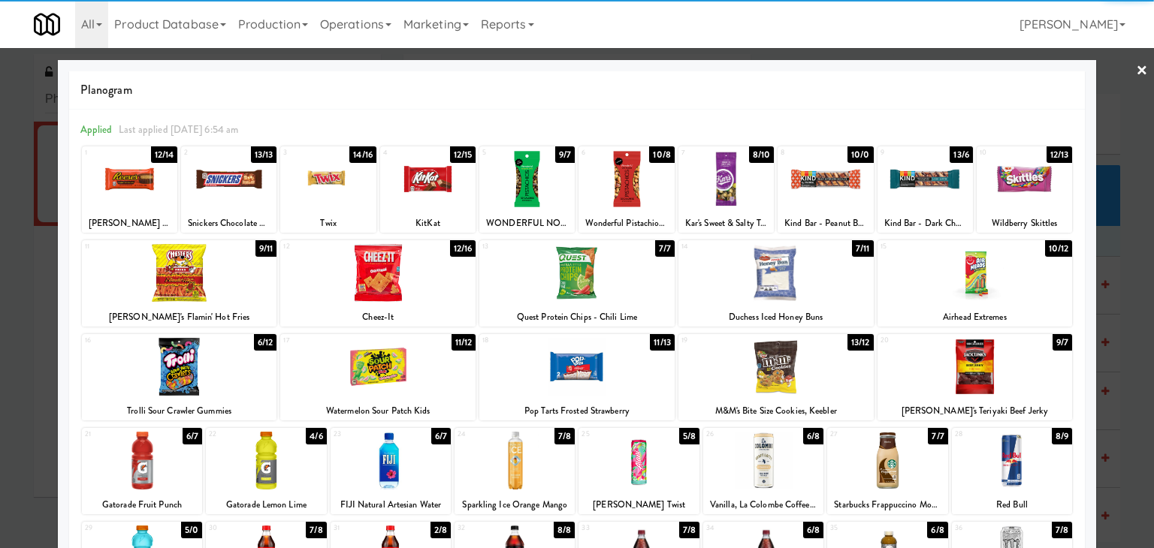
click at [1136, 69] on link "×" at bounding box center [1142, 71] width 12 height 47
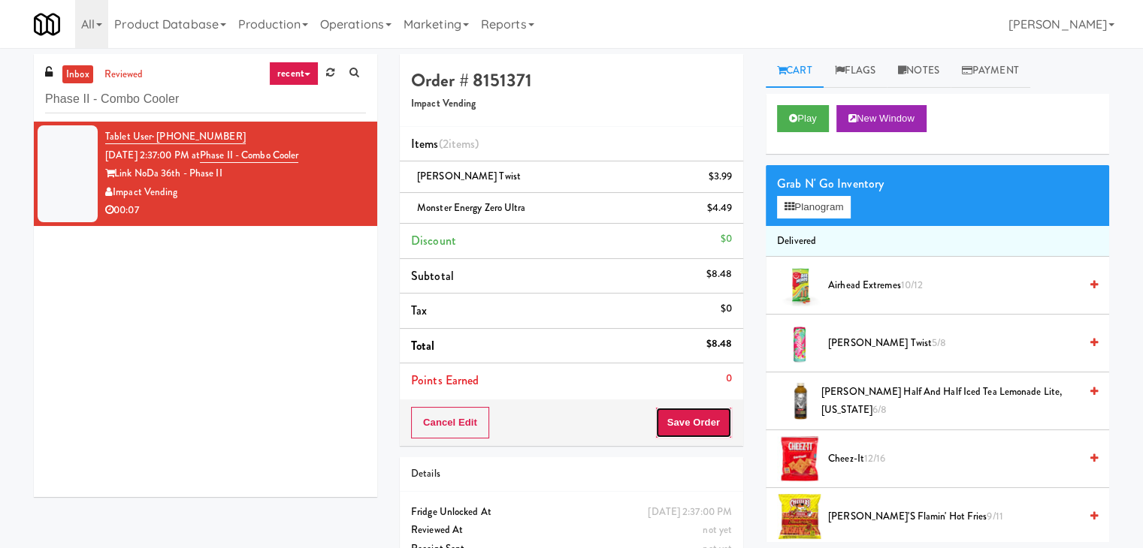
click at [697, 418] on button "Save Order" at bounding box center [693, 423] width 77 height 32
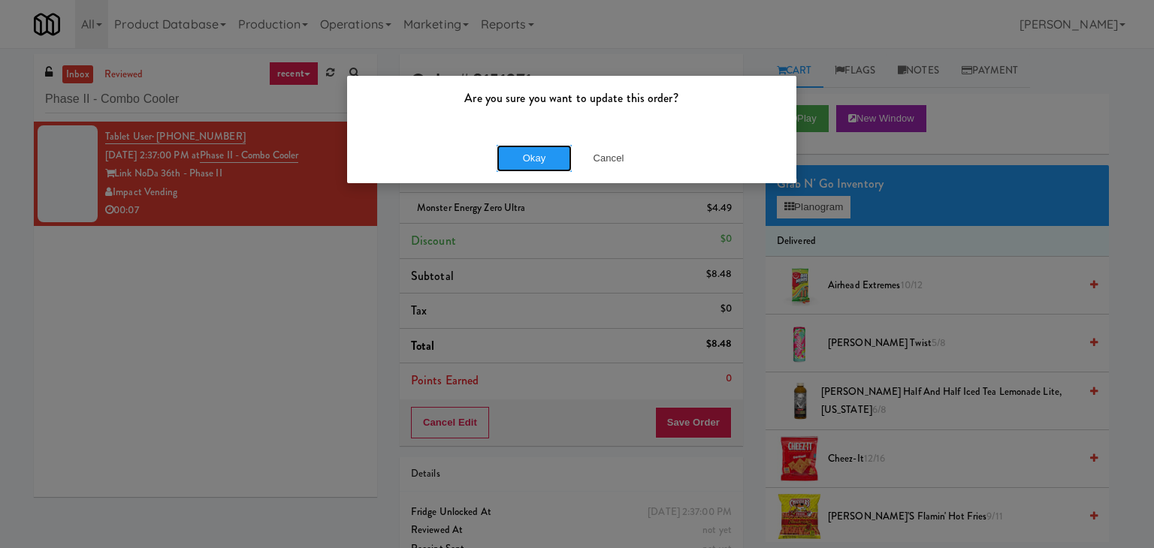
drag, startPoint x: 533, startPoint y: 160, endPoint x: 501, endPoint y: 117, distance: 53.6
click at [532, 156] on button "Okay" at bounding box center [534, 158] width 75 height 27
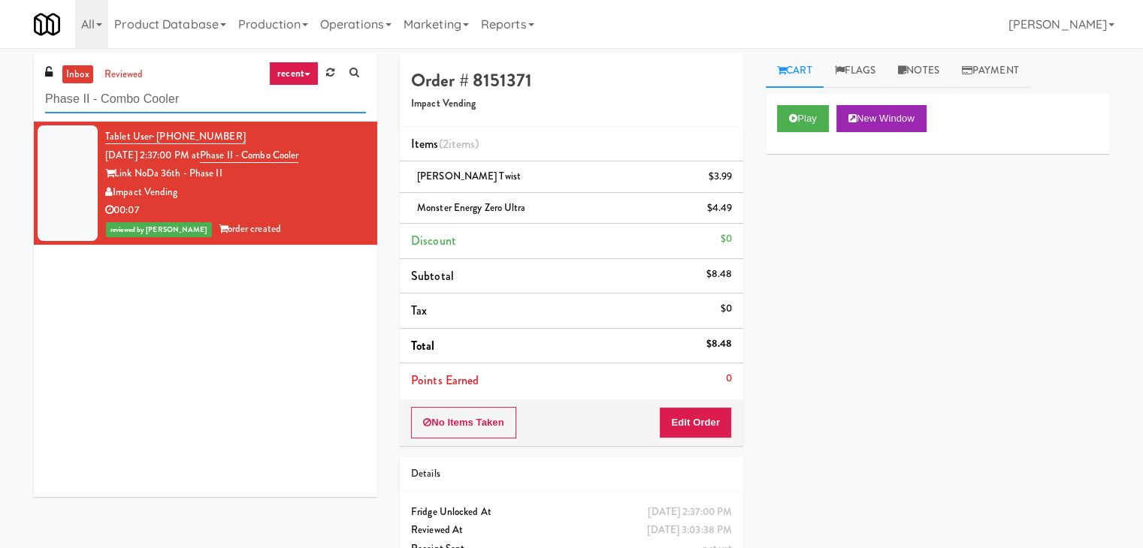
click at [222, 95] on input "Phase II - Combo Cooler" at bounding box center [205, 100] width 321 height 28
click at [220, 94] on input "Phase II - Combo Cooler" at bounding box center [205, 100] width 321 height 28
paste input "Mattr (formerly Shawcor)"
type input "Mattr (formerly Shawcor)"
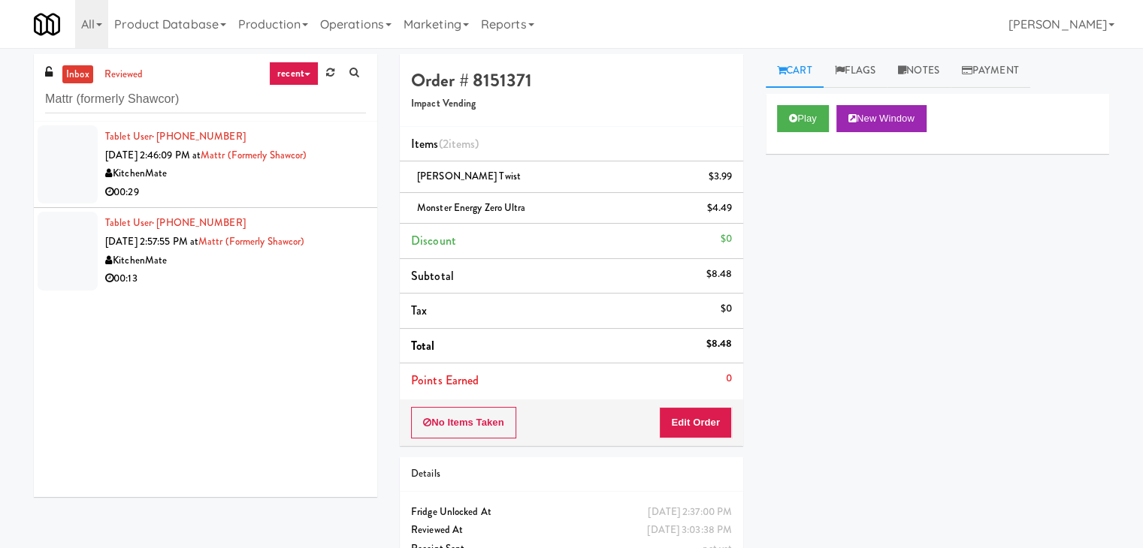
click at [335, 196] on div "00:29" at bounding box center [235, 192] width 261 height 19
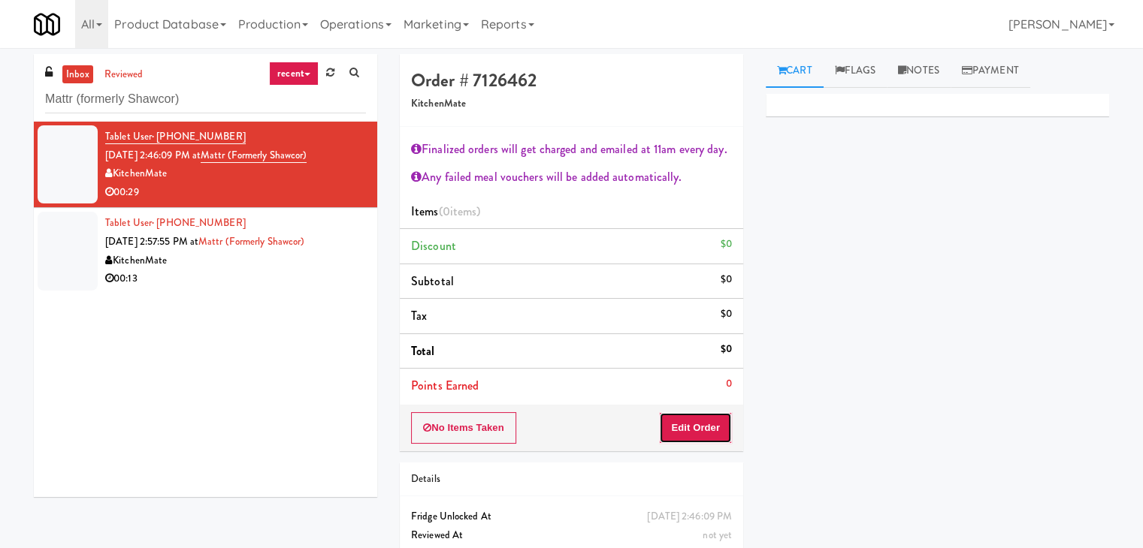
click at [684, 416] on button "Edit Order" at bounding box center [695, 428] width 73 height 32
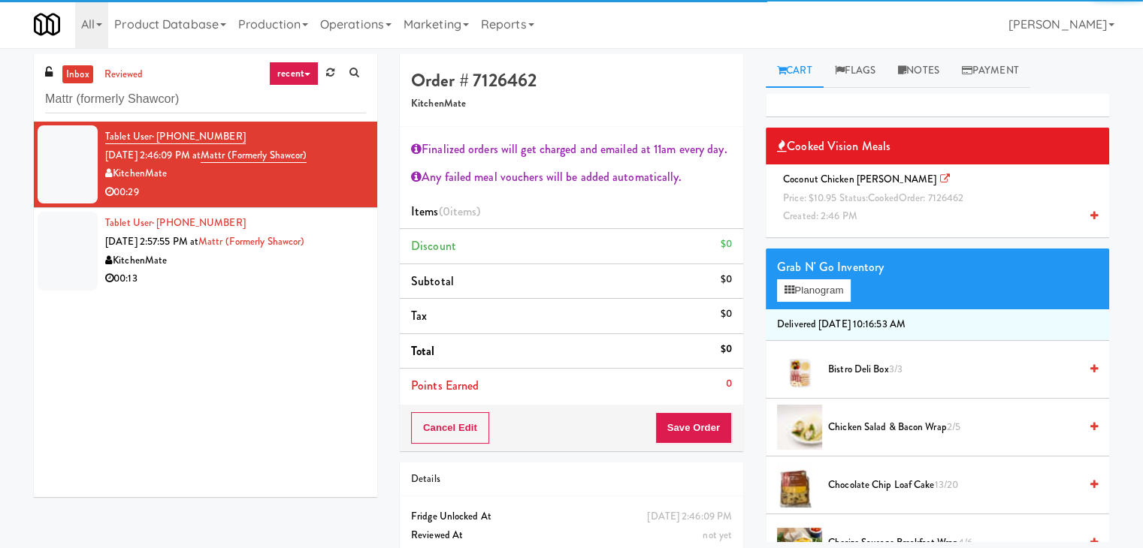
click at [883, 189] on div "Coconut Chicken [PERSON_NAME] Price: $10.95 Status: cooked Order: 7126462 Creat…" at bounding box center [937, 199] width 321 height 56
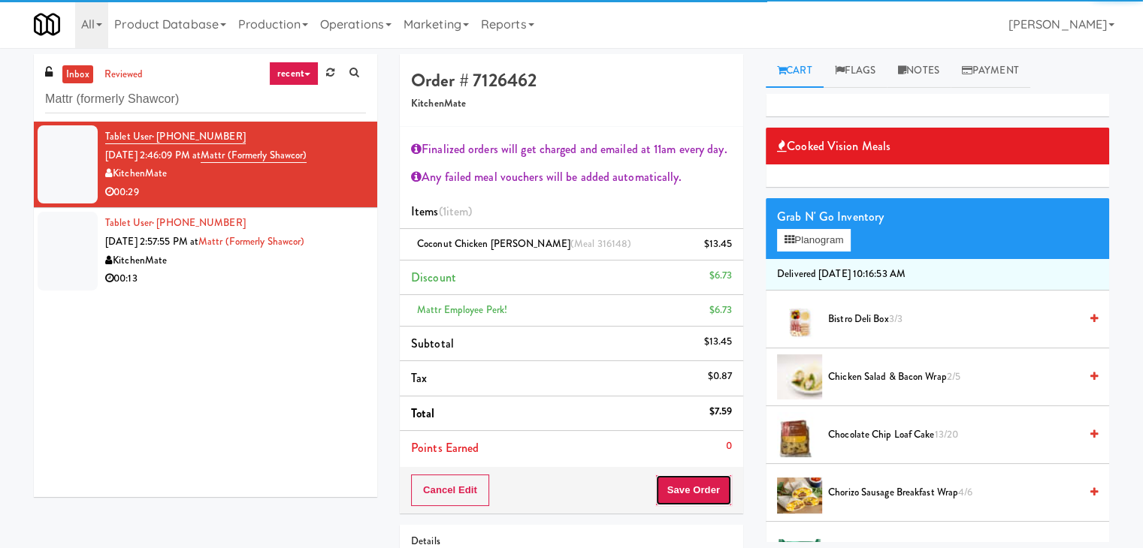
click at [687, 496] on button "Save Order" at bounding box center [693, 491] width 77 height 32
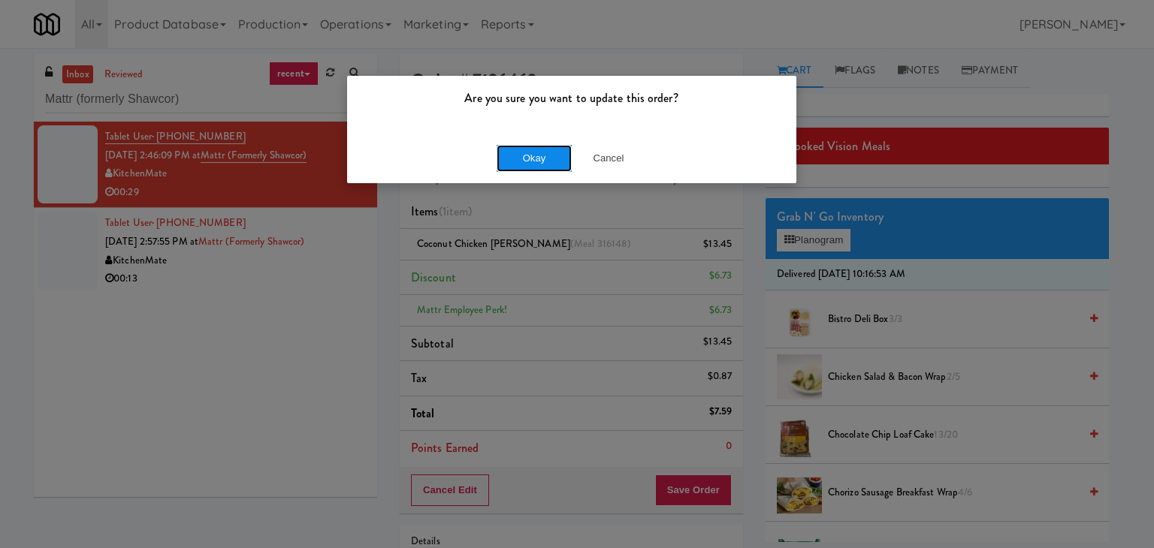
click at [515, 148] on button "Okay" at bounding box center [534, 158] width 75 height 27
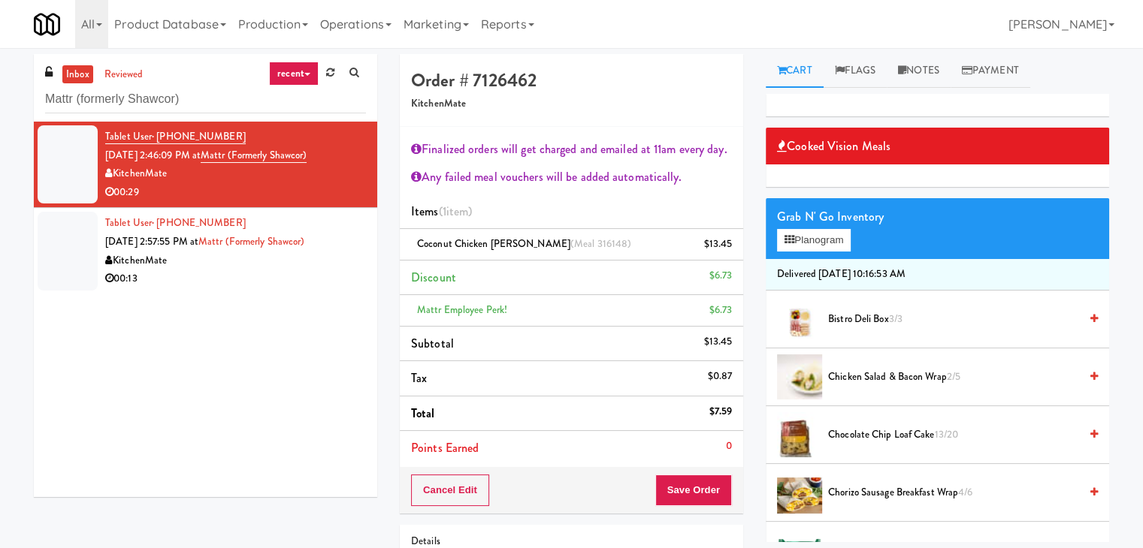
click at [339, 270] on div "00:13" at bounding box center [235, 279] width 261 height 19
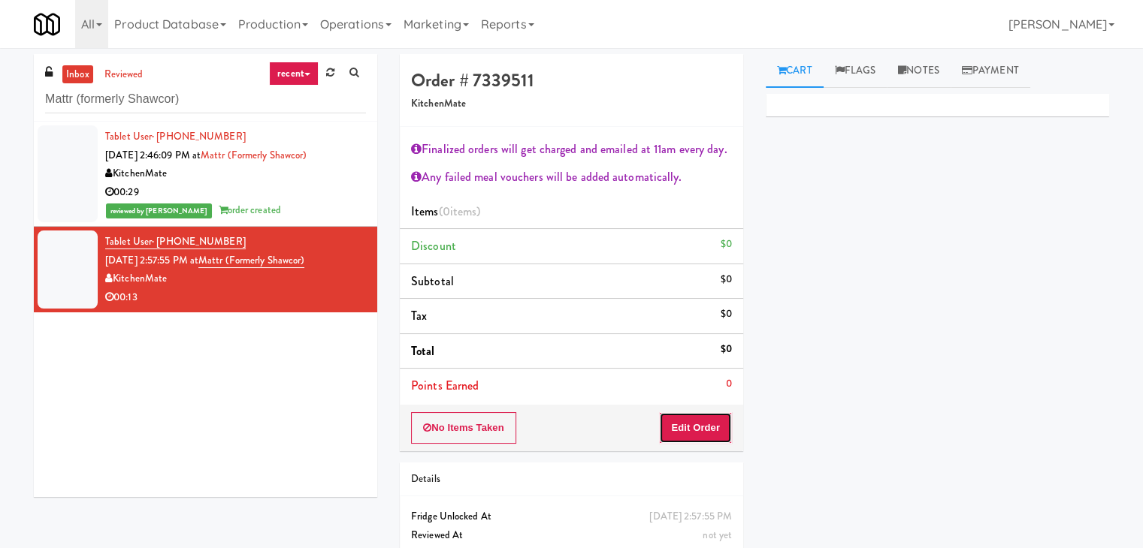
click at [687, 425] on button "Edit Order" at bounding box center [695, 428] width 73 height 32
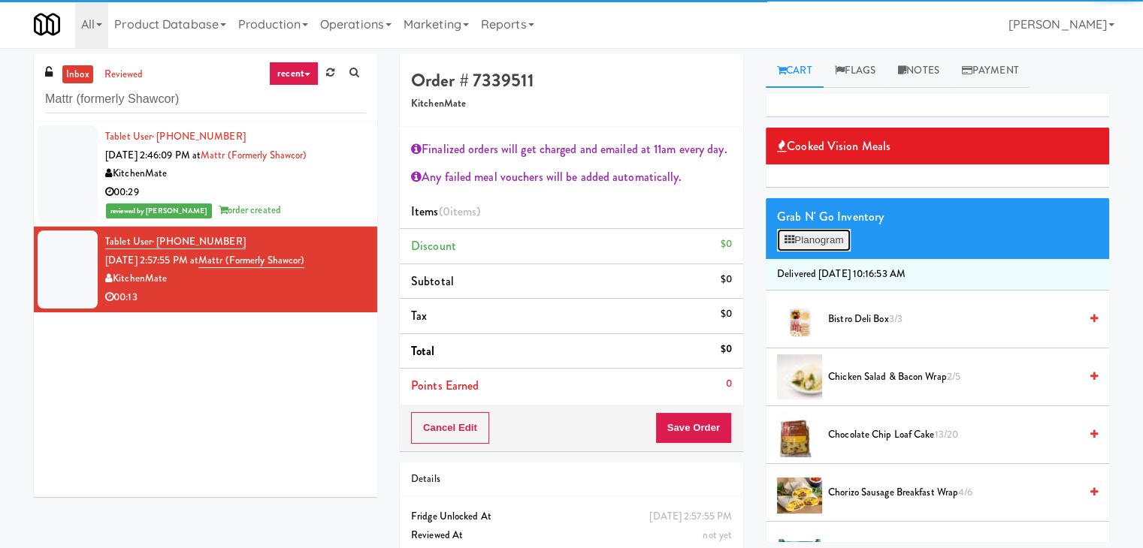
click at [832, 241] on button "Planogram" at bounding box center [814, 240] width 74 height 23
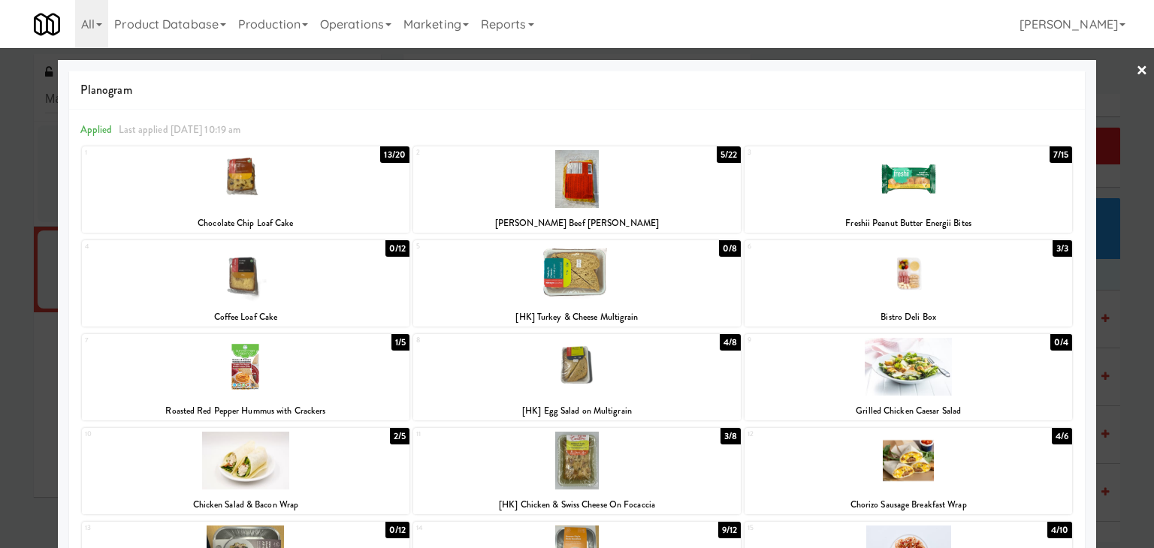
click at [1136, 70] on link "×" at bounding box center [1142, 71] width 12 height 47
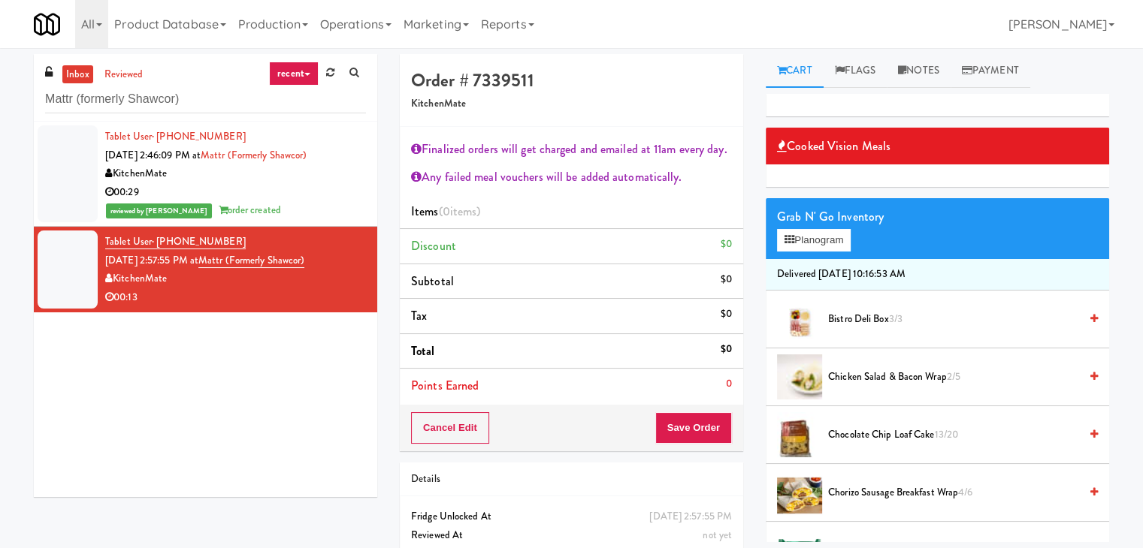
click at [302, 199] on div "00:29" at bounding box center [235, 192] width 261 height 19
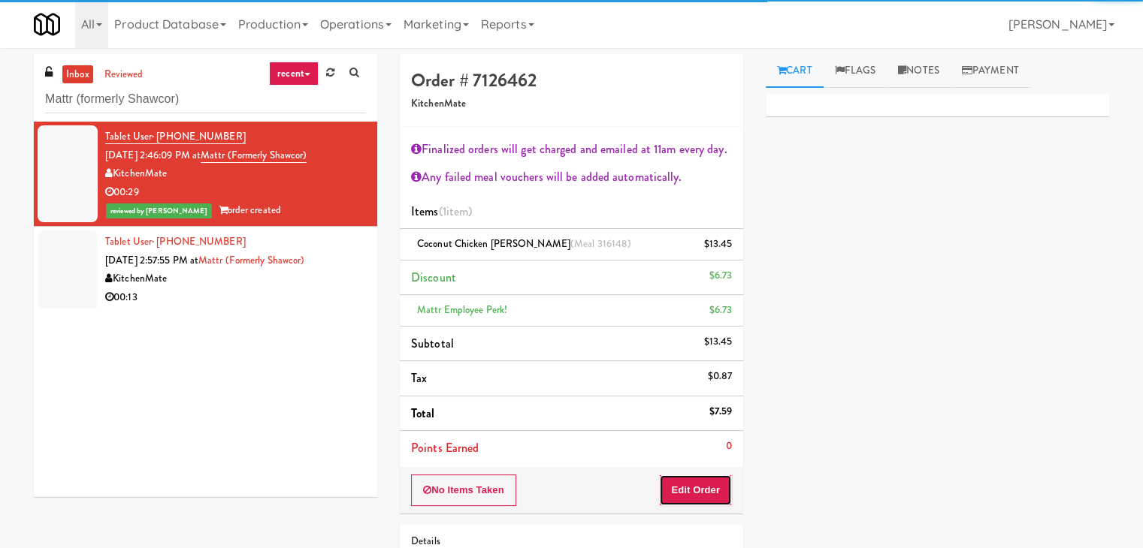
click at [691, 488] on button "Edit Order" at bounding box center [695, 491] width 73 height 32
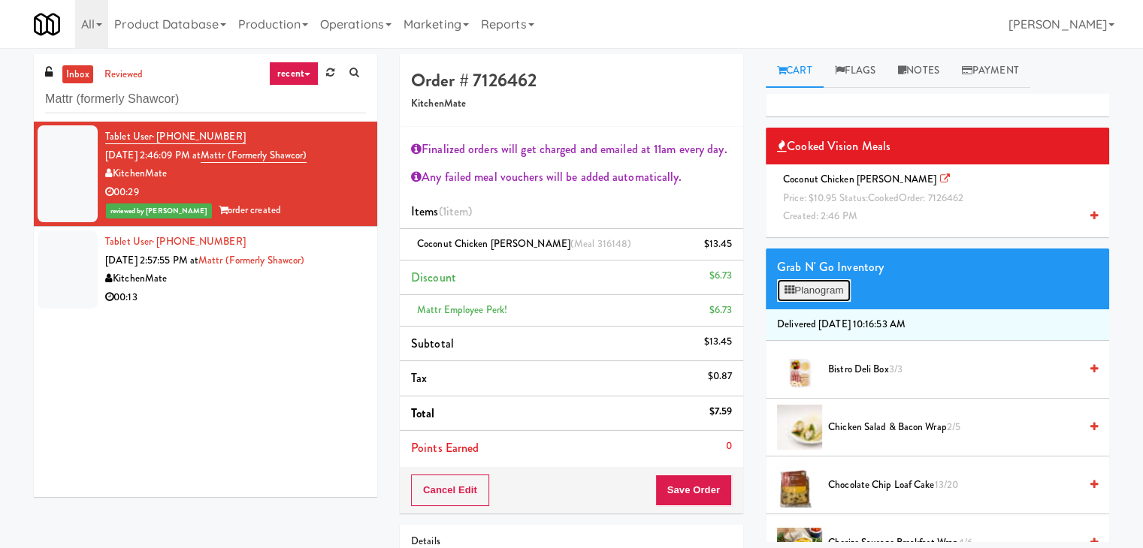
click at [826, 292] on button "Planogram" at bounding box center [814, 290] width 74 height 23
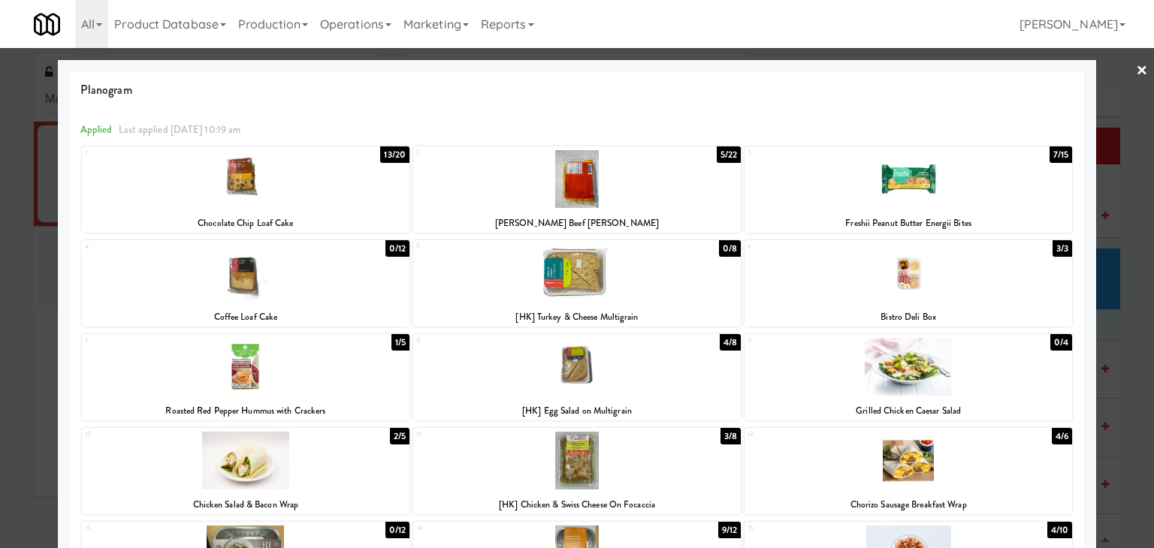
click at [1136, 75] on link "×" at bounding box center [1142, 71] width 12 height 47
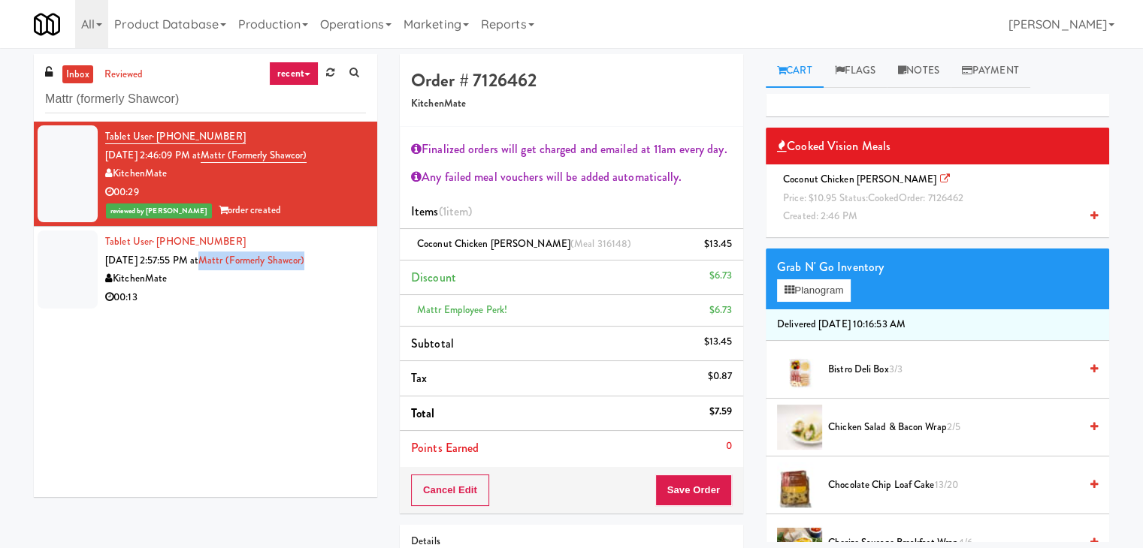
drag, startPoint x: 330, startPoint y: 262, endPoint x: 219, endPoint y: 268, distance: 110.6
click at [219, 268] on div "Tablet User · (519) 377-6656 [DATE] 2:57:55 PM at Mattr (formerly Shawcor) Kitc…" at bounding box center [235, 270] width 261 height 74
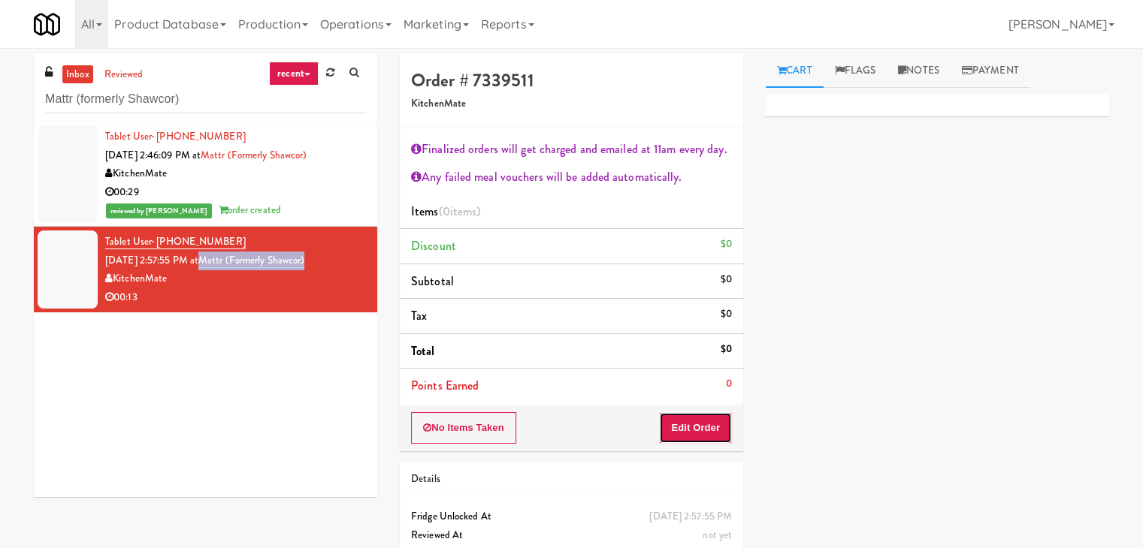
click at [695, 427] on button "Edit Order" at bounding box center [695, 428] width 73 height 32
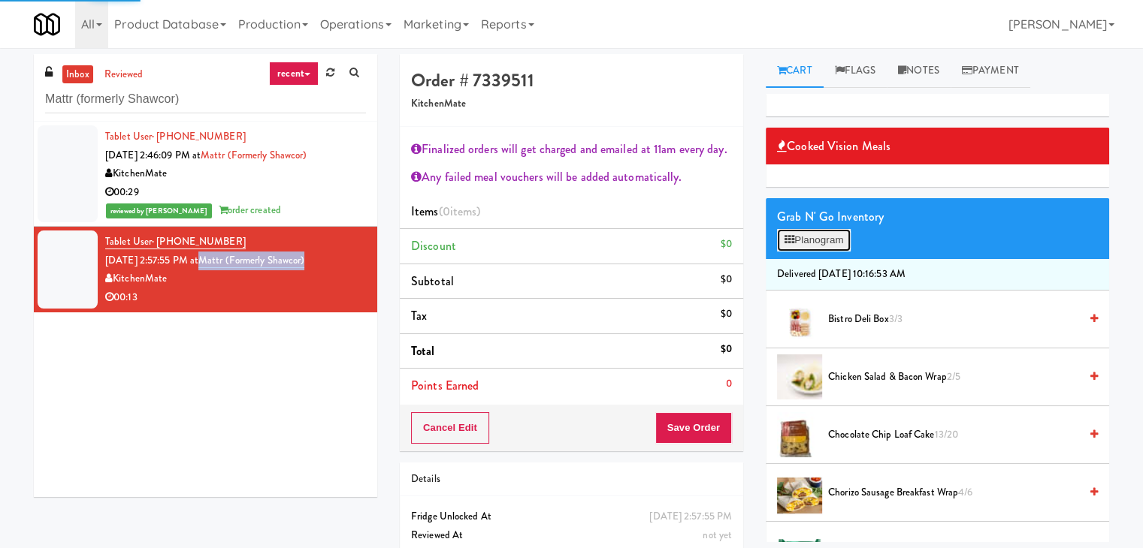
click at [828, 232] on button "Planogram" at bounding box center [814, 240] width 74 height 23
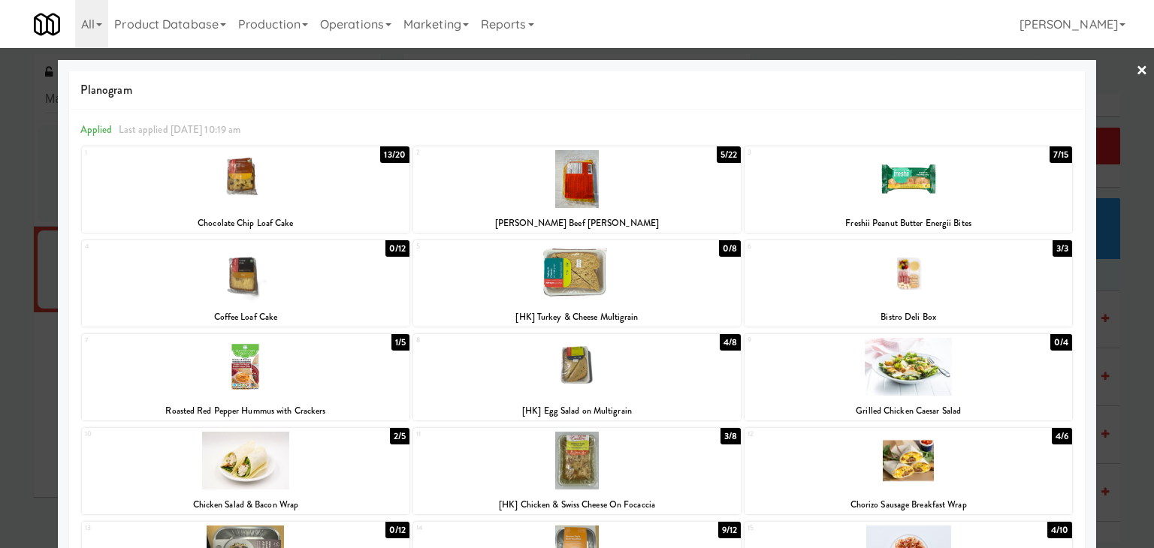
click at [1136, 68] on link "×" at bounding box center [1142, 71] width 12 height 47
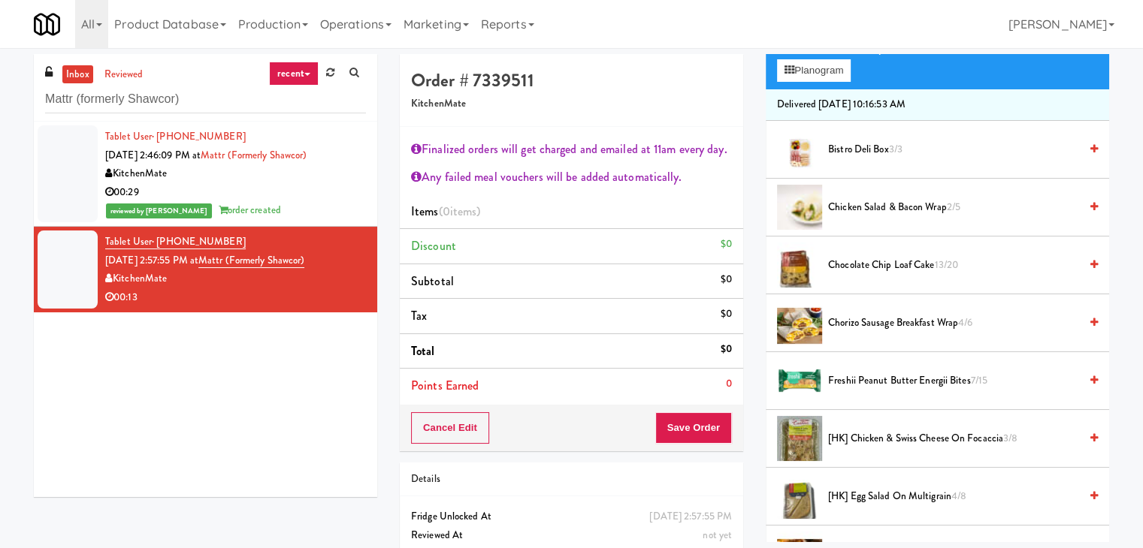
scroll to position [376, 0]
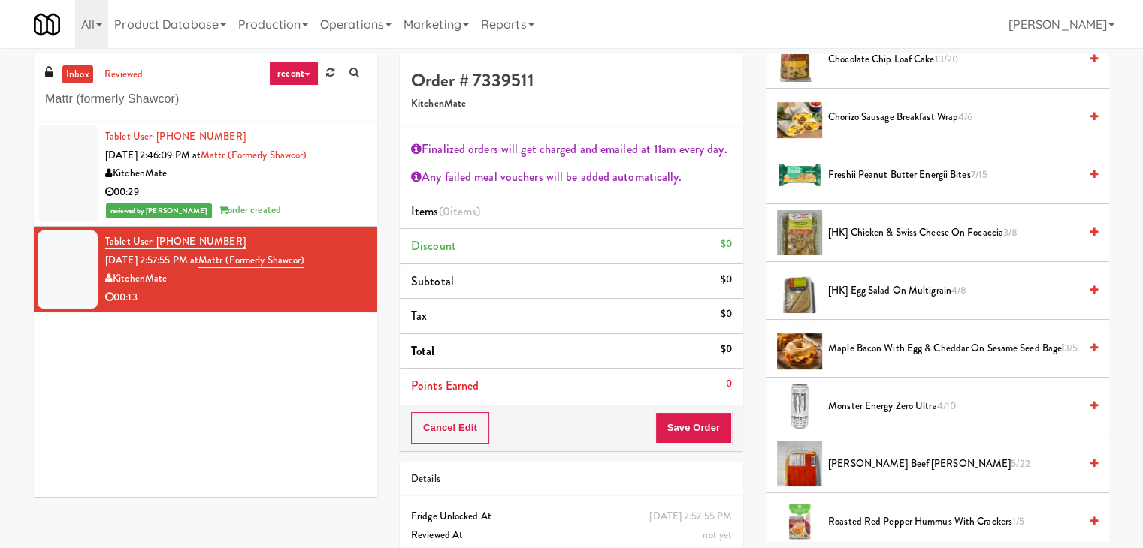
click at [866, 406] on span "Monster Energy Zero Ultra 4/10" at bounding box center [953, 406] width 251 height 19
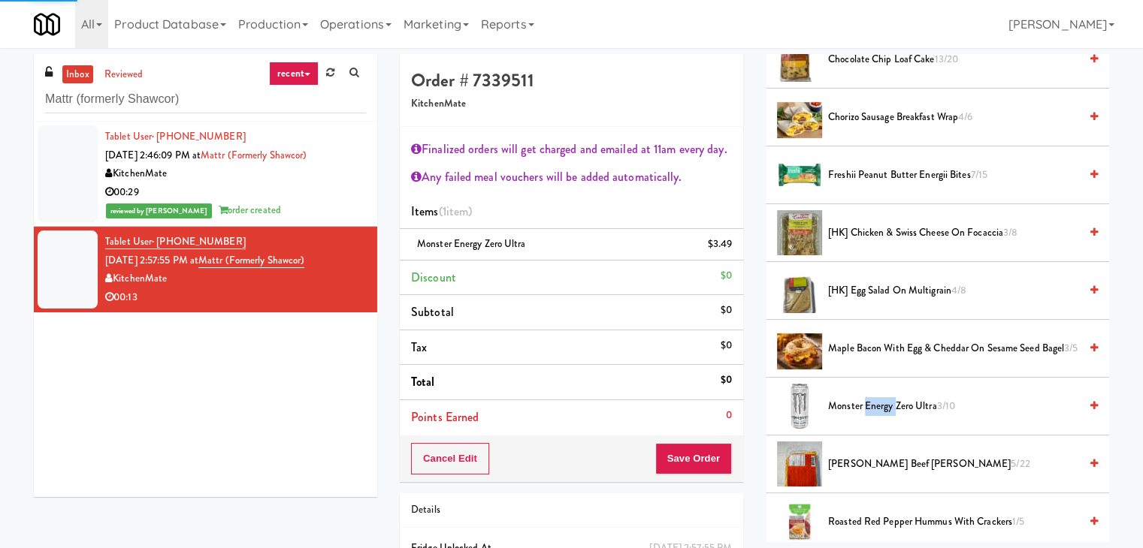
click at [866, 406] on span "Monster Energy Zero Ultra 3/10" at bounding box center [953, 406] width 251 height 19
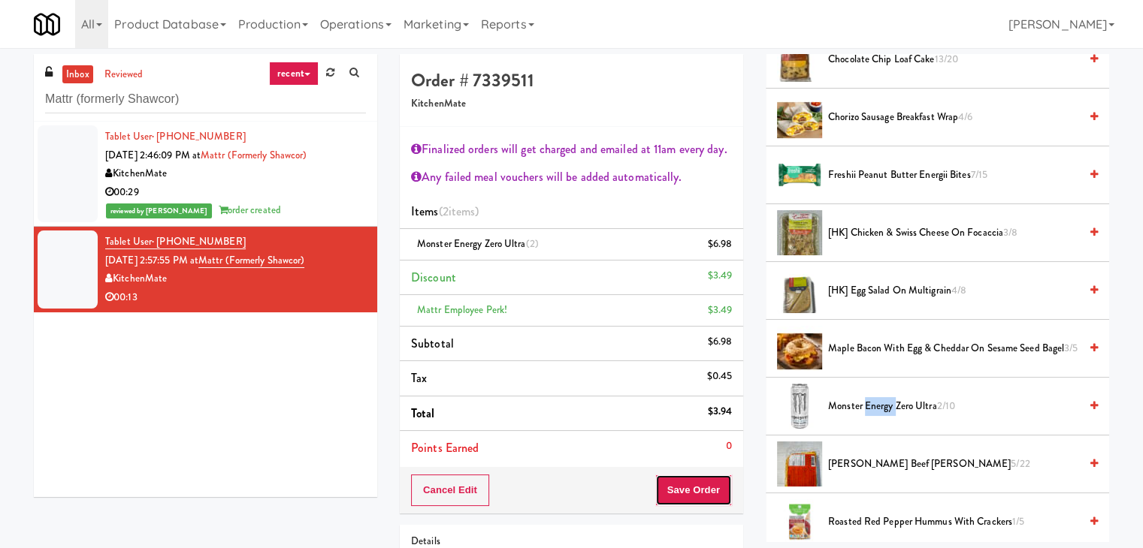
click at [685, 488] on button "Save Order" at bounding box center [693, 491] width 77 height 32
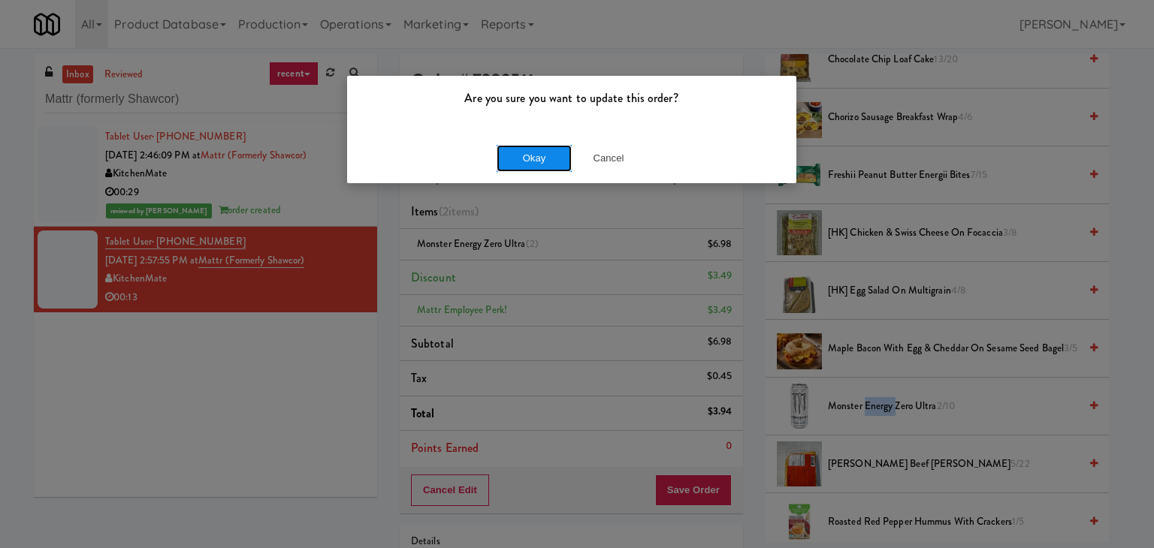
click at [530, 152] on button "Okay" at bounding box center [534, 158] width 75 height 27
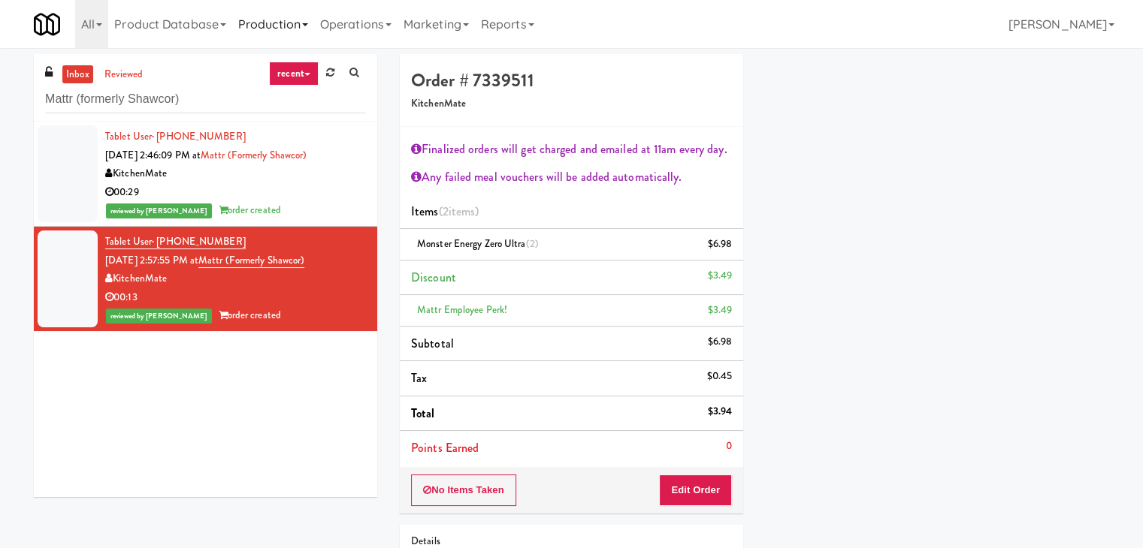
scroll to position [114, 0]
drag, startPoint x: 331, startPoint y: 260, endPoint x: 219, endPoint y: 263, distance: 111.2
click at [219, 263] on div "Tablet User · (519) 377-6656 [DATE] 2:57:55 PM at Mattr (formerly Shawcor) Kitc…" at bounding box center [235, 279] width 261 height 92
copy link "Mattr (formerly Shawcor)"
drag, startPoint x: 524, startPoint y: 243, endPoint x: 418, endPoint y: 246, distance: 106.0
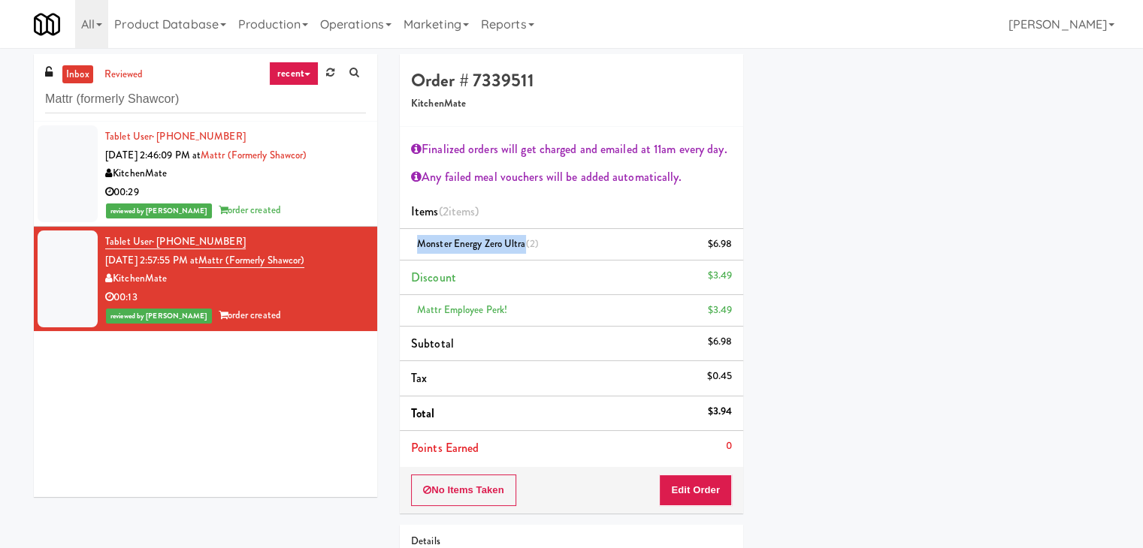
click at [418, 246] on span "Monster Energy Zero Ultra (2)" at bounding box center [478, 244] width 122 height 14
copy span "Monster Energy Zero Ultra"
click at [220, 88] on input "Mattr (formerly Shawcor)" at bounding box center [205, 100] width 321 height 28
click at [220, 91] on input "Mattr (formerly Shawcor)" at bounding box center [205, 100] width 321 height 28
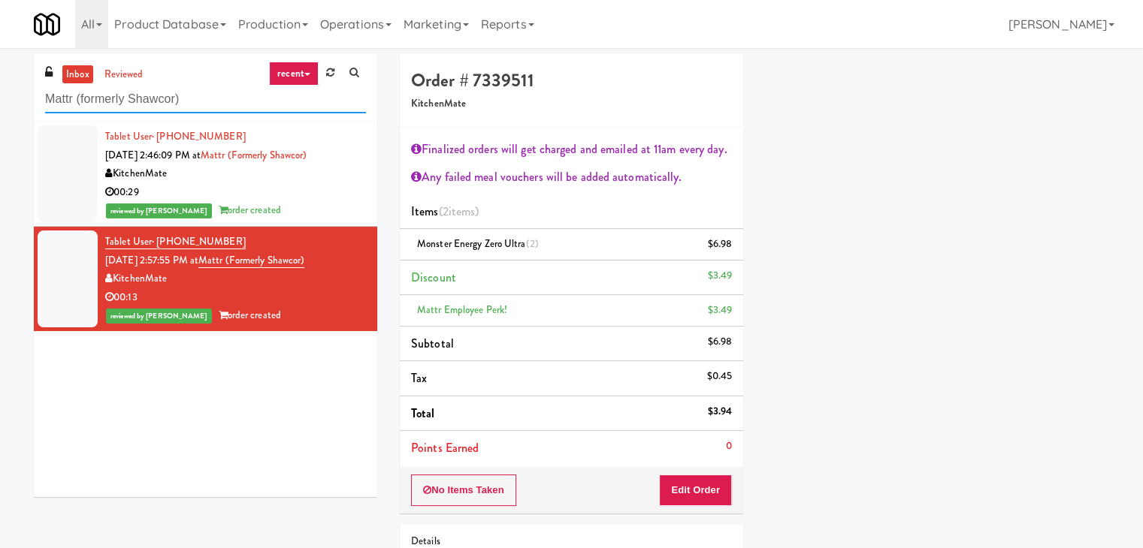
paste input "Overland - Cooler - Solo"
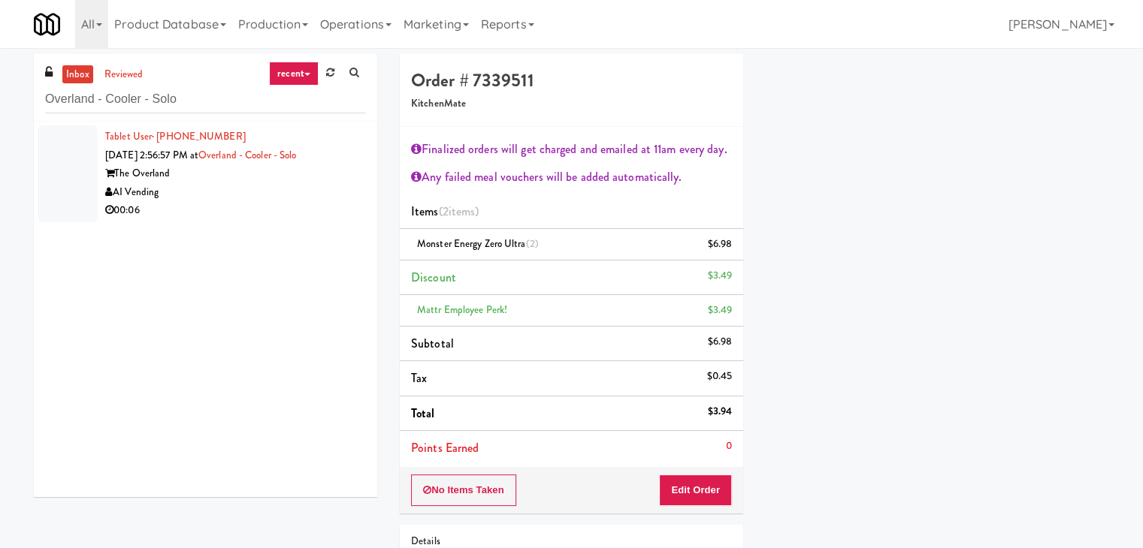
click at [315, 193] on div "AI Vending" at bounding box center [235, 192] width 261 height 19
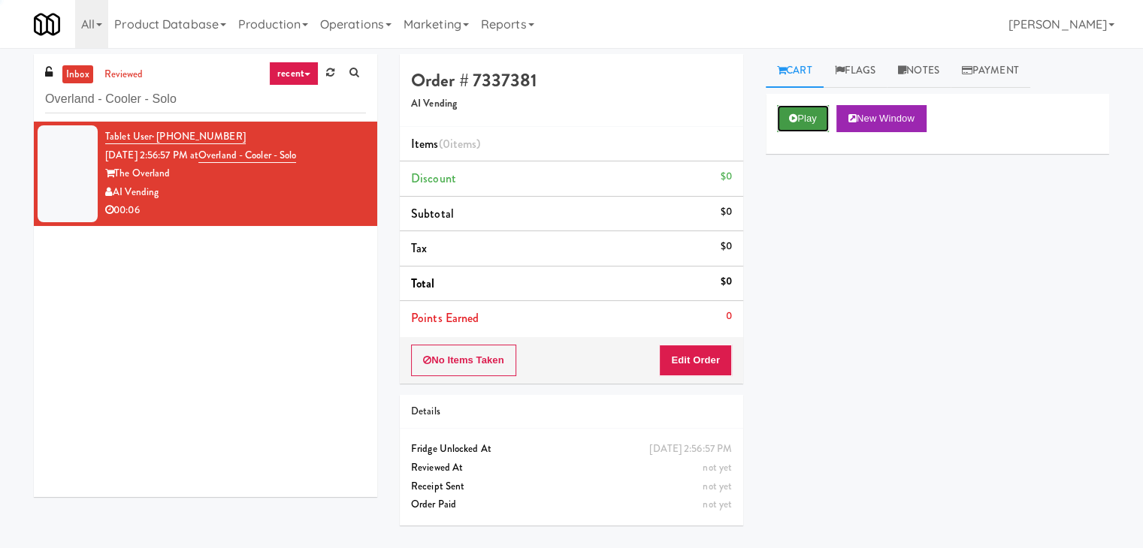
click at [786, 111] on button "Play" at bounding box center [803, 118] width 52 height 27
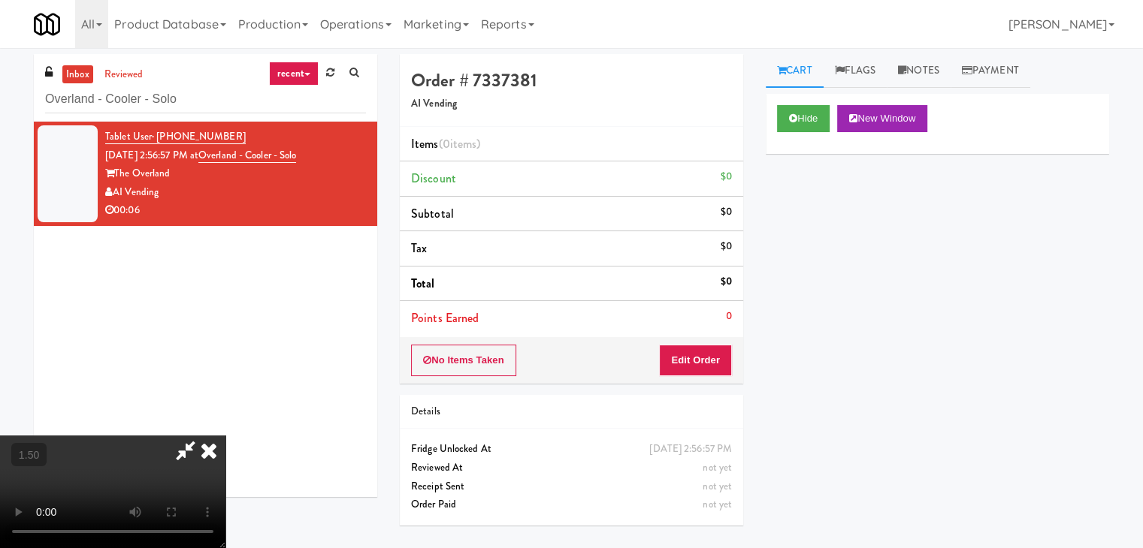
click at [225, 436] on video at bounding box center [112, 492] width 225 height 113
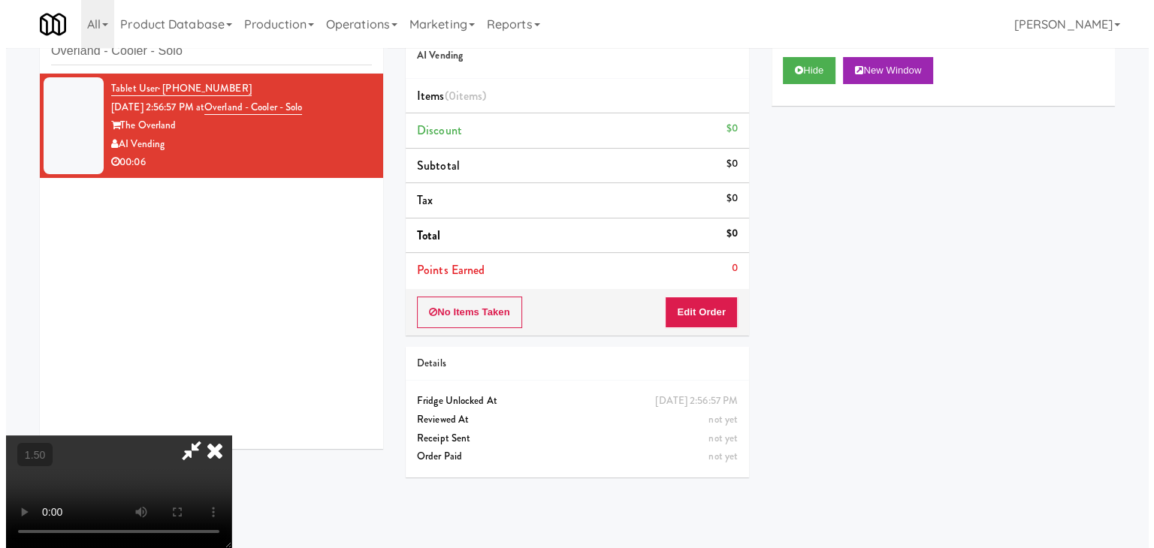
scroll to position [0, 0]
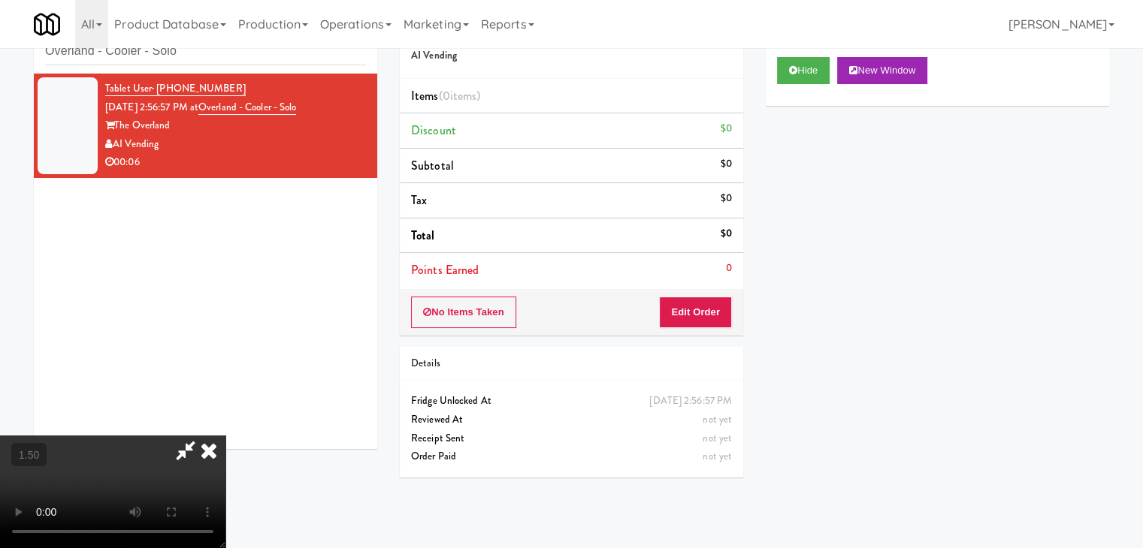
click at [225, 436] on icon at bounding box center [208, 451] width 33 height 30
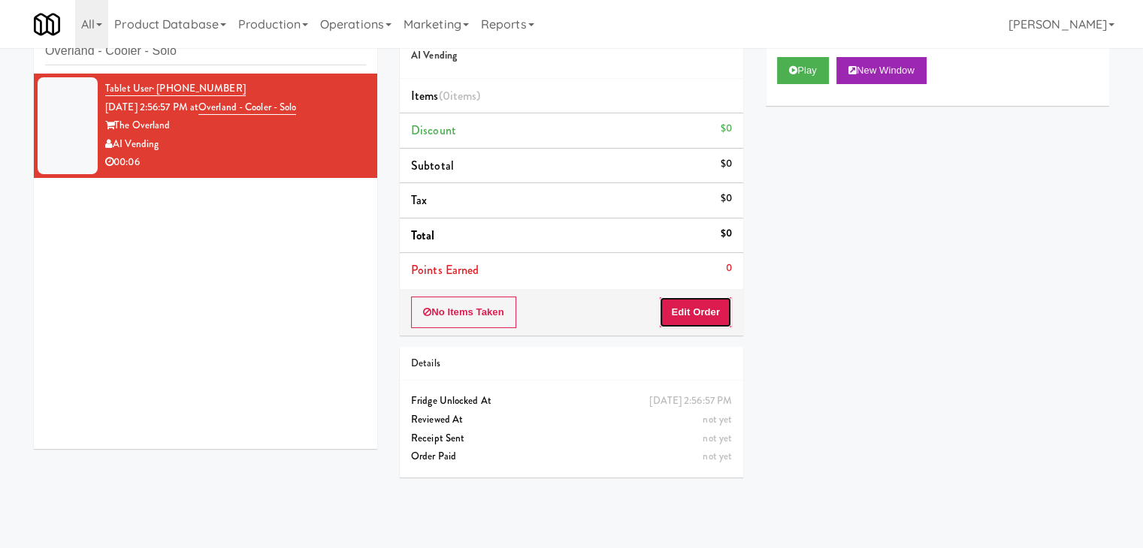
drag, startPoint x: 687, startPoint y: 311, endPoint x: 747, endPoint y: 286, distance: 65.0
click at [687, 309] on button "Edit Order" at bounding box center [695, 313] width 73 height 32
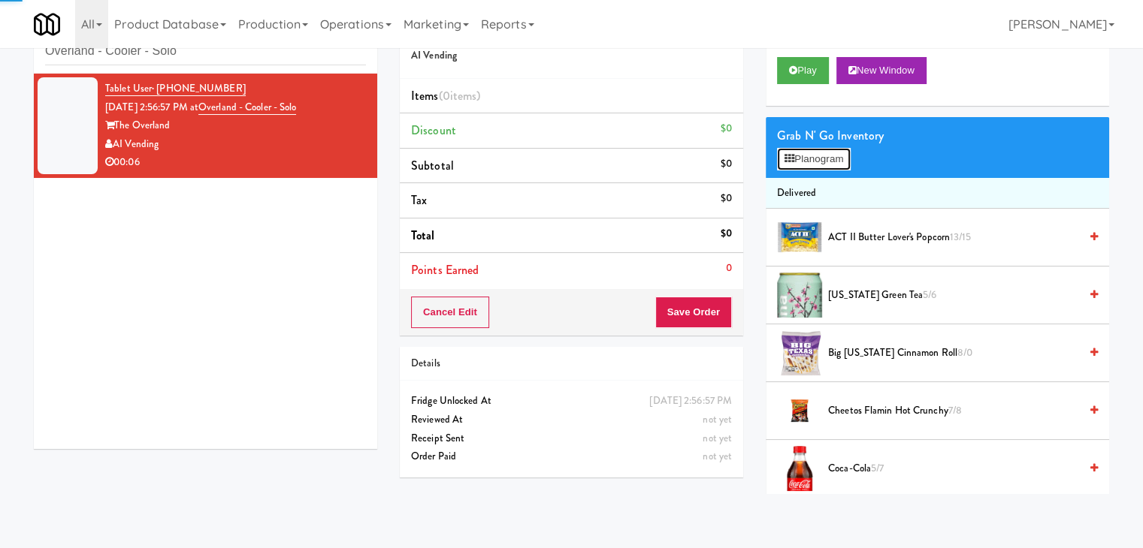
click at [822, 162] on button "Planogram" at bounding box center [814, 159] width 74 height 23
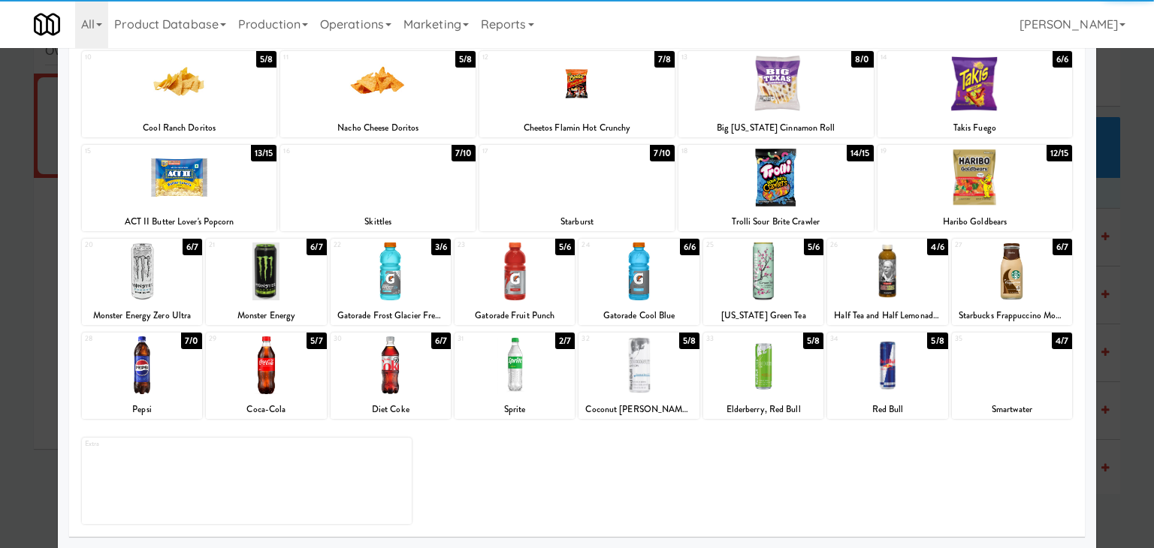
click at [747, 352] on div at bounding box center [763, 366] width 120 height 58
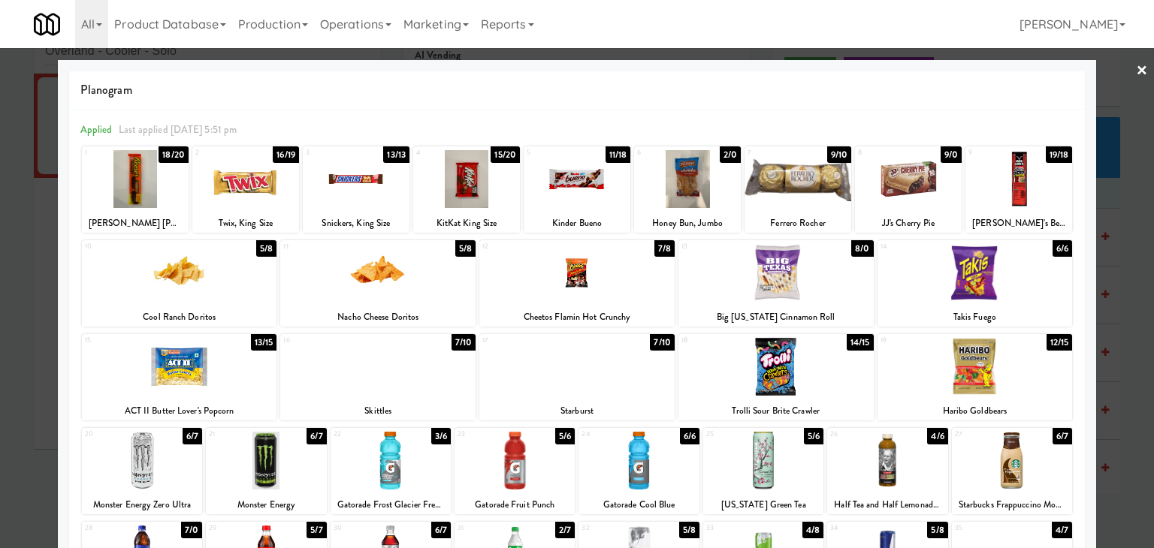
click at [1136, 65] on link "×" at bounding box center [1142, 71] width 12 height 47
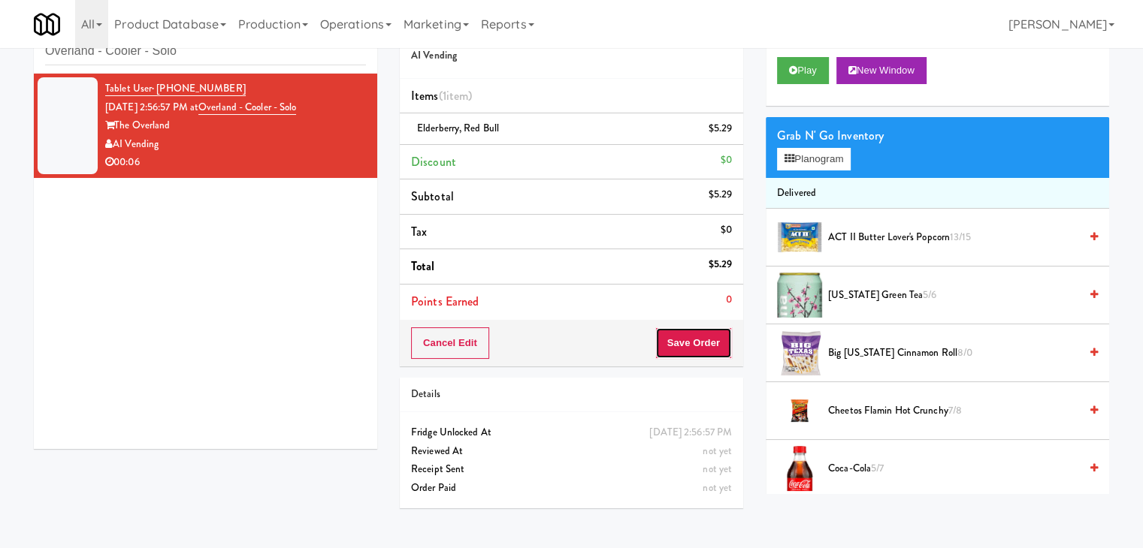
click at [687, 337] on button "Save Order" at bounding box center [693, 344] width 77 height 32
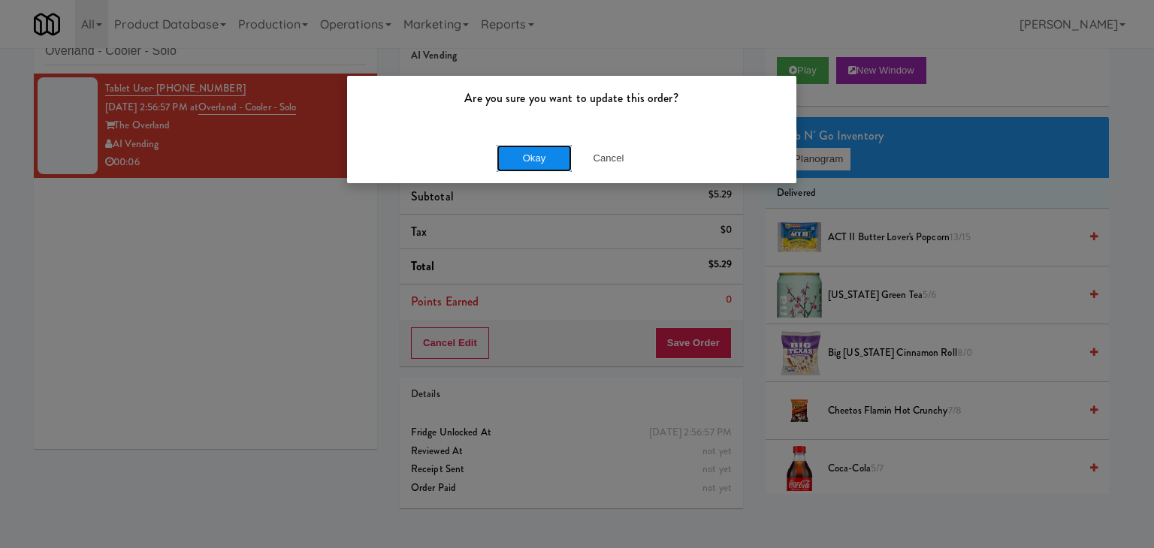
drag, startPoint x: 529, startPoint y: 158, endPoint x: 453, endPoint y: 79, distance: 109.5
click at [528, 157] on button "Okay" at bounding box center [534, 158] width 75 height 27
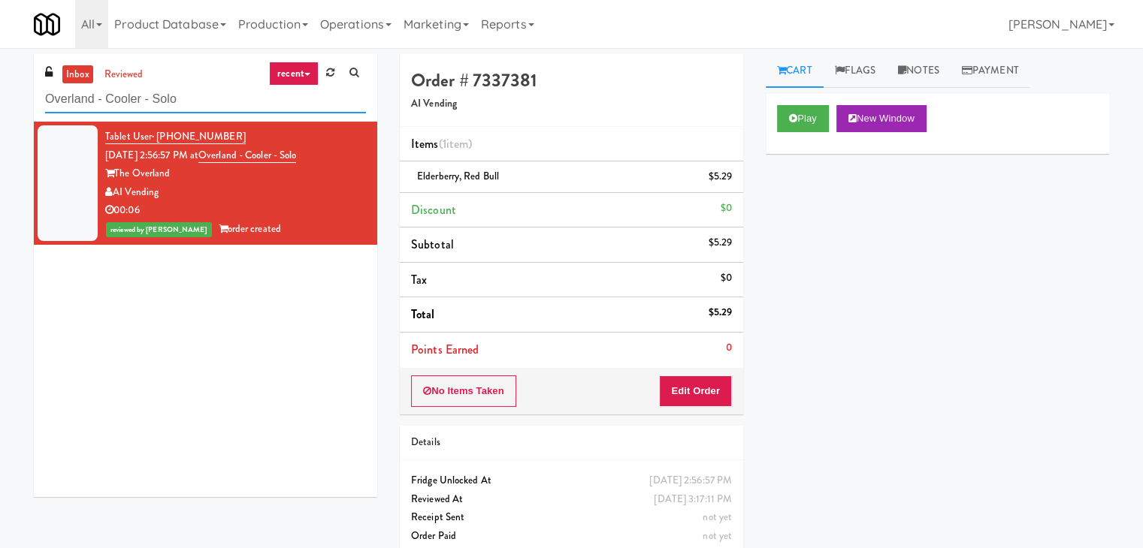
click at [203, 105] on input "Overland - Cooler - Solo" at bounding box center [205, 100] width 321 height 28
paste input "MH - Pantry - Right"
type input "MH - Pantry - Right"
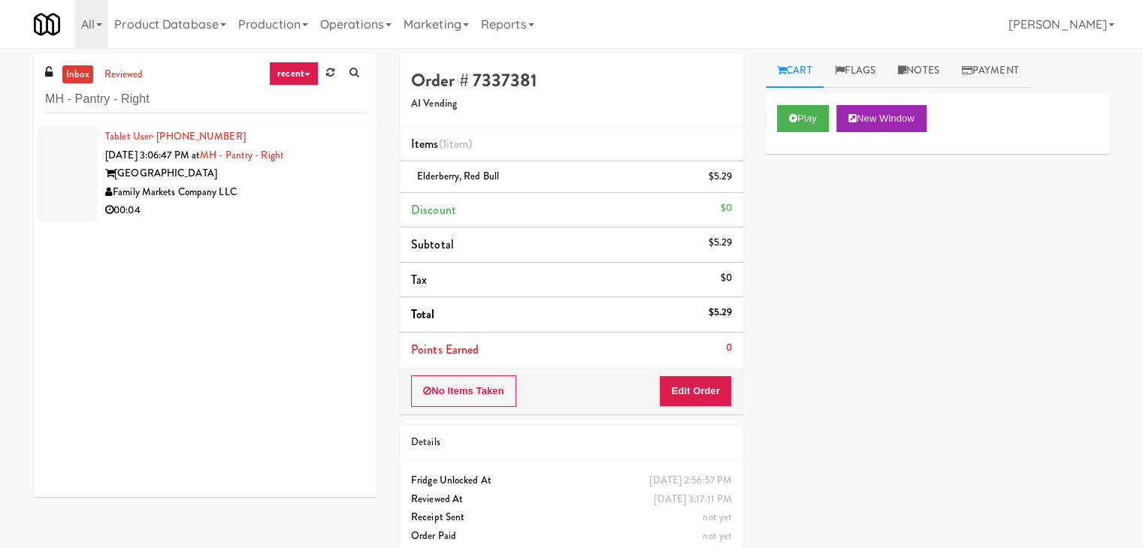
click at [319, 193] on div "Family Markets Company LLC" at bounding box center [235, 192] width 261 height 19
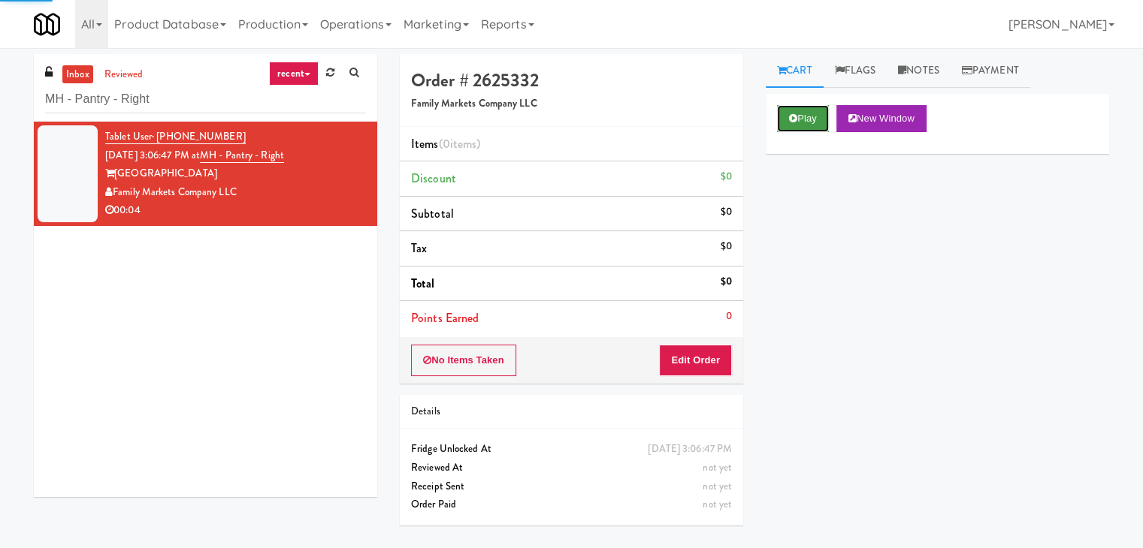
click at [814, 125] on button "Play" at bounding box center [803, 118] width 52 height 27
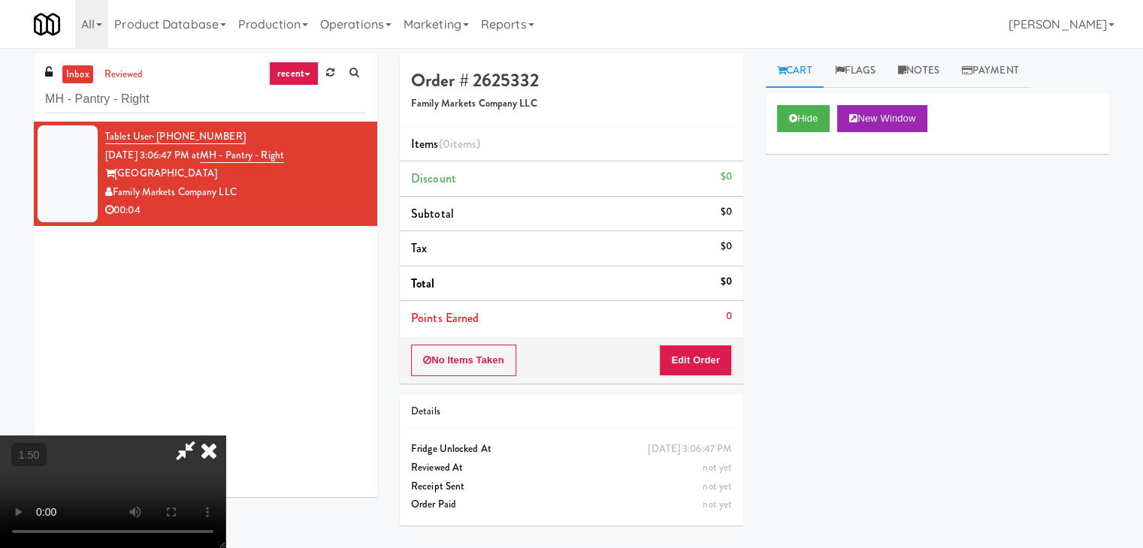
drag, startPoint x: 340, startPoint y: 299, endPoint x: 354, endPoint y: 295, distance: 14.0
click at [225, 436] on video at bounding box center [112, 492] width 225 height 113
click at [947, 61] on link "Notes" at bounding box center [919, 71] width 64 height 34
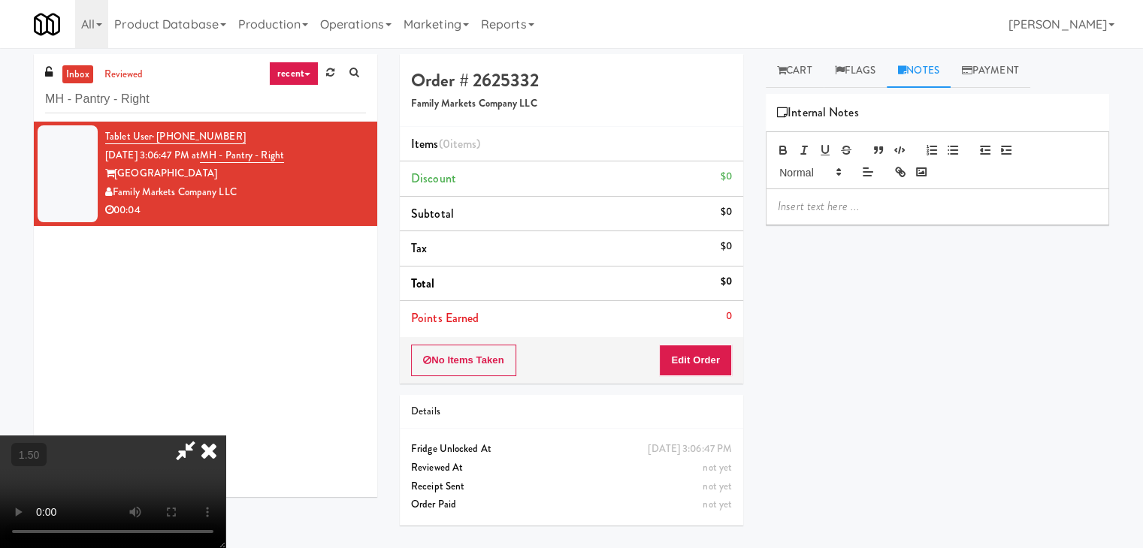
click at [835, 204] on p at bounding box center [937, 206] width 319 height 17
click at [3, 92] on div "inbox reviewed recent all unclear take inventory issue suspicious failed recent…" at bounding box center [571, 298] width 1143 height 488
click at [786, 196] on div at bounding box center [937, 206] width 342 height 35
paste div
click at [225, 436] on video at bounding box center [112, 492] width 225 height 113
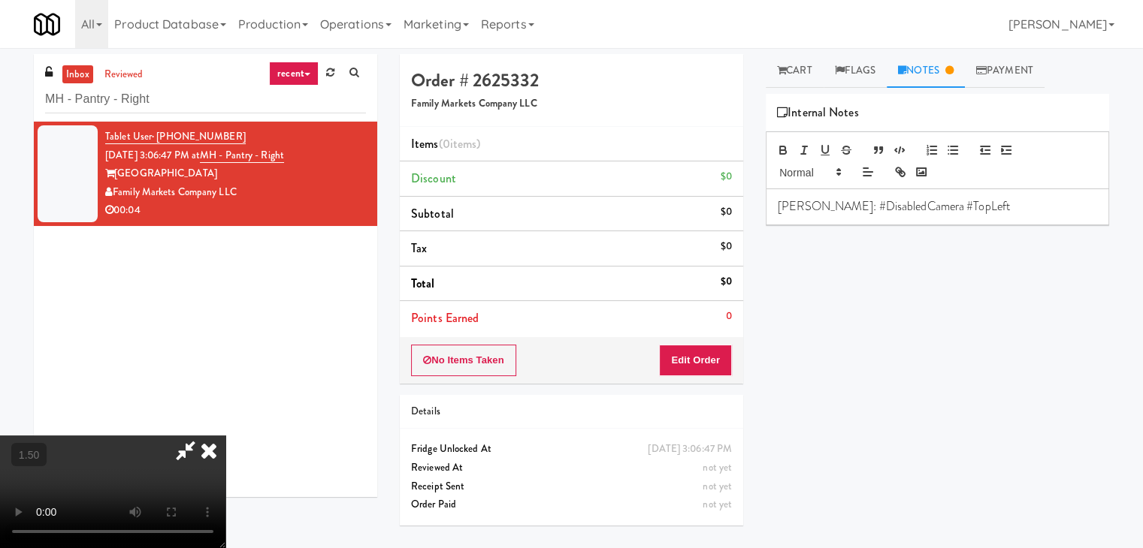
click at [225, 436] on video at bounding box center [112, 492] width 225 height 113
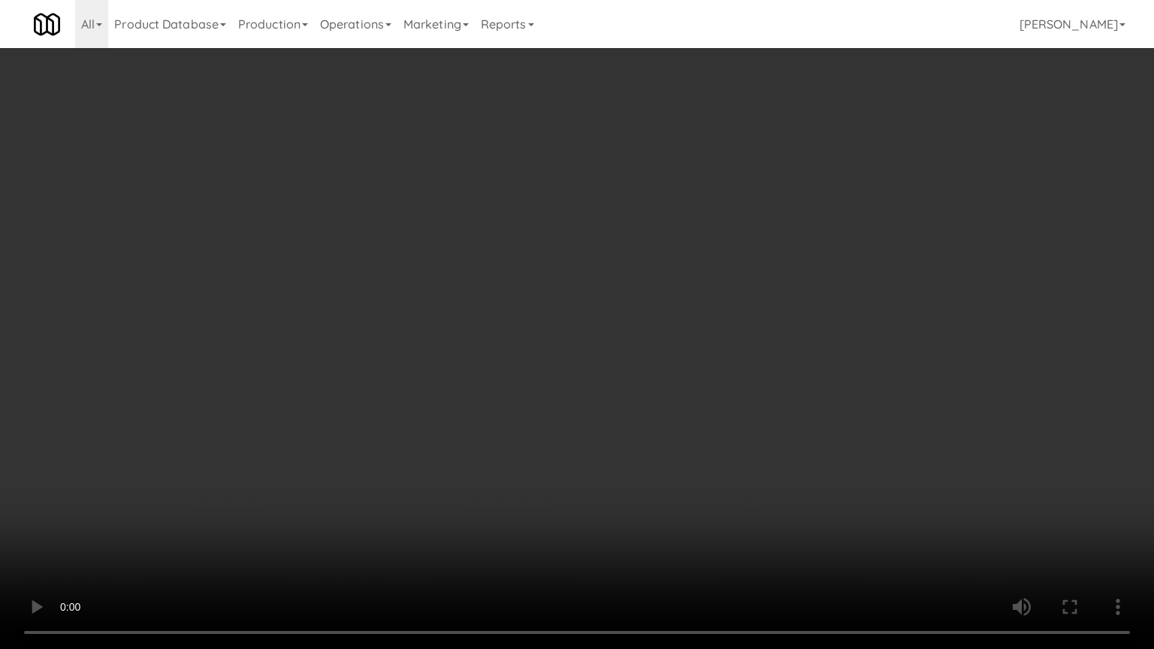
click at [629, 269] on video at bounding box center [577, 324] width 1154 height 649
click at [564, 313] on video at bounding box center [577, 324] width 1154 height 649
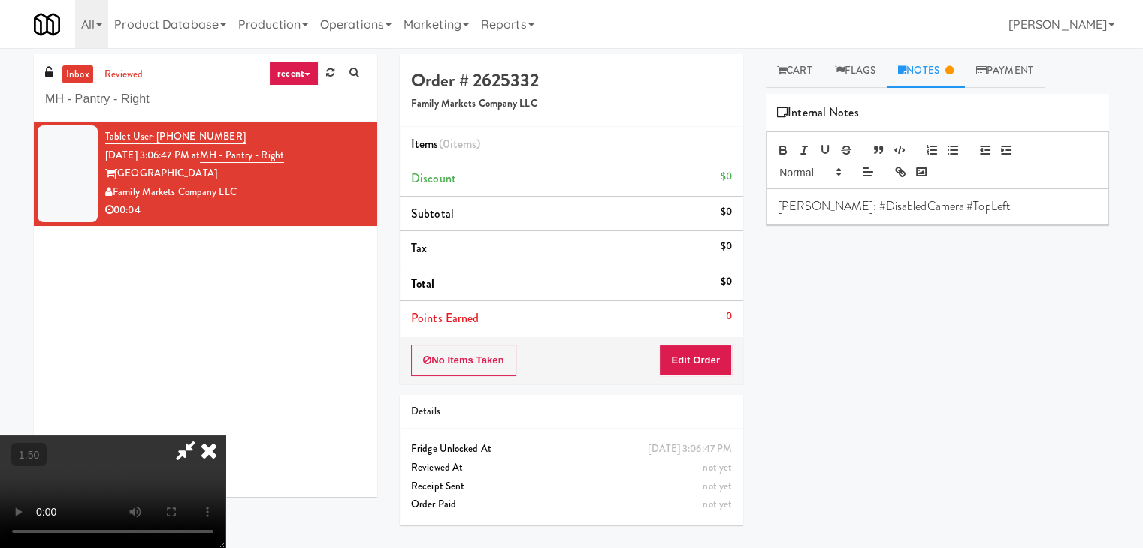
click at [225, 436] on icon at bounding box center [208, 451] width 33 height 30
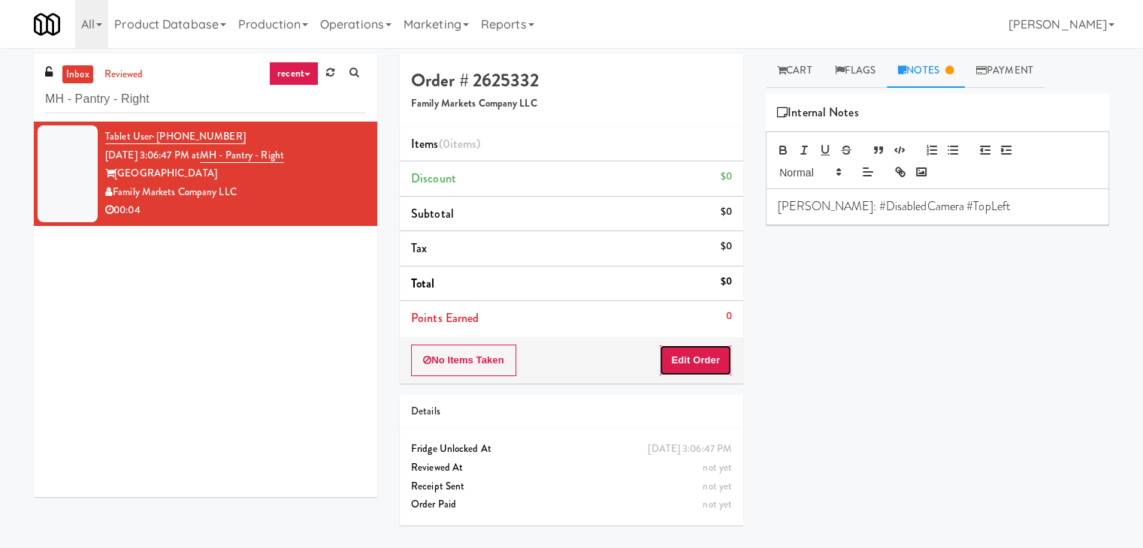
click at [696, 357] on button "Edit Order" at bounding box center [695, 361] width 73 height 32
click at [796, 76] on link "Cart" at bounding box center [795, 71] width 58 height 34
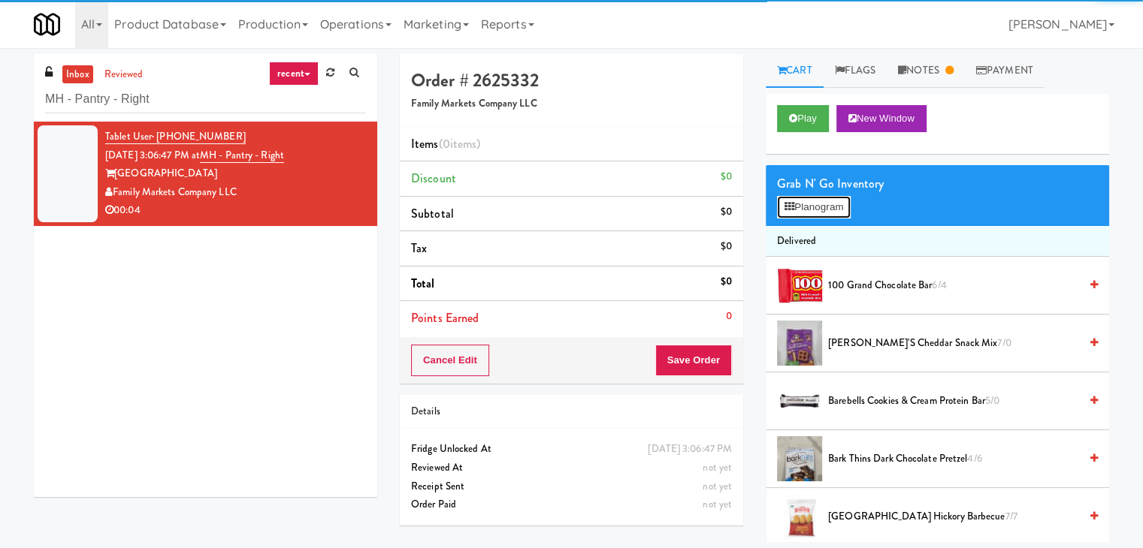
click at [811, 210] on button "Planogram" at bounding box center [814, 207] width 74 height 23
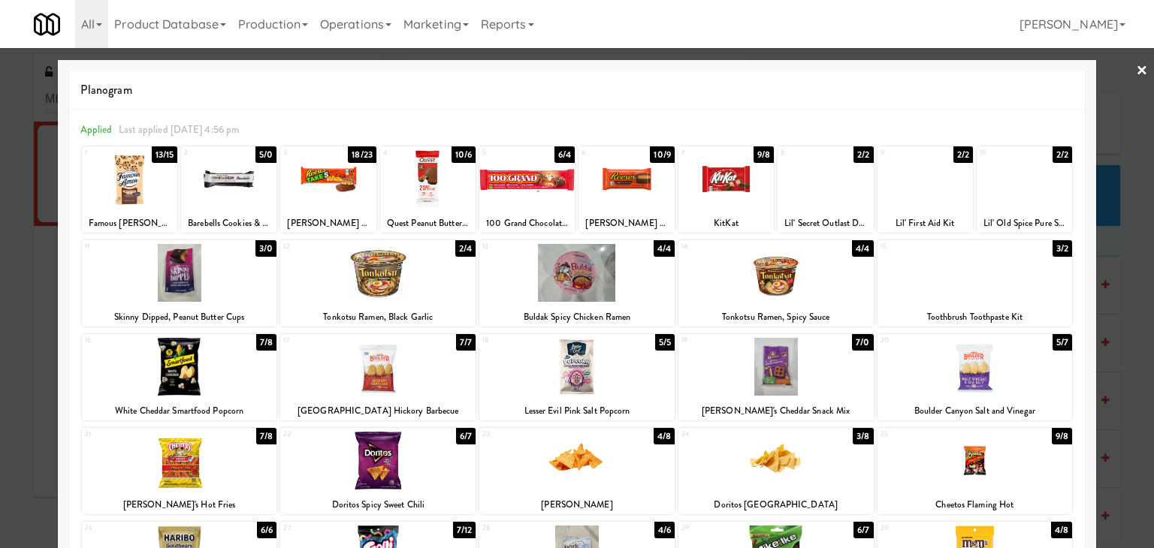
click at [331, 165] on div at bounding box center [327, 179] width 95 height 58
drag, startPoint x: 1129, startPoint y: 70, endPoint x: 1113, endPoint y: 83, distance: 21.4
click at [1136, 70] on link "×" at bounding box center [1142, 71] width 12 height 47
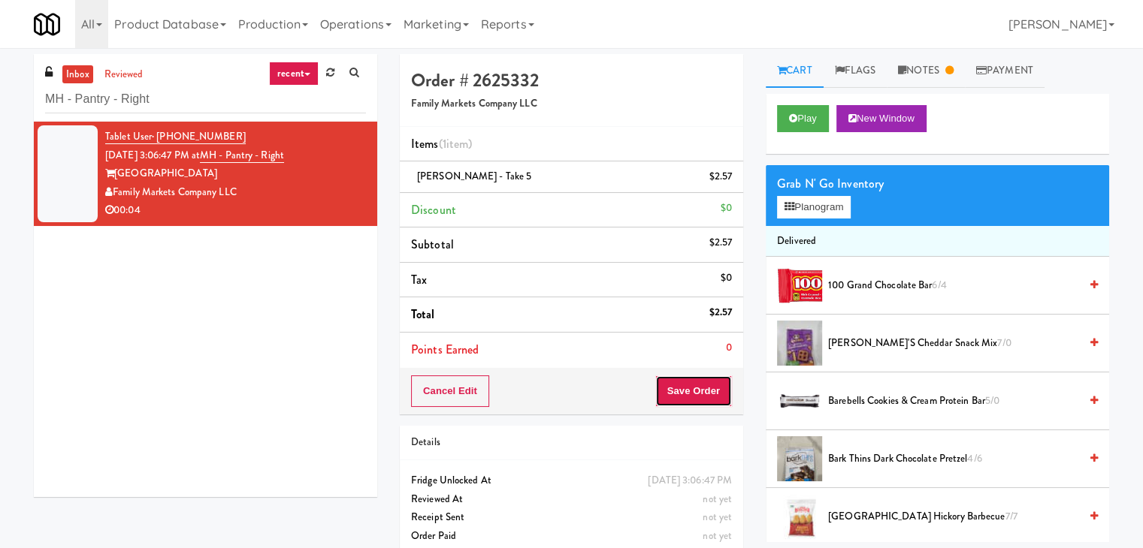
click at [697, 397] on button "Save Order" at bounding box center [693, 392] width 77 height 32
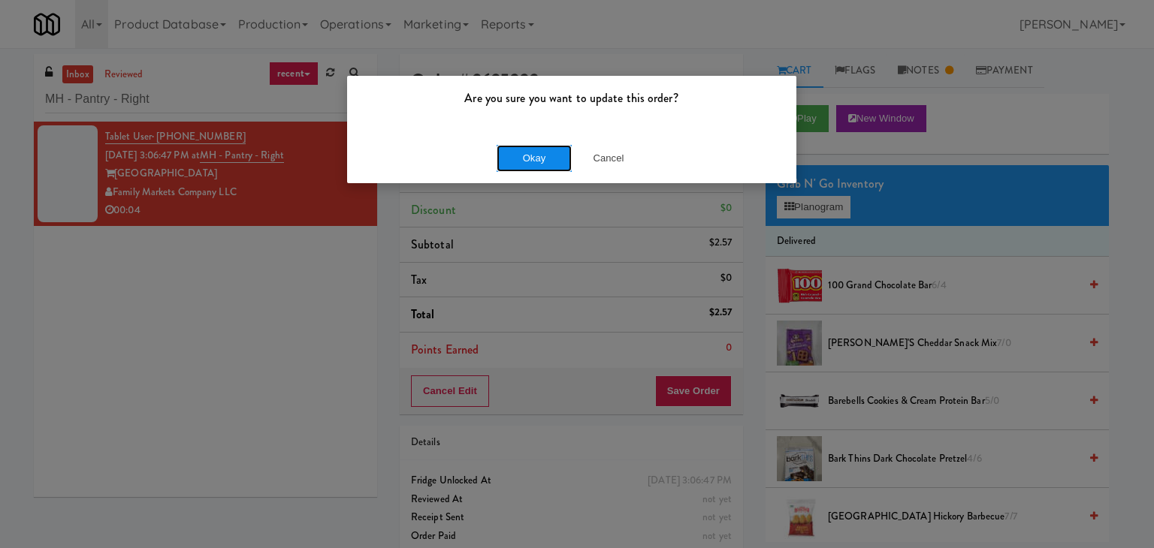
drag, startPoint x: 528, startPoint y: 158, endPoint x: 464, endPoint y: 107, distance: 81.8
click at [528, 157] on button "Okay" at bounding box center [534, 158] width 75 height 27
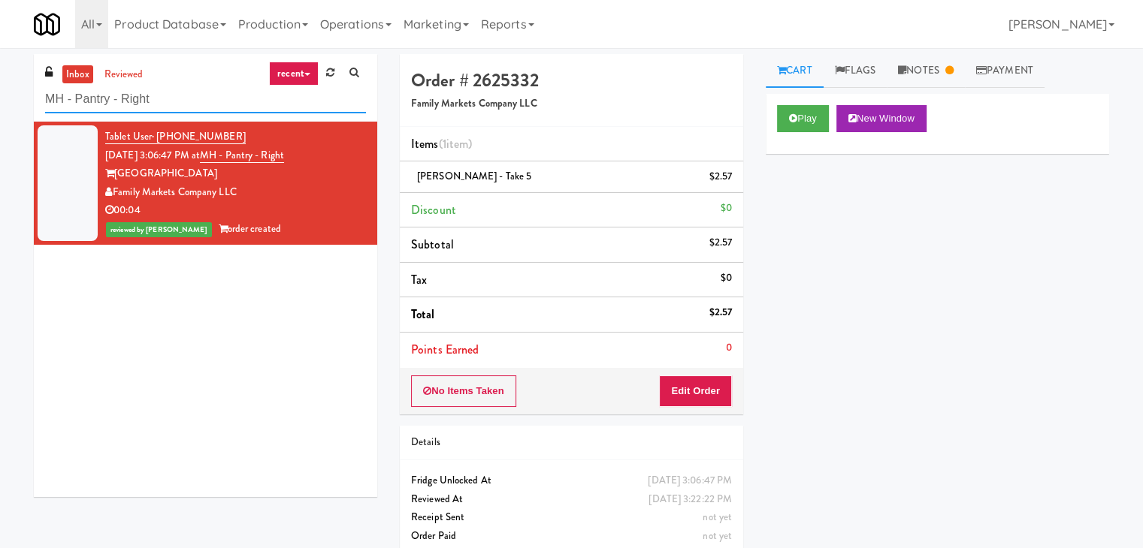
click at [210, 97] on input "MH - Pantry - Right" at bounding box center [205, 100] width 321 height 28
paste input "IKEA TODO Store"
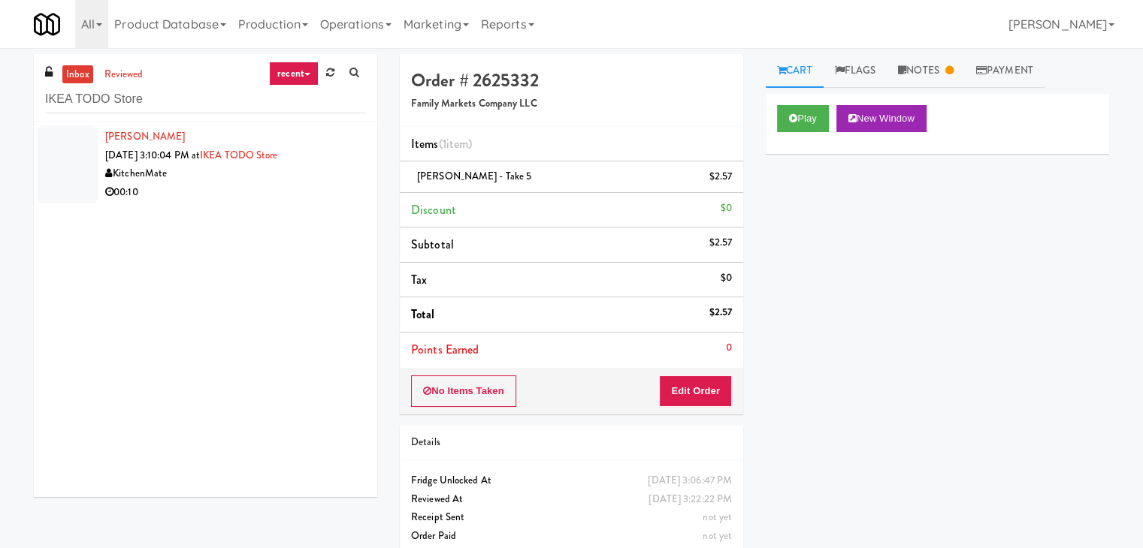
click at [358, 224] on div "[PERSON_NAME] [DATE] 3:10:04 PM at IKEA TODO Store KitchenMate 00:10" at bounding box center [205, 310] width 343 height 376
drag, startPoint x: 328, startPoint y: 192, endPoint x: 325, endPoint y: 183, distance: 9.3
click at [328, 191] on div "00:10" at bounding box center [235, 192] width 261 height 19
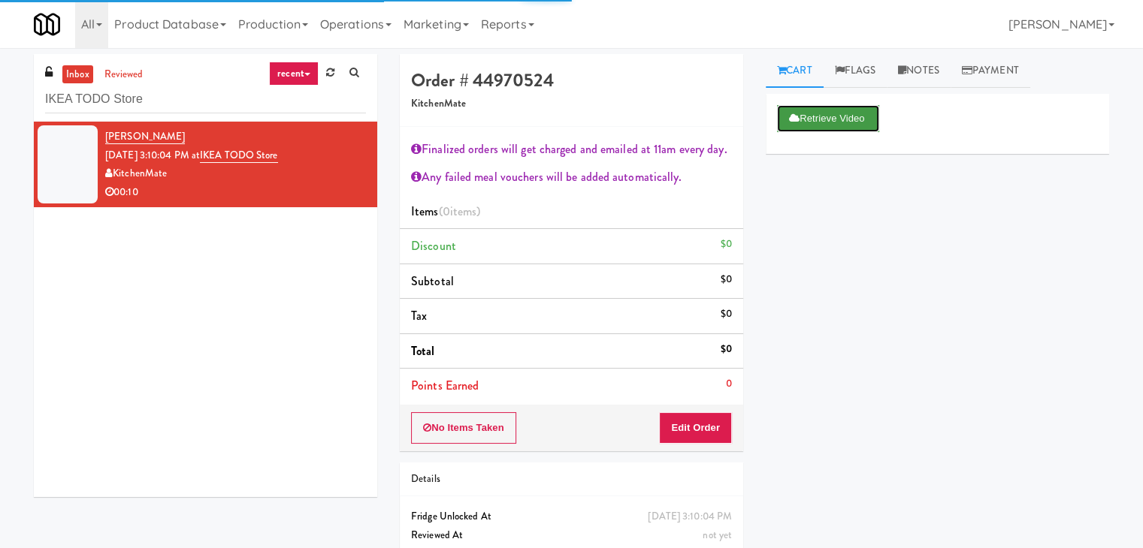
drag, startPoint x: 835, startPoint y: 123, endPoint x: 642, endPoint y: 49, distance: 206.2
click at [834, 122] on button "Retrieve Video" at bounding box center [828, 118] width 102 height 27
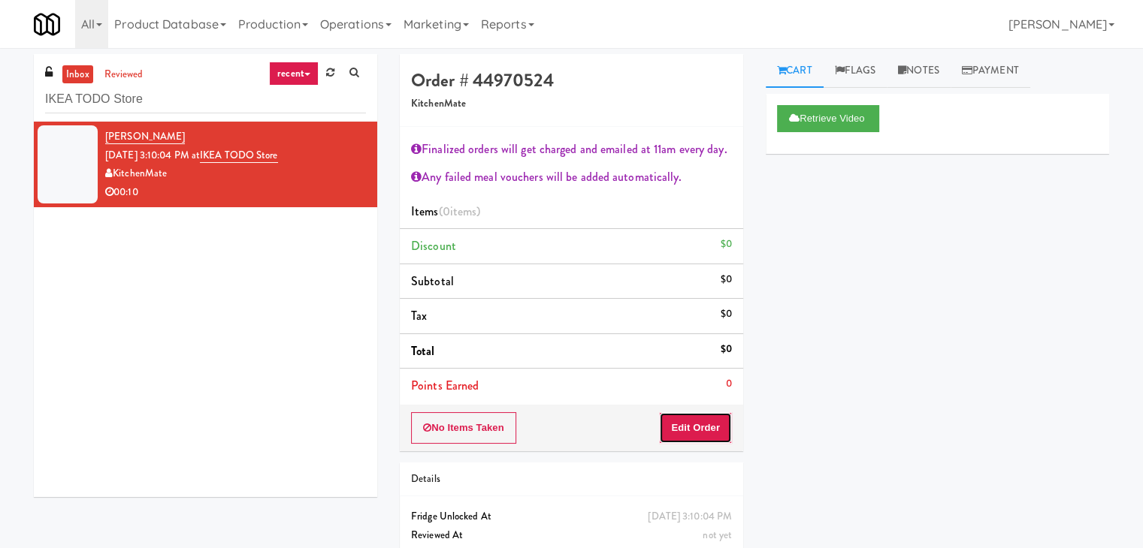
click at [692, 434] on button "Edit Order" at bounding box center [695, 428] width 73 height 32
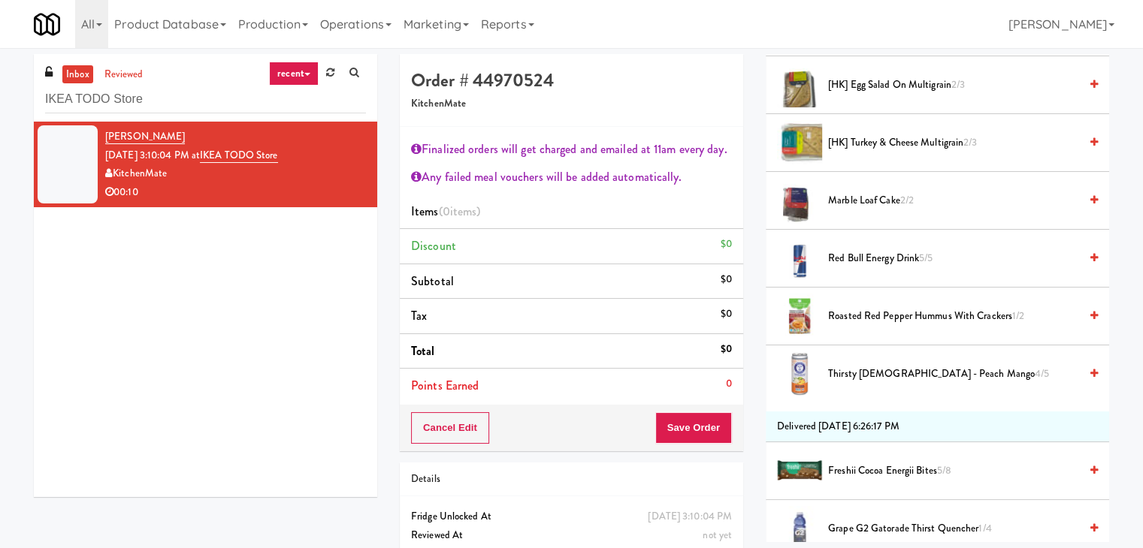
scroll to position [676, 0]
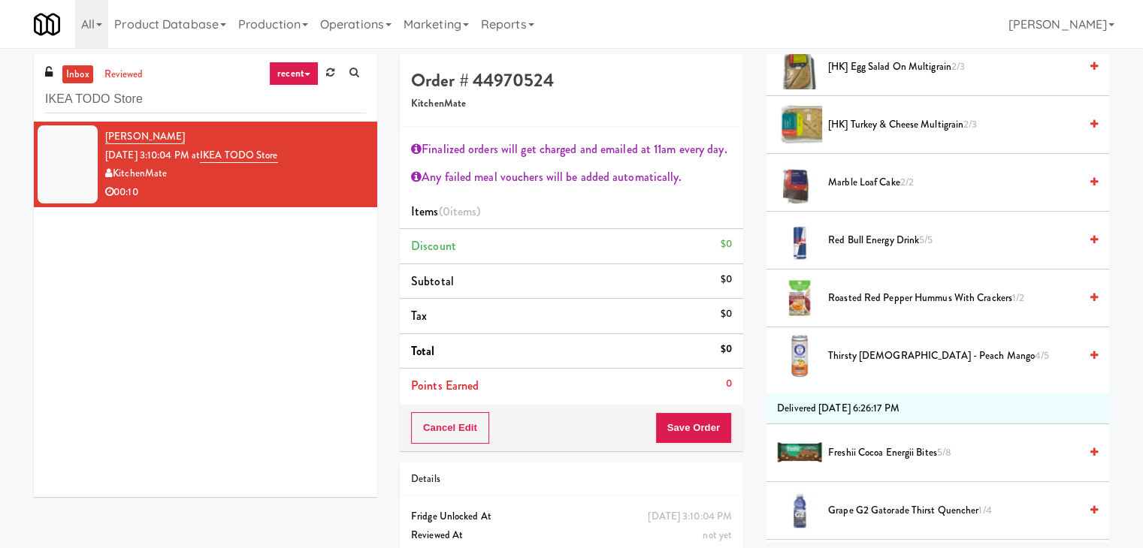
click at [866, 444] on span "Freshii Cocoa Energii Bites 5/8" at bounding box center [953, 453] width 251 height 19
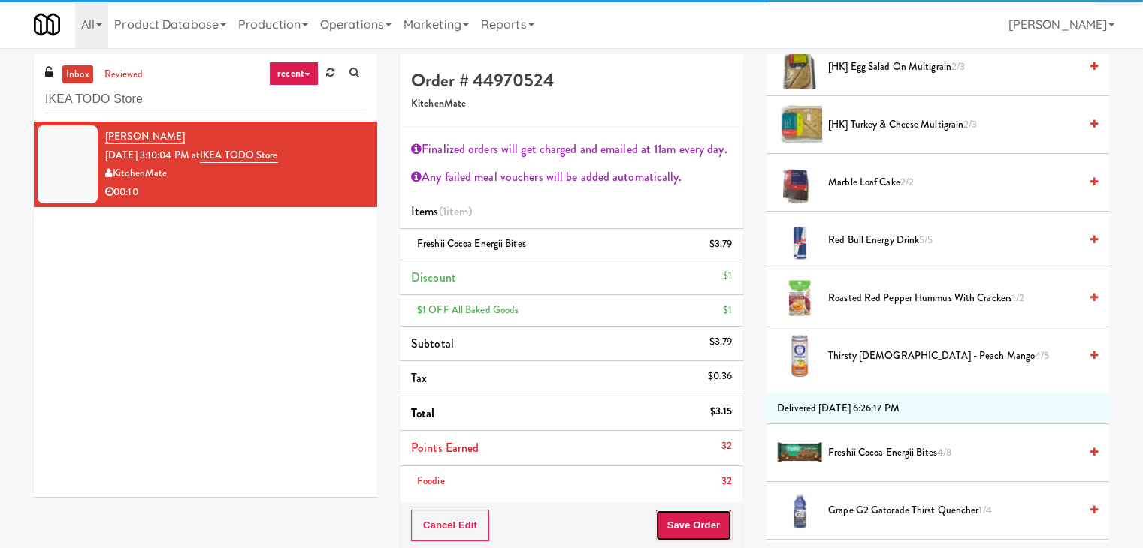
click at [684, 523] on button "Save Order" at bounding box center [693, 526] width 77 height 32
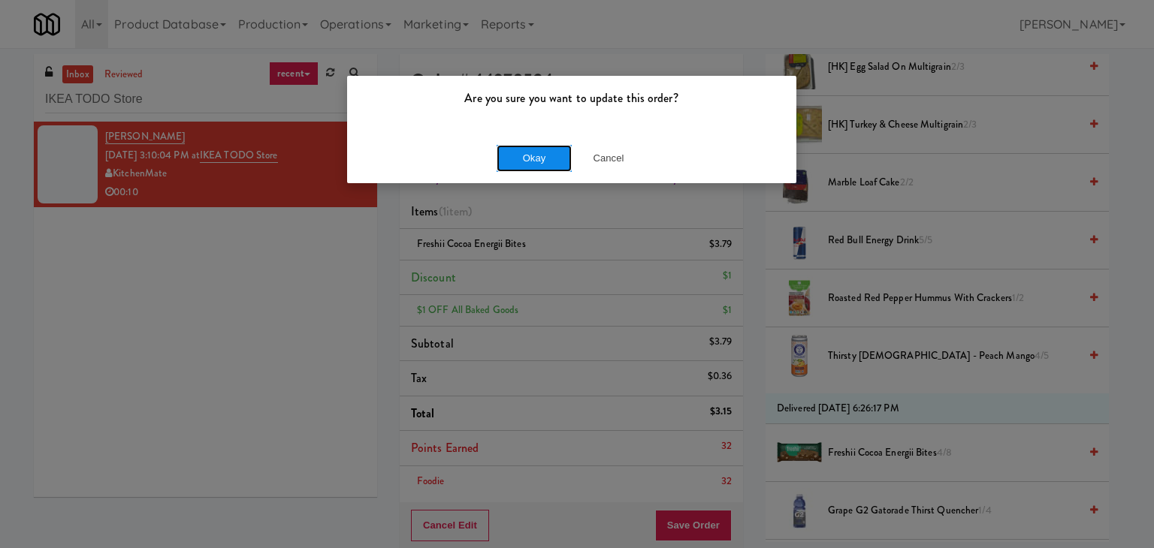
click at [533, 160] on button "Okay" at bounding box center [534, 158] width 75 height 27
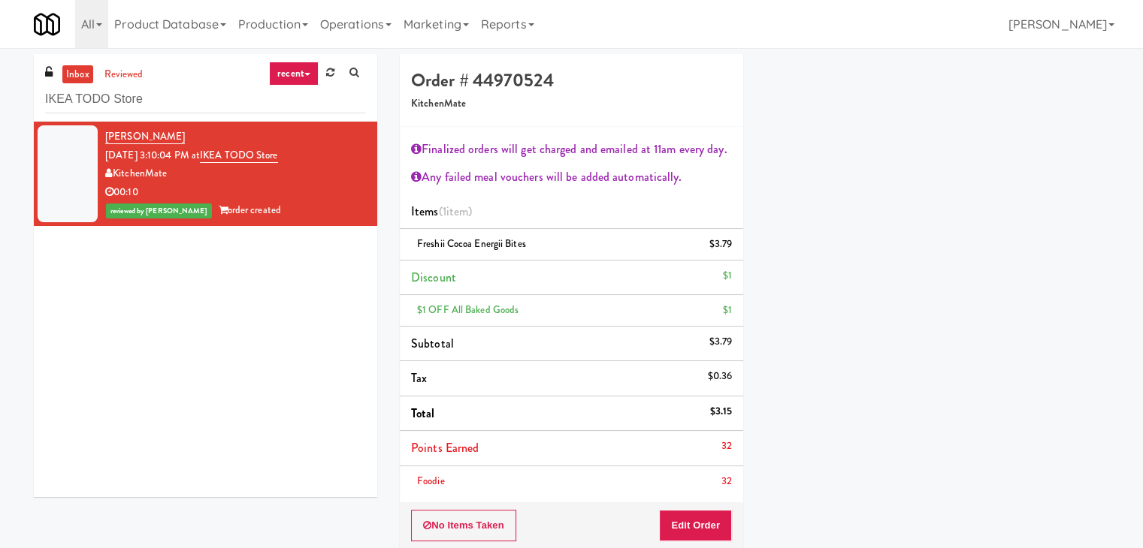
scroll to position [114, 0]
click at [168, 102] on input "IKEA TODO Store" at bounding box center [205, 100] width 321 height 28
paste input "[PERSON_NAME][GEOGRAPHIC_DATA]"
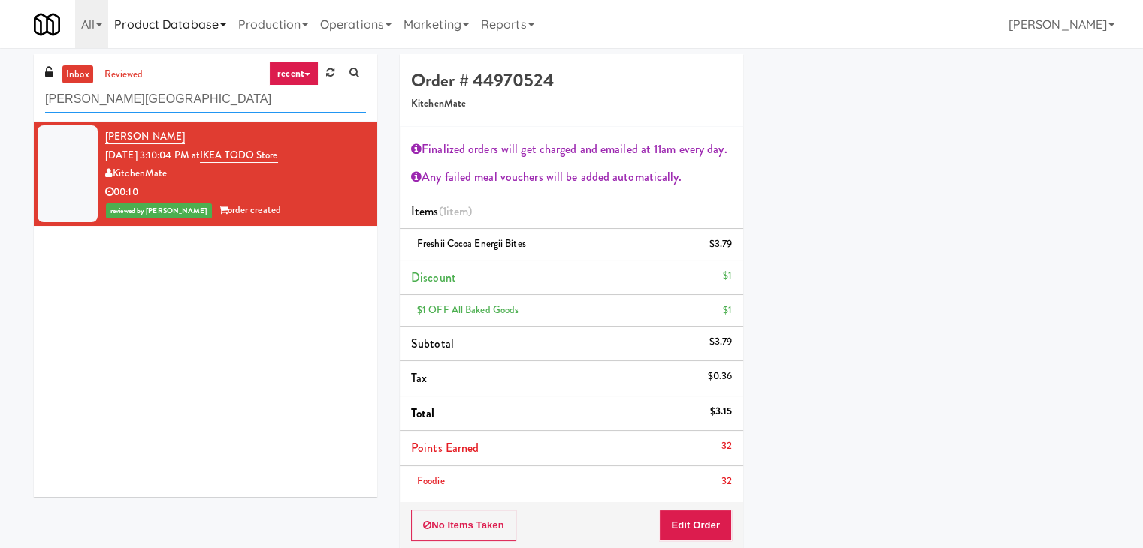
type input "[PERSON_NAME][GEOGRAPHIC_DATA]"
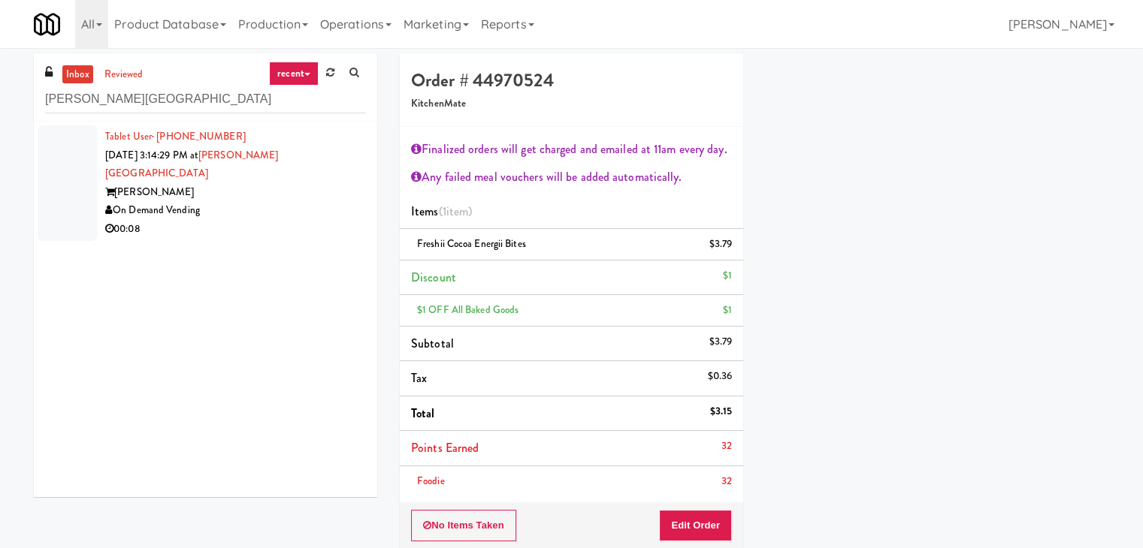
click at [310, 201] on div "On Demand Vending" at bounding box center [235, 210] width 261 height 19
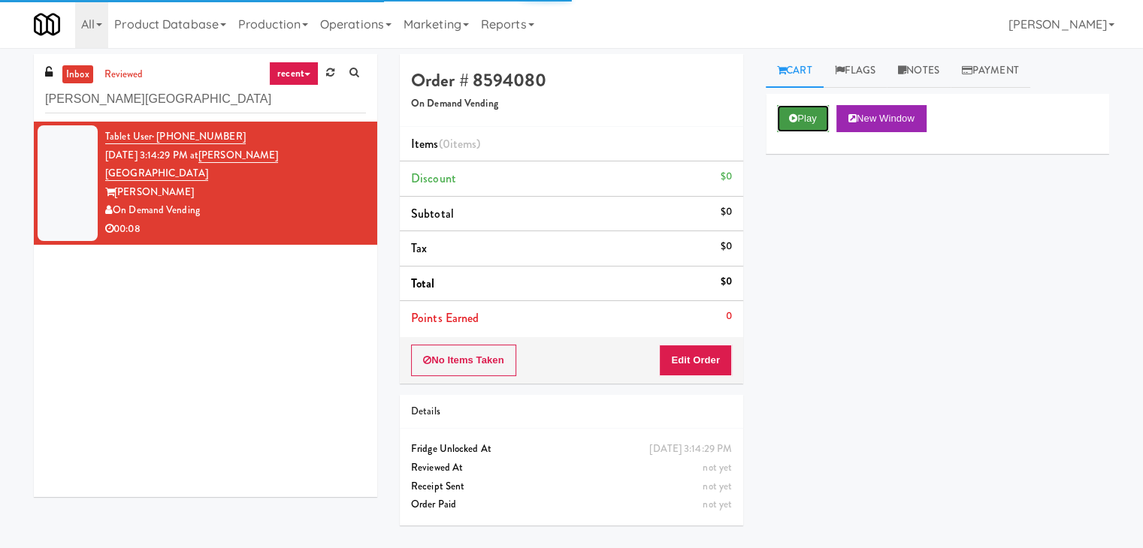
click at [803, 119] on button "Play" at bounding box center [803, 118] width 52 height 27
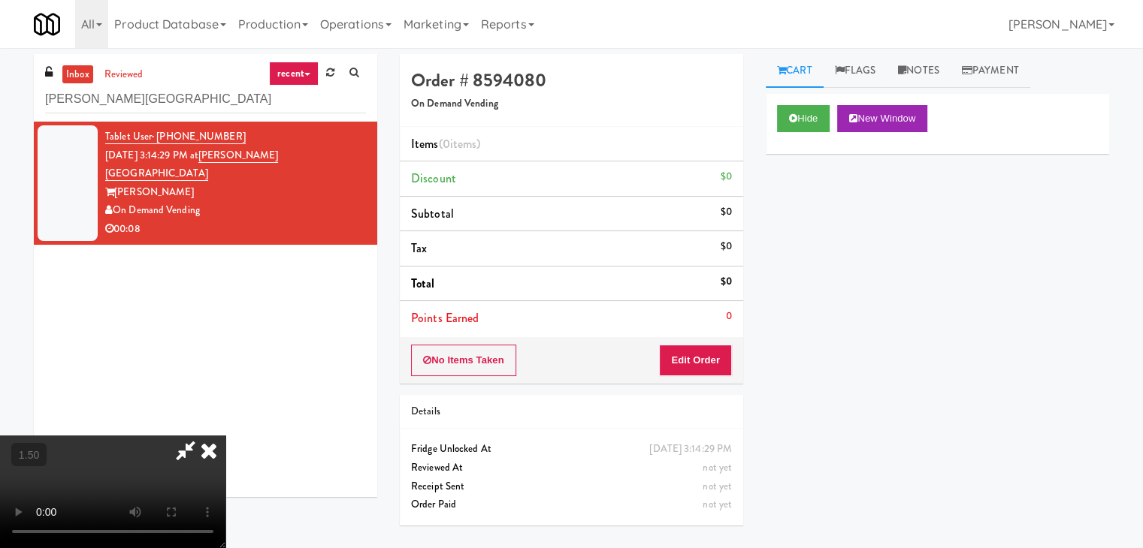
drag, startPoint x: 409, startPoint y: 246, endPoint x: 615, endPoint y: 199, distance: 211.8
click at [225, 436] on video at bounding box center [112, 492] width 225 height 113
click at [938, 71] on link "Notes" at bounding box center [919, 71] width 64 height 34
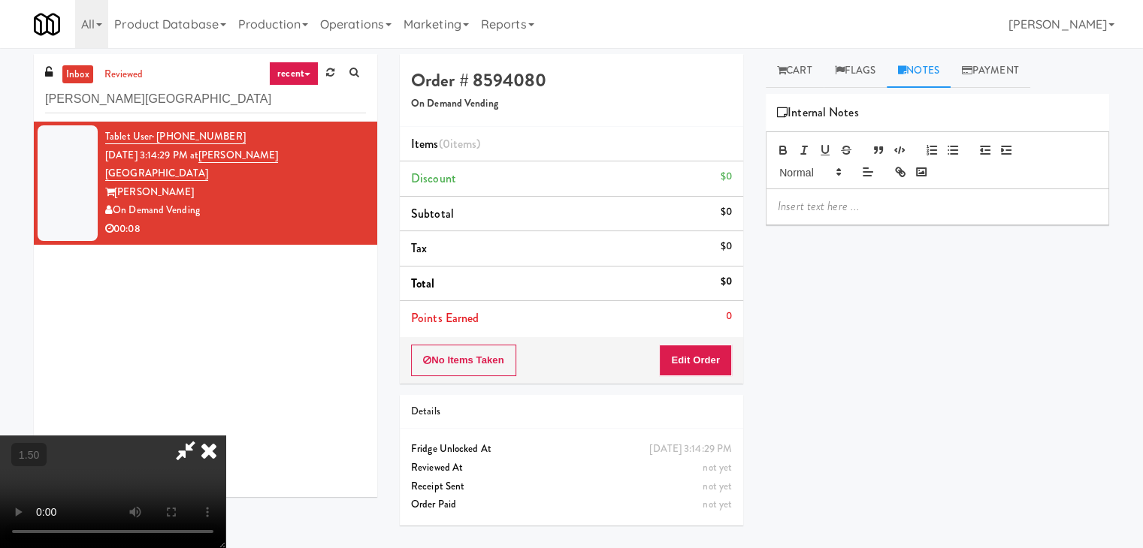
drag, startPoint x: 817, startPoint y: 217, endPoint x: 808, endPoint y: 196, distance: 22.9
click at [817, 217] on div at bounding box center [937, 206] width 342 height 35
drag, startPoint x: 0, startPoint y: 97, endPoint x: 22, endPoint y: 106, distance: 23.6
click at [0, 97] on div "inbox reviewed recent all unclear take inventory issue suspicious failed recent…" at bounding box center [571, 298] width 1143 height 488
click at [803, 213] on p at bounding box center [937, 206] width 319 height 17
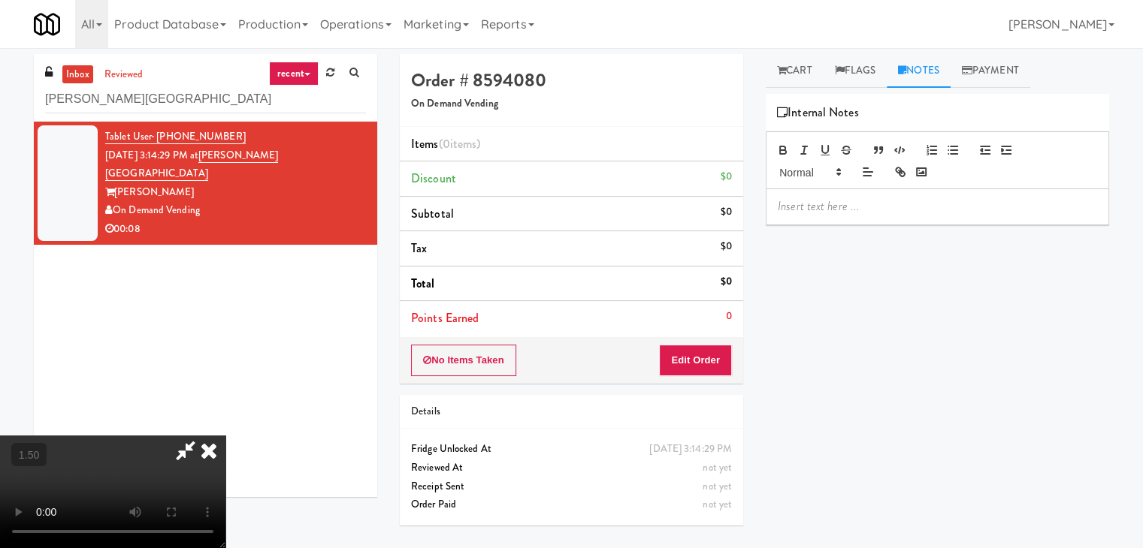
paste div
click at [225, 436] on video at bounding box center [112, 492] width 225 height 113
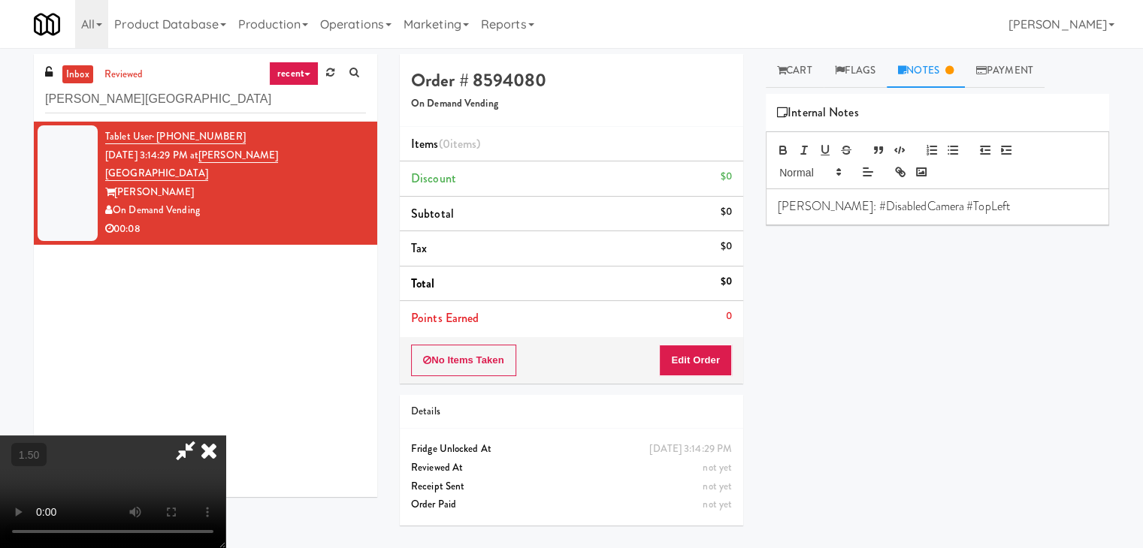
click at [225, 436] on video at bounding box center [112, 492] width 225 height 113
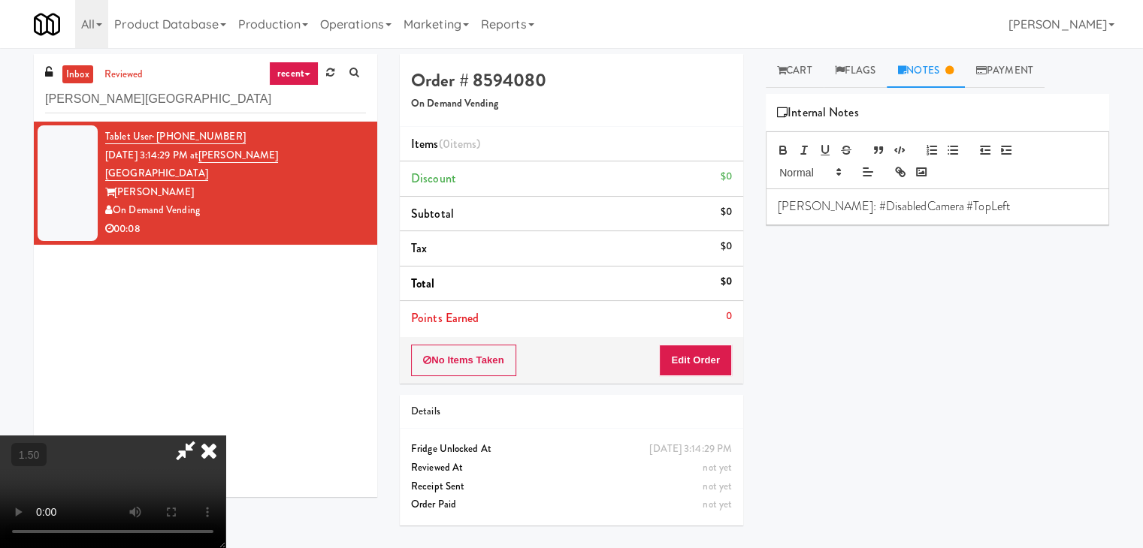
click at [225, 436] on video at bounding box center [112, 492] width 225 height 113
click at [225, 436] on icon at bounding box center [208, 451] width 33 height 30
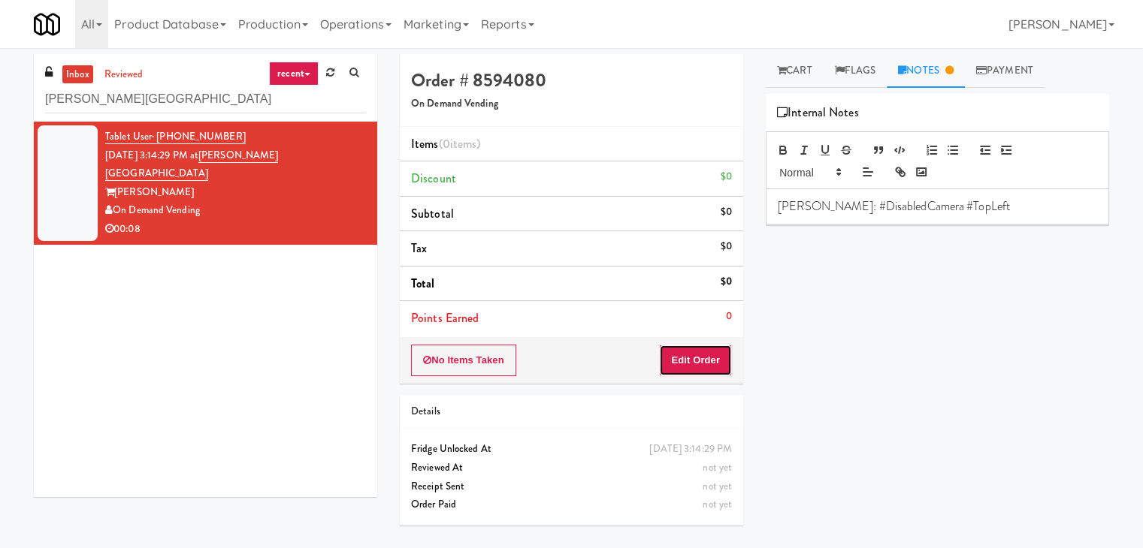
click at [696, 349] on button "Edit Order" at bounding box center [695, 361] width 73 height 32
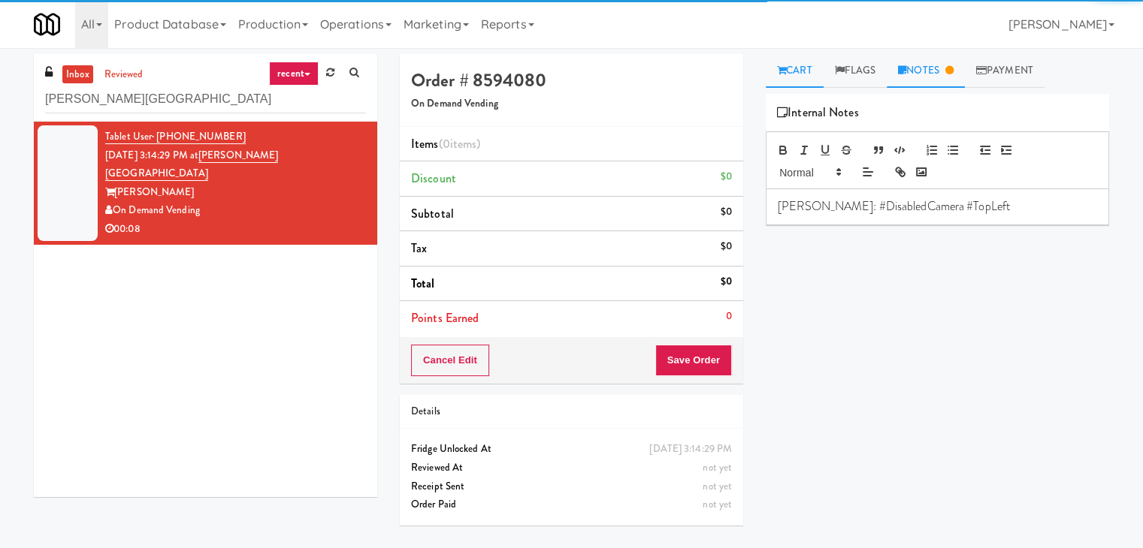
click at [787, 62] on link "Cart" at bounding box center [795, 71] width 58 height 34
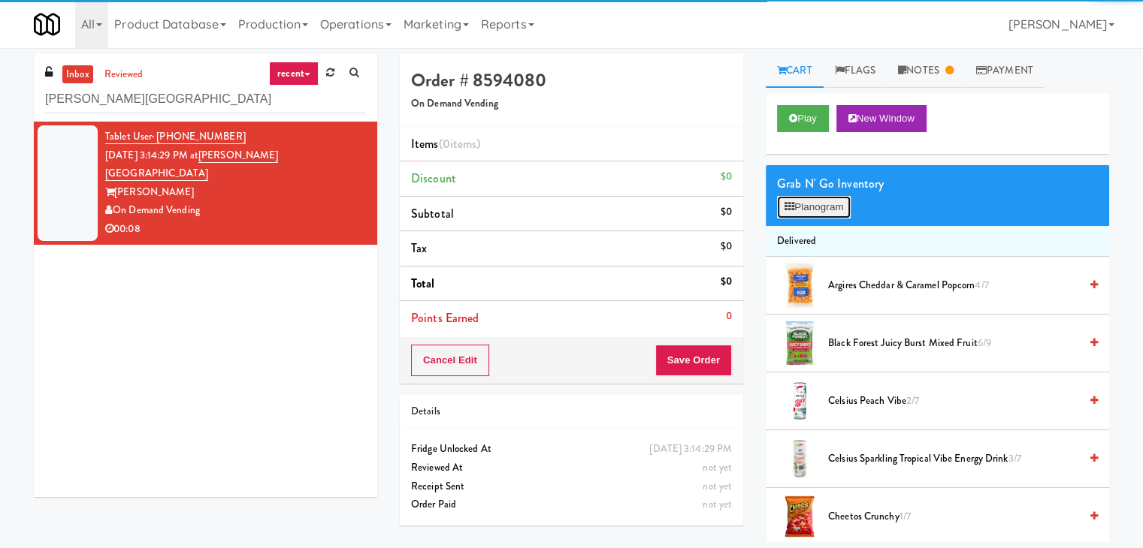
click at [817, 207] on button "Planogram" at bounding box center [814, 207] width 74 height 23
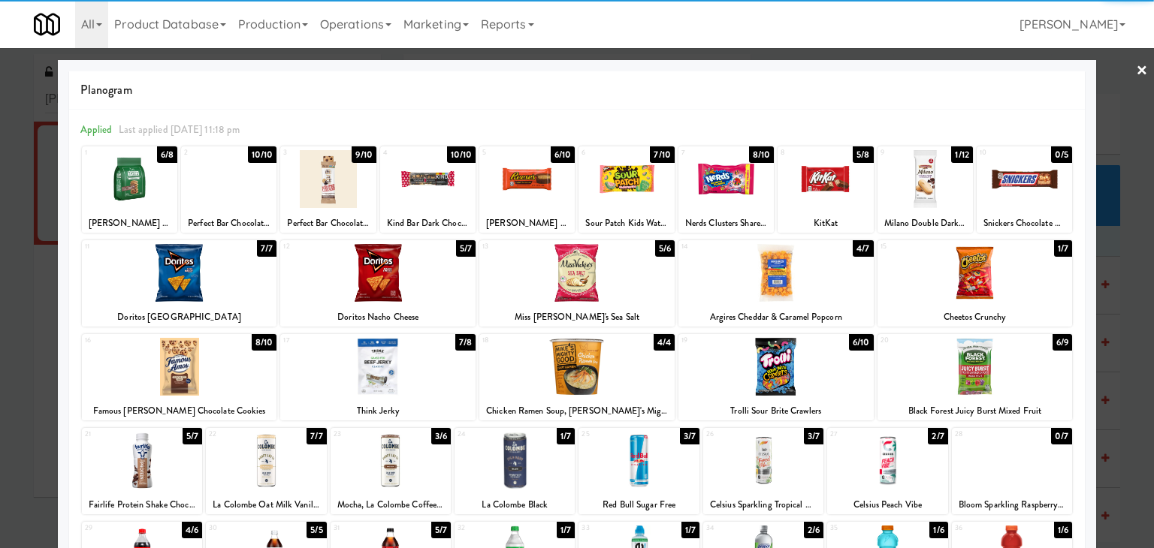
click at [974, 359] on div at bounding box center [975, 367] width 195 height 58
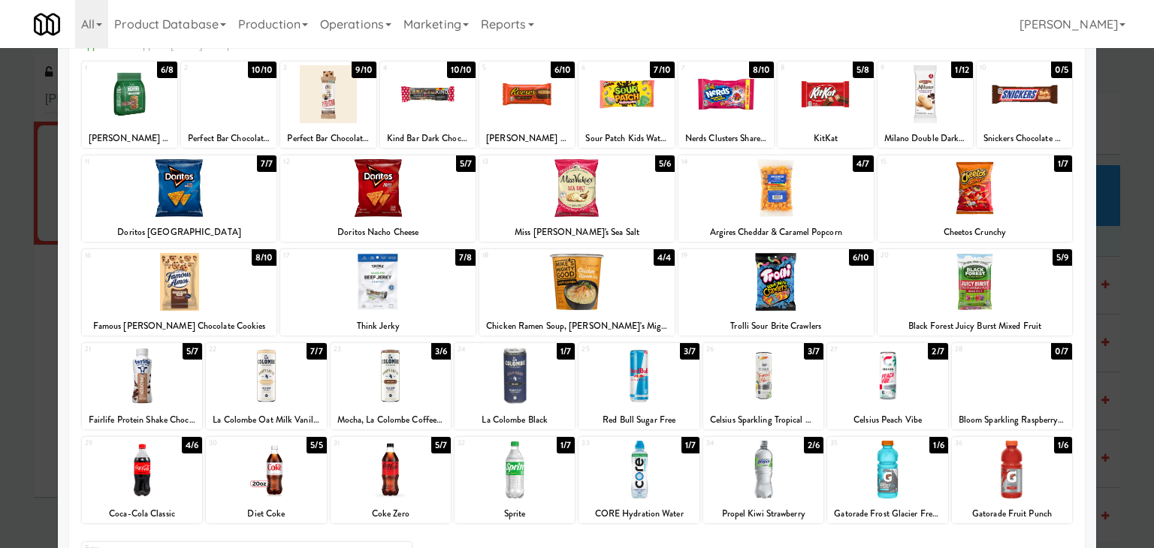
scroll to position [150, 0]
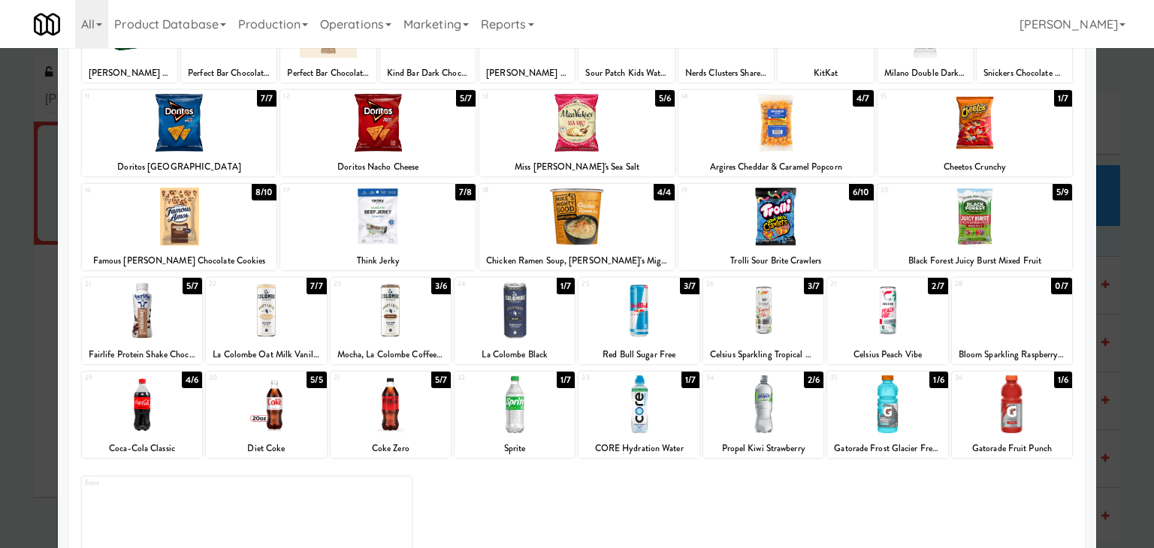
click at [142, 318] on div at bounding box center [142, 311] width 120 height 58
click at [142, 316] on div at bounding box center [142, 311] width 120 height 58
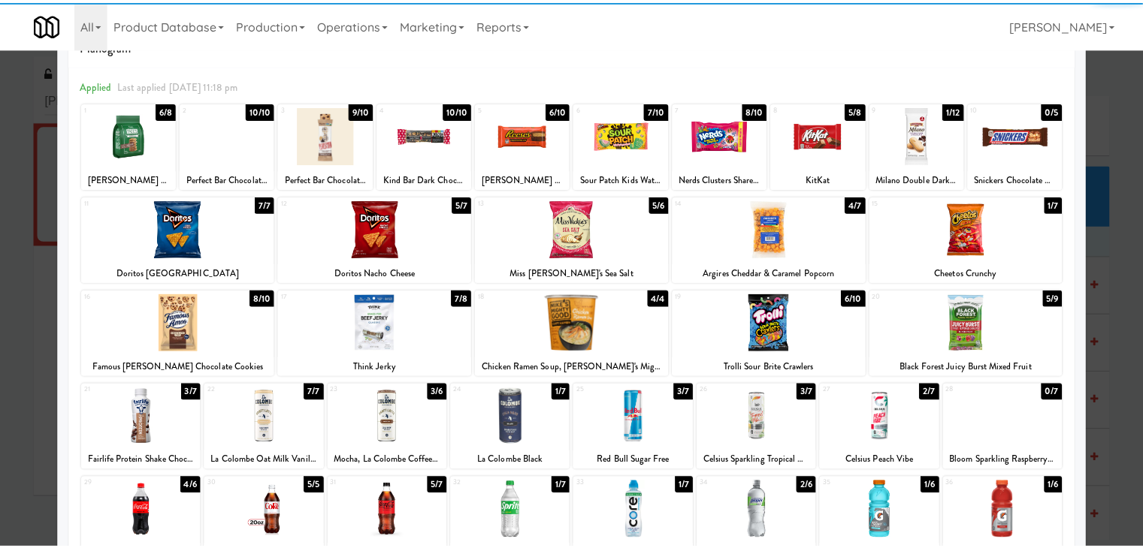
scroll to position [0, 0]
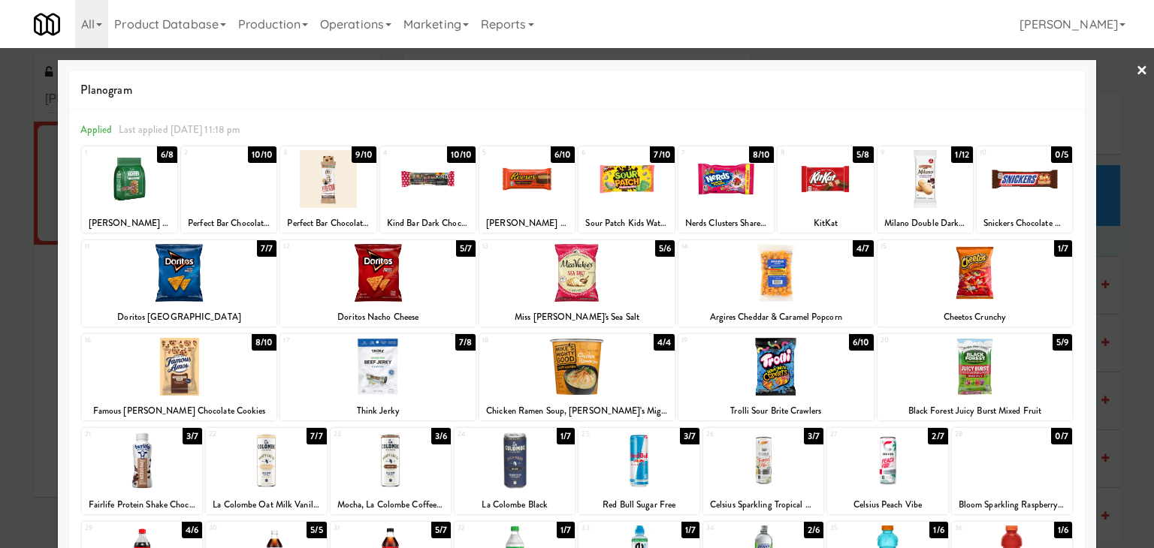
click at [1138, 63] on div at bounding box center [577, 274] width 1154 height 548
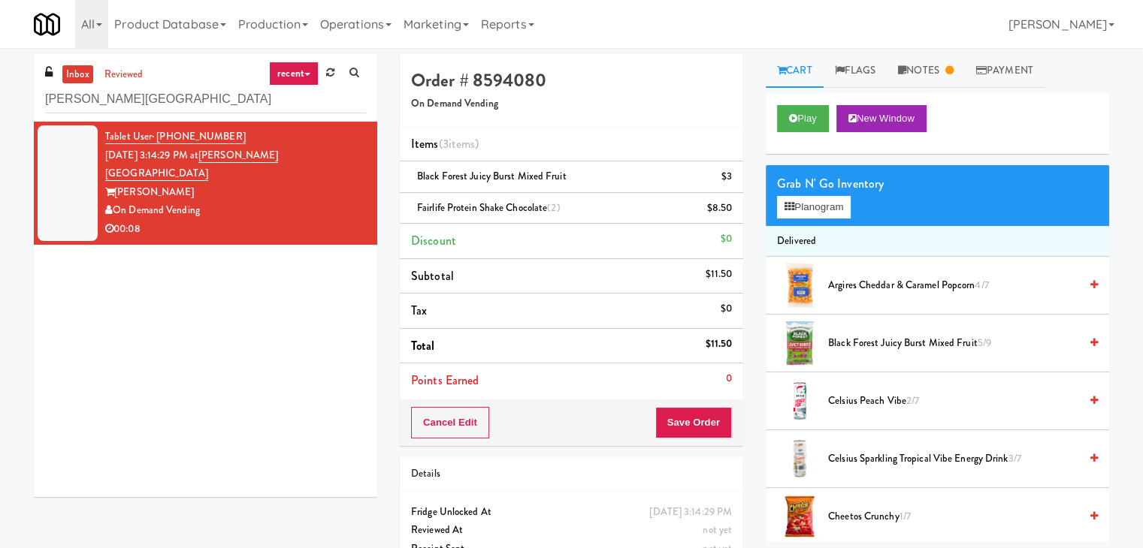
drag, startPoint x: 663, startPoint y: 400, endPoint x: 668, endPoint y: 422, distance: 21.5
click at [663, 406] on div "Cancel Edit Save Order" at bounding box center [571, 423] width 343 height 47
click at [668, 422] on button "Save Order" at bounding box center [693, 423] width 77 height 32
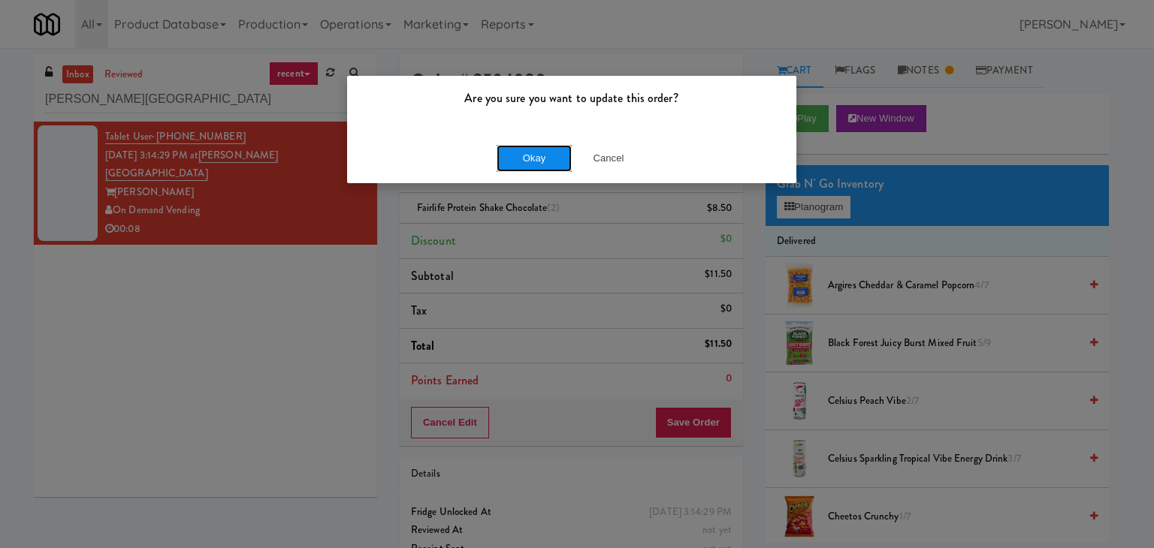
click at [530, 160] on button "Okay" at bounding box center [534, 158] width 75 height 27
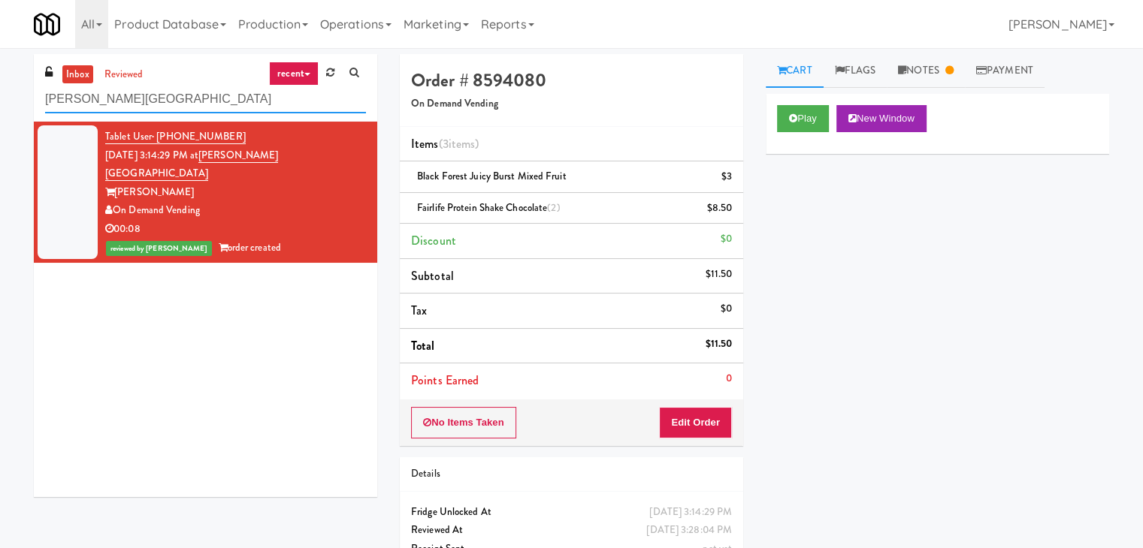
click at [181, 95] on input "[PERSON_NAME][GEOGRAPHIC_DATA]" at bounding box center [205, 100] width 321 height 28
paste input "[PERSON_NAME] - Cooler - Left"
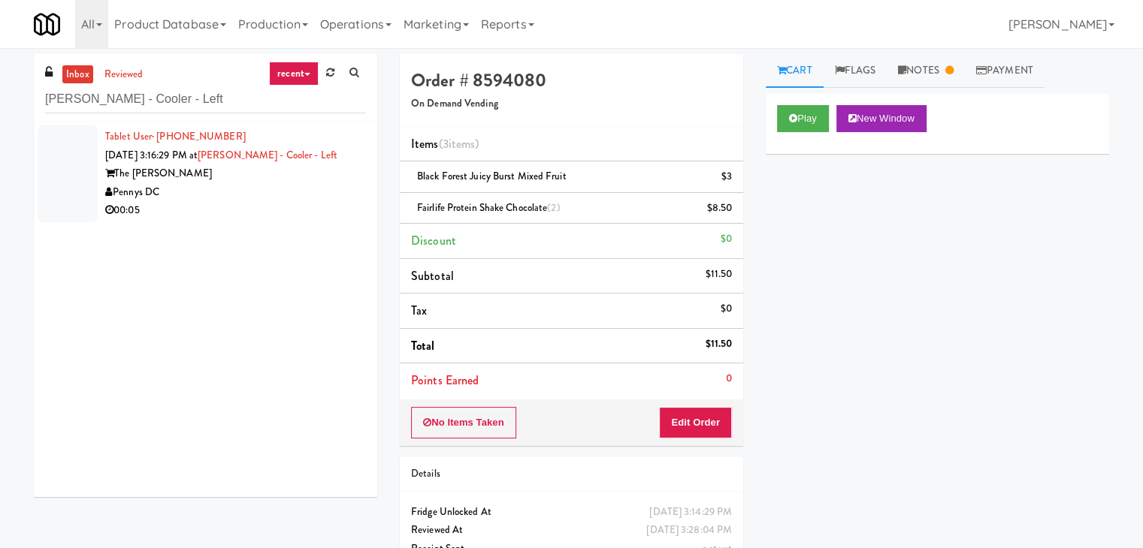
click at [290, 216] on div "00:05" at bounding box center [235, 210] width 261 height 19
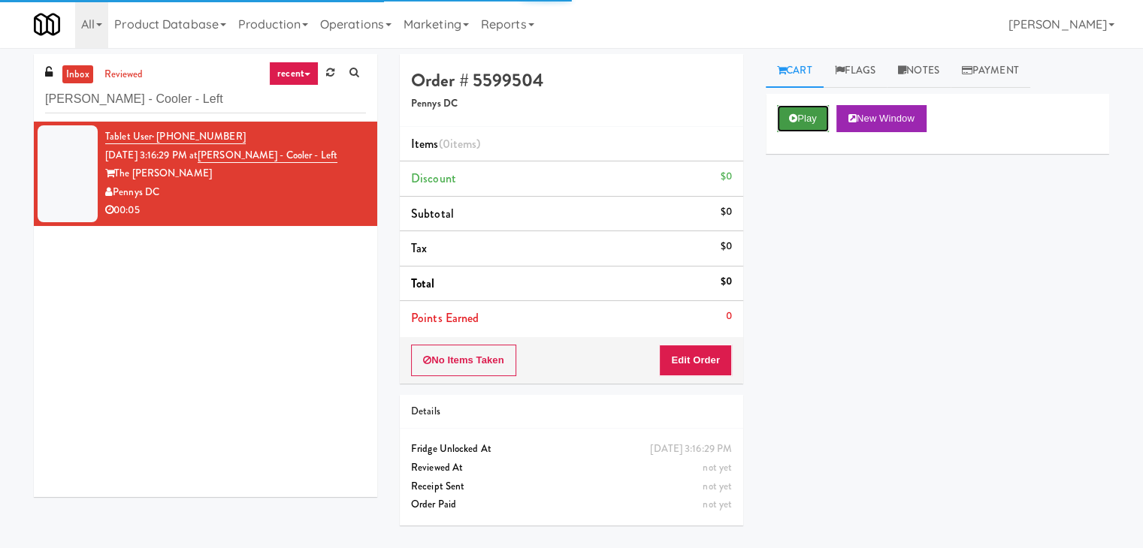
click at [808, 119] on button "Play" at bounding box center [803, 118] width 52 height 27
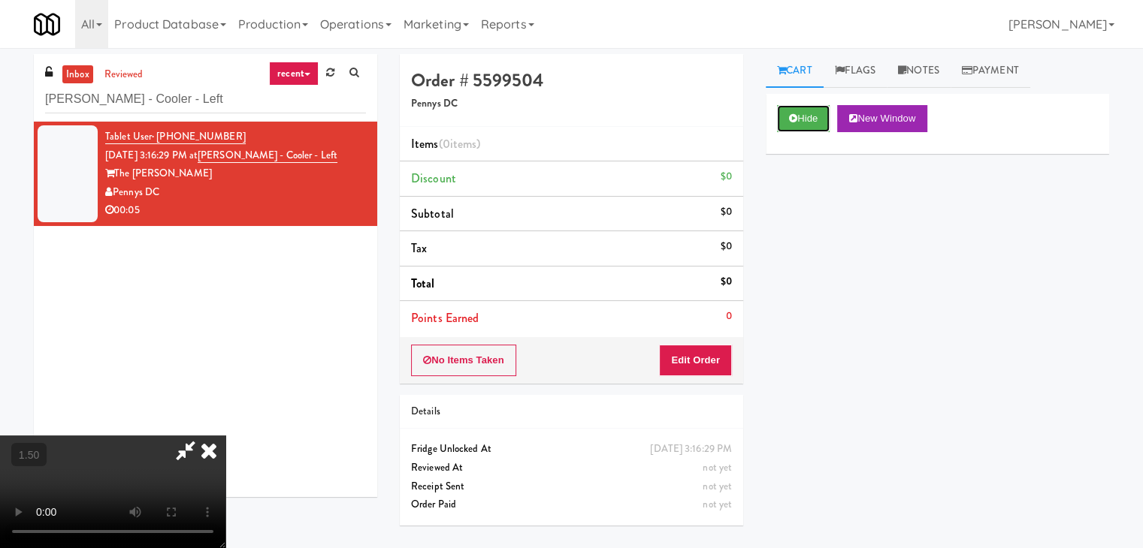
scroll to position [211, 0]
click at [225, 436] on video at bounding box center [112, 492] width 225 height 113
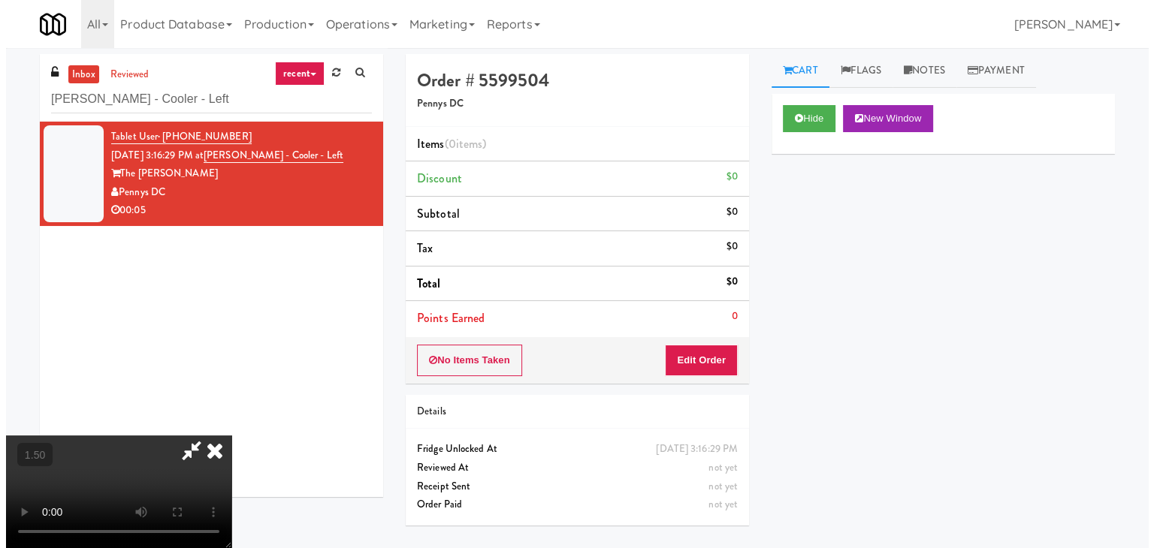
scroll to position [0, 0]
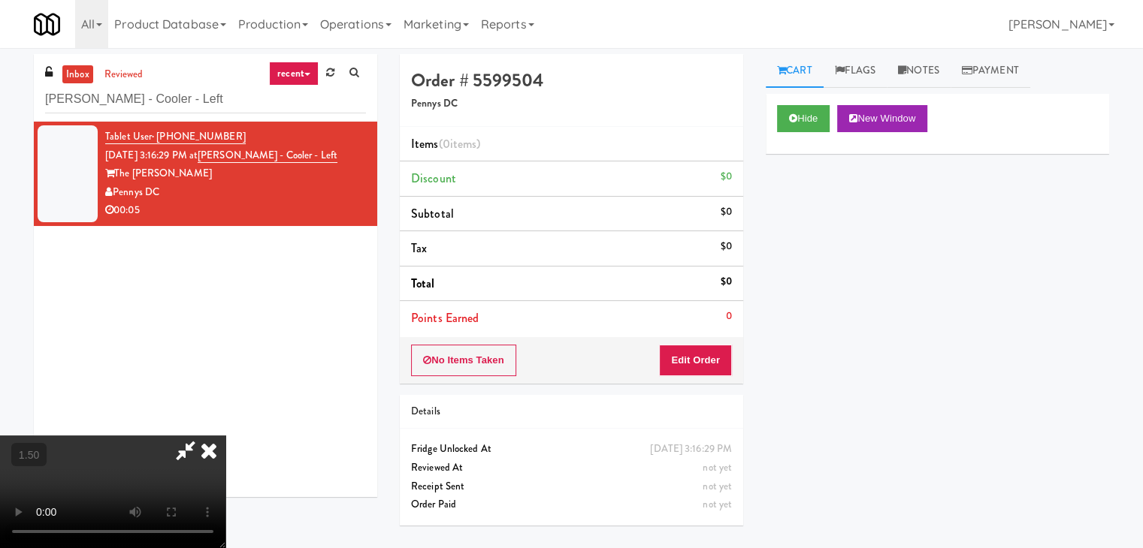
click at [225, 436] on icon at bounding box center [208, 451] width 33 height 30
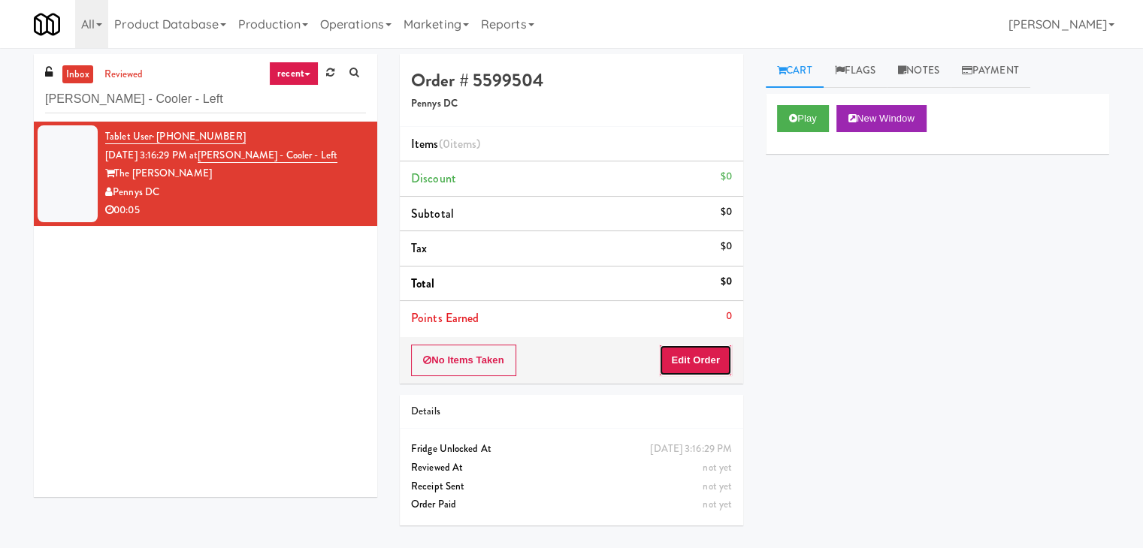
click at [687, 360] on button "Edit Order" at bounding box center [695, 361] width 73 height 32
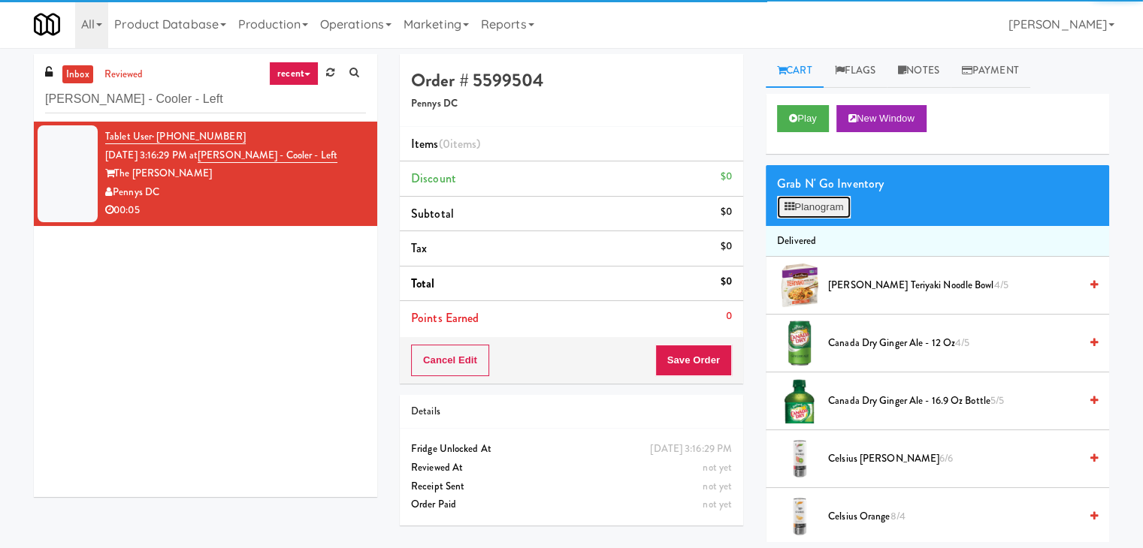
click at [812, 211] on button "Planogram" at bounding box center [814, 207] width 74 height 23
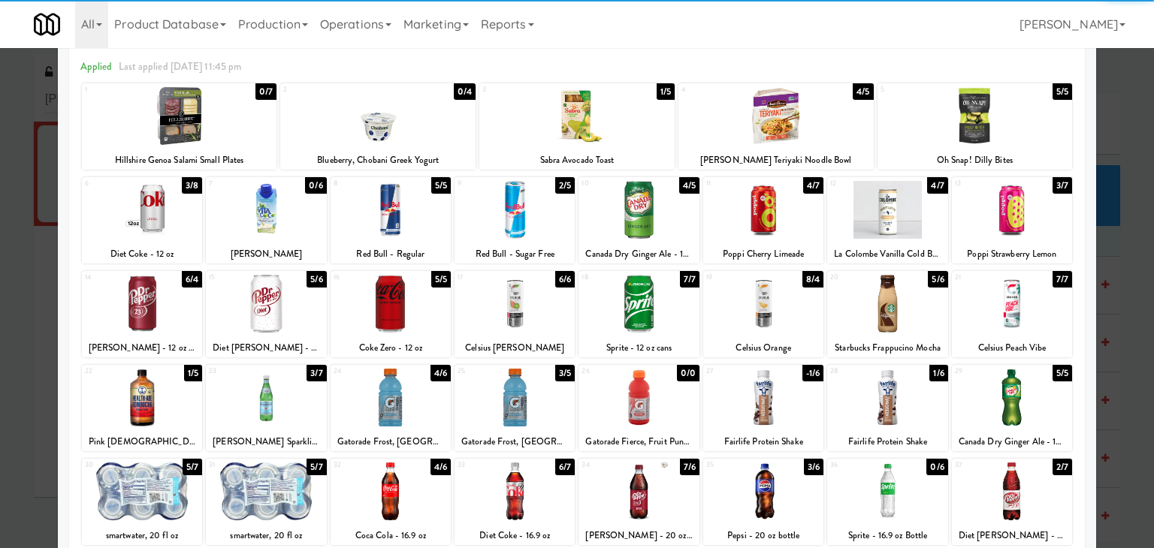
scroll to position [150, 0]
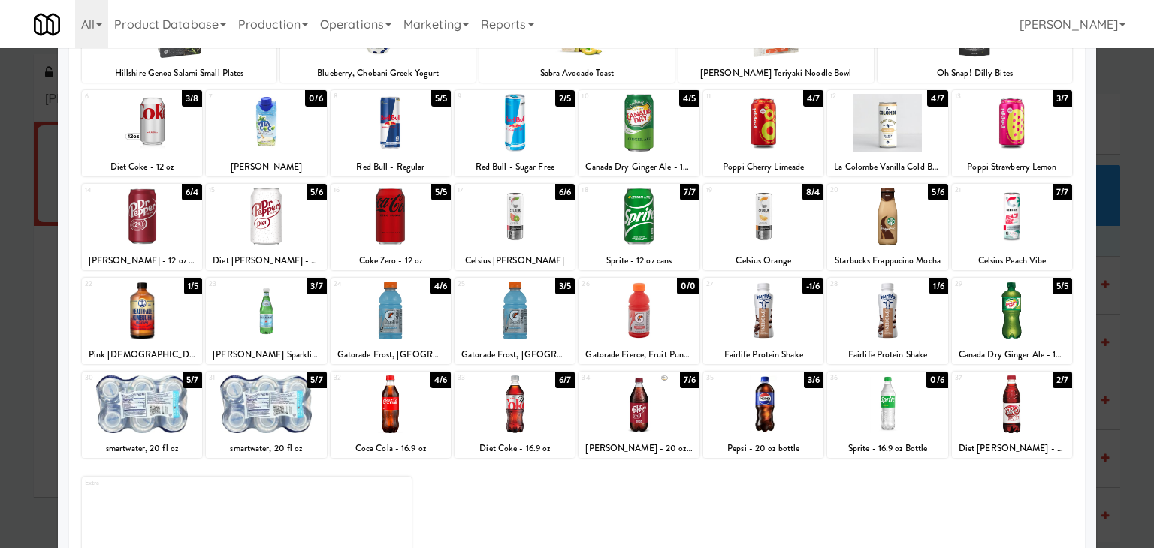
click at [527, 307] on div at bounding box center [515, 311] width 120 height 58
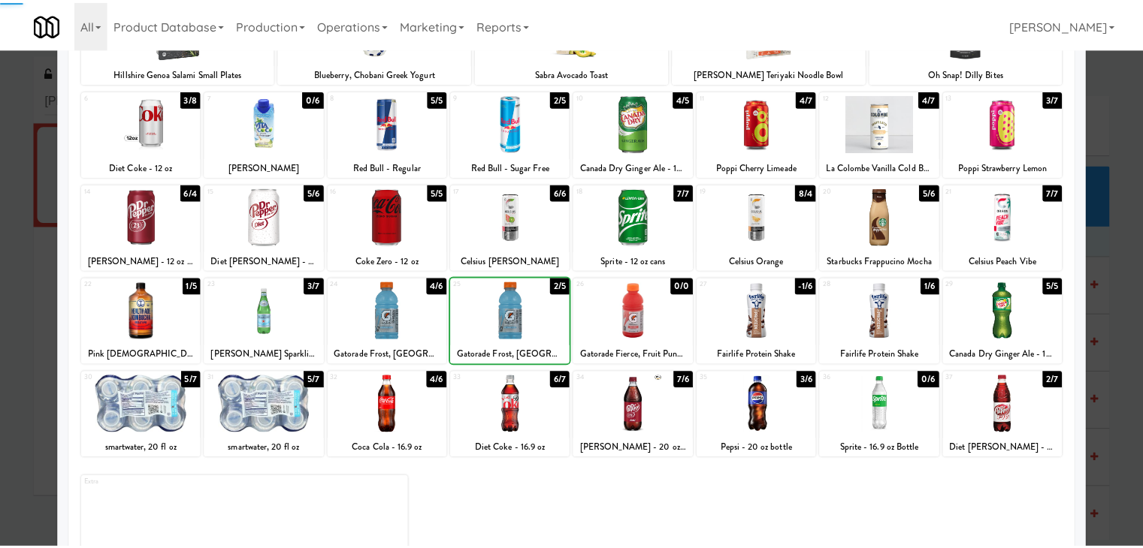
scroll to position [0, 0]
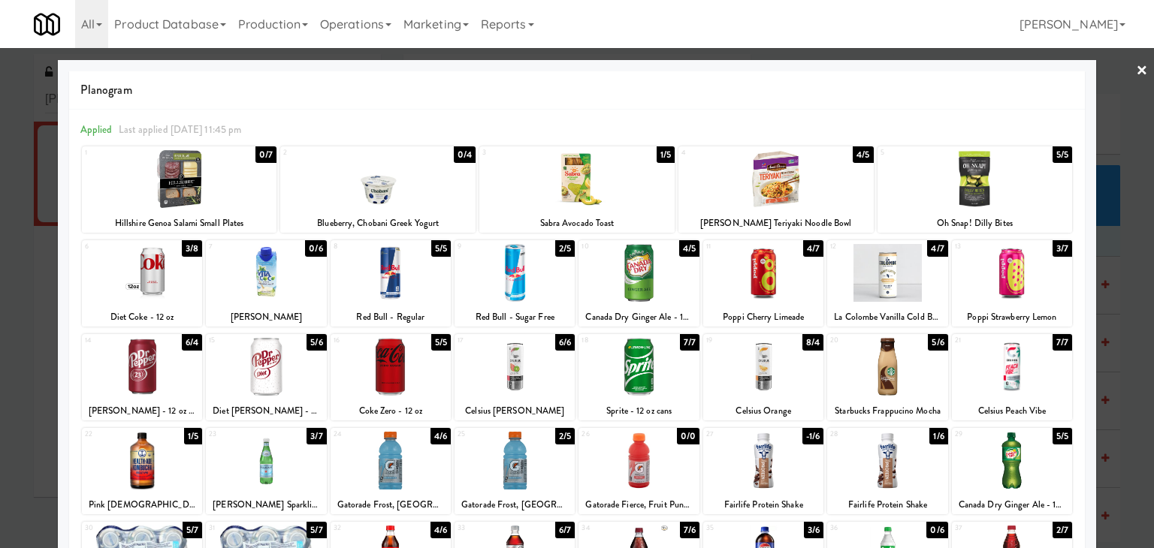
click at [1136, 70] on link "×" at bounding box center [1142, 71] width 12 height 47
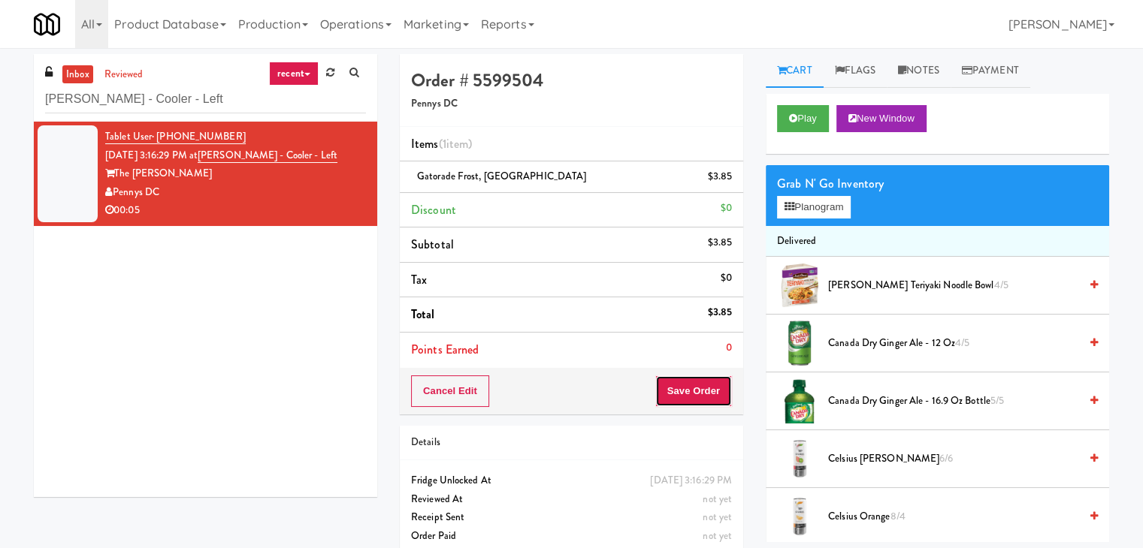
click at [699, 388] on button "Save Order" at bounding box center [693, 392] width 77 height 32
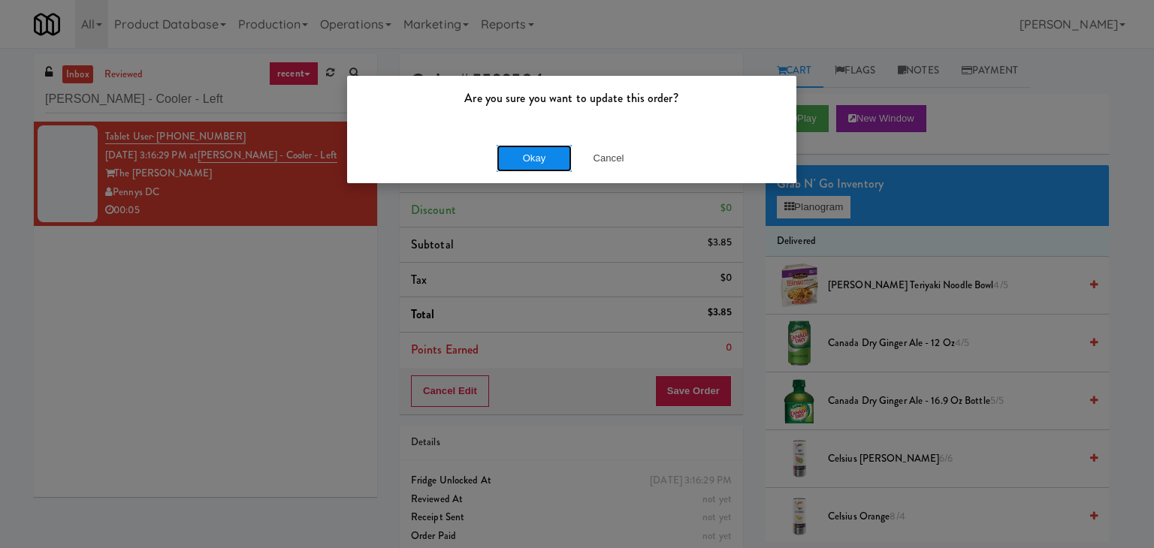
drag, startPoint x: 540, startPoint y: 153, endPoint x: 536, endPoint y: 142, distance: 11.2
click at [540, 152] on button "Okay" at bounding box center [534, 158] width 75 height 27
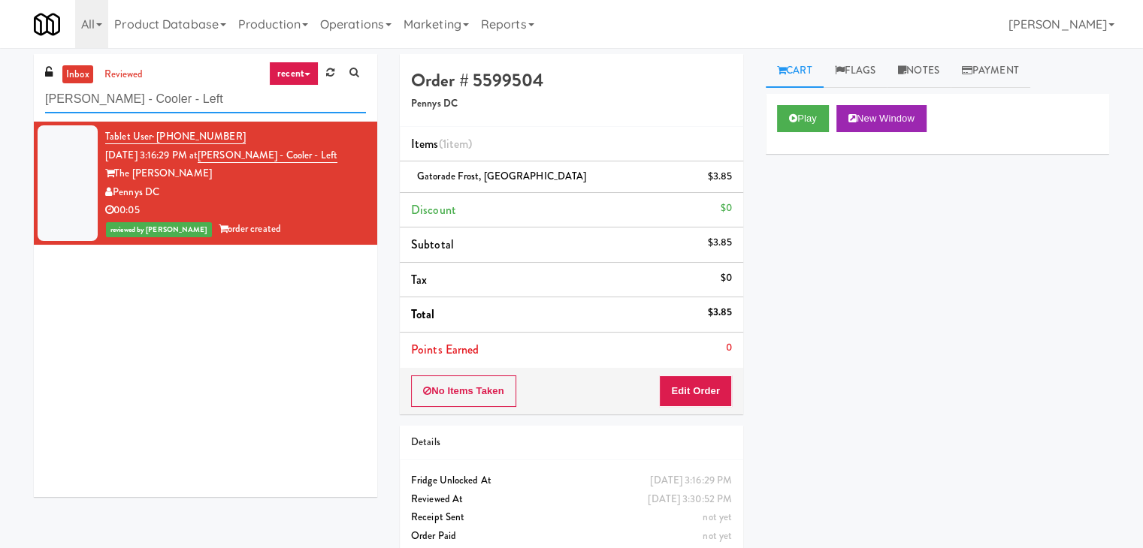
click at [204, 112] on input "[PERSON_NAME] - Cooler - Left" at bounding box center [205, 100] width 321 height 28
click at [204, 110] on input "[PERSON_NAME] - Cooler - Left" at bounding box center [205, 100] width 321 height 28
paste input "The 87 - Fridge"
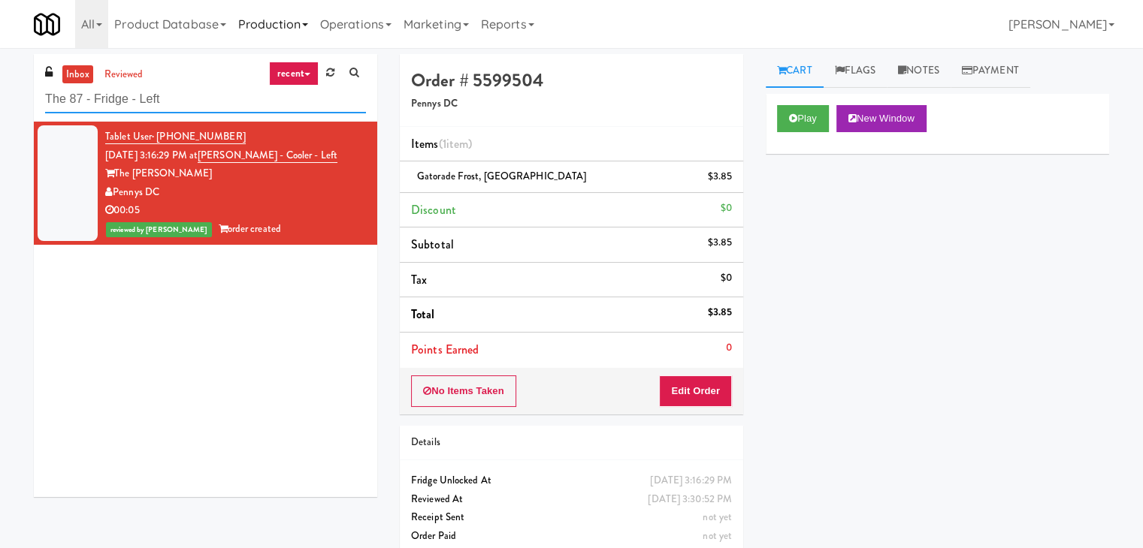
type input "The 87 - Fridge - Left"
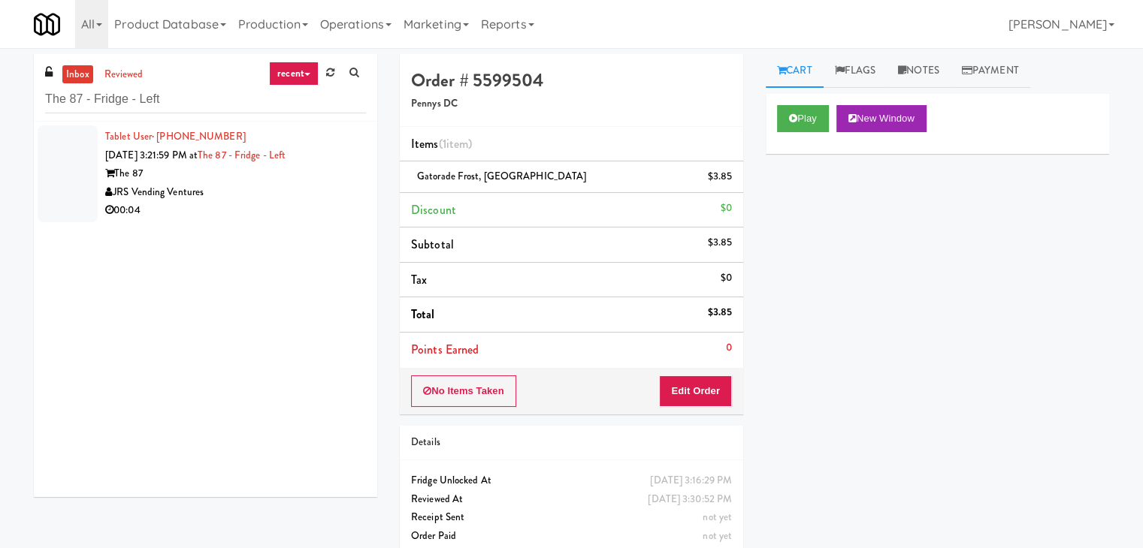
click at [304, 209] on div "00:04" at bounding box center [235, 210] width 261 height 19
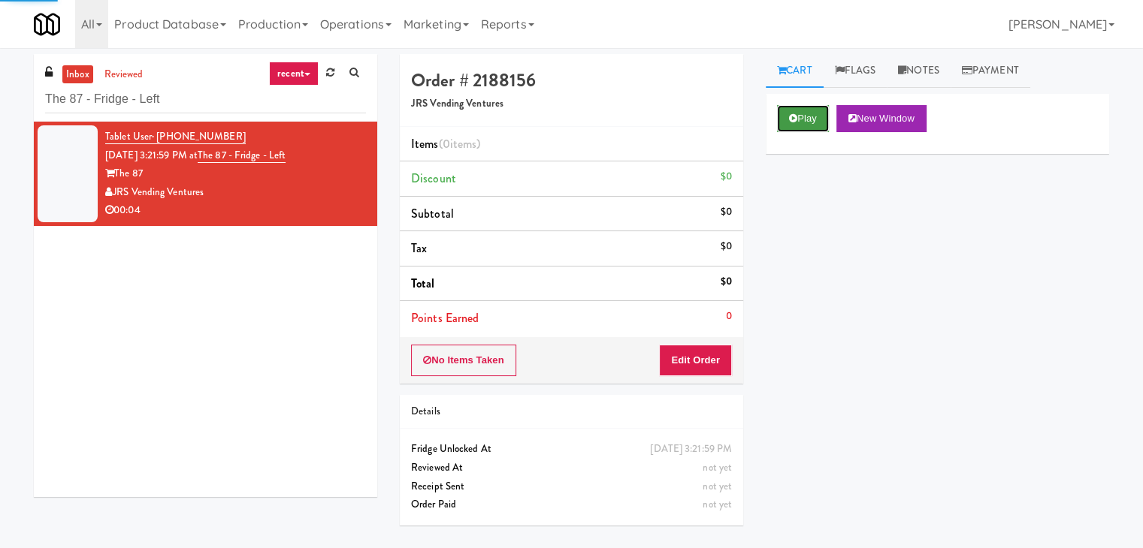
click at [799, 124] on button "Play" at bounding box center [803, 118] width 52 height 27
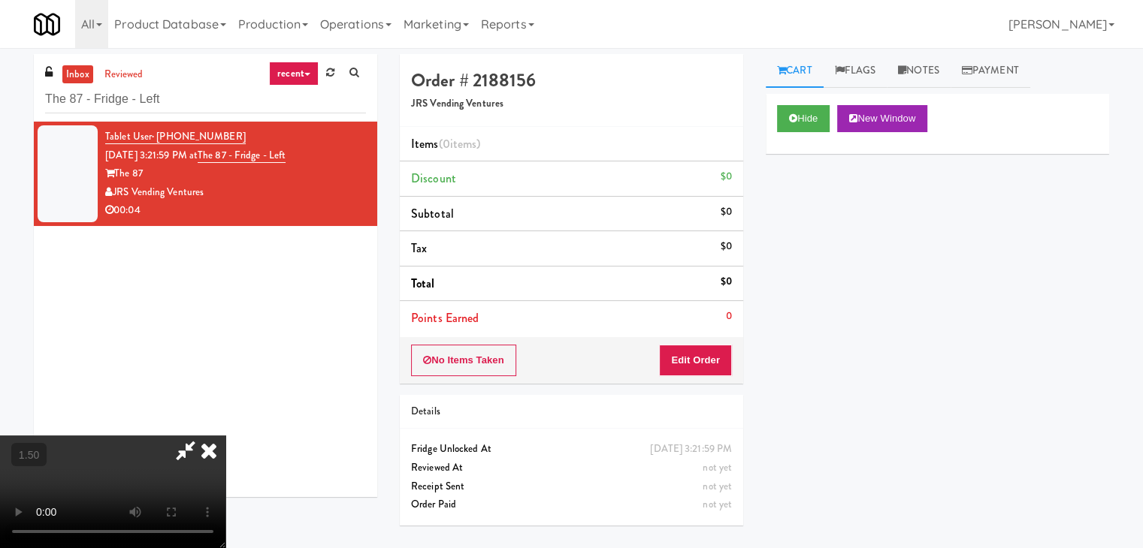
click at [225, 436] on video at bounding box center [112, 492] width 225 height 113
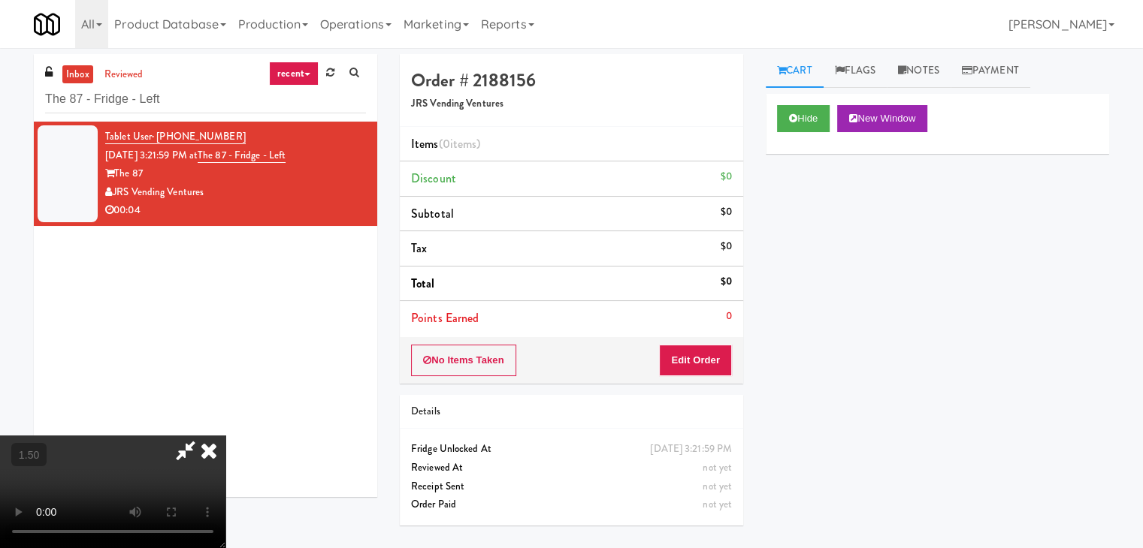
click at [225, 436] on video at bounding box center [112, 492] width 225 height 113
click at [225, 436] on icon at bounding box center [208, 451] width 33 height 30
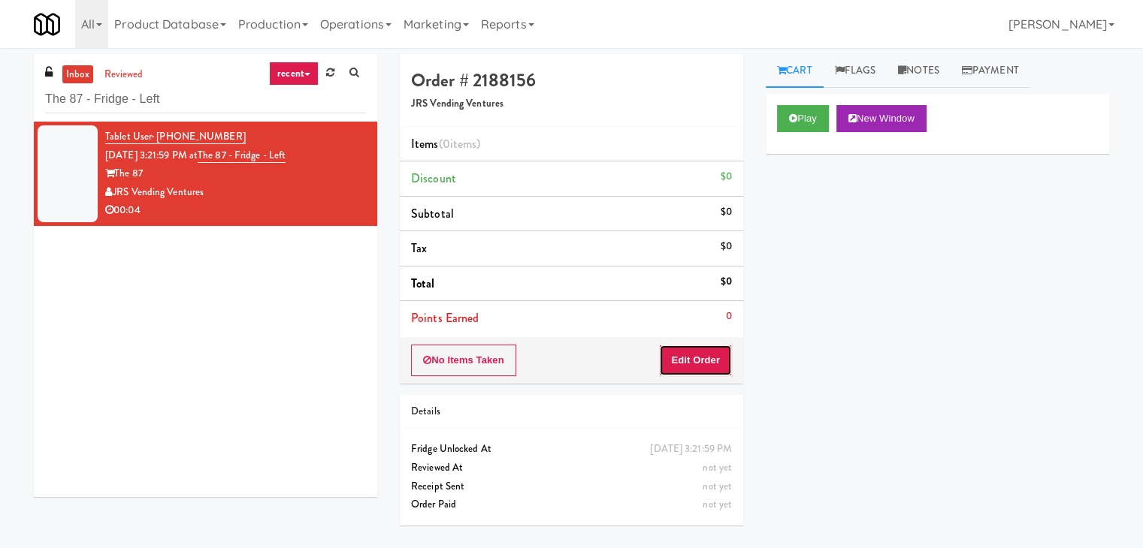
drag, startPoint x: 705, startPoint y: 366, endPoint x: 725, endPoint y: 335, distance: 36.9
click at [703, 363] on button "Edit Order" at bounding box center [695, 361] width 73 height 32
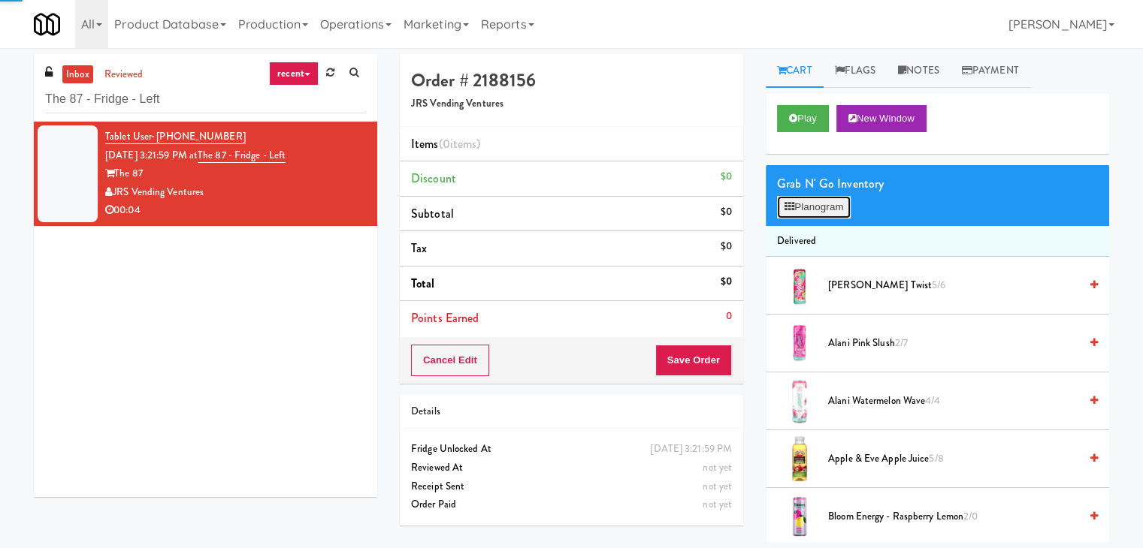
click at [818, 199] on button "Planogram" at bounding box center [814, 207] width 74 height 23
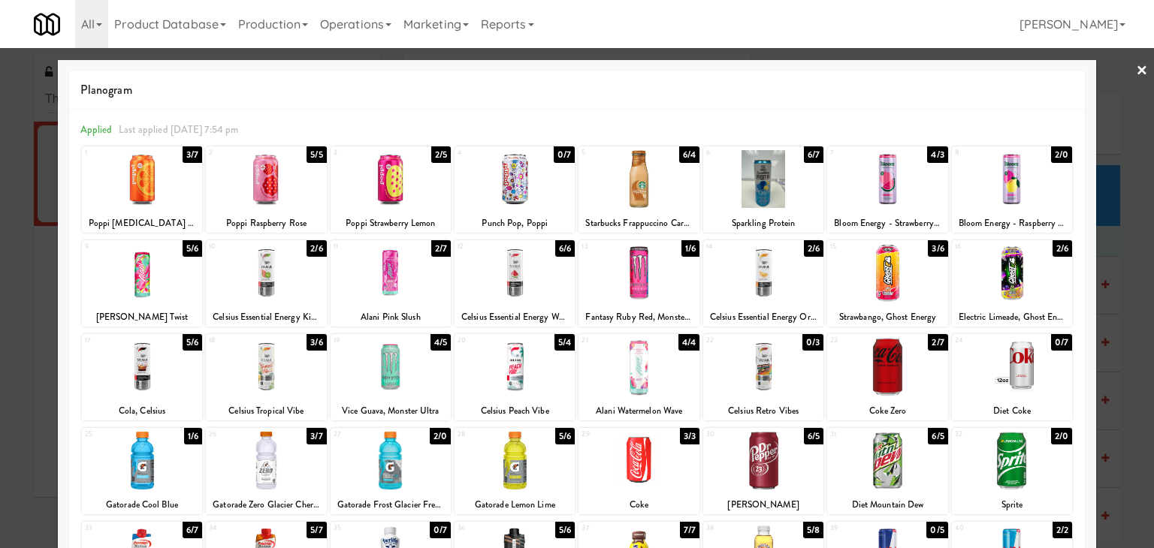
click at [1034, 263] on div at bounding box center [1012, 273] width 120 height 58
click at [1136, 70] on link "×" at bounding box center [1142, 71] width 12 height 47
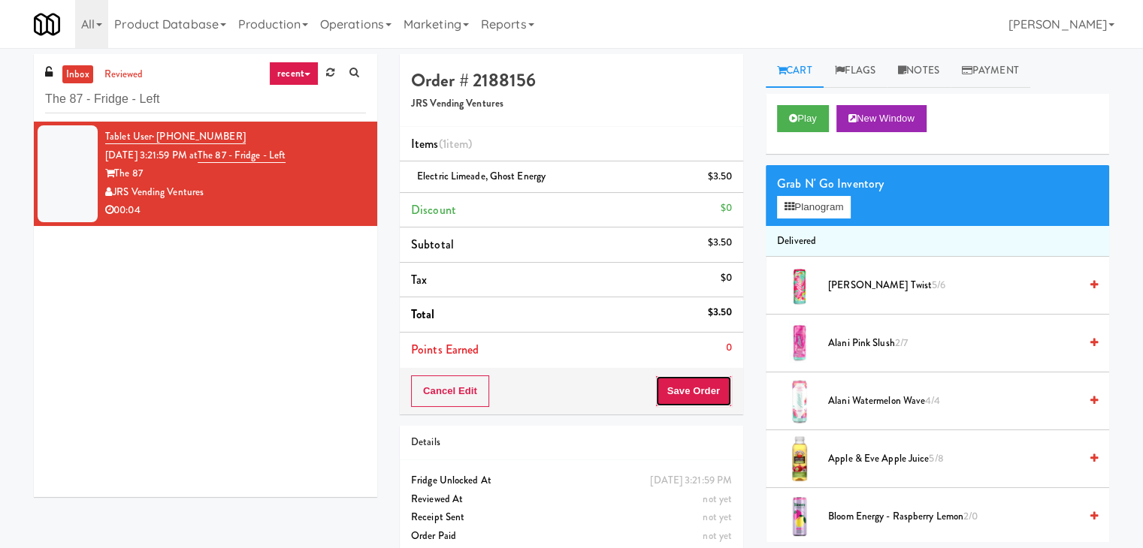
click at [697, 388] on button "Save Order" at bounding box center [693, 392] width 77 height 32
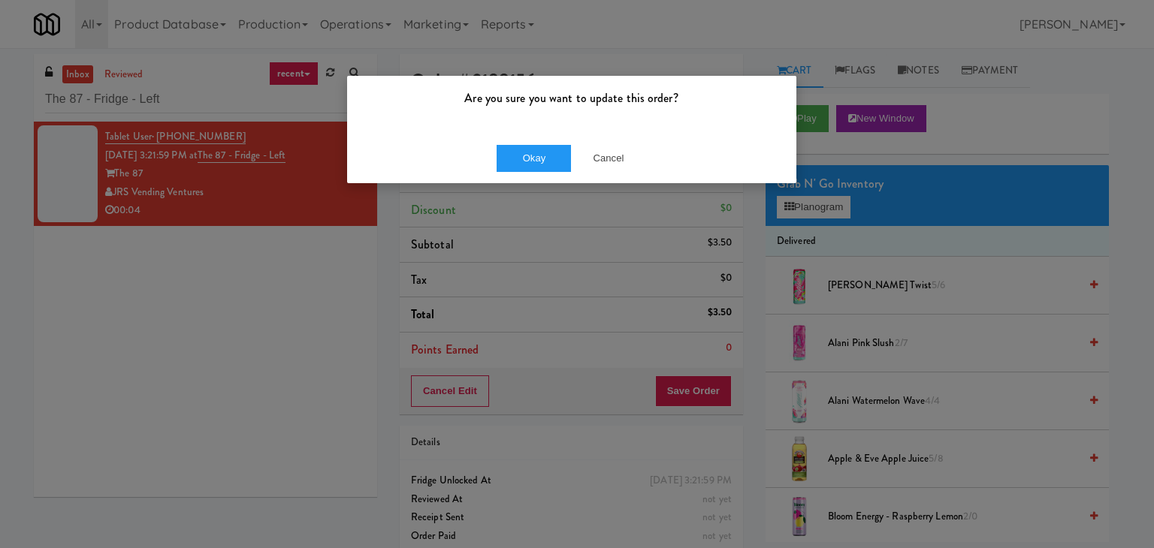
click at [509, 136] on div "Okay Cancel" at bounding box center [571, 158] width 449 height 50
drag, startPoint x: 519, startPoint y: 156, endPoint x: 512, endPoint y: 142, distance: 15.8
click at [520, 157] on button "Okay" at bounding box center [534, 158] width 75 height 27
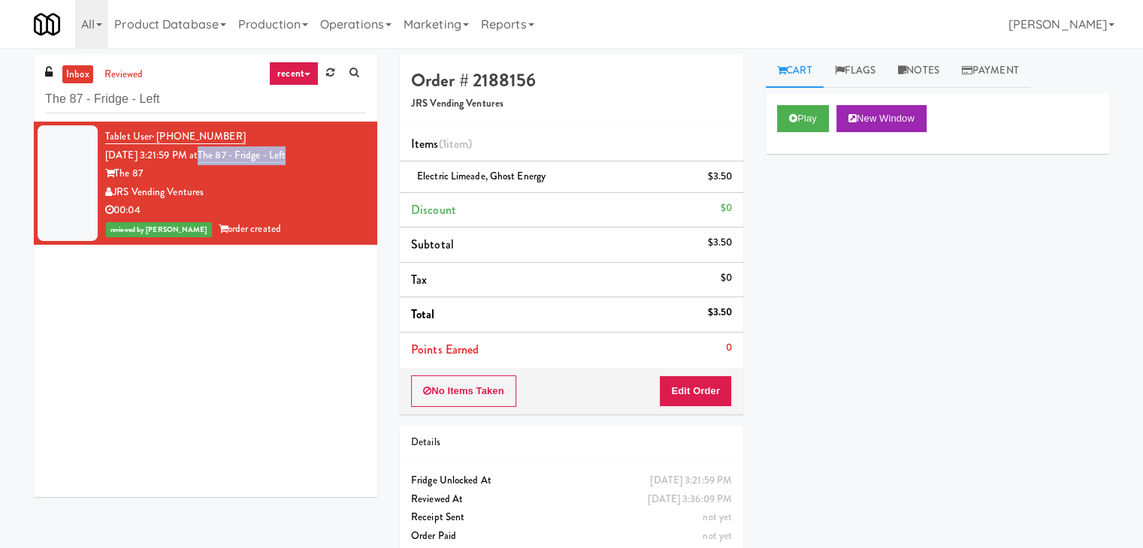
drag, startPoint x: 310, startPoint y: 154, endPoint x: 219, endPoint y: 157, distance: 91.7
click at [219, 157] on div "Tablet User · (248) 934-8080 [DATE] 3:21:59 PM at The 87 - Fridge - Left The 87…" at bounding box center [235, 183] width 261 height 111
copy link "The 87 - Fridge - Left"
drag, startPoint x: 544, startPoint y: 175, endPoint x: 416, endPoint y: 175, distance: 127.7
click at [416, 175] on div "Electric Limeade, Ghost Energy $3.50" at bounding box center [571, 177] width 321 height 19
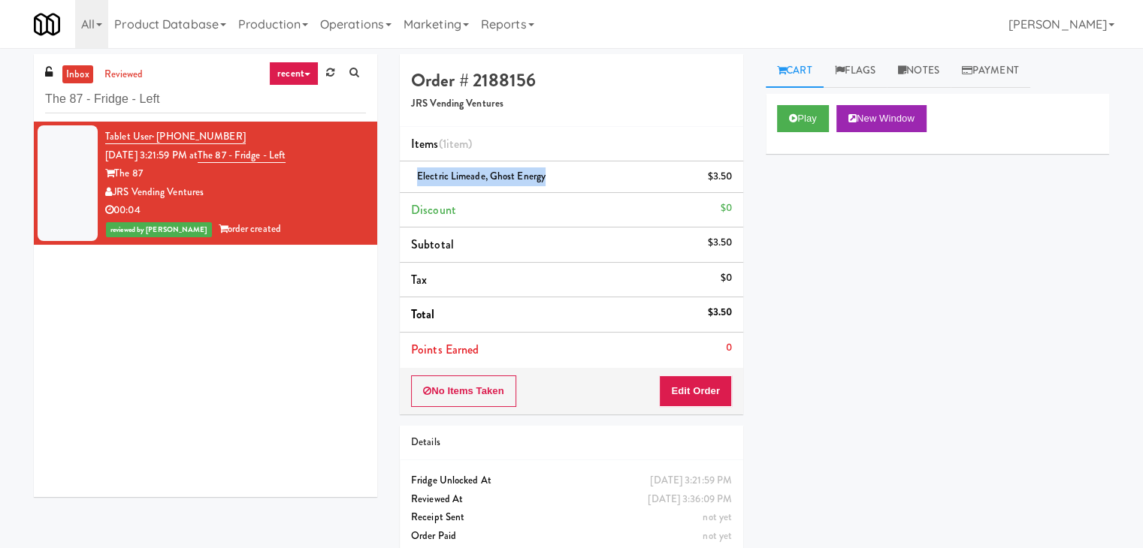
copy span "Electric Limeade, Ghost Energy"
click at [210, 91] on input "The 87 - Fridge - Left" at bounding box center [205, 100] width 321 height 28
paste input "Glasshouse [GEOGRAPHIC_DATA] -Coke Cooler"
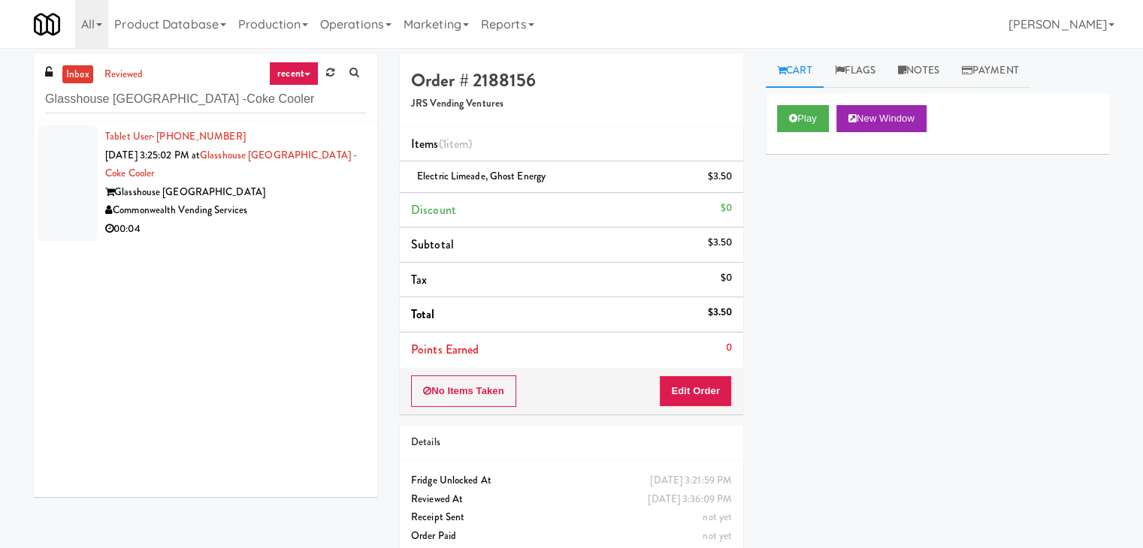
click at [304, 222] on div "00:04" at bounding box center [235, 229] width 261 height 19
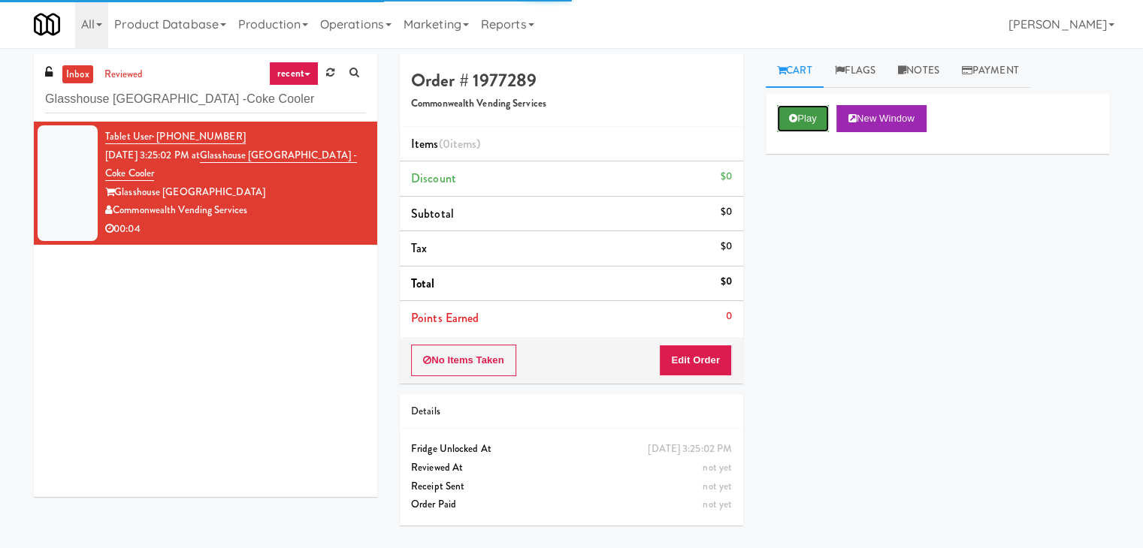
click at [811, 119] on button "Play" at bounding box center [803, 118] width 52 height 27
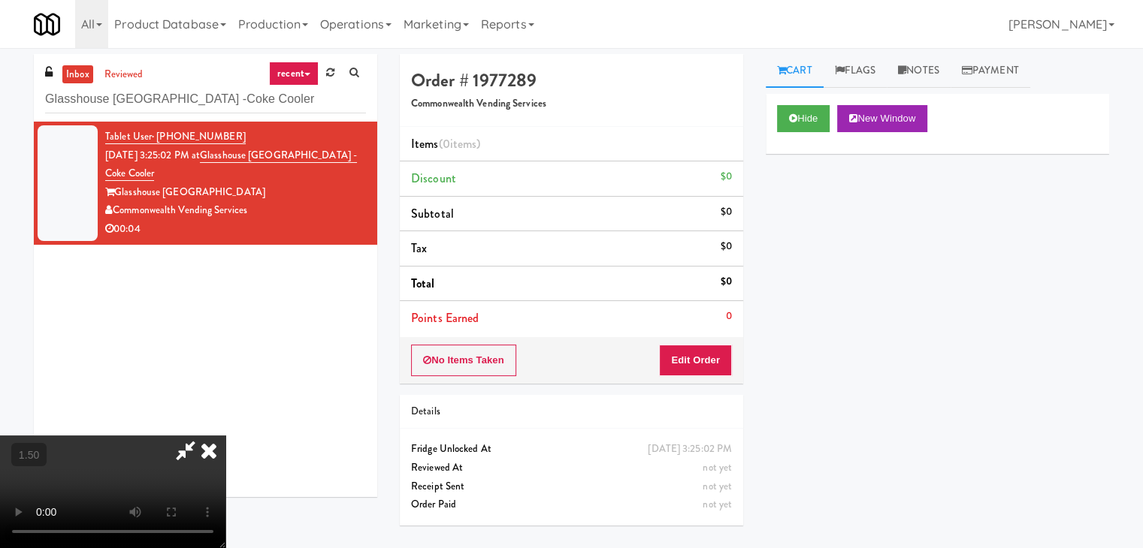
click at [225, 436] on video at bounding box center [112, 492] width 225 height 113
click at [225, 436] on icon at bounding box center [208, 451] width 33 height 30
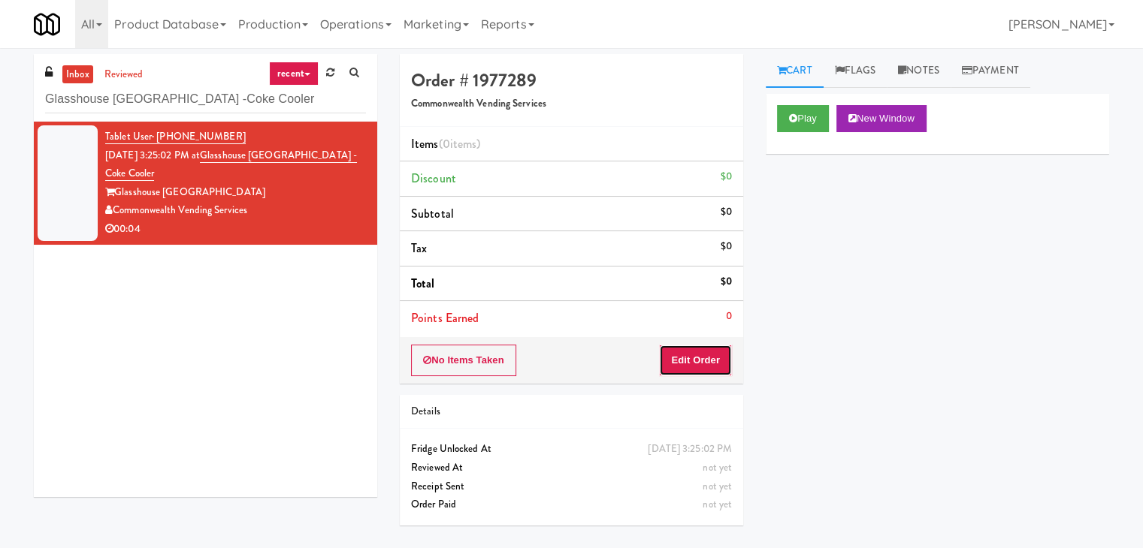
click at [677, 366] on button "Edit Order" at bounding box center [695, 361] width 73 height 32
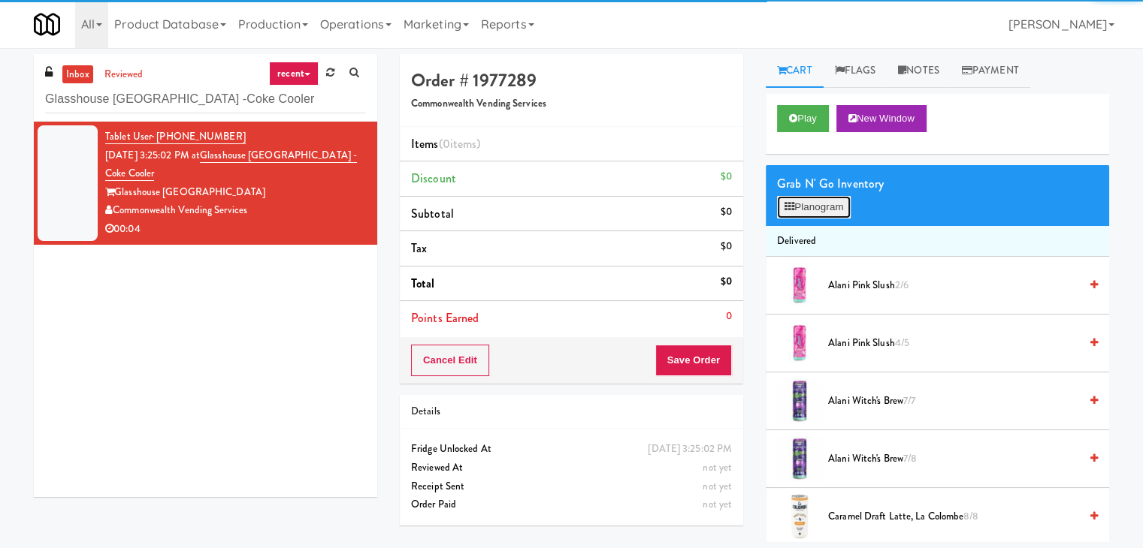
click at [821, 201] on button "Planogram" at bounding box center [814, 207] width 74 height 23
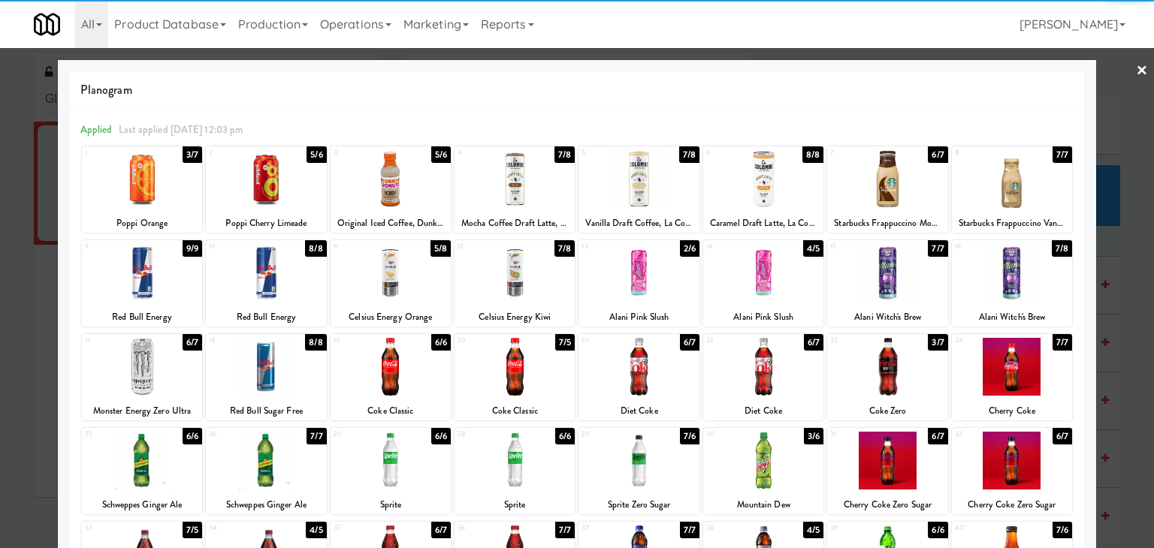
click at [156, 358] on div at bounding box center [142, 367] width 120 height 58
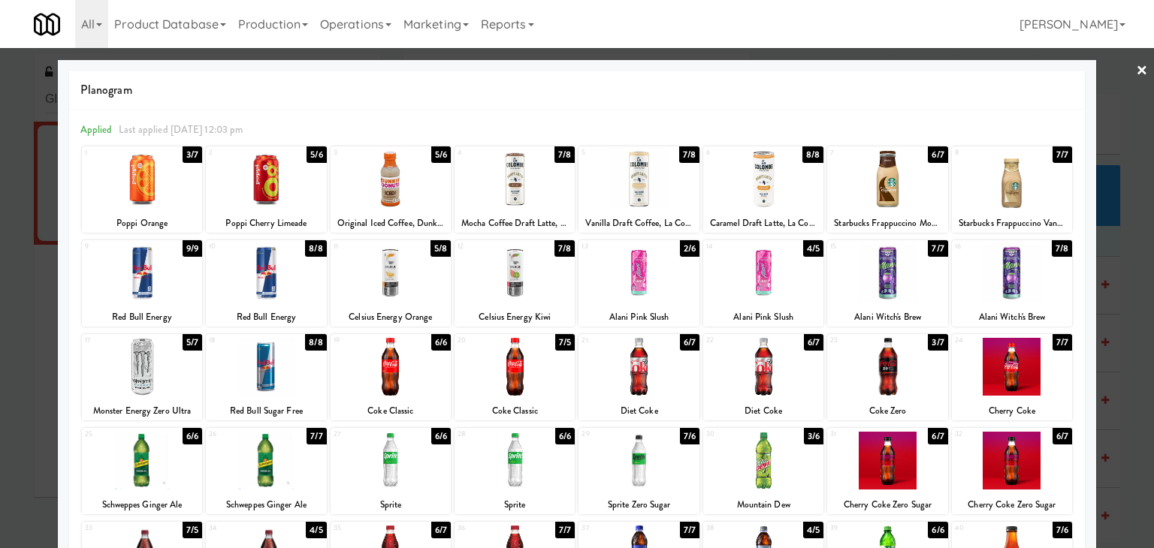
click at [1136, 70] on link "×" at bounding box center [1142, 71] width 12 height 47
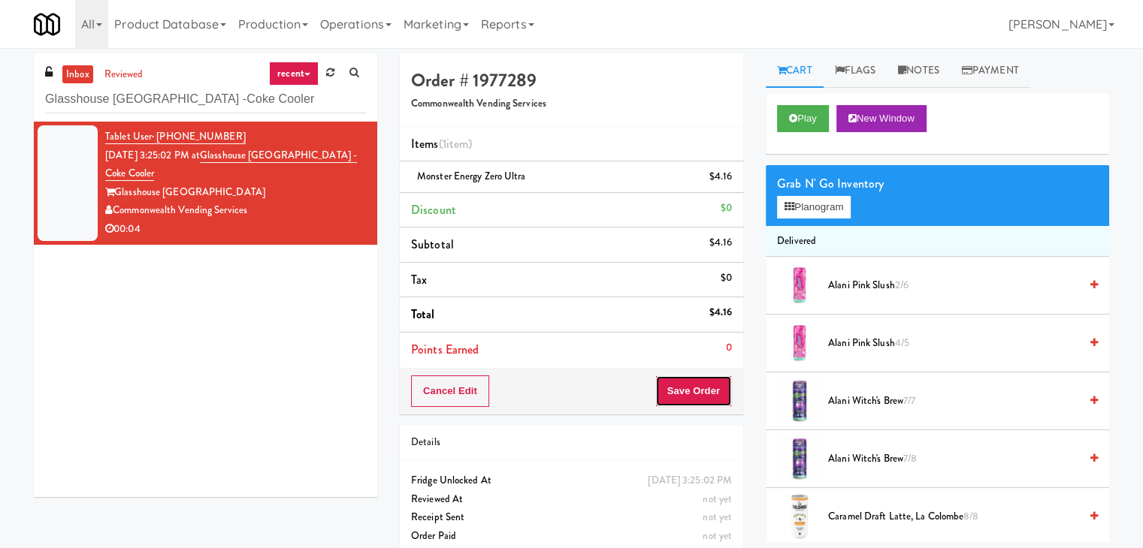
click at [697, 394] on button "Save Order" at bounding box center [693, 392] width 77 height 32
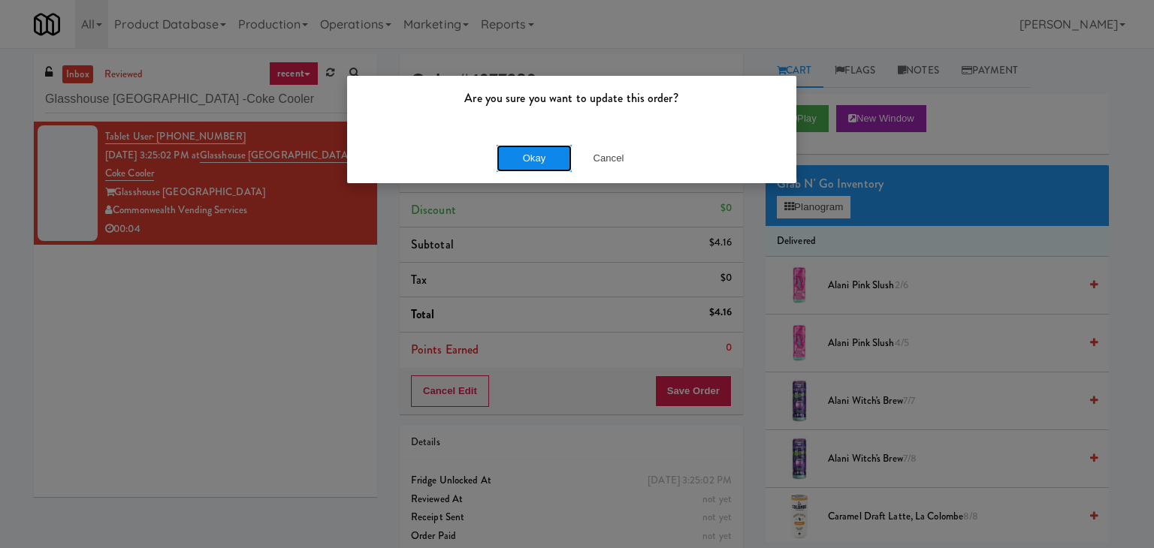
drag, startPoint x: 539, startPoint y: 157, endPoint x: 533, endPoint y: 145, distance: 13.1
click at [539, 157] on button "Okay" at bounding box center [534, 158] width 75 height 27
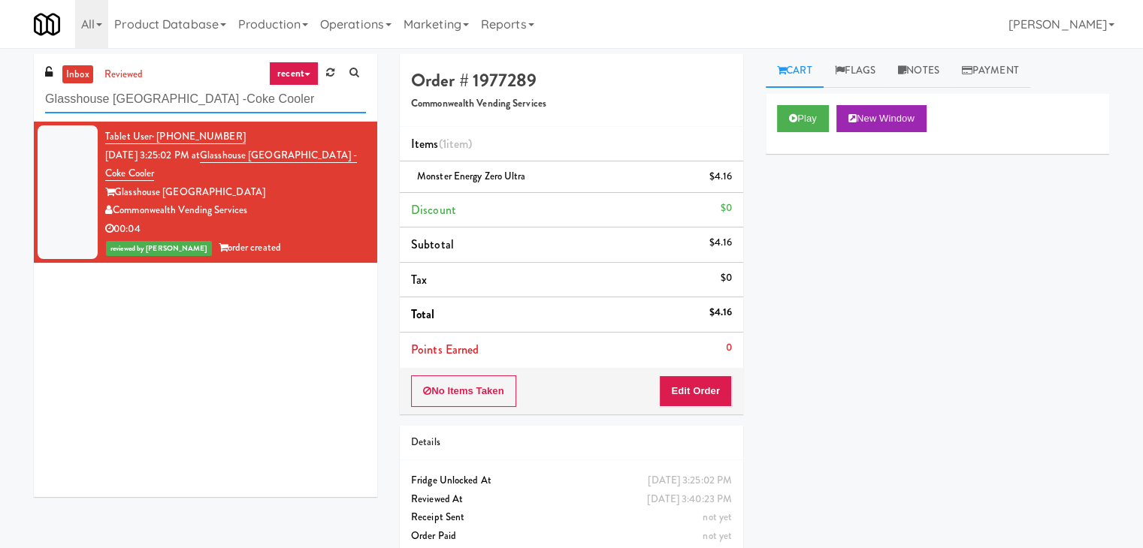
click at [199, 104] on input "Glasshouse [GEOGRAPHIC_DATA] -Coke Cooler" at bounding box center [205, 100] width 321 height 28
paste input "Fridge/Combo"
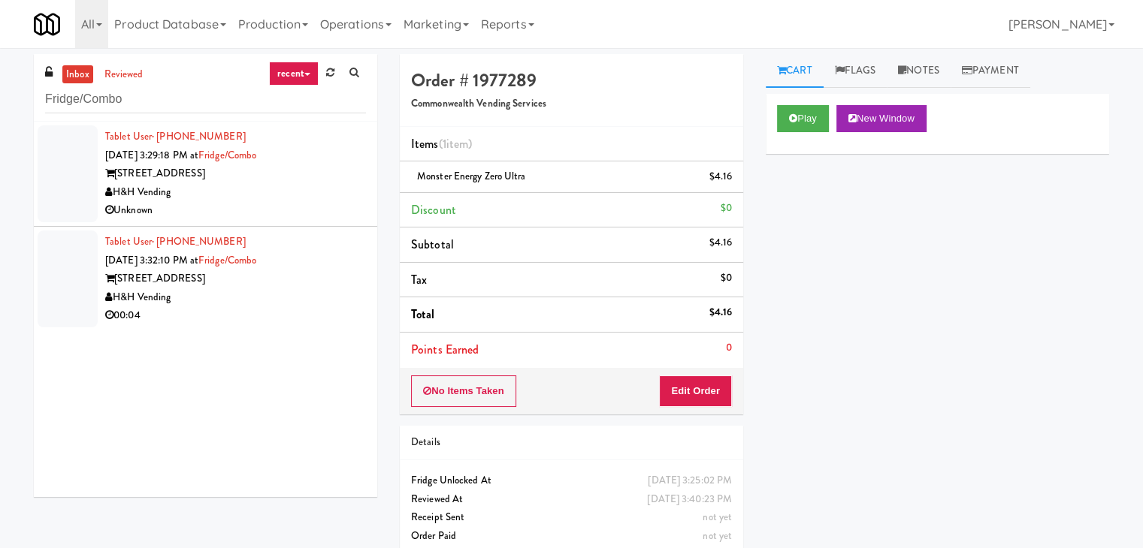
click at [293, 185] on div "H&H Vending" at bounding box center [235, 192] width 261 height 19
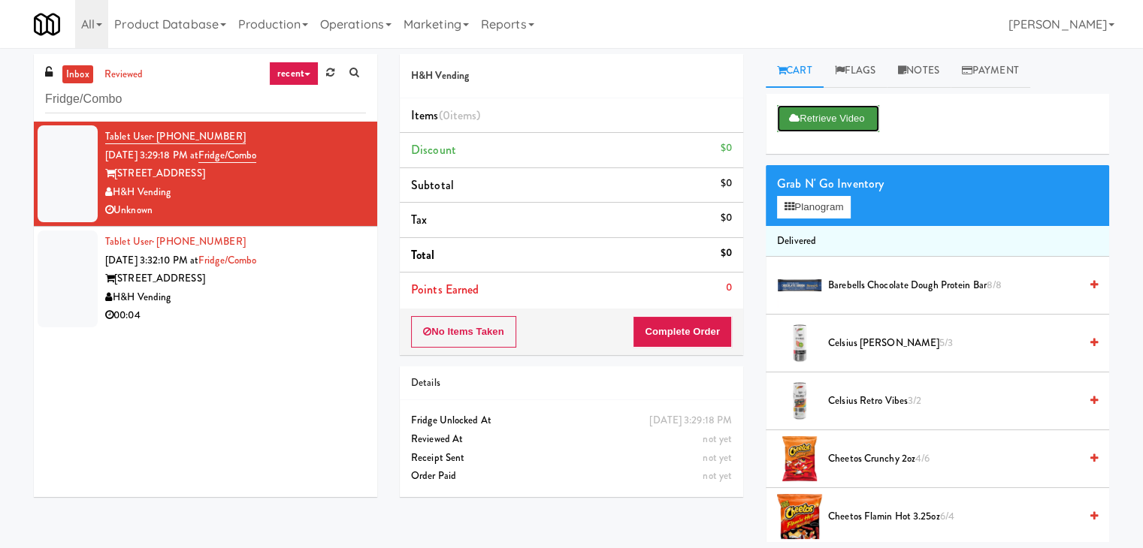
click at [827, 122] on button "Retrieve Video" at bounding box center [828, 118] width 102 height 27
click at [853, 124] on button "Retrieve Video" at bounding box center [828, 118] width 102 height 27
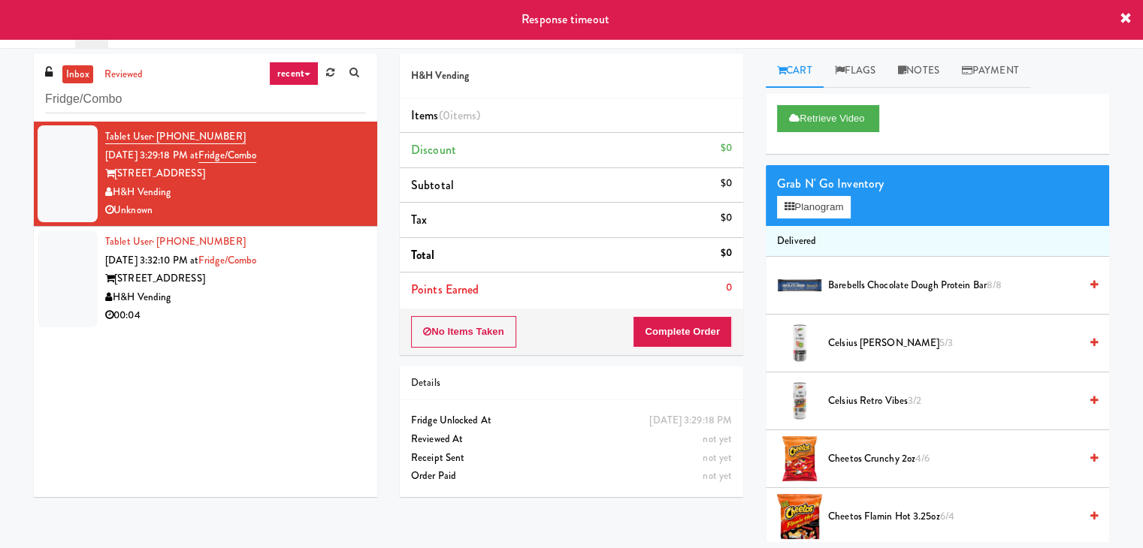
click at [926, 65] on link "Notes" at bounding box center [919, 71] width 64 height 34
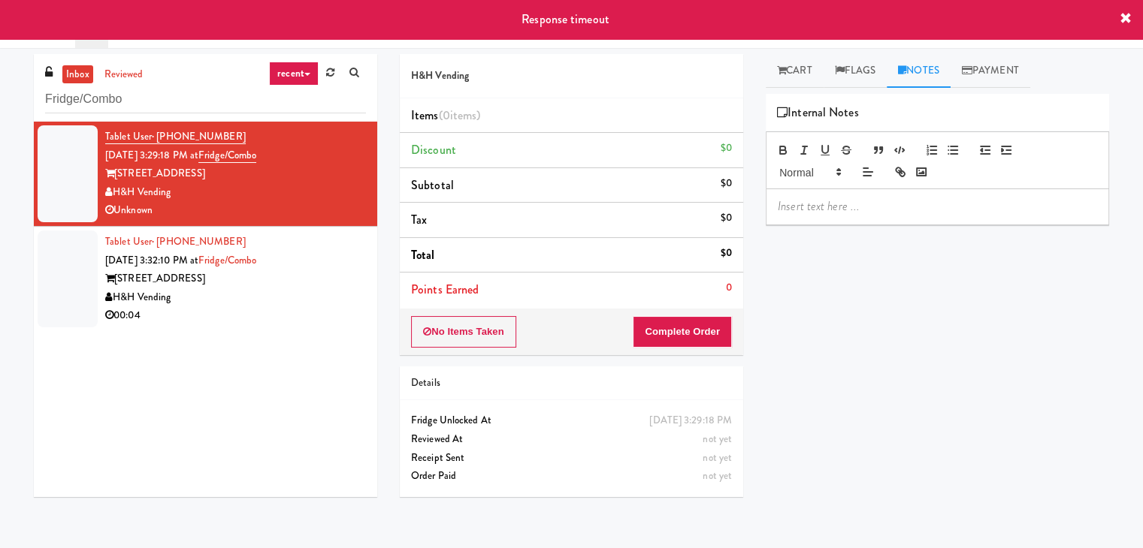
click at [861, 204] on p at bounding box center [937, 206] width 319 height 17
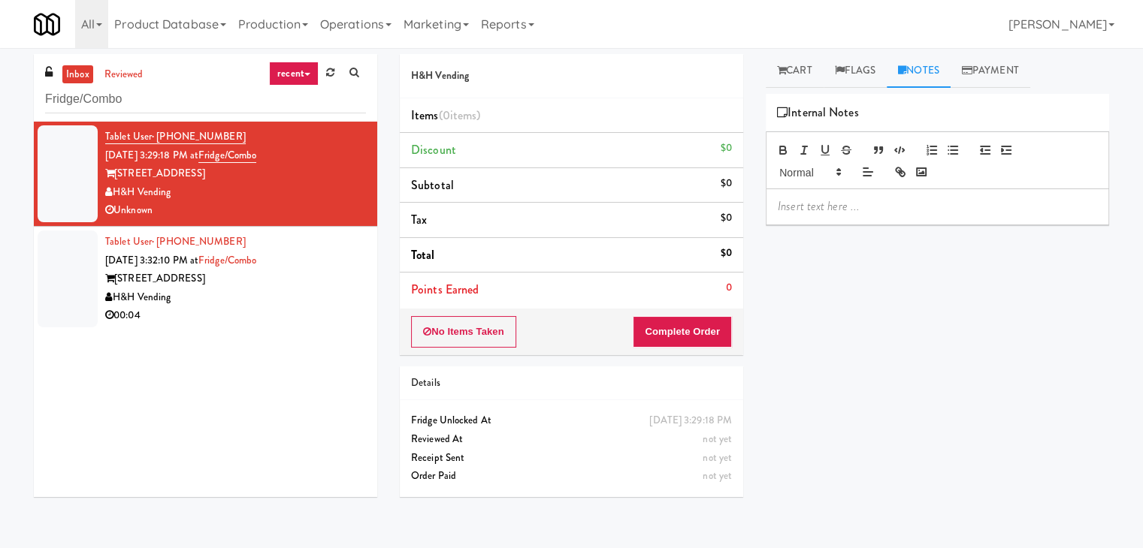
drag, startPoint x: 0, startPoint y: 88, endPoint x: 71, endPoint y: 116, distance: 75.9
click at [0, 88] on div "inbox reviewed recent all unclear take inventory issue suspicious failed recent…" at bounding box center [571, 298] width 1143 height 488
click at [826, 210] on p at bounding box center [937, 206] width 319 height 17
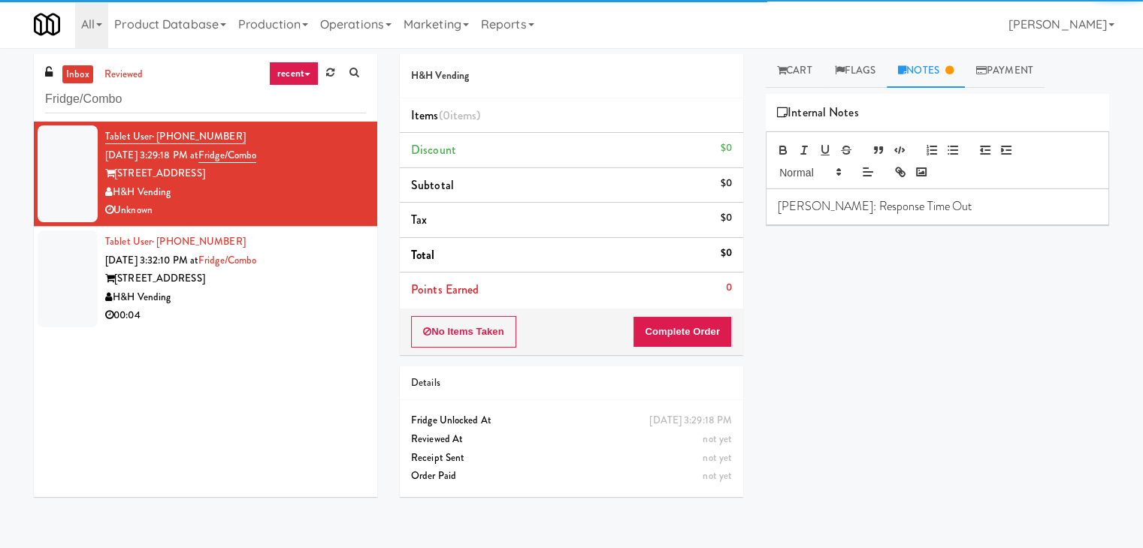
click at [258, 334] on div "Tablet User · (773) 560-9104 [DATE] 3:29:18 PM at Fridge/Combo [STREET_ADDRESS]…" at bounding box center [205, 310] width 343 height 376
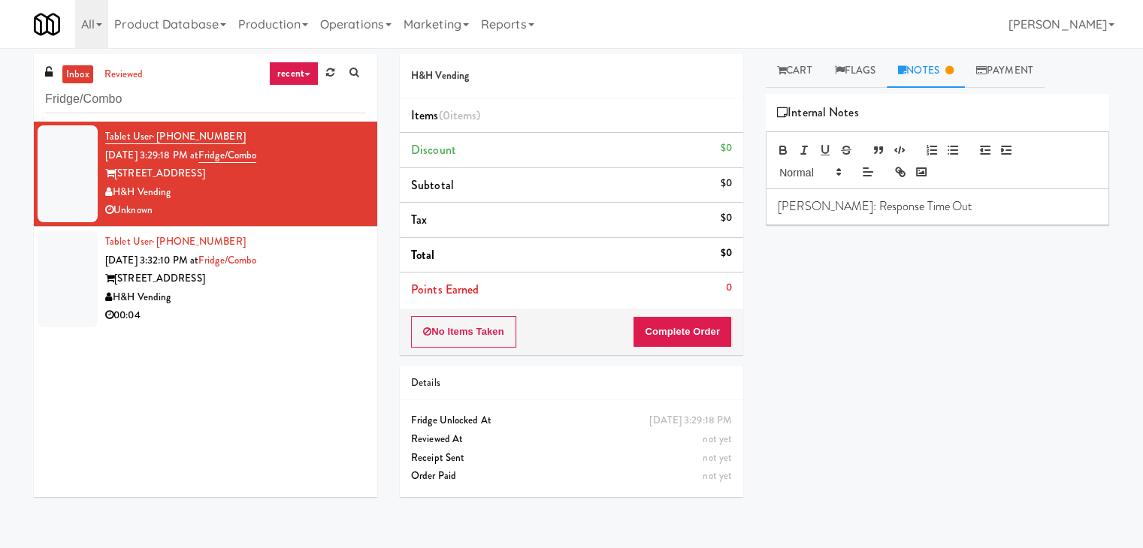
click at [307, 304] on div "H&H Vending" at bounding box center [235, 298] width 261 height 19
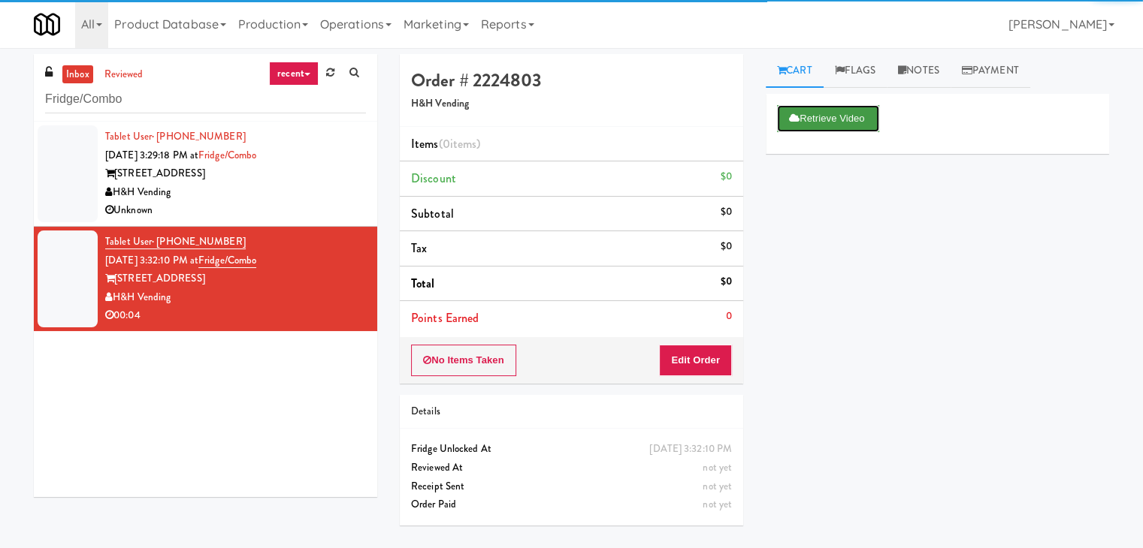
click at [817, 115] on button "Retrieve Video" at bounding box center [828, 118] width 102 height 27
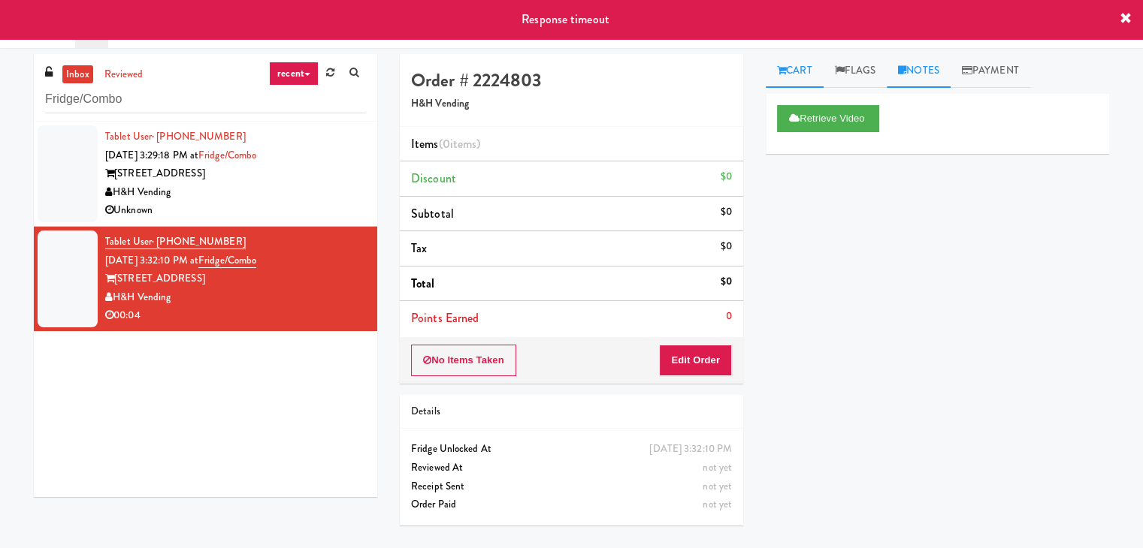
click at [920, 61] on link "Notes" at bounding box center [919, 71] width 64 height 34
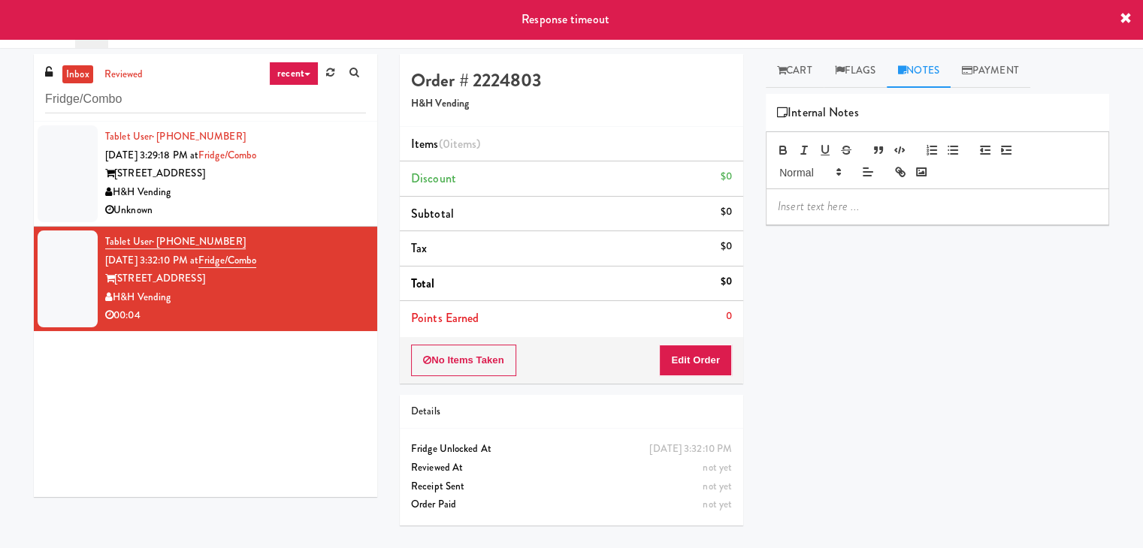
click at [868, 207] on p at bounding box center [937, 206] width 319 height 17
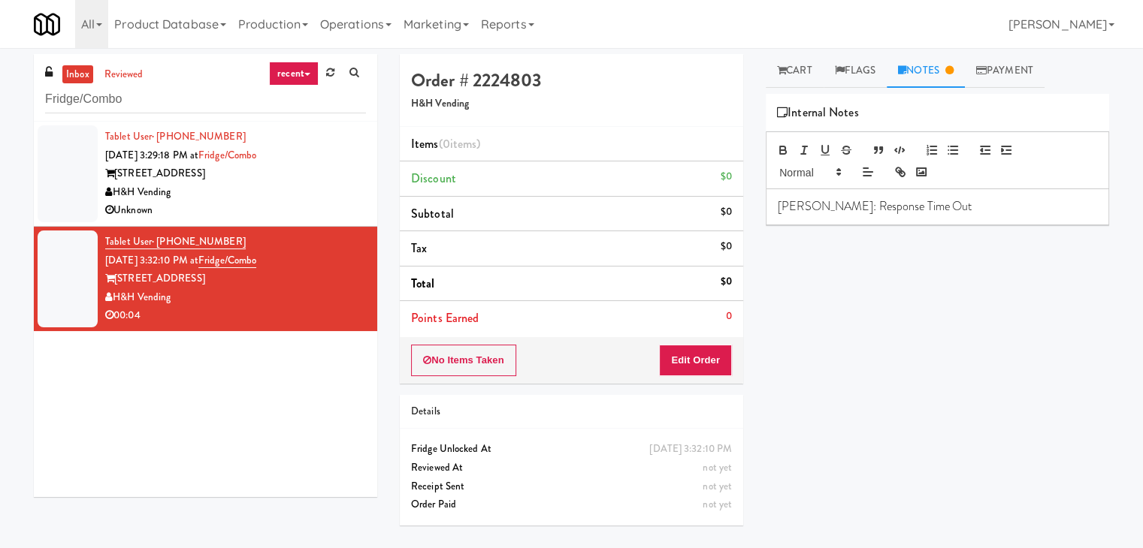
click at [346, 197] on div "H&H Vending" at bounding box center [235, 192] width 261 height 19
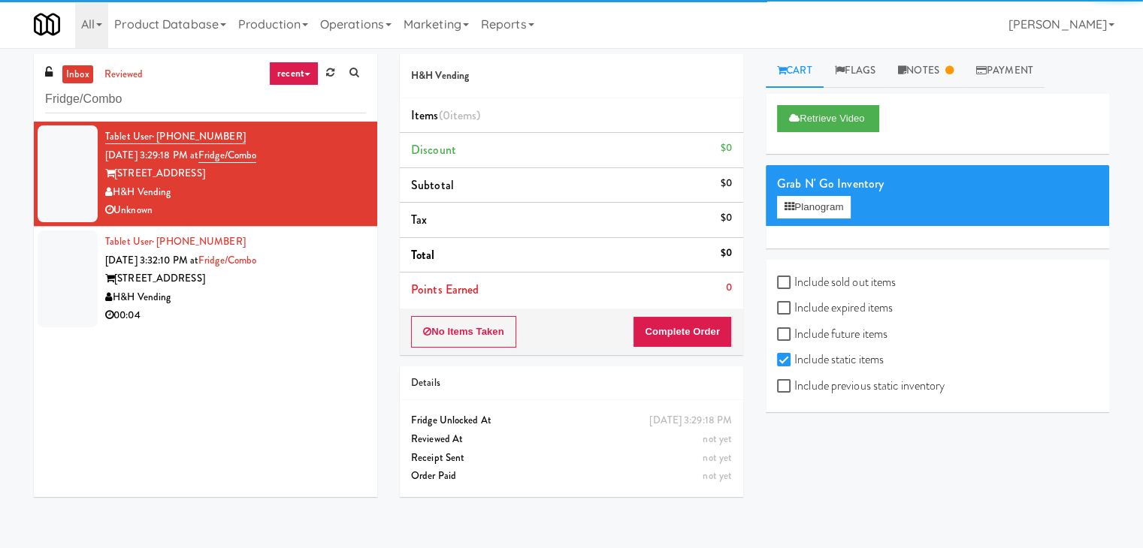
click at [338, 285] on div "[STREET_ADDRESS]" at bounding box center [235, 279] width 261 height 19
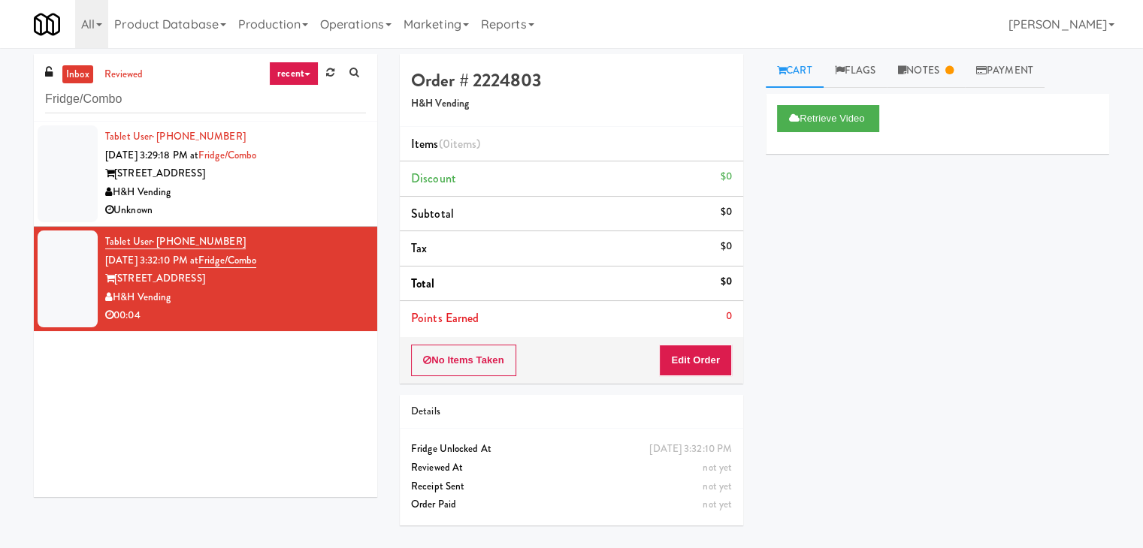
click at [186, 113] on div "inbox reviewed recent all unclear take inventory issue suspicious failed recent…" at bounding box center [205, 88] width 343 height 68
click at [183, 107] on input "Fridge/Combo" at bounding box center [205, 100] width 321 height 28
paste input "The Iris - Cooler - Right"
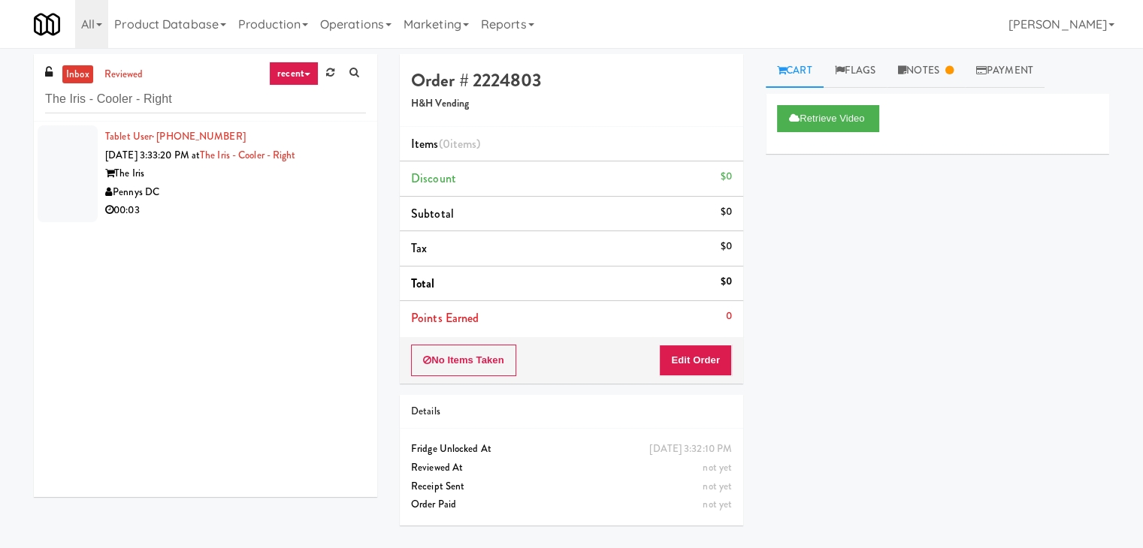
click at [309, 192] on div "Pennys DC" at bounding box center [235, 192] width 261 height 19
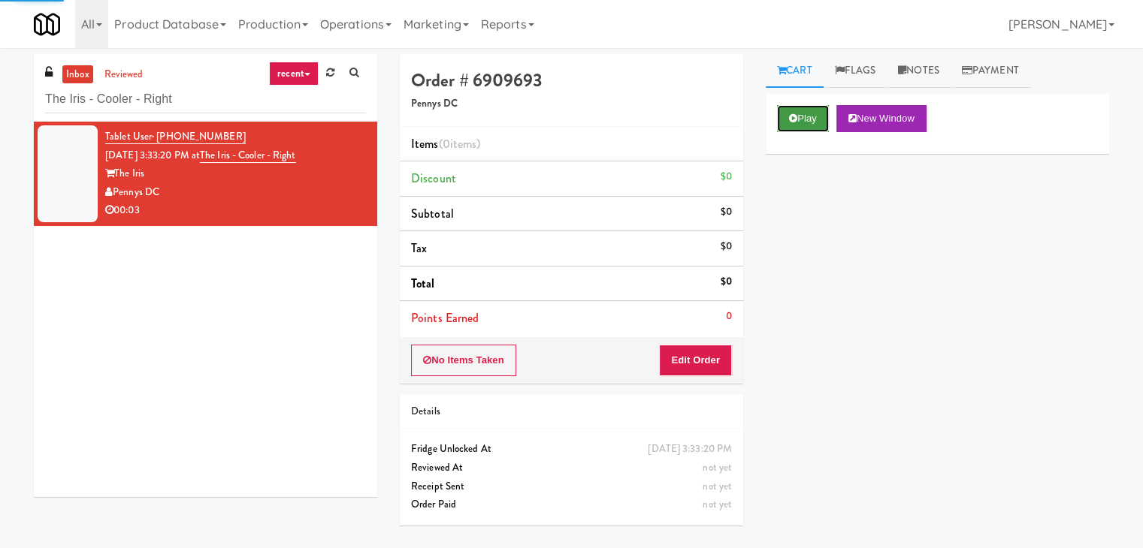
click at [807, 122] on button "Play" at bounding box center [803, 118] width 52 height 27
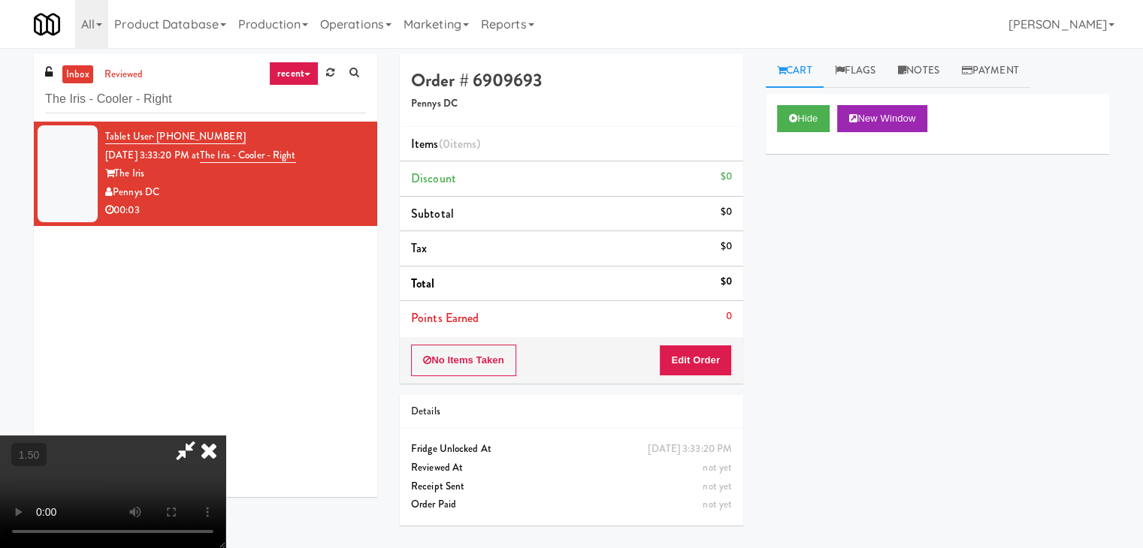
click at [225, 436] on video at bounding box center [112, 492] width 225 height 113
click at [935, 62] on link "Notes" at bounding box center [919, 71] width 64 height 34
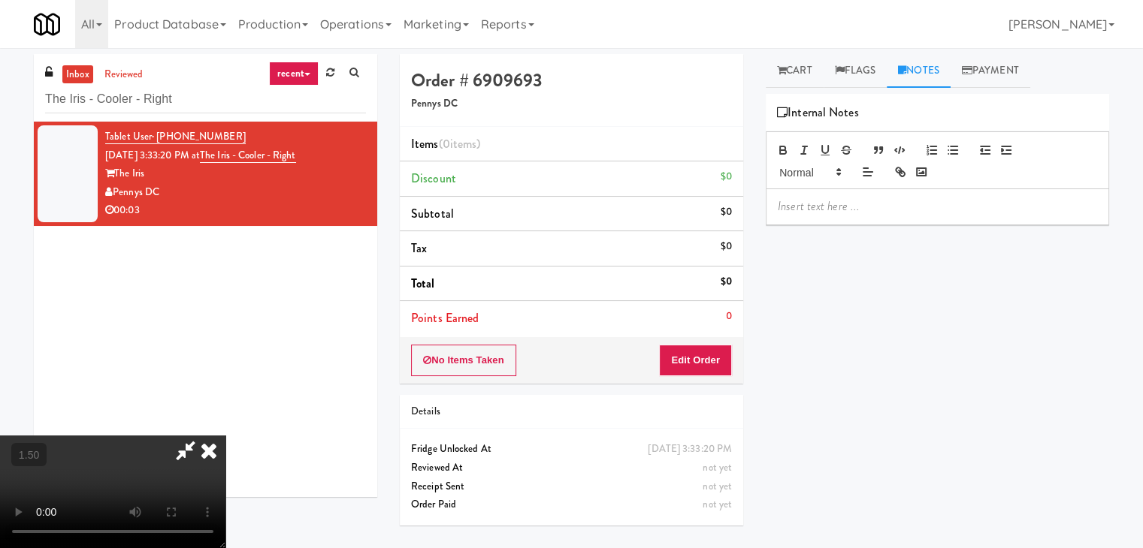
drag, startPoint x: 837, startPoint y: 215, endPoint x: 802, endPoint y: 202, distance: 36.8
click at [836, 215] on div at bounding box center [937, 206] width 342 height 35
drag, startPoint x: 0, startPoint y: 97, endPoint x: 129, endPoint y: 136, distance: 135.0
click at [0, 97] on div "inbox reviewed recent all unclear take inventory issue suspicious failed recent…" at bounding box center [571, 298] width 1143 height 488
click at [814, 216] on div at bounding box center [937, 206] width 342 height 35
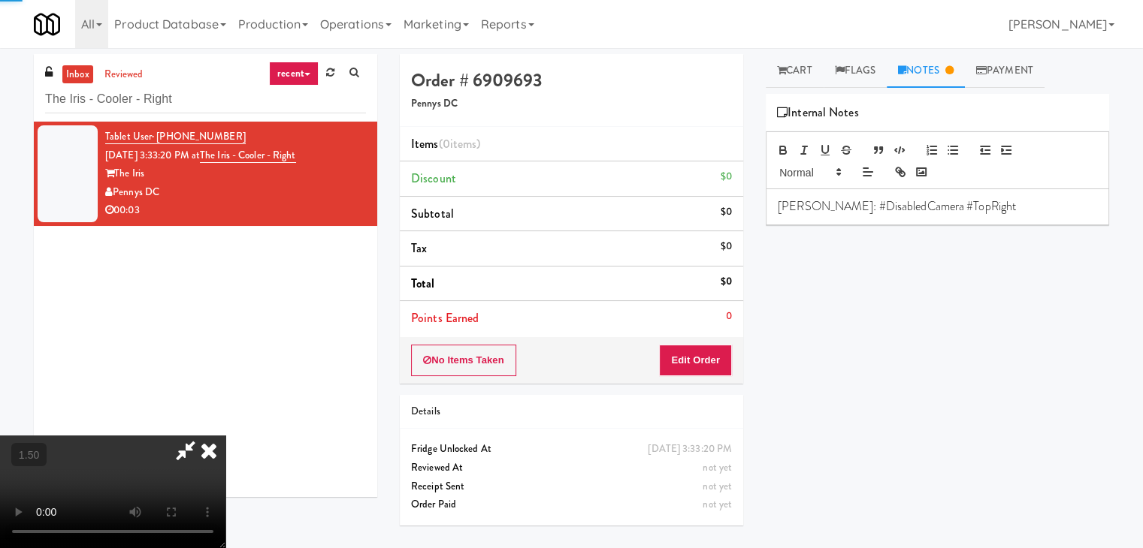
click at [225, 436] on video at bounding box center [112, 492] width 225 height 113
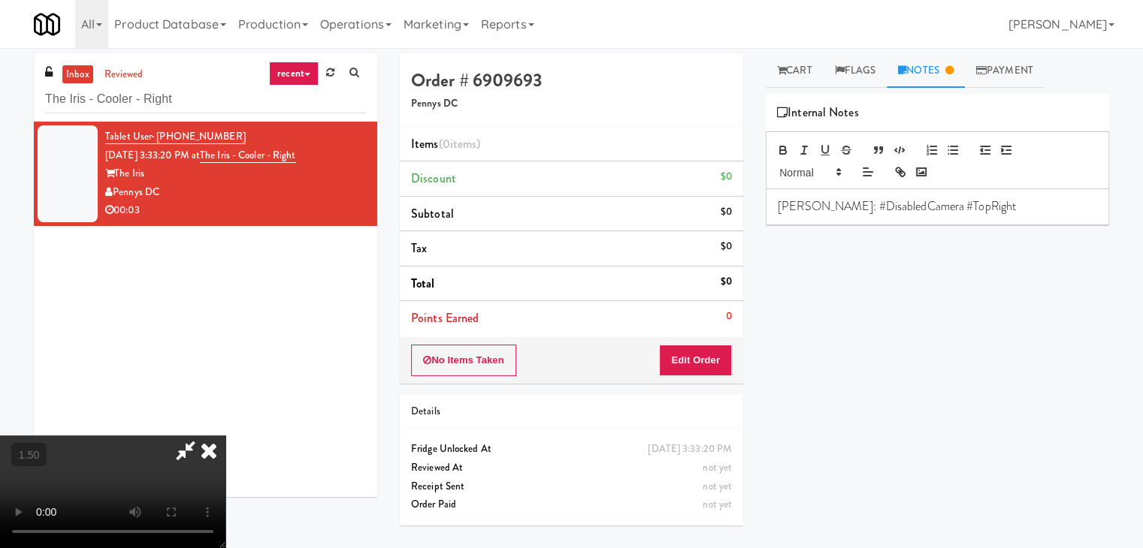
click at [225, 436] on video at bounding box center [112, 492] width 225 height 113
click at [225, 436] on icon at bounding box center [208, 451] width 33 height 30
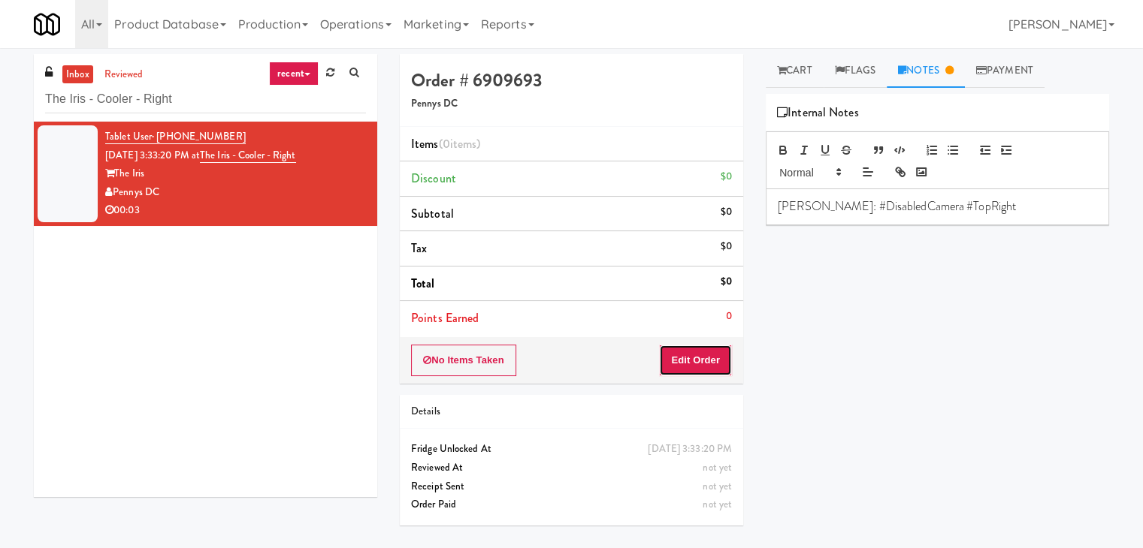
drag, startPoint x: 689, startPoint y: 355, endPoint x: 772, endPoint y: 224, distance: 155.7
click at [690, 354] on button "Edit Order" at bounding box center [695, 361] width 73 height 32
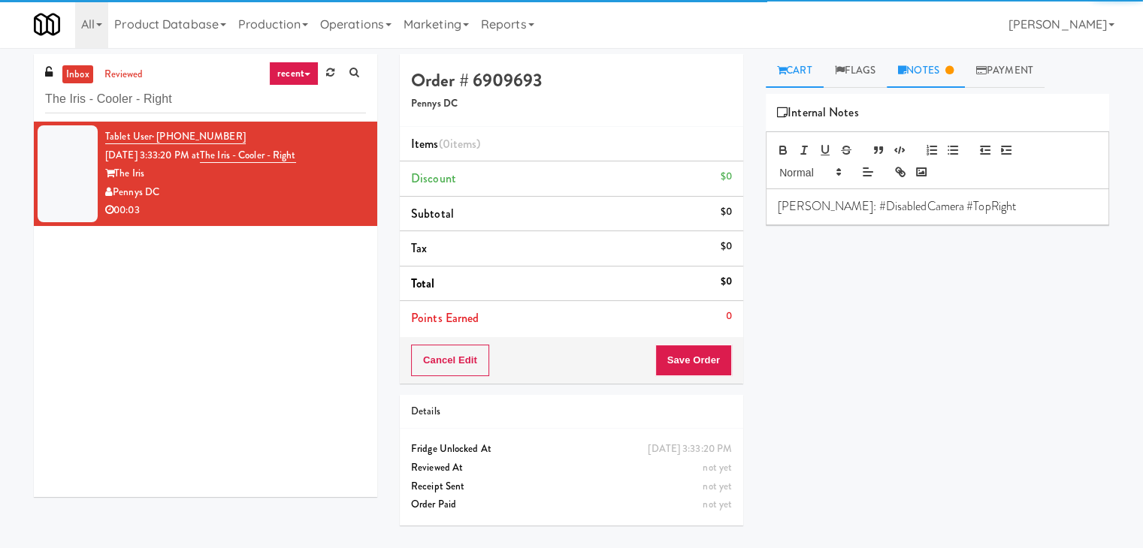
click at [799, 70] on link "Cart" at bounding box center [795, 71] width 58 height 34
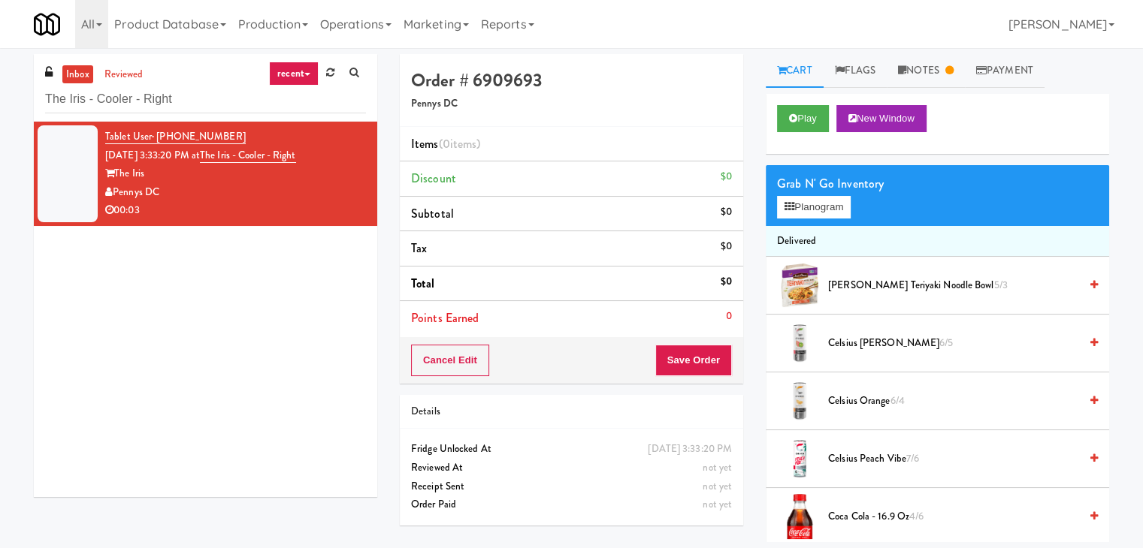
click at [824, 220] on div "Grab N' Go Inventory Planogram" at bounding box center [937, 195] width 343 height 61
click at [825, 205] on button "Planogram" at bounding box center [814, 207] width 74 height 23
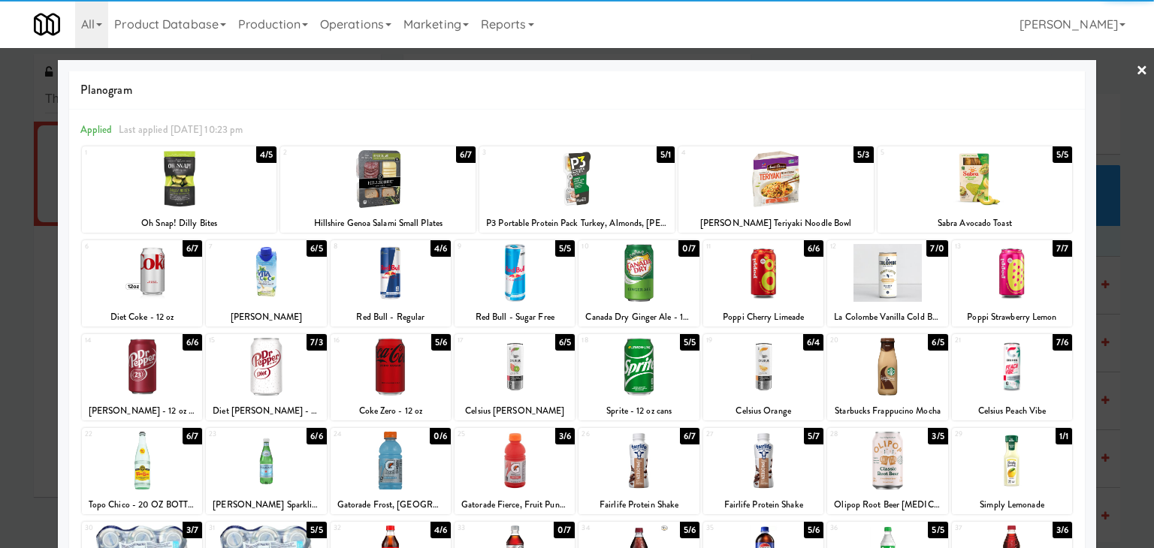
drag, startPoint x: 1006, startPoint y: 373, endPoint x: 1102, endPoint y: 279, distance: 134.9
click at [1007, 370] on div at bounding box center [1012, 367] width 120 height 58
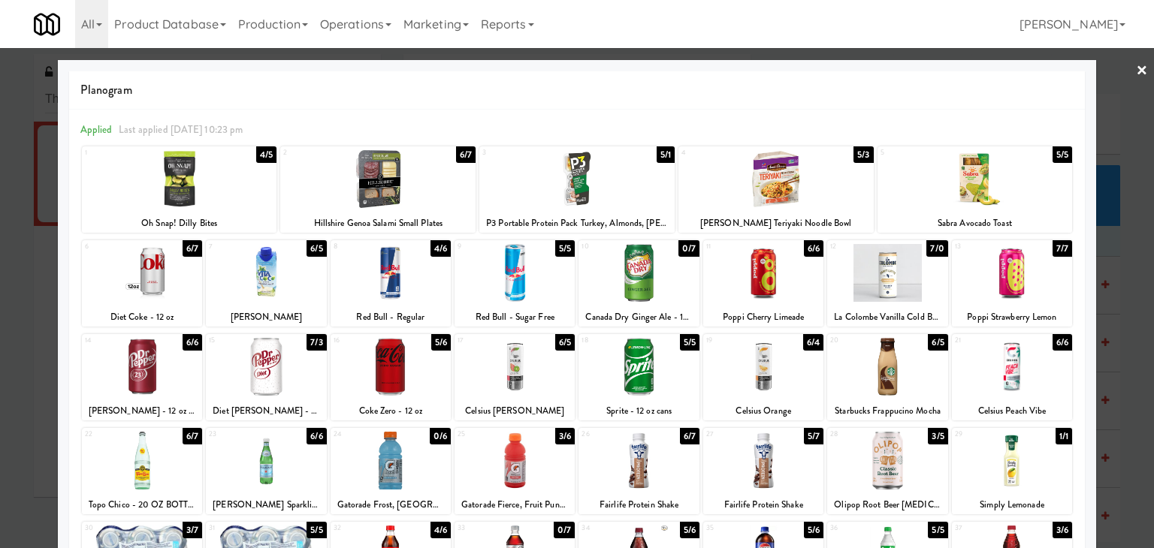
click at [1136, 68] on link "×" at bounding box center [1142, 71] width 12 height 47
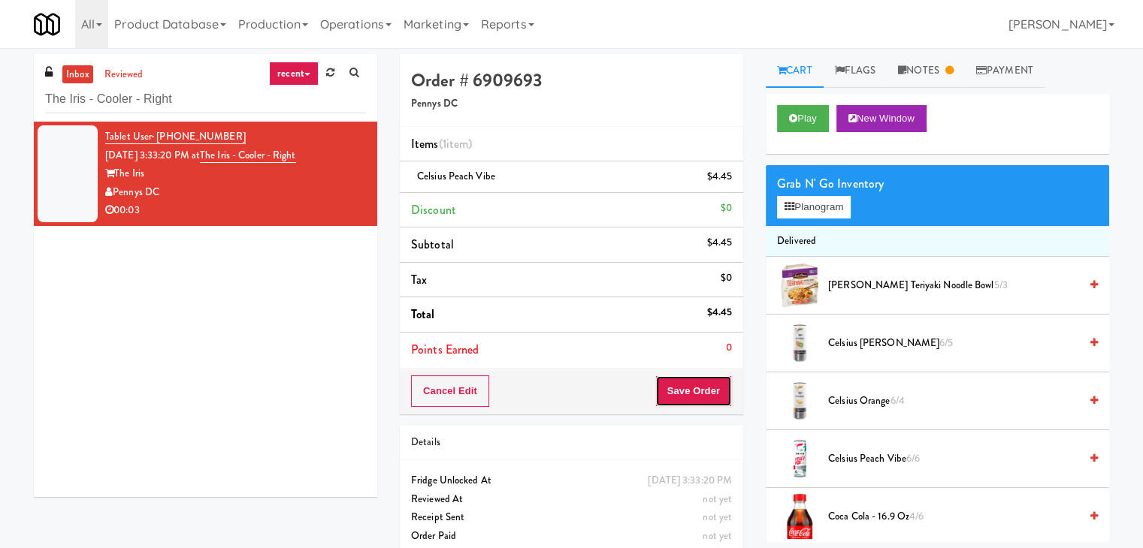
click at [705, 380] on button "Save Order" at bounding box center [693, 392] width 77 height 32
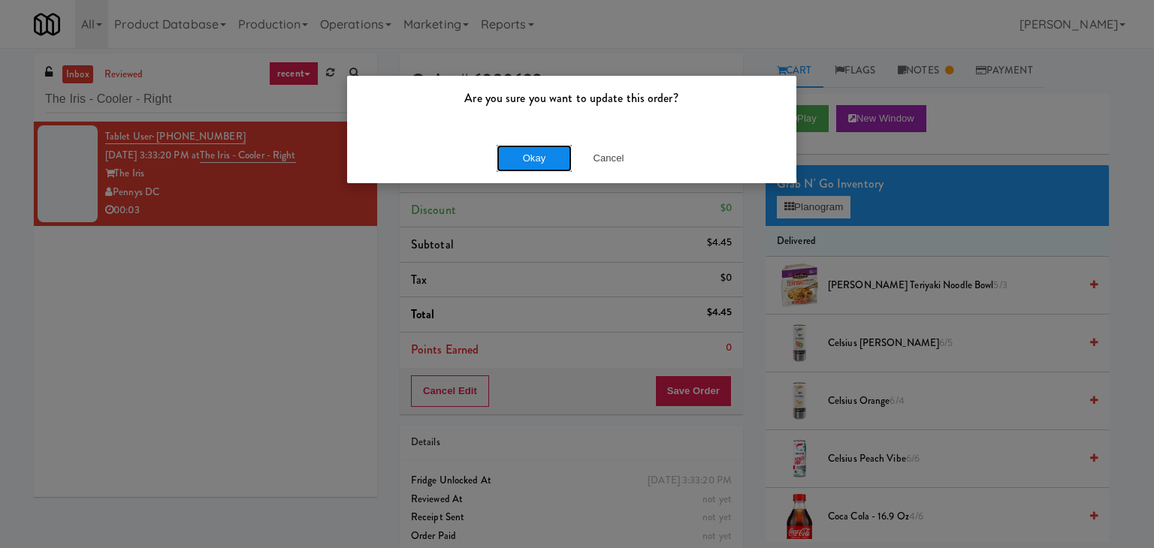
drag, startPoint x: 539, startPoint y: 164, endPoint x: 448, endPoint y: 64, distance: 135.6
click at [538, 159] on button "Okay" at bounding box center [534, 158] width 75 height 27
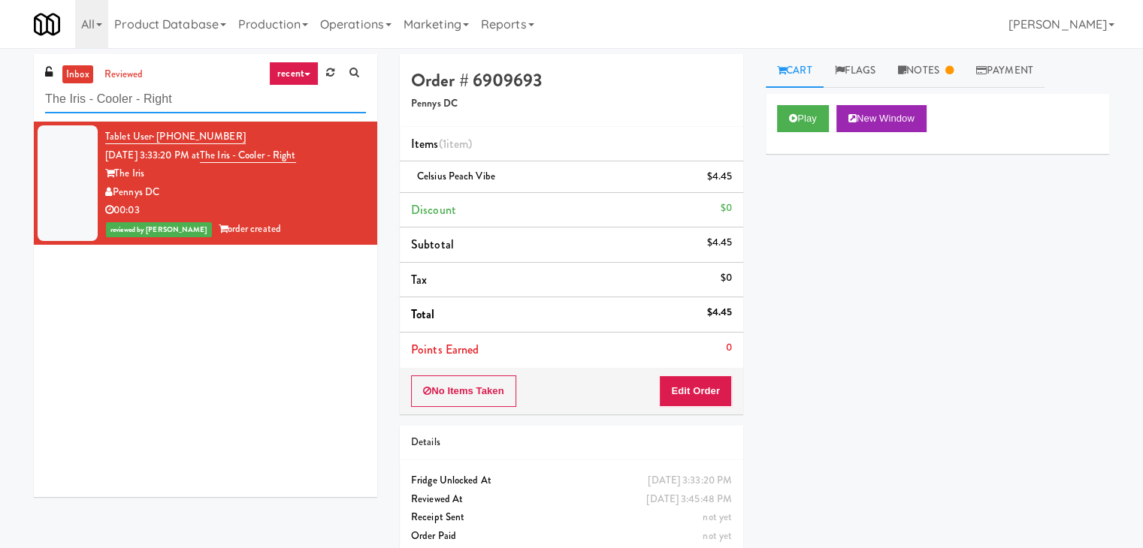
click at [185, 101] on input "The Iris - Cooler - Right" at bounding box center [205, 100] width 321 height 28
paste input "JVT Cooler 1 Soda"
type input "JVT Cooler 1 Soda"
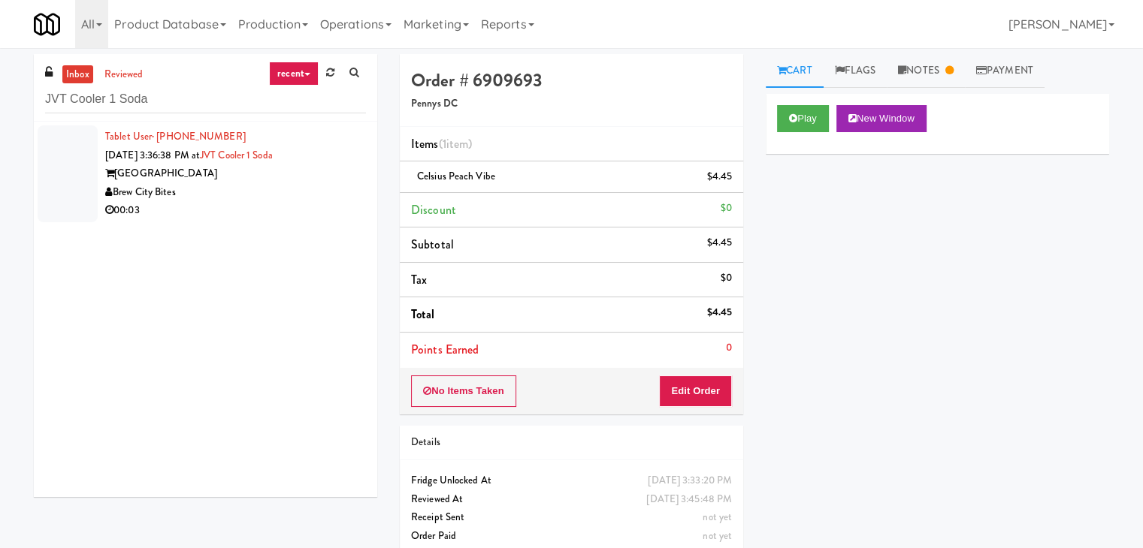
click at [307, 199] on div "Brew City Bites" at bounding box center [235, 192] width 261 height 19
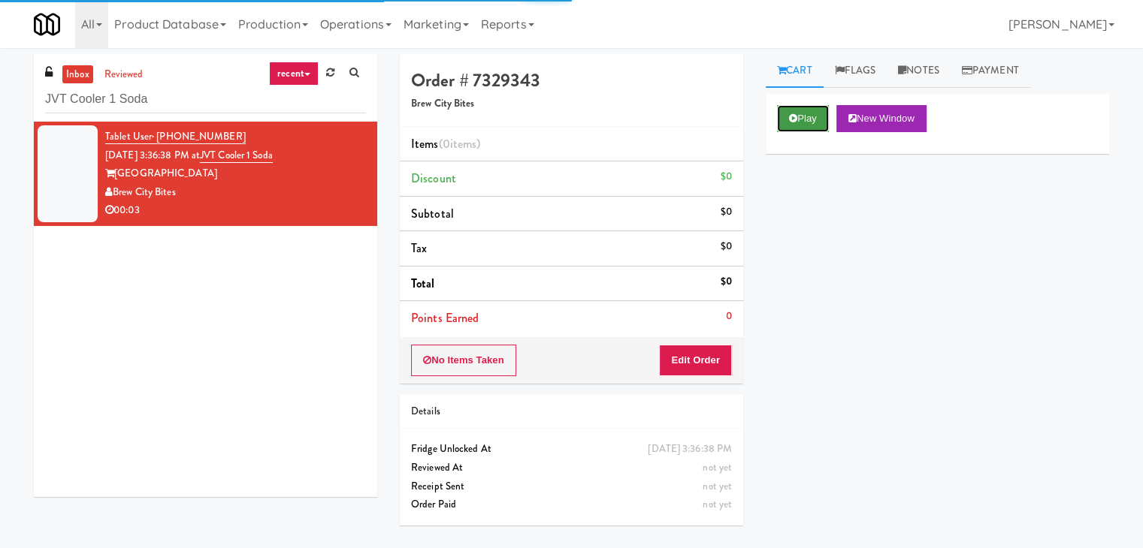
click at [790, 116] on icon at bounding box center [793, 118] width 8 height 10
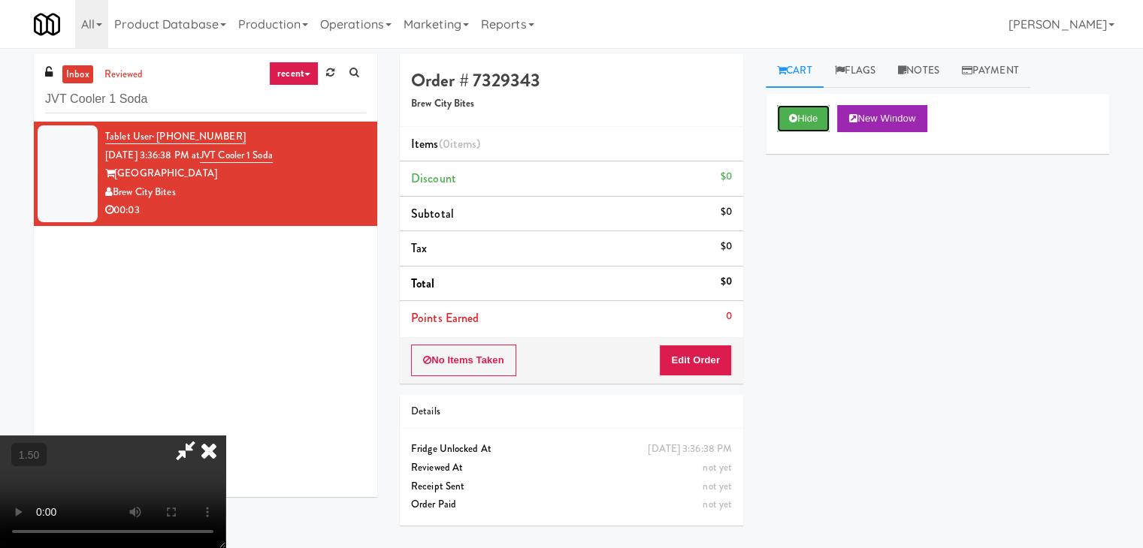
scroll to position [211, 0]
click at [225, 436] on video at bounding box center [112, 492] width 225 height 113
drag, startPoint x: 661, startPoint y: 60, endPoint x: 661, endPoint y: 68, distance: 8.3
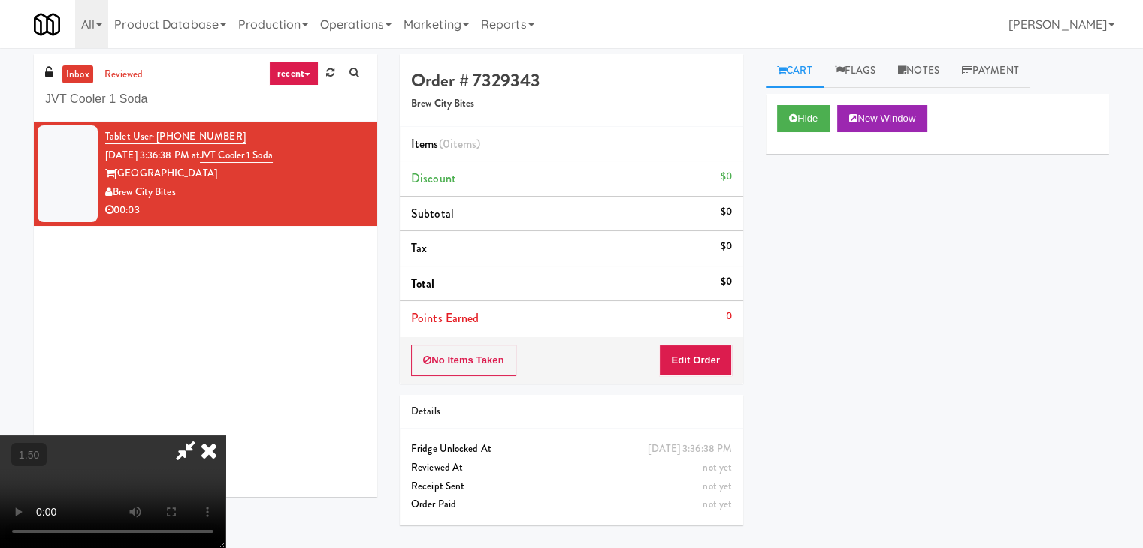
click at [225, 436] on icon at bounding box center [208, 451] width 33 height 30
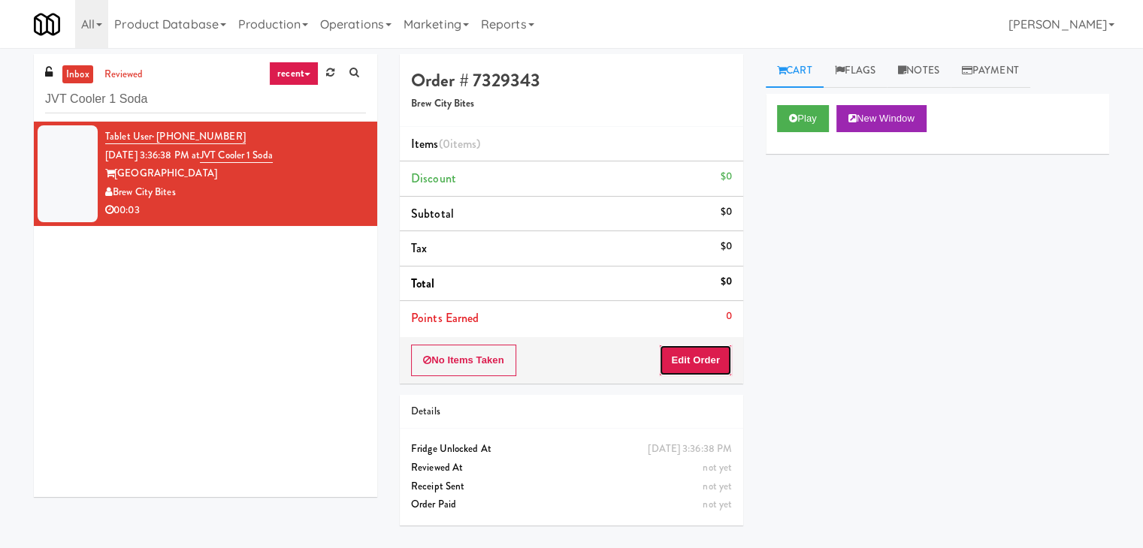
click at [691, 367] on button "Edit Order" at bounding box center [695, 361] width 73 height 32
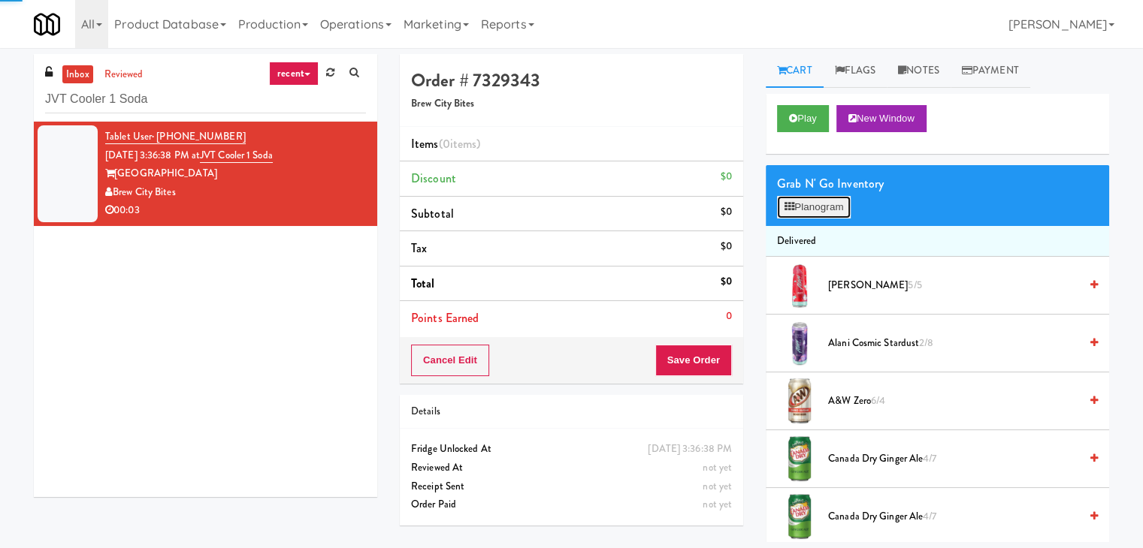
click at [823, 208] on button "Planogram" at bounding box center [814, 207] width 74 height 23
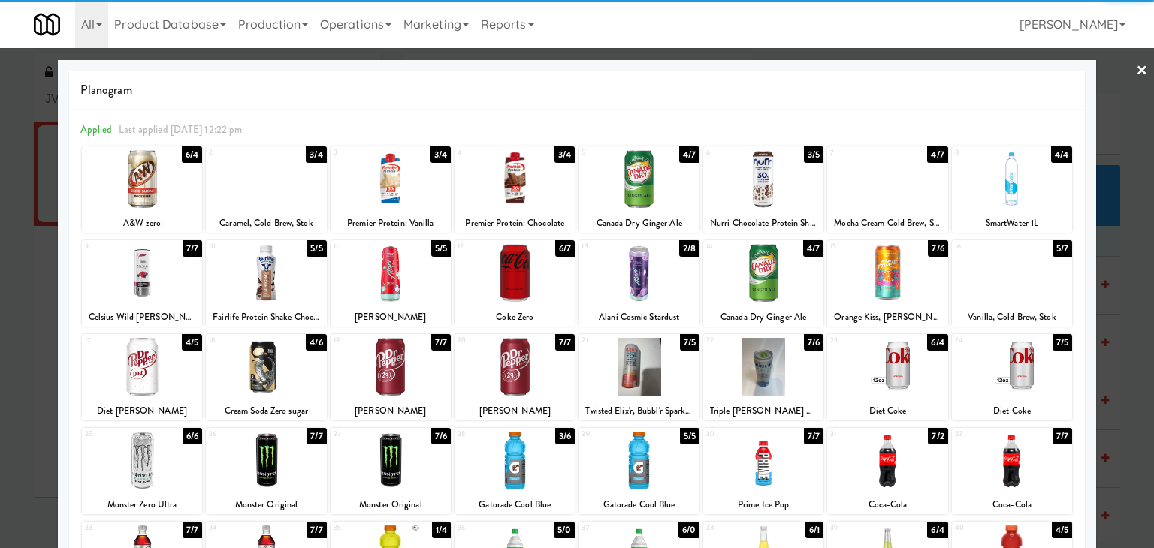
click at [511, 280] on div at bounding box center [515, 273] width 120 height 58
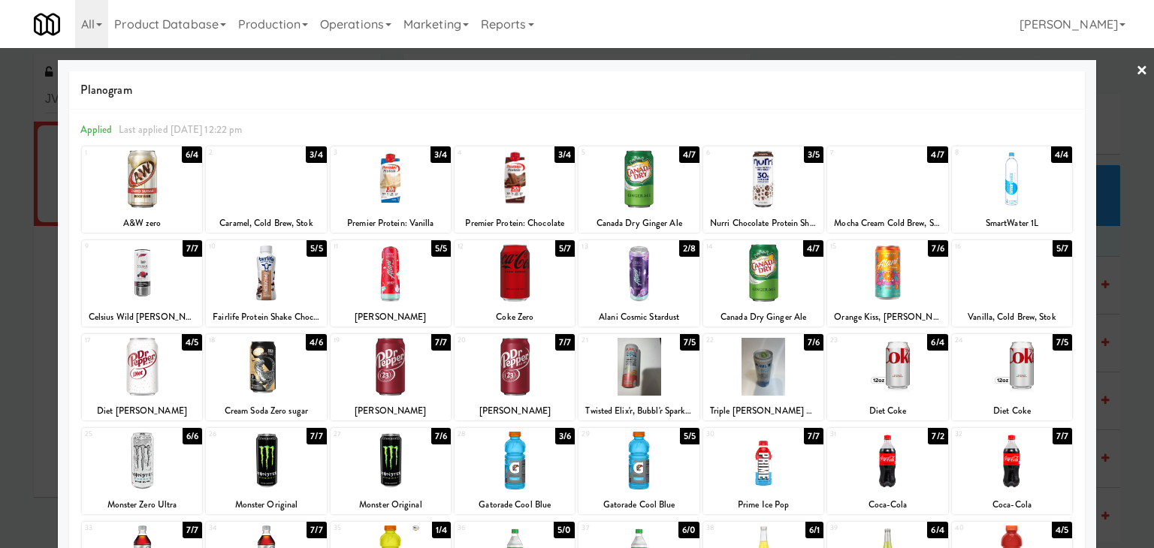
click at [1136, 74] on link "×" at bounding box center [1142, 71] width 12 height 47
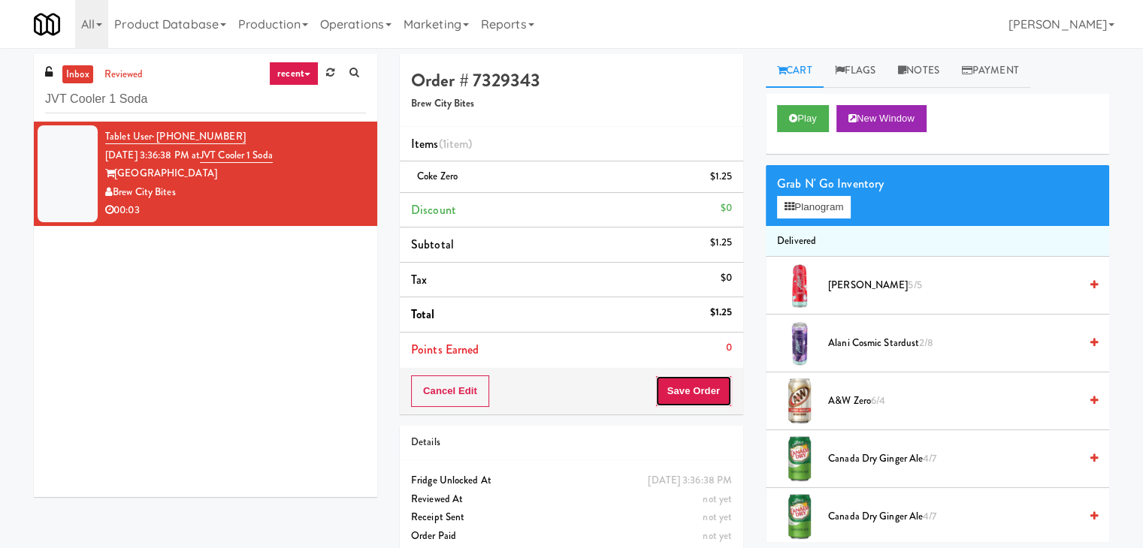
drag, startPoint x: 700, startPoint y: 385, endPoint x: 693, endPoint y: 381, distance: 7.7
click at [699, 385] on button "Save Order" at bounding box center [693, 392] width 77 height 32
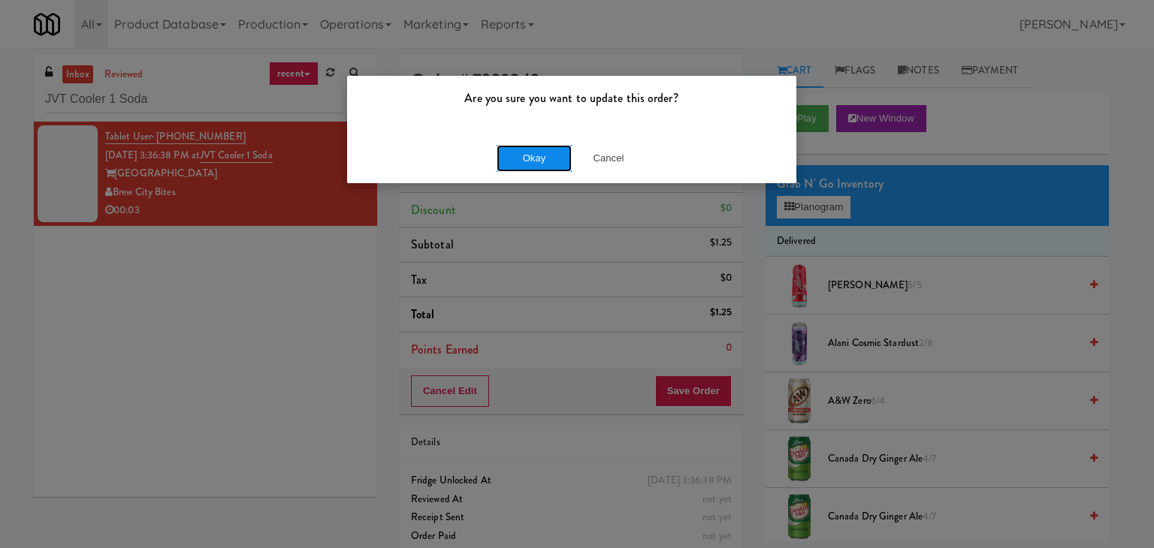
click at [551, 158] on button "Okay" at bounding box center [534, 158] width 75 height 27
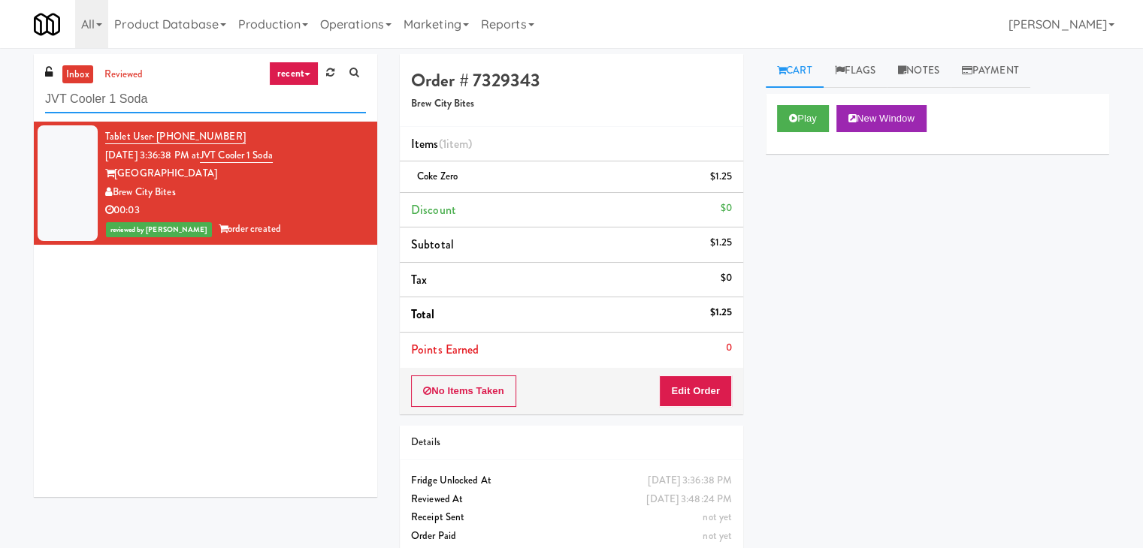
click at [208, 102] on input "JVT Cooler 1 Soda" at bounding box center [205, 100] width 321 height 28
paste input "Icon - Ambient - Left"
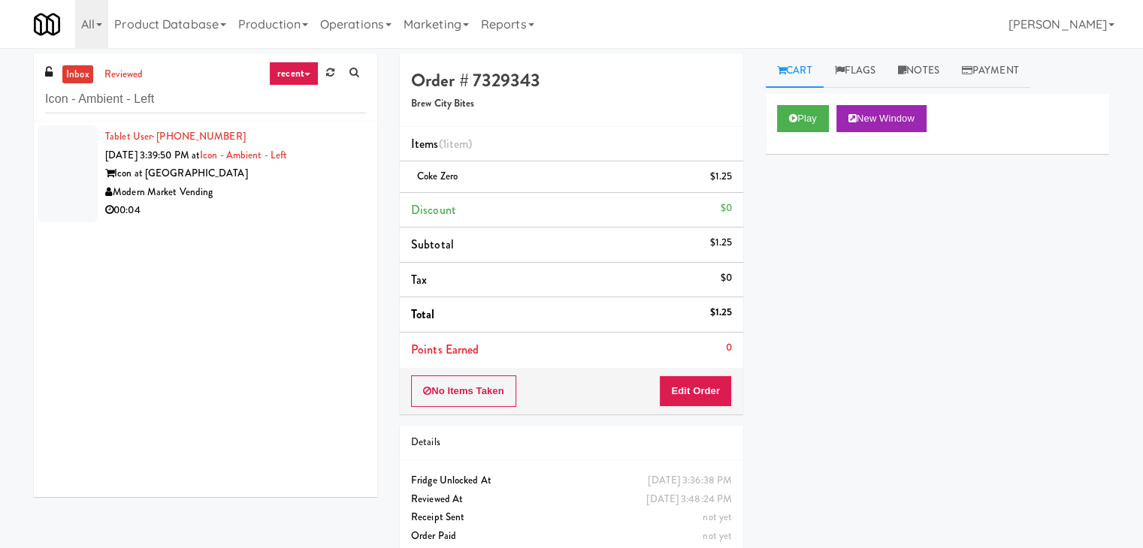
click at [325, 196] on div "Modern Market Vending" at bounding box center [235, 192] width 261 height 19
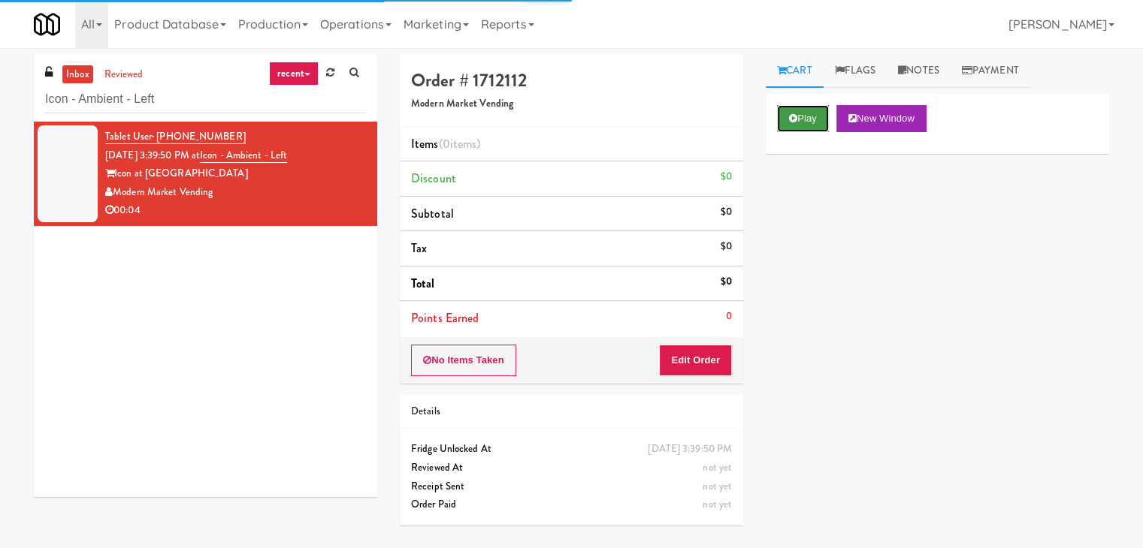
click at [815, 112] on button "Play" at bounding box center [803, 118] width 52 height 27
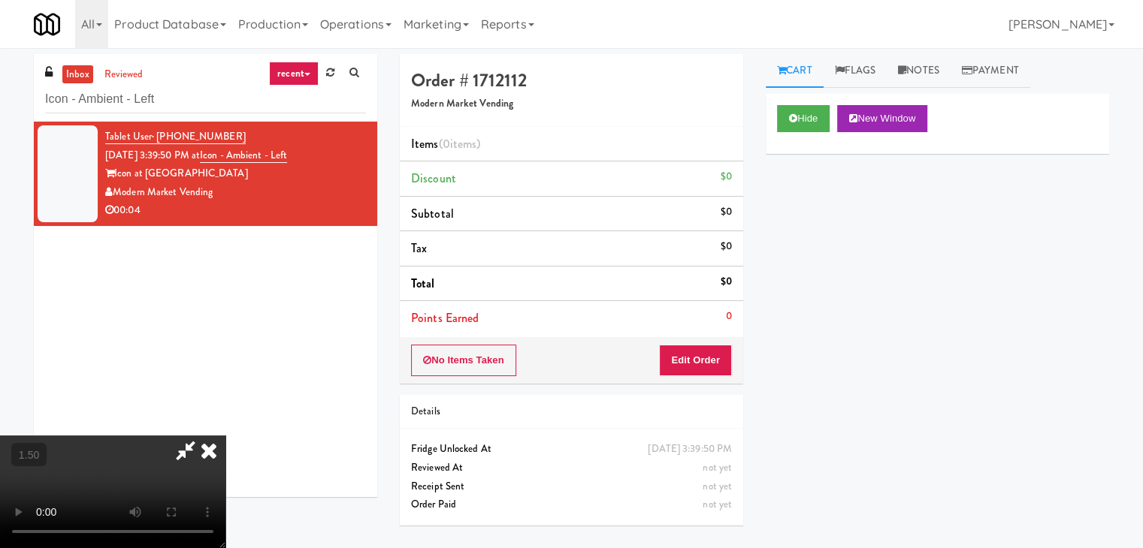
click at [225, 436] on video at bounding box center [112, 492] width 225 height 113
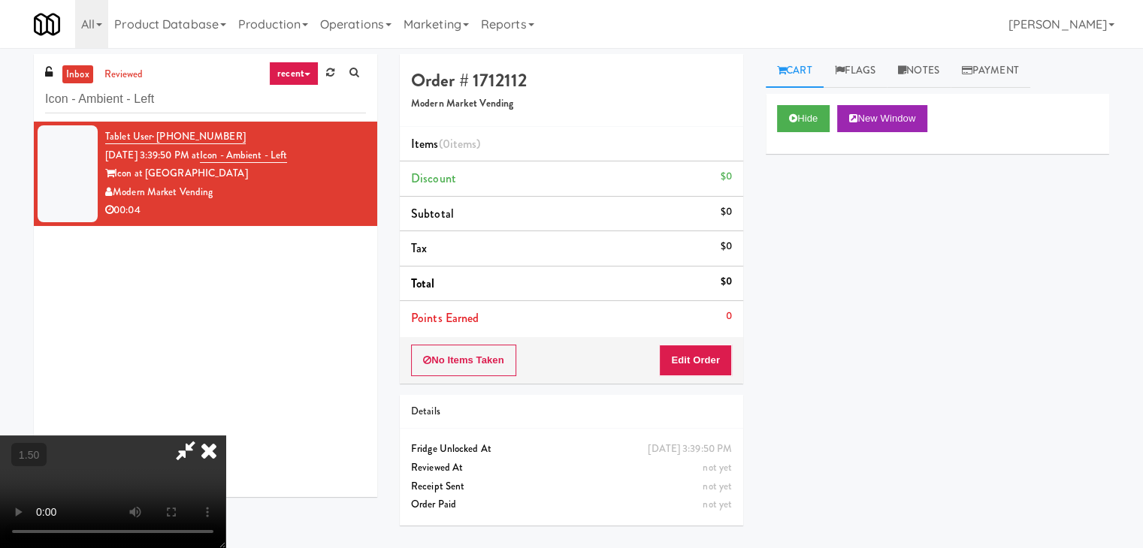
click at [225, 436] on video at bounding box center [112, 492] width 225 height 113
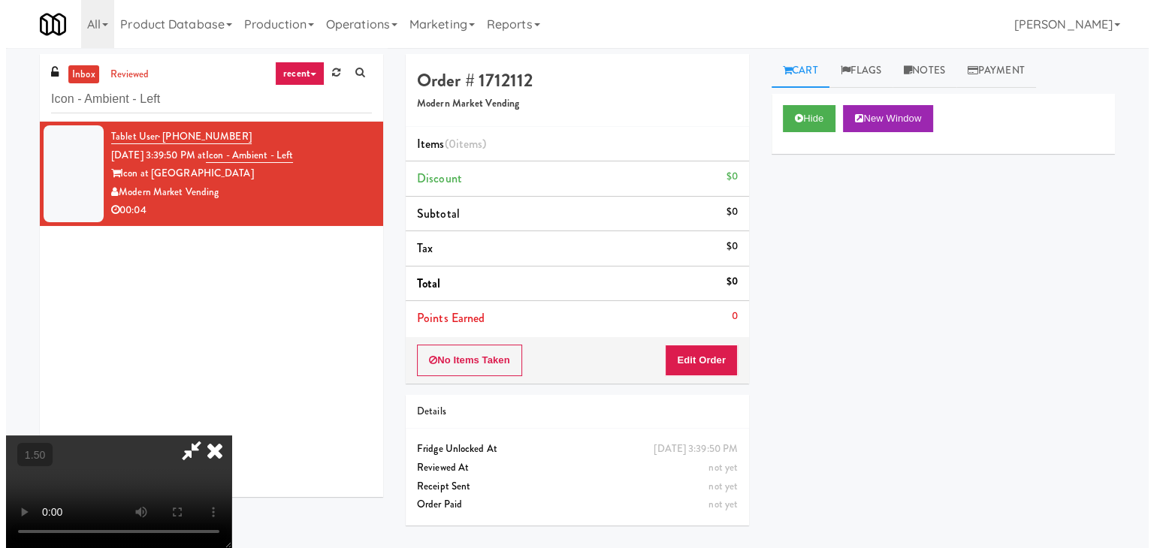
scroll to position [0, 0]
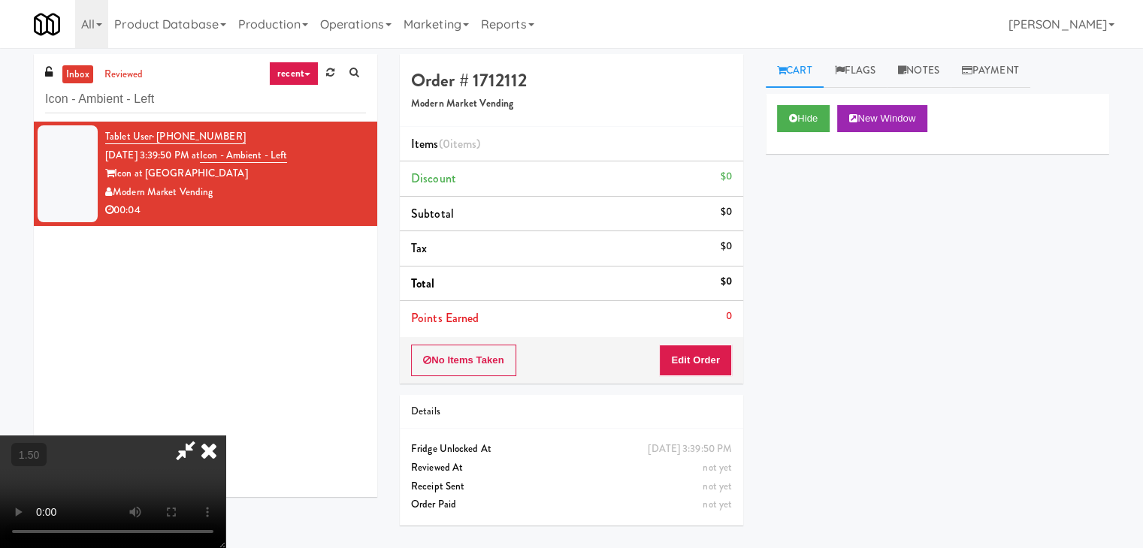
click at [225, 436] on icon at bounding box center [208, 451] width 33 height 30
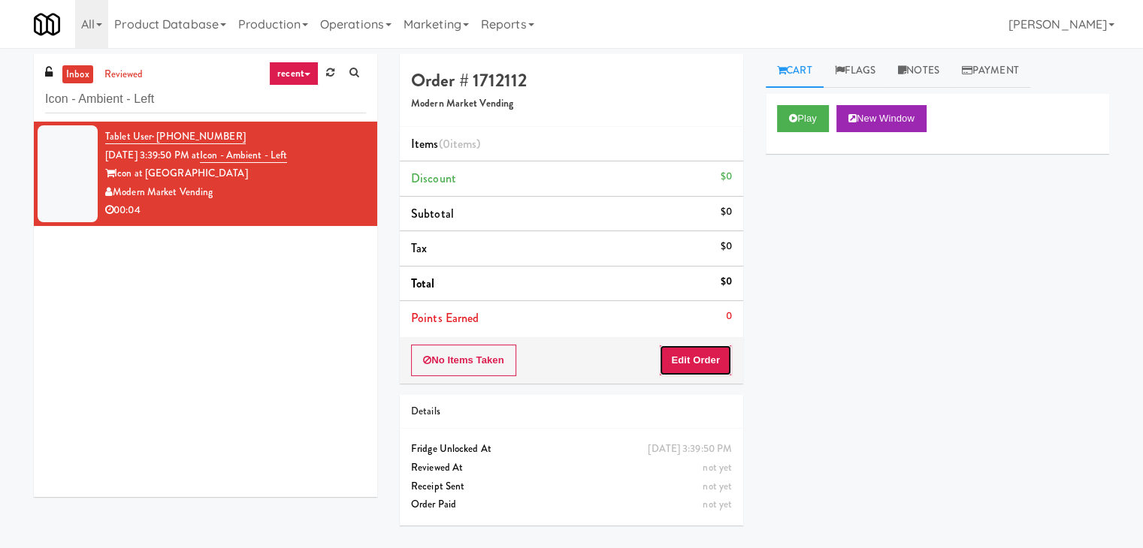
click at [701, 374] on button "Edit Order" at bounding box center [695, 361] width 73 height 32
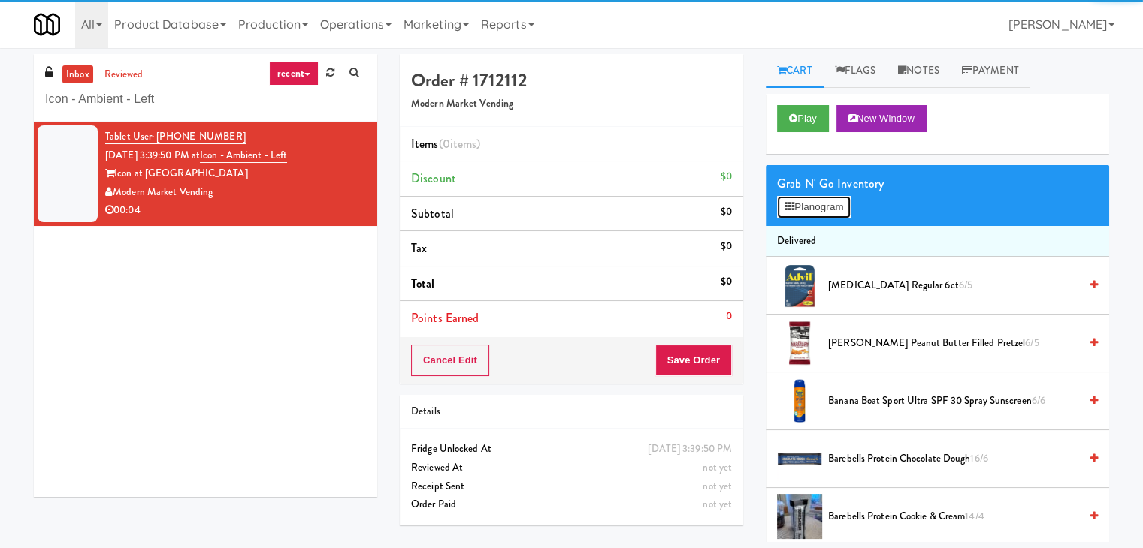
click at [805, 212] on button "Planogram" at bounding box center [814, 207] width 74 height 23
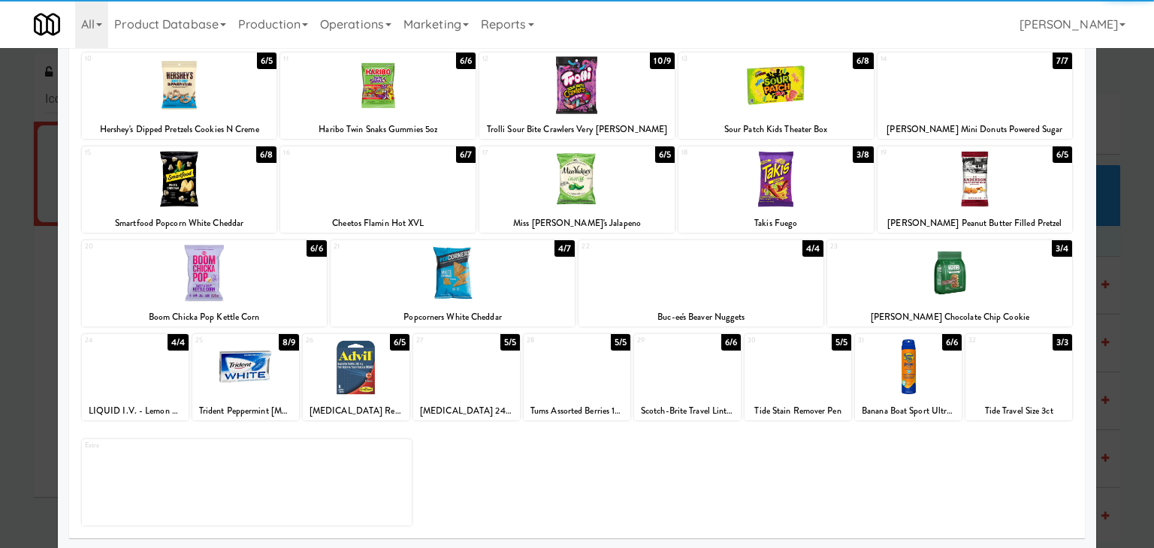
scroll to position [189, 0]
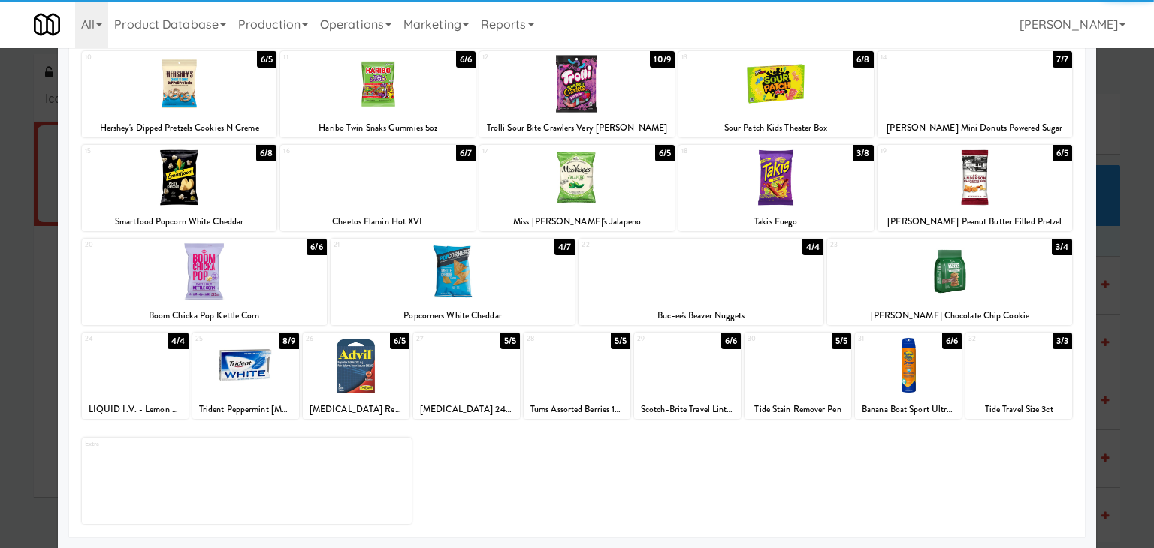
click at [454, 270] on div at bounding box center [453, 272] width 245 height 58
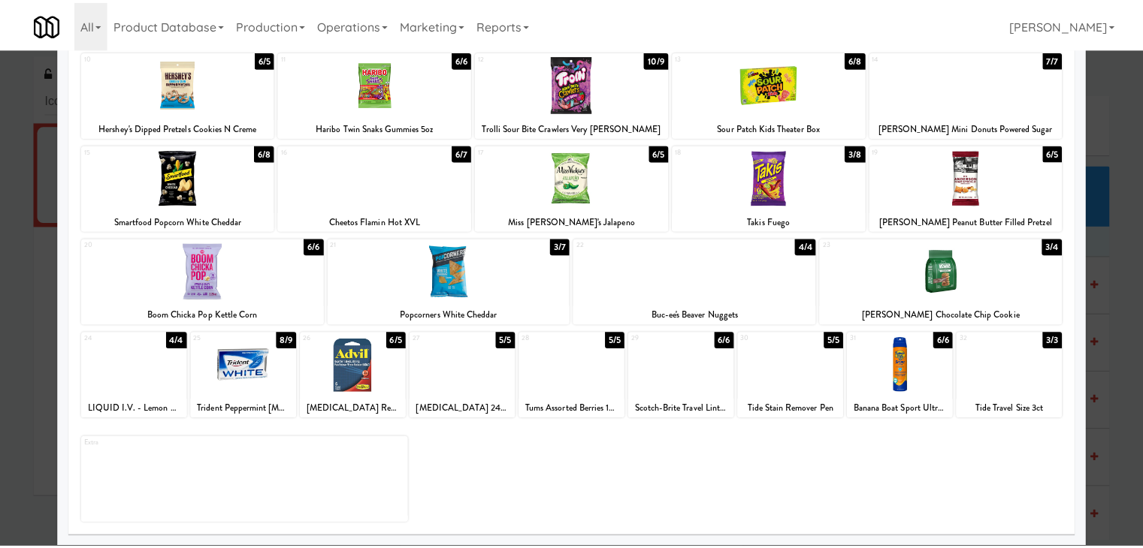
scroll to position [0, 0]
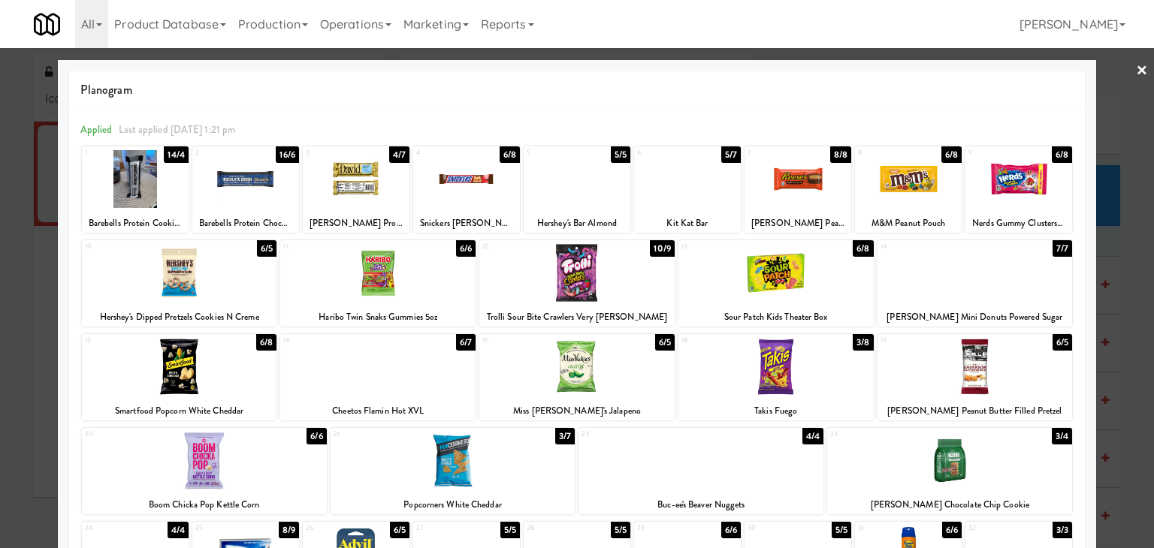
click at [1136, 65] on link "×" at bounding box center [1142, 71] width 12 height 47
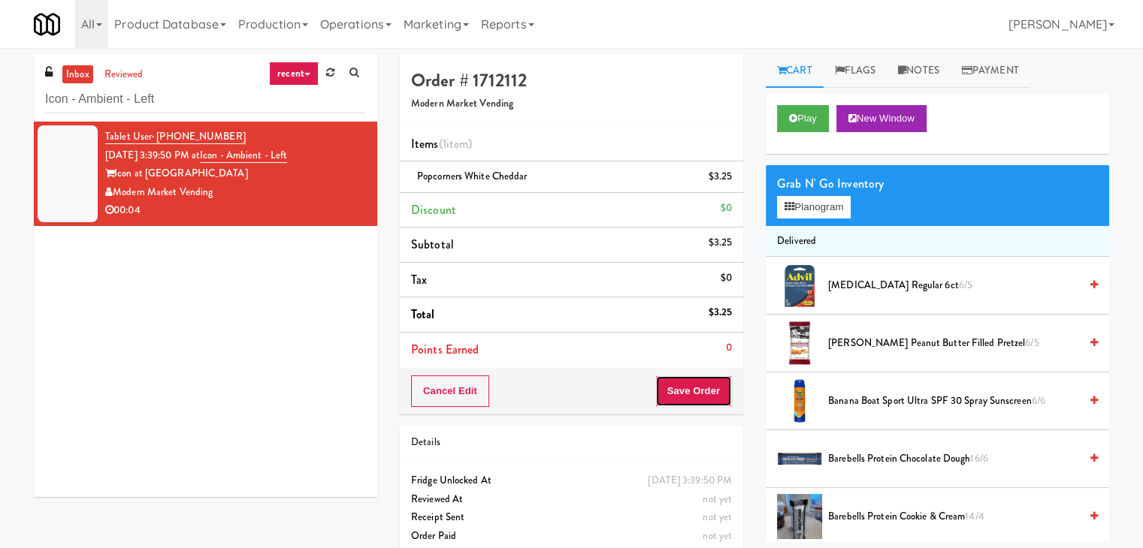
click at [673, 389] on button "Save Order" at bounding box center [693, 392] width 77 height 32
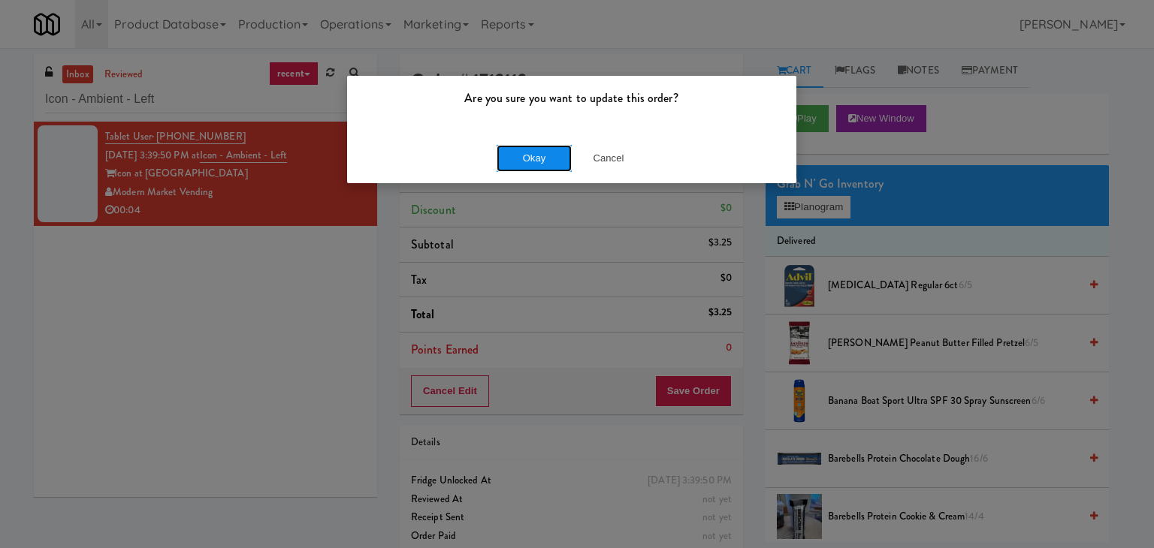
click at [536, 145] on button "Okay" at bounding box center [534, 158] width 75 height 27
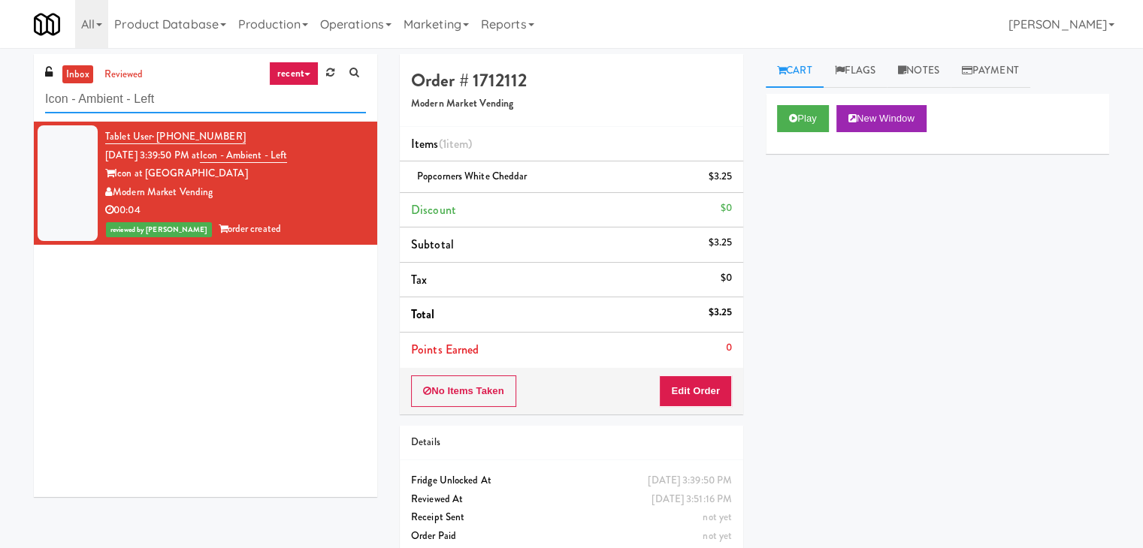
click at [219, 109] on input "Icon - Ambient - Left" at bounding box center [205, 100] width 321 height 28
paste input "[PERSON_NAME] River - Cooler - [GEOGRAPHIC_DATA]"
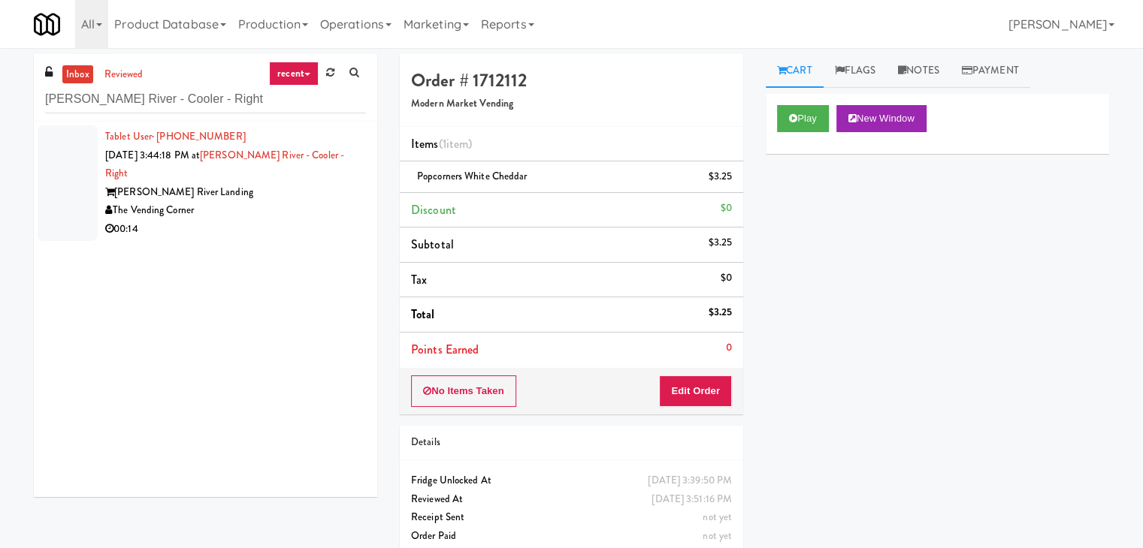
click at [316, 220] on div "00:14" at bounding box center [235, 229] width 261 height 19
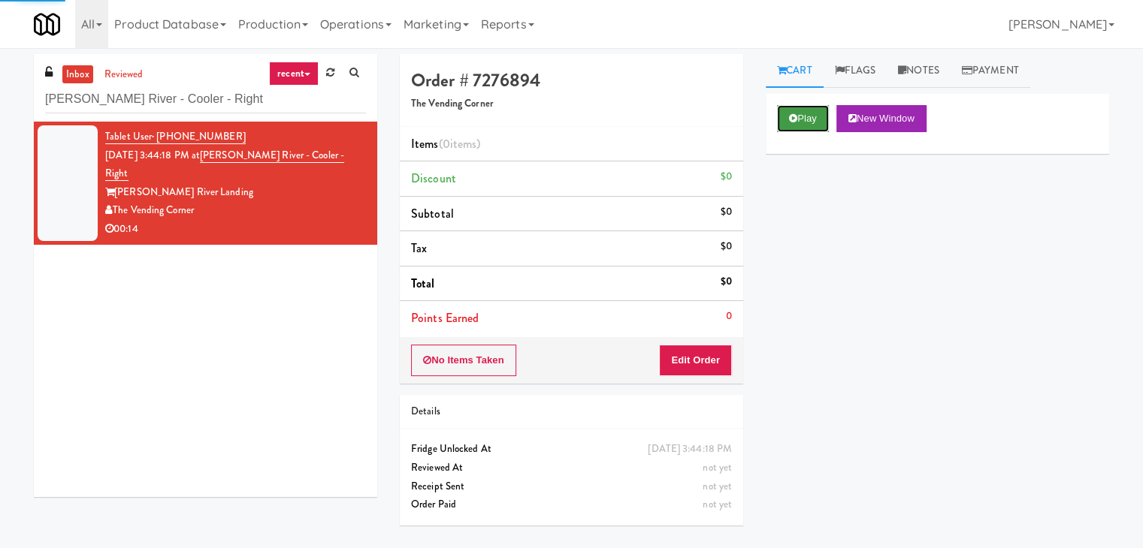
click at [793, 116] on icon at bounding box center [793, 118] width 8 height 10
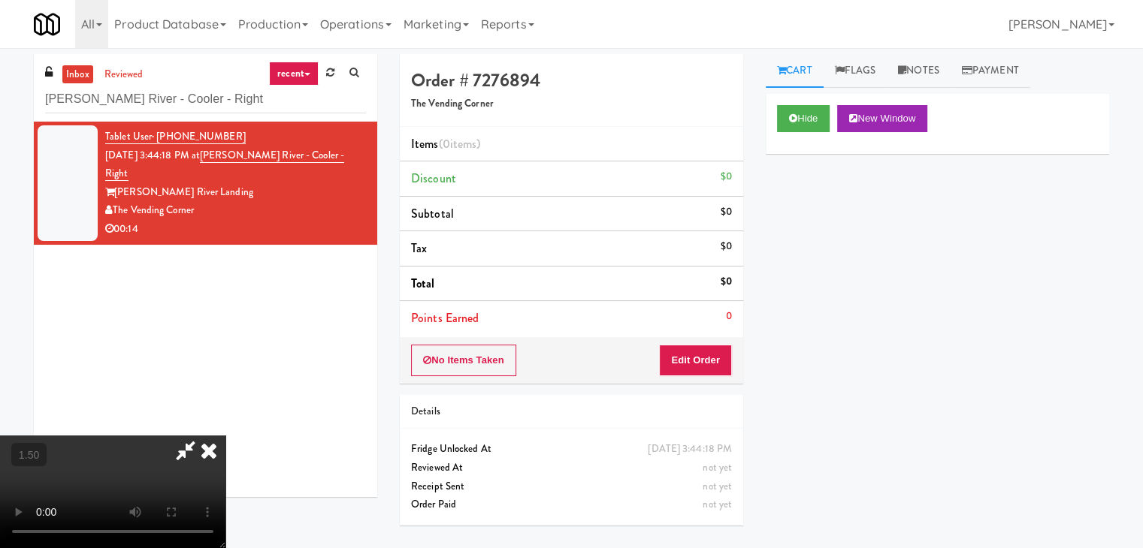
click at [225, 436] on video at bounding box center [112, 492] width 225 height 113
click at [225, 436] on icon at bounding box center [208, 451] width 33 height 30
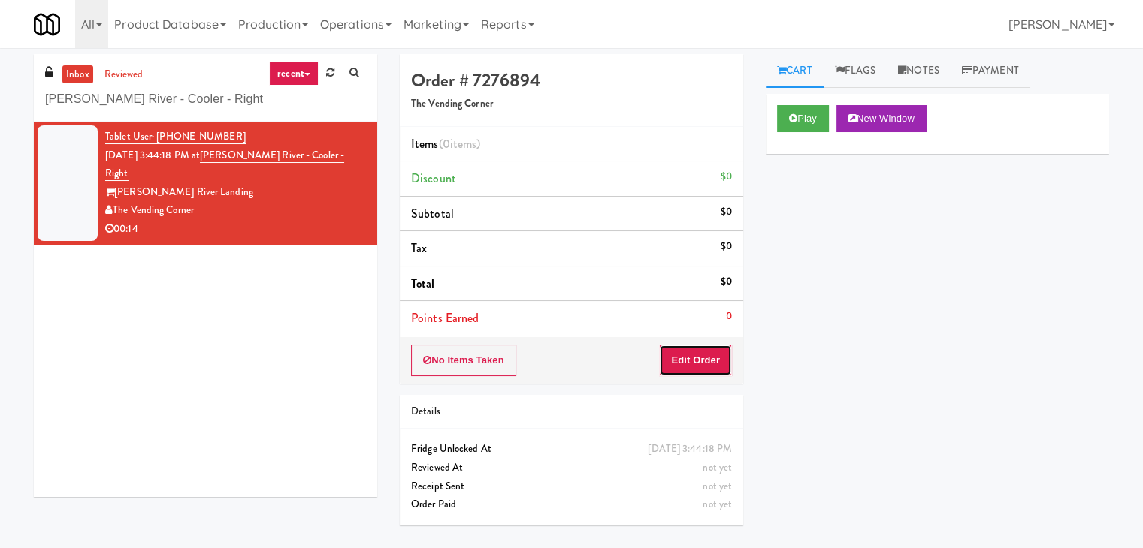
click at [696, 373] on button "Edit Order" at bounding box center [695, 361] width 73 height 32
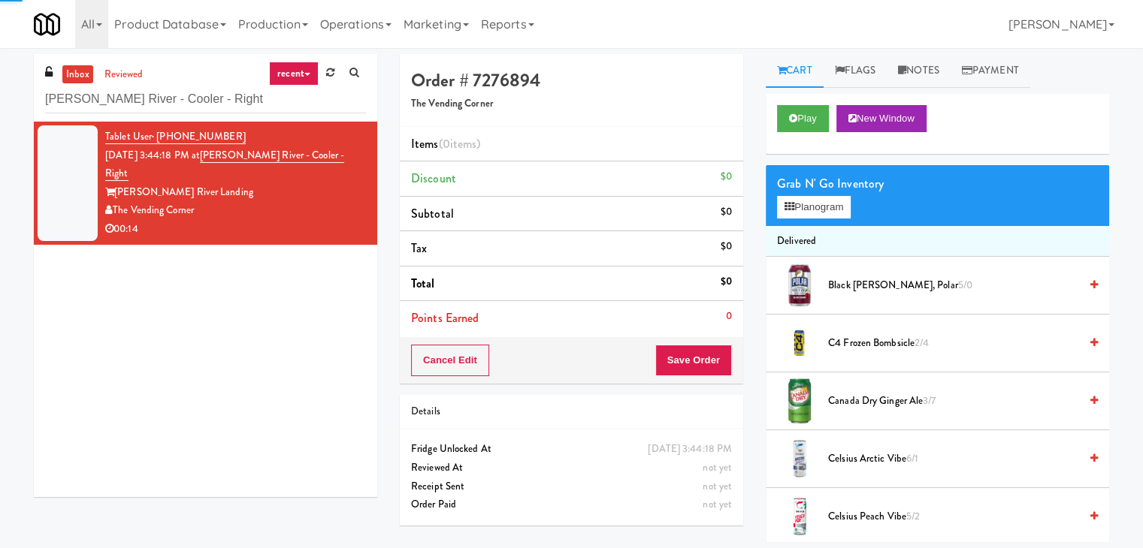
click at [829, 192] on div "Grab N' Go Inventory" at bounding box center [937, 184] width 321 height 23
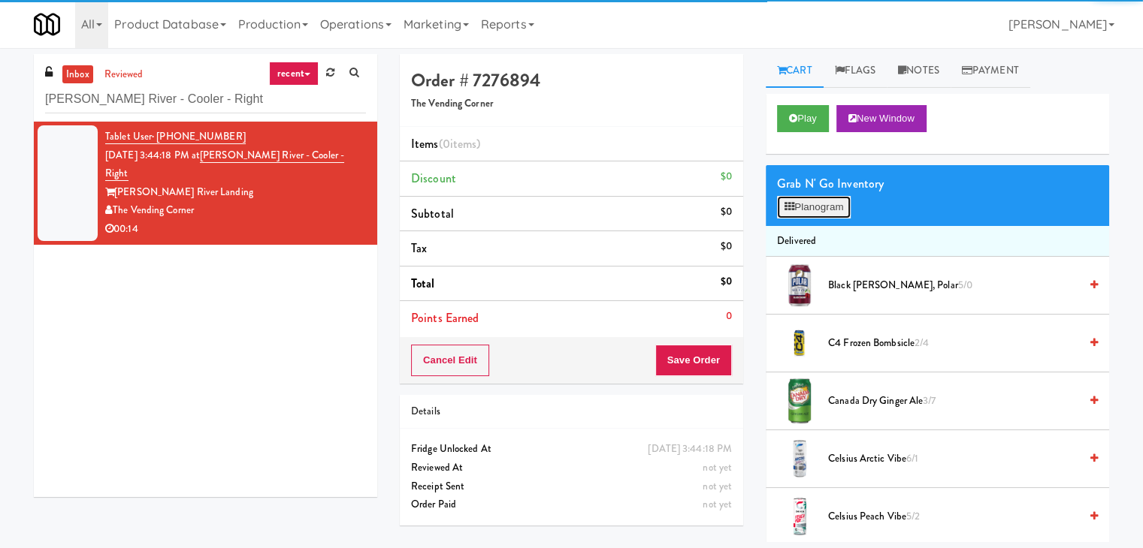
click at [831, 202] on button "Planogram" at bounding box center [814, 207] width 74 height 23
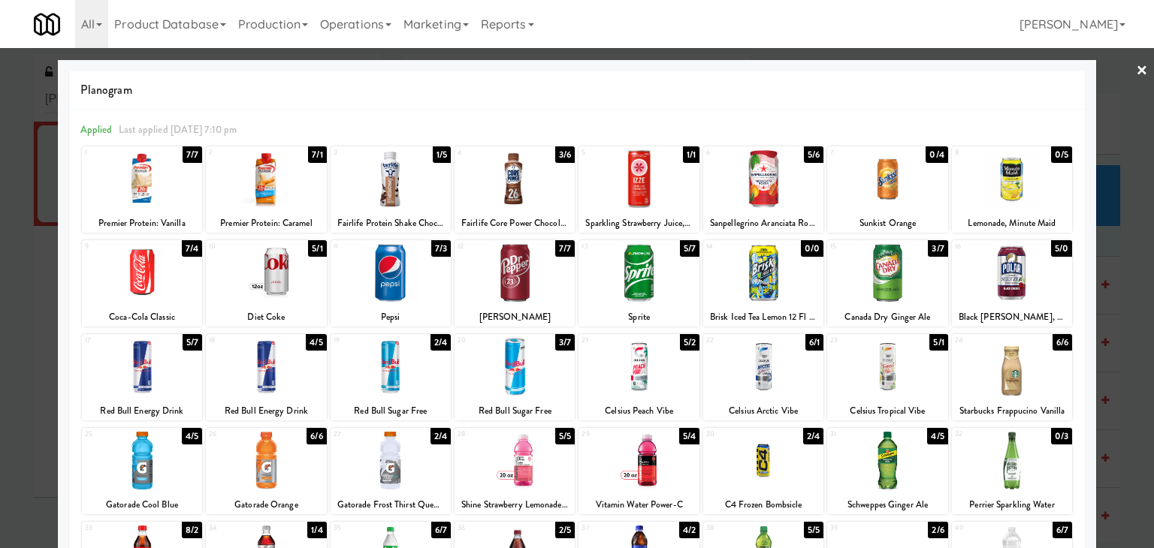
click at [393, 370] on div at bounding box center [391, 367] width 120 height 58
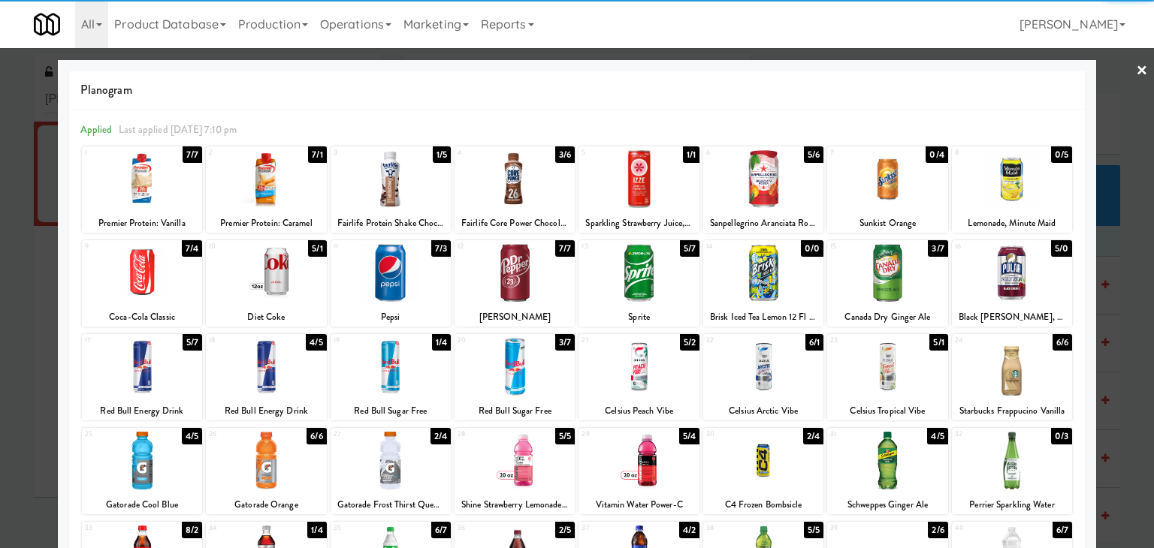
click at [798, 358] on div at bounding box center [763, 367] width 120 height 58
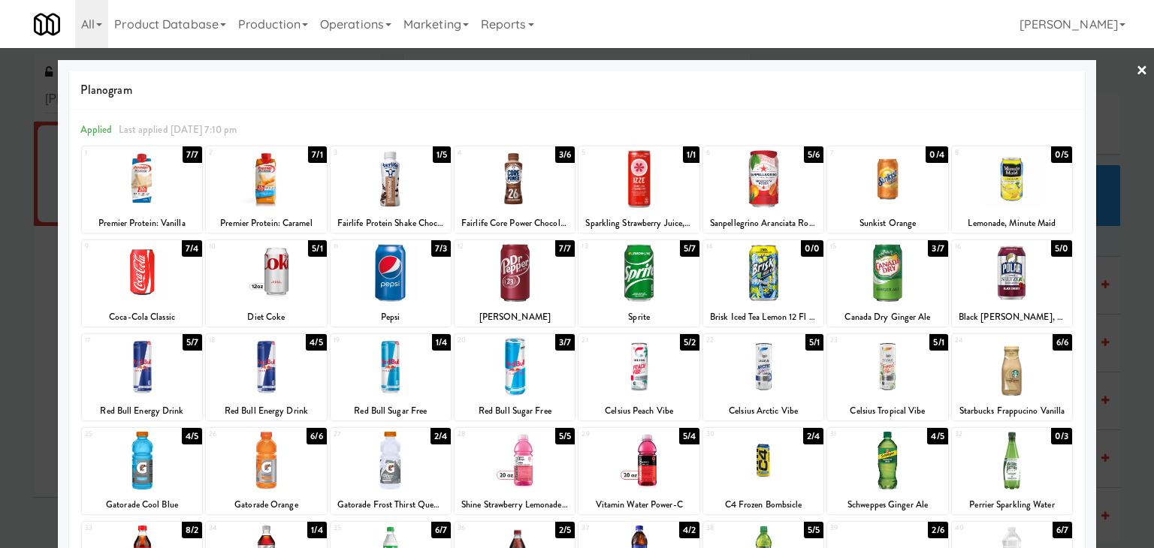
click at [1136, 70] on link "×" at bounding box center [1142, 71] width 12 height 47
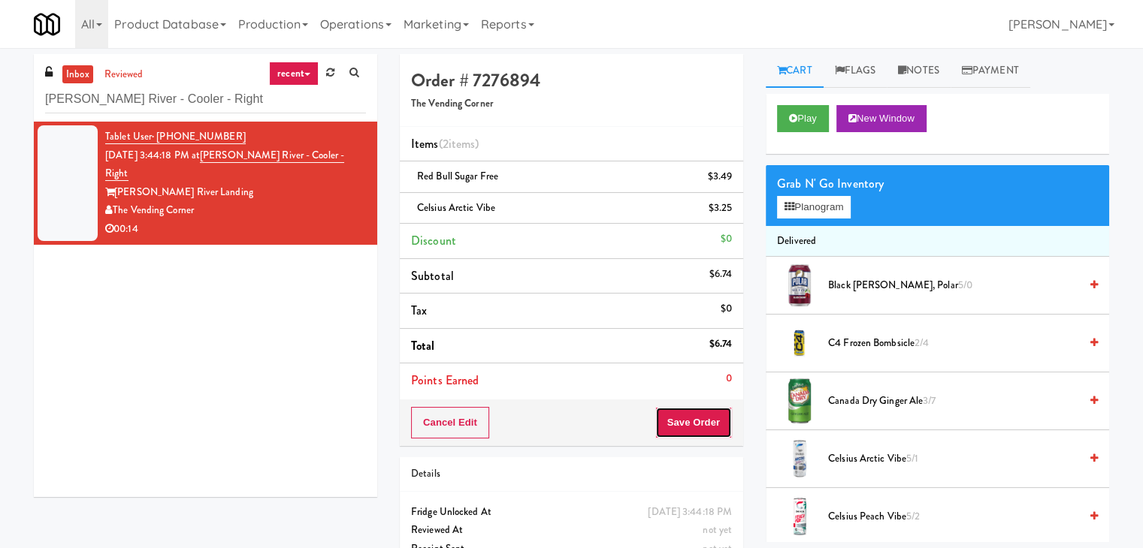
click at [681, 423] on button "Save Order" at bounding box center [693, 423] width 77 height 32
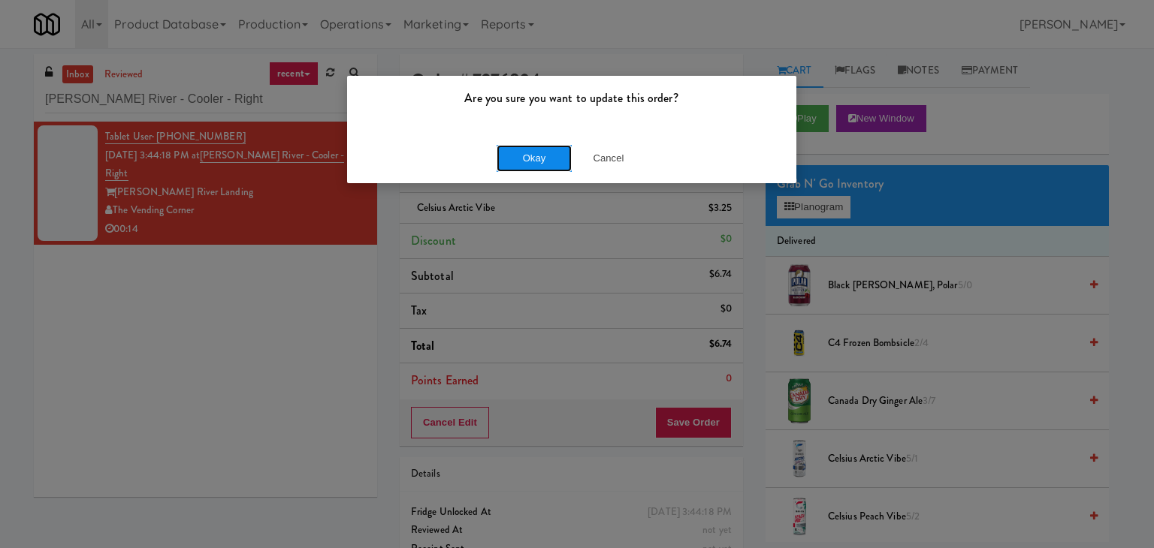
click at [542, 153] on button "Okay" at bounding box center [534, 158] width 75 height 27
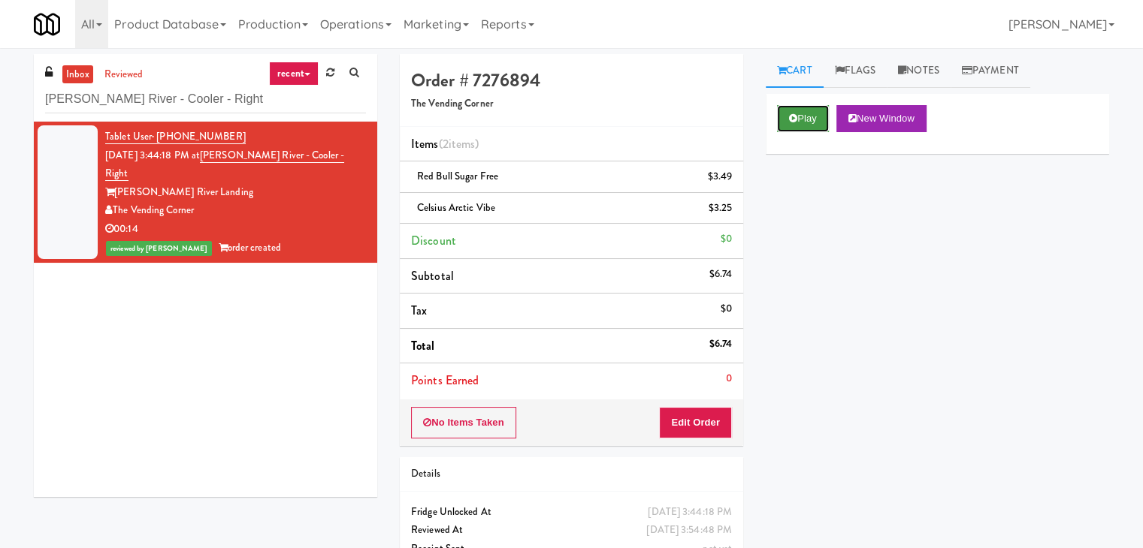
click at [811, 115] on button "Play" at bounding box center [803, 118] width 52 height 27
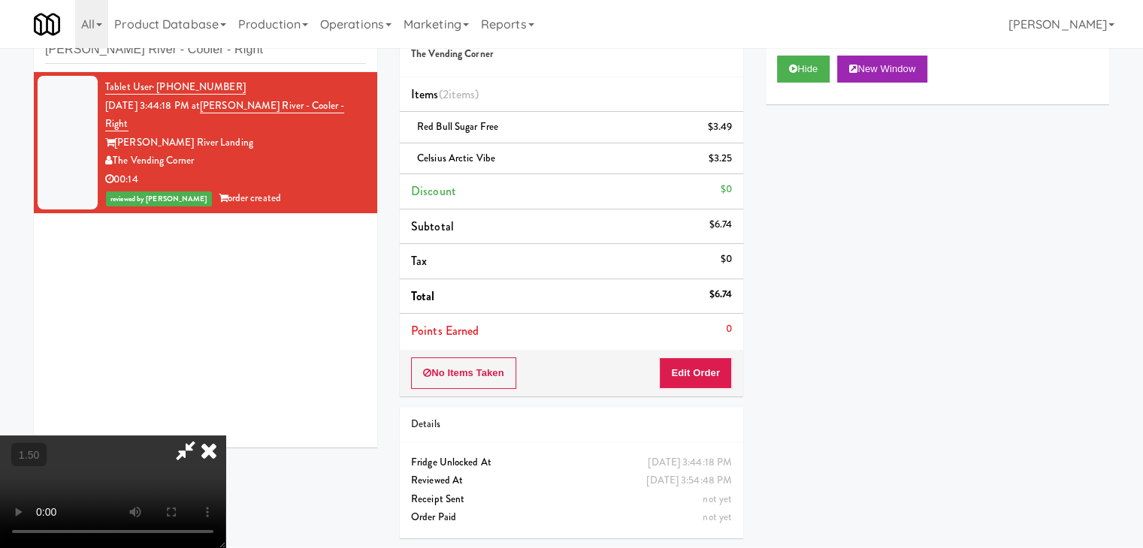
scroll to position [48, 0]
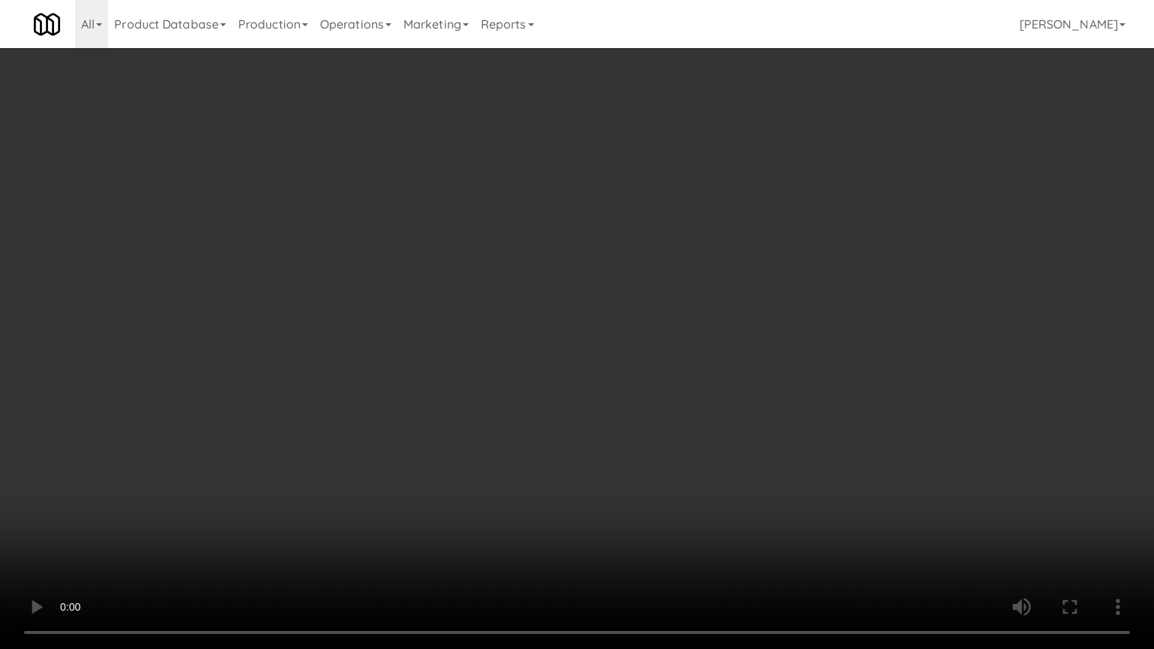
click at [644, 409] on video at bounding box center [577, 324] width 1154 height 649
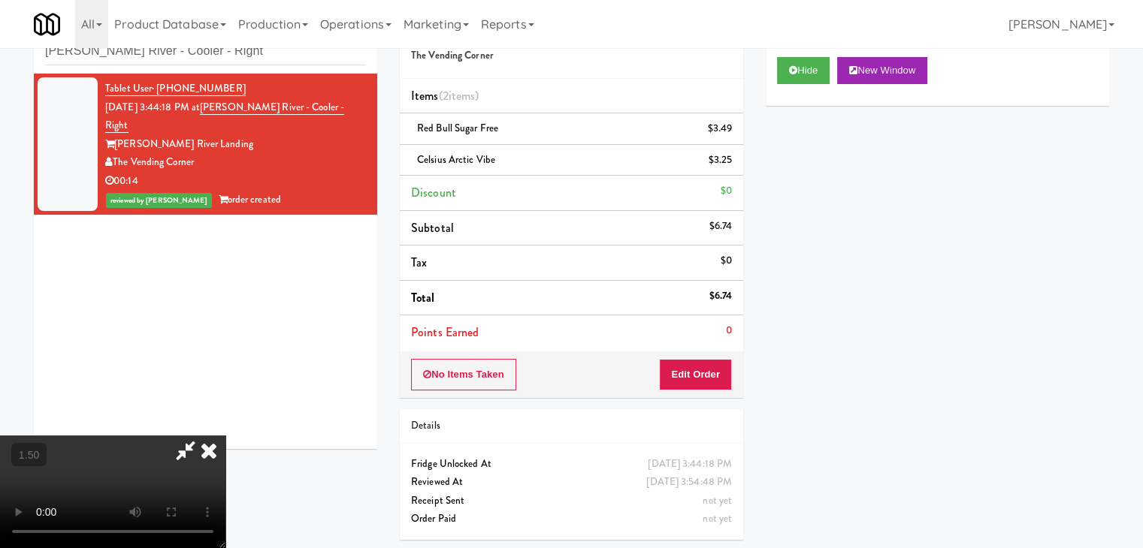
click at [225, 436] on icon at bounding box center [208, 451] width 33 height 30
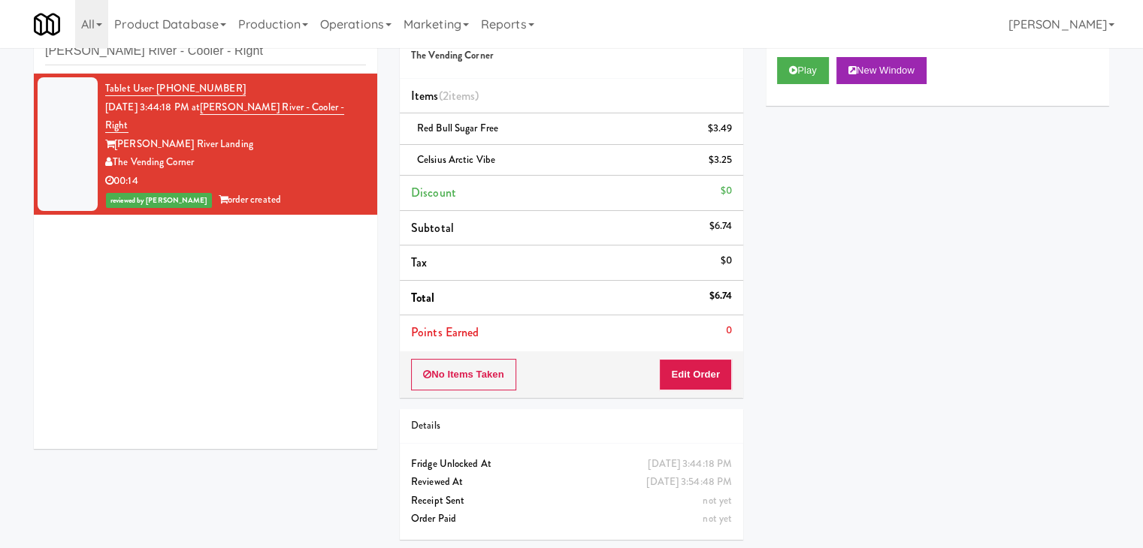
scroll to position [0, 0]
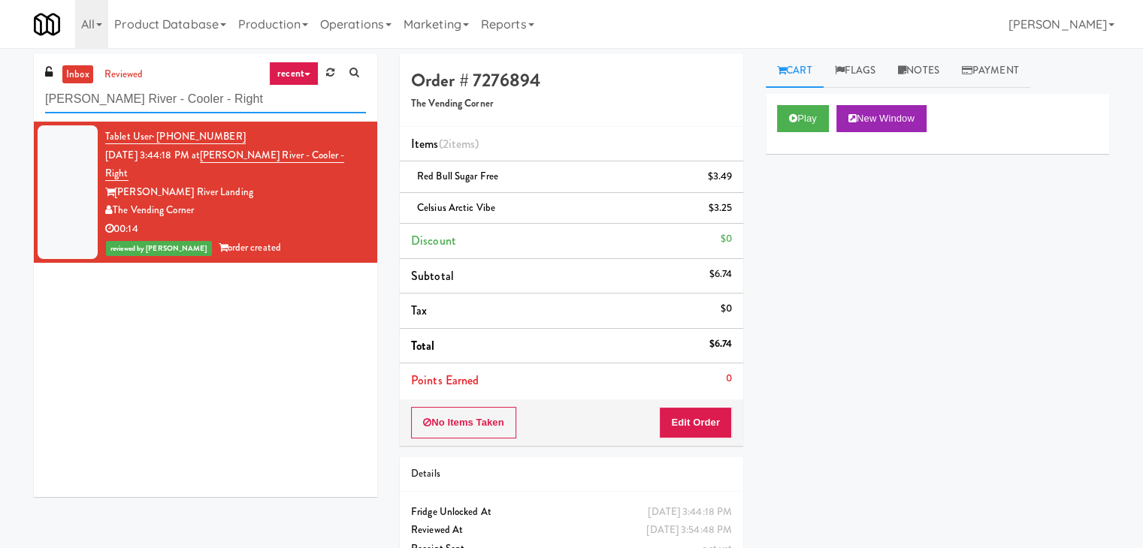
click at [230, 97] on input "[PERSON_NAME] River - Cooler - Right" at bounding box center [205, 100] width 321 height 28
paste input "W&W - Combo"
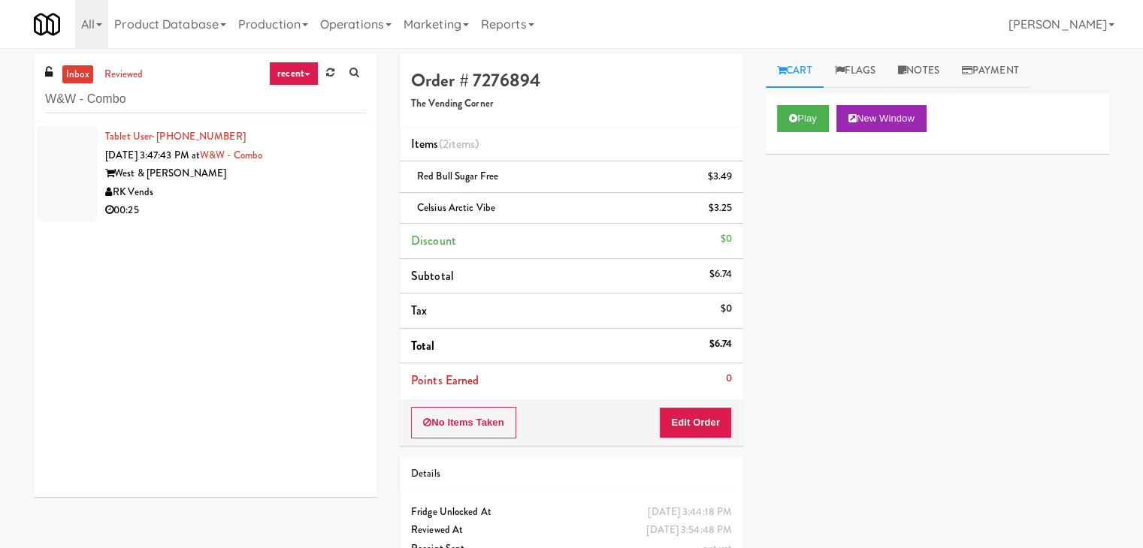
click at [316, 198] on div "RK Vends" at bounding box center [235, 192] width 261 height 19
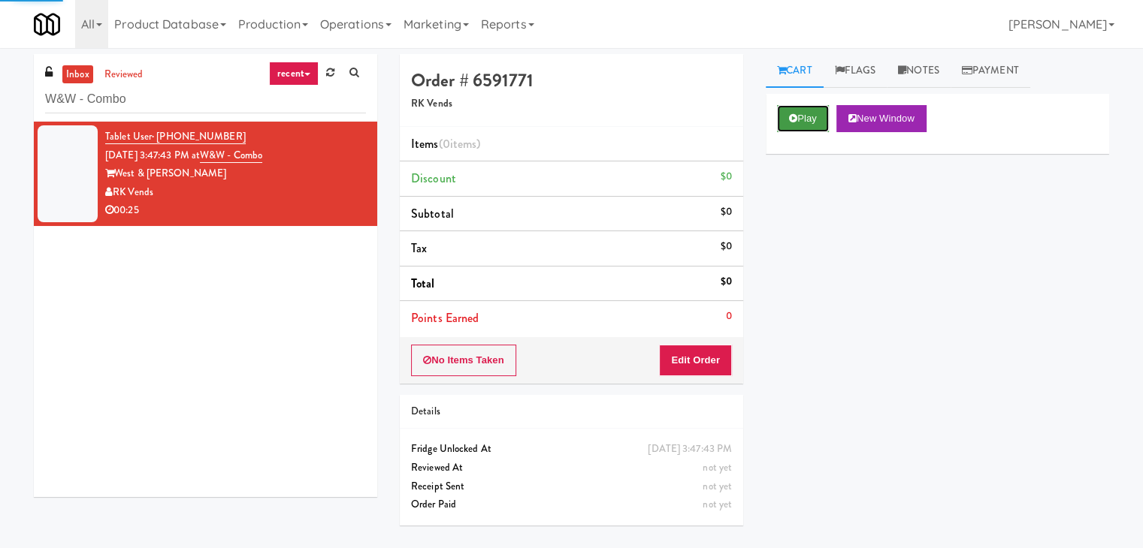
click at [806, 105] on button "Play" at bounding box center [803, 118] width 52 height 27
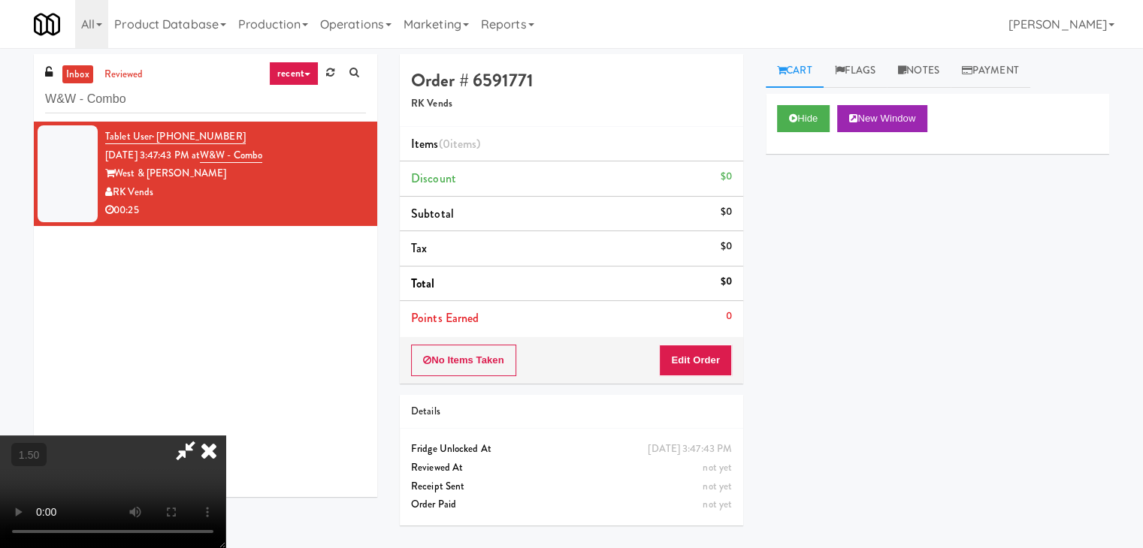
click at [203, 436] on icon at bounding box center [185, 451] width 35 height 30
click at [682, 357] on button "Edit Order" at bounding box center [695, 361] width 73 height 32
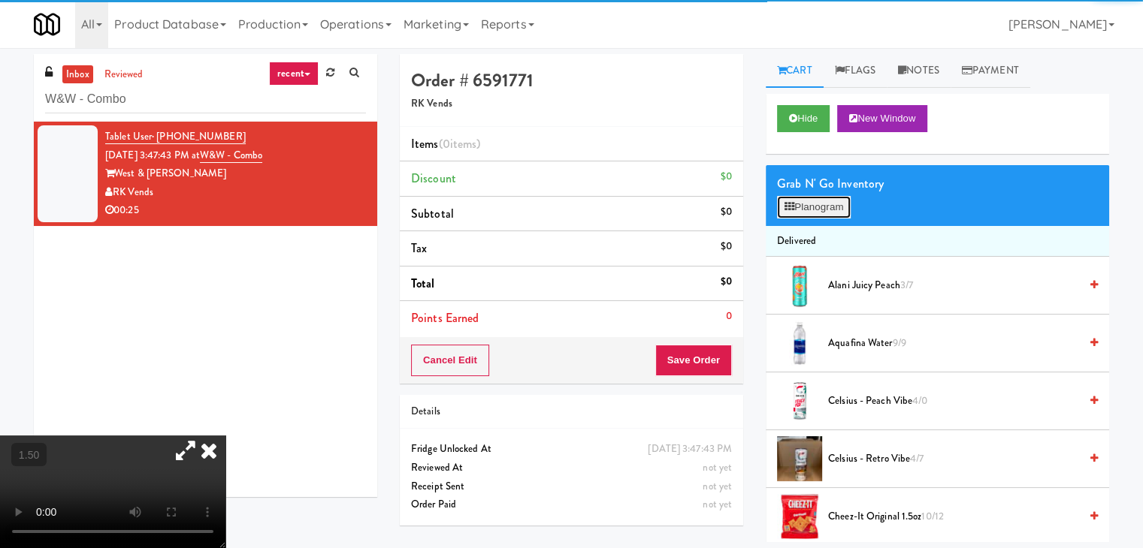
click at [796, 209] on button "Planogram" at bounding box center [814, 207] width 74 height 23
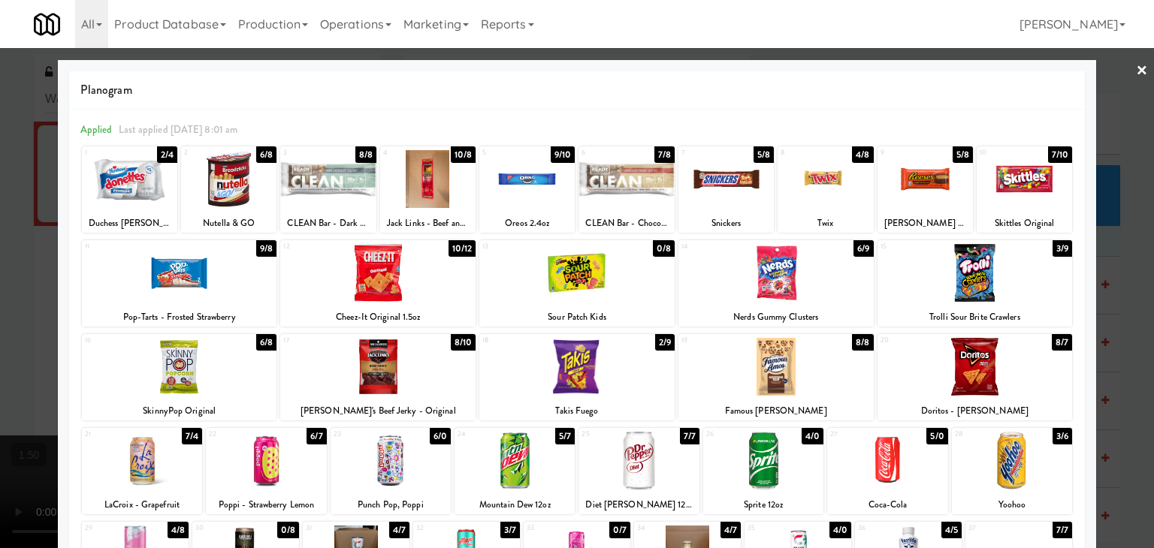
click at [234, 357] on div at bounding box center [179, 367] width 195 height 58
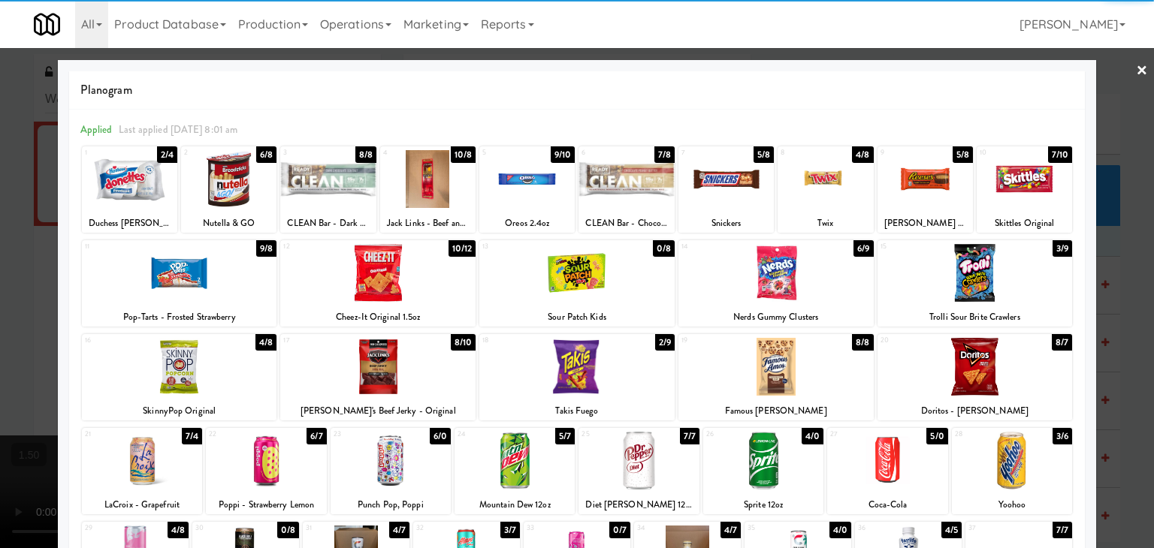
click at [1136, 71] on link "×" at bounding box center [1142, 71] width 12 height 47
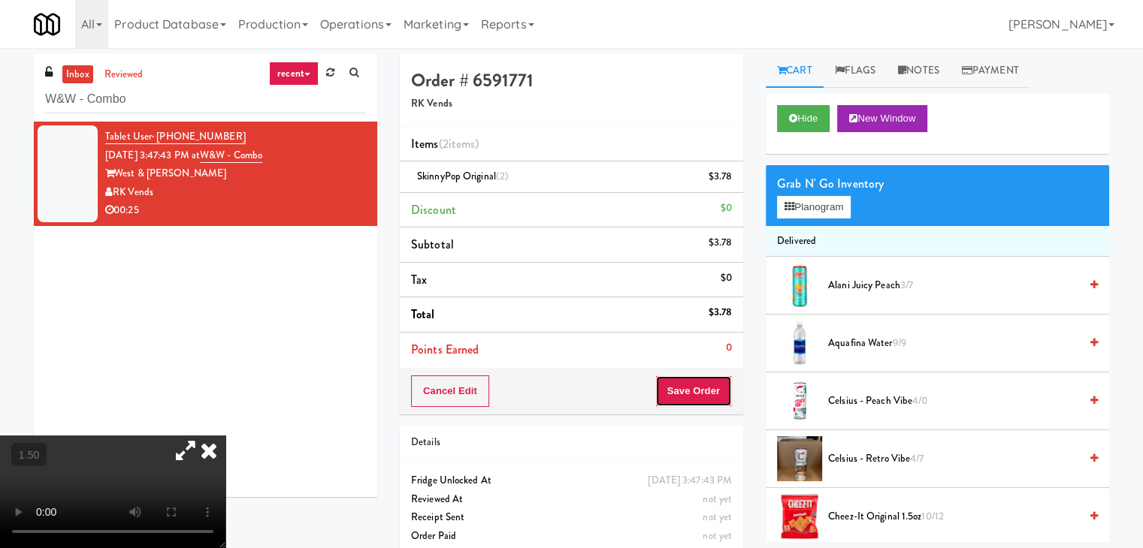
click at [675, 391] on button "Save Order" at bounding box center [693, 392] width 77 height 32
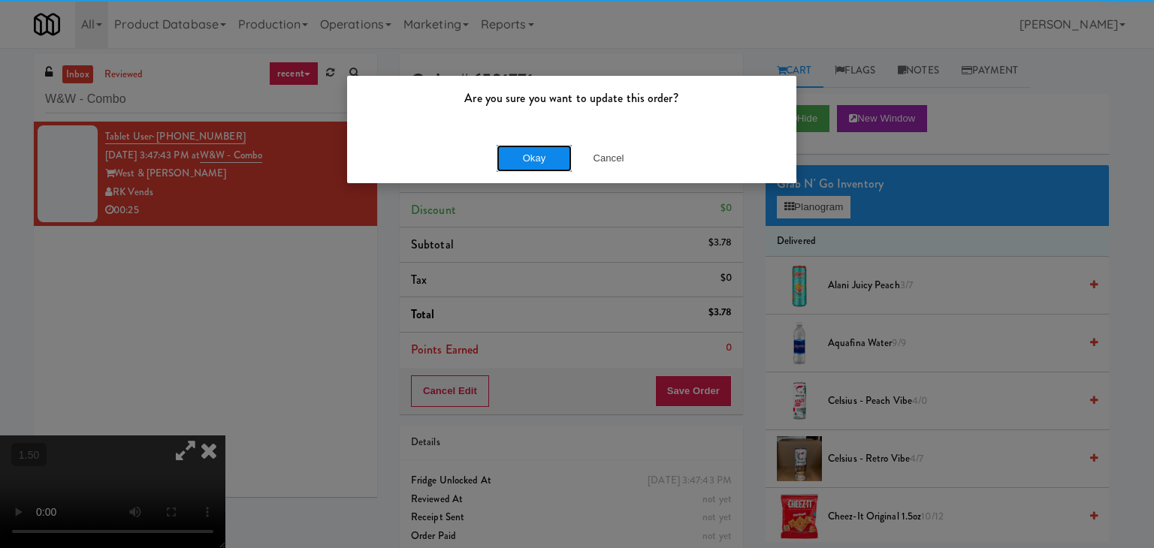
click at [536, 150] on button "Okay" at bounding box center [534, 158] width 75 height 27
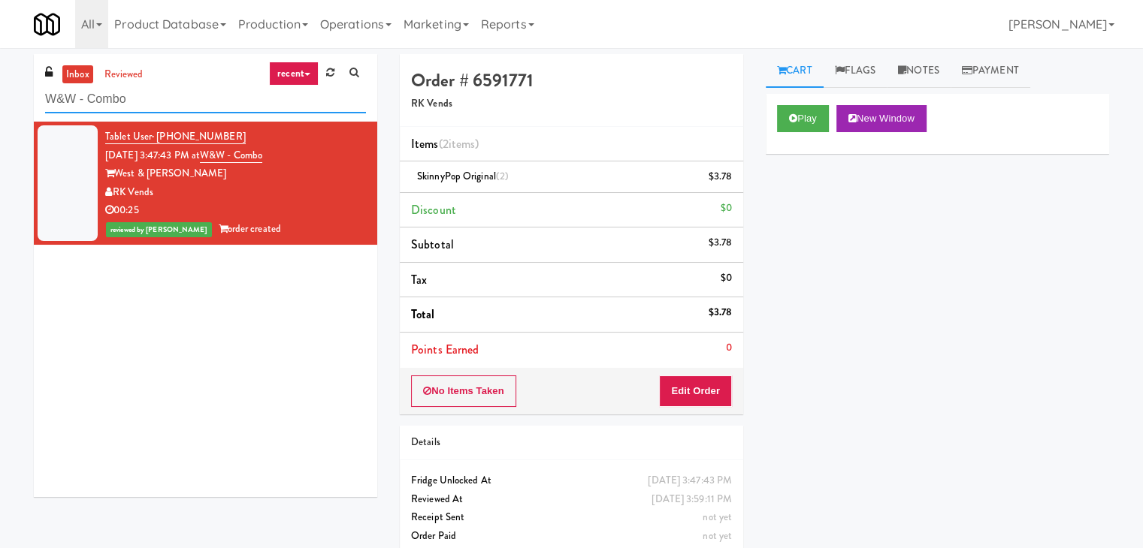
click at [180, 109] on input "W&W - Combo" at bounding box center [205, 100] width 321 height 28
paste input "The [PERSON_NAME] - Cooler #1"
type input "The [PERSON_NAME] - Cooler #1"
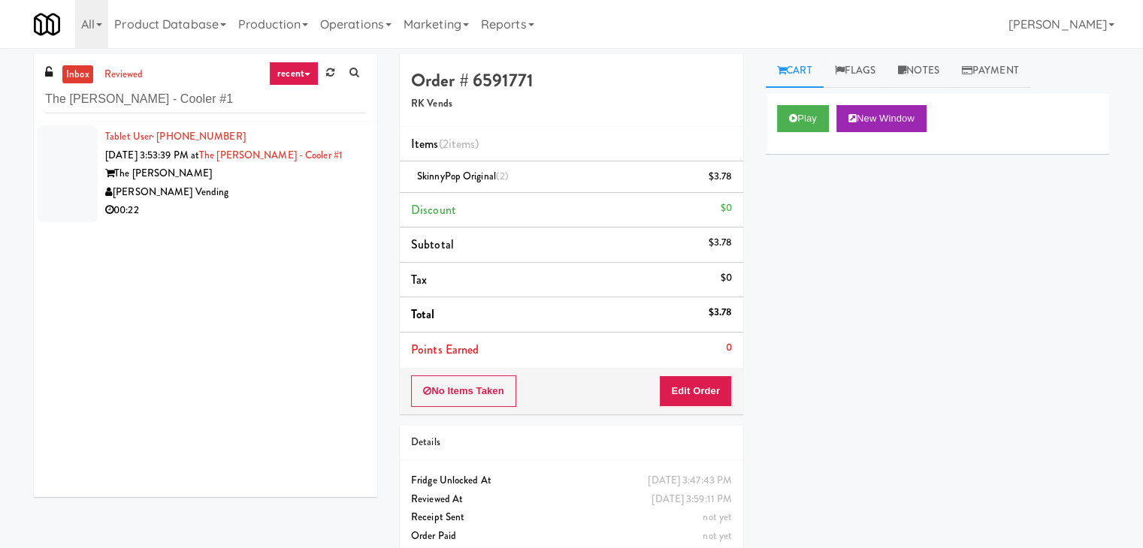
drag, startPoint x: 328, startPoint y: 169, endPoint x: 331, endPoint y: 161, distance: 8.8
click at [328, 172] on div "The [PERSON_NAME]" at bounding box center [235, 174] width 261 height 19
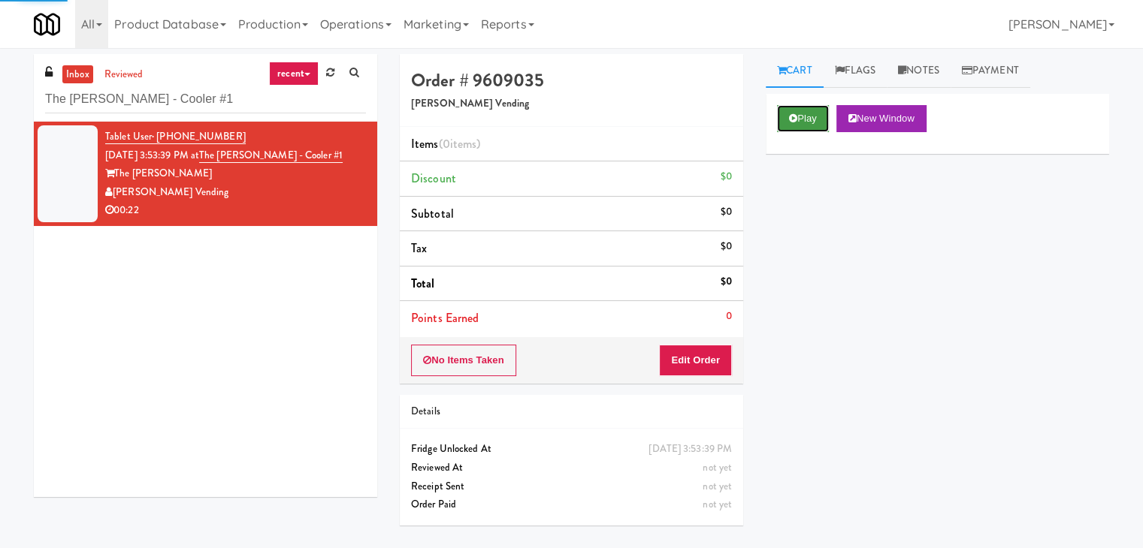
click at [793, 119] on icon at bounding box center [793, 118] width 8 height 10
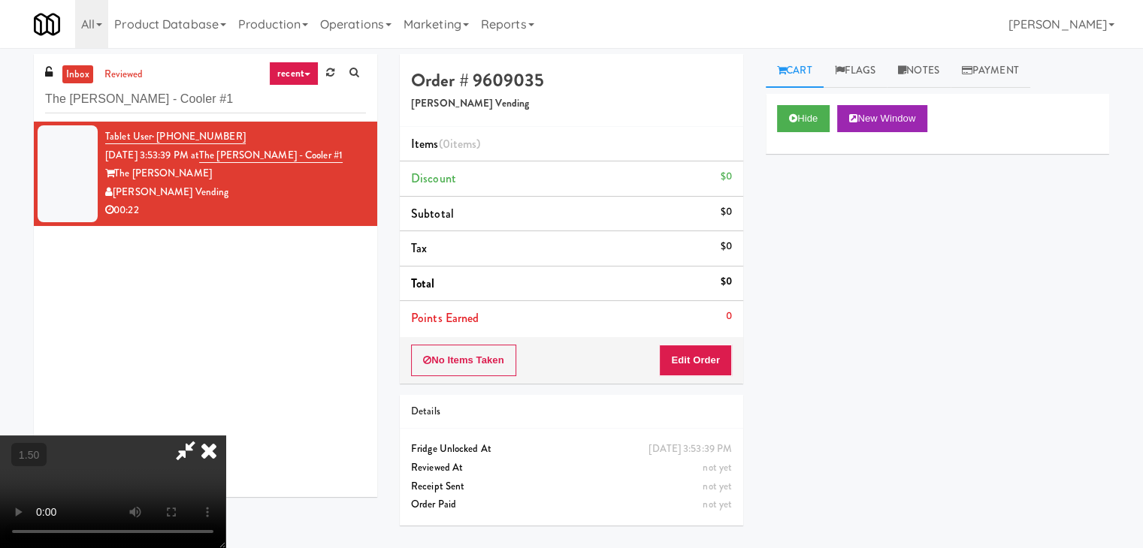
click at [225, 436] on video at bounding box center [112, 492] width 225 height 113
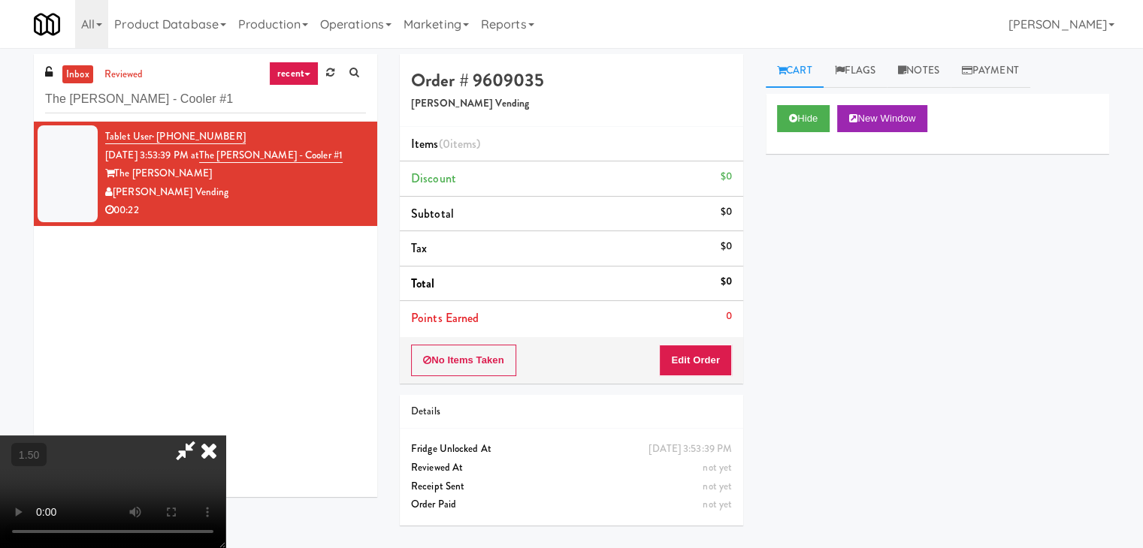
click at [225, 436] on icon at bounding box center [208, 451] width 33 height 30
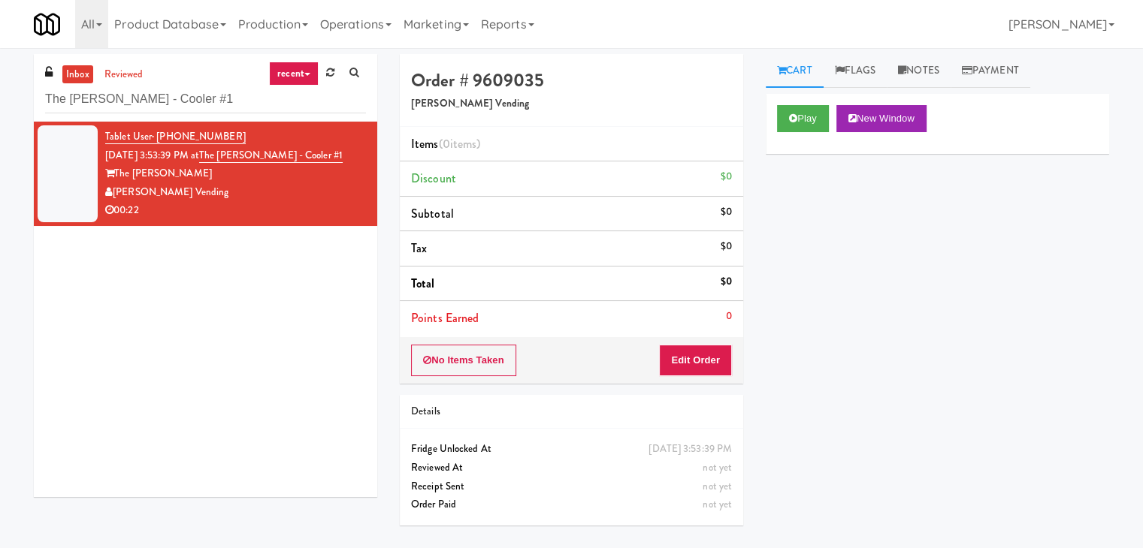
click at [716, 343] on div "No Items Taken Edit Order" at bounding box center [571, 360] width 343 height 47
click at [715, 352] on button "Edit Order" at bounding box center [695, 361] width 73 height 32
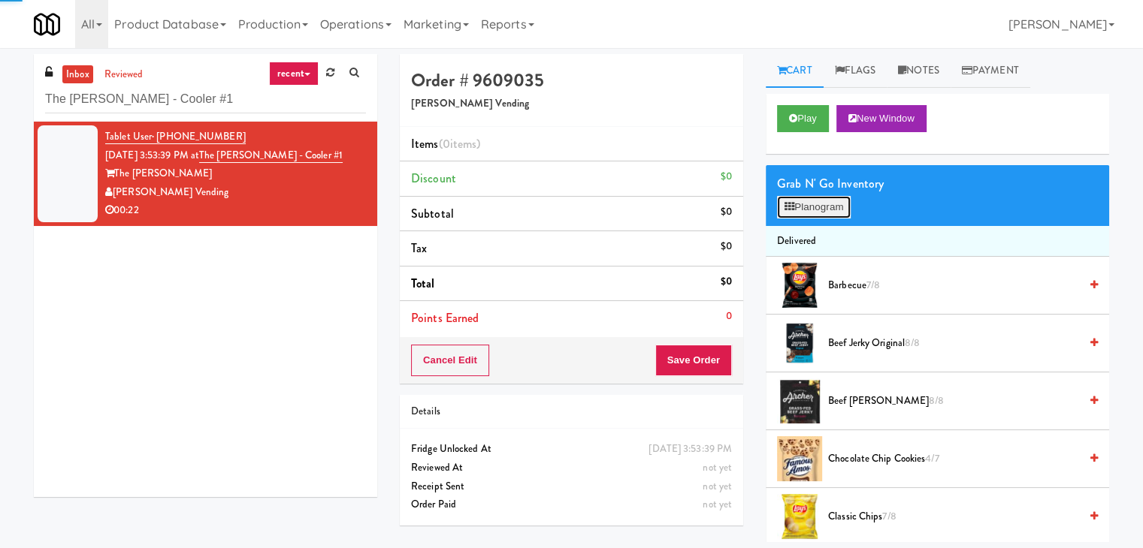
click at [825, 208] on button "Planogram" at bounding box center [814, 207] width 74 height 23
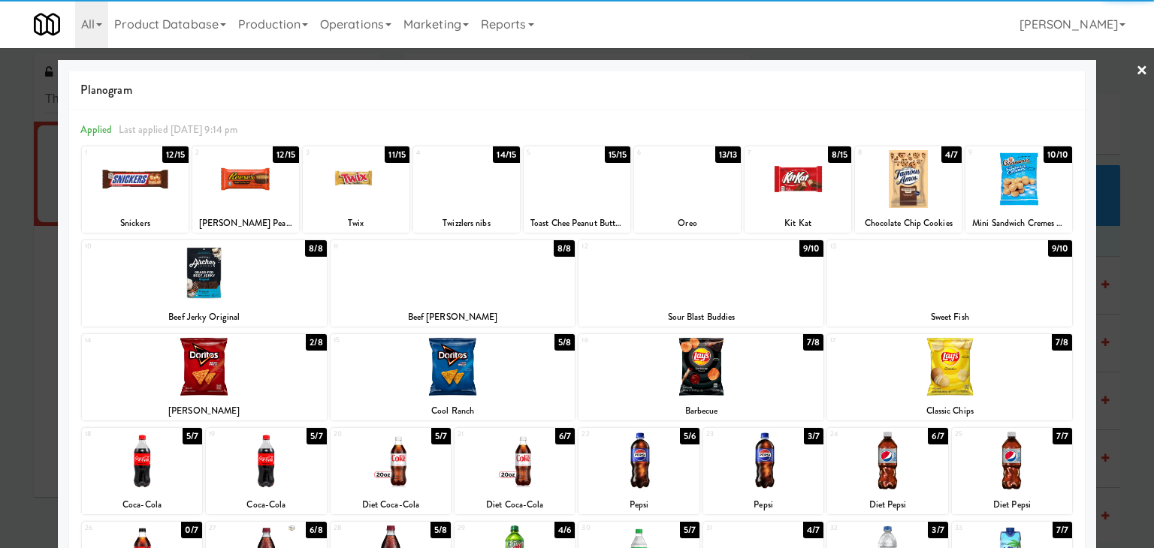
click at [361, 187] on div at bounding box center [356, 179] width 107 height 58
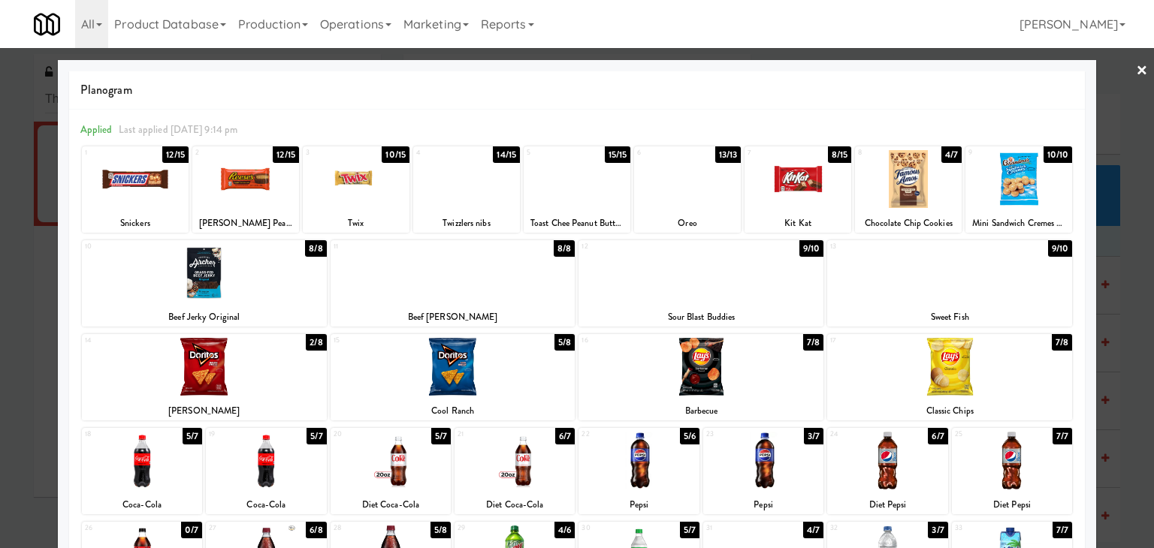
click at [177, 184] on div at bounding box center [135, 179] width 107 height 58
click at [1136, 69] on link "×" at bounding box center [1142, 71] width 12 height 47
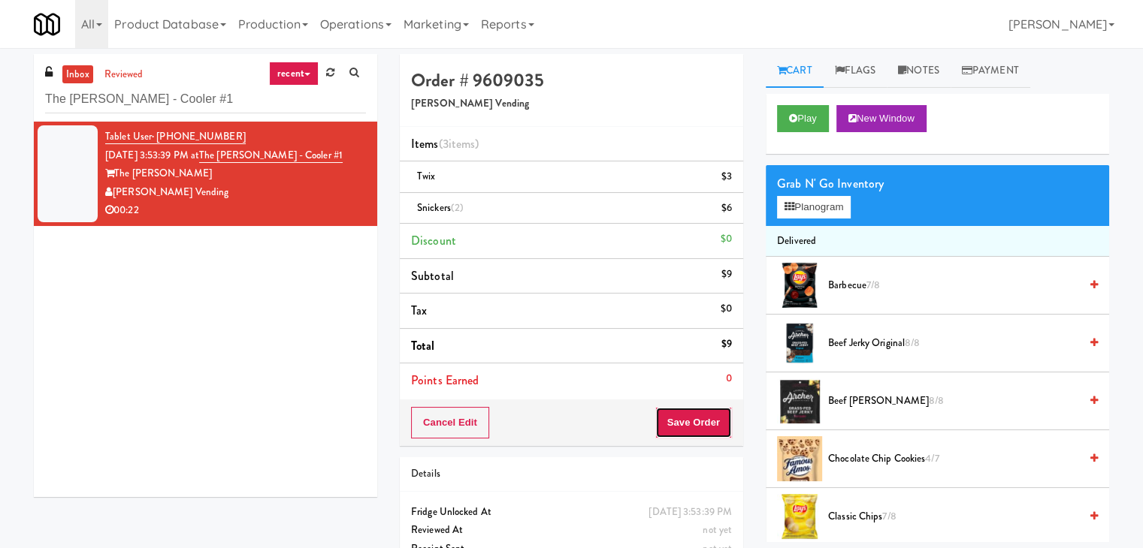
drag, startPoint x: 694, startPoint y: 426, endPoint x: 682, endPoint y: 424, distance: 12.2
click at [694, 425] on button "Save Order" at bounding box center [693, 423] width 77 height 32
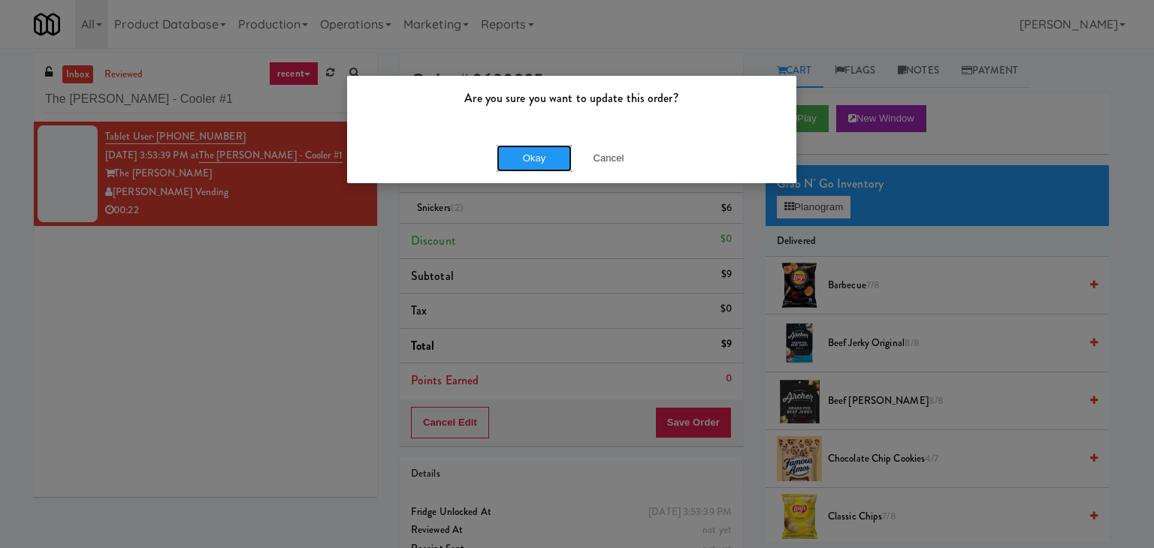
drag, startPoint x: 538, startPoint y: 159, endPoint x: 472, endPoint y: 83, distance: 101.2
click at [538, 158] on button "Okay" at bounding box center [534, 158] width 75 height 27
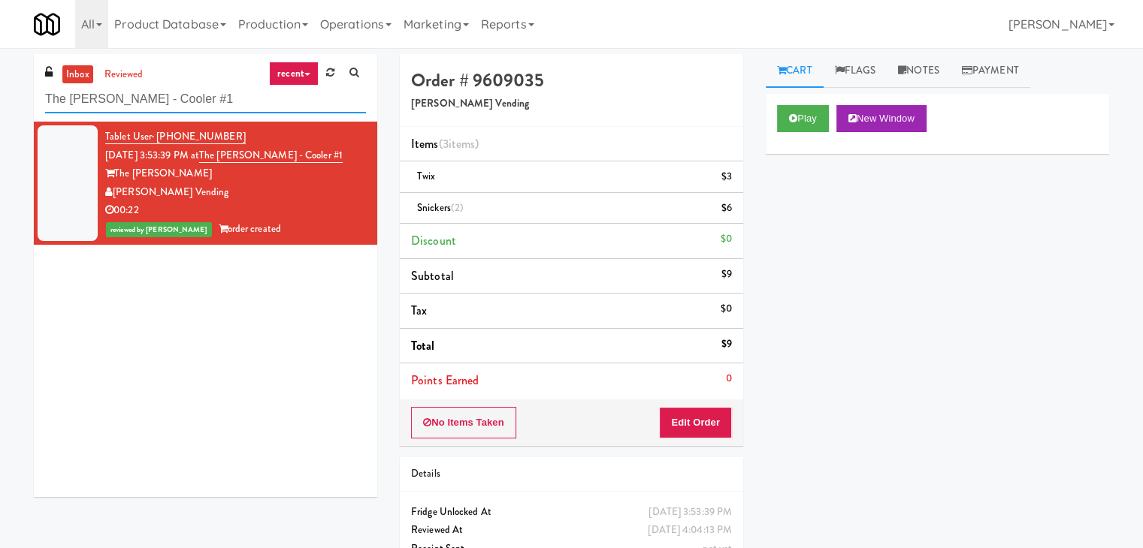
click at [220, 110] on input "The [PERSON_NAME] - Cooler #1" at bounding box center [205, 100] width 321 height 28
paste input "Paseo - Cooler - Combo"
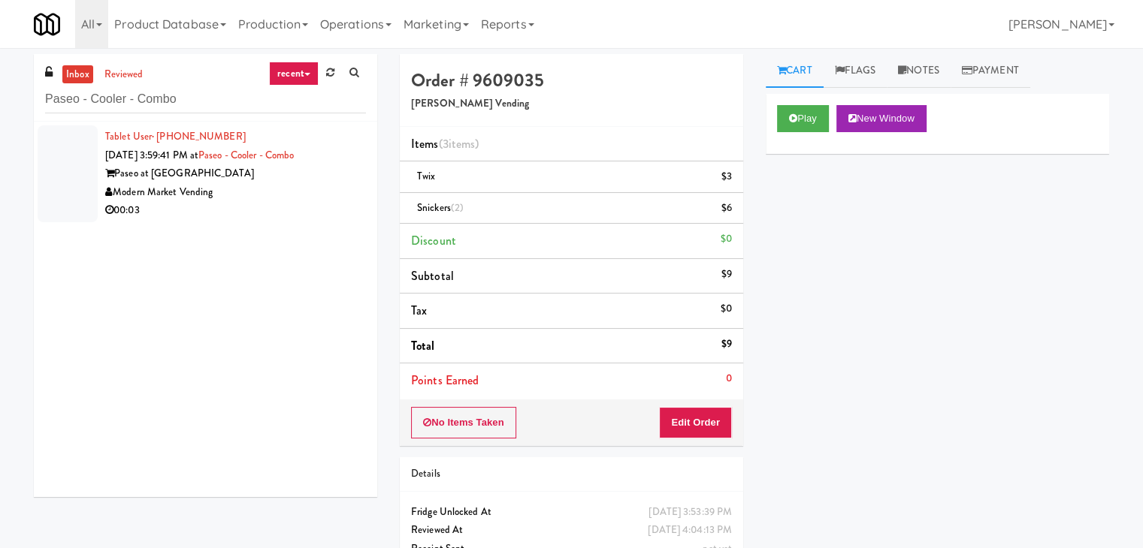
click at [349, 172] on div "Paseo at [GEOGRAPHIC_DATA]" at bounding box center [235, 174] width 261 height 19
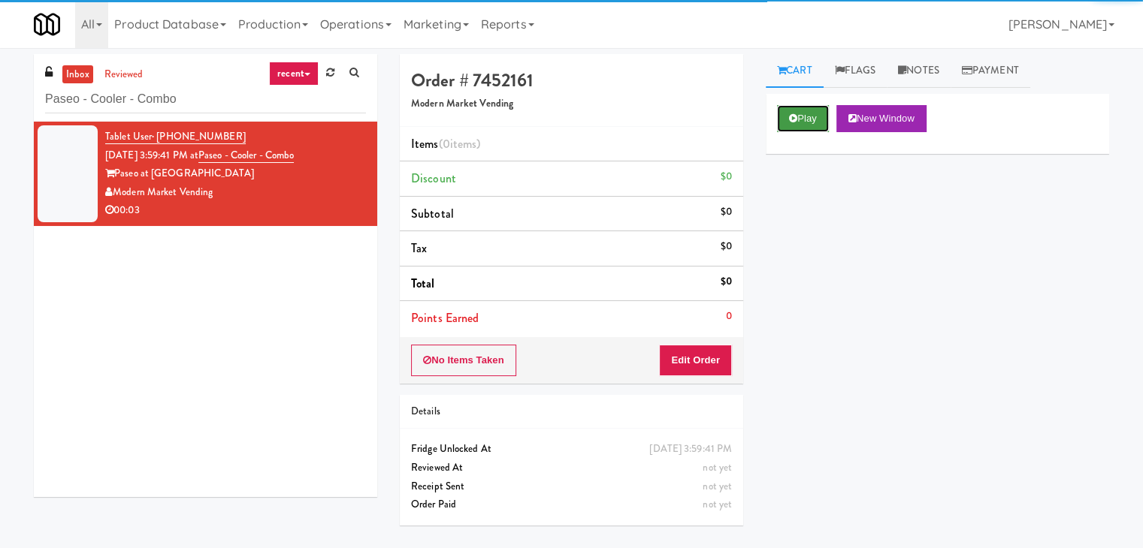
click at [811, 115] on button "Play" at bounding box center [803, 118] width 52 height 27
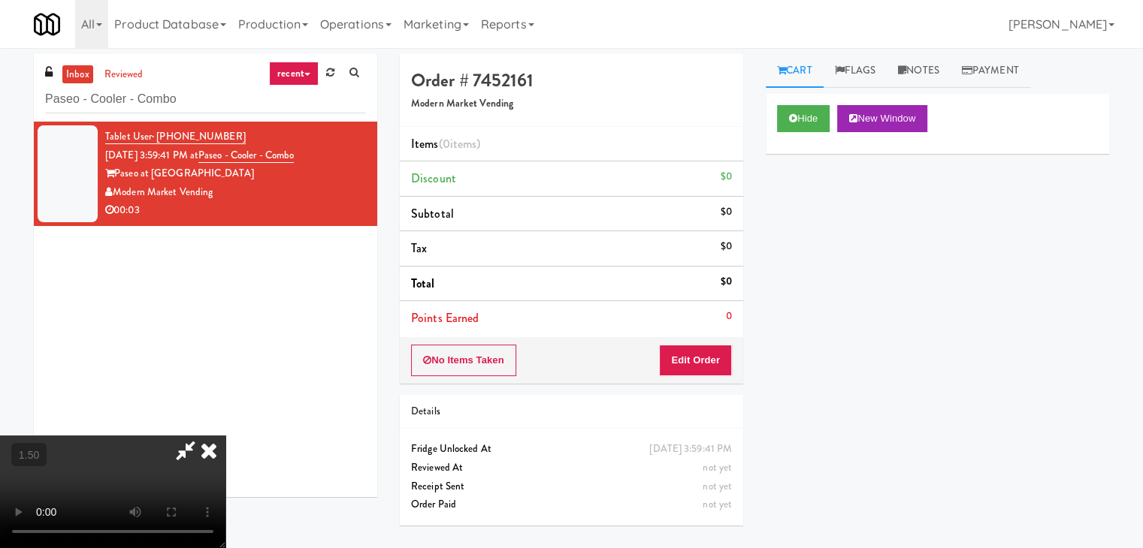
click at [225, 436] on video at bounding box center [112, 492] width 225 height 113
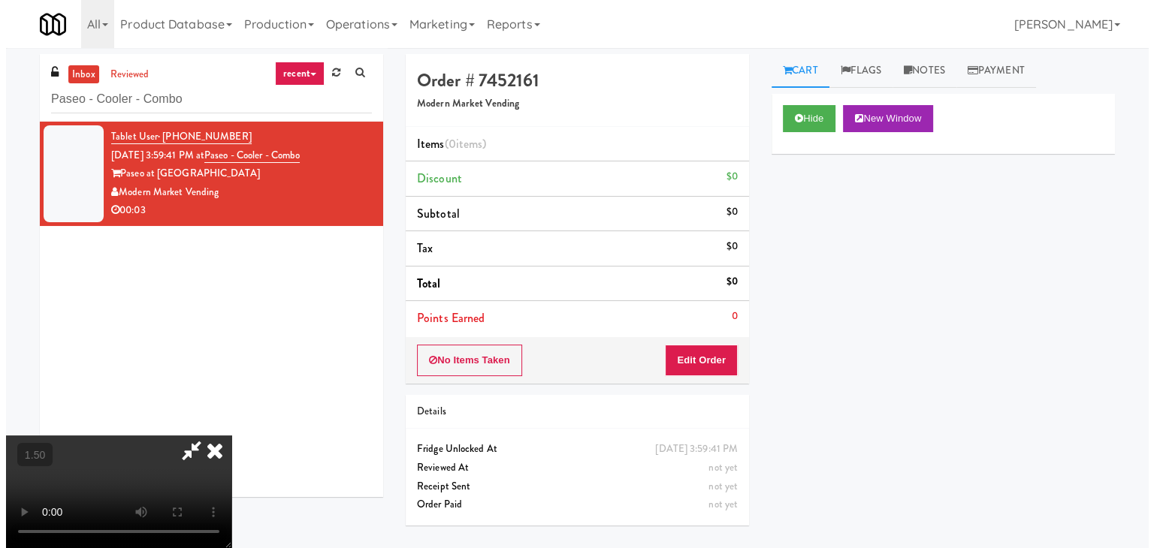
scroll to position [0, 0]
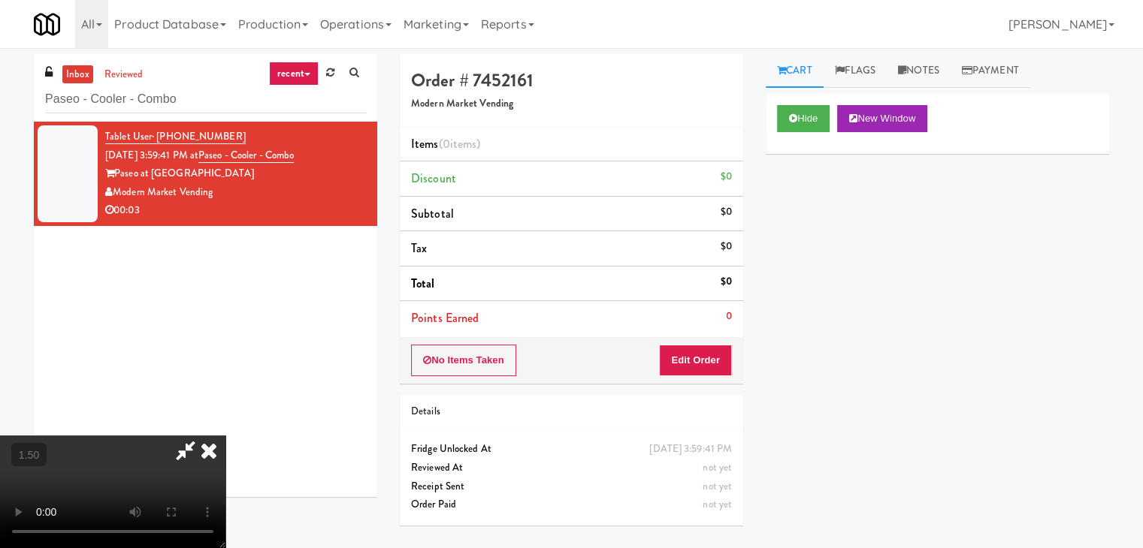
click at [225, 436] on icon at bounding box center [208, 451] width 33 height 30
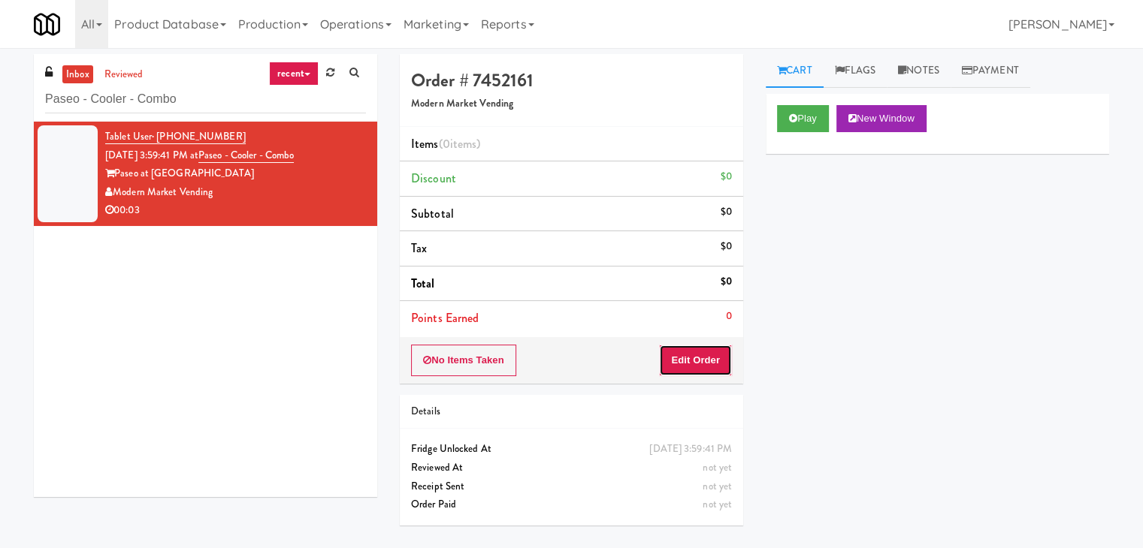
click at [703, 364] on button "Edit Order" at bounding box center [695, 361] width 73 height 32
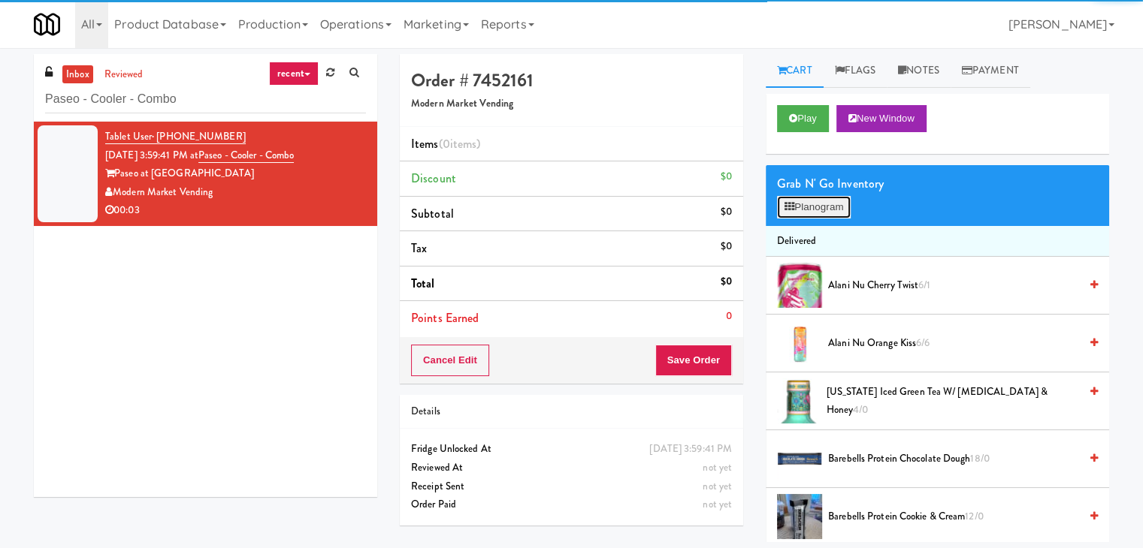
click at [817, 202] on button "Planogram" at bounding box center [814, 207] width 74 height 23
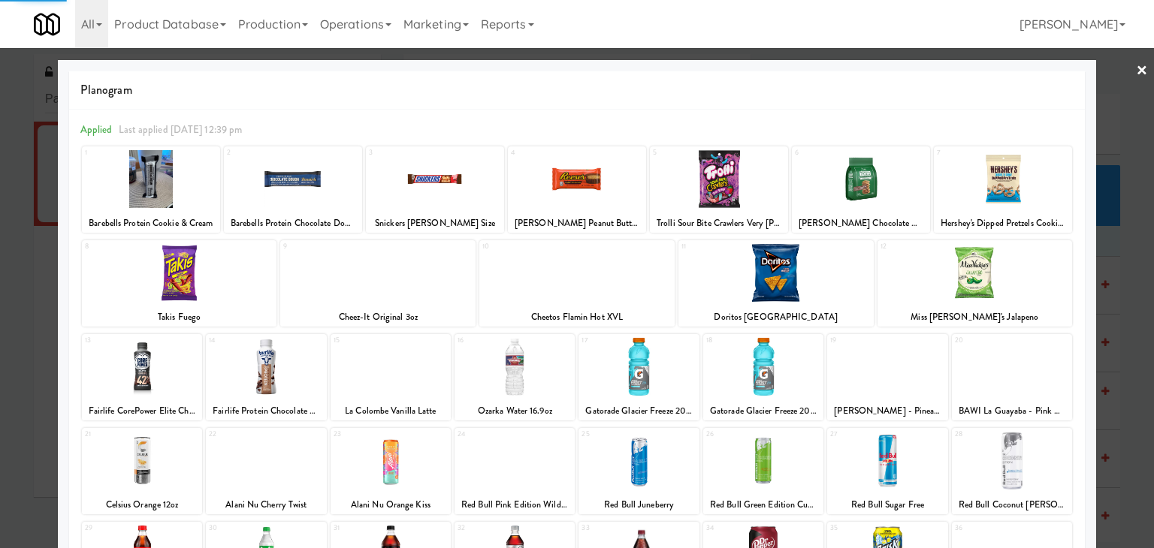
scroll to position [189, 0]
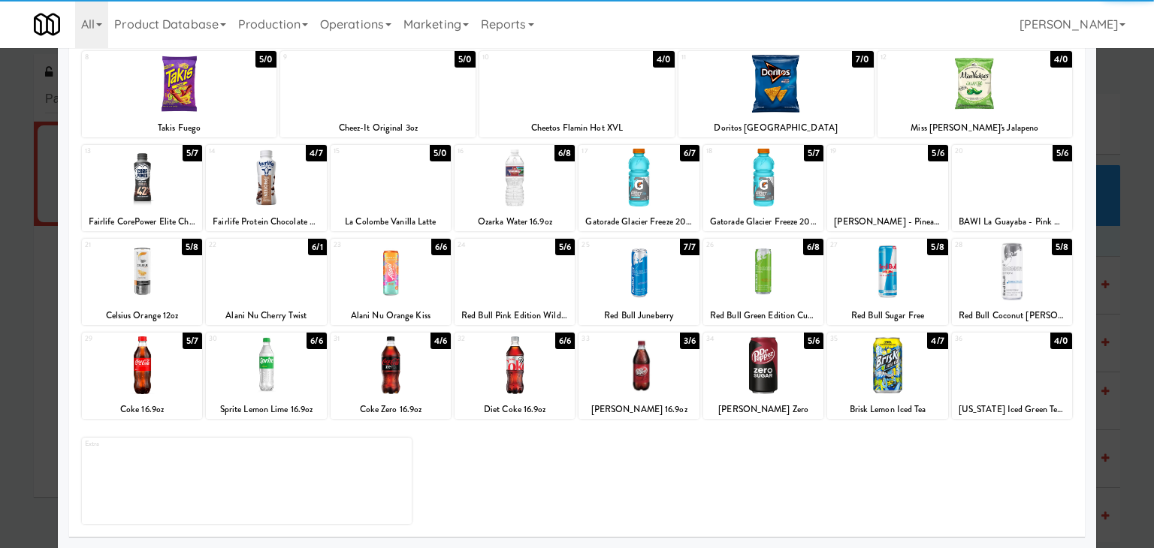
click at [162, 358] on div at bounding box center [142, 366] width 120 height 58
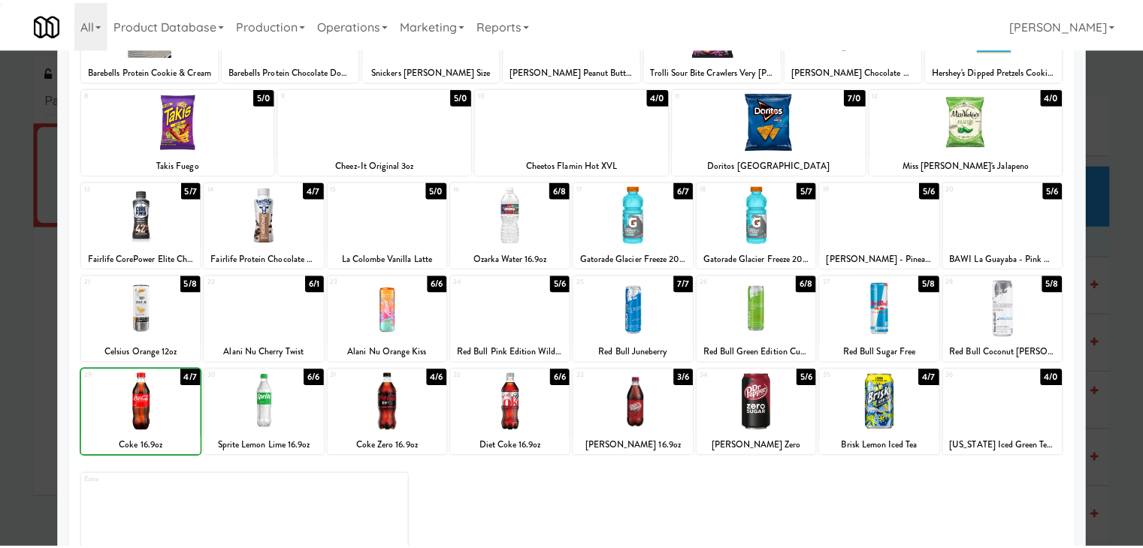
scroll to position [0, 0]
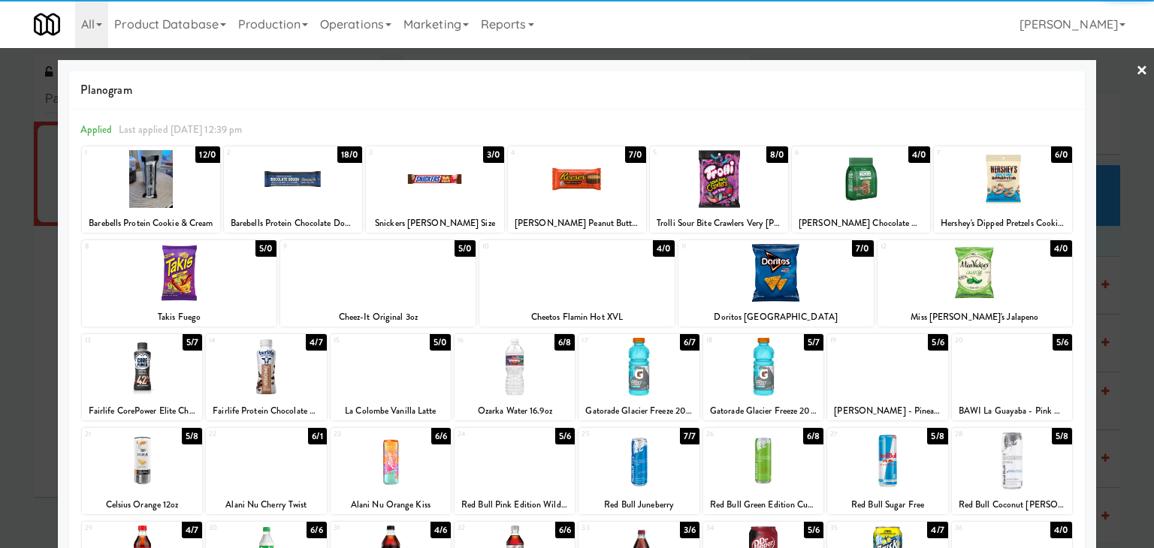
click at [1136, 68] on link "×" at bounding box center [1142, 71] width 12 height 47
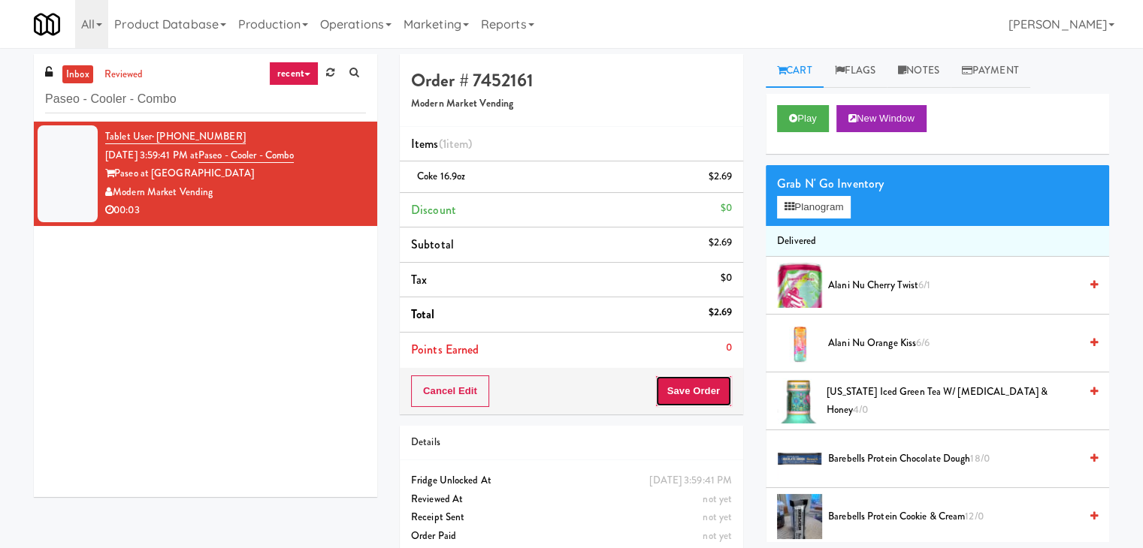
click at [667, 396] on button "Save Order" at bounding box center [693, 392] width 77 height 32
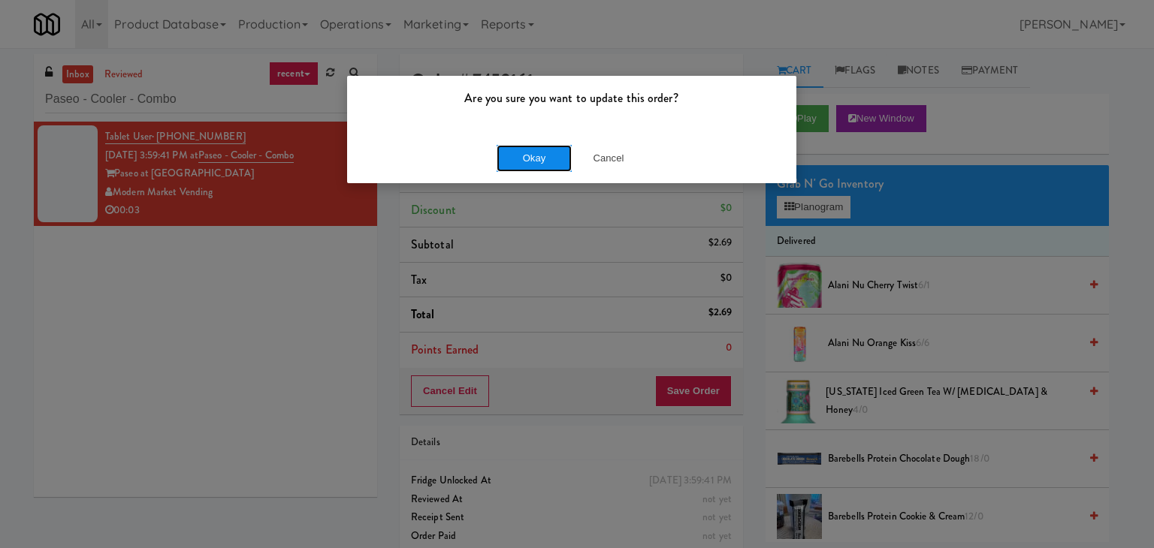
click at [557, 159] on button "Okay" at bounding box center [534, 158] width 75 height 27
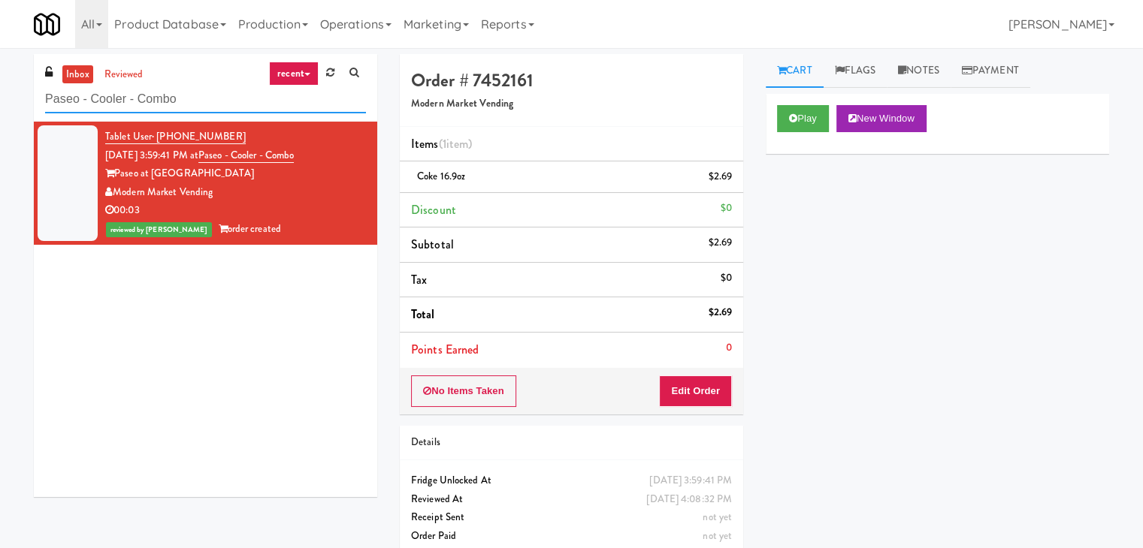
click at [215, 104] on input "Paseo - Cooler - Combo" at bounding box center [205, 100] width 321 height 28
paste input "La Plaza - Cooler 2 Mid"
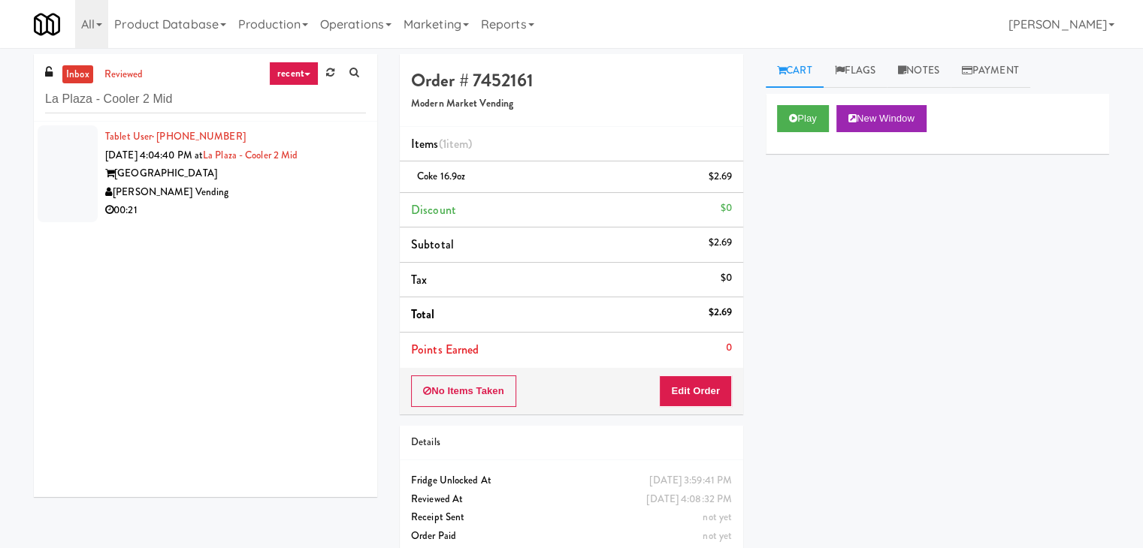
click at [320, 203] on div "00:21" at bounding box center [235, 210] width 261 height 19
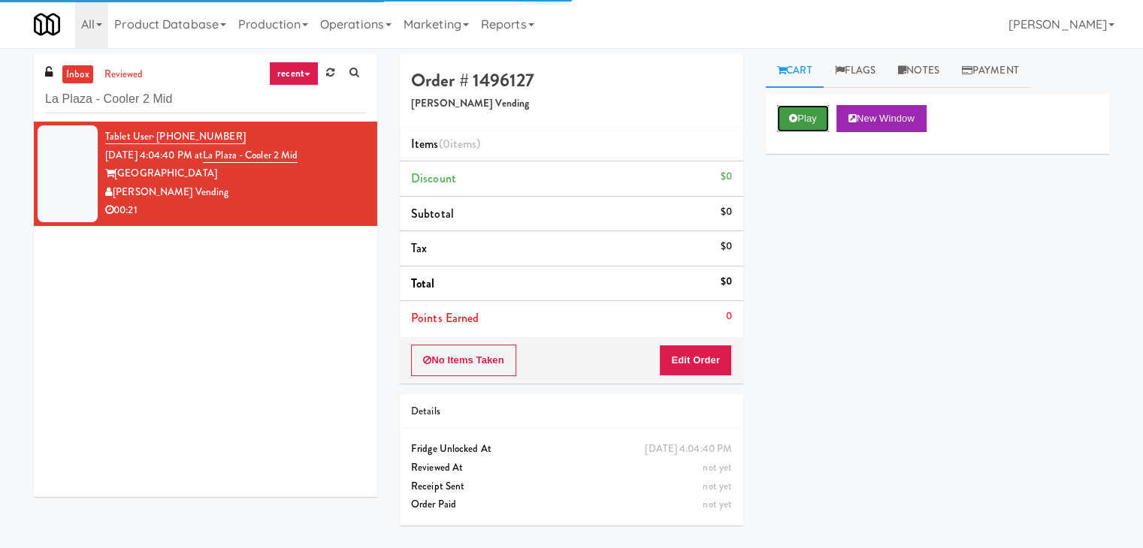
click at [792, 124] on button "Play" at bounding box center [803, 118] width 52 height 27
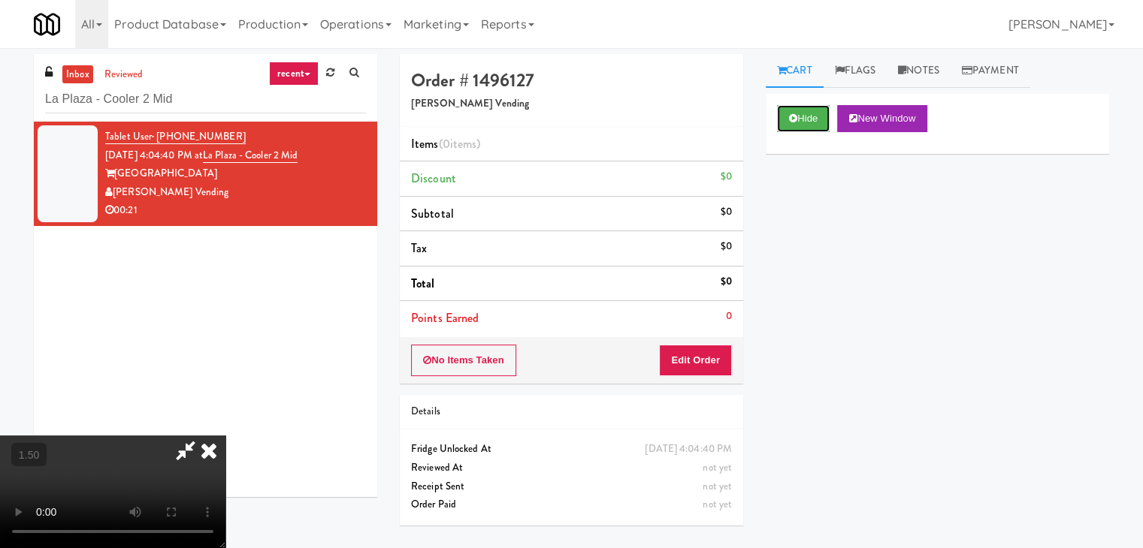
scroll to position [211, 0]
click at [225, 436] on video at bounding box center [112, 492] width 225 height 113
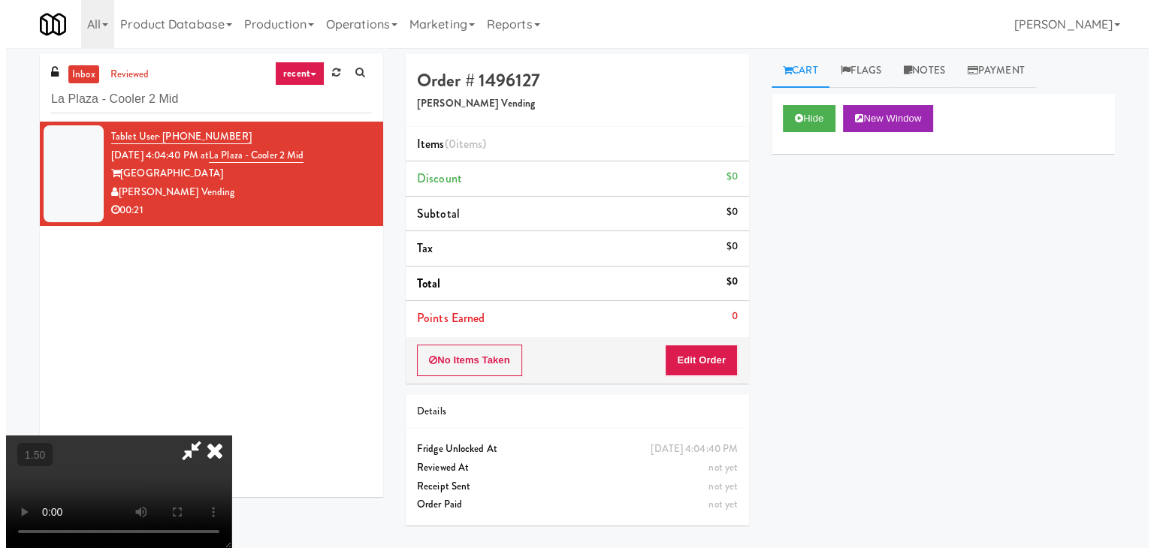
scroll to position [0, 0]
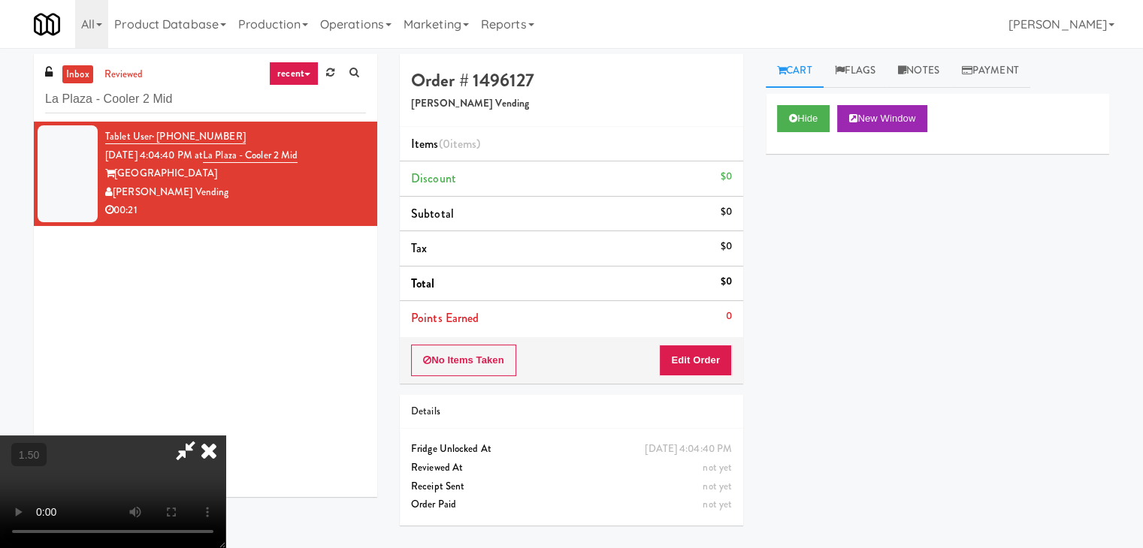
click at [225, 436] on icon at bounding box center [208, 451] width 33 height 30
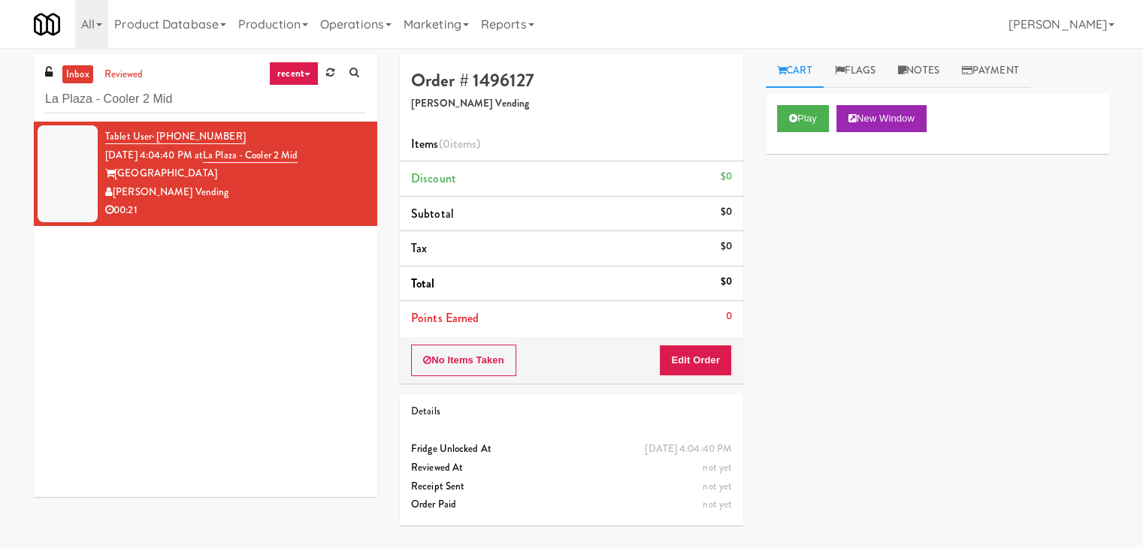
click at [690, 382] on div "Order # 1496127 [PERSON_NAME] Vending Items (0 items ) Discount $0 Subtotal $0 …" at bounding box center [571, 295] width 366 height 483
click at [691, 363] on button "Edit Order" at bounding box center [695, 361] width 73 height 32
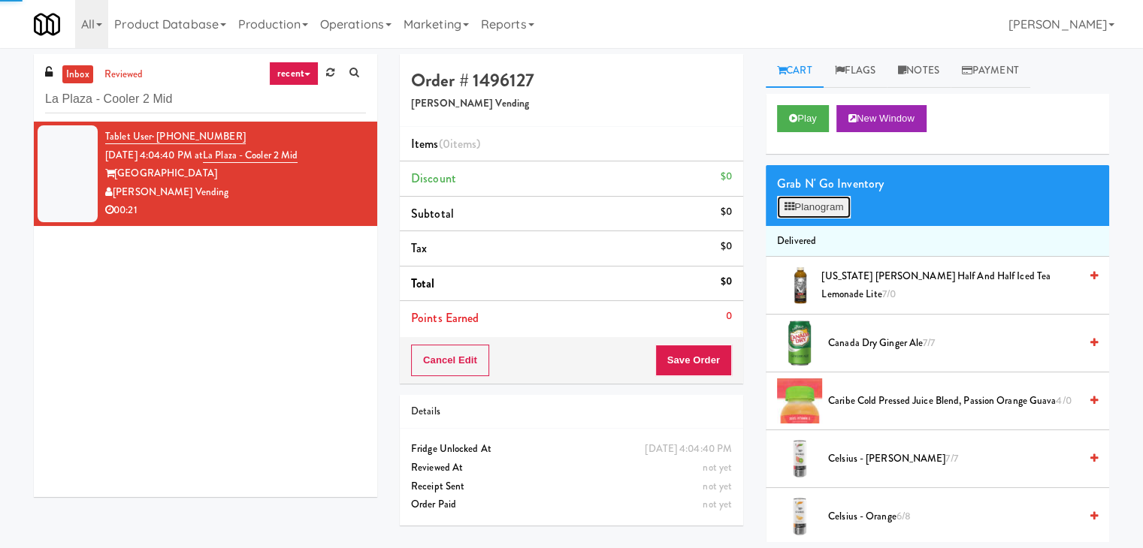
click at [819, 201] on button "Planogram" at bounding box center [814, 207] width 74 height 23
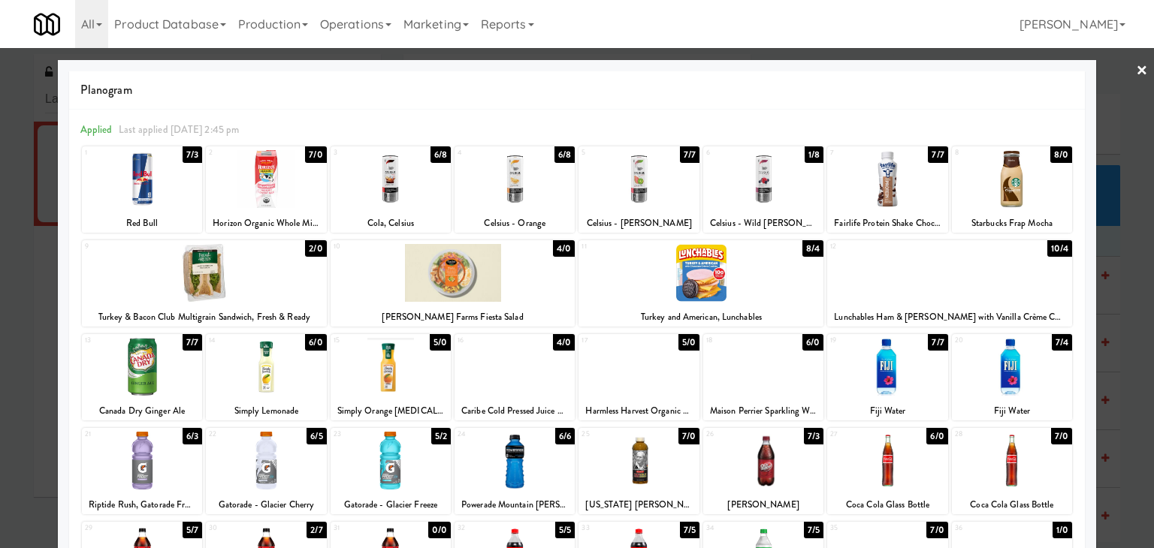
click at [512, 379] on div at bounding box center [515, 367] width 120 height 58
click at [514, 377] on div at bounding box center [515, 367] width 120 height 58
click at [515, 376] on div at bounding box center [515, 367] width 120 height 58
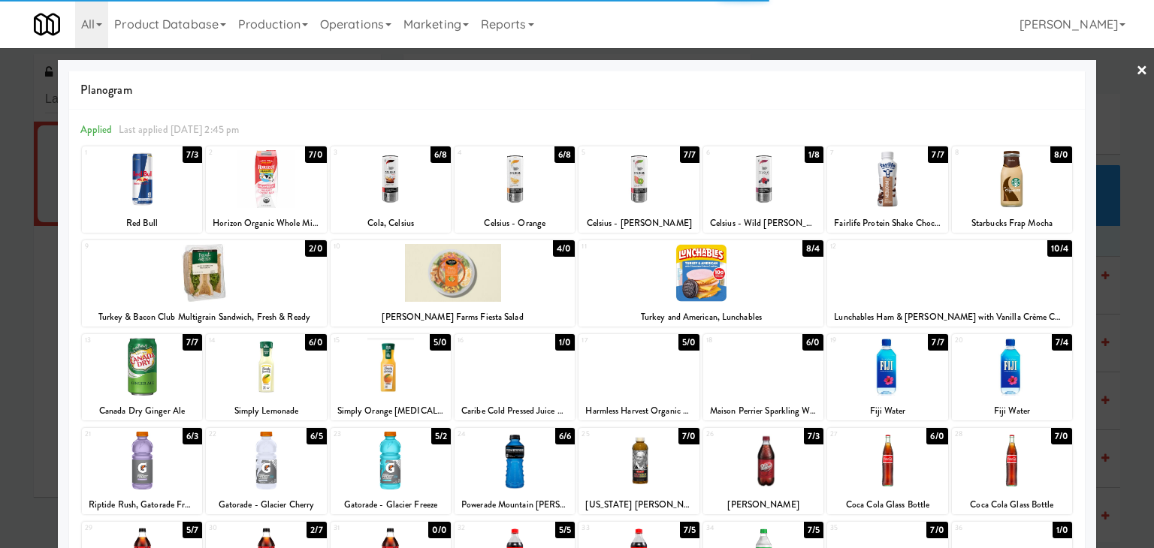
click at [517, 376] on div at bounding box center [515, 367] width 120 height 58
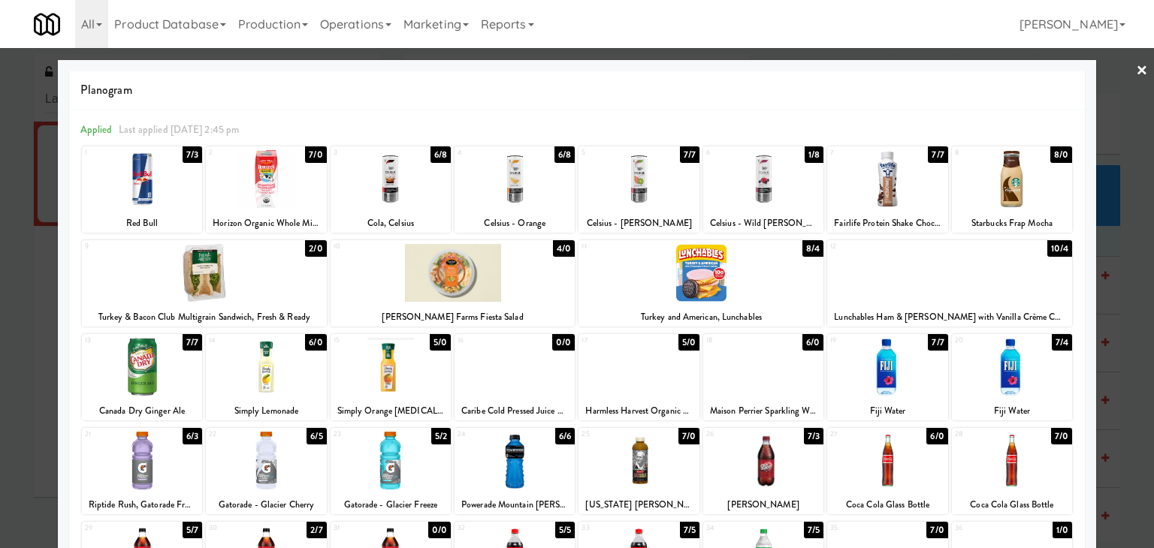
click at [1136, 67] on link "×" at bounding box center [1142, 71] width 12 height 47
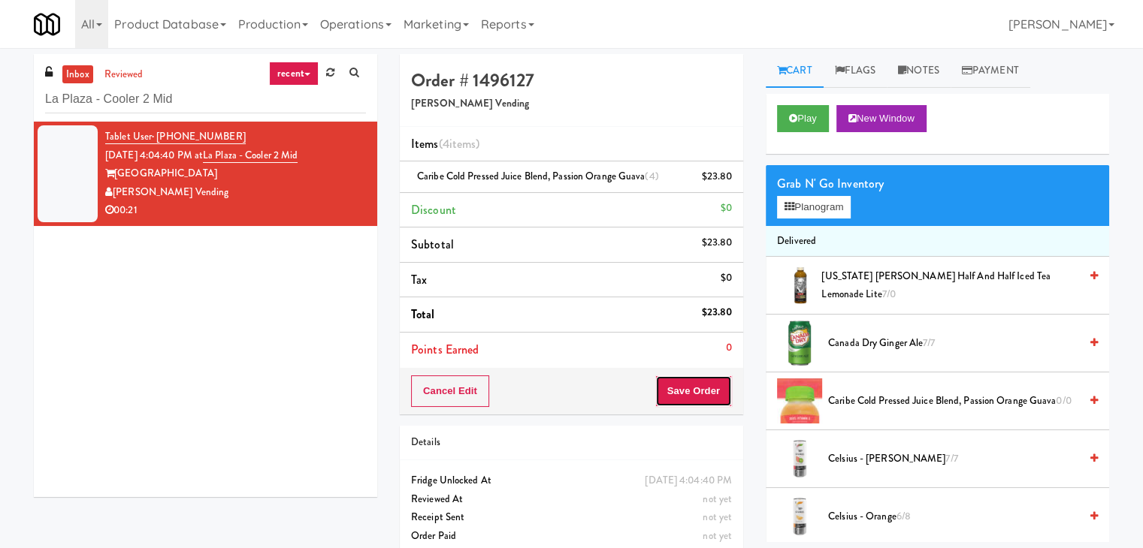
click at [696, 389] on button "Save Order" at bounding box center [693, 392] width 77 height 32
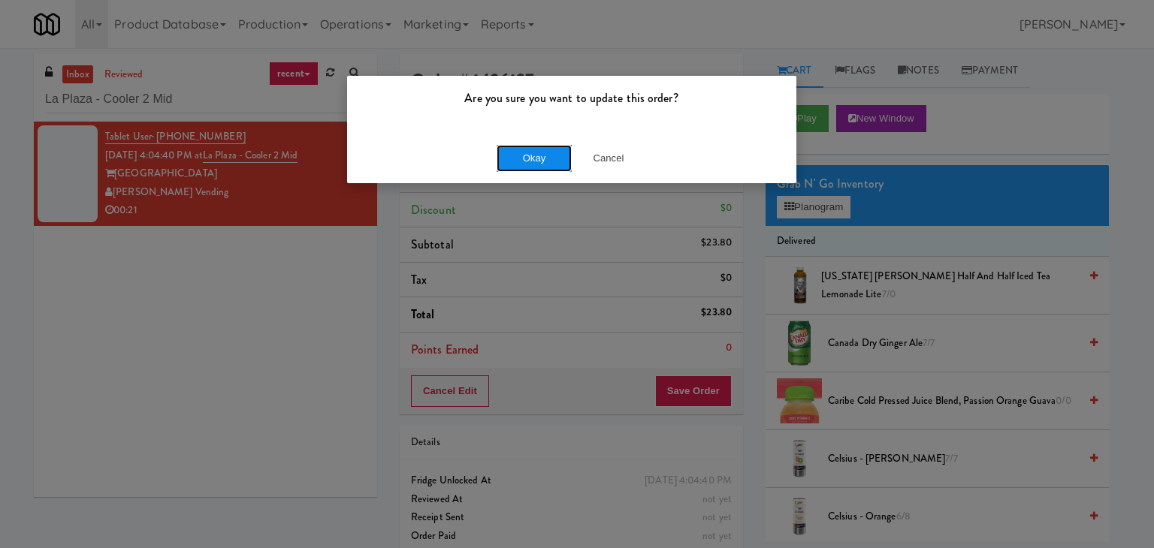
click at [537, 161] on button "Okay" at bounding box center [534, 158] width 75 height 27
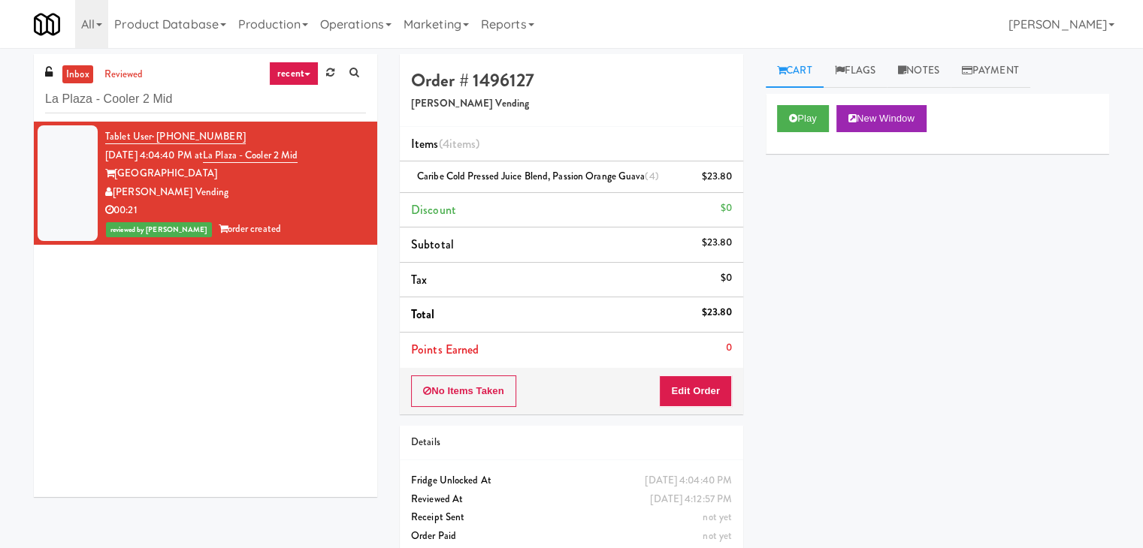
drag, startPoint x: 639, startPoint y: 178, endPoint x: 411, endPoint y: 185, distance: 228.5
click at [411, 185] on div "Caribe Cold Pressed Juice Blend, Passion Orange Guava (4) $23.80" at bounding box center [571, 177] width 321 height 19
copy span "Caribe Cold Pressed Juice Blend, Passion Orange Guava"
click at [186, 98] on input "La Plaza - Cooler 2 Mid" at bounding box center [205, 100] width 321 height 28
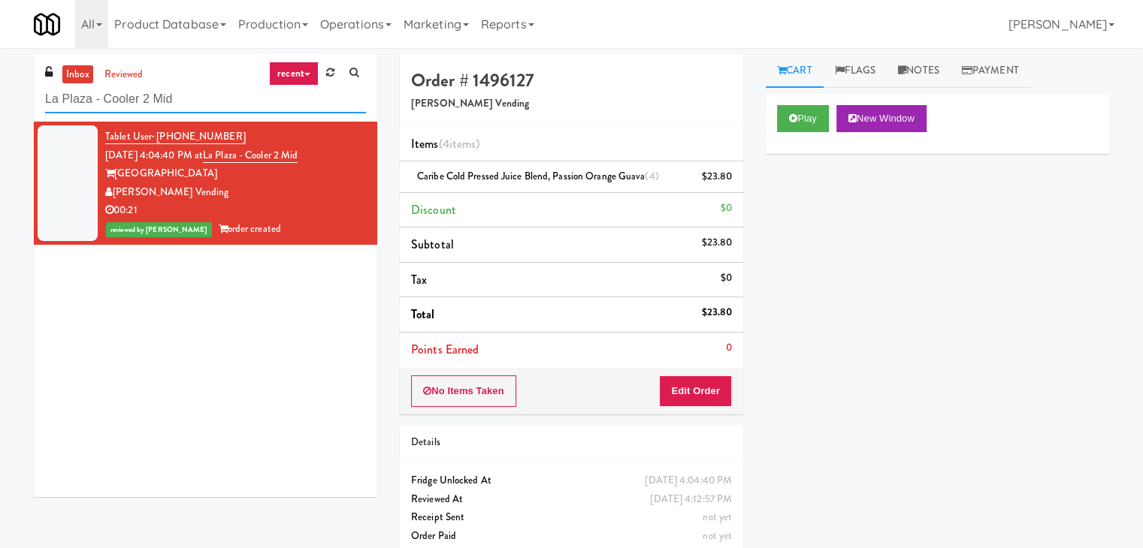
click at [186, 98] on input "La Plaza - Cooler 2 Mid" at bounding box center [205, 100] width 321 height 28
paste input "Drink Cooler"
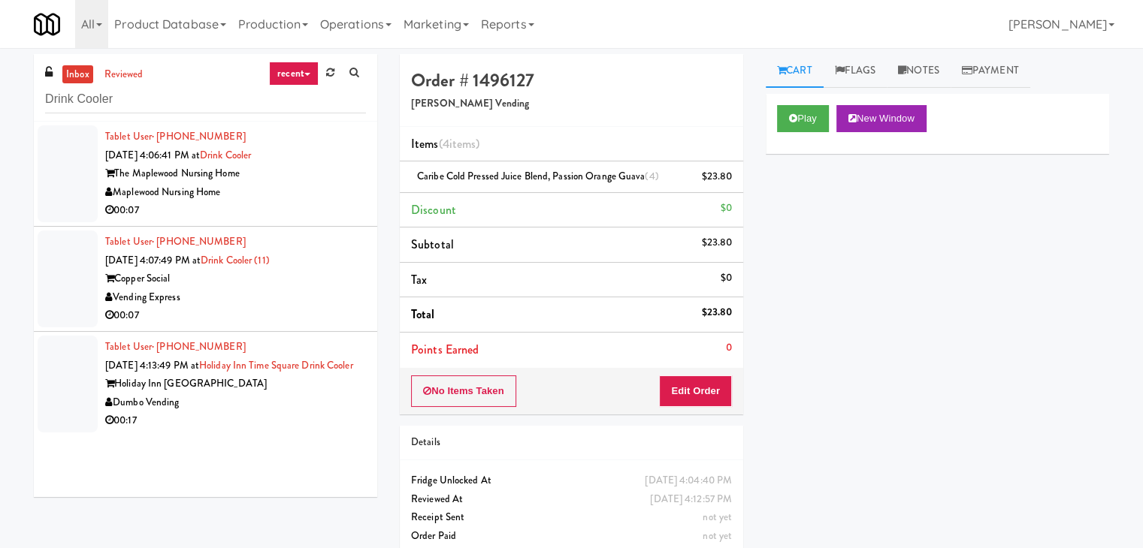
click at [301, 218] on div "00:07" at bounding box center [235, 210] width 261 height 19
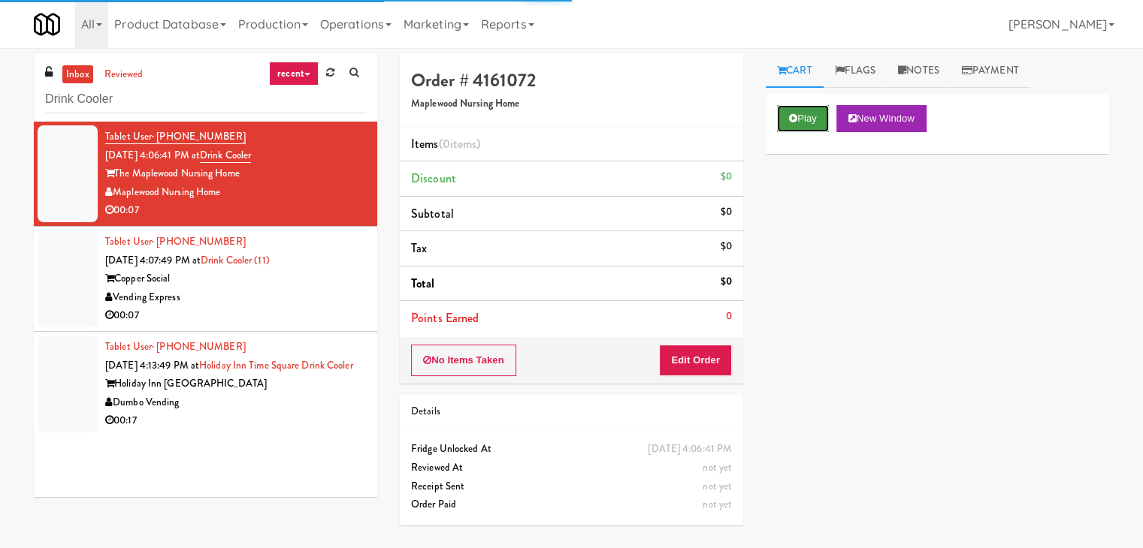
click at [809, 116] on button "Play" at bounding box center [803, 118] width 52 height 27
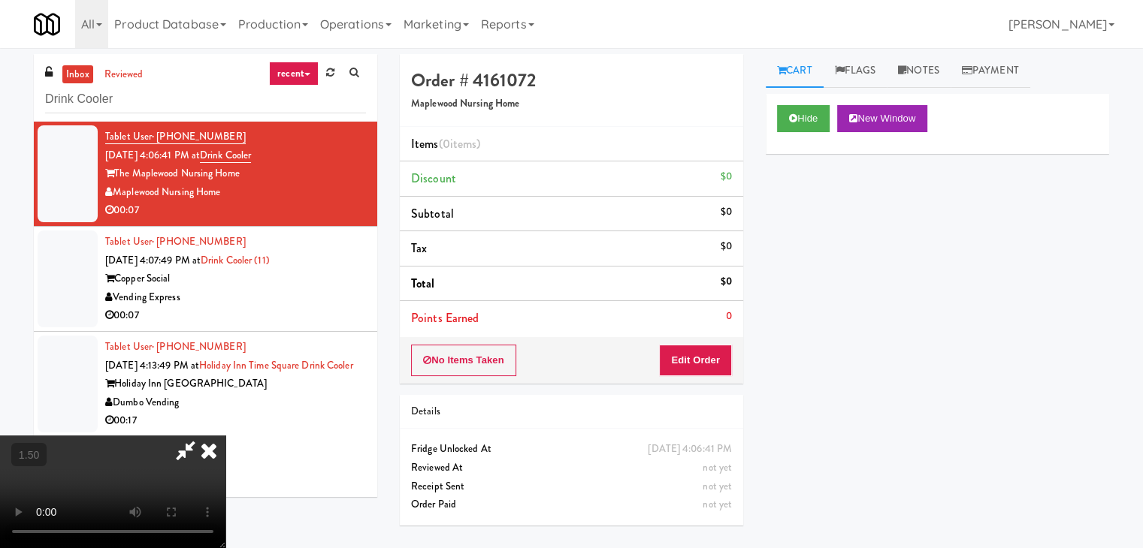
click at [225, 436] on video at bounding box center [112, 492] width 225 height 113
click at [225, 436] on icon at bounding box center [208, 451] width 33 height 30
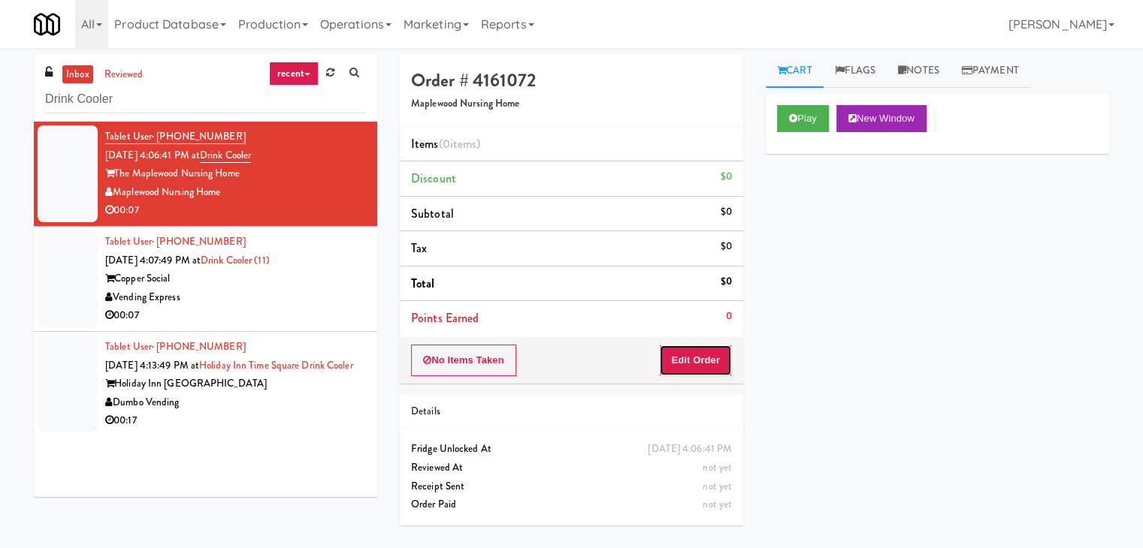
click at [705, 352] on button "Edit Order" at bounding box center [695, 361] width 73 height 32
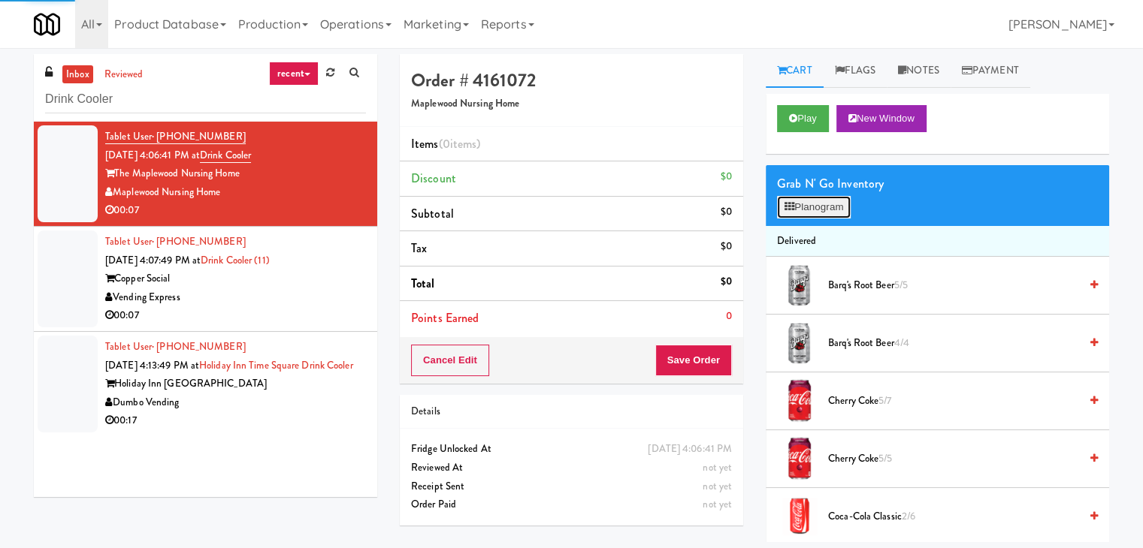
click at [827, 207] on button "Planogram" at bounding box center [814, 207] width 74 height 23
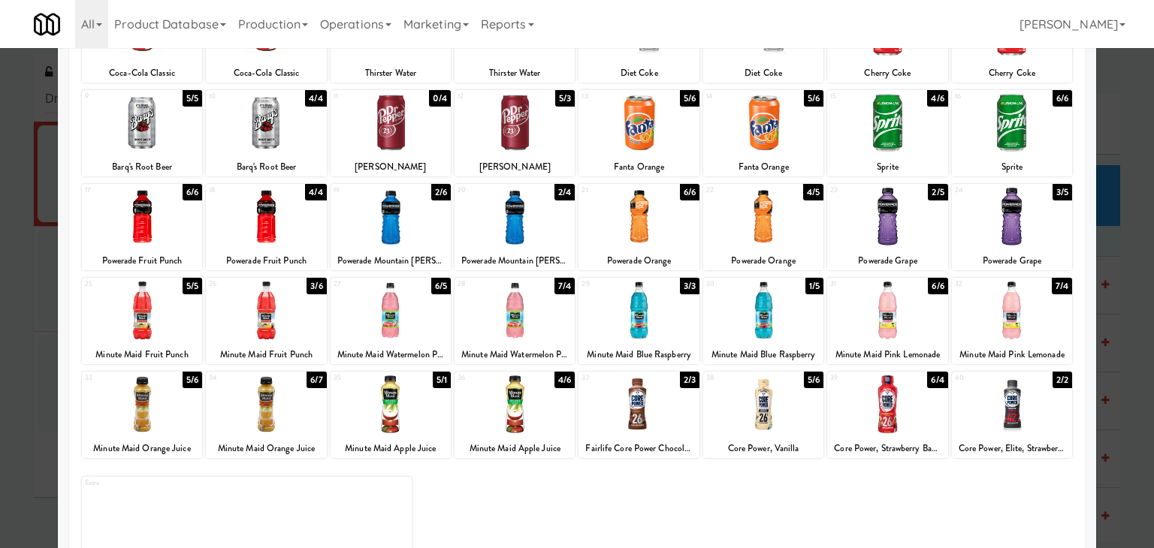
click at [1019, 313] on div at bounding box center [1012, 311] width 120 height 58
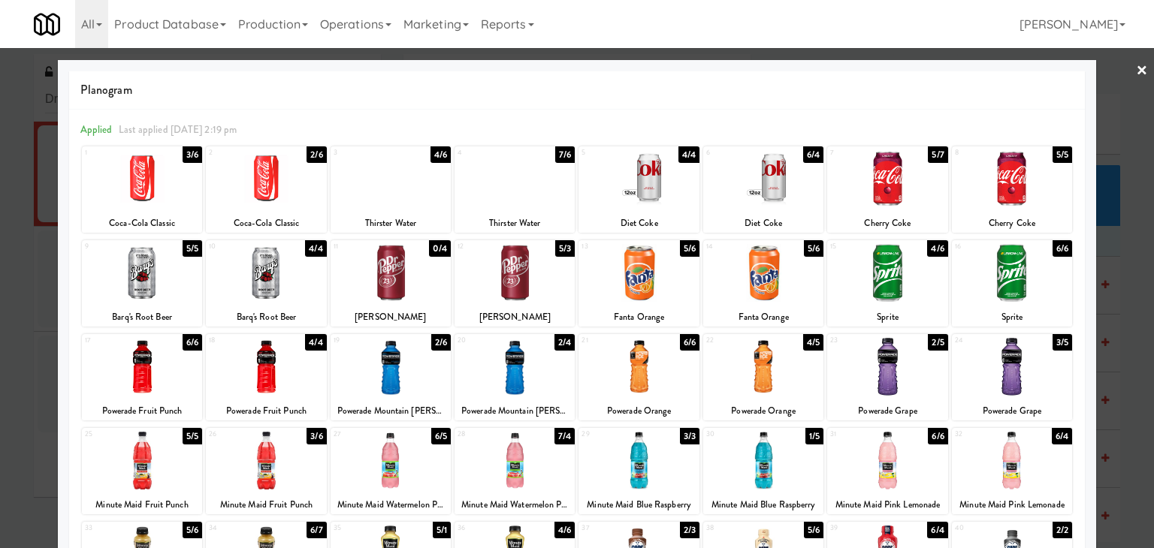
click at [1136, 70] on link "×" at bounding box center [1142, 71] width 12 height 47
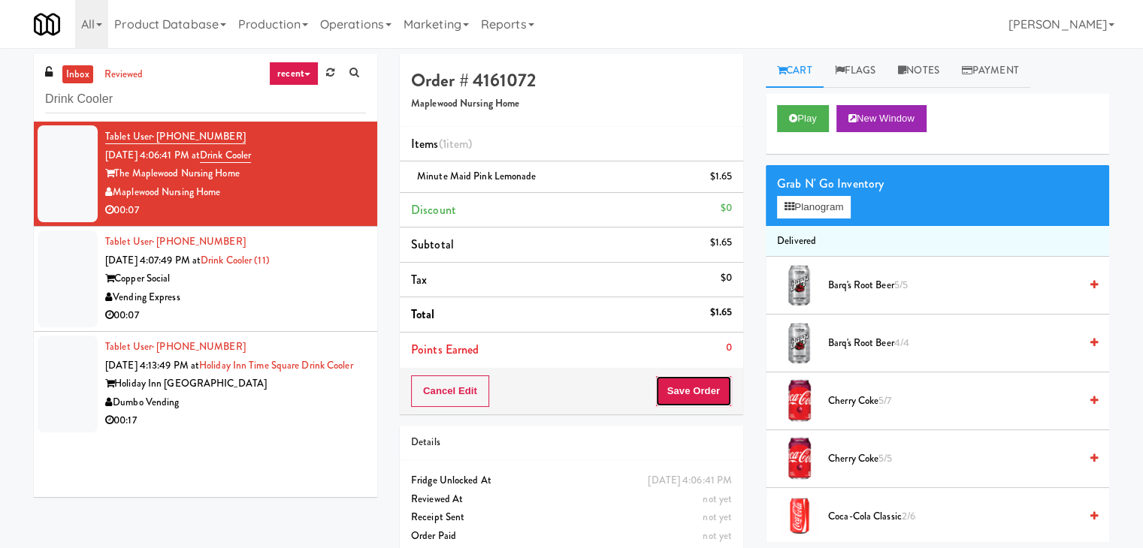
click at [701, 391] on button "Save Order" at bounding box center [693, 392] width 77 height 32
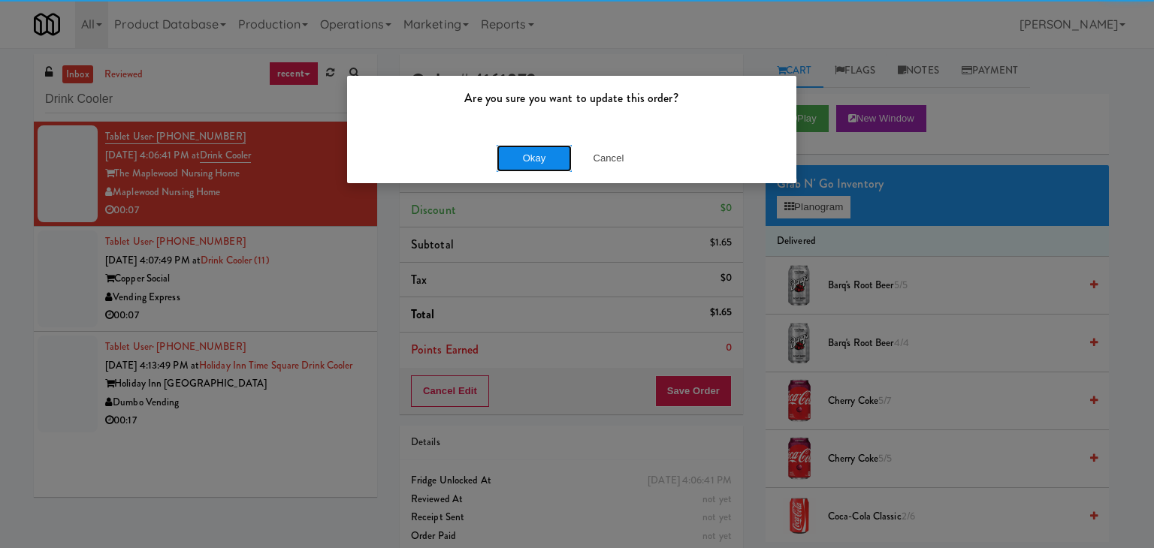
drag, startPoint x: 542, startPoint y: 159, endPoint x: 528, endPoint y: 165, distance: 15.5
click at [541, 158] on button "Okay" at bounding box center [534, 158] width 75 height 27
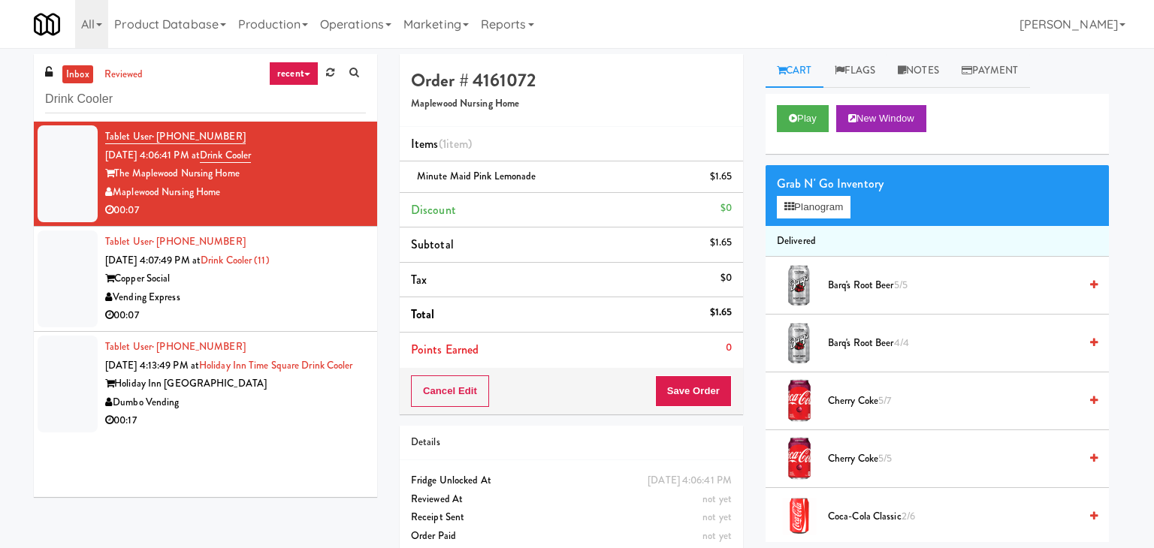
click at [322, 300] on div "Vending Express" at bounding box center [235, 298] width 261 height 19
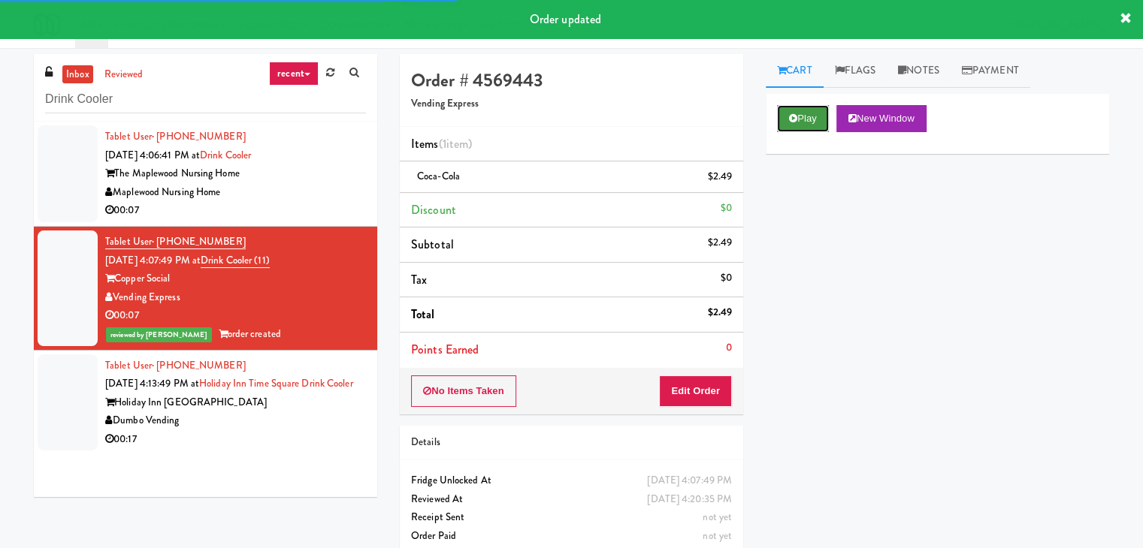
click at [808, 115] on button "Play" at bounding box center [803, 118] width 52 height 27
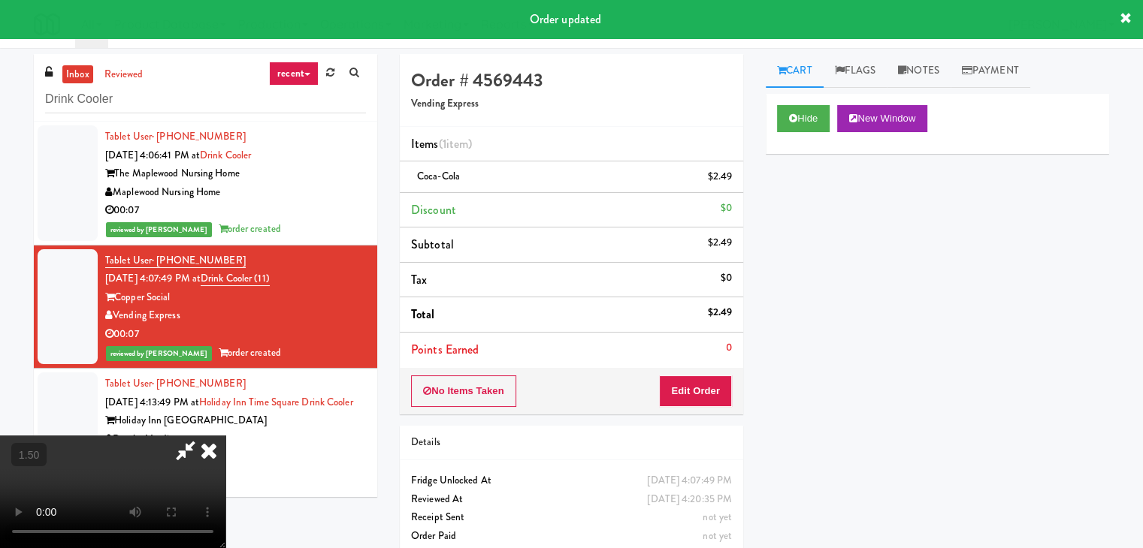
click at [212, 449] on video at bounding box center [112, 492] width 225 height 113
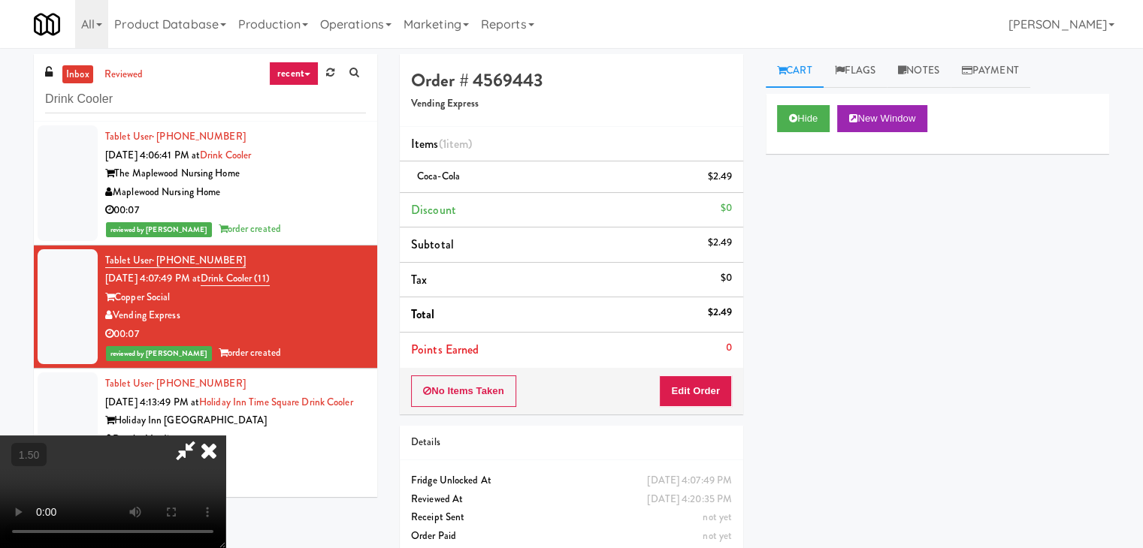
click at [225, 436] on icon at bounding box center [208, 451] width 33 height 30
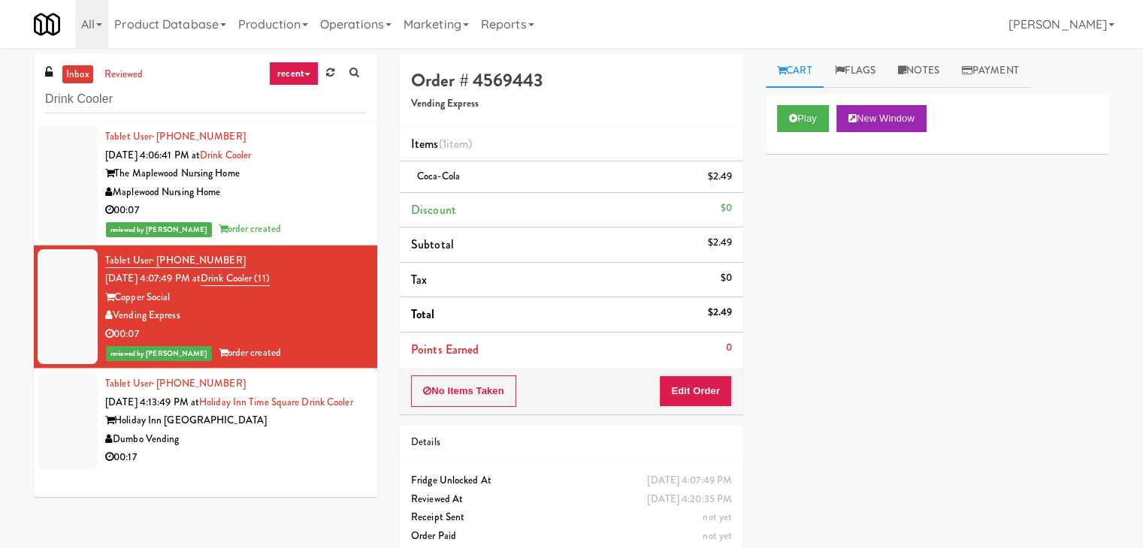
click at [304, 449] on div "Dumbo Vending" at bounding box center [235, 440] width 261 height 19
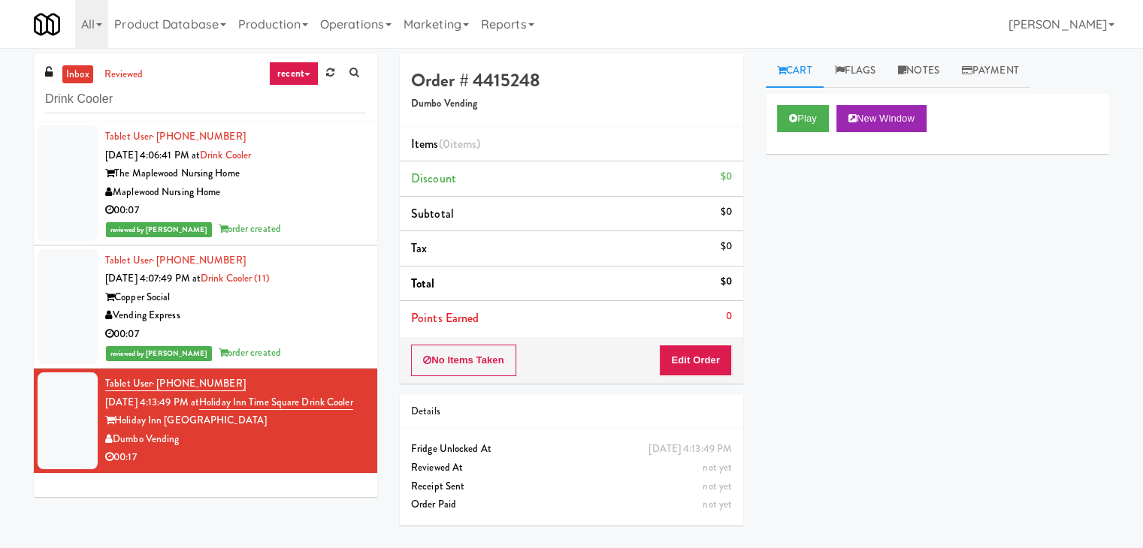
click at [322, 333] on div "00:07" at bounding box center [235, 334] width 261 height 19
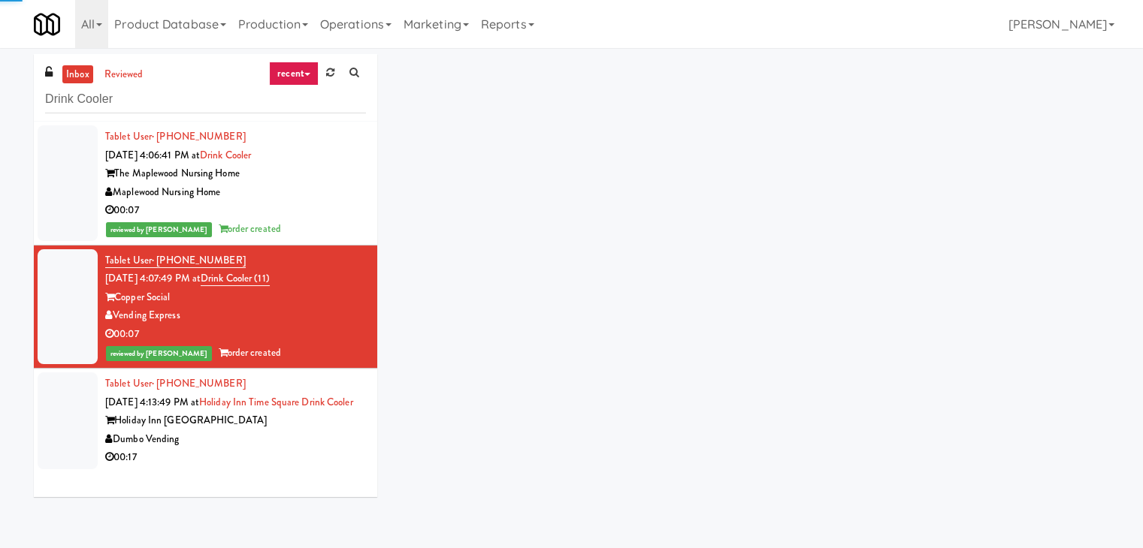
click at [326, 204] on div "00:07" at bounding box center [235, 210] width 261 height 19
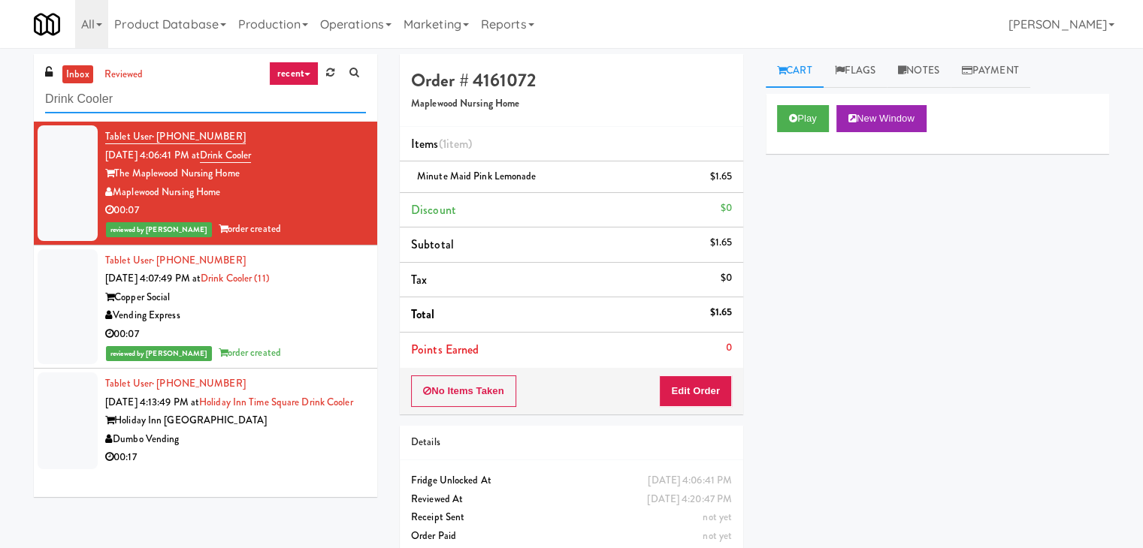
click at [174, 103] on input "Drink Cooler" at bounding box center [205, 100] width 321 height 28
paste input "1730 N [PERSON_NAME] - Right - Fridge"
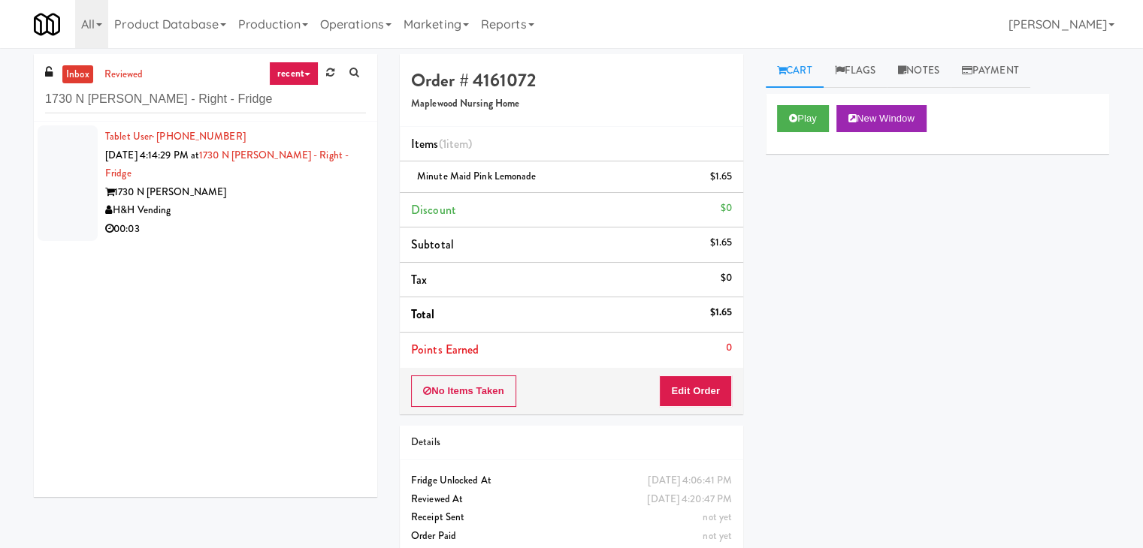
click at [312, 183] on div "Tablet User · (231) 881-2410 [DATE] 4:14:29 PM at 1730 N [PERSON_NAME] - Right …" at bounding box center [235, 183] width 261 height 111
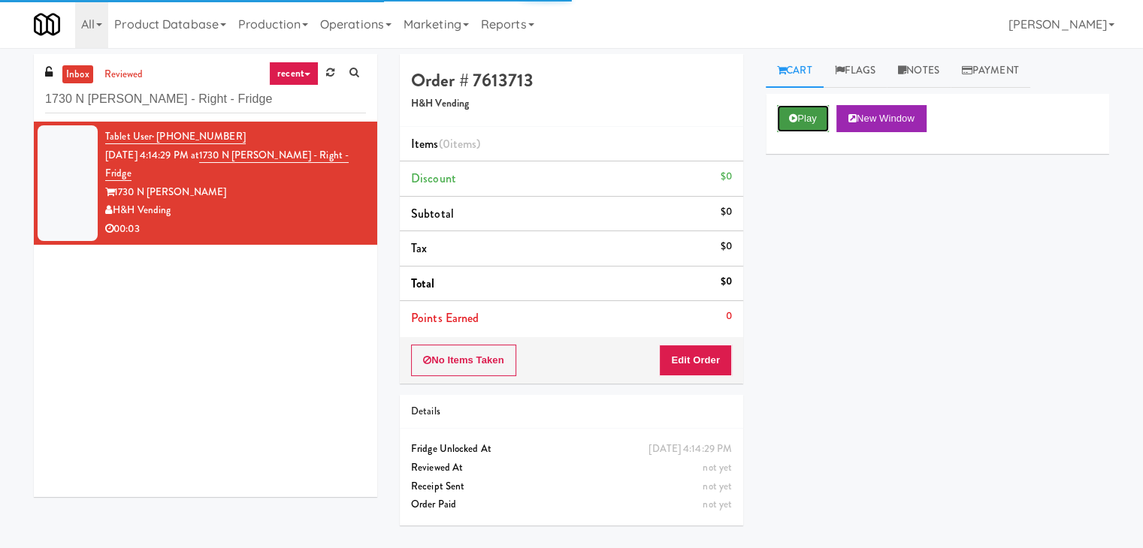
click at [802, 113] on button "Play" at bounding box center [803, 118] width 52 height 27
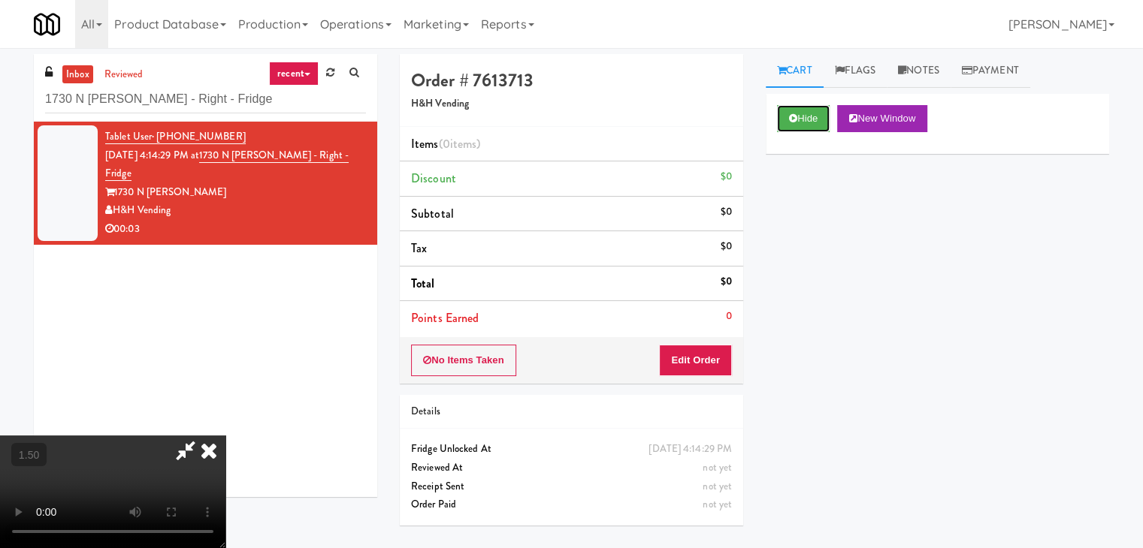
scroll to position [211, 0]
click at [225, 436] on video at bounding box center [112, 492] width 225 height 113
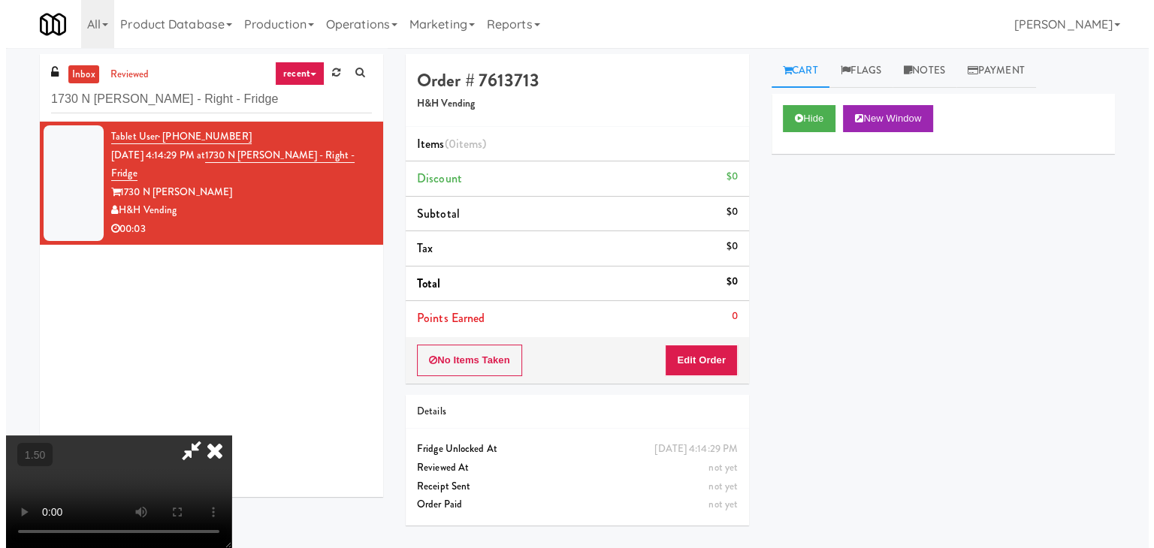
scroll to position [0, 0]
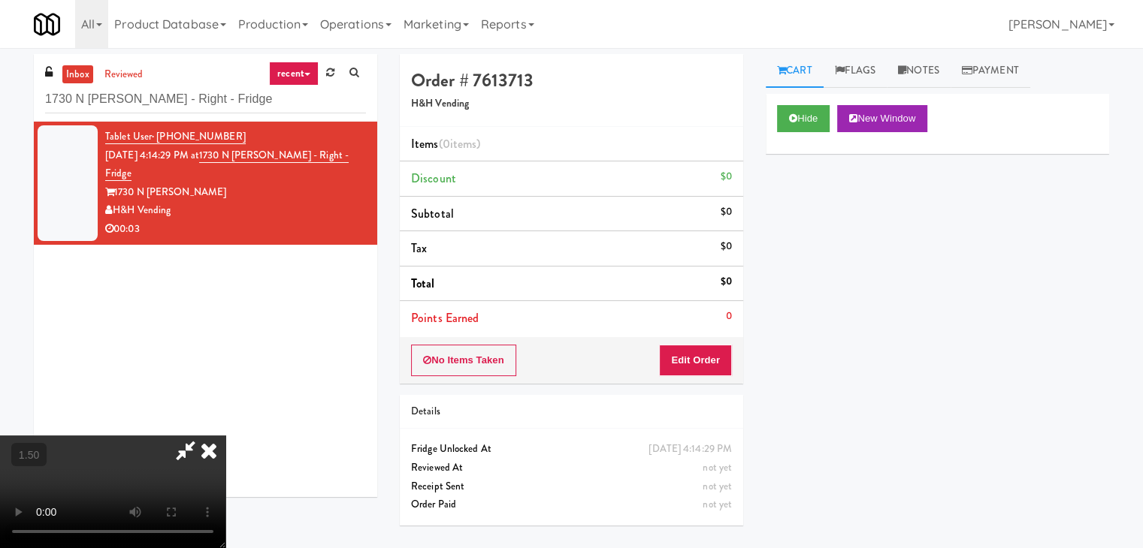
drag, startPoint x: 655, startPoint y: 50, endPoint x: 706, endPoint y: 178, distance: 138.3
click at [225, 436] on icon at bounding box center [208, 451] width 33 height 30
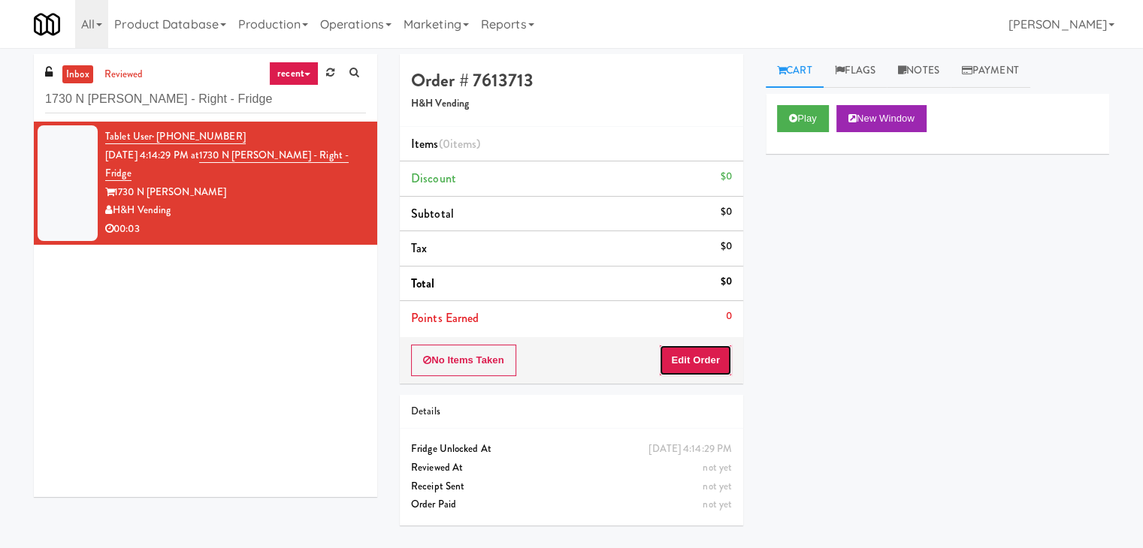
drag, startPoint x: 681, startPoint y: 355, endPoint x: 751, endPoint y: 277, distance: 104.8
click at [681, 353] on button "Edit Order" at bounding box center [695, 361] width 73 height 32
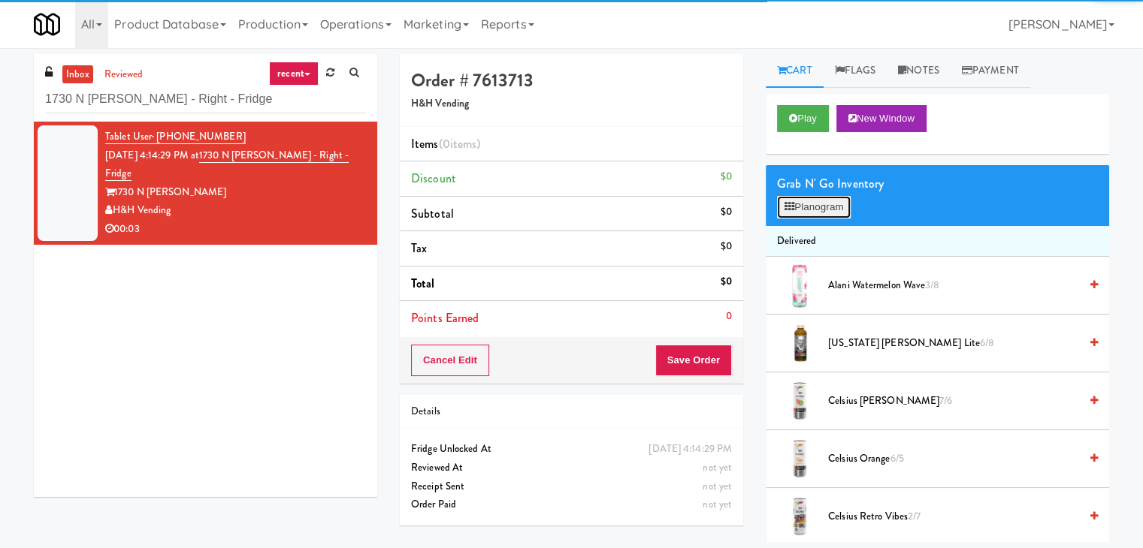
click at [801, 208] on button "Planogram" at bounding box center [814, 207] width 74 height 23
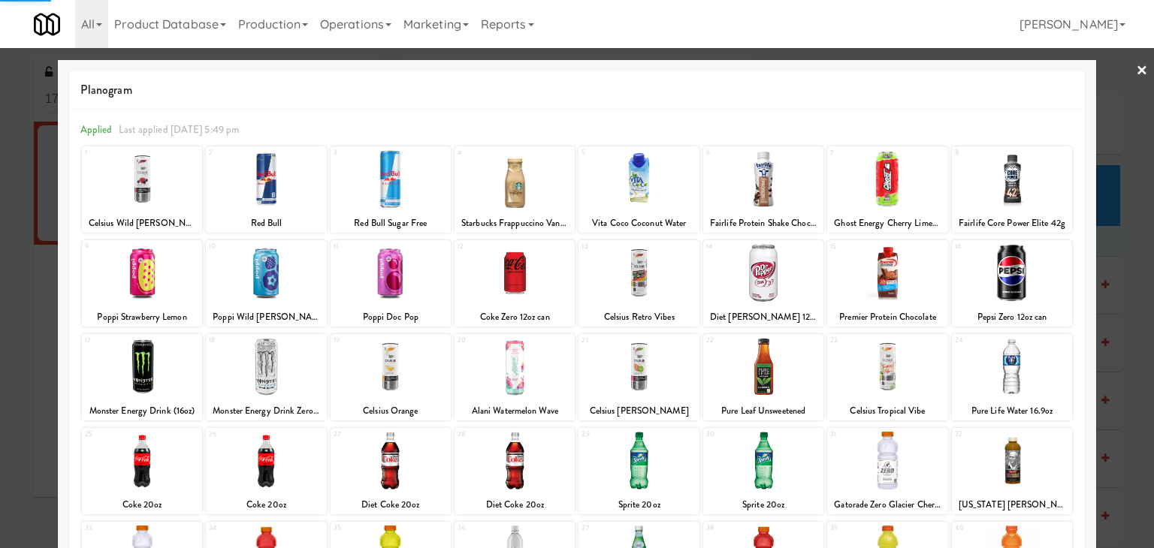
scroll to position [189, 0]
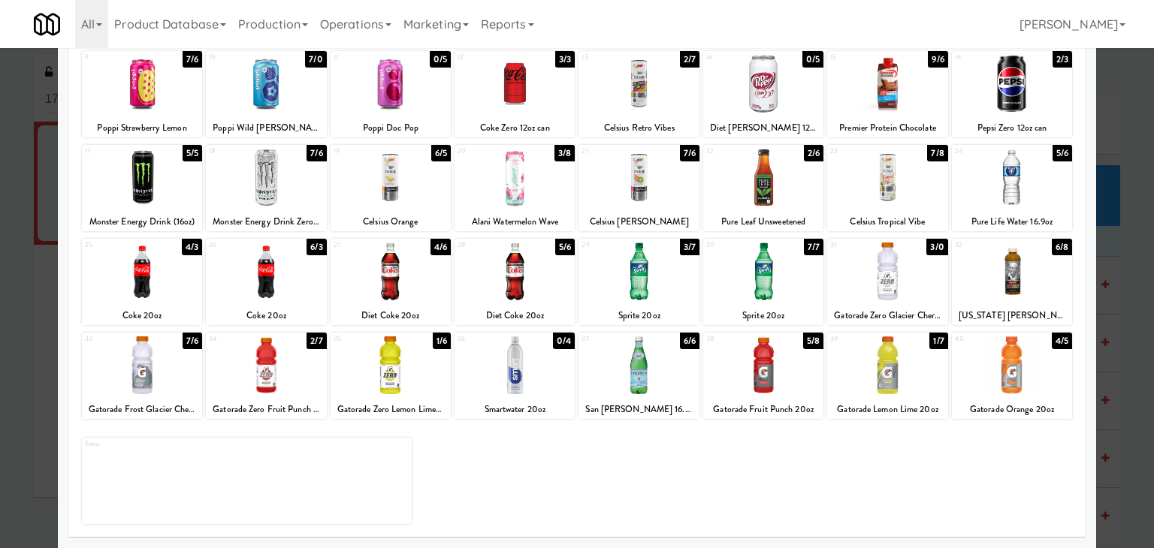
click at [619, 361] on div at bounding box center [639, 366] width 120 height 58
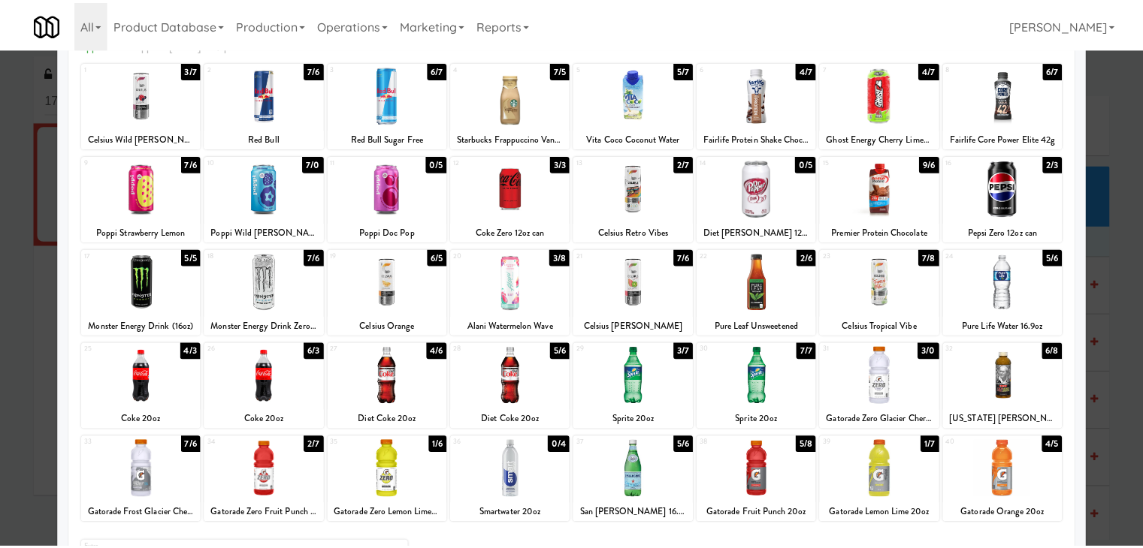
scroll to position [0, 0]
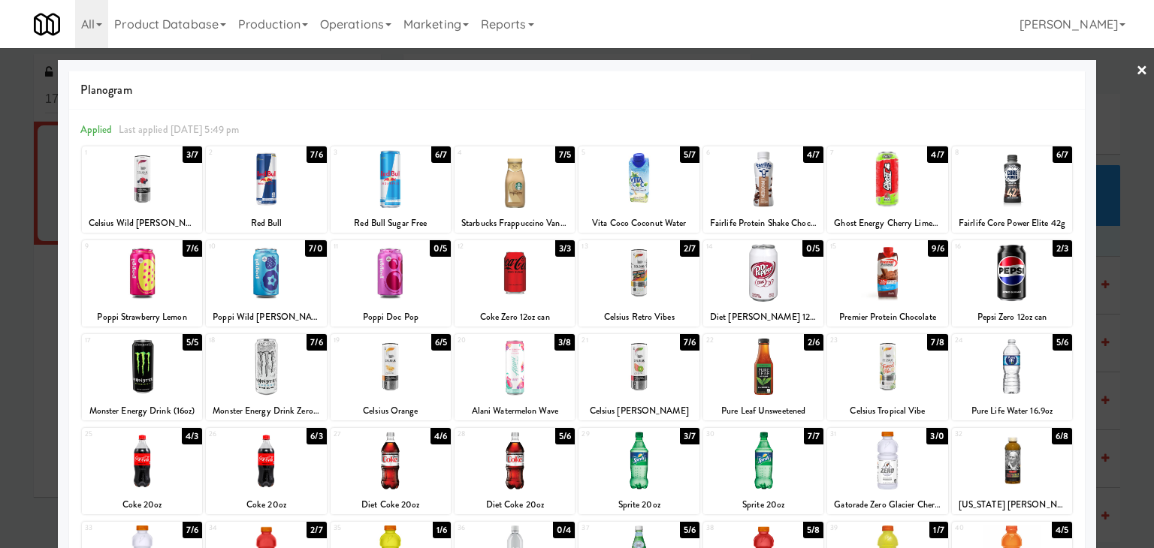
click at [1136, 72] on link "×" at bounding box center [1142, 71] width 12 height 47
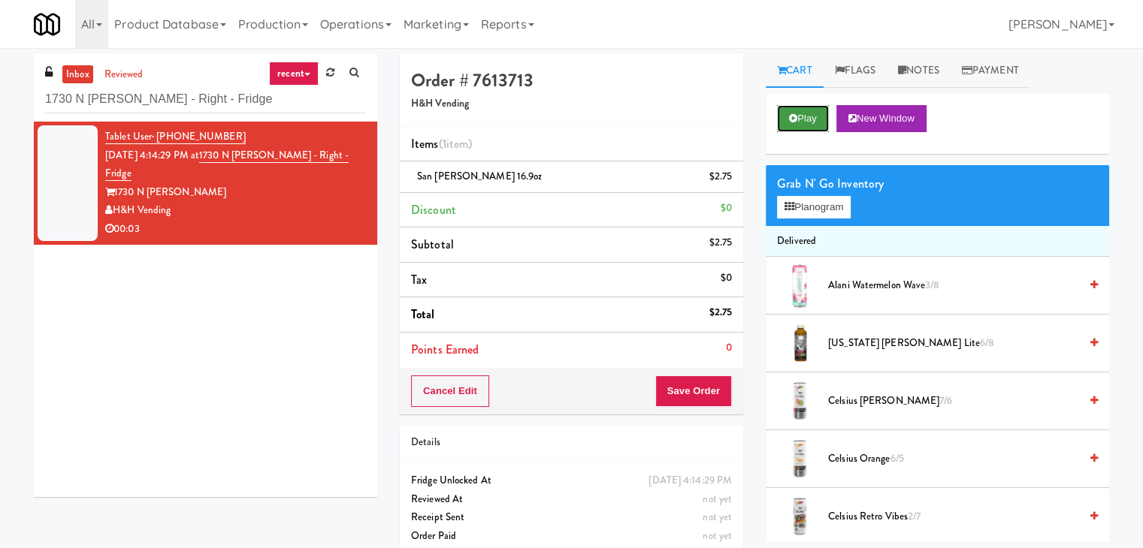
click at [792, 119] on icon at bounding box center [793, 118] width 8 height 10
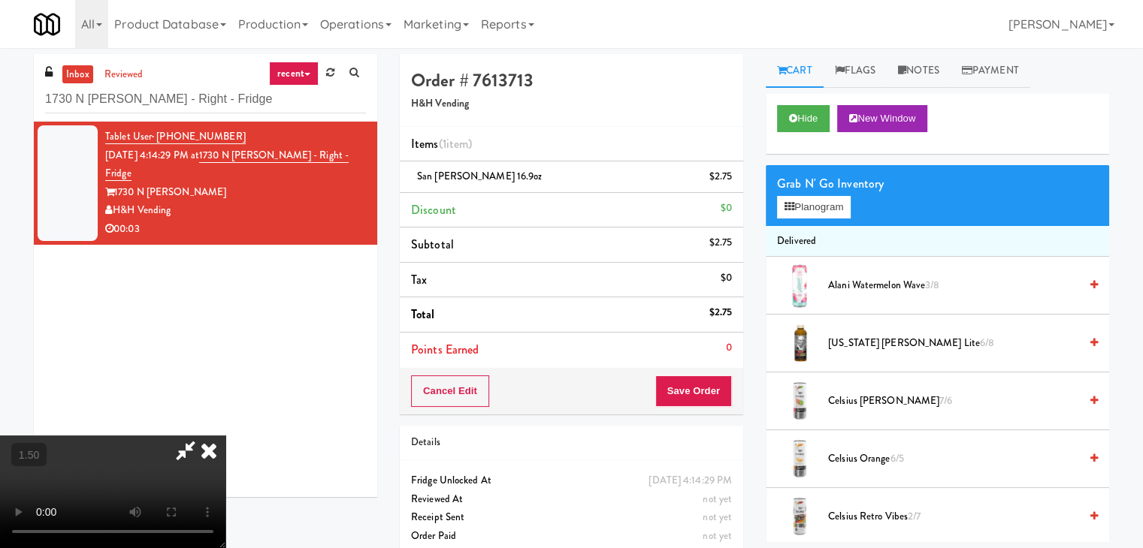
drag, startPoint x: 658, startPoint y: 64, endPoint x: 658, endPoint y: 73, distance: 9.0
click at [225, 436] on icon at bounding box center [208, 451] width 33 height 30
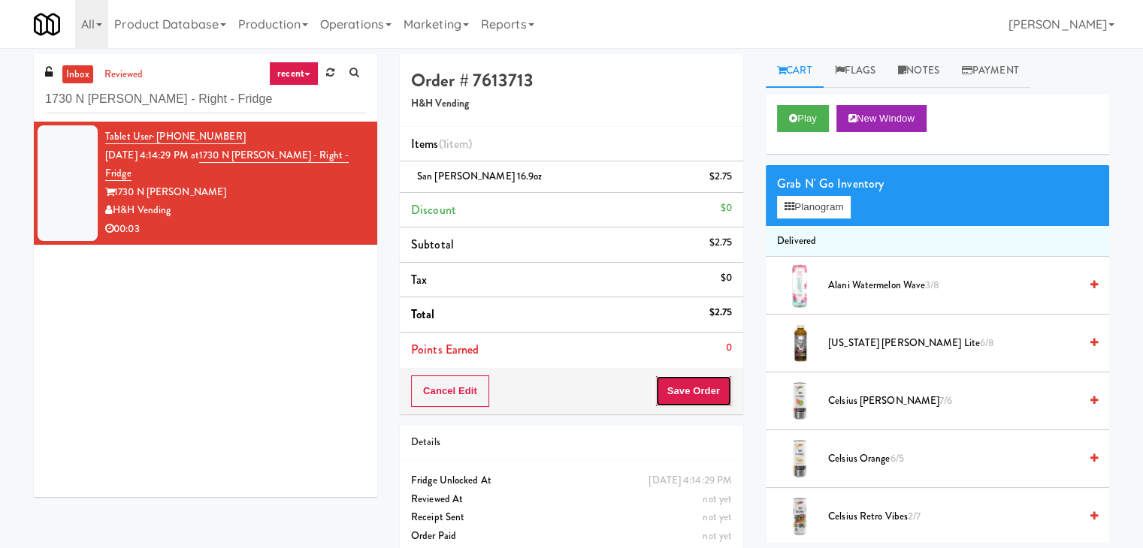
click at [685, 385] on button "Save Order" at bounding box center [693, 392] width 77 height 32
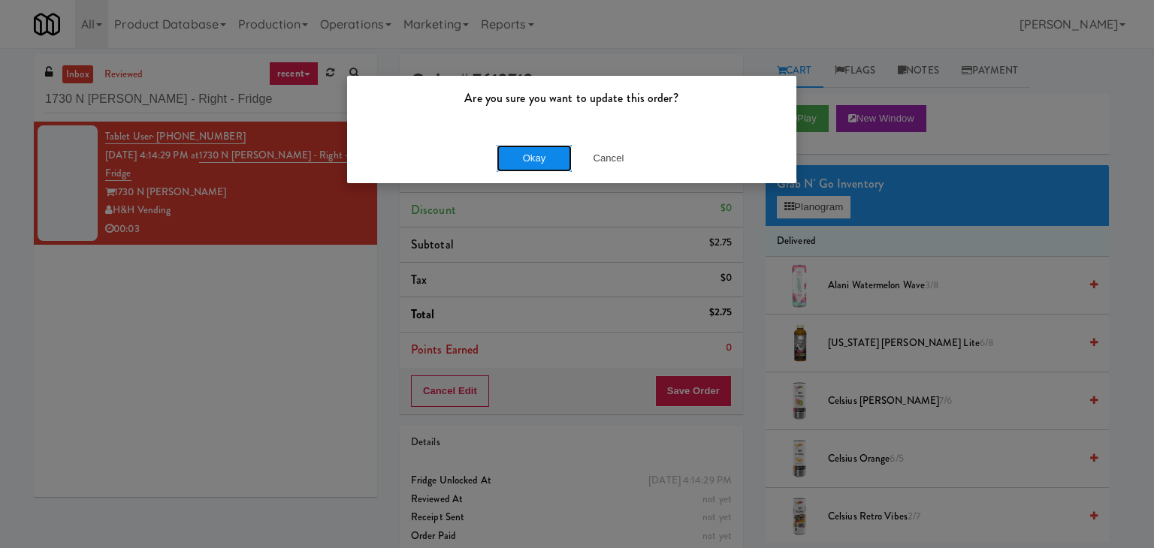
click at [539, 171] on button "Okay" at bounding box center [534, 158] width 75 height 27
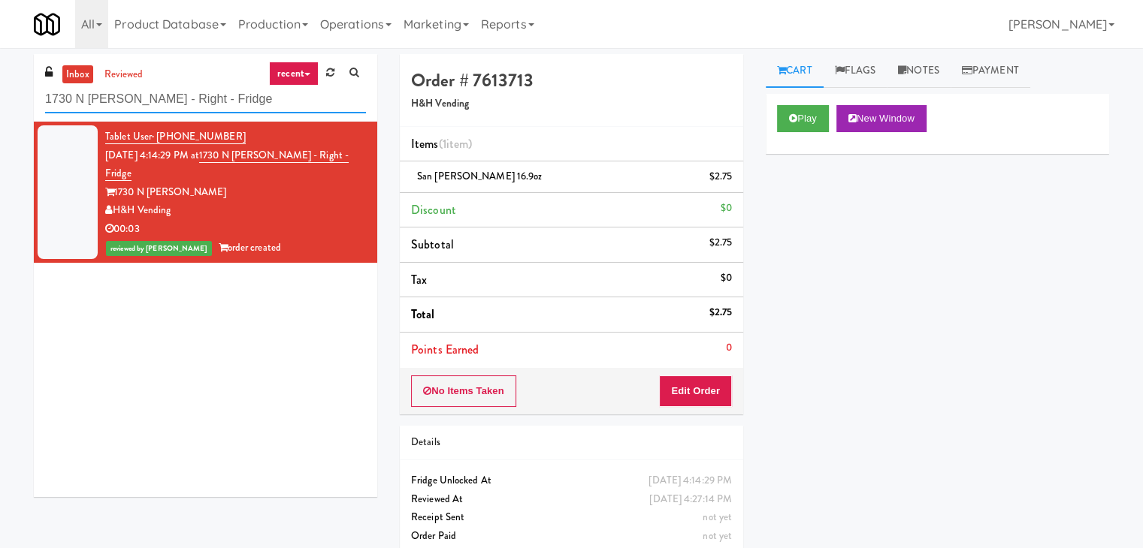
click at [216, 102] on input "1730 N [PERSON_NAME] - Right - Fridge" at bounding box center [205, 100] width 321 height 28
paste input "St. [PERSON_NAME]'s Health Centr"
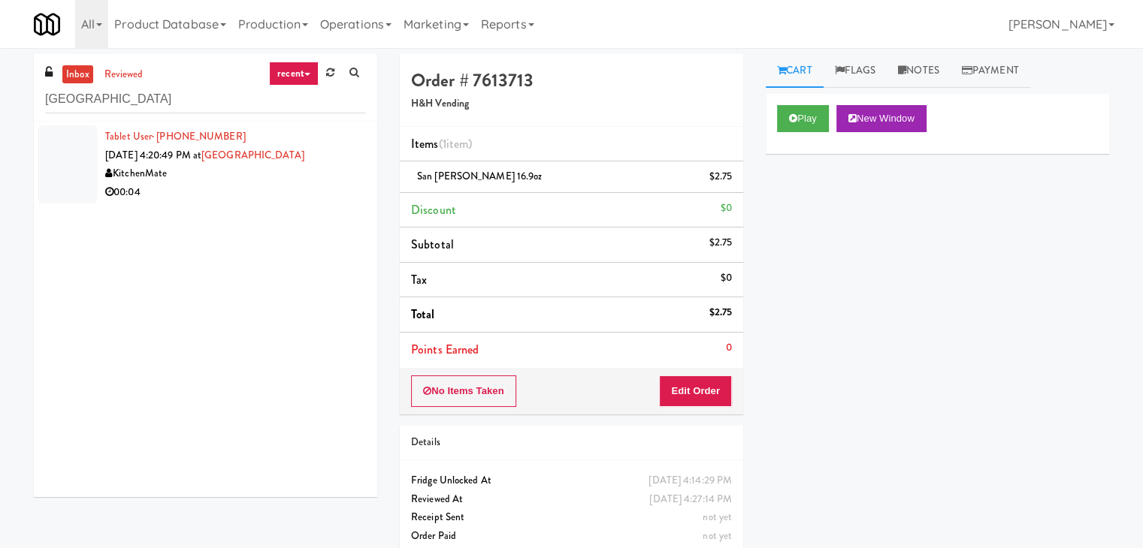
click at [342, 197] on div "00:04" at bounding box center [235, 192] width 261 height 19
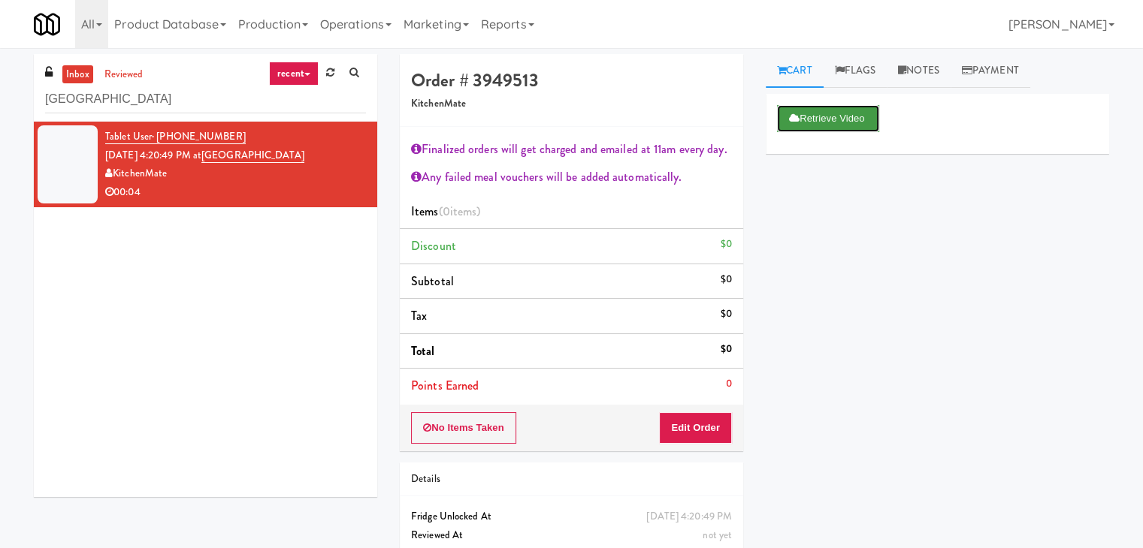
click at [834, 118] on button "Retrieve Video" at bounding box center [828, 118] width 102 height 27
click at [825, 108] on button "Play" at bounding box center [803, 118] width 52 height 27
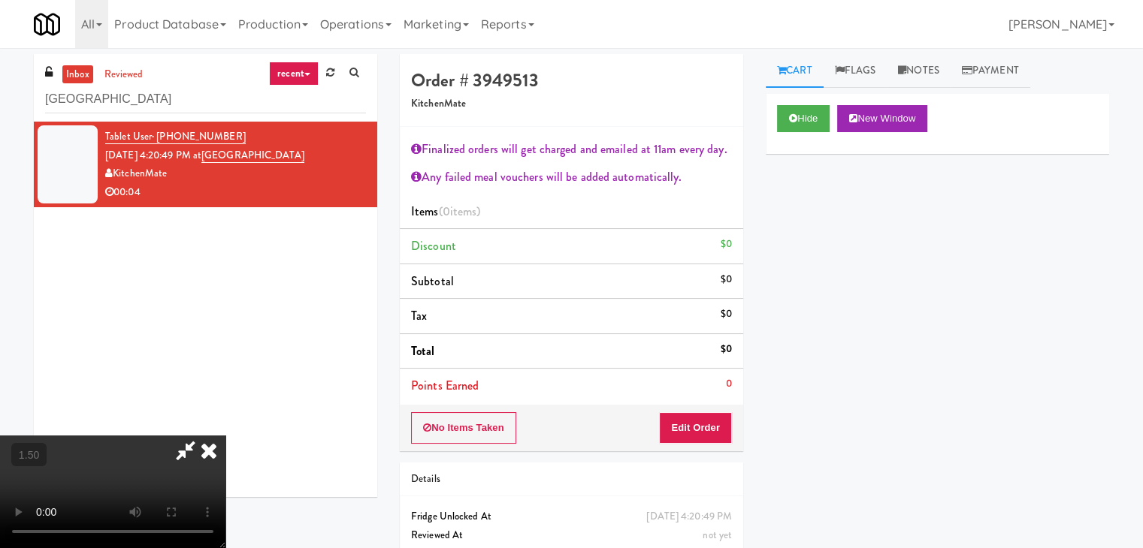
click at [225, 436] on video at bounding box center [112, 492] width 225 height 113
click at [225, 436] on icon at bounding box center [208, 451] width 33 height 30
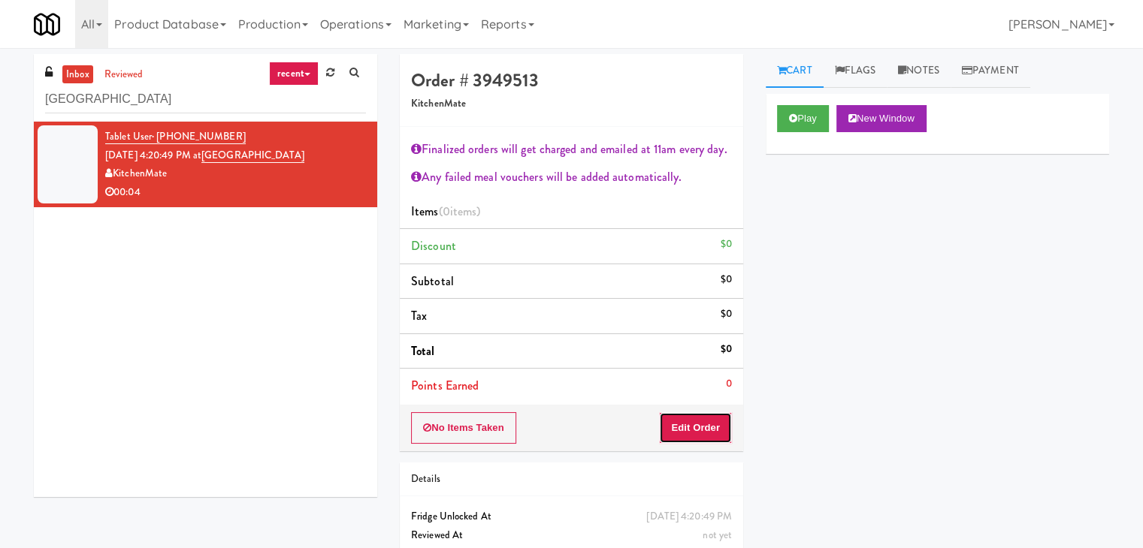
drag, startPoint x: 691, startPoint y: 432, endPoint x: 754, endPoint y: 380, distance: 81.7
click at [689, 431] on button "Edit Order" at bounding box center [695, 428] width 73 height 32
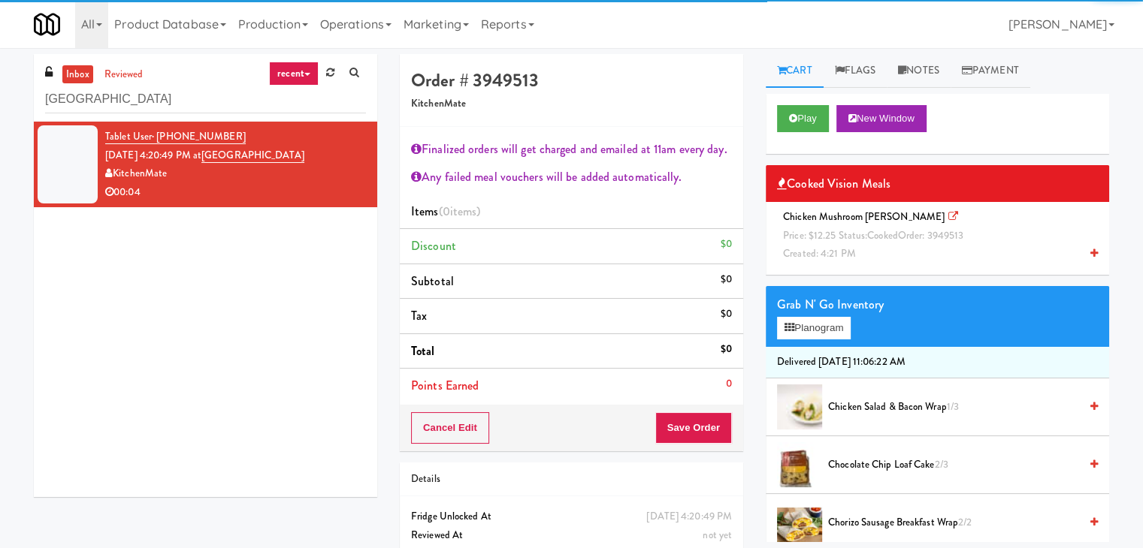
click at [835, 233] on span "Price: $12.25 Status: cooked Order: 3949513" at bounding box center [873, 235] width 180 height 14
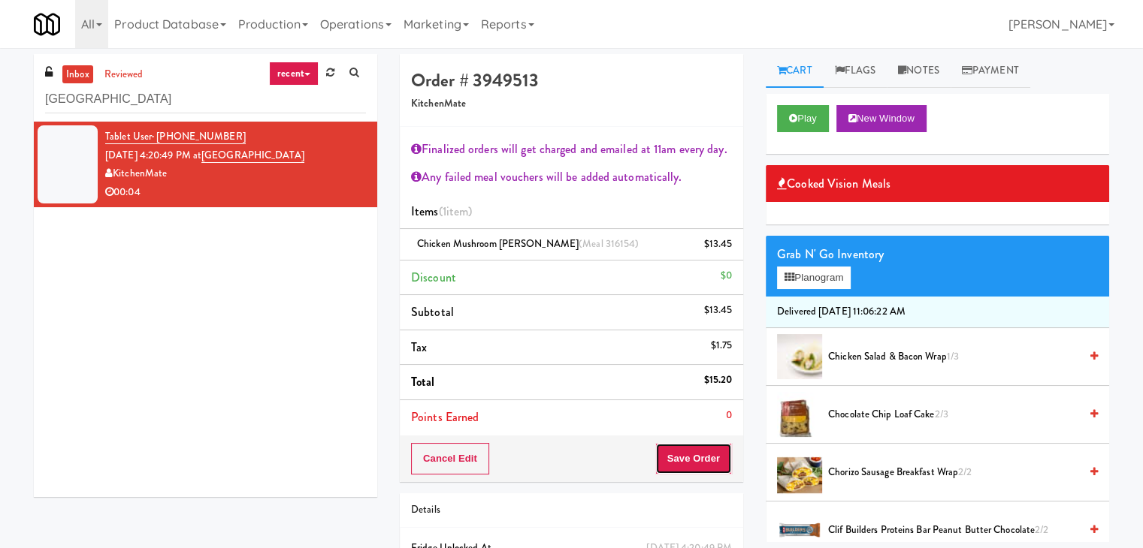
click at [682, 451] on button "Save Order" at bounding box center [693, 459] width 77 height 32
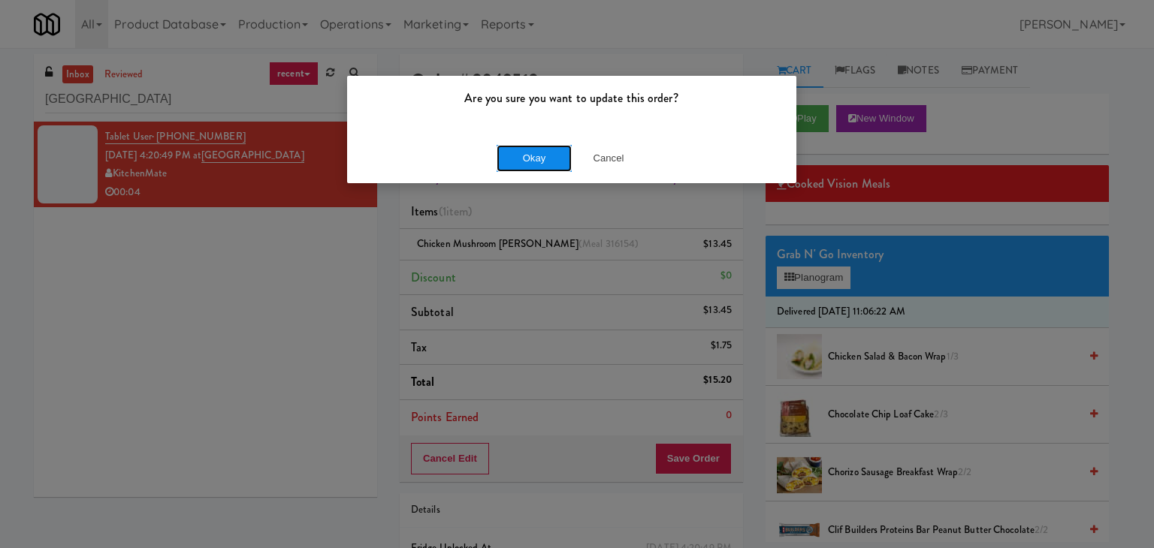
click at [518, 154] on button "Okay" at bounding box center [534, 158] width 75 height 27
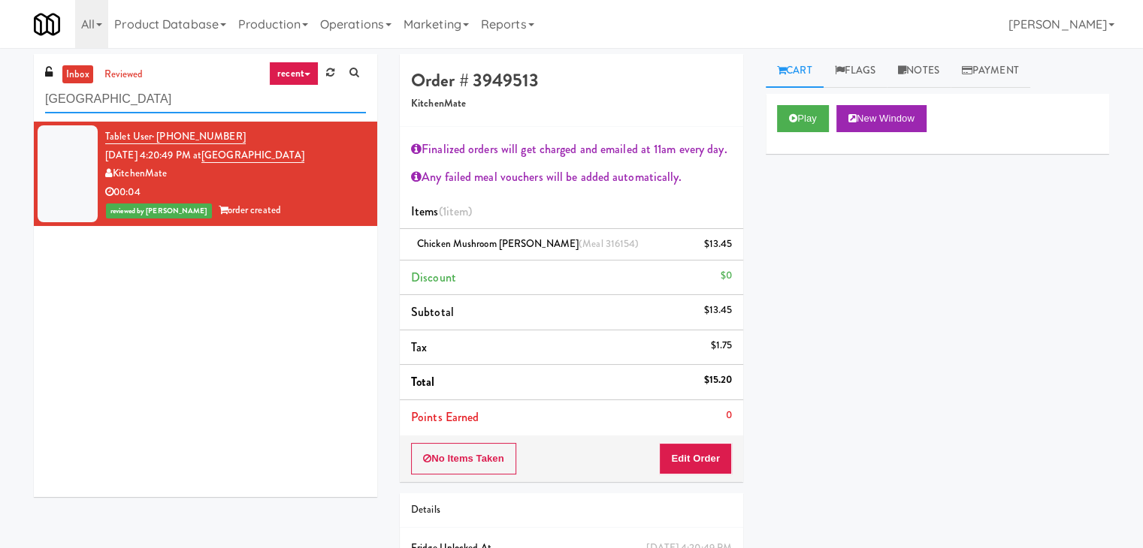
click at [234, 97] on input "[GEOGRAPHIC_DATA]" at bounding box center [205, 100] width 321 height 28
paste input "100 Capital Yards - Cooler"
type input "100 Capital Yards - Cooler"
